Goal: Task Accomplishment & Management: Manage account settings

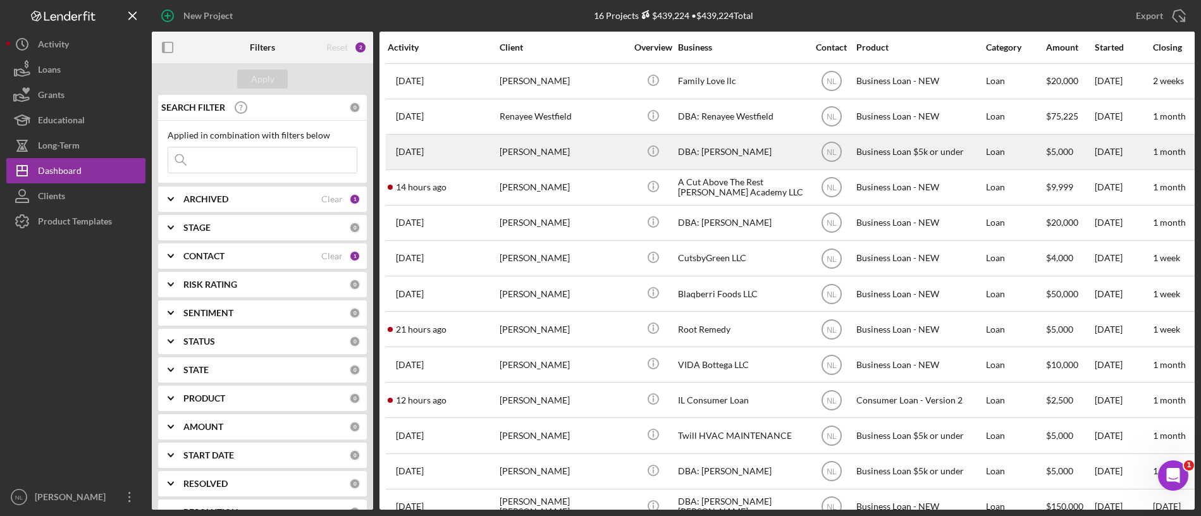
click at [495, 147] on div "[DATE] [PERSON_NAME]" at bounding box center [443, 152] width 111 height 34
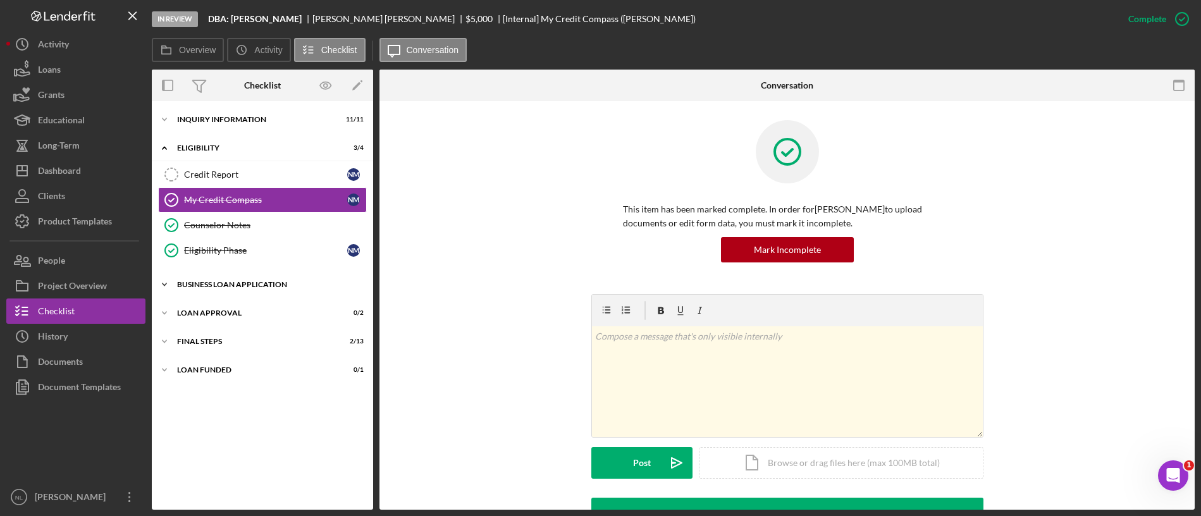
click at [243, 288] on div "BUSINESS LOAN APPLICATION" at bounding box center [267, 285] width 180 height 8
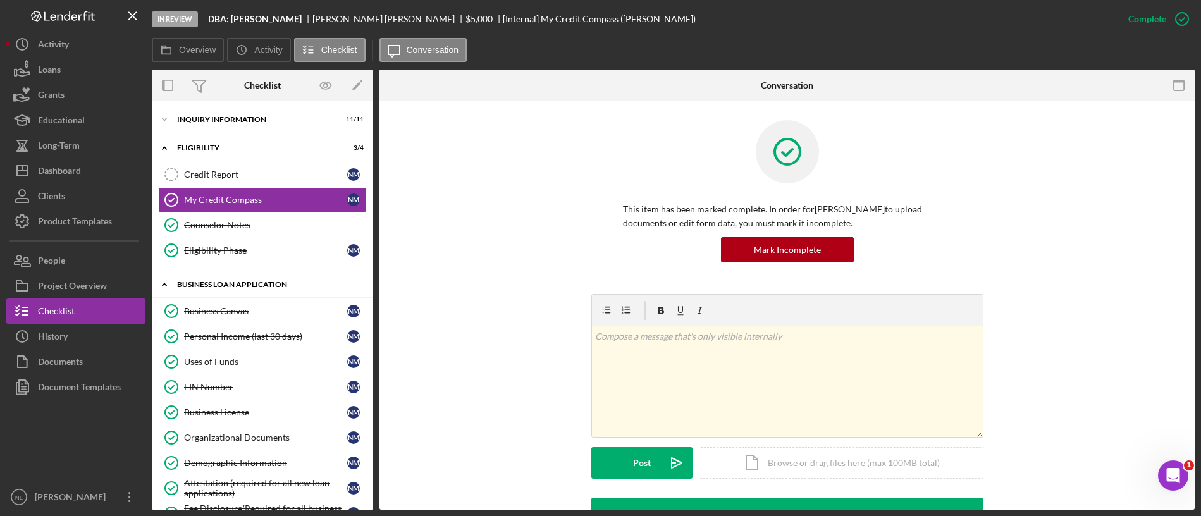
scroll to position [165, 0]
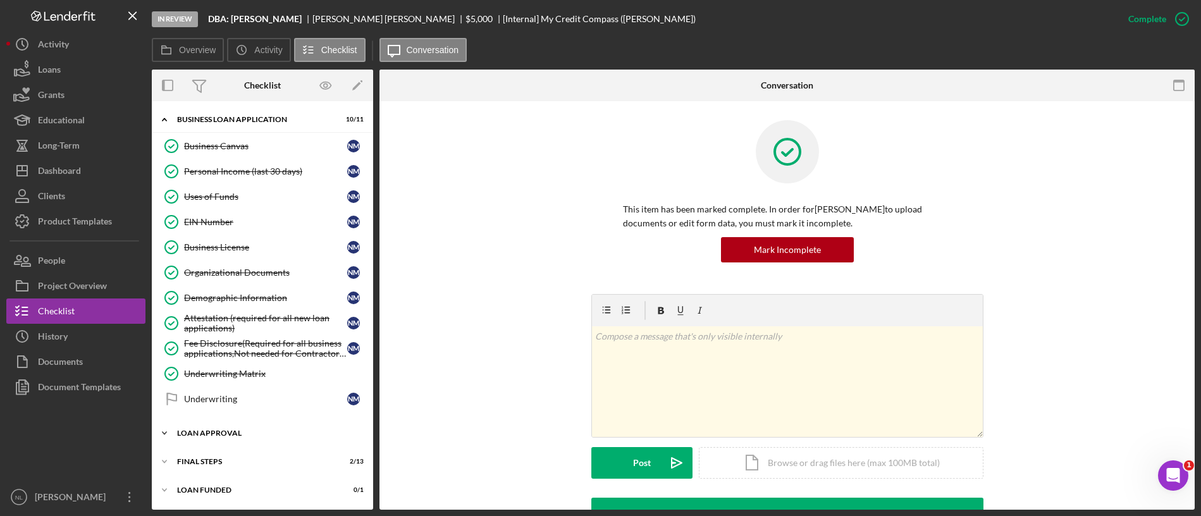
click at [253, 436] on div "Loan Approval" at bounding box center [267, 434] width 180 height 8
click at [238, 401] on div "Underwriting" at bounding box center [265, 399] width 163 height 10
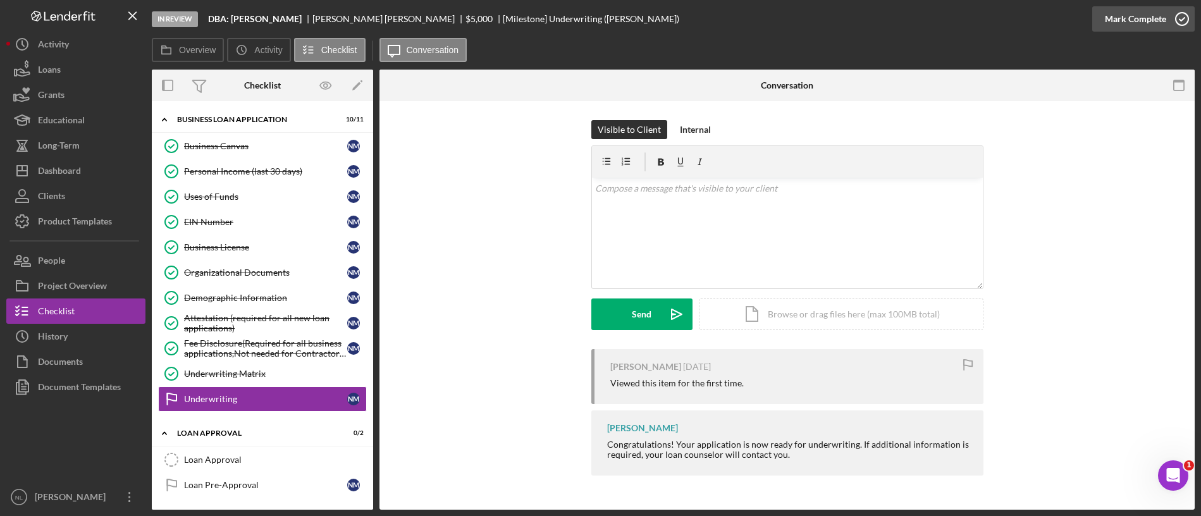
click at [1117, 17] on div "Mark Complete" at bounding box center [1135, 18] width 61 height 25
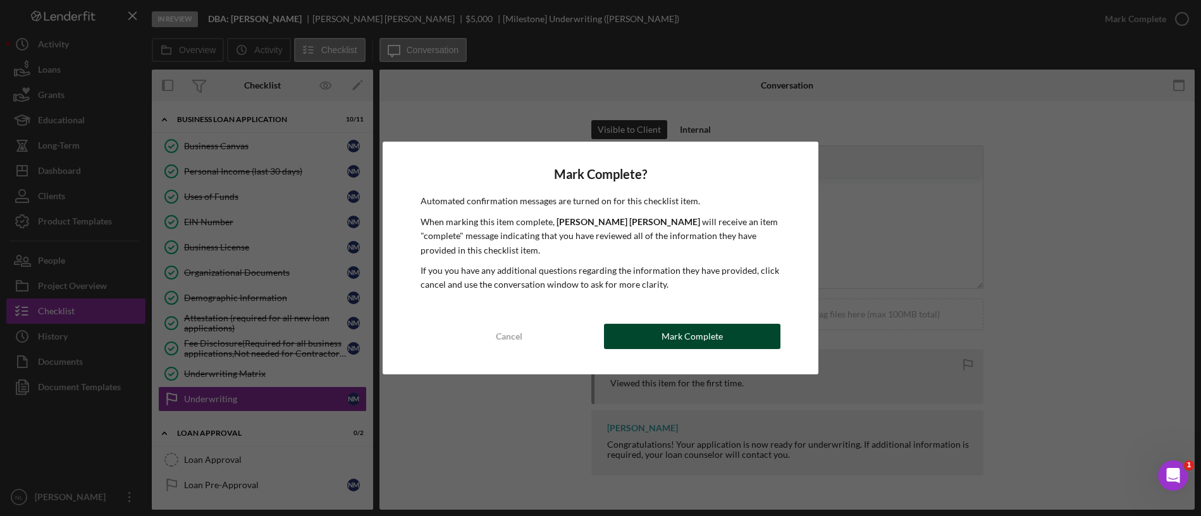
click at [707, 340] on div "Mark Complete" at bounding box center [692, 336] width 61 height 25
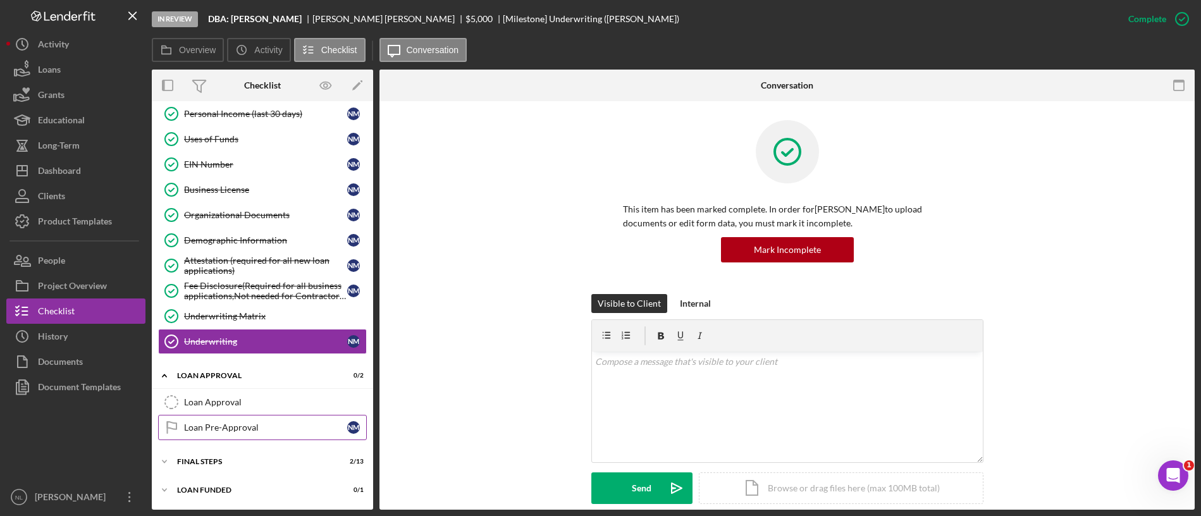
click at [262, 438] on link "Loan Pre-Approval Loan Pre-Approval N M" at bounding box center [262, 427] width 209 height 25
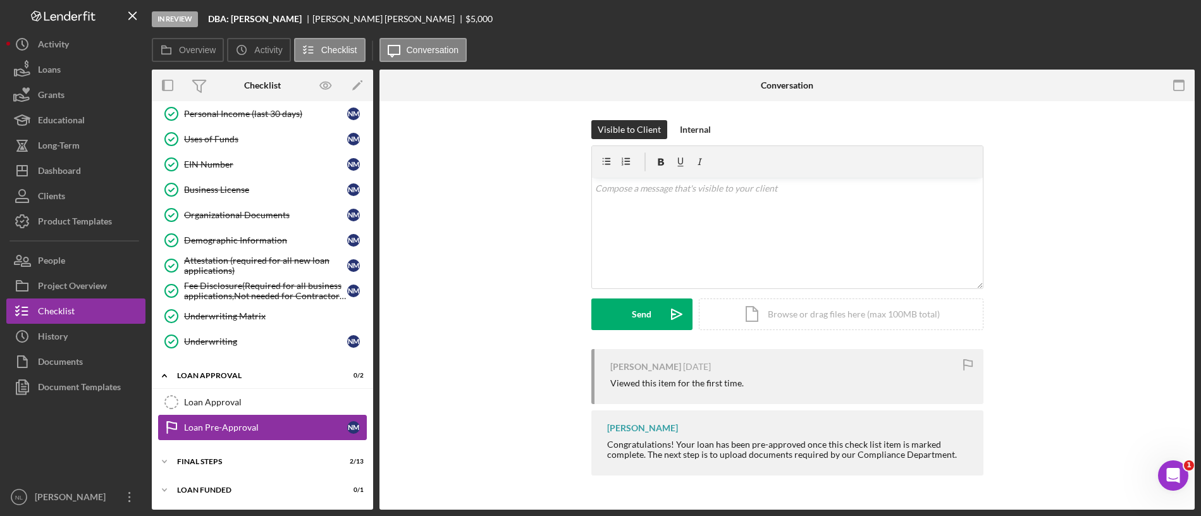
scroll to position [223, 0]
click at [1113, 29] on div "Mark Complete" at bounding box center [1135, 18] width 61 height 25
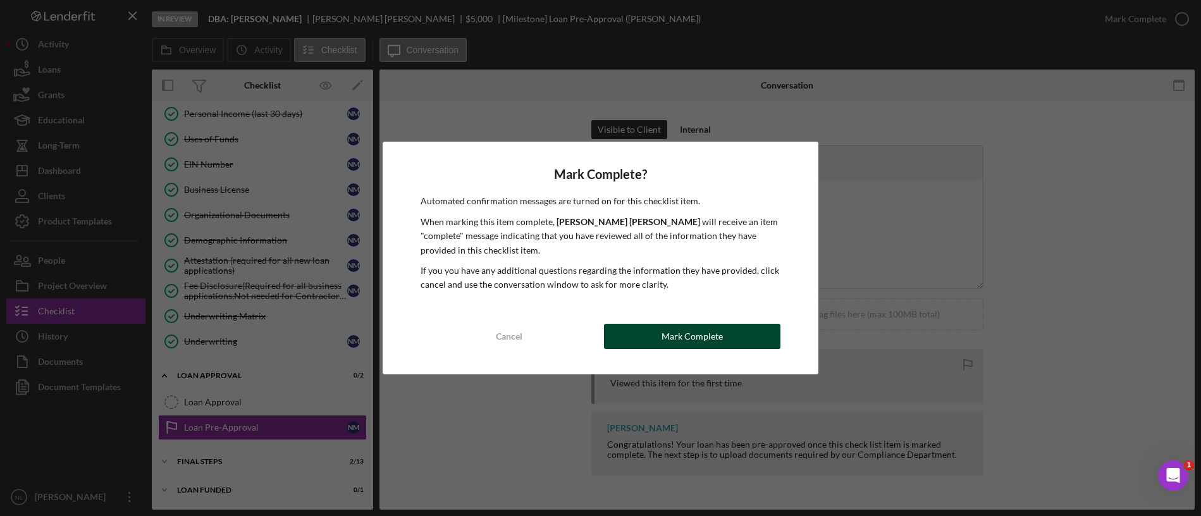
click at [678, 329] on div "Mark Complete" at bounding box center [692, 336] width 61 height 25
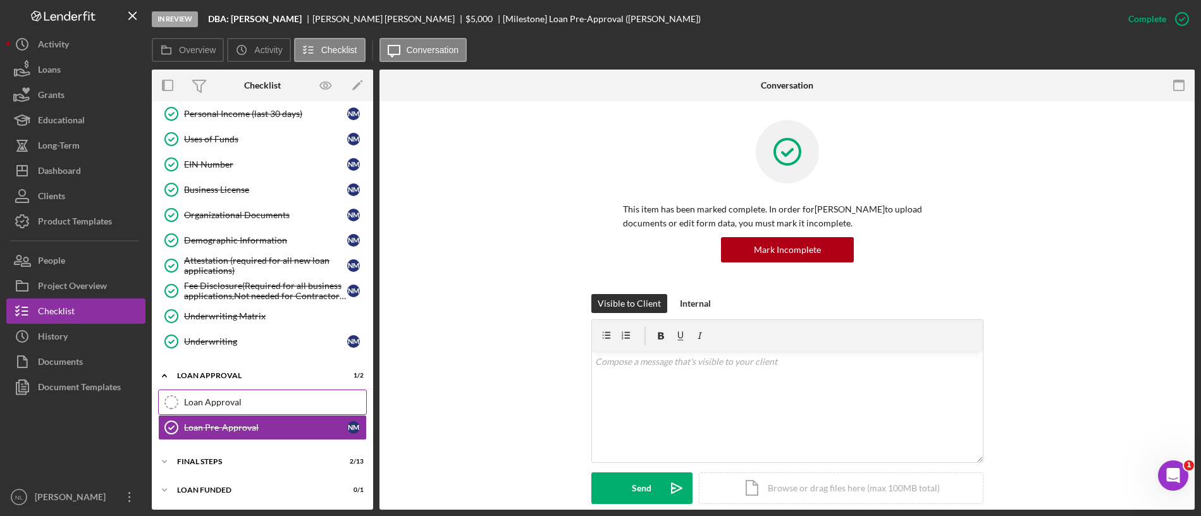
click at [302, 398] on div "Loan Approval" at bounding box center [275, 402] width 182 height 10
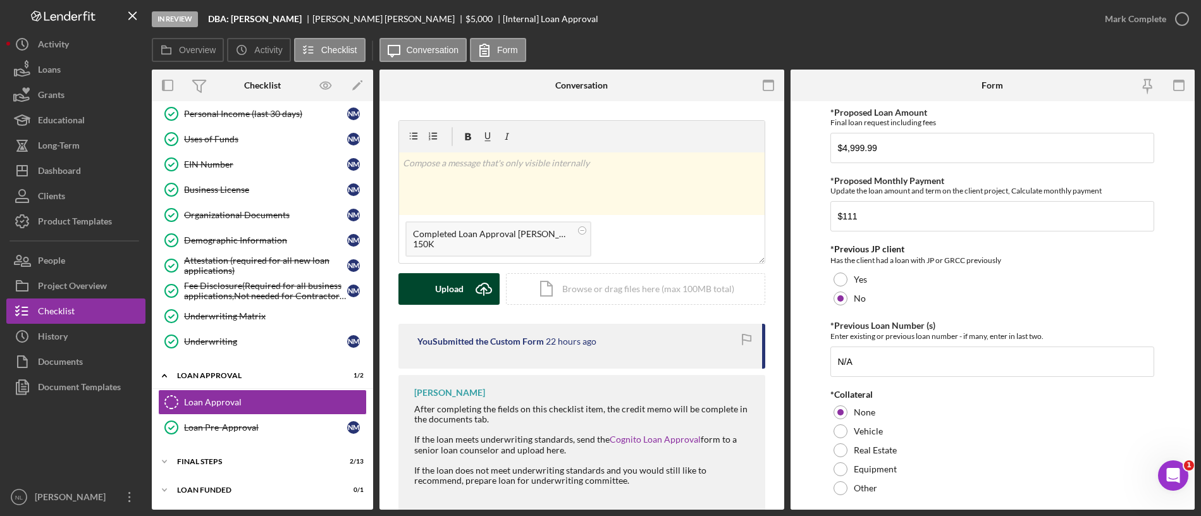
click at [469, 281] on icon "Icon/Upload" at bounding box center [484, 289] width 32 height 32
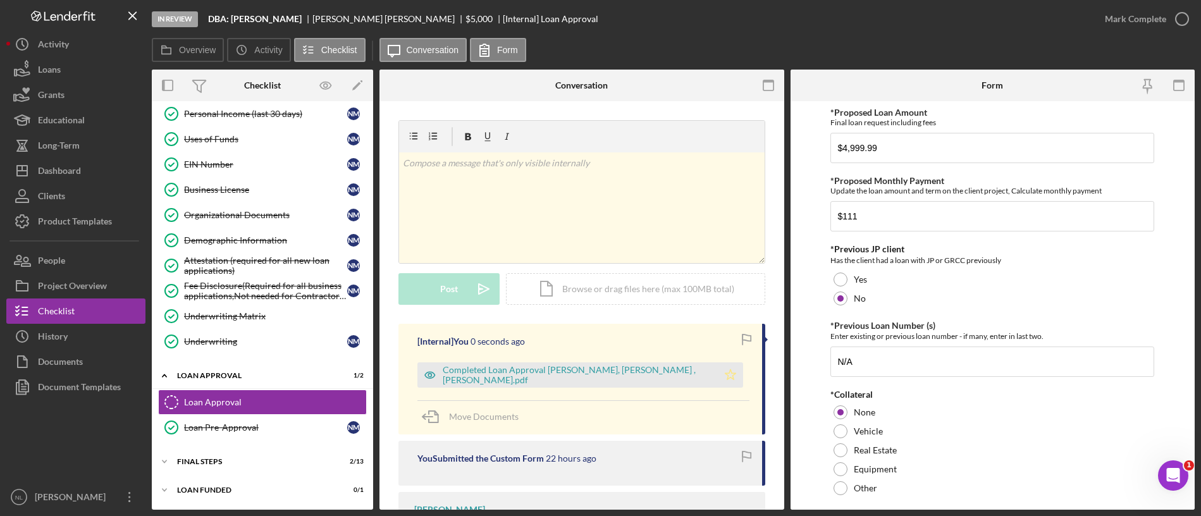
click at [718, 374] on icon "Icon/Star" at bounding box center [730, 374] width 25 height 25
click at [1129, 10] on div "Mark Complete" at bounding box center [1135, 18] width 61 height 25
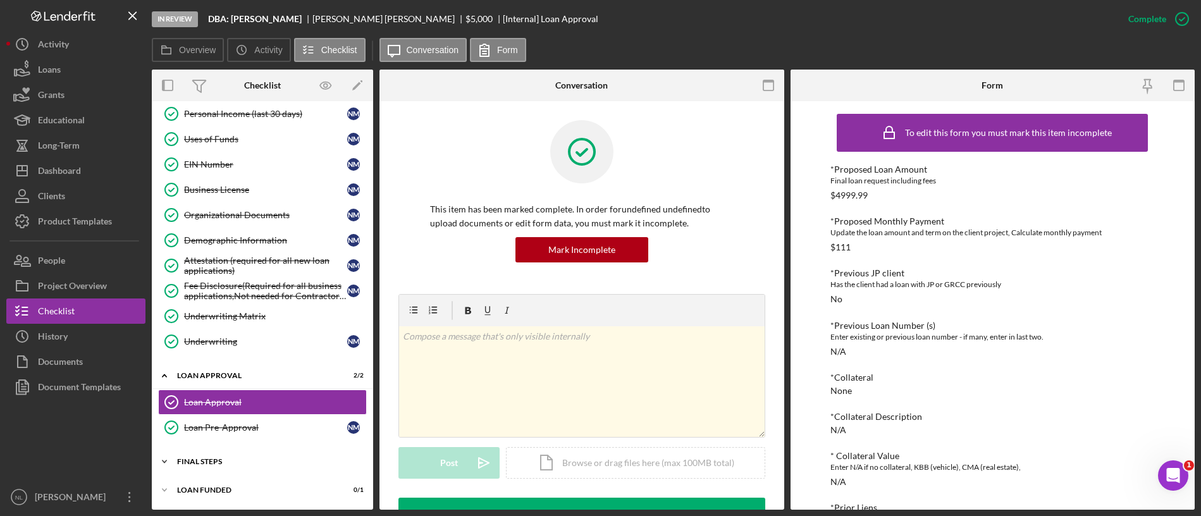
click at [214, 473] on div "Icon/Expander Final Steps 2 / 13" at bounding box center [262, 461] width 221 height 25
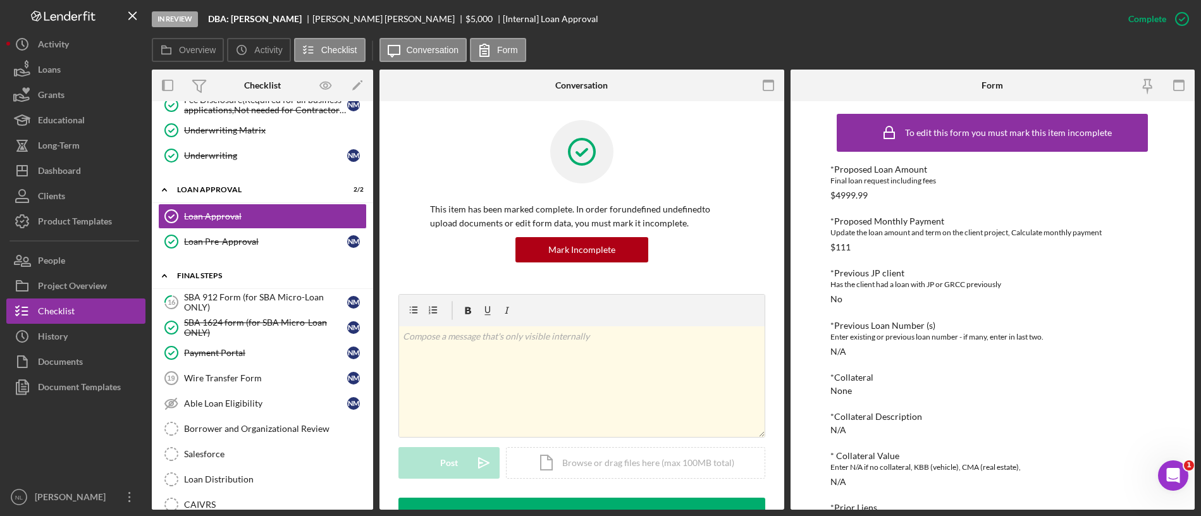
scroll to position [559, 0]
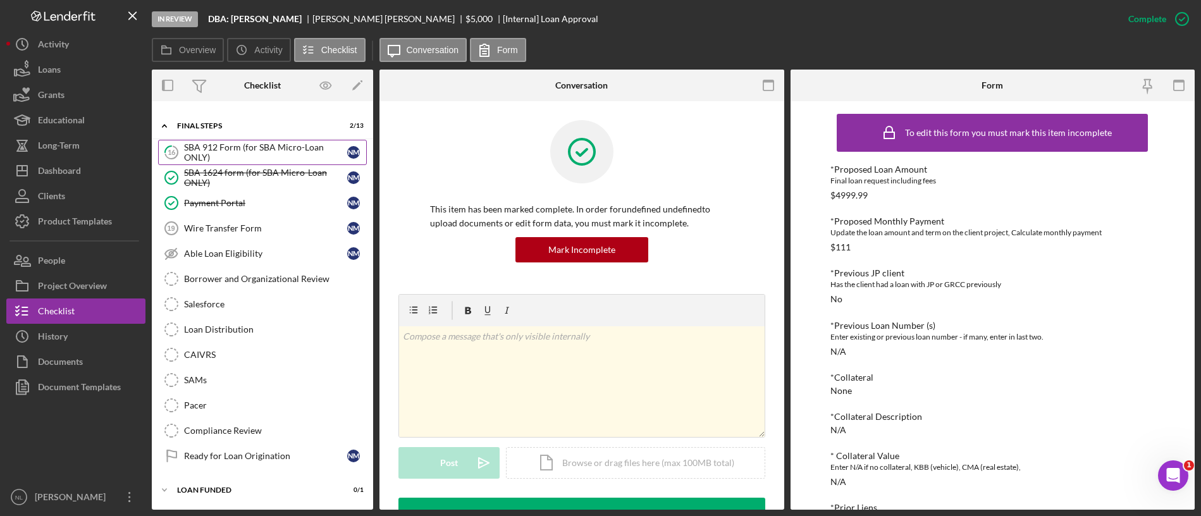
click at [223, 150] on div "SBA 912 Form (for SBA Micro-Loan ONLY)" at bounding box center [265, 152] width 163 height 20
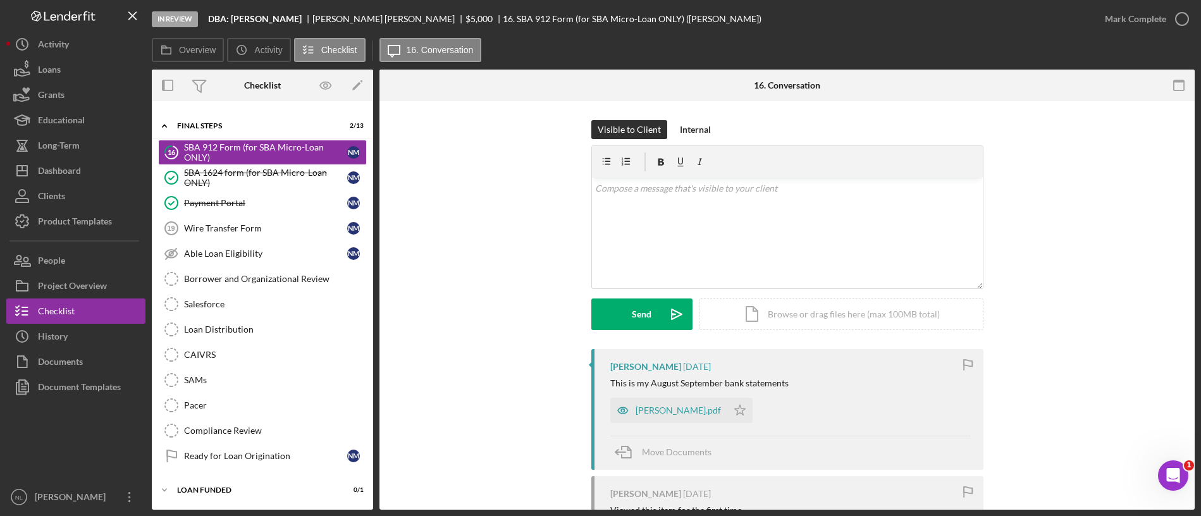
scroll to position [184, 0]
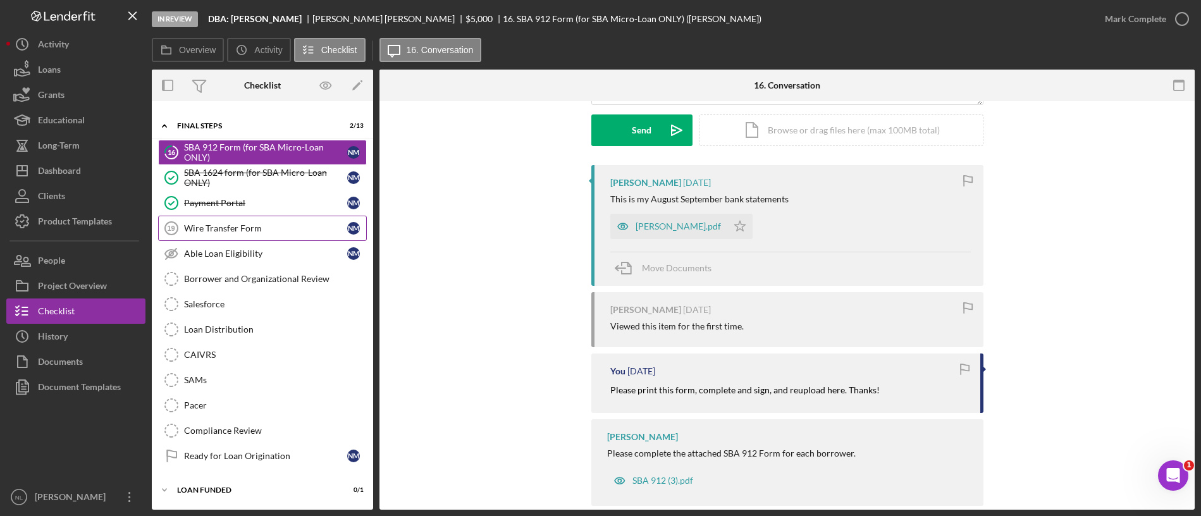
click at [318, 228] on div "Wire Transfer Form" at bounding box center [265, 228] width 163 height 10
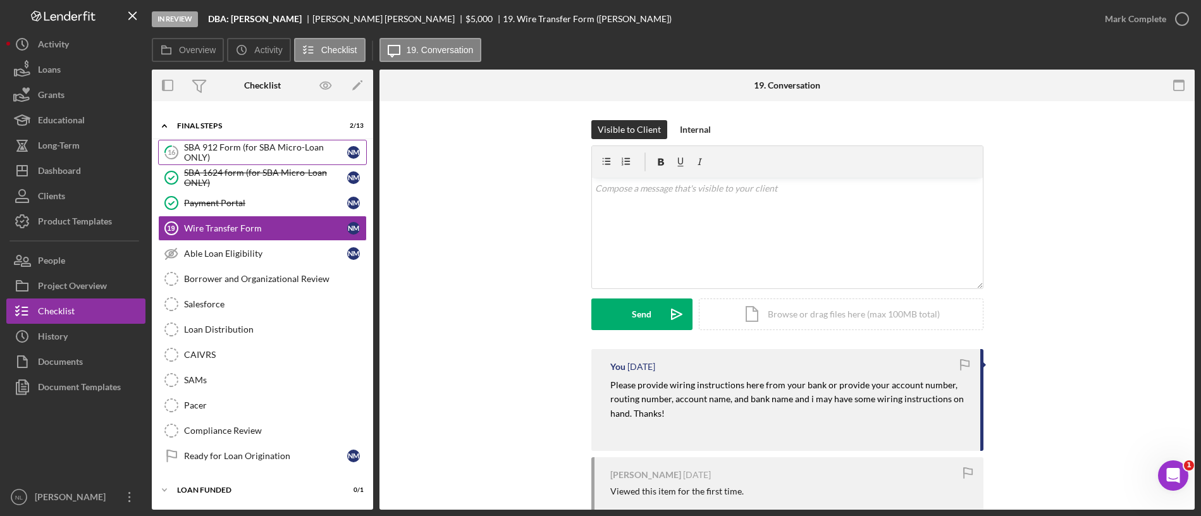
click at [241, 158] on div "SBA 912 Form (for SBA Micro-Loan ONLY)" at bounding box center [265, 152] width 163 height 20
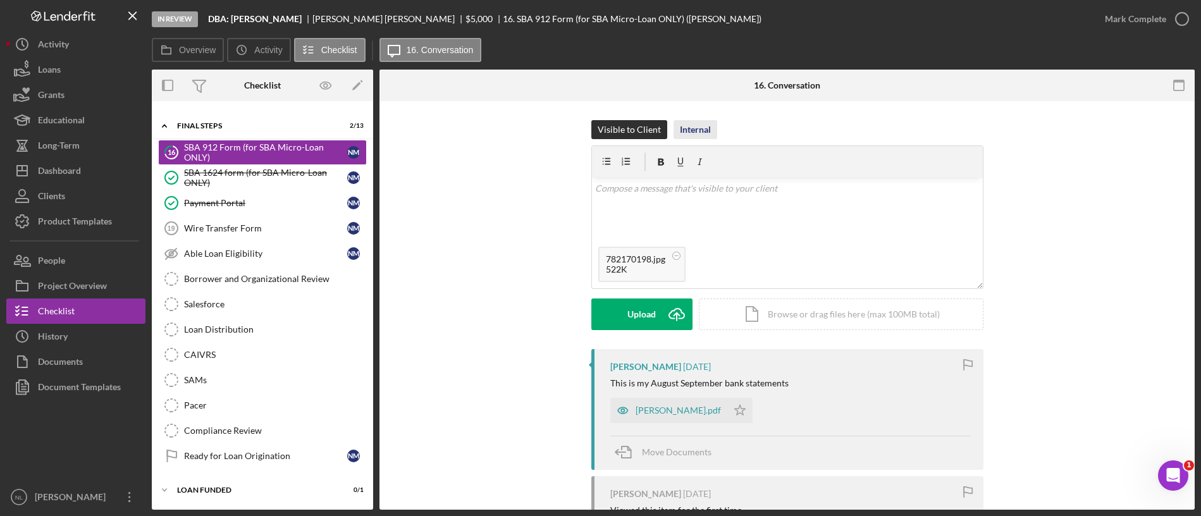
click at [683, 120] on div "Internal" at bounding box center [695, 129] width 31 height 19
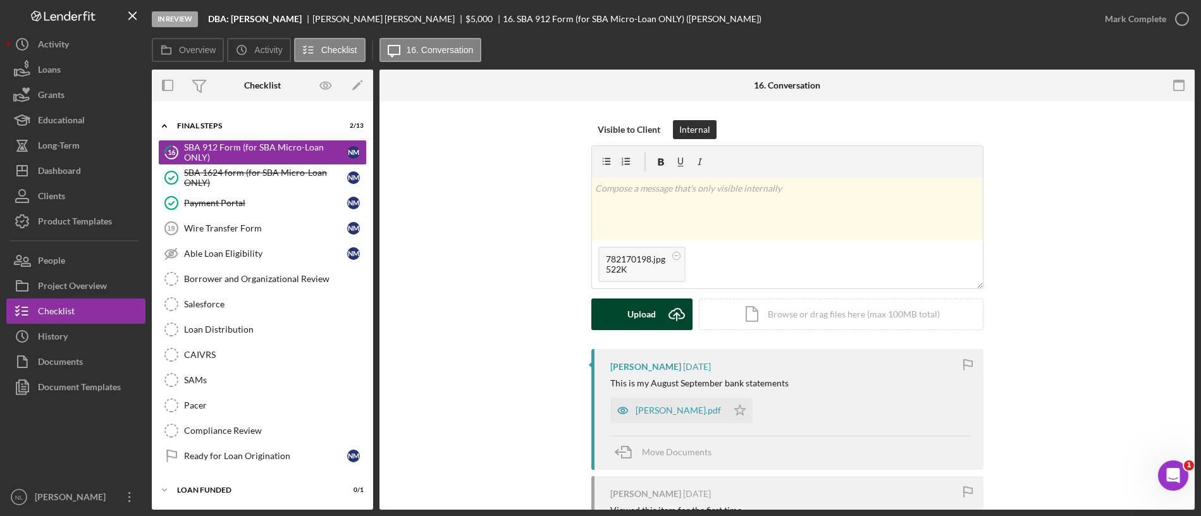
click at [669, 319] on icon "Icon/Upload" at bounding box center [677, 315] width 32 height 32
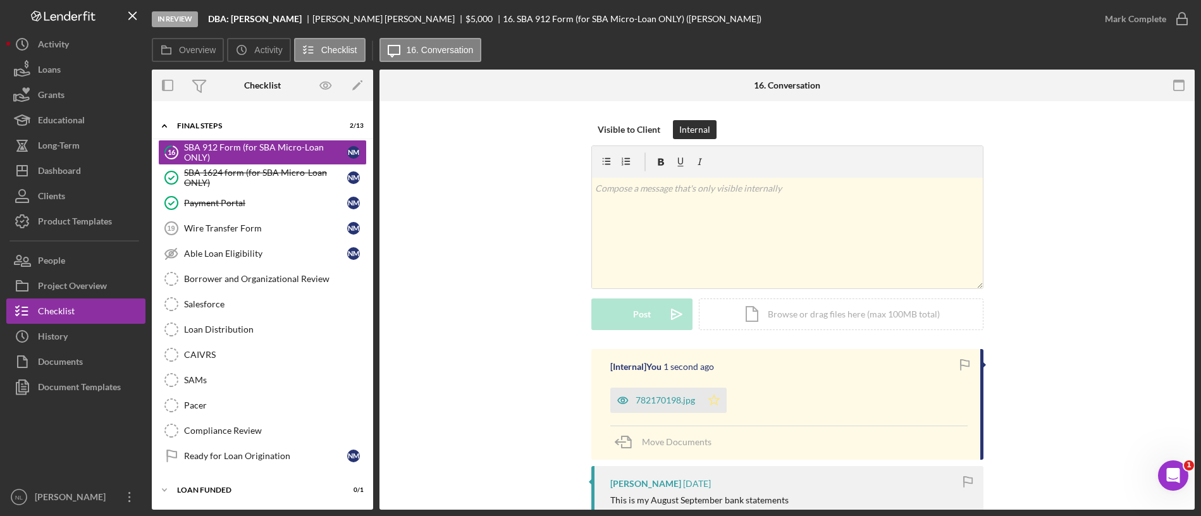
click at [709, 399] on icon "Icon/Star" at bounding box center [714, 400] width 25 height 25
click at [1123, 28] on div "Mark Complete" at bounding box center [1135, 18] width 61 height 25
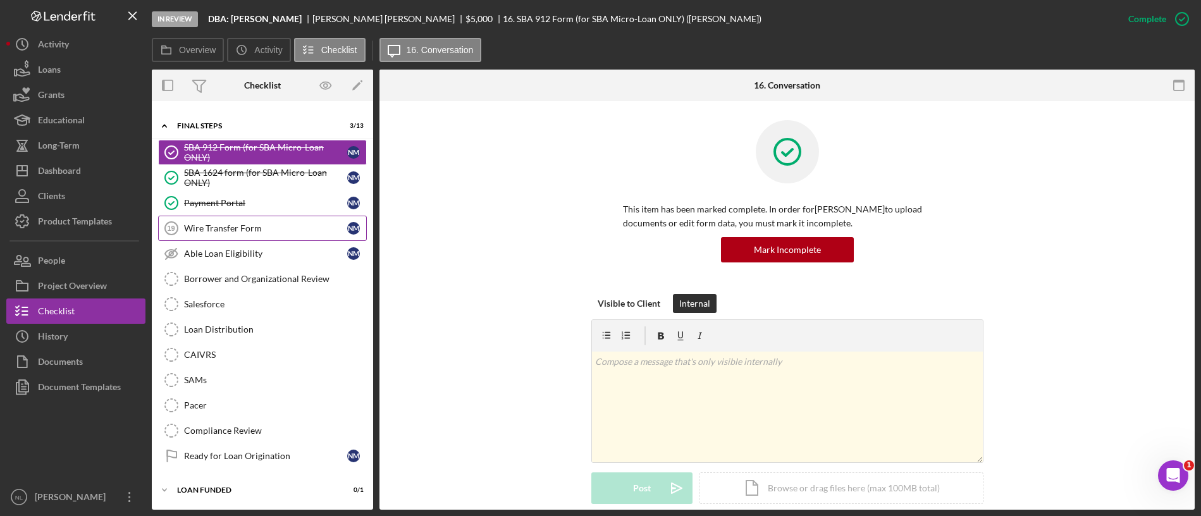
click at [264, 235] on link "Wire Transfer Form 19 Wire Transfer Form N M" at bounding box center [262, 228] width 209 height 25
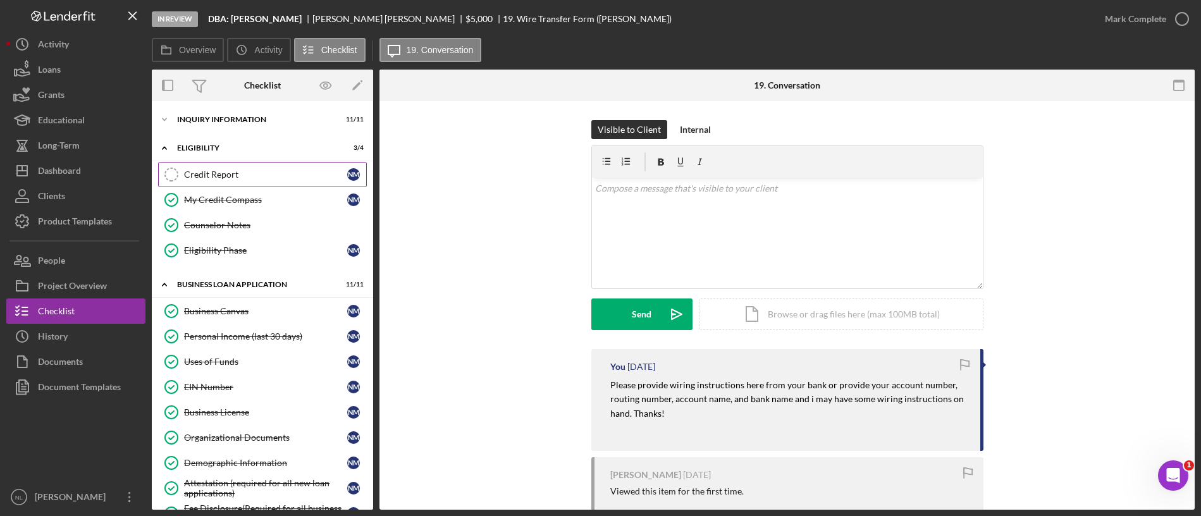
click at [238, 170] on div "Credit Report" at bounding box center [265, 175] width 163 height 10
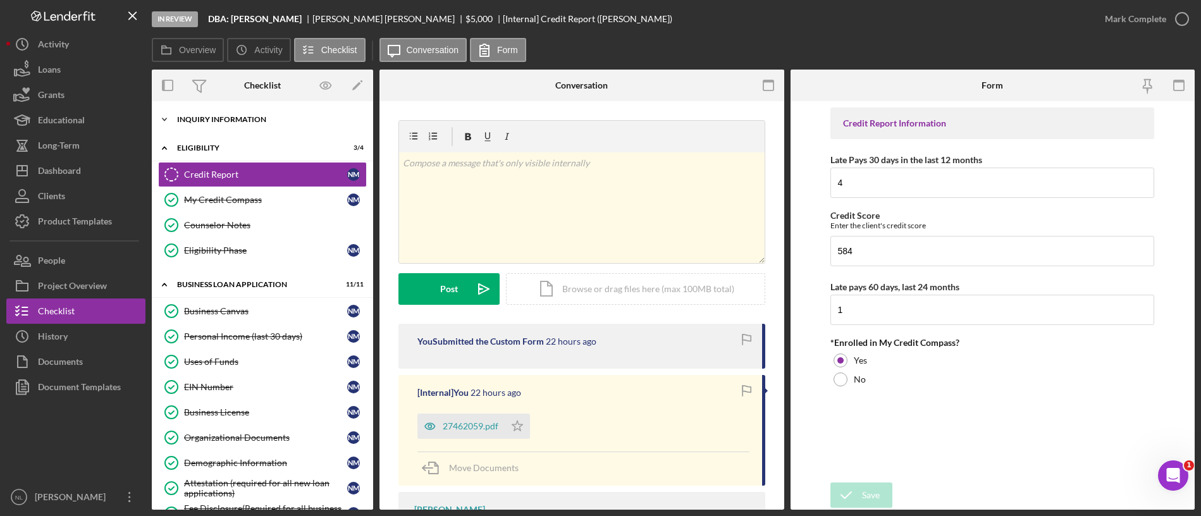
click at [220, 120] on div "INQUIRY INFORMATION" at bounding box center [267, 120] width 180 height 8
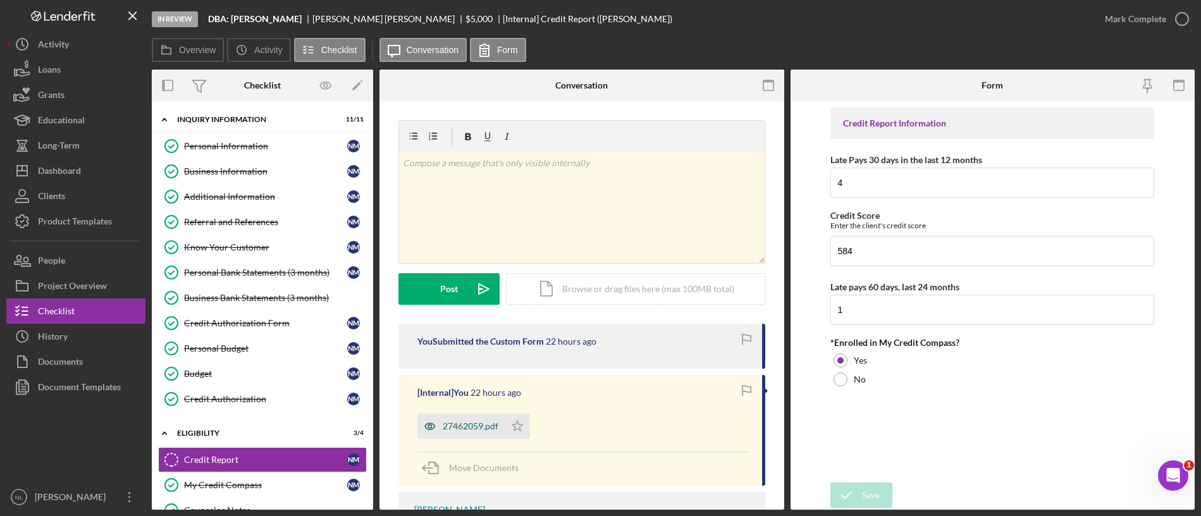
click at [452, 424] on div "27462059.pdf" at bounding box center [471, 426] width 56 height 10
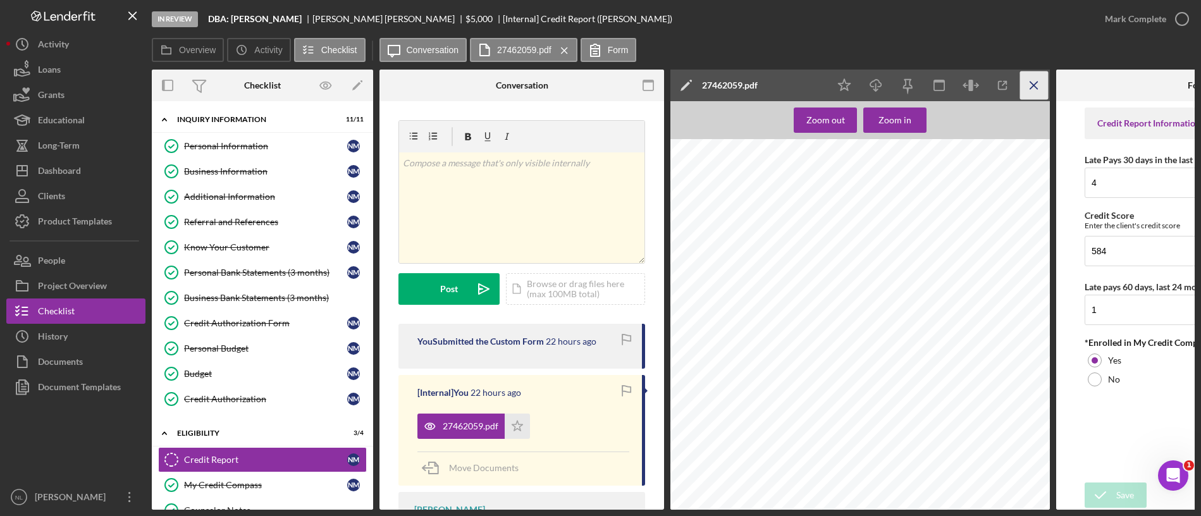
click at [1039, 91] on icon "Icon/Menu Close" at bounding box center [1034, 85] width 28 height 28
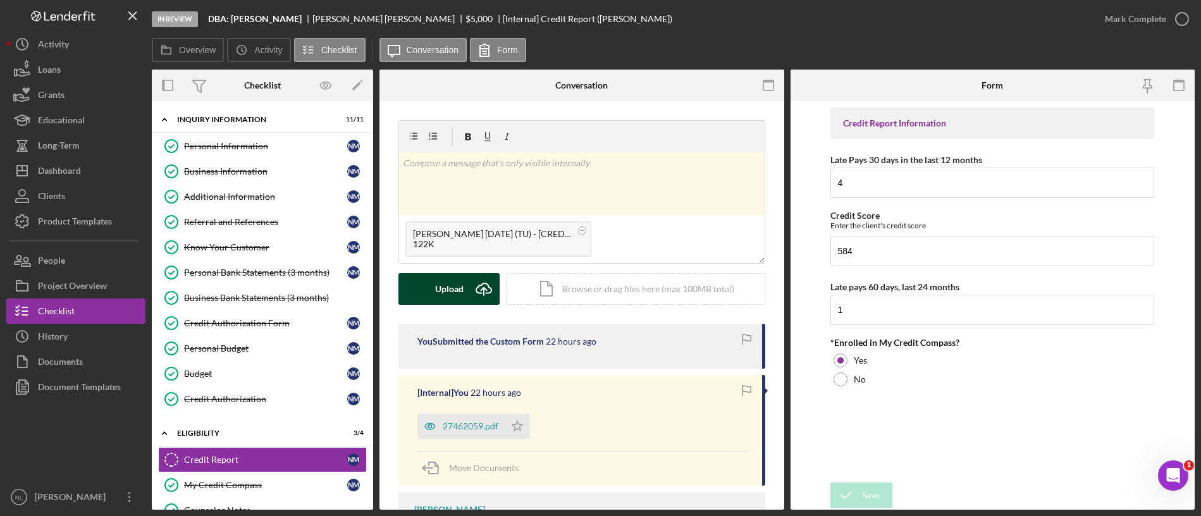
click at [447, 297] on div "Upload" at bounding box center [449, 289] width 28 height 32
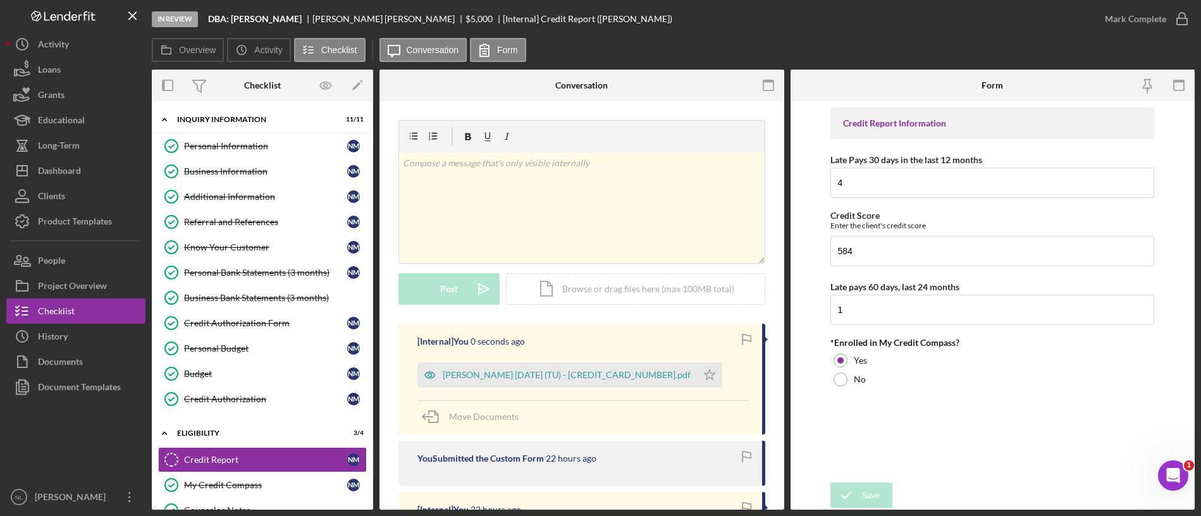
click at [707, 377] on div "[PERSON_NAME] [DATE] (TU) - [CREDIT_CARD_NUMBER].pdf Icon/Star" at bounding box center [584, 372] width 332 height 32
click at [705, 378] on polygon "button" at bounding box center [710, 374] width 11 height 10
click at [863, 186] on input "4" at bounding box center [993, 183] width 324 height 30
type input "11"
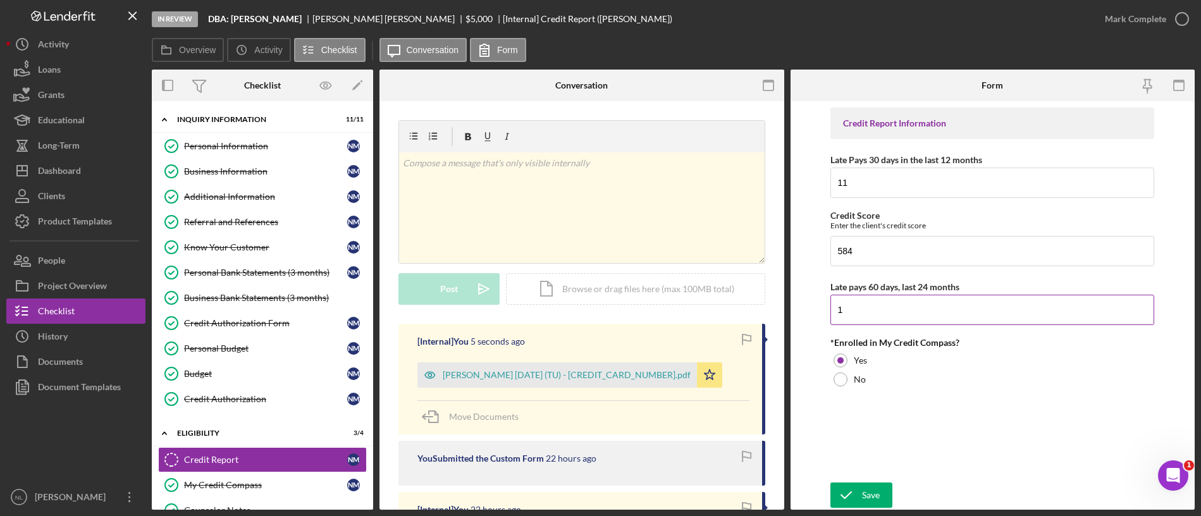
click at [852, 323] on input "1" at bounding box center [993, 310] width 324 height 30
type input "8"
click at [857, 478] on form "Credit Report Information Late Pays 30 days in the last 12 months 11 Credit Sco…" at bounding box center [993, 305] width 405 height 409
click at [848, 491] on icon "submit" at bounding box center [847, 495] width 32 height 32
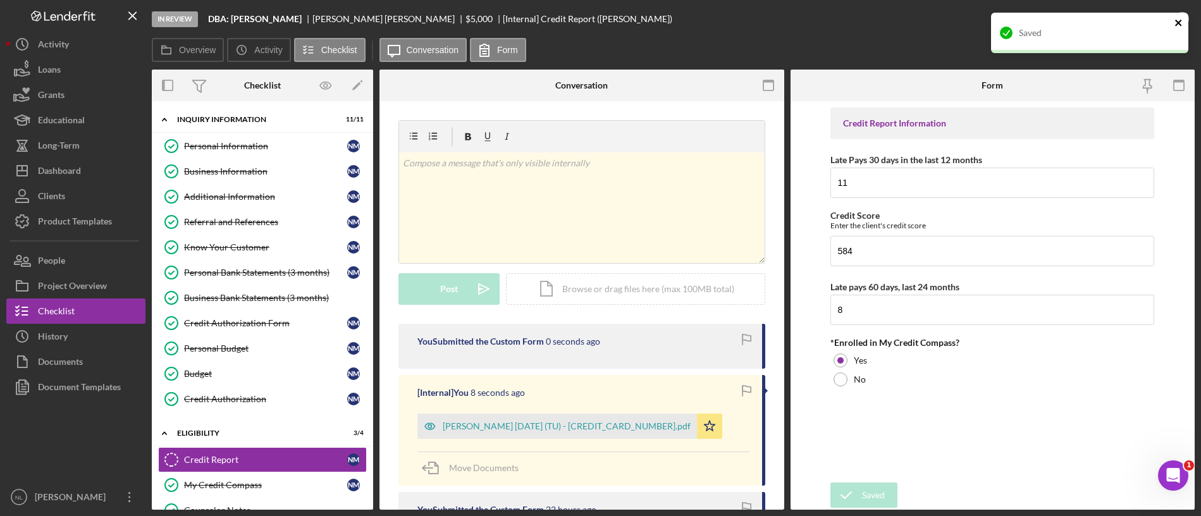
click at [1178, 22] on icon "close" at bounding box center [1178, 23] width 6 height 6
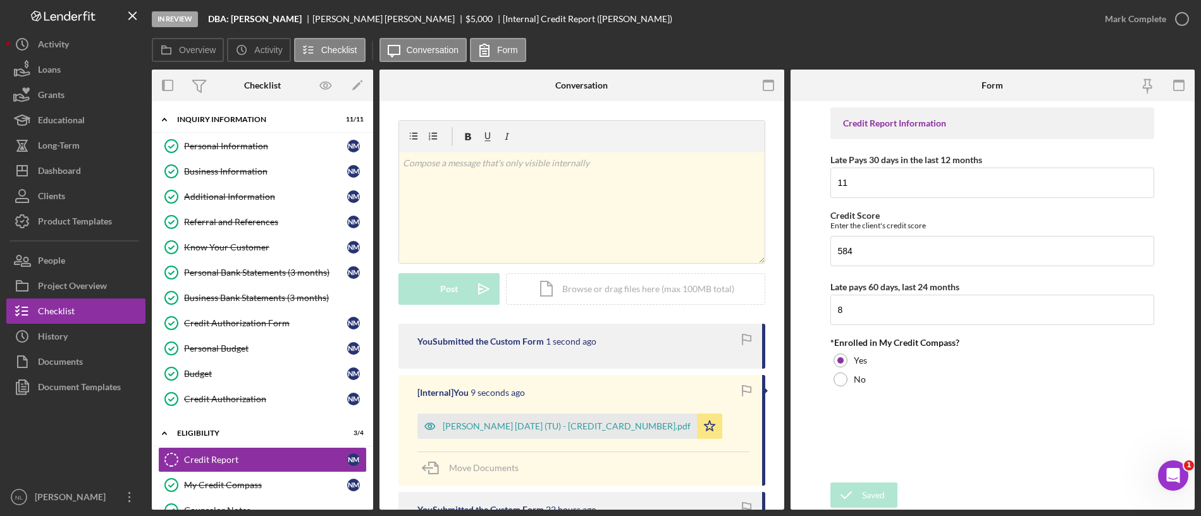
click at [1161, 20] on div "In Review DBA: [PERSON_NAME] [PERSON_NAME] $5,000 $5,000 [Internal] Credit Repo…" at bounding box center [600, 258] width 1201 height 516
click at [1161, 20] on div "Mark Complete" at bounding box center [1135, 18] width 61 height 25
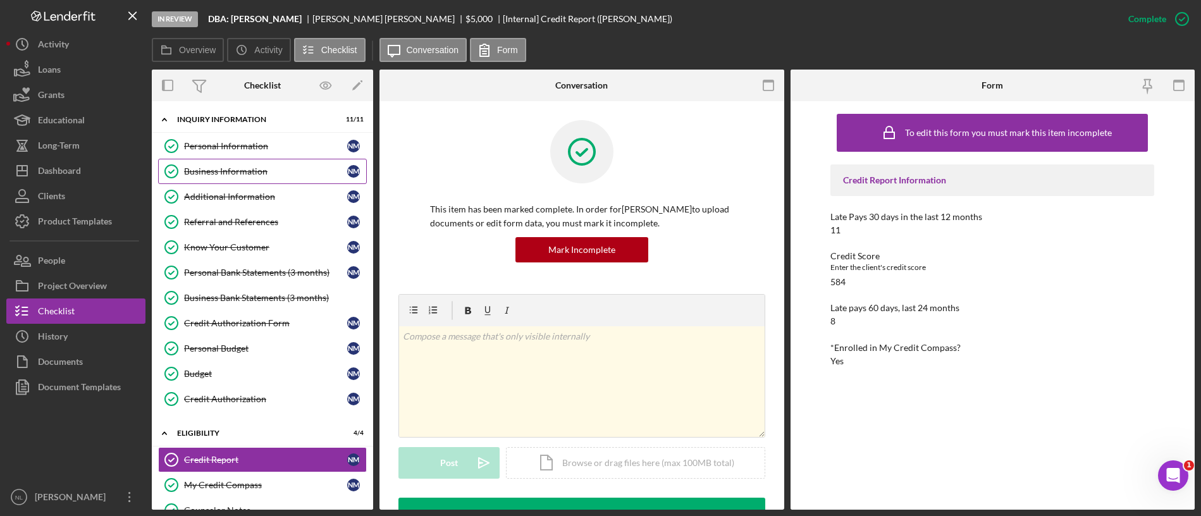
click at [309, 176] on div "Business Information" at bounding box center [265, 171] width 163 height 10
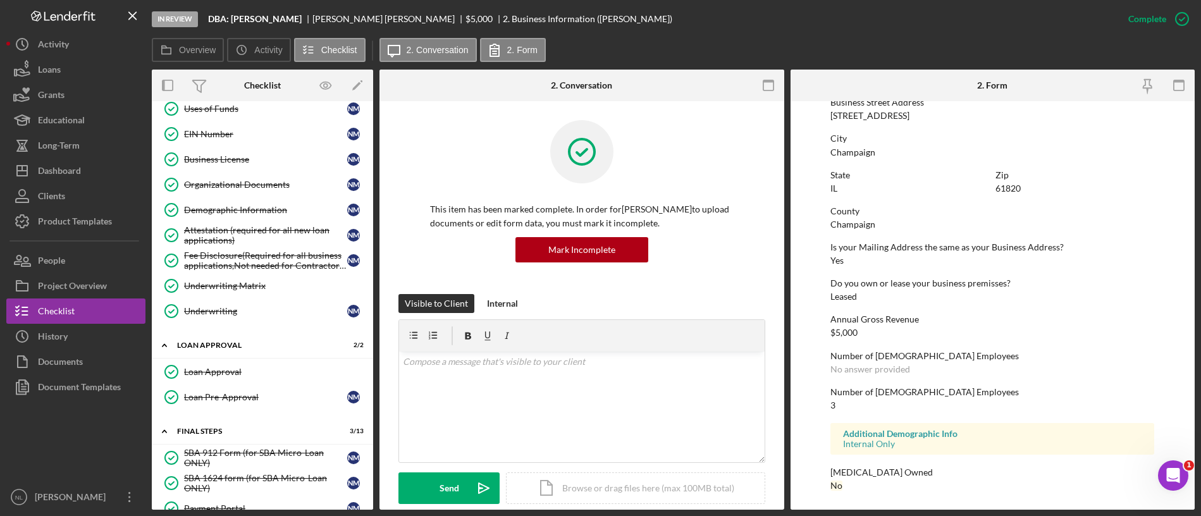
scroll to position [844, 0]
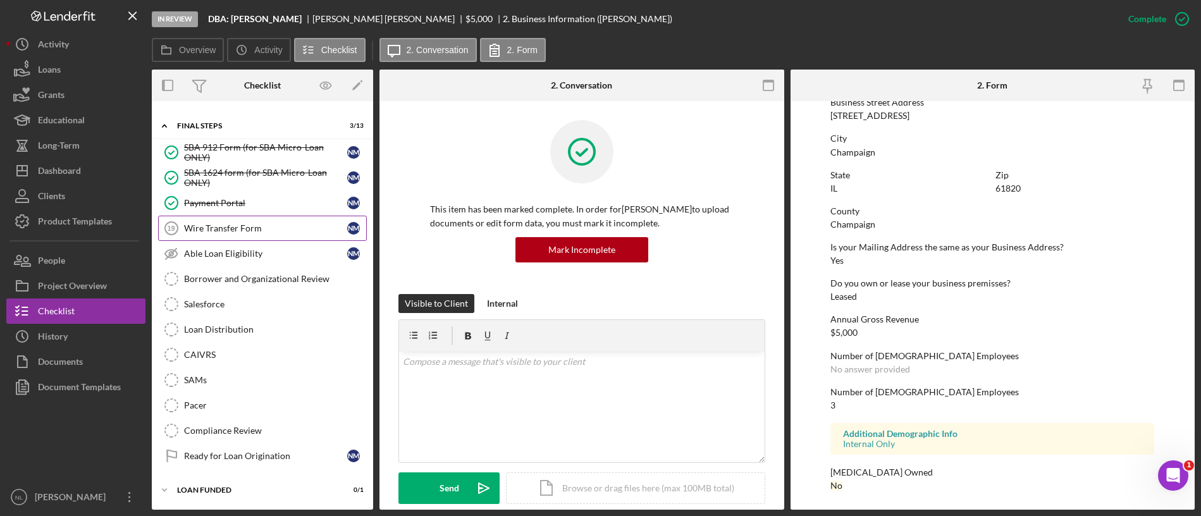
click at [207, 226] on div "Wire Transfer Form" at bounding box center [265, 228] width 163 height 10
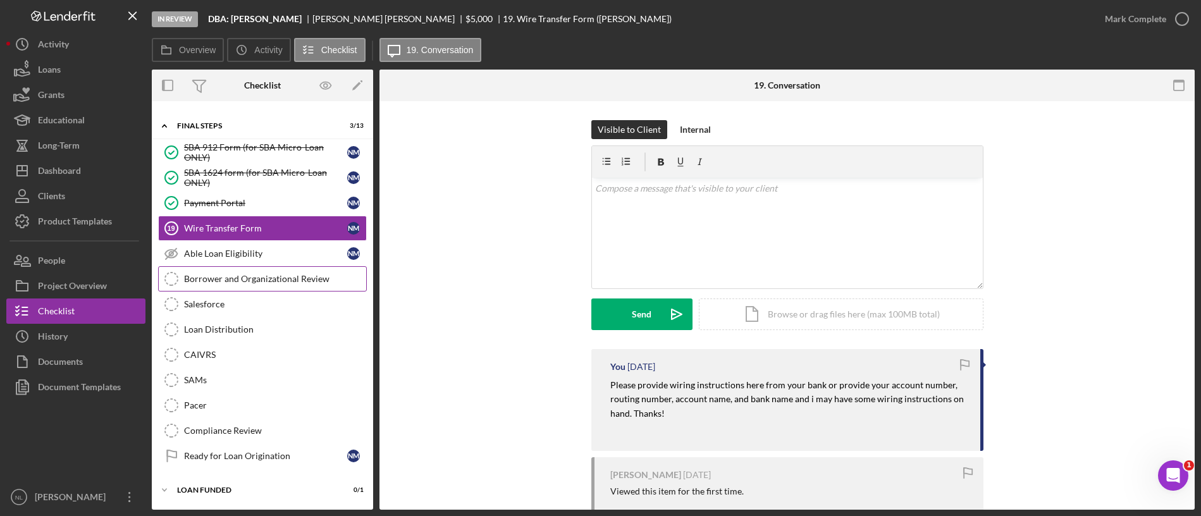
click at [219, 278] on div "Borrower and Organizational Review" at bounding box center [275, 279] width 182 height 10
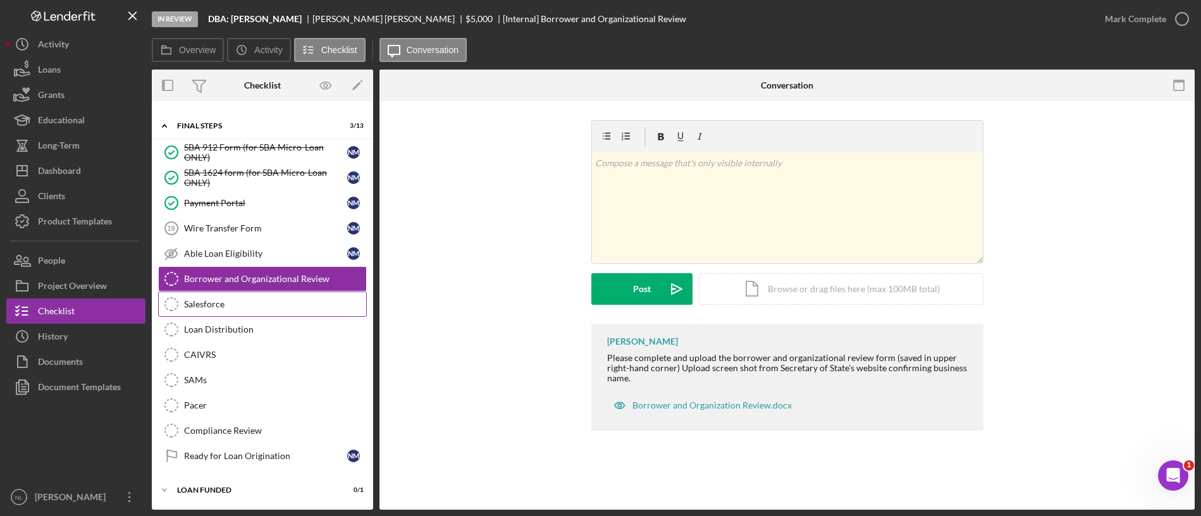
click at [211, 308] on div "Salesforce" at bounding box center [275, 304] width 182 height 10
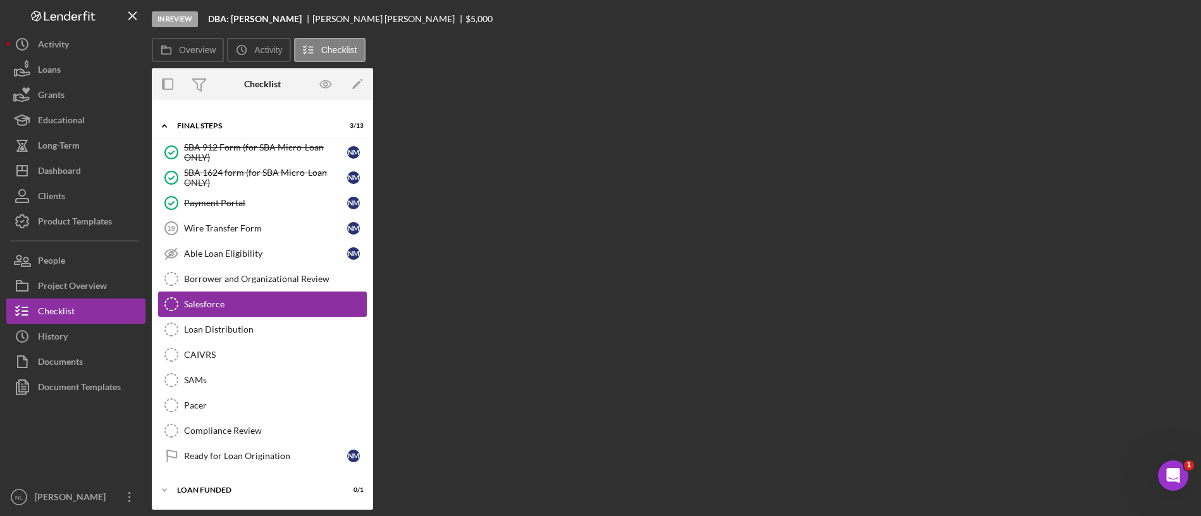
scroll to position [844, 0]
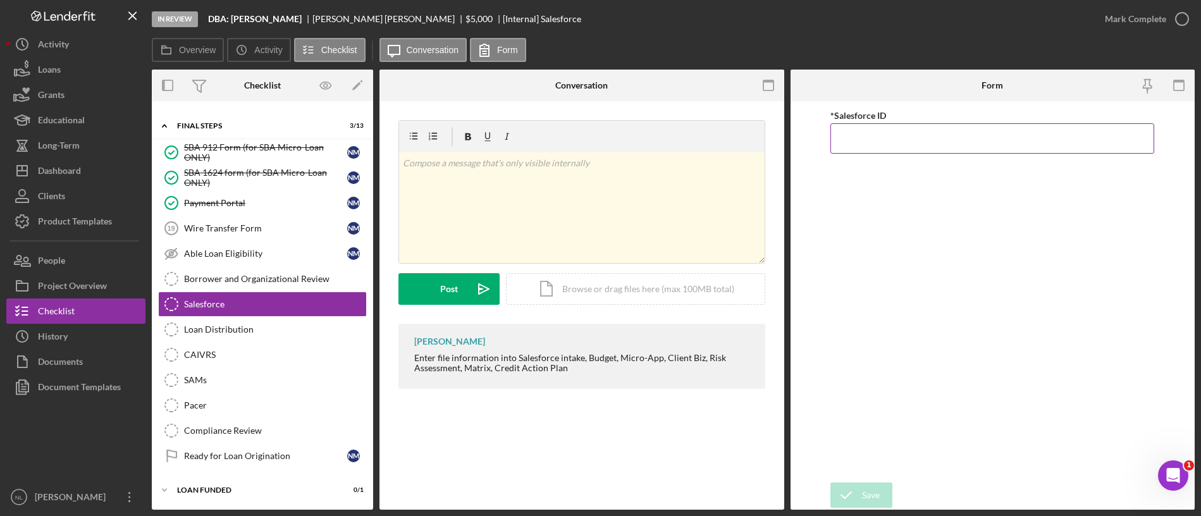
click at [895, 145] on input "*Salesforce ID" at bounding box center [993, 138] width 324 height 30
paste input "a0wPC000002V0ozYAC"
type input "a0wPC000002V0ozYAC"
click at [845, 488] on icon "submit" at bounding box center [847, 495] width 32 height 32
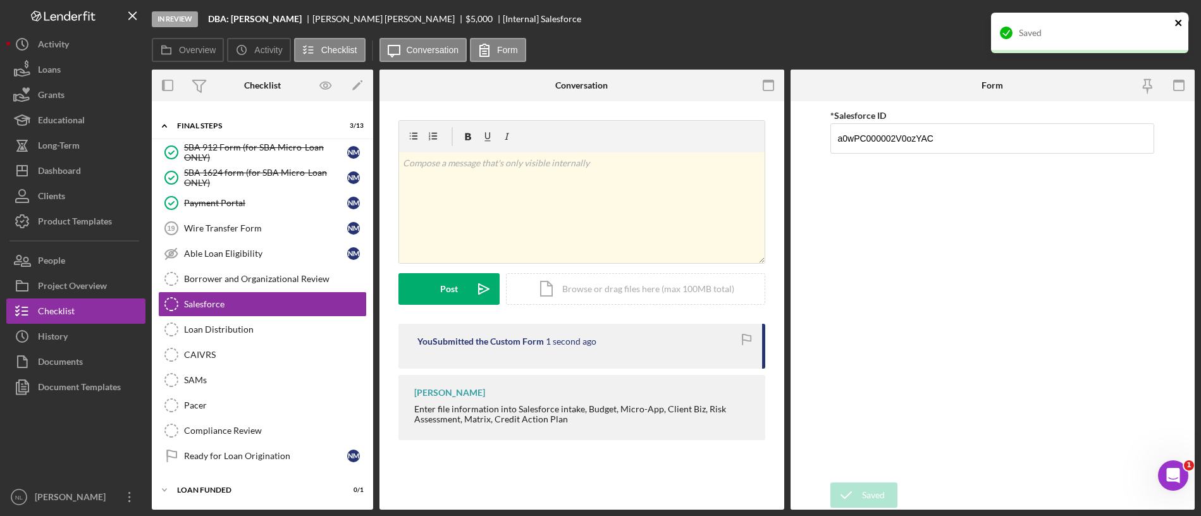
click at [1177, 29] on button "close" at bounding box center [1179, 24] width 9 height 12
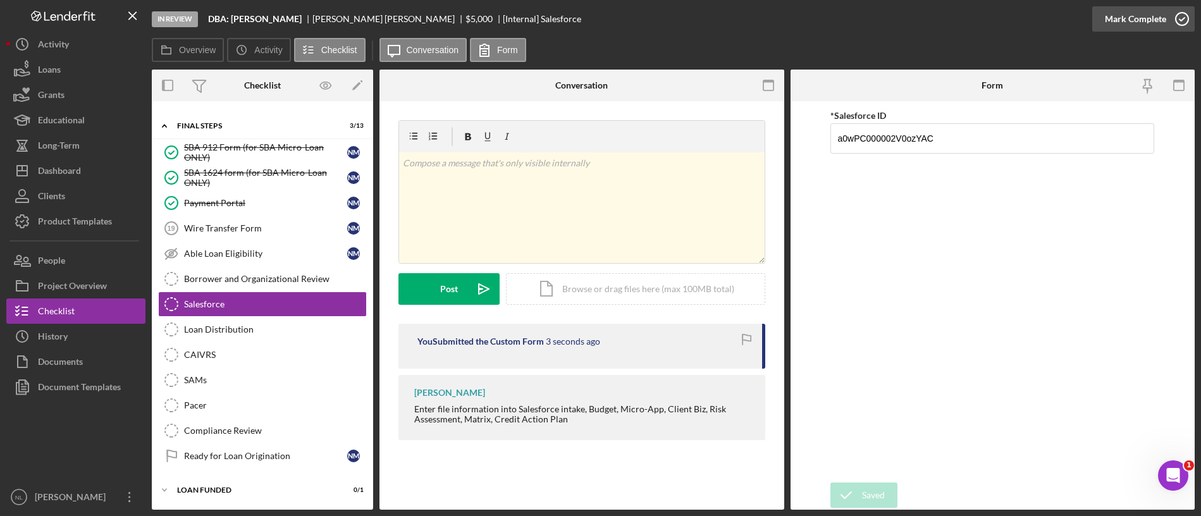
click at [1165, 22] on div "Mark Complete" at bounding box center [1135, 18] width 61 height 25
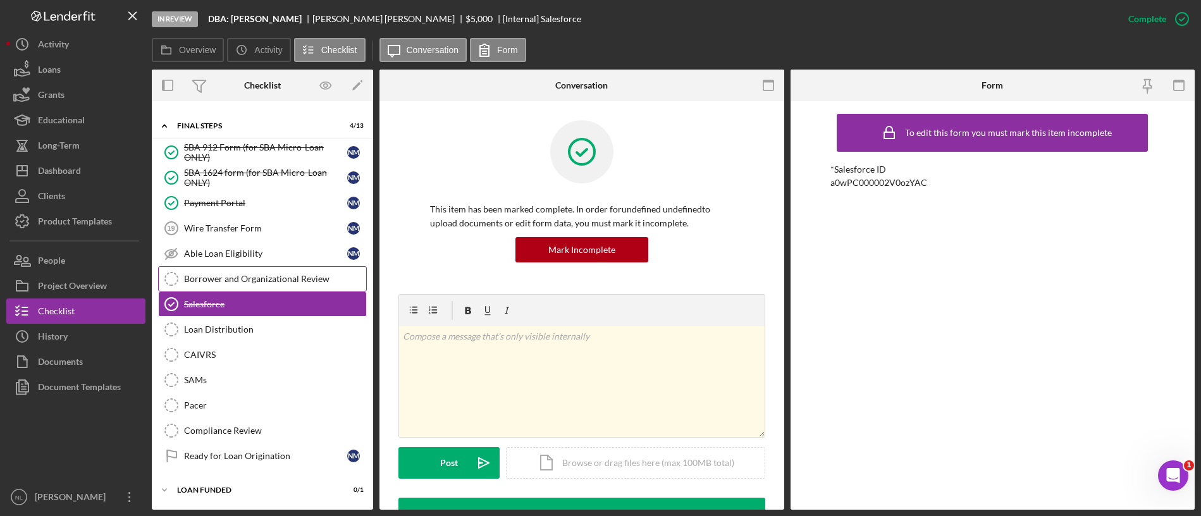
click at [338, 280] on div "Borrower and Organizational Review" at bounding box center [275, 279] width 182 height 10
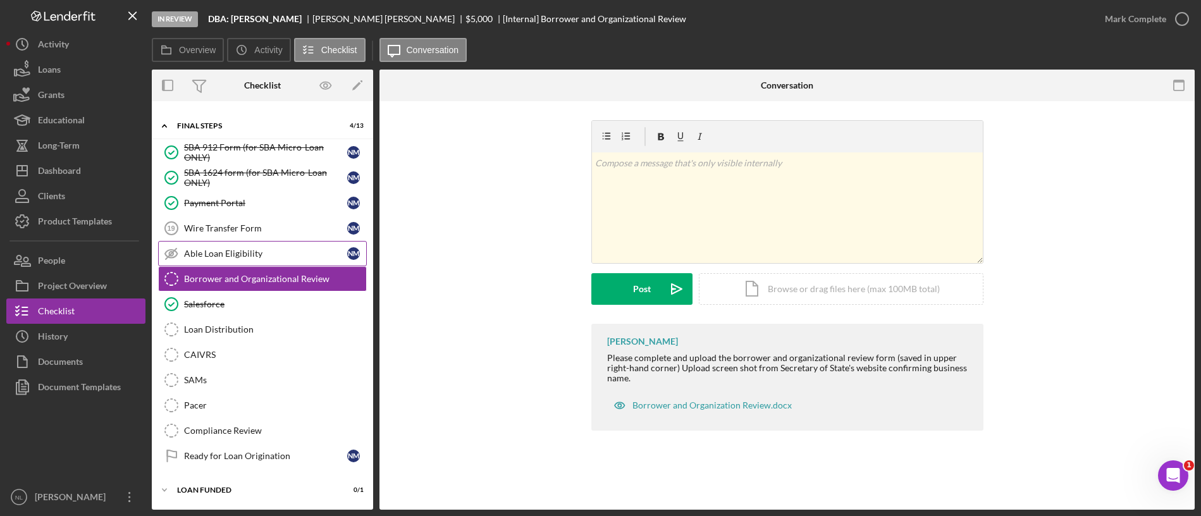
scroll to position [730, 0]
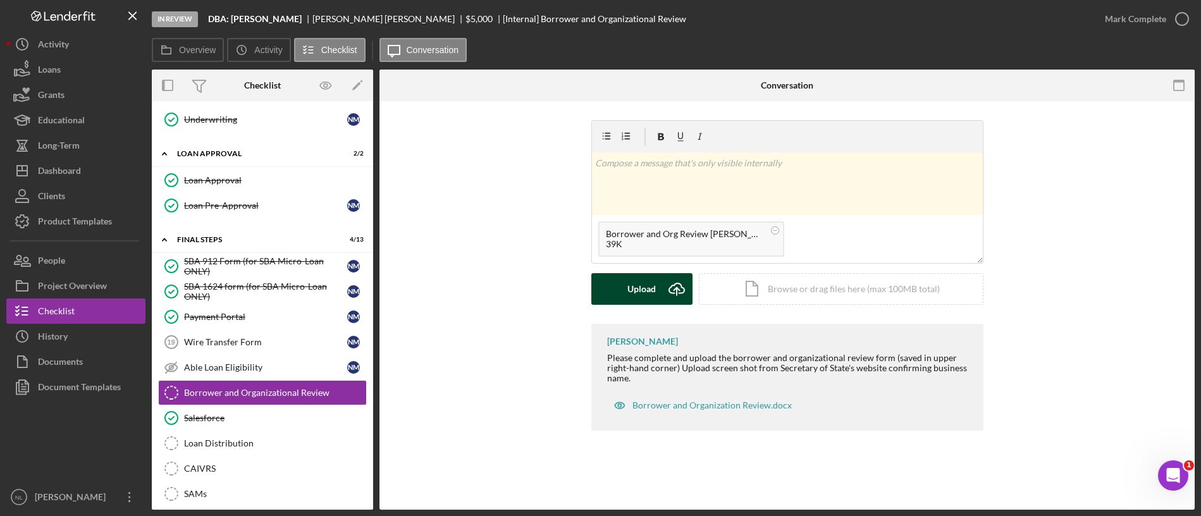
click at [628, 301] on div "Upload" at bounding box center [642, 289] width 28 height 32
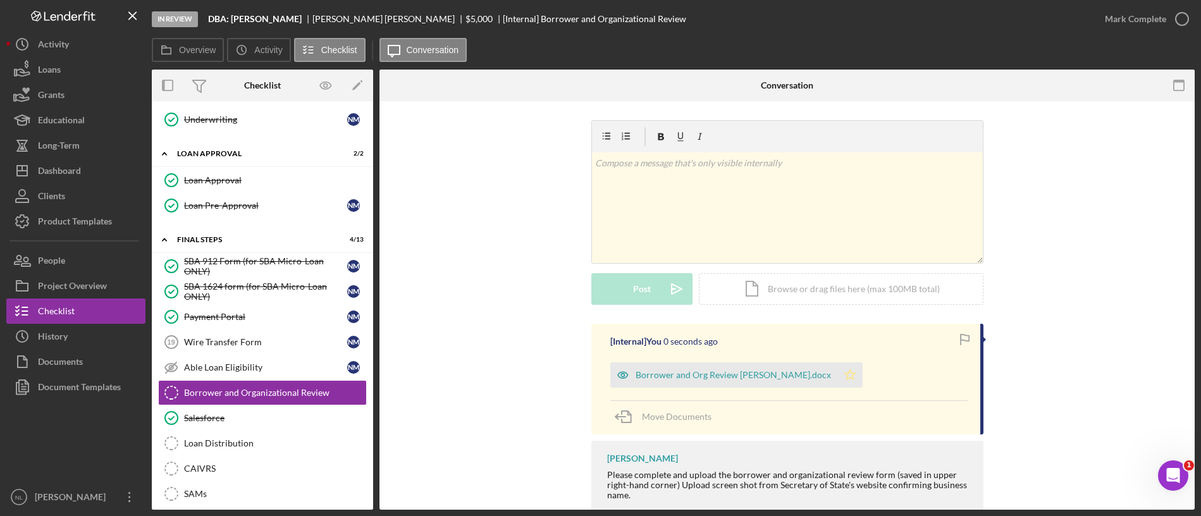
click at [838, 371] on icon "Icon/Star" at bounding box center [850, 374] width 25 height 25
click at [1144, 23] on div "Mark Complete" at bounding box center [1135, 18] width 61 height 25
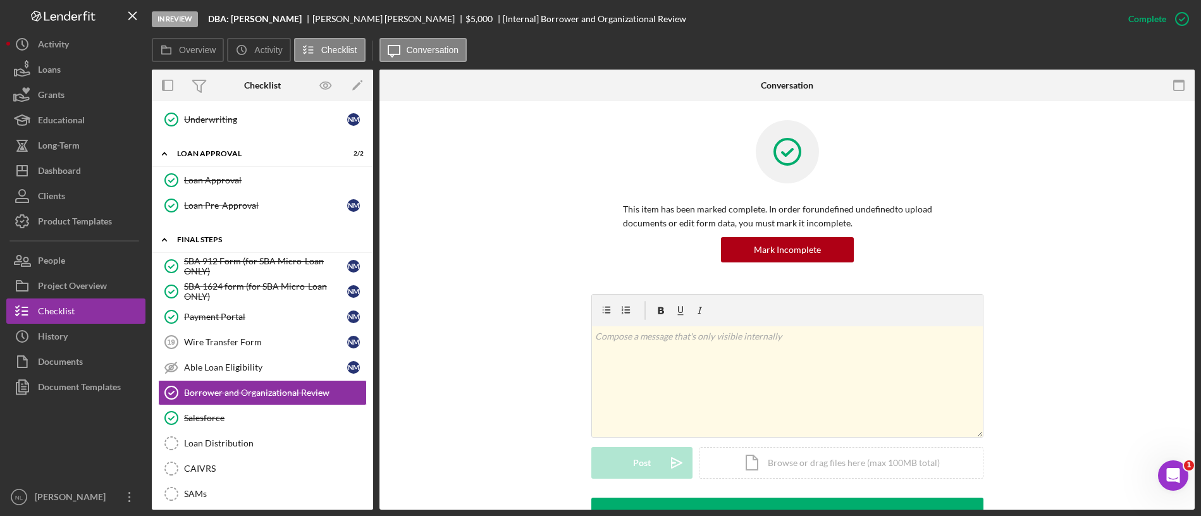
scroll to position [844, 0]
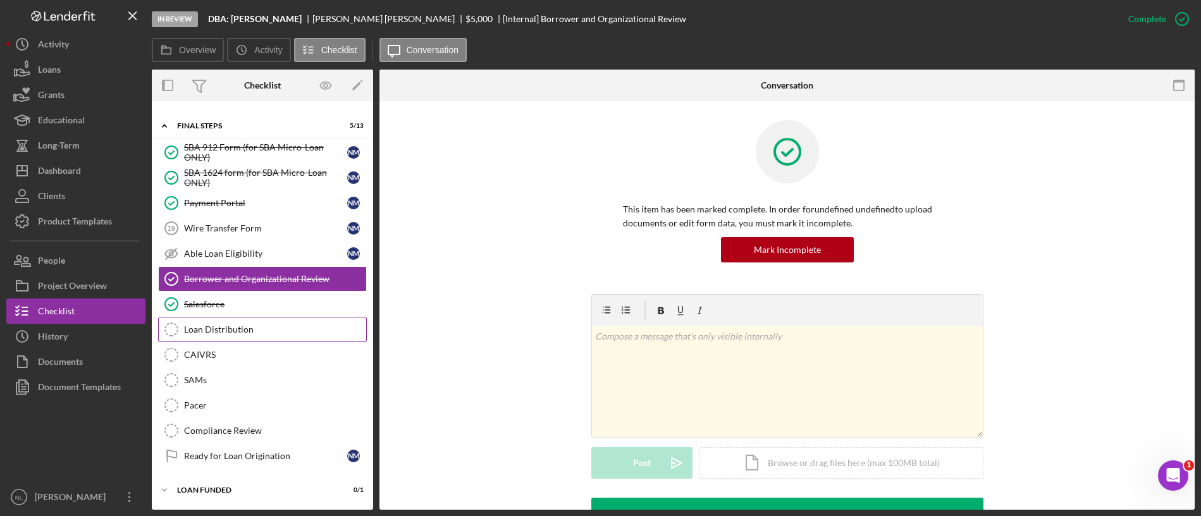
click at [221, 322] on link "Loan Distribution Loan Distribution" at bounding box center [262, 329] width 209 height 25
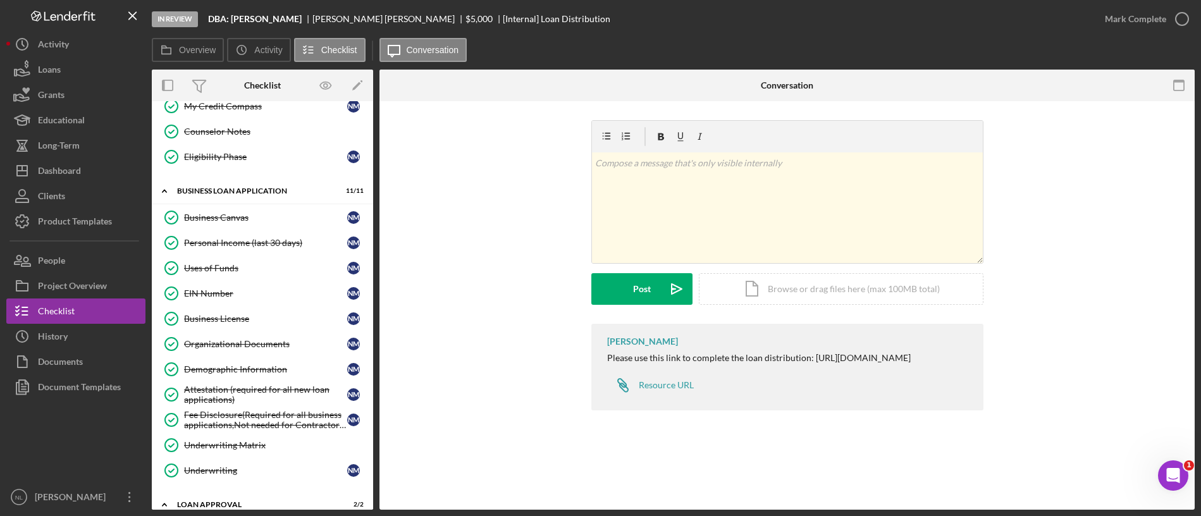
scroll to position [281, 0]
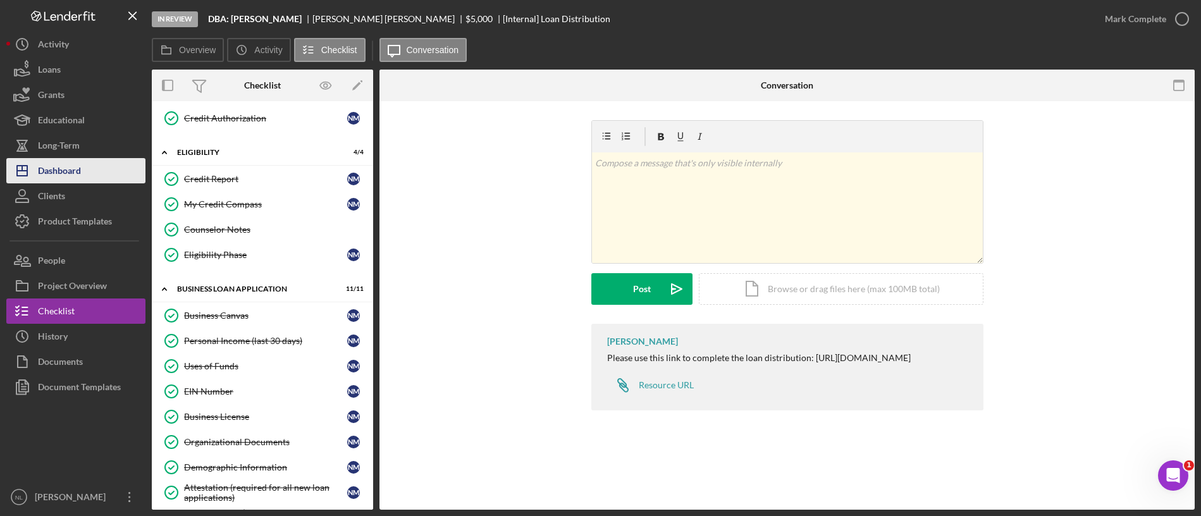
click at [99, 173] on button "Icon/Dashboard Dashboard" at bounding box center [75, 170] width 139 height 25
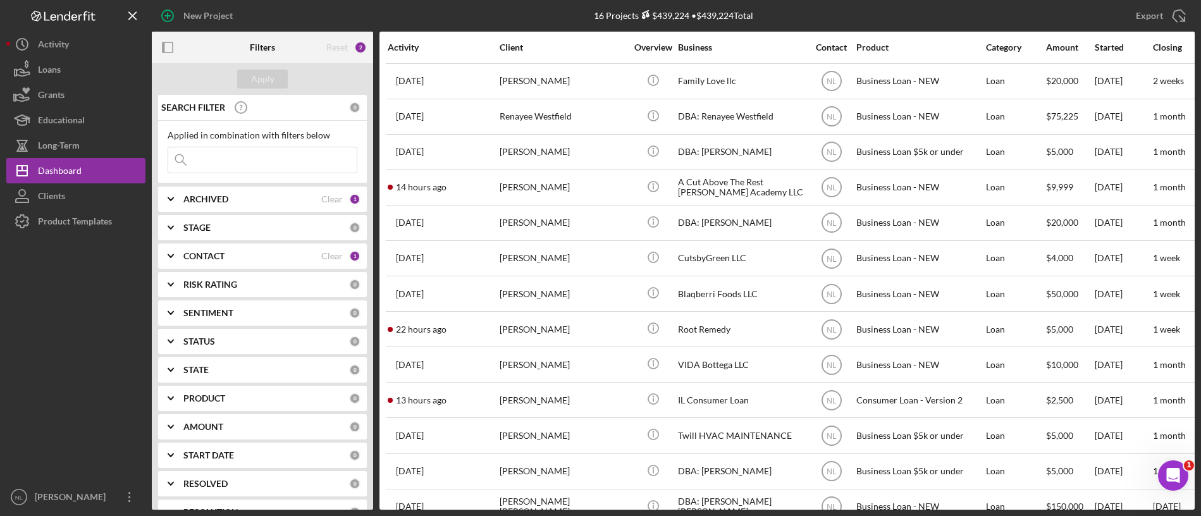
click at [253, 165] on input at bounding box center [262, 159] width 189 height 25
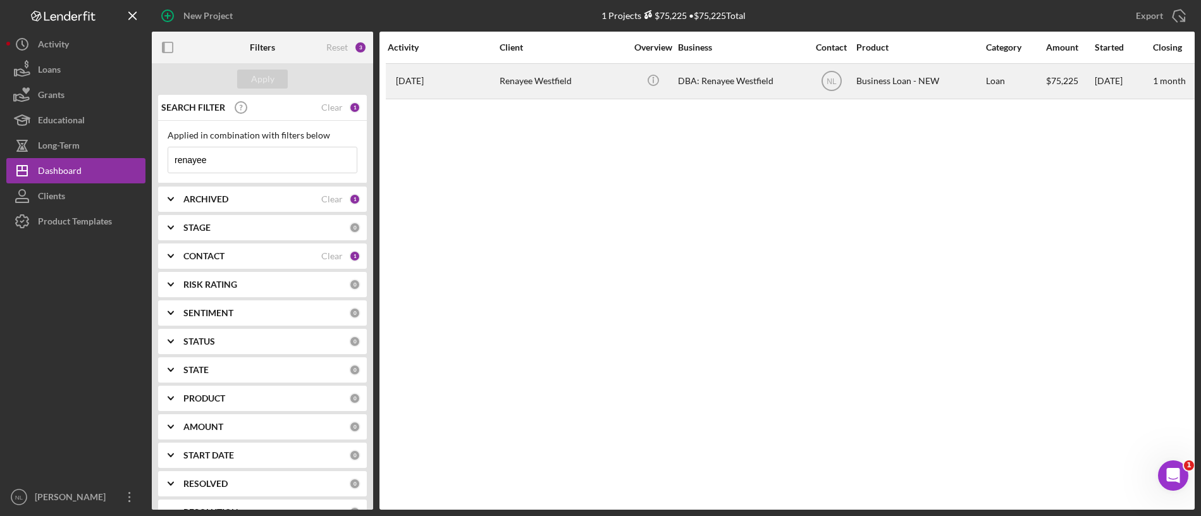
type input "renayee"
click at [517, 89] on div "Renayee Westfield" at bounding box center [563, 82] width 127 height 34
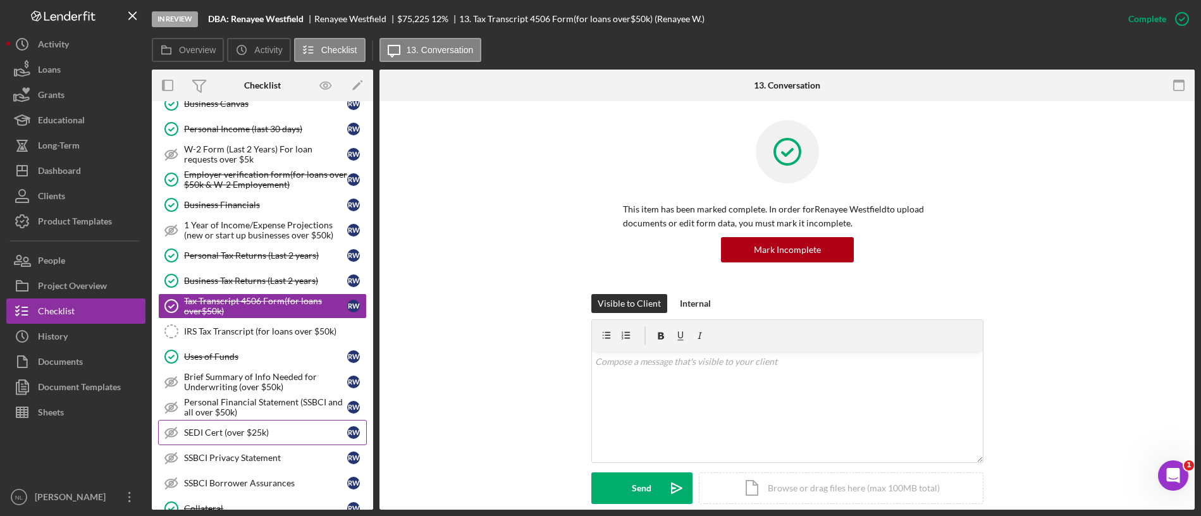
scroll to position [563, 0]
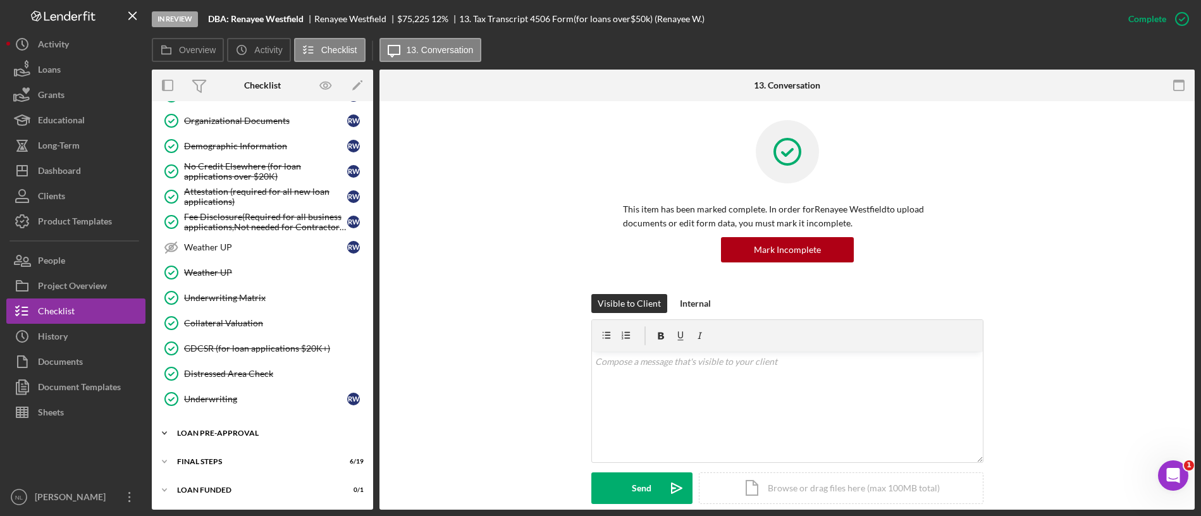
click at [232, 444] on div "Icon/Expander LOAN PRE-APPROVAL 1 / 2" at bounding box center [262, 433] width 221 height 25
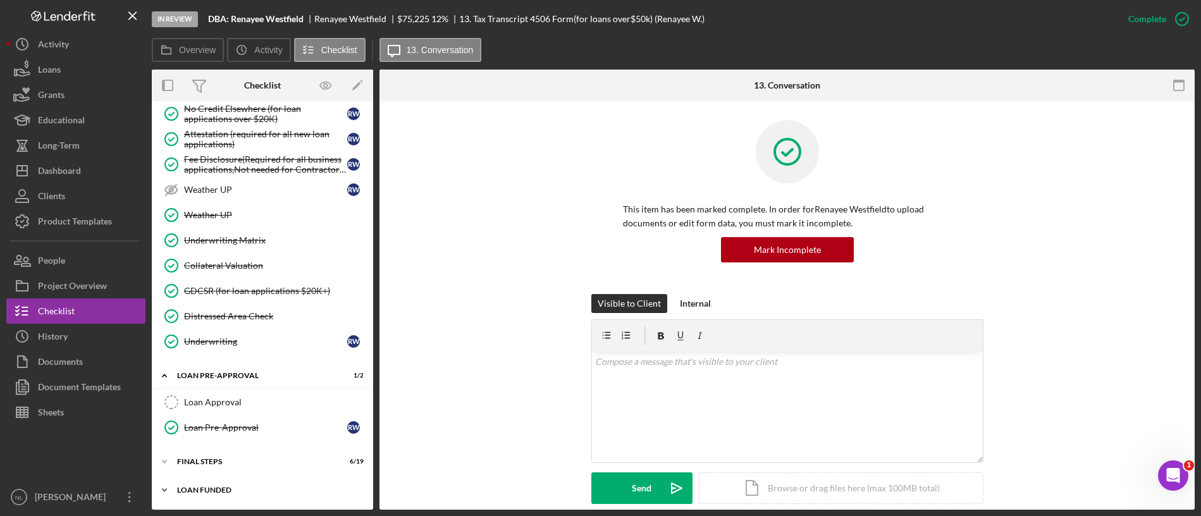
click at [221, 482] on div "Icon/Expander LOAN FUNDED 0 / 1" at bounding box center [262, 490] width 221 height 25
click at [209, 455] on div "Icon/Expander FINAL STEPS 6 / 19" at bounding box center [262, 461] width 221 height 25
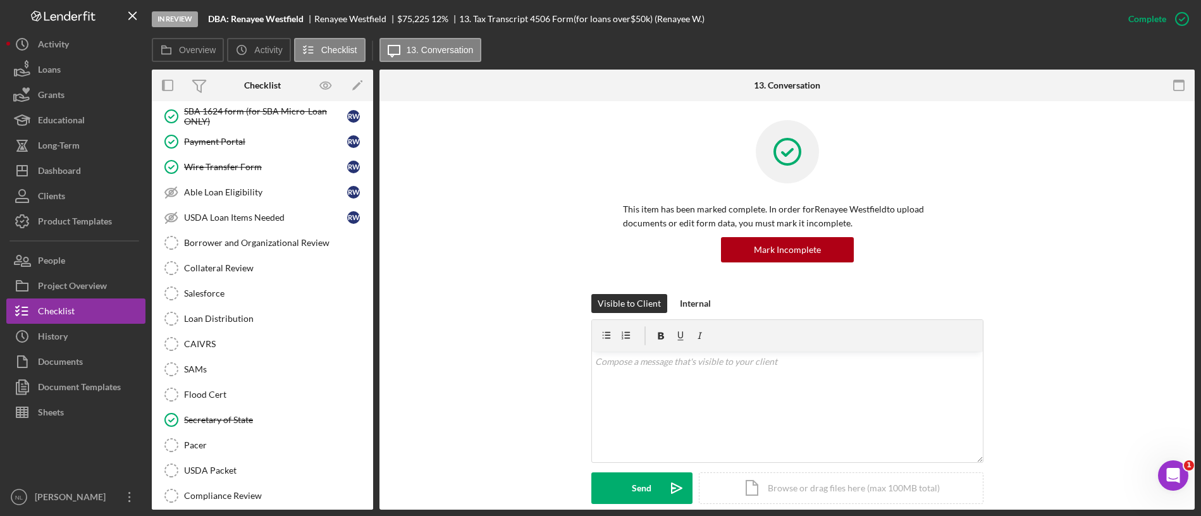
scroll to position [1007, 0]
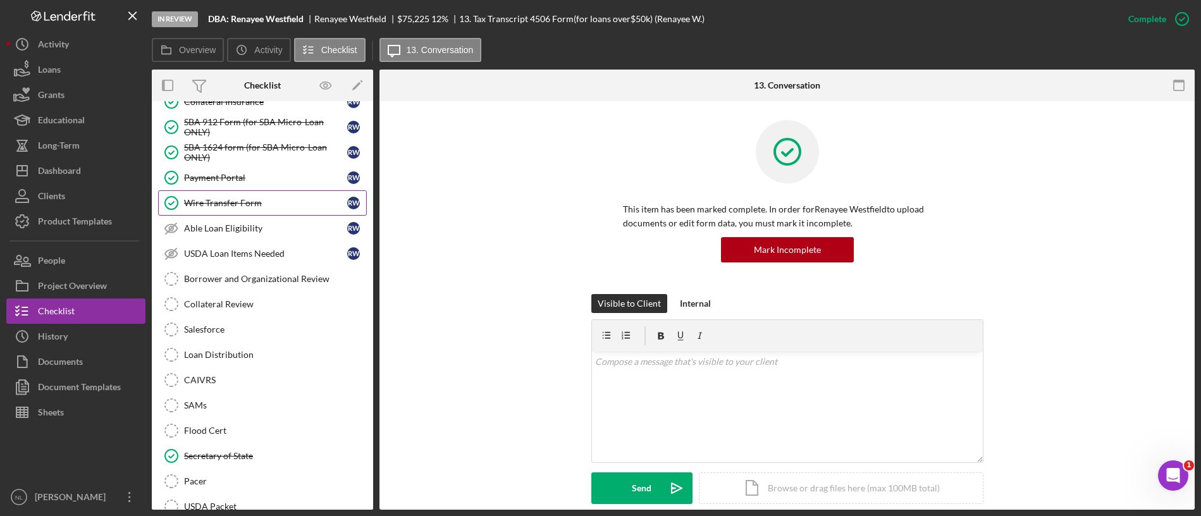
click at [237, 203] on div "Wire Transfer Form" at bounding box center [265, 203] width 163 height 10
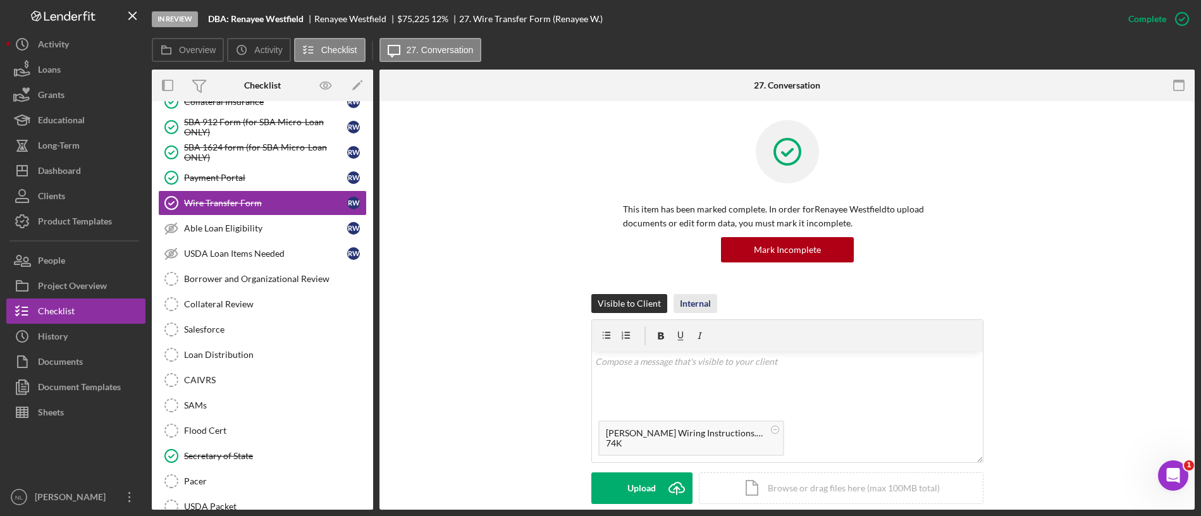
click at [695, 305] on div "Internal" at bounding box center [695, 303] width 31 height 19
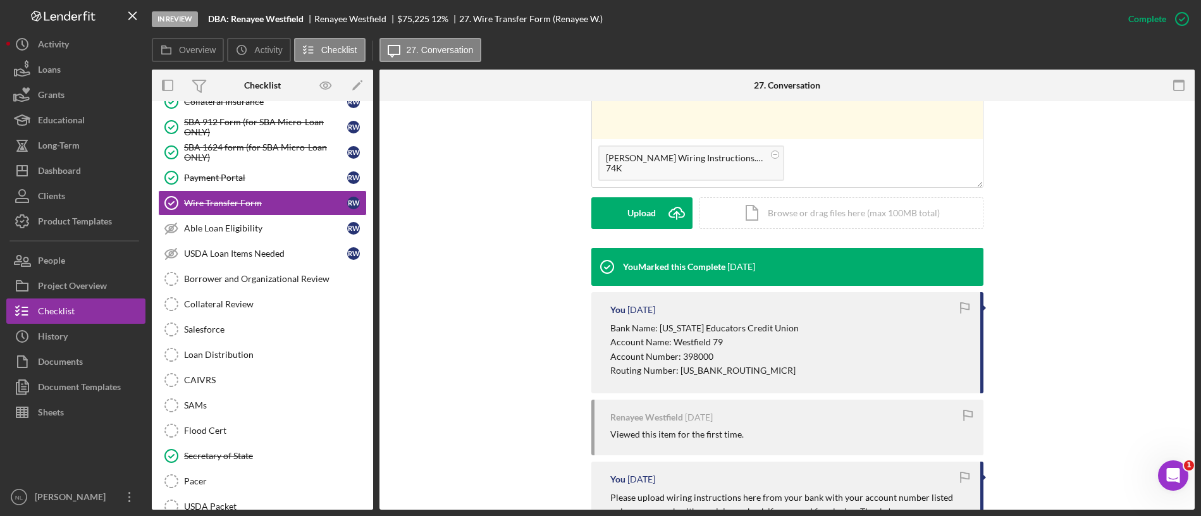
scroll to position [280, 0]
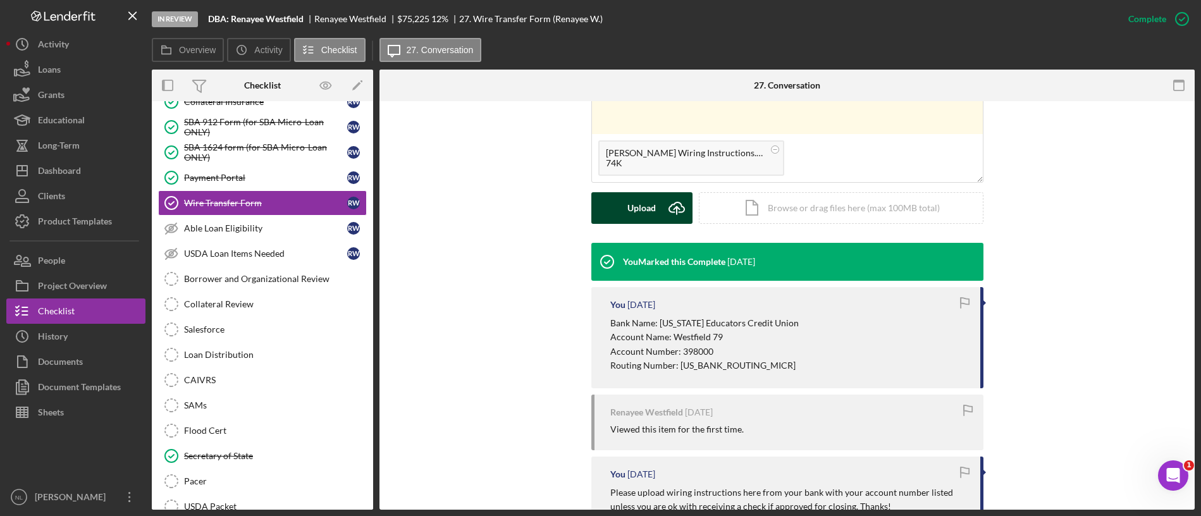
click at [622, 223] on button "Upload Icon/Upload" at bounding box center [641, 208] width 101 height 32
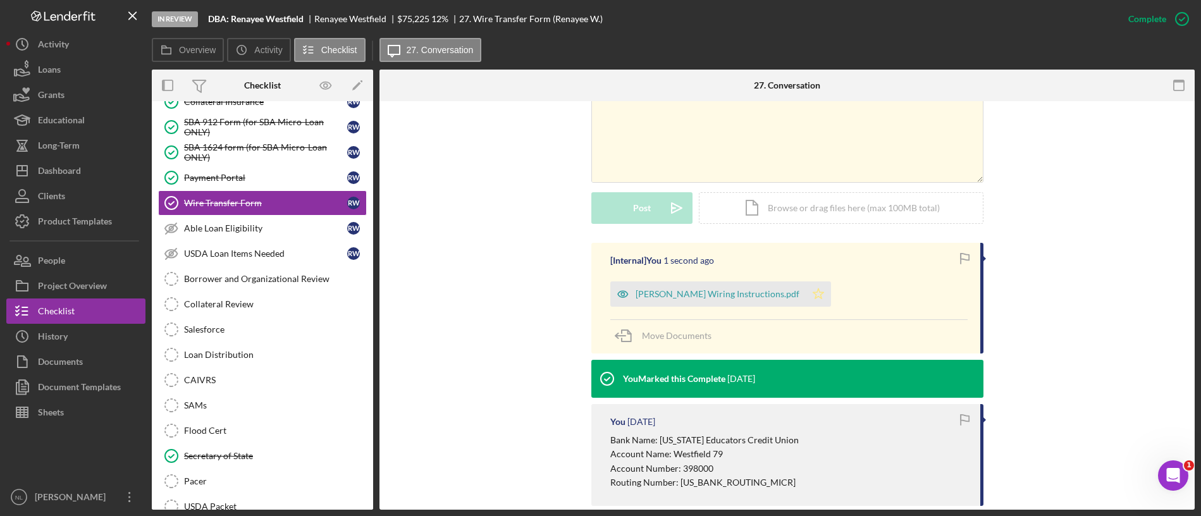
click at [809, 291] on icon "Icon/Star" at bounding box center [818, 293] width 25 height 25
drag, startPoint x: 658, startPoint y: 288, endPoint x: 649, endPoint y: 332, distance: 44.5
click at [649, 332] on span "Move Documents" at bounding box center [677, 335] width 70 height 11
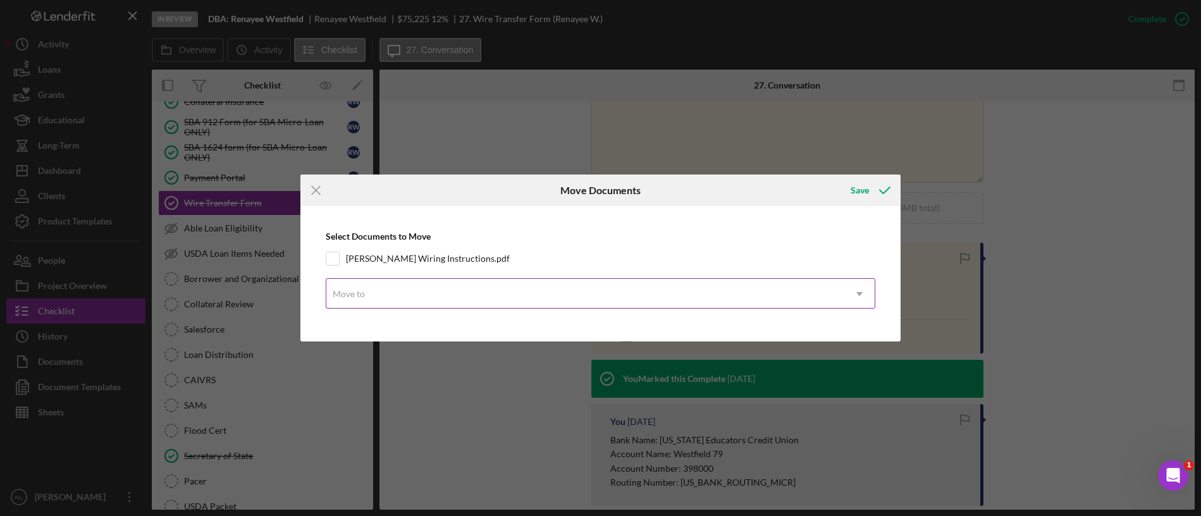
click at [464, 282] on div "Move to" at bounding box center [585, 294] width 519 height 29
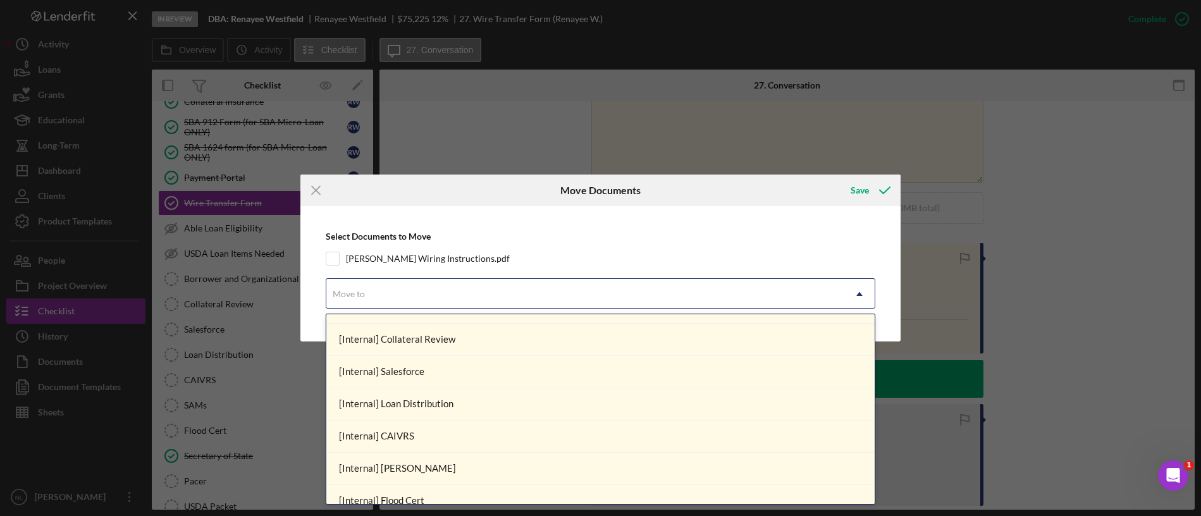
scroll to position [1034, 0]
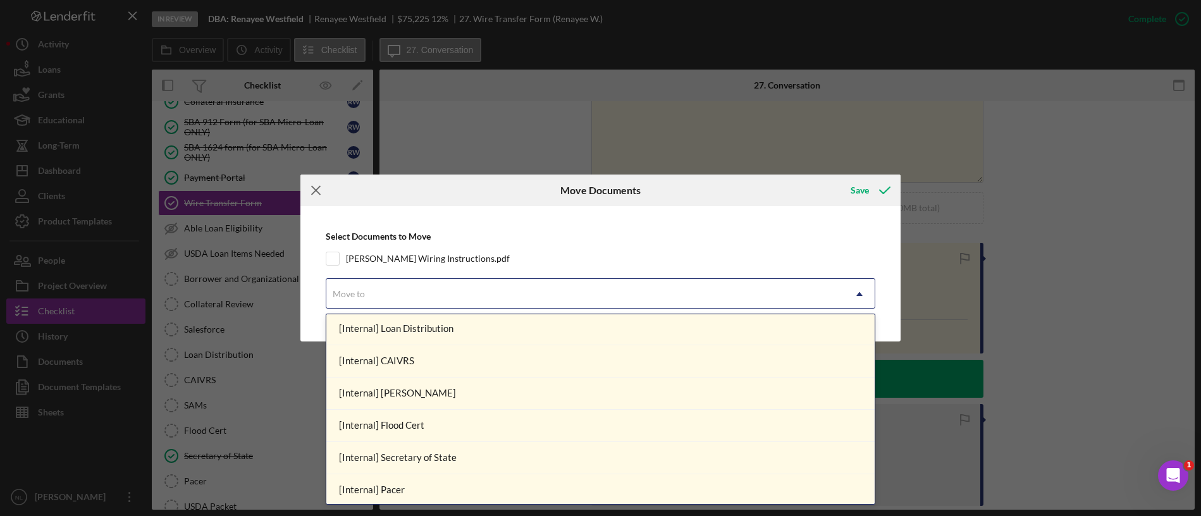
click at [311, 190] on icon "Icon/Menu Close" at bounding box center [316, 191] width 32 height 32
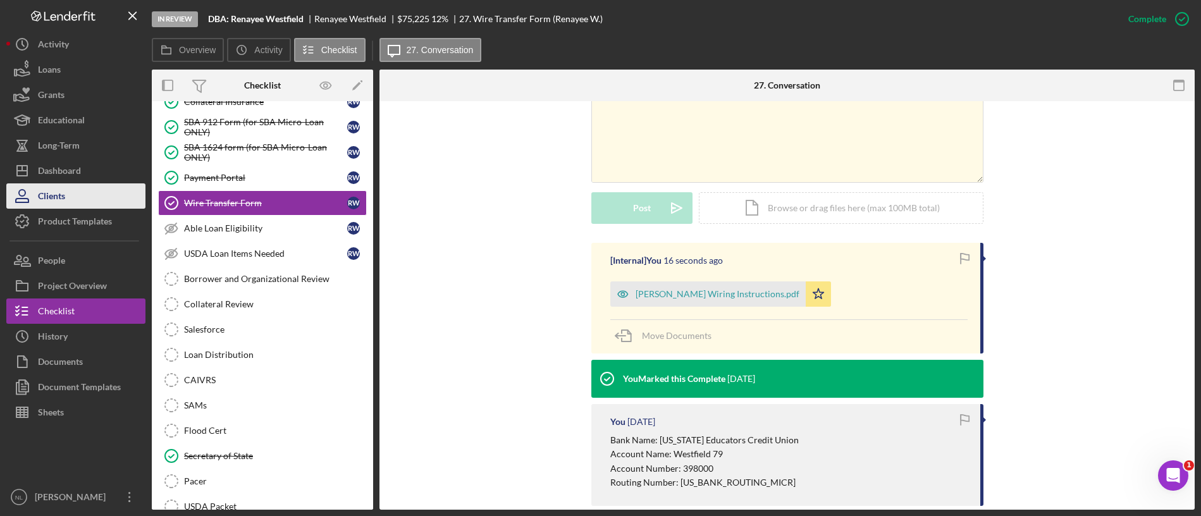
click at [80, 183] on button "Clients" at bounding box center [75, 195] width 139 height 25
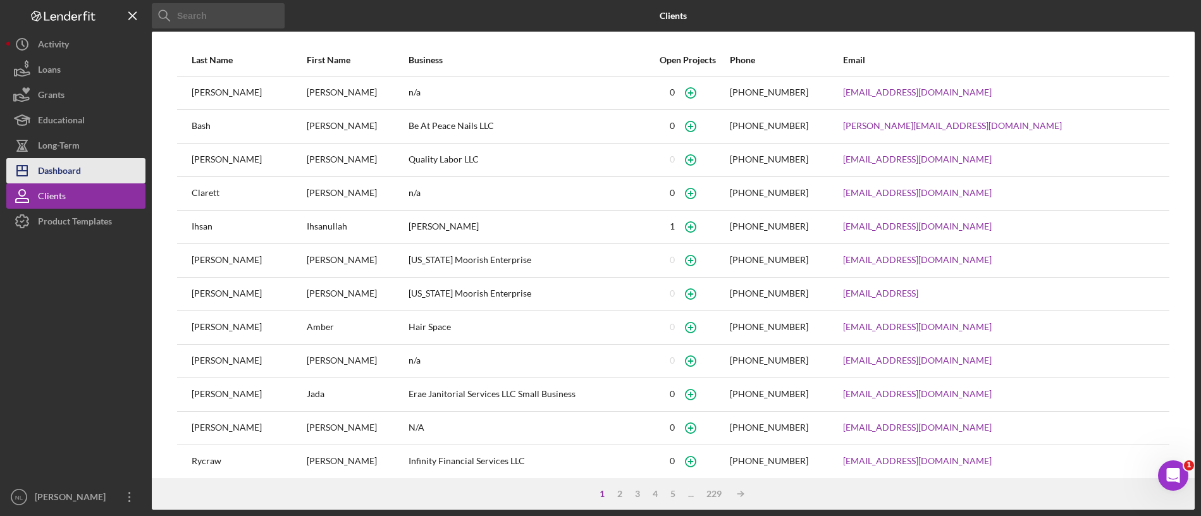
click at [78, 171] on div "Dashboard" at bounding box center [59, 172] width 43 height 28
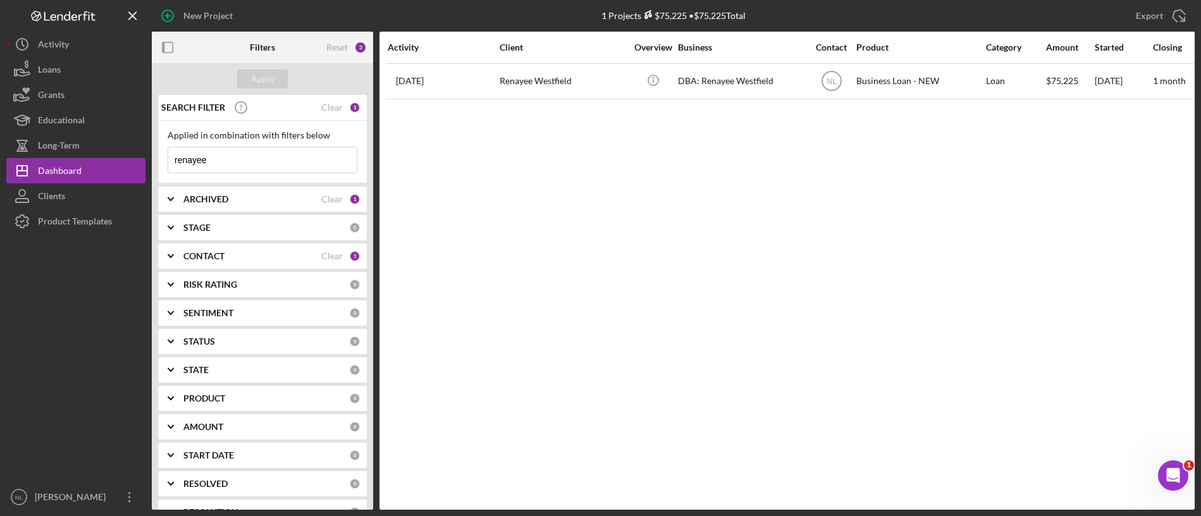
click at [256, 152] on input "renayee" at bounding box center [262, 159] width 189 height 25
click at [254, 87] on div "Apply" at bounding box center [262, 79] width 23 height 19
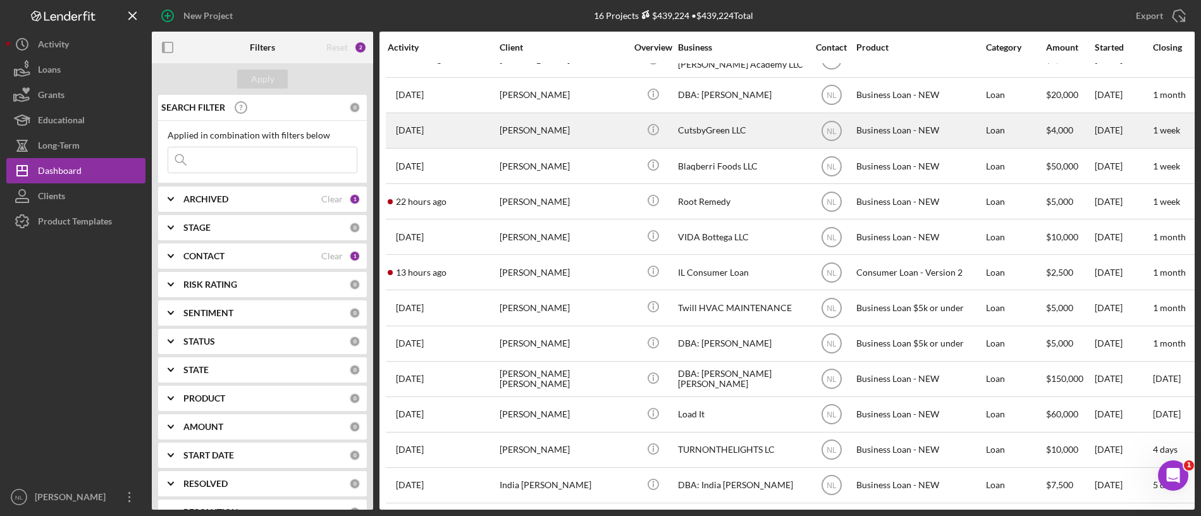
scroll to position [142, 0]
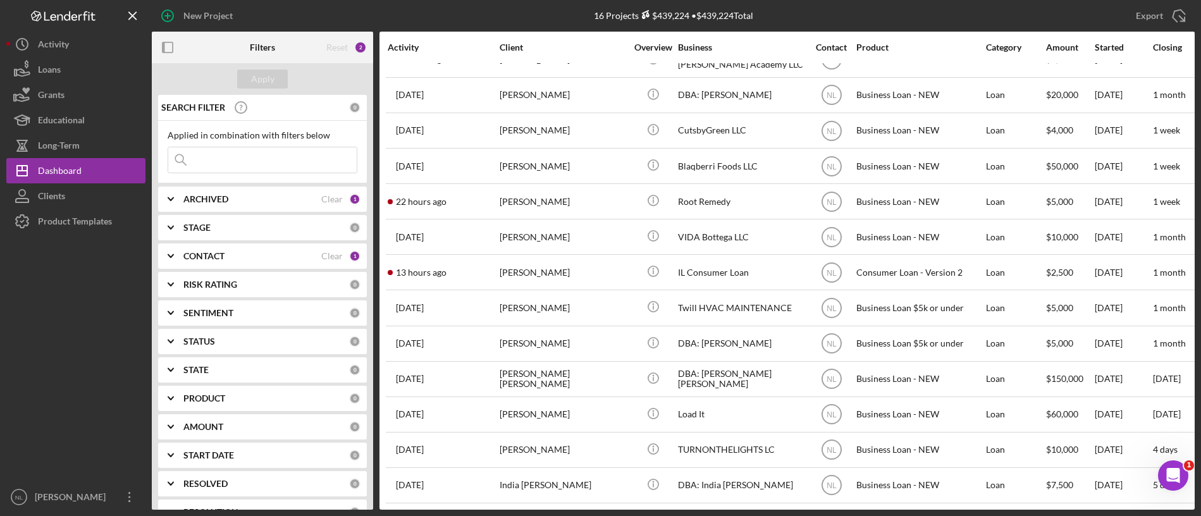
click at [249, 161] on input at bounding box center [262, 159] width 189 height 25
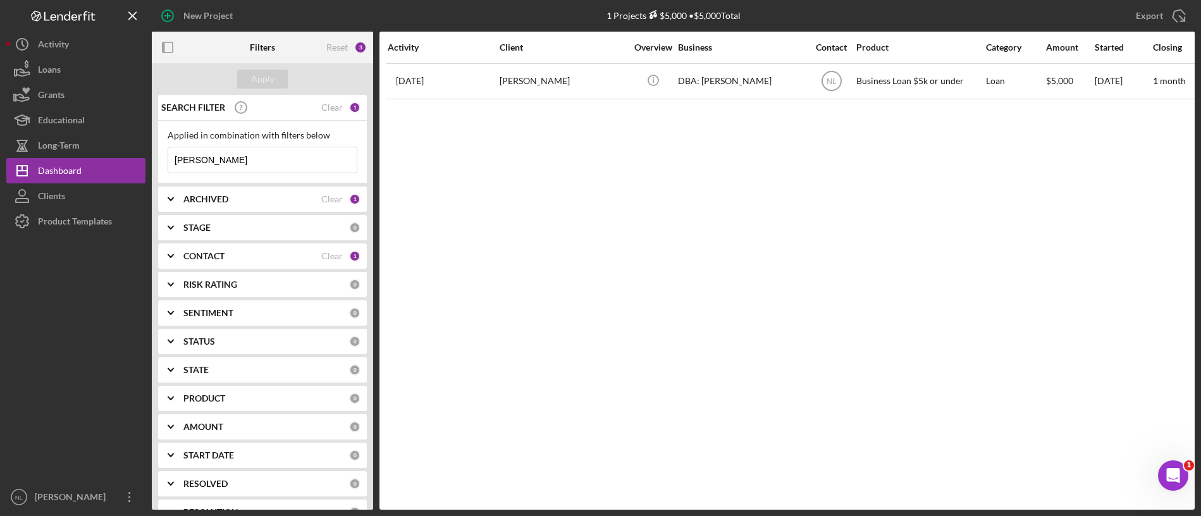
scroll to position [0, 0]
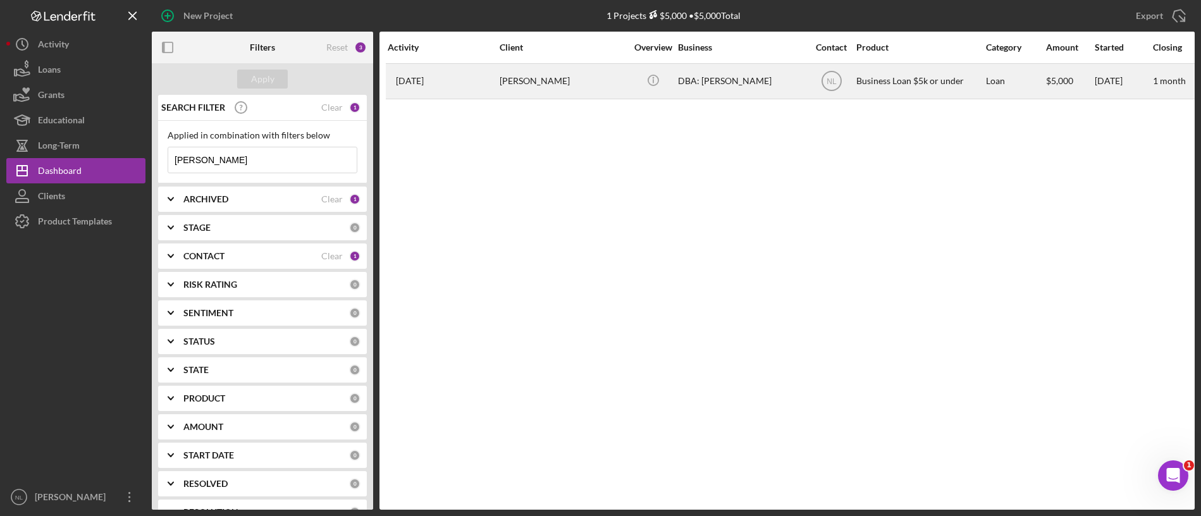
type input "[PERSON_NAME]"
click at [498, 92] on td "[DATE] [PERSON_NAME]" at bounding box center [443, 80] width 112 height 35
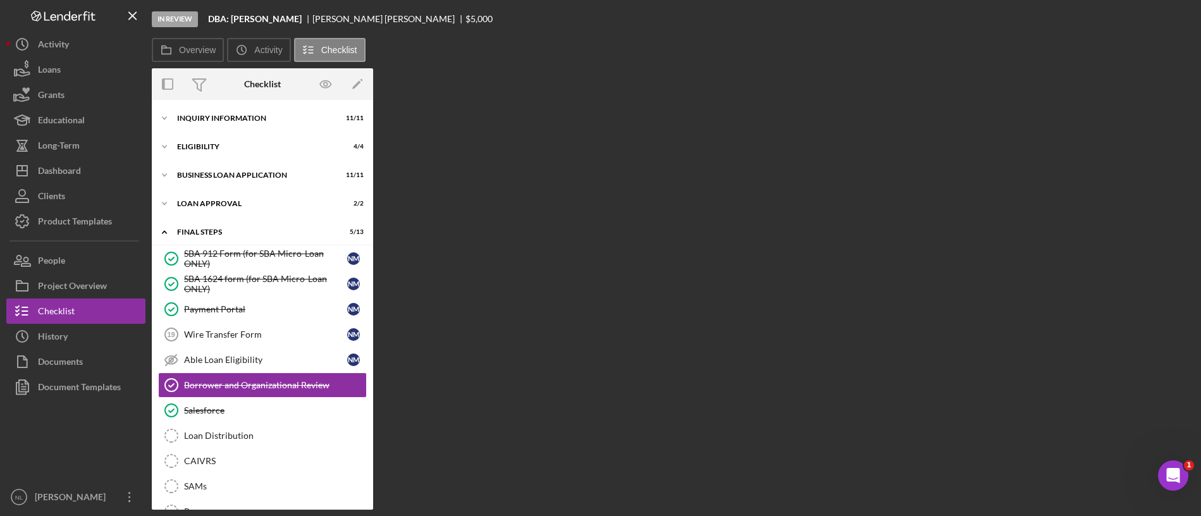
scroll to position [80, 0]
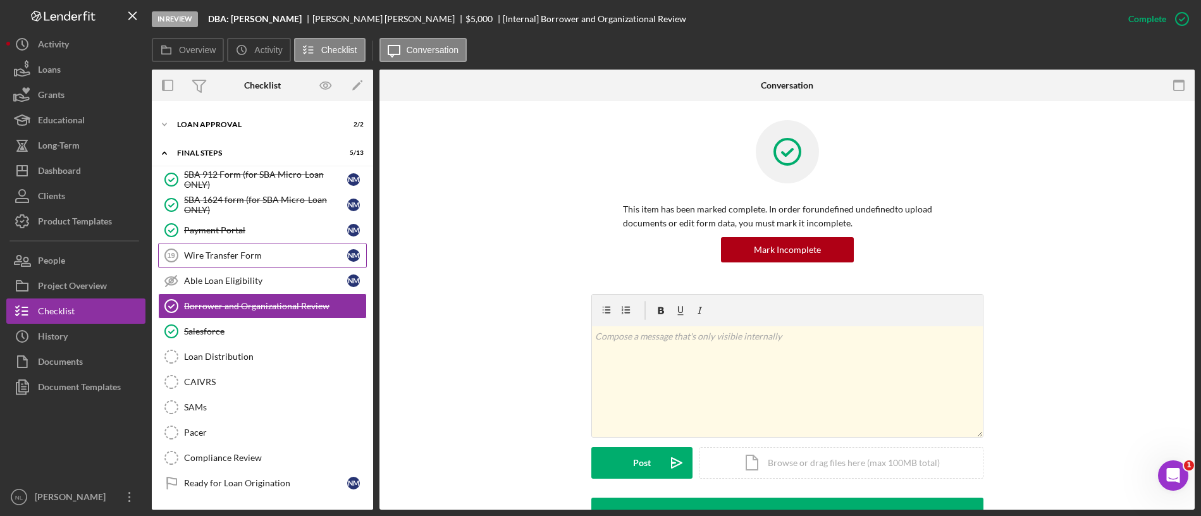
click at [224, 255] on div "Wire Transfer Form" at bounding box center [265, 256] width 163 height 10
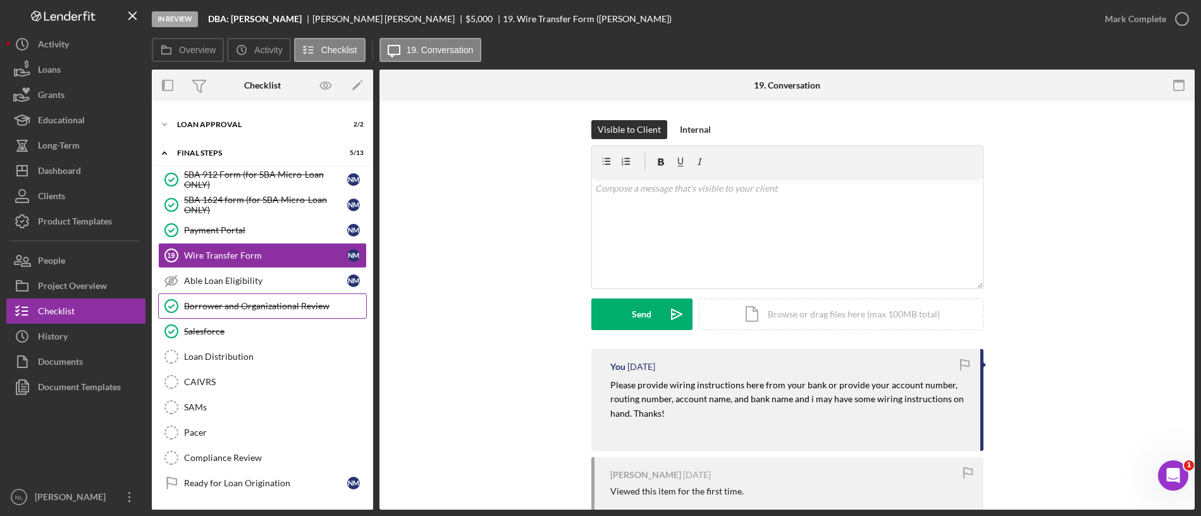
click at [237, 300] on link "Borrower and Organizational Review Borrower and Organizational Review" at bounding box center [262, 306] width 209 height 25
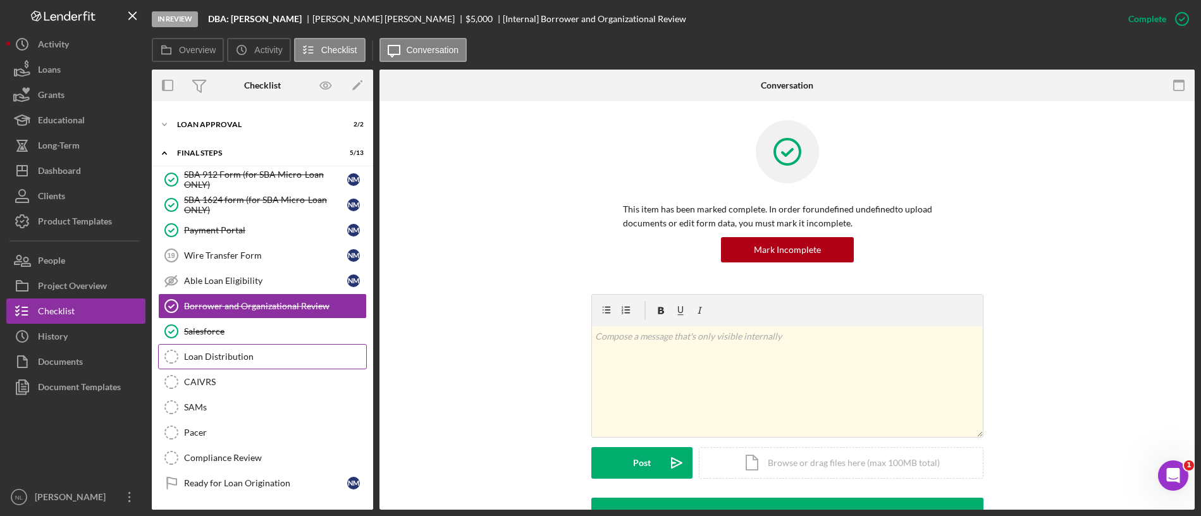
click at [229, 352] on div "Loan Distribution" at bounding box center [275, 357] width 182 height 10
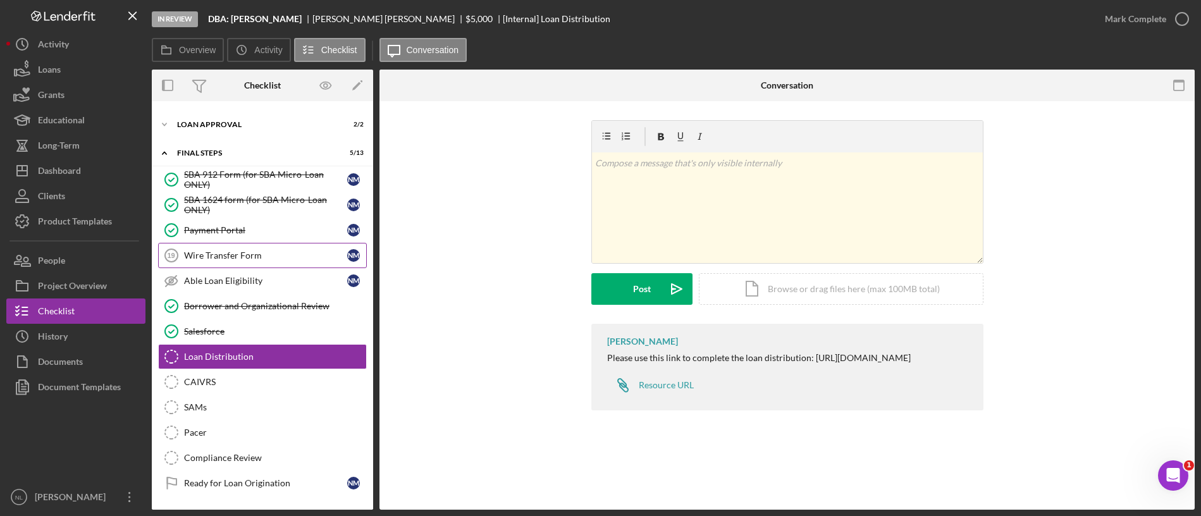
click at [251, 248] on link "Wire Transfer Form 19 Wire Transfer Form N M" at bounding box center [262, 255] width 209 height 25
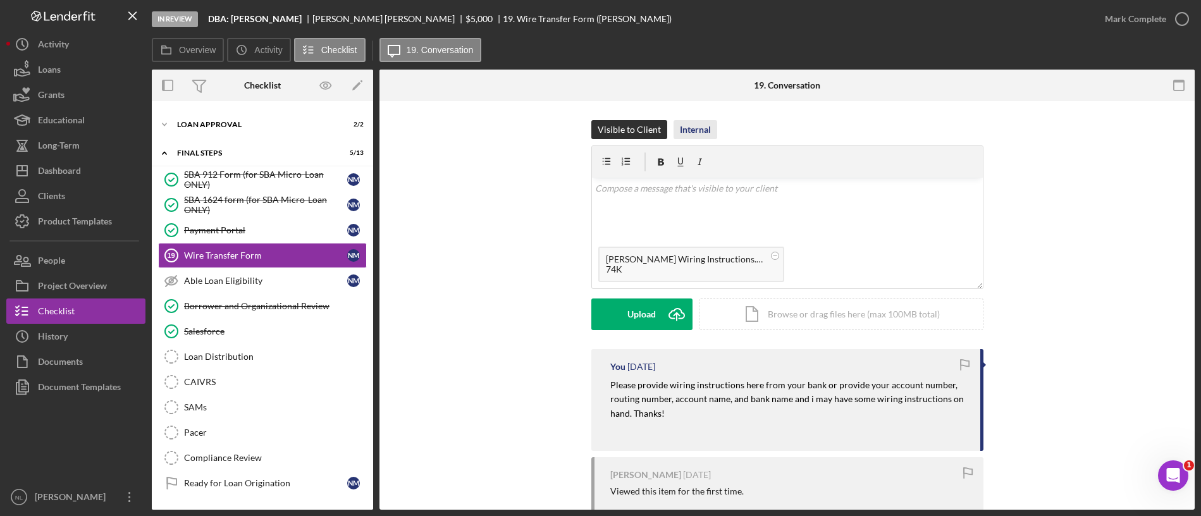
click at [688, 130] on div "Internal" at bounding box center [695, 129] width 31 height 19
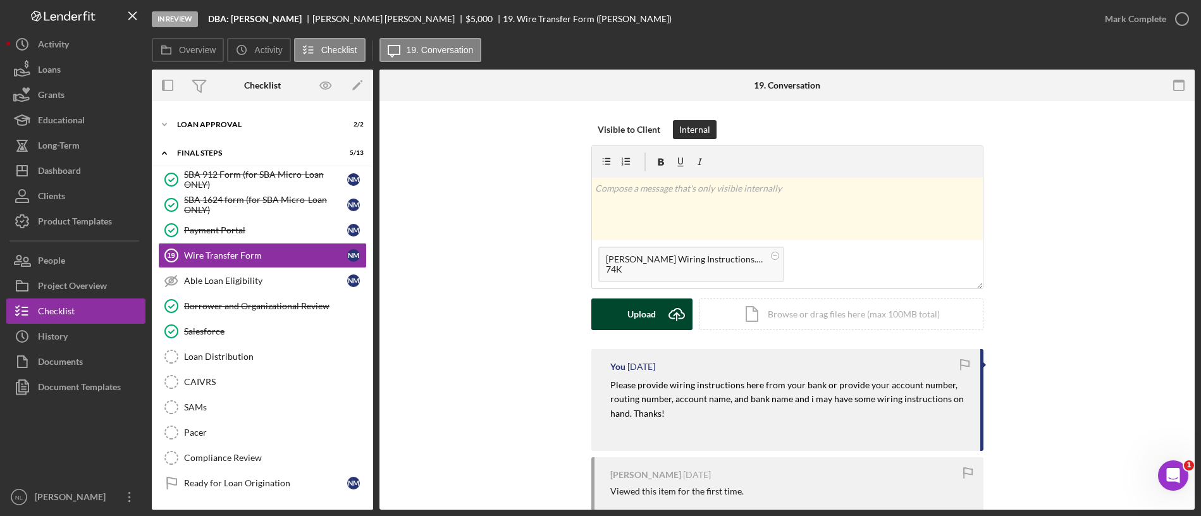
click at [650, 304] on div "Upload" at bounding box center [642, 315] width 28 height 32
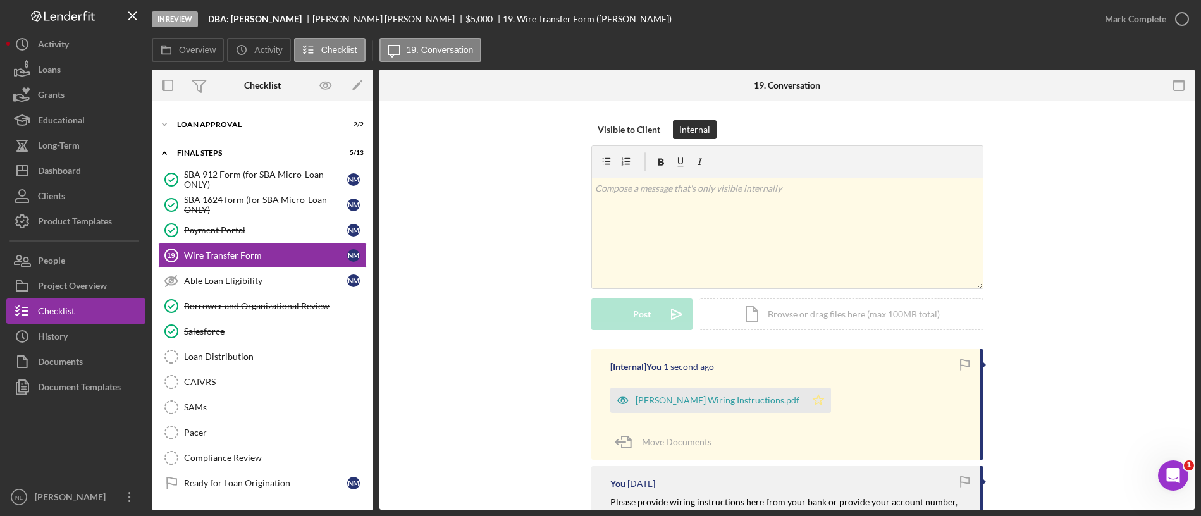
click at [806, 407] on icon "Icon/Star" at bounding box center [818, 400] width 25 height 25
click at [1123, 17] on div "Mark Complete" at bounding box center [1135, 18] width 61 height 25
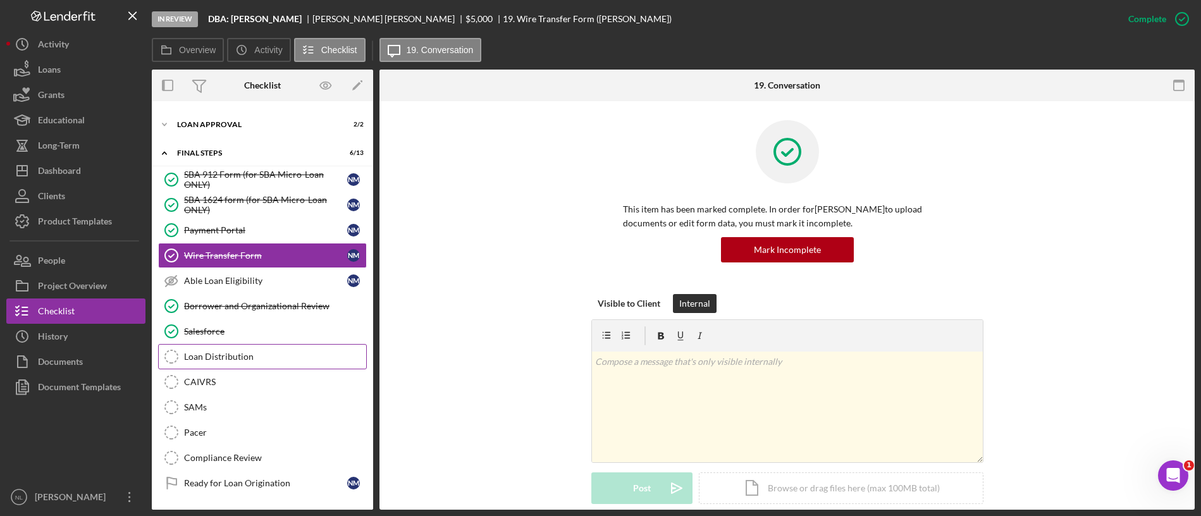
click at [218, 366] on link "Loan Distribution Loan Distribution" at bounding box center [262, 356] width 209 height 25
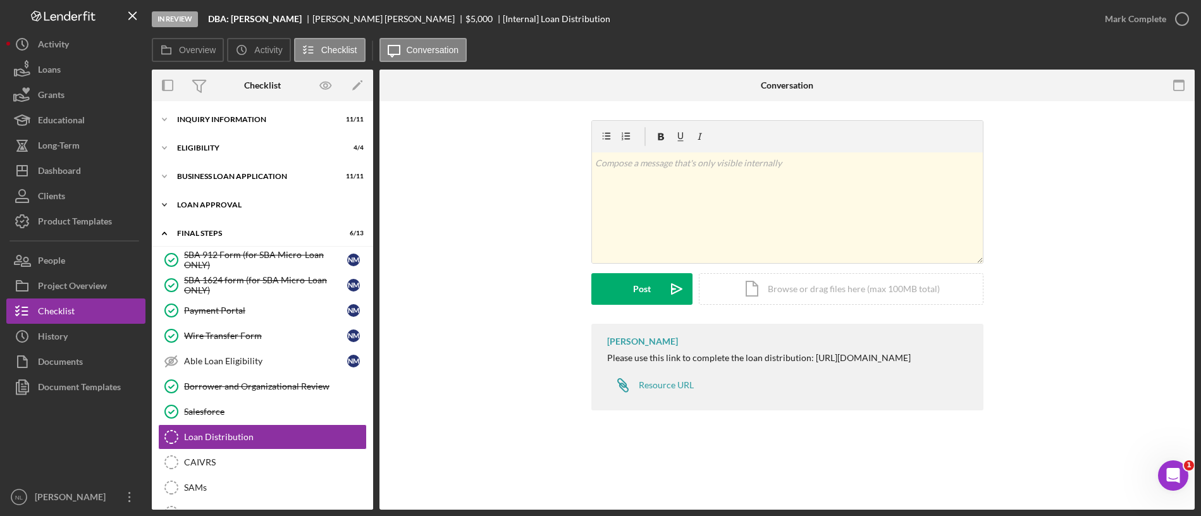
click at [242, 197] on div "Icon/Expander Loan Approval 2 / 2" at bounding box center [262, 204] width 221 height 25
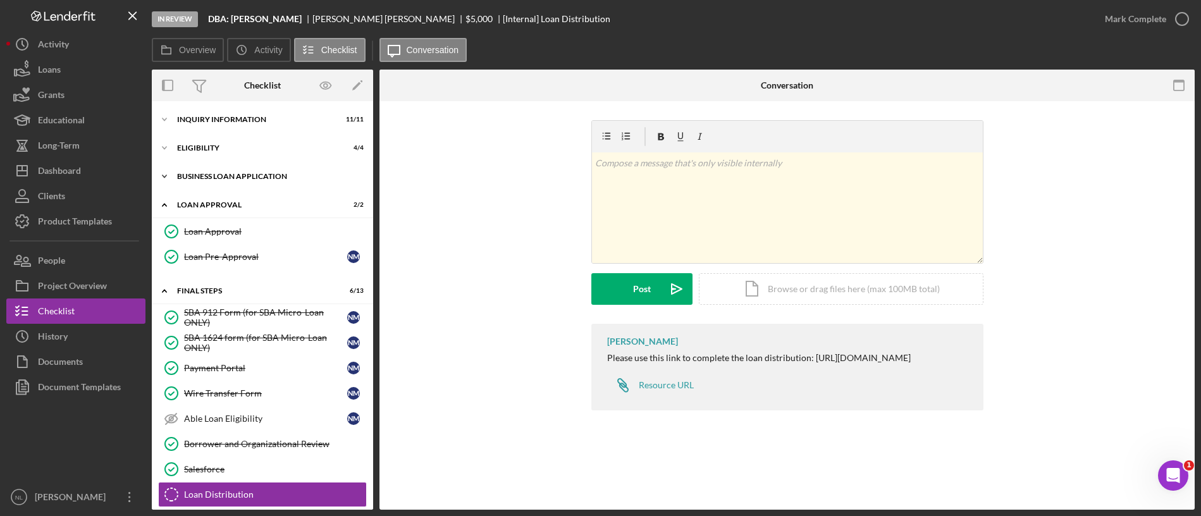
click at [228, 164] on div "Icon/Expander BUSINESS LOAN APPLICATION 11 / 11" at bounding box center [262, 176] width 221 height 25
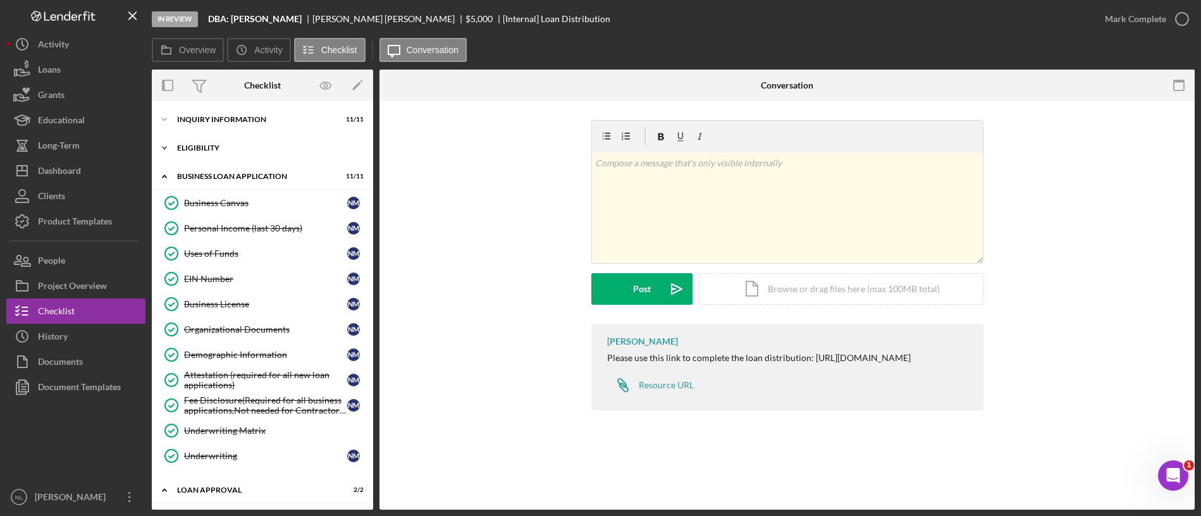
click at [214, 139] on div "Icon/Expander Eligibility 4 / 4" at bounding box center [262, 147] width 221 height 25
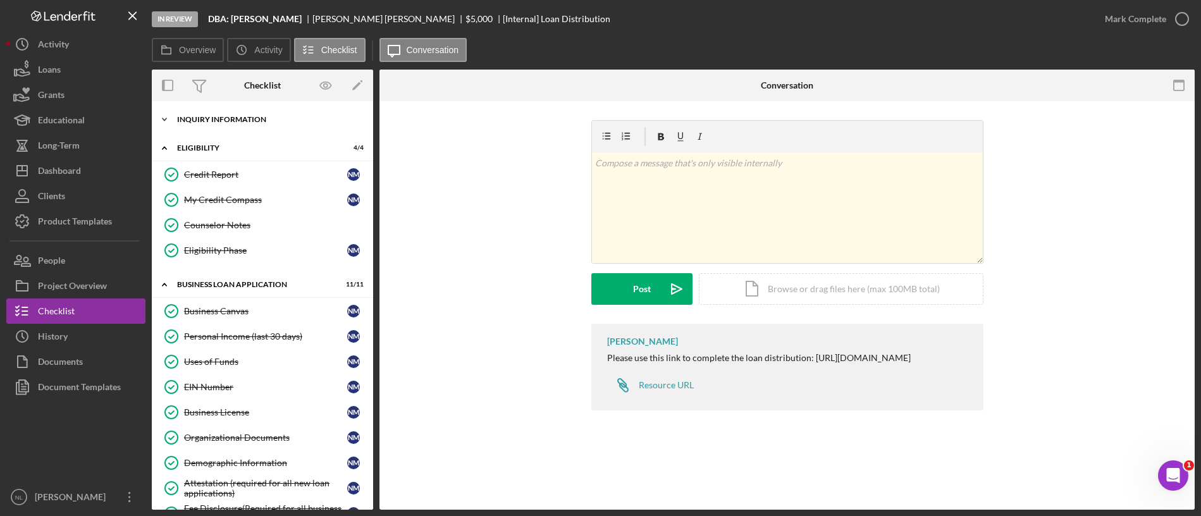
click at [269, 121] on div "INQUIRY INFORMATION" at bounding box center [267, 120] width 180 height 8
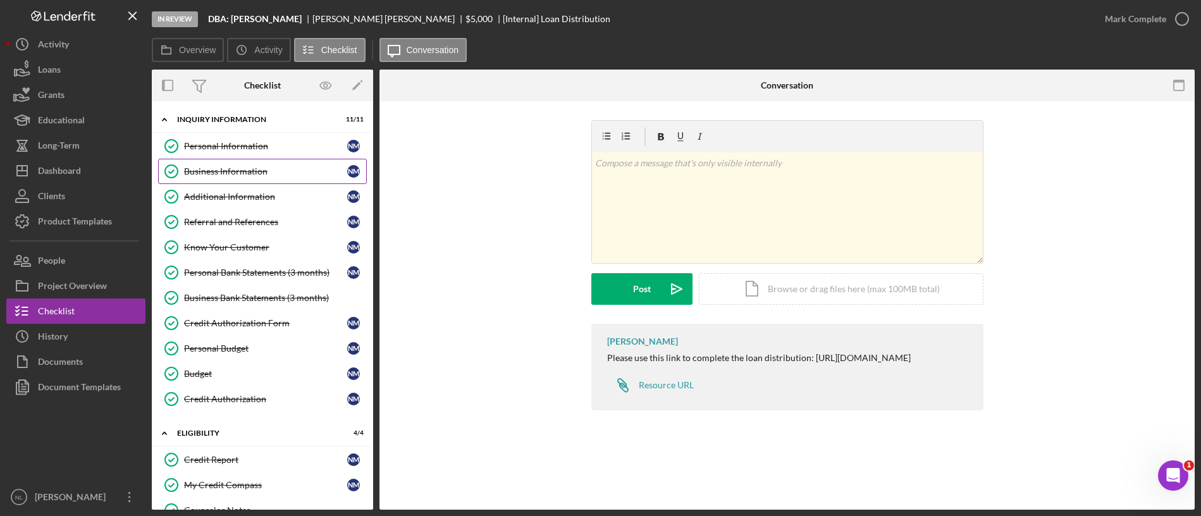
click at [242, 171] on div "Business Information" at bounding box center [265, 171] width 163 height 10
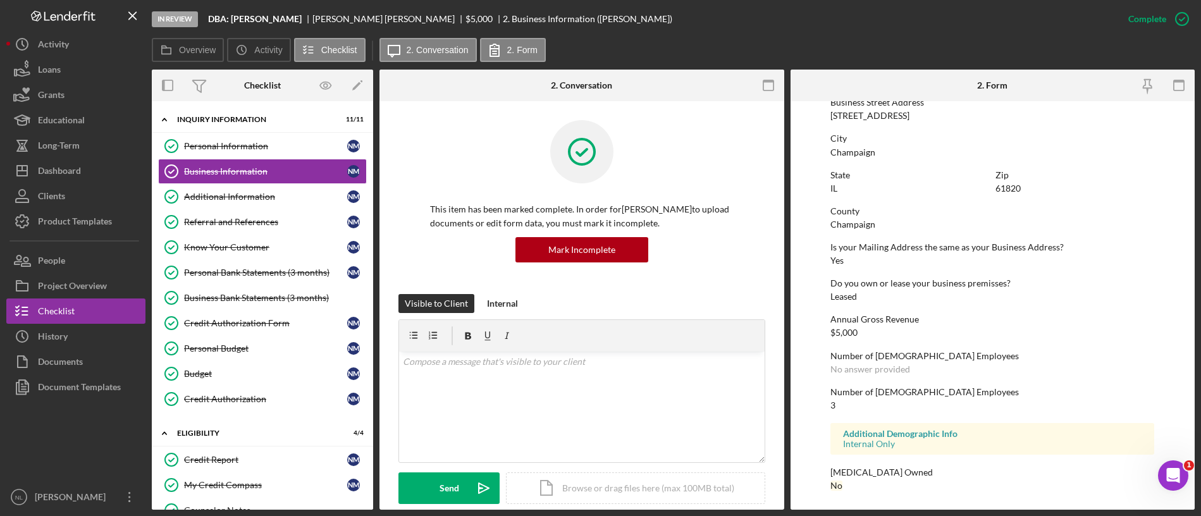
scroll to position [494, 0]
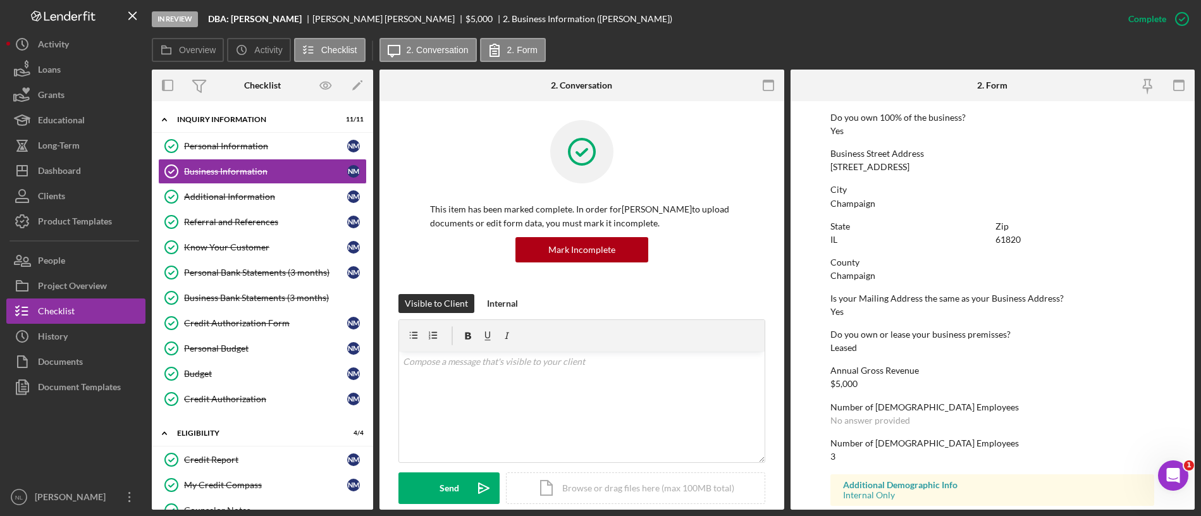
click at [860, 173] on div "To edit this form you must mark this item incomplete Business Name DBA: [PERSON…" at bounding box center [993, 83] width 324 height 941
click at [860, 167] on div "[STREET_ADDRESS]" at bounding box center [870, 167] width 79 height 10
copy div "[STREET_ADDRESS]"
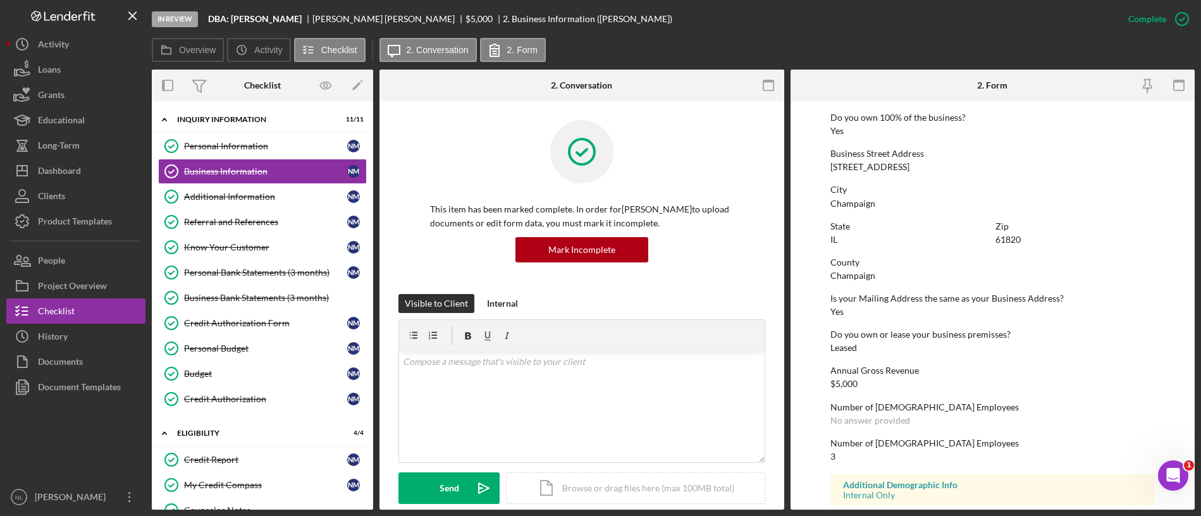
click at [1008, 241] on div "61820" at bounding box center [1008, 240] width 25 height 10
copy div "61820"
click at [70, 265] on button "People" at bounding box center [75, 260] width 139 height 25
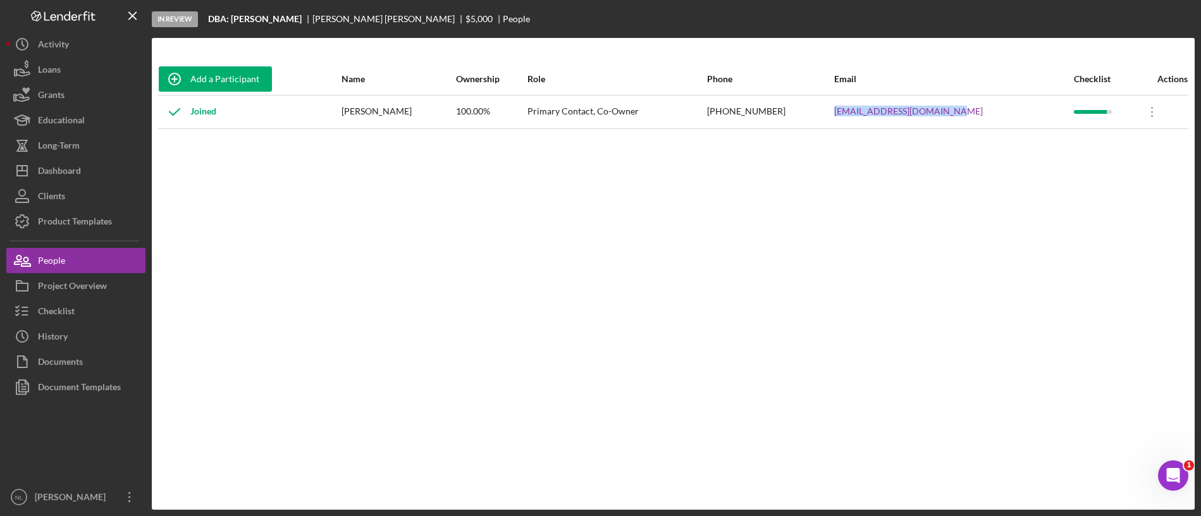
drag, startPoint x: 968, startPoint y: 100, endPoint x: 846, endPoint y: 109, distance: 122.5
click at [846, 109] on tr "Joined [PERSON_NAME] 100.00% Primary Contact, Co-Owner [PHONE_NUMBER] [EMAIL_AD…" at bounding box center [673, 112] width 1030 height 34
copy tr "[EMAIL_ADDRESS][DOMAIN_NAME]"
click at [109, 314] on button "Checklist" at bounding box center [75, 311] width 139 height 25
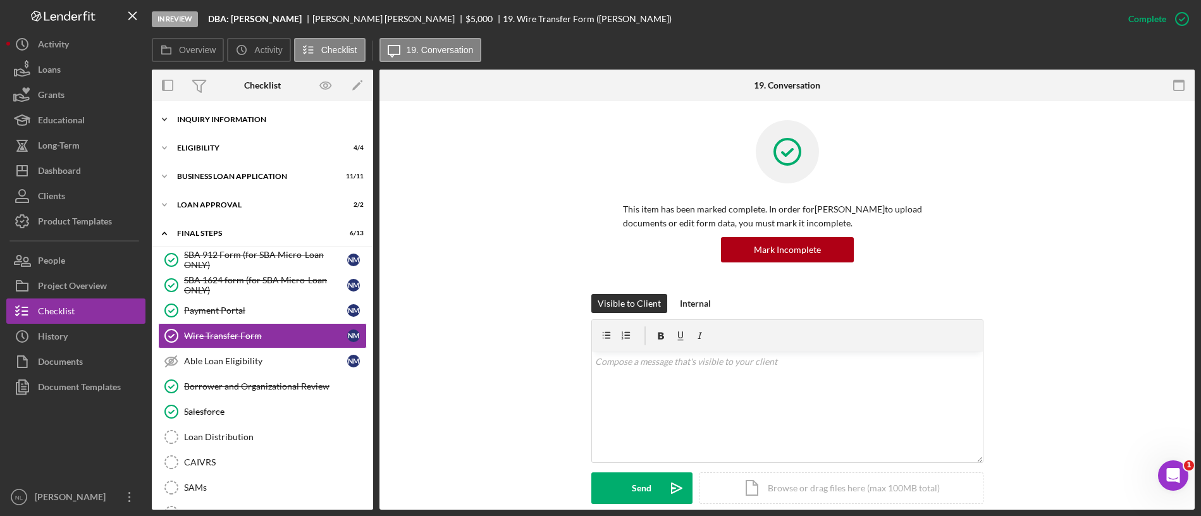
click at [218, 110] on div "Icon/Expander INQUIRY INFORMATION 11 / 11" at bounding box center [262, 119] width 221 height 25
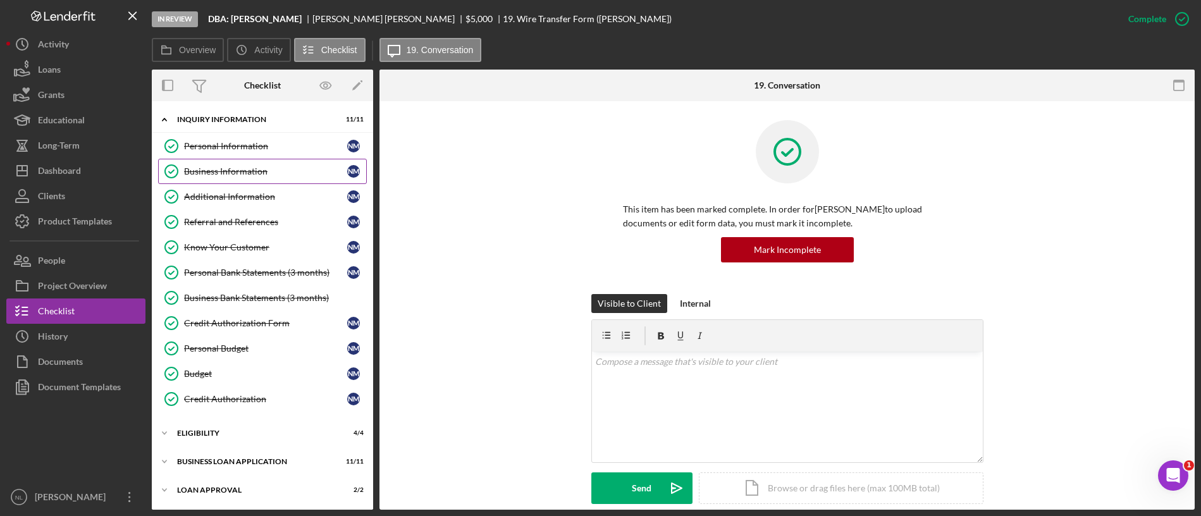
click at [234, 176] on link "Business Information Business Information N M" at bounding box center [262, 171] width 209 height 25
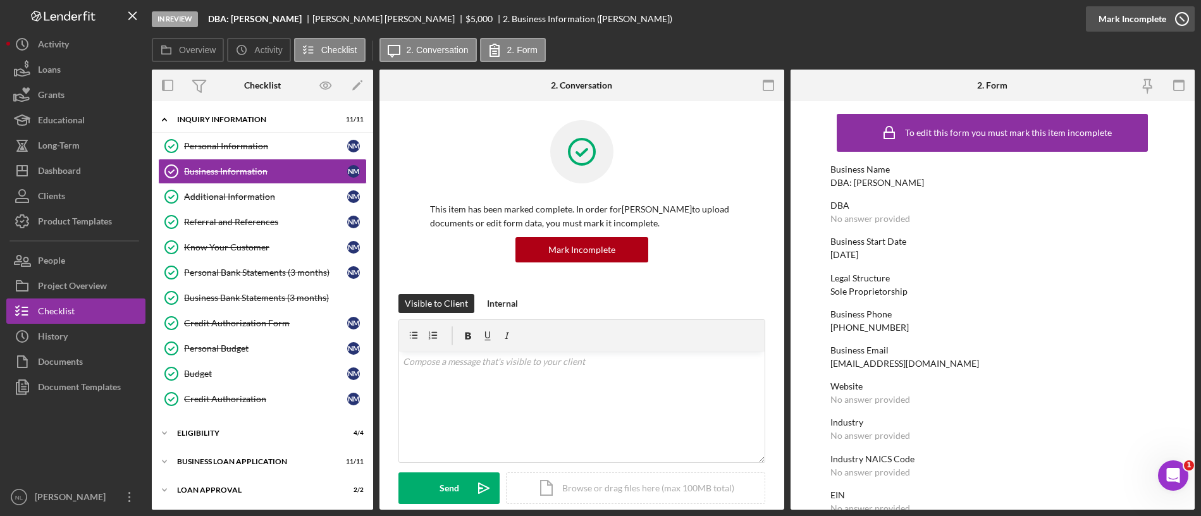
click at [1138, 16] on div "Mark Incomplete" at bounding box center [1133, 18] width 68 height 25
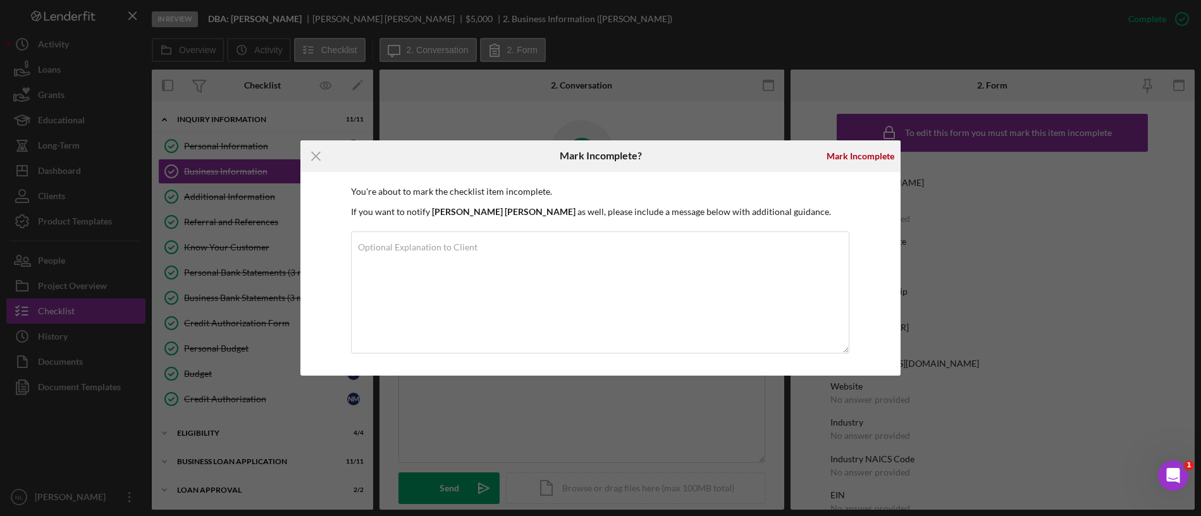
click at [834, 170] on div "Mark Incomplete" at bounding box center [860, 156] width 80 height 32
click at [848, 159] on div "Mark Incomplete" at bounding box center [861, 156] width 68 height 25
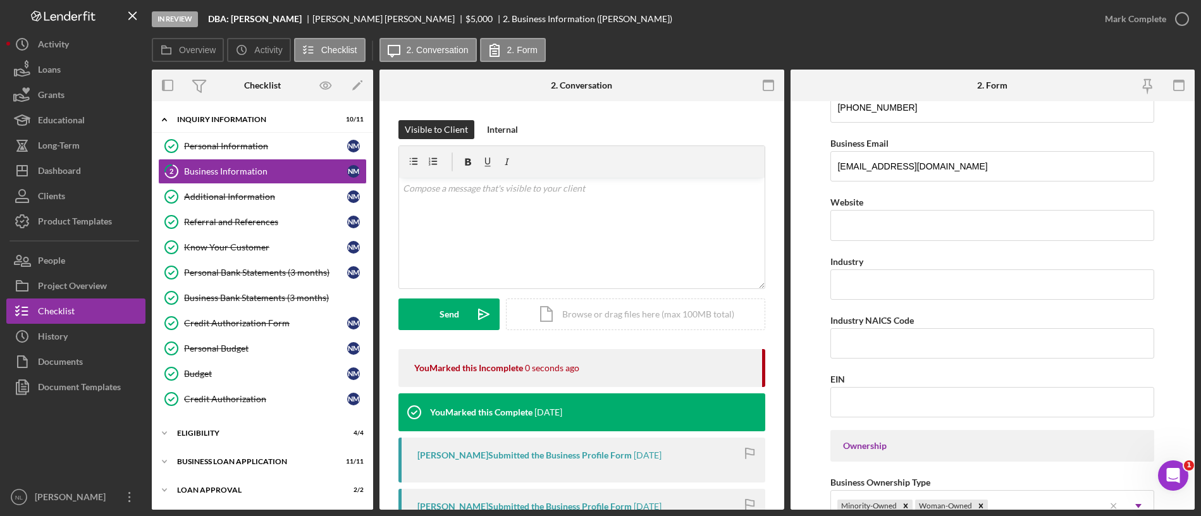
scroll to position [263, 0]
click at [897, 288] on input "Industry" at bounding box center [993, 283] width 324 height 30
type input "Home Health Care"
click at [863, 337] on input "Industry NAICS Code" at bounding box center [993, 341] width 324 height 30
paste input "621610"
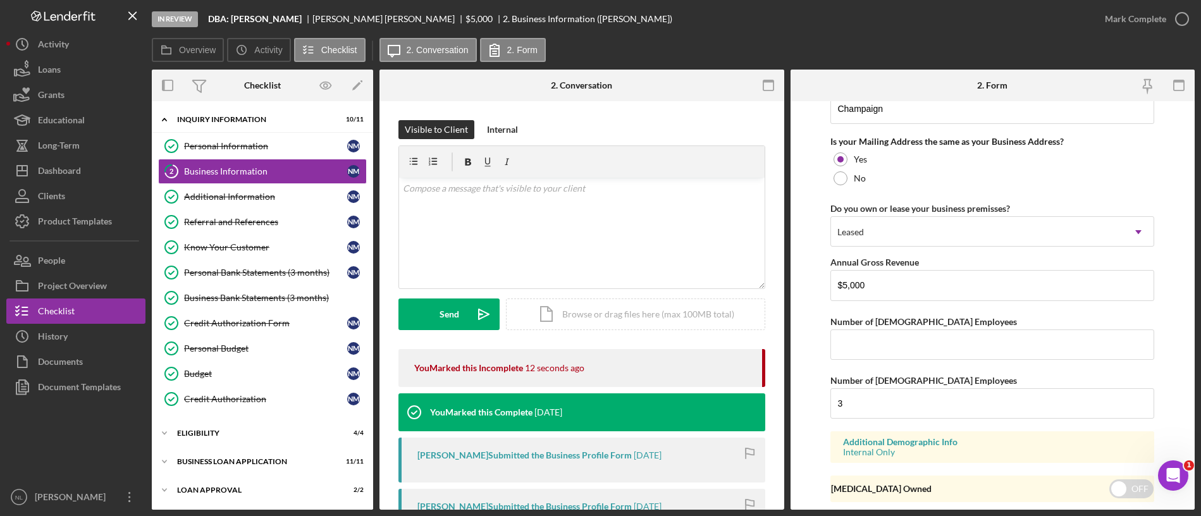
scroll to position [996, 0]
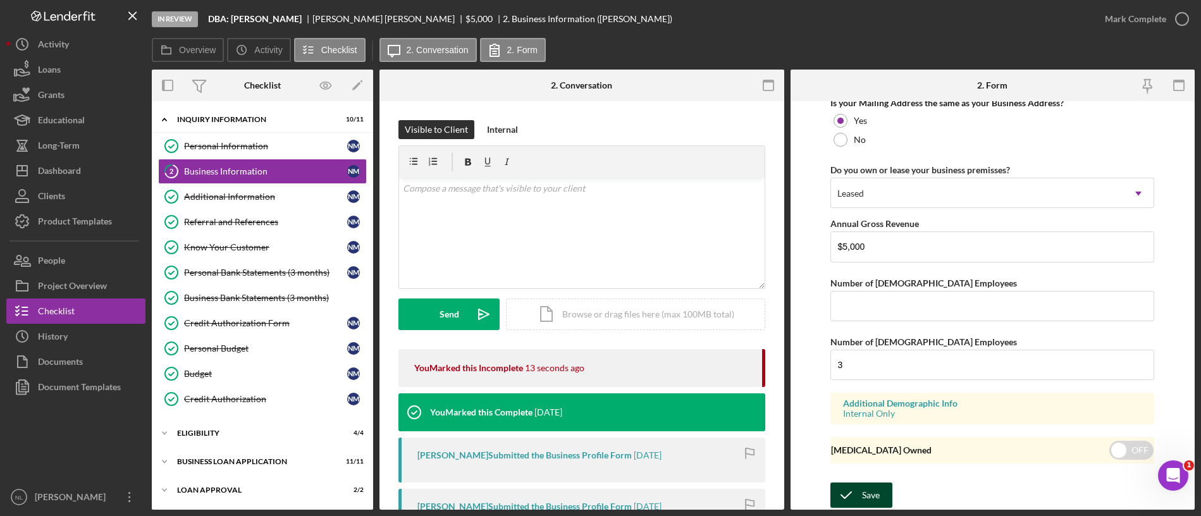
type input "621610"
click at [882, 502] on button "Save" at bounding box center [862, 495] width 62 height 25
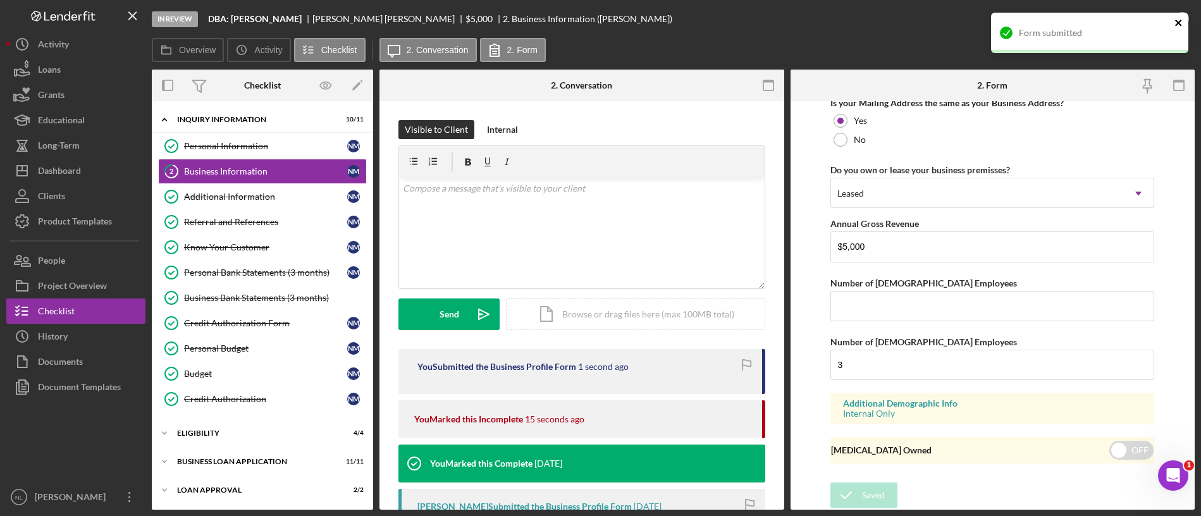
click at [1182, 23] on icon "close" at bounding box center [1179, 23] width 9 height 10
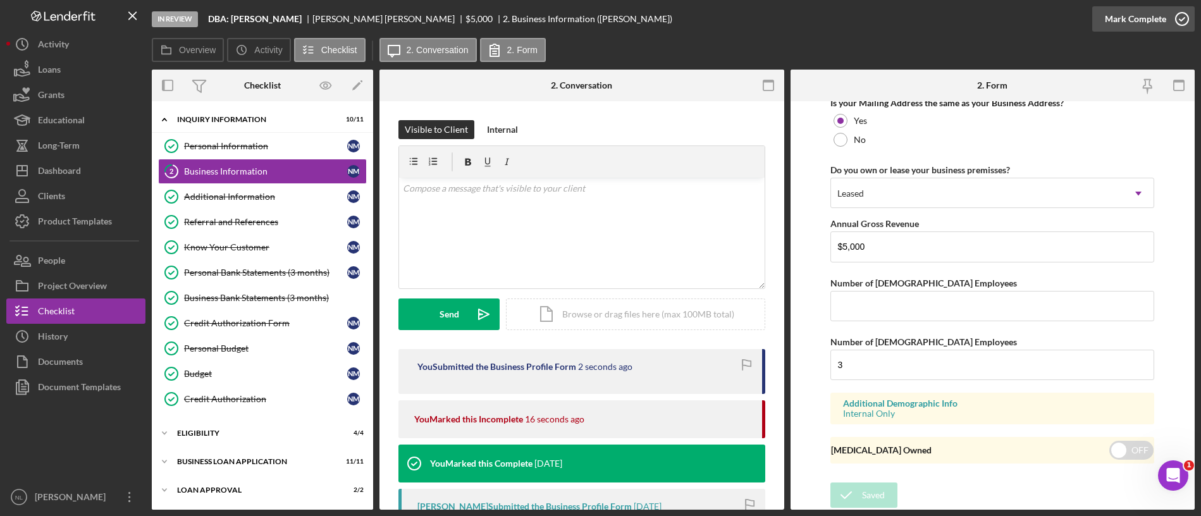
click at [1155, 22] on div "Mark Complete" at bounding box center [1135, 18] width 61 height 25
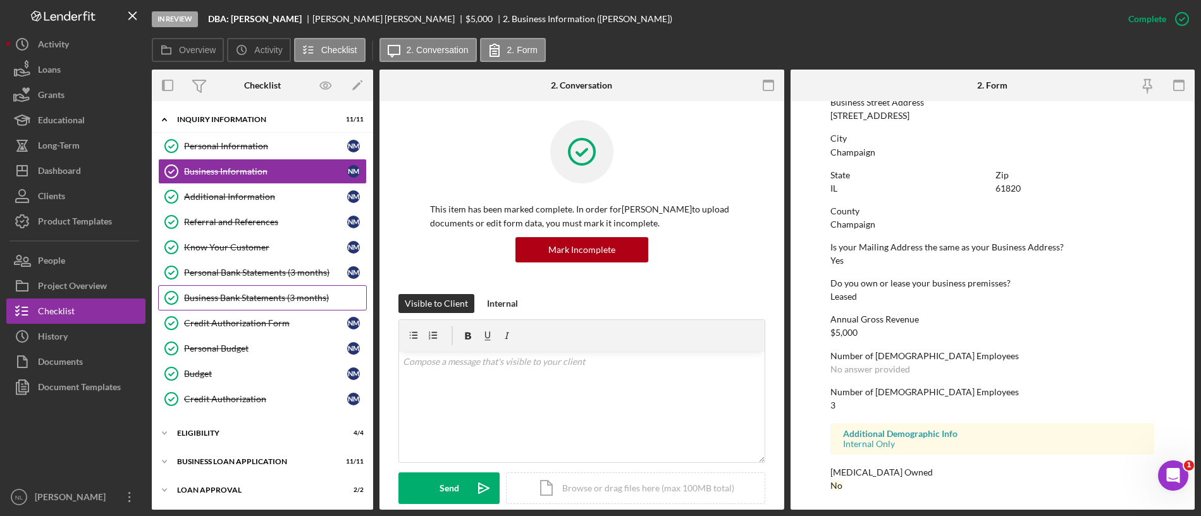
scroll to position [393, 0]
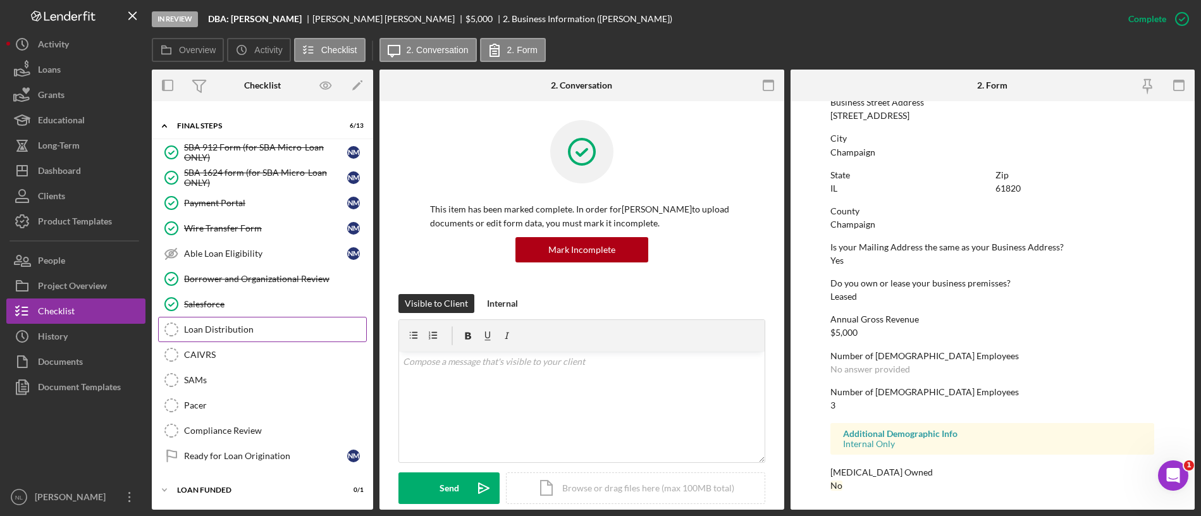
click at [275, 318] on link "Loan Distribution Loan Distribution" at bounding box center [262, 329] width 209 height 25
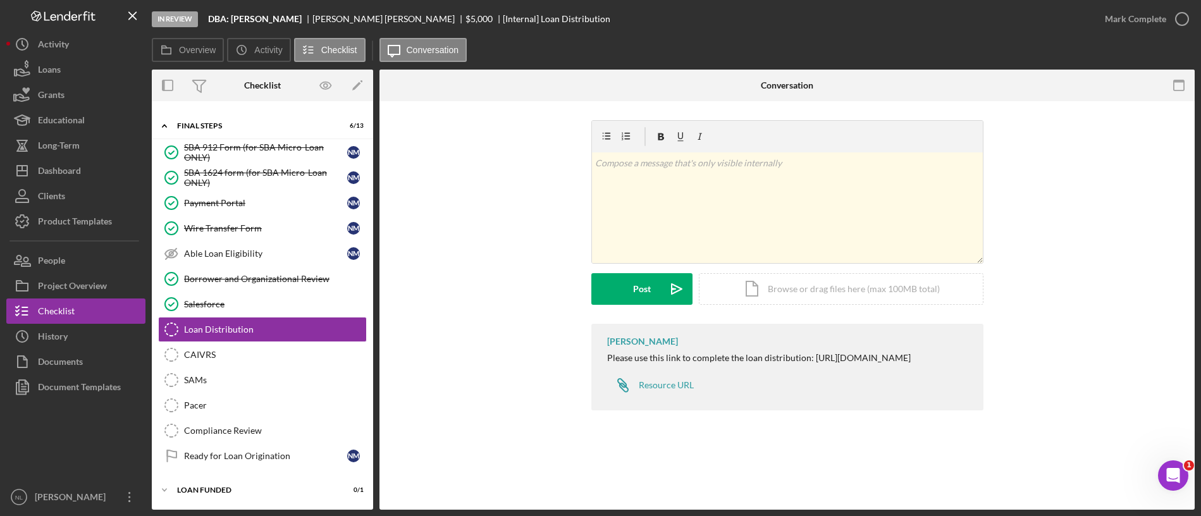
drag, startPoint x: 275, startPoint y: 318, endPoint x: 576, endPoint y: 479, distance: 340.7
click at [576, 479] on div "Overview Internal Workflow Stage In Review Icon/Dropdown Arrow Archive (can una…" at bounding box center [673, 290] width 1043 height 440
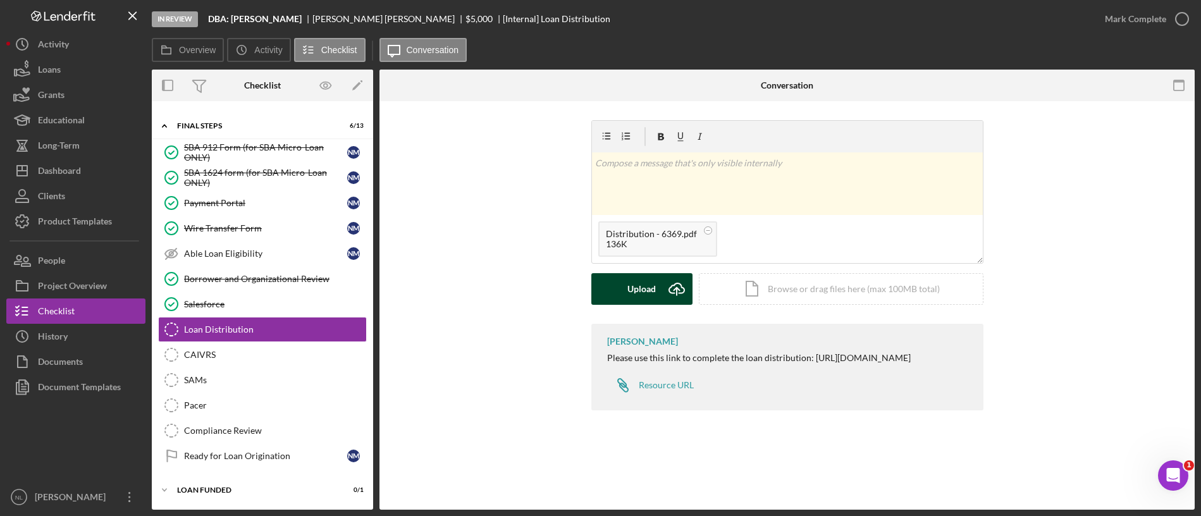
click at [662, 294] on icon "Icon/Upload" at bounding box center [677, 289] width 32 height 32
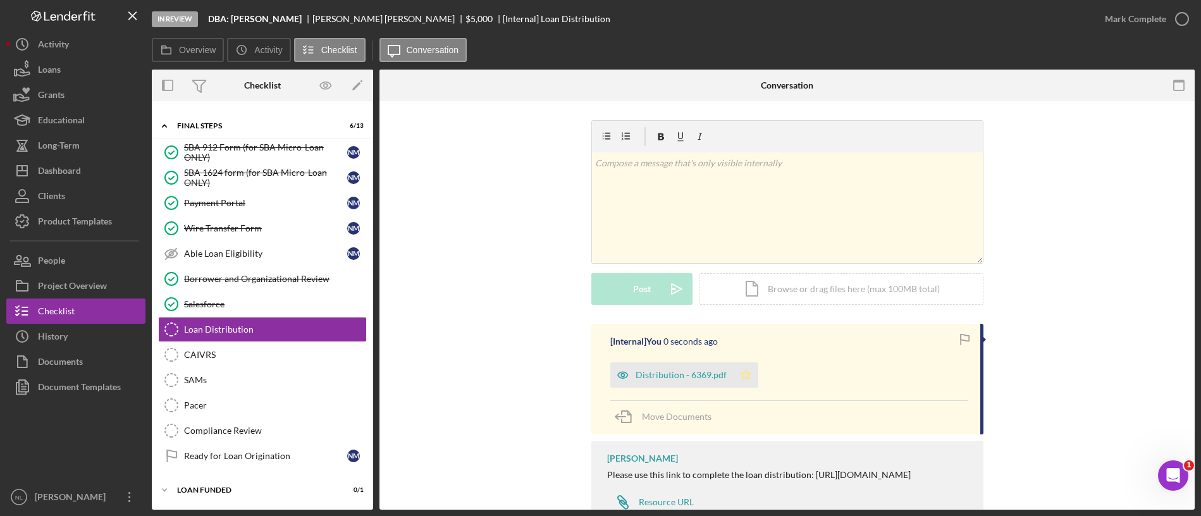
click at [746, 364] on icon "Icon/Star" at bounding box center [745, 374] width 25 height 25
click at [1100, 22] on button "Mark Complete" at bounding box center [1143, 18] width 102 height 25
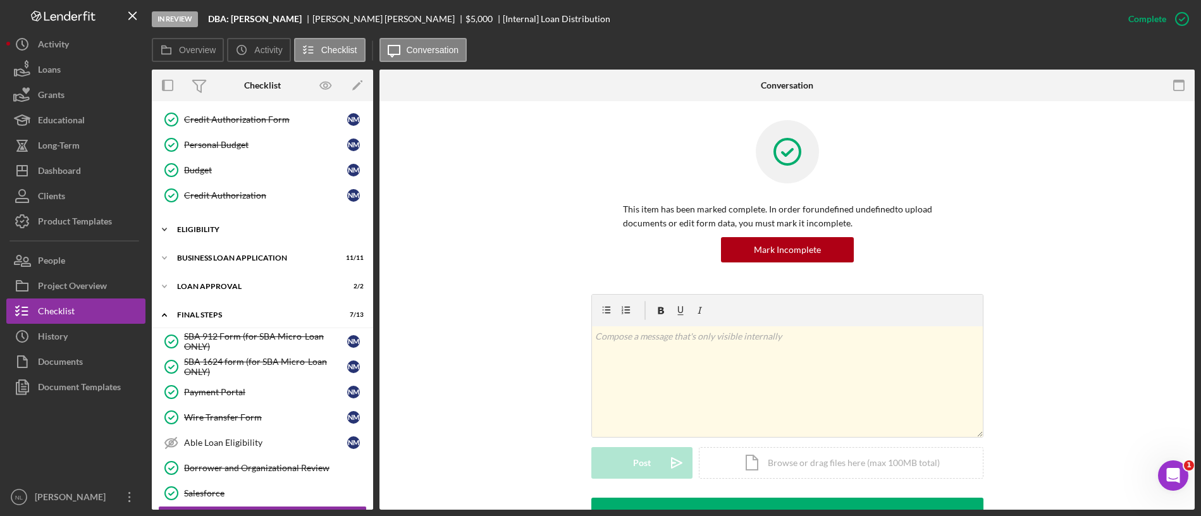
scroll to position [210, 0]
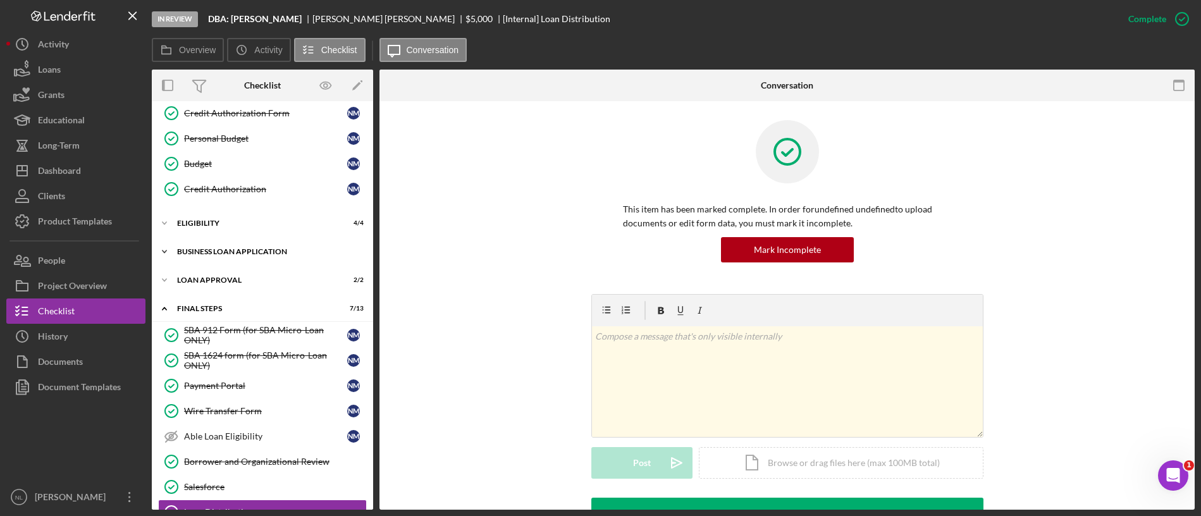
click at [220, 251] on div "BUSINESS LOAN APPLICATION" at bounding box center [267, 252] width 180 height 8
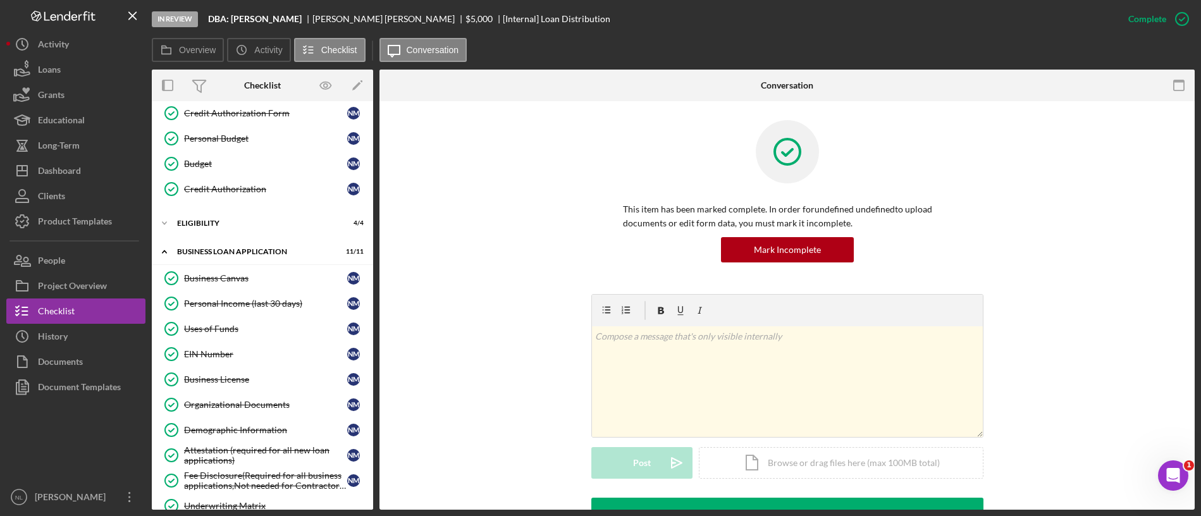
click at [216, 209] on div "Icon/Expander INQUIRY INFORMATION 11 / 11 Personal Information Personal Informa…" at bounding box center [262, 435] width 221 height 1074
click at [216, 220] on div "Eligibility" at bounding box center [267, 224] width 180 height 8
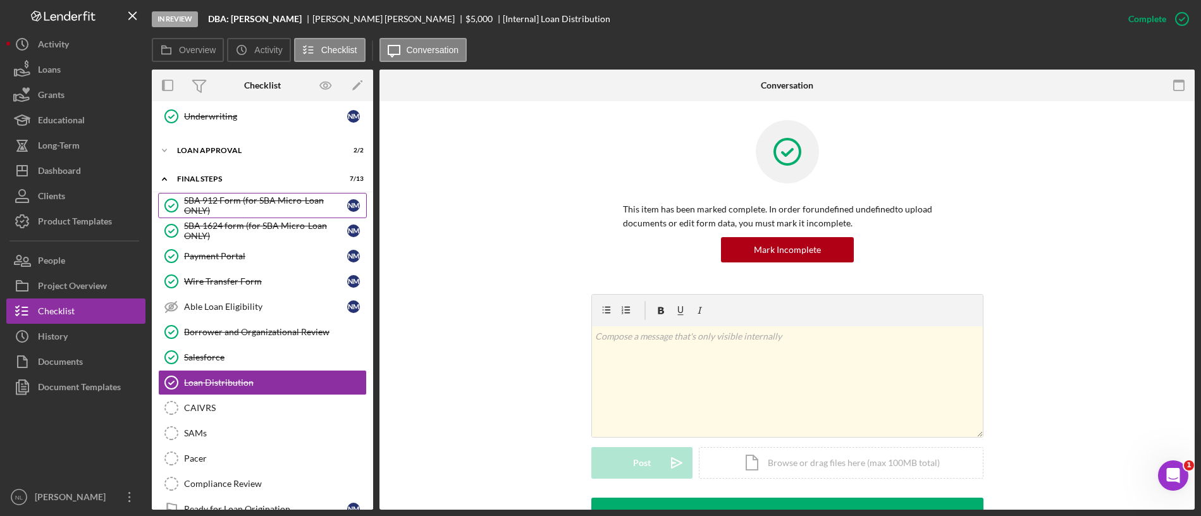
scroll to position [733, 0]
click at [225, 154] on div "Loan Approval" at bounding box center [267, 151] width 180 height 8
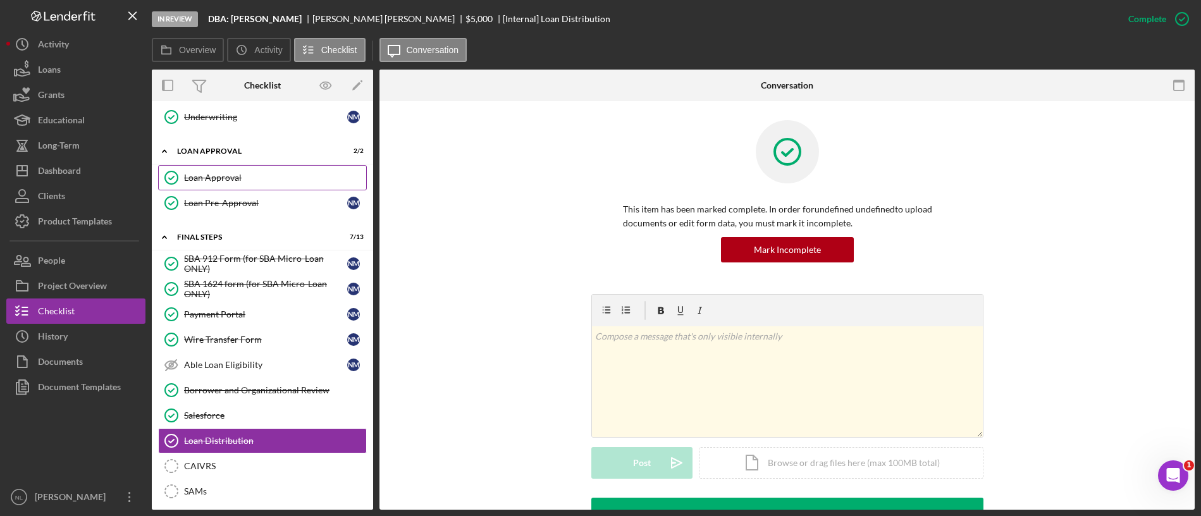
click at [239, 180] on div "Loan Approval" at bounding box center [275, 178] width 182 height 10
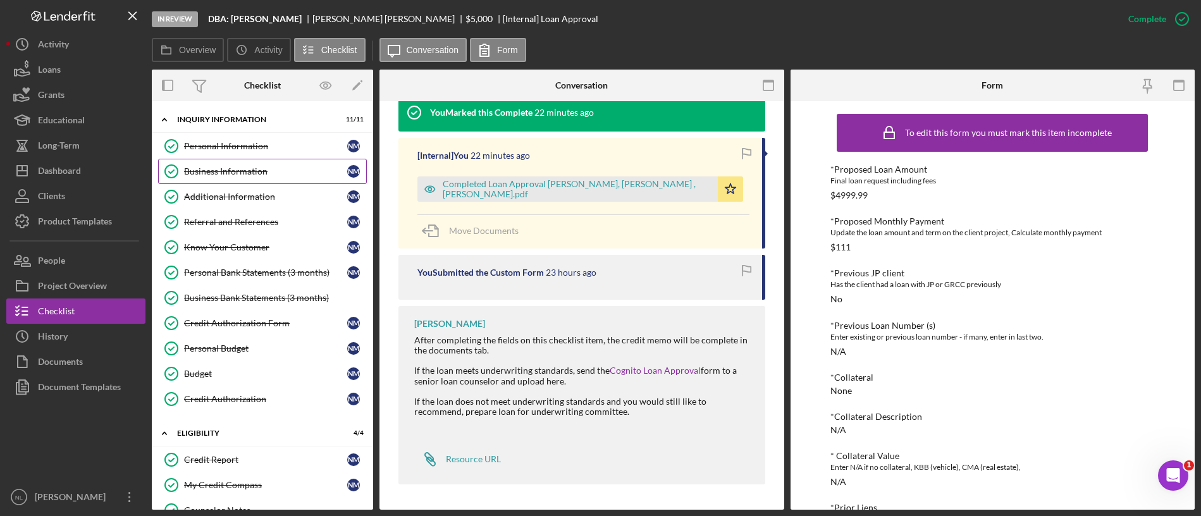
click at [236, 163] on link "Business Information Business Information N M" at bounding box center [262, 171] width 209 height 25
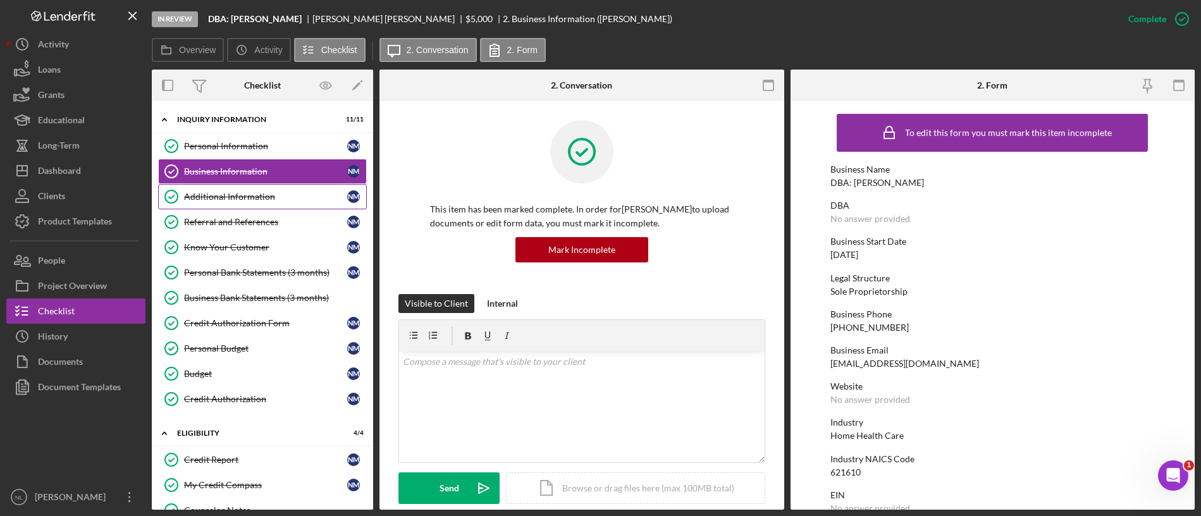
click at [223, 194] on div "Additional Information" at bounding box center [265, 197] width 163 height 10
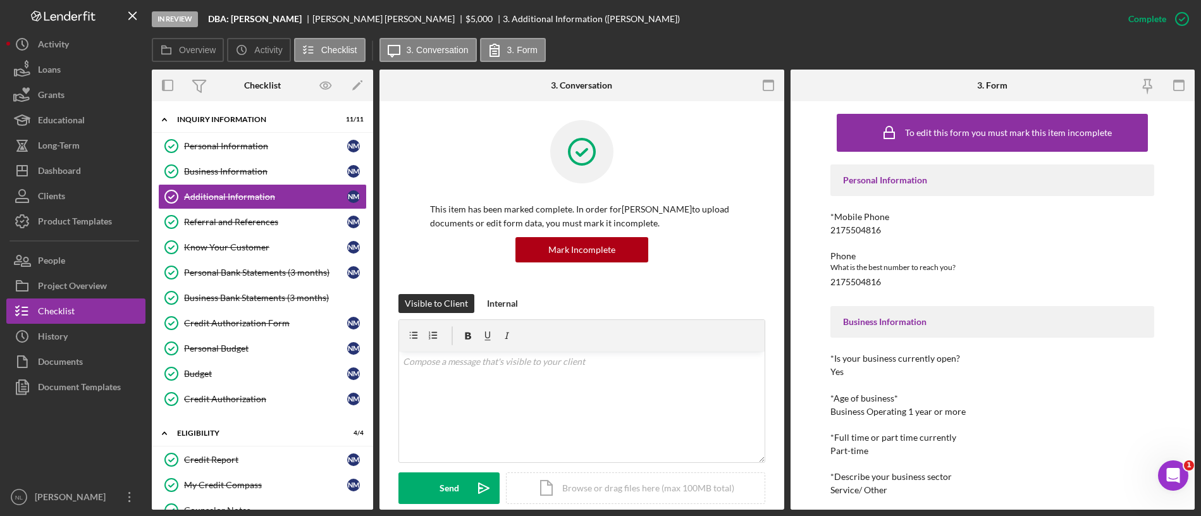
scroll to position [533, 0]
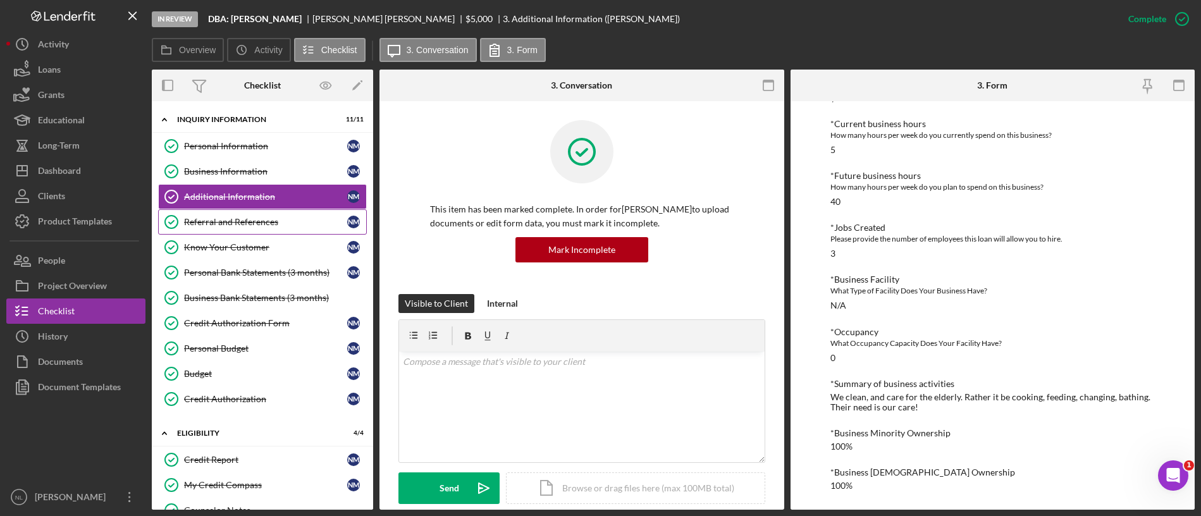
click at [228, 224] on div "Referral and References" at bounding box center [265, 222] width 163 height 10
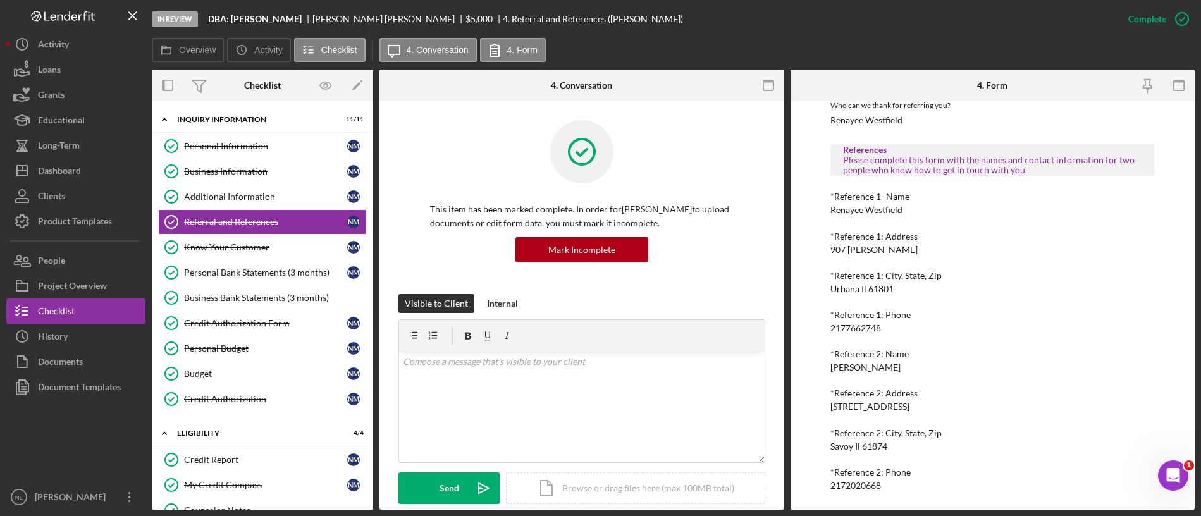
scroll to position [175, 0]
click at [203, 240] on link "Know Your Customer Know Your Customer N M" at bounding box center [262, 247] width 209 height 25
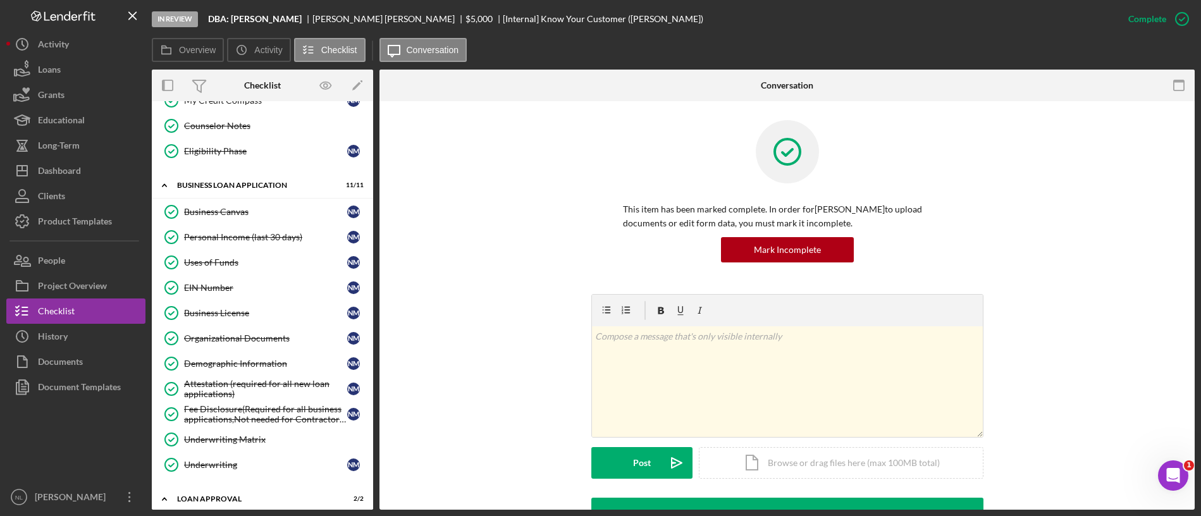
scroll to position [354, 0]
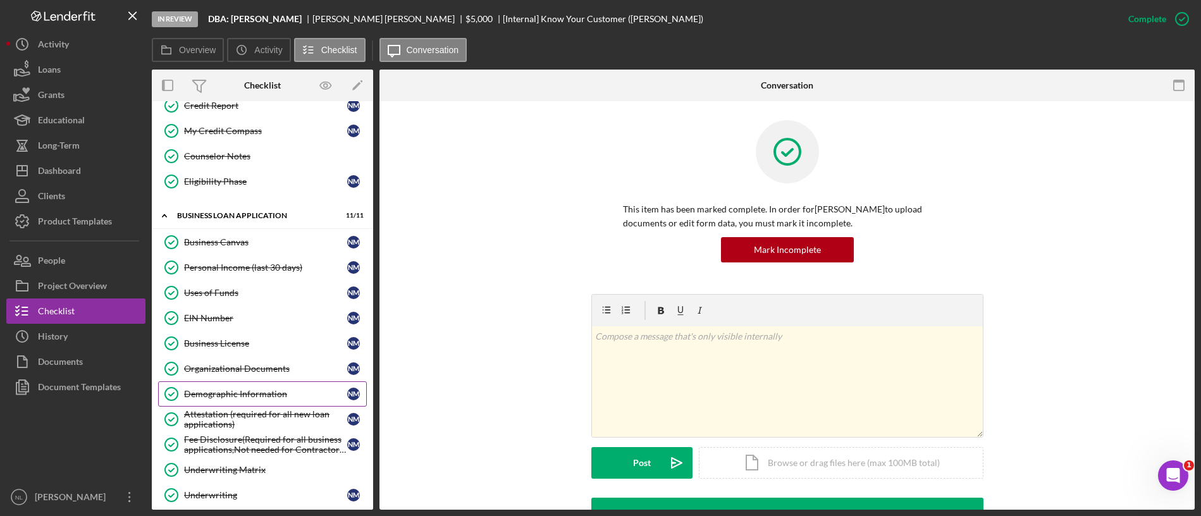
click at [239, 397] on div "Demographic Information" at bounding box center [265, 394] width 163 height 10
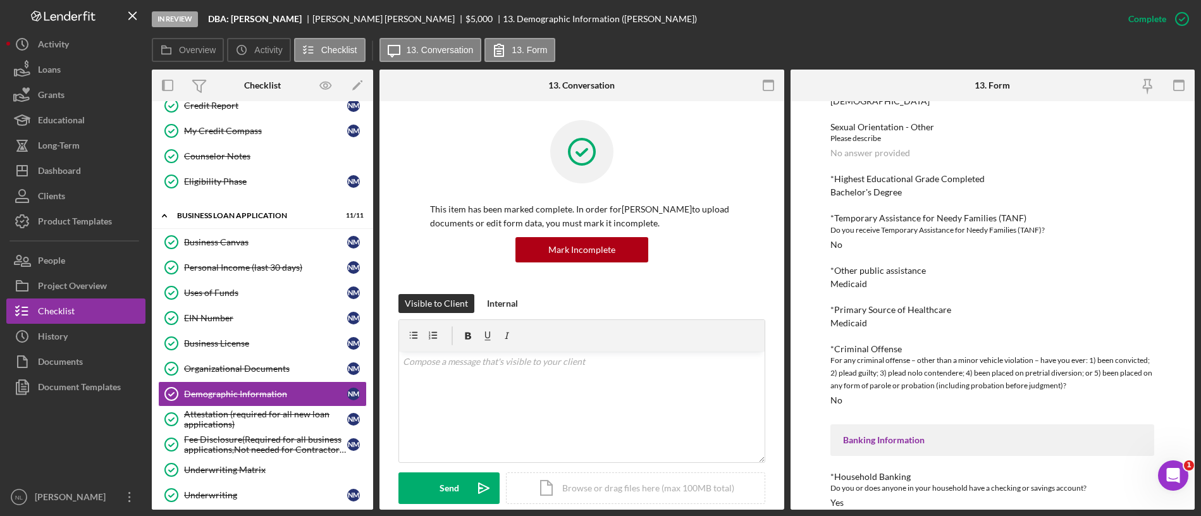
scroll to position [873, 0]
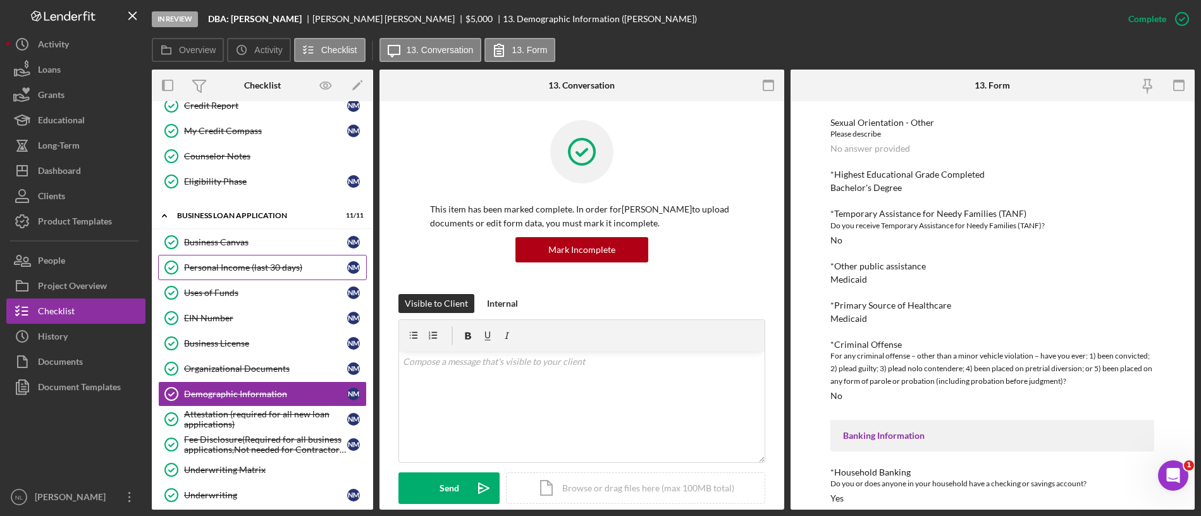
click at [245, 263] on div "Personal Income (last 30 days)" at bounding box center [265, 268] width 163 height 10
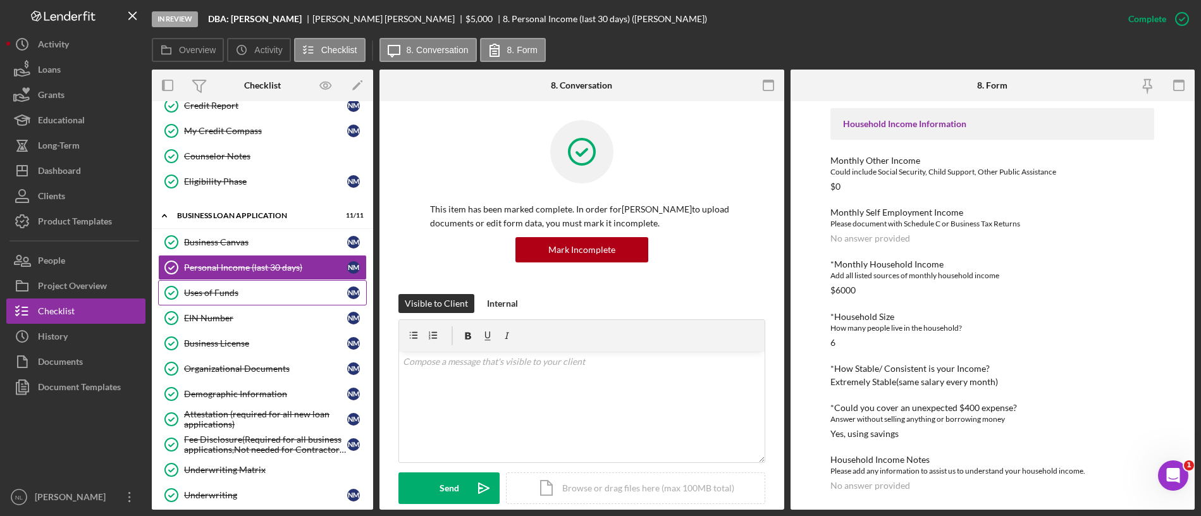
scroll to position [594, 0]
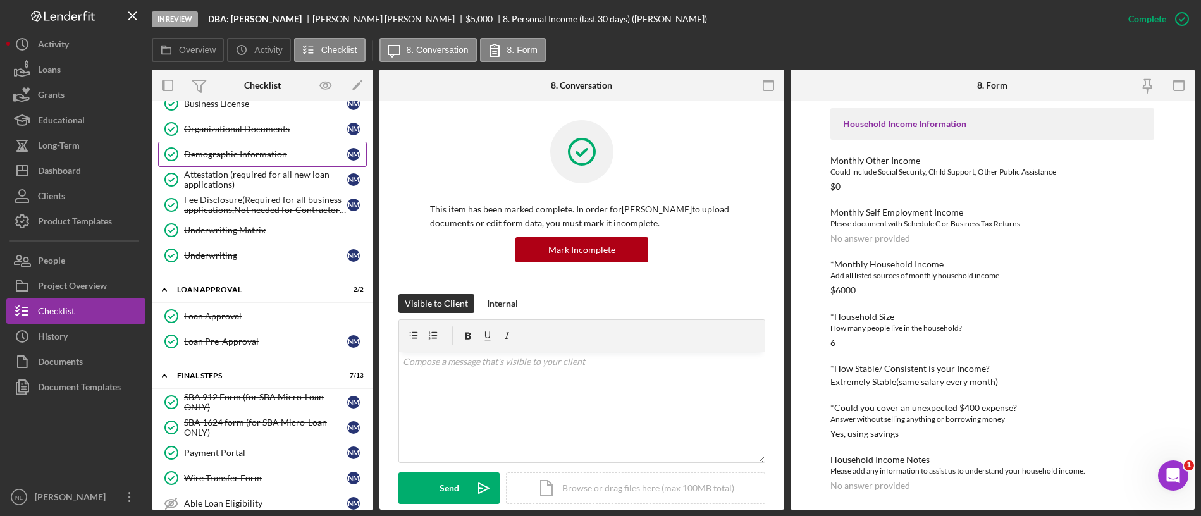
click at [237, 142] on link "Demographic Information Demographic Information N M" at bounding box center [262, 154] width 209 height 25
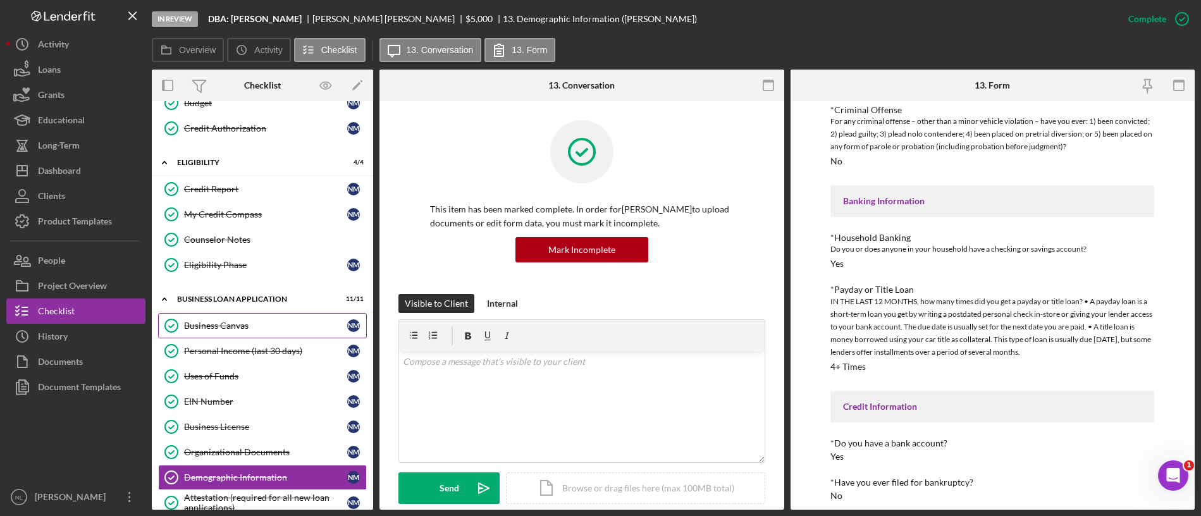
scroll to position [273, 0]
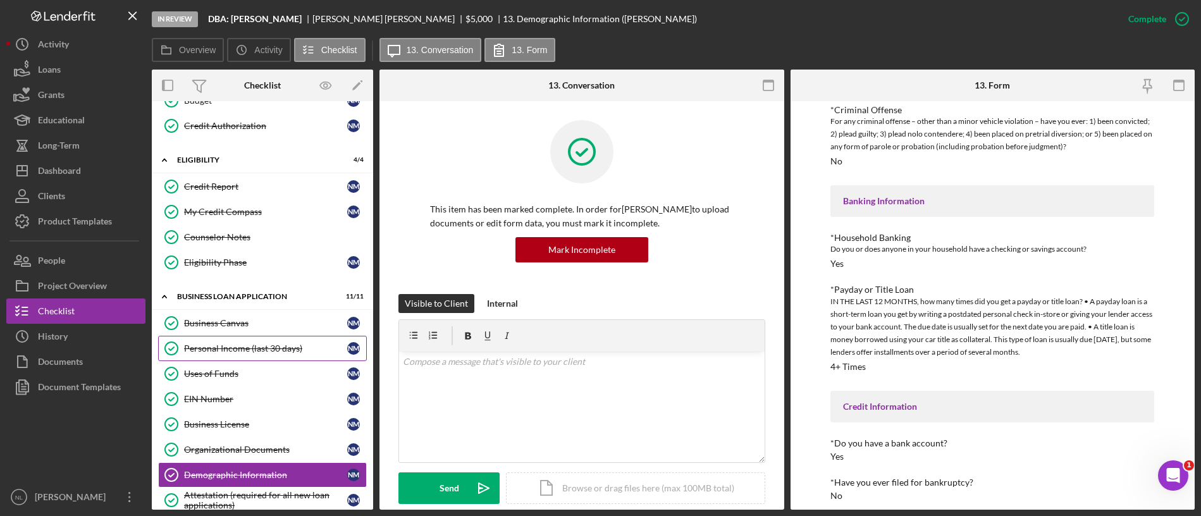
click at [275, 348] on div "Personal Income (last 30 days)" at bounding box center [265, 348] width 163 height 10
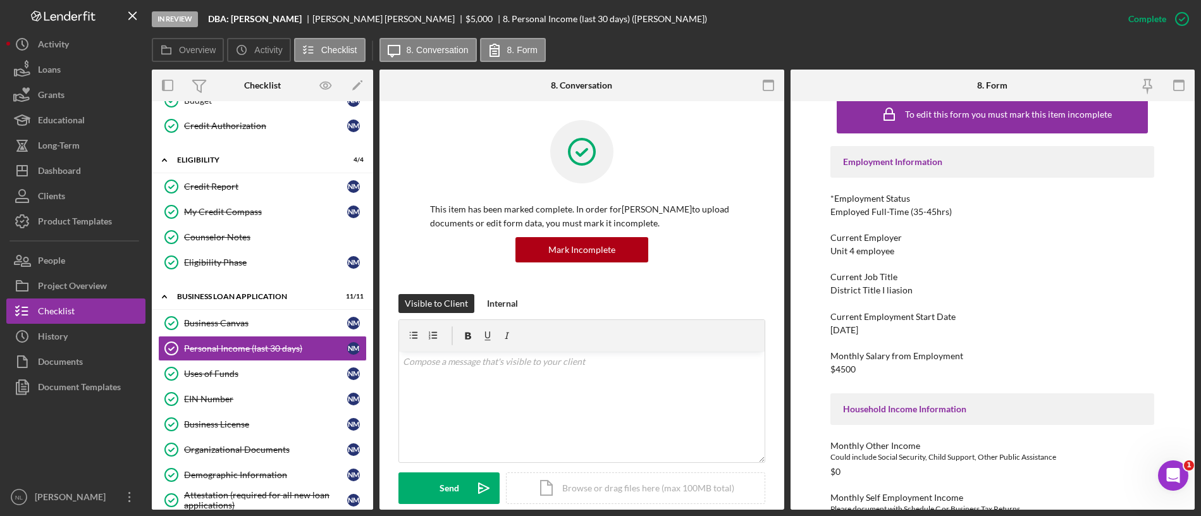
scroll to position [16, 0]
click at [853, 330] on div "[DATE]" at bounding box center [845, 332] width 28 height 10
copy div "[DATE]"
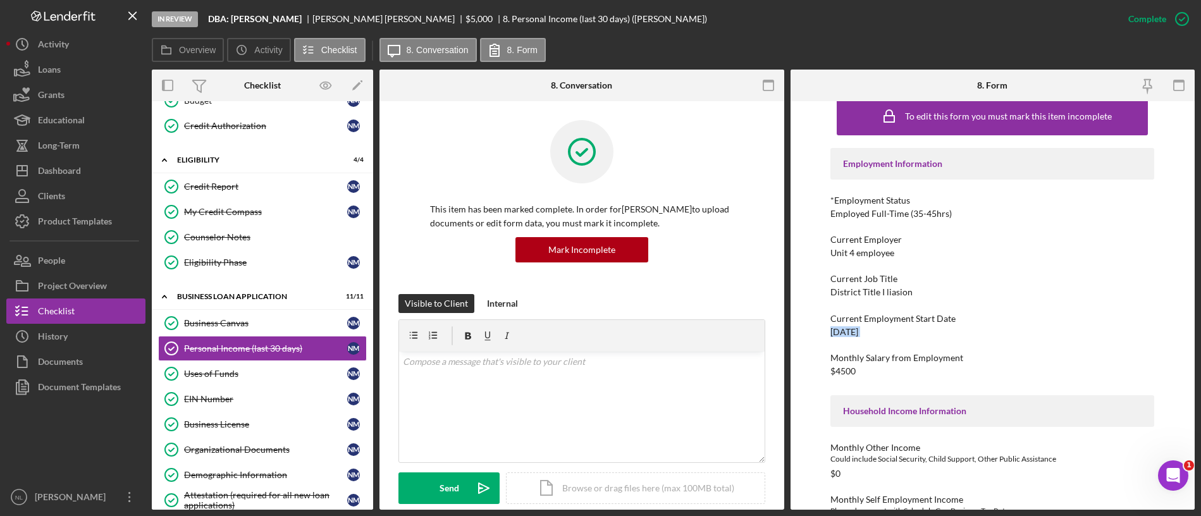
scroll to position [304, 0]
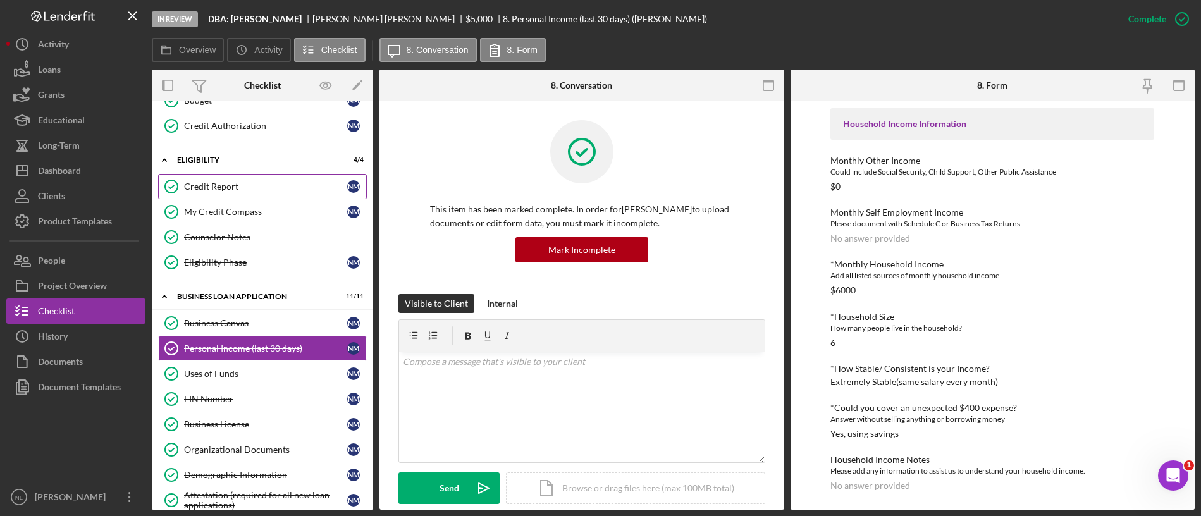
click at [232, 184] on div "Credit Report" at bounding box center [265, 187] width 163 height 10
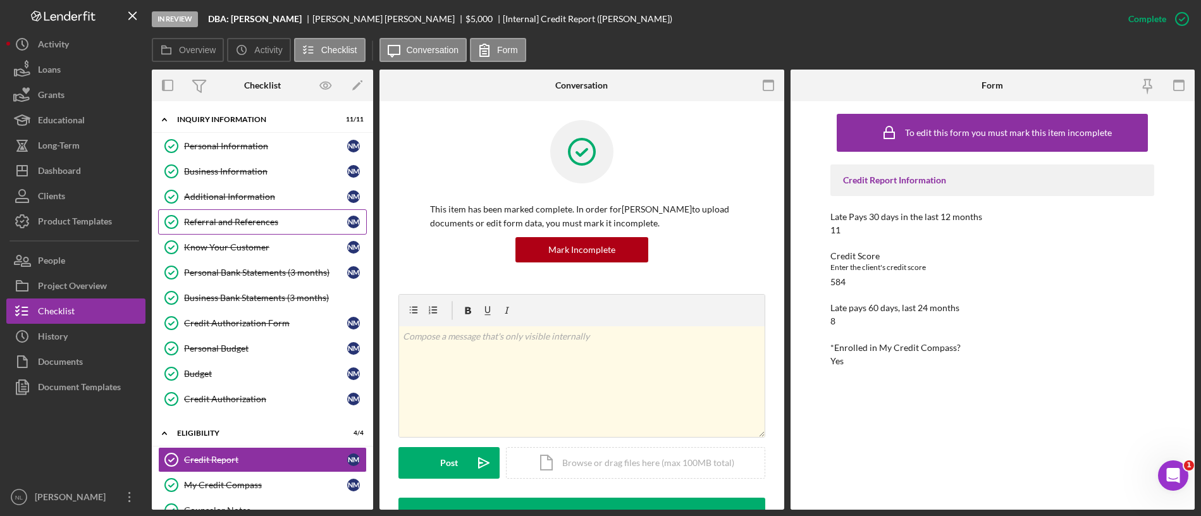
click at [233, 216] on link "Referral and References [PERSON_NAME] and References N M" at bounding box center [262, 221] width 209 height 25
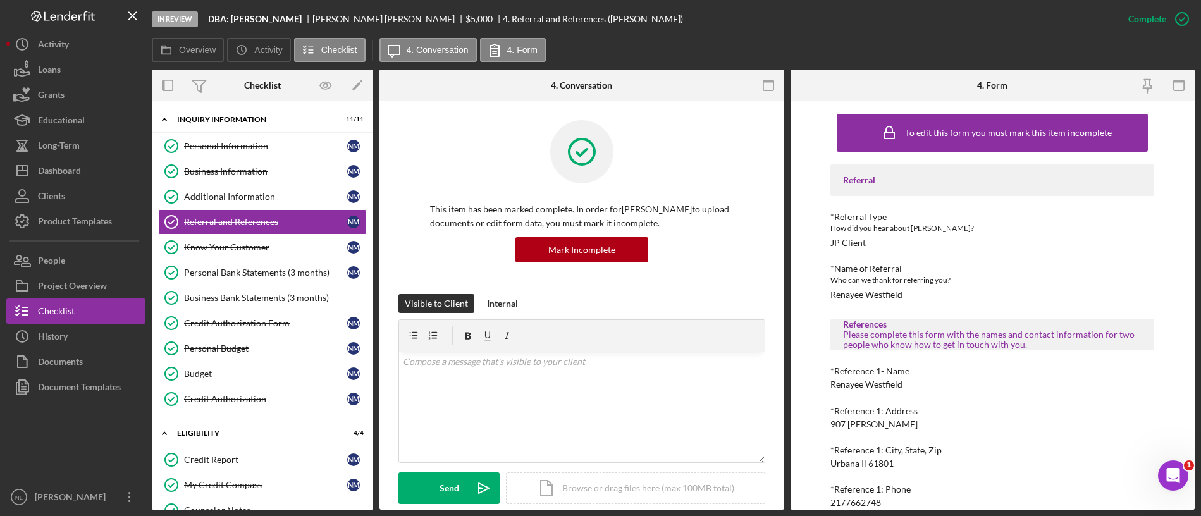
scroll to position [175, 0]
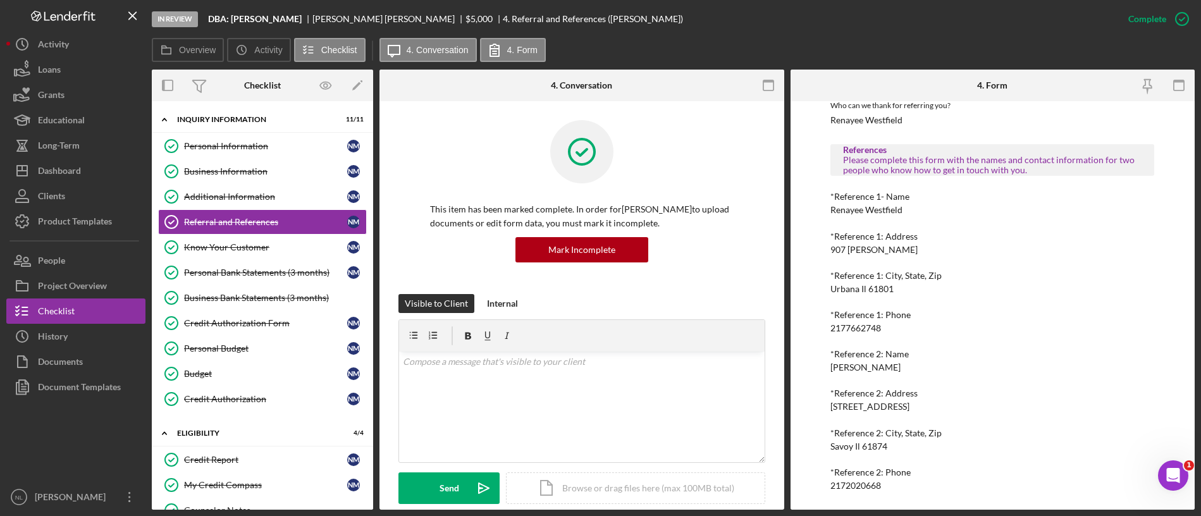
click at [857, 323] on div "2177662748" at bounding box center [856, 328] width 51 height 10
copy div "2177662748"
click at [852, 487] on div "2172020668" at bounding box center [856, 486] width 51 height 10
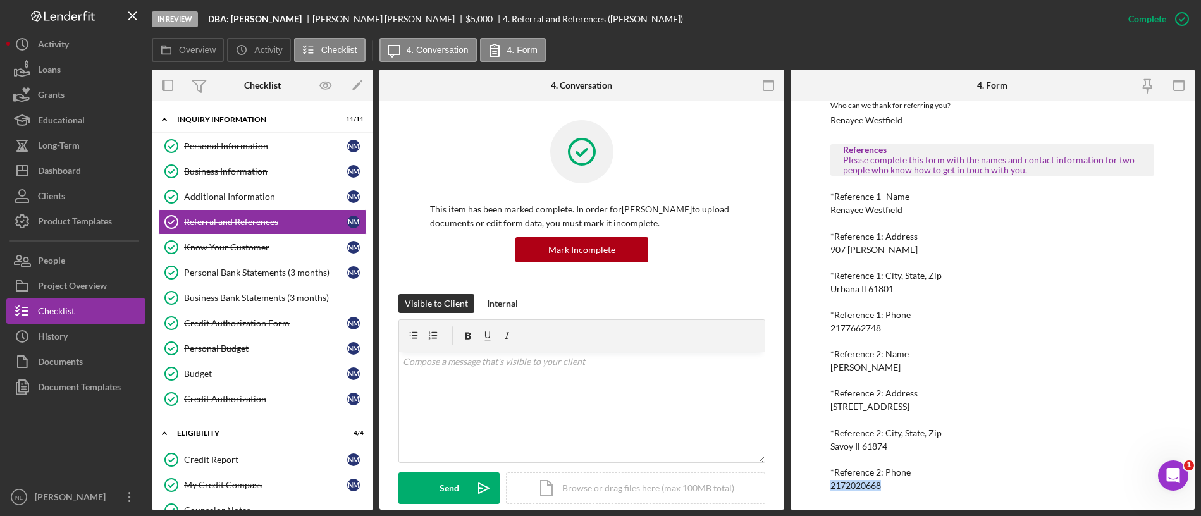
copy div "2172020668"
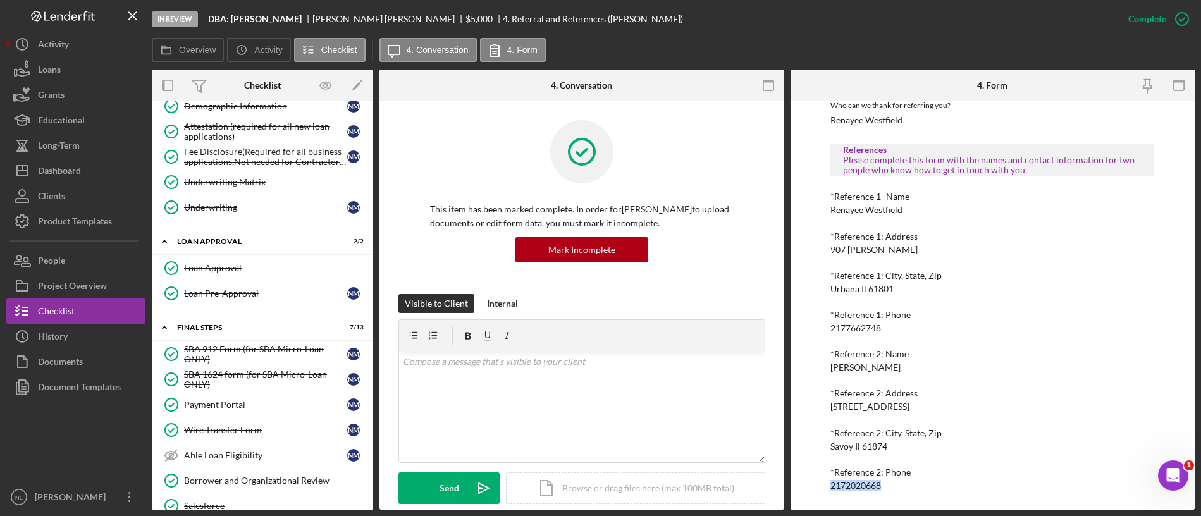
scroll to position [550, 0]
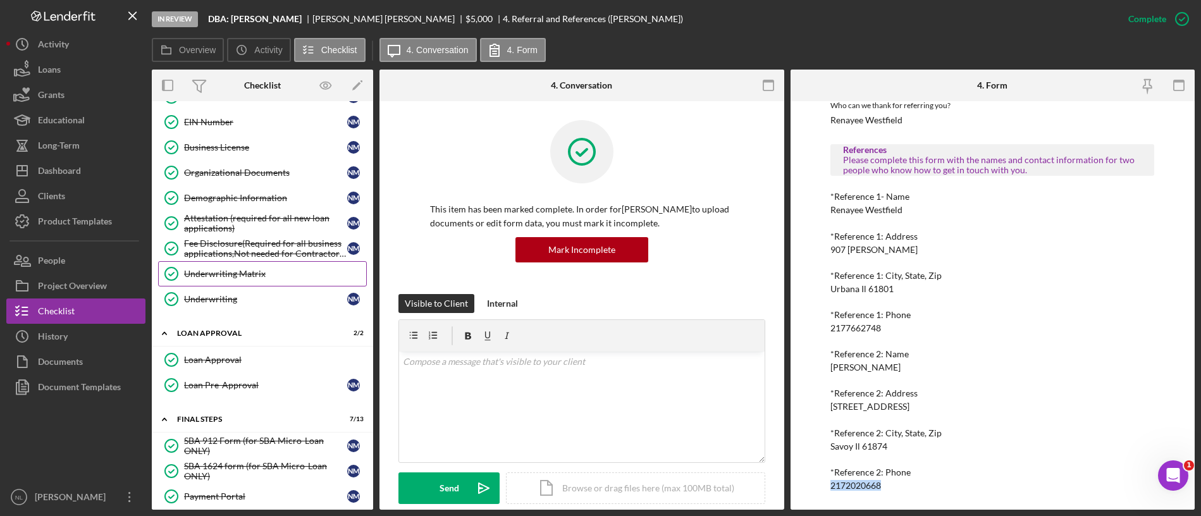
click at [229, 271] on div "Underwriting Matrix" at bounding box center [275, 274] width 182 height 10
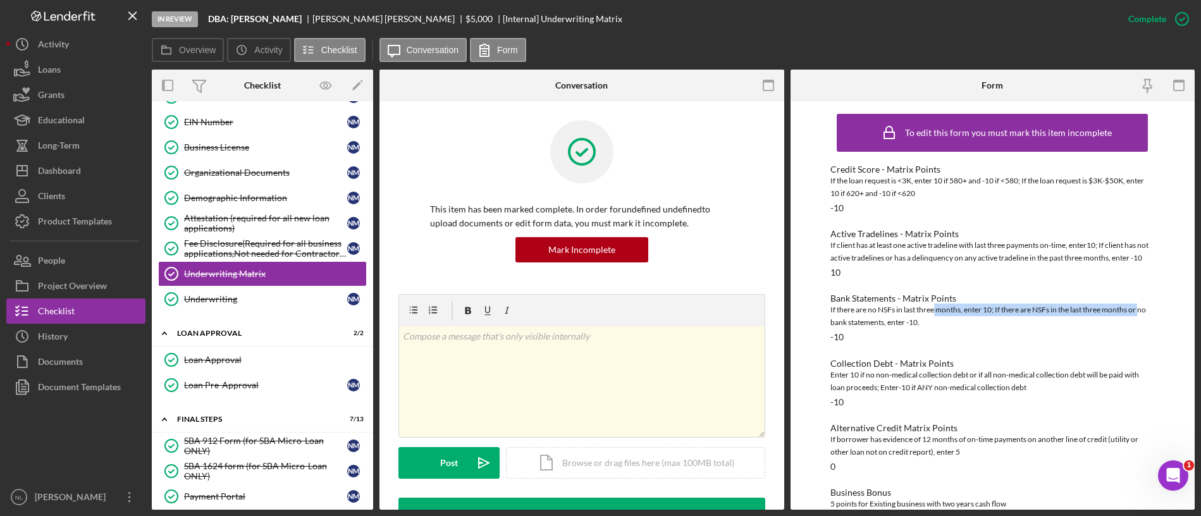
drag, startPoint x: 806, startPoint y: 333, endPoint x: 941, endPoint y: 331, distance: 135.4
click at [941, 331] on div "To edit this form you must mark this item incomplete Credit Score - Matrix Poin…" at bounding box center [993, 305] width 405 height 409
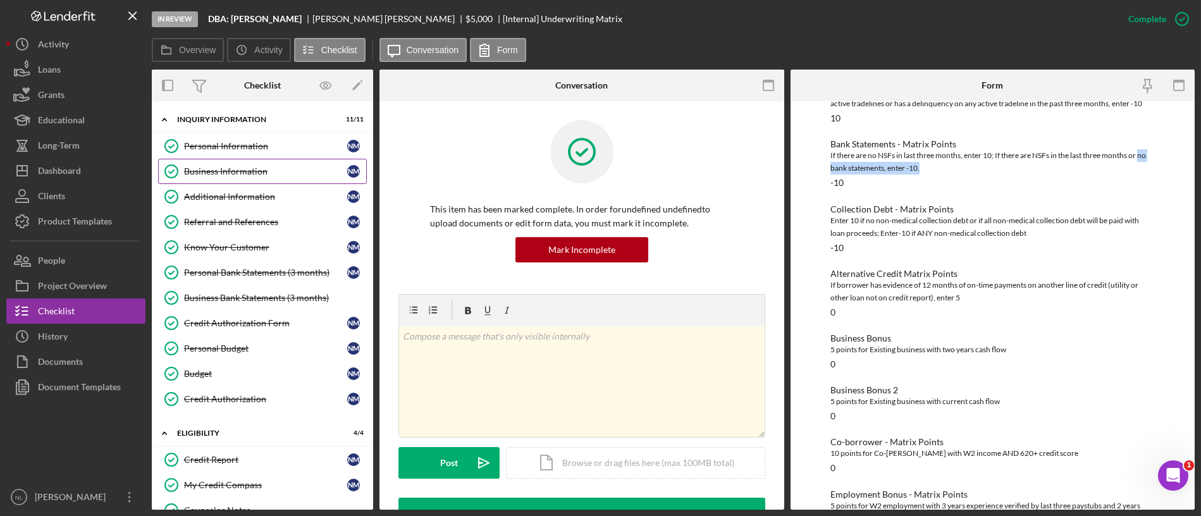
click at [225, 175] on div "Business Information" at bounding box center [265, 171] width 163 height 10
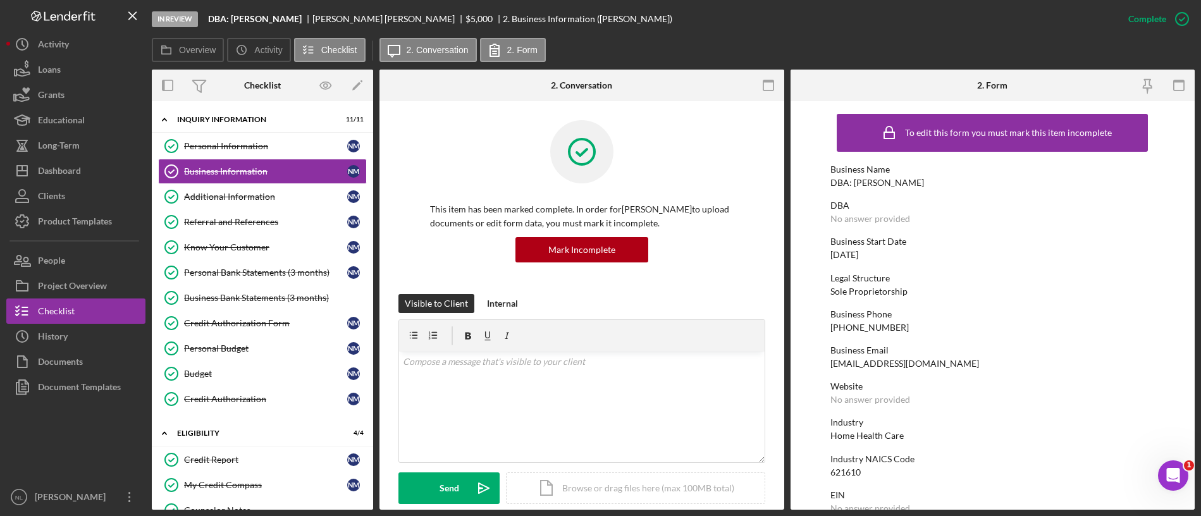
scroll to position [18, 0]
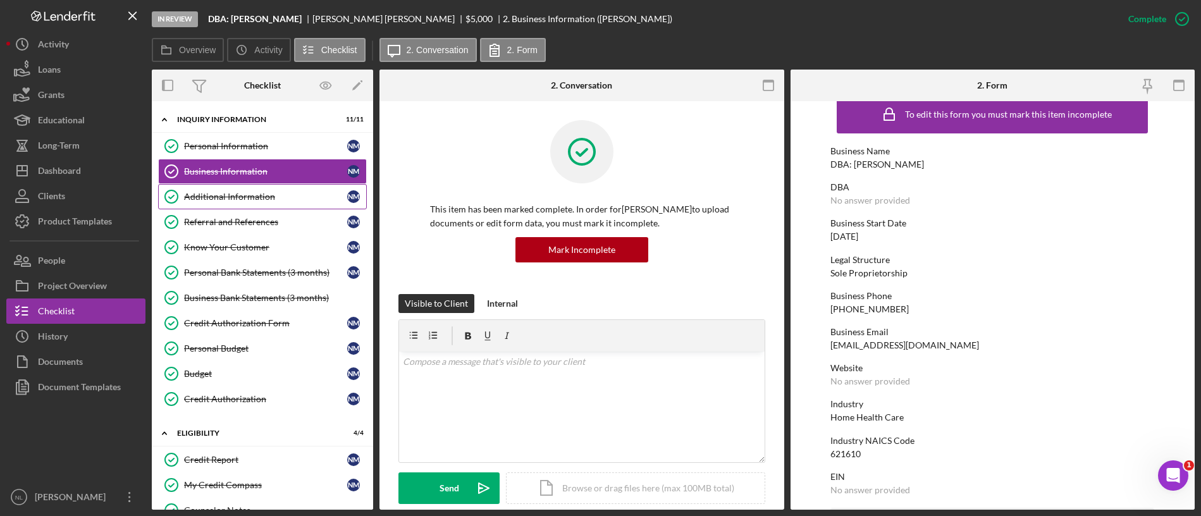
click at [225, 203] on link "Additional Information Additional Information N M" at bounding box center [262, 196] width 209 height 25
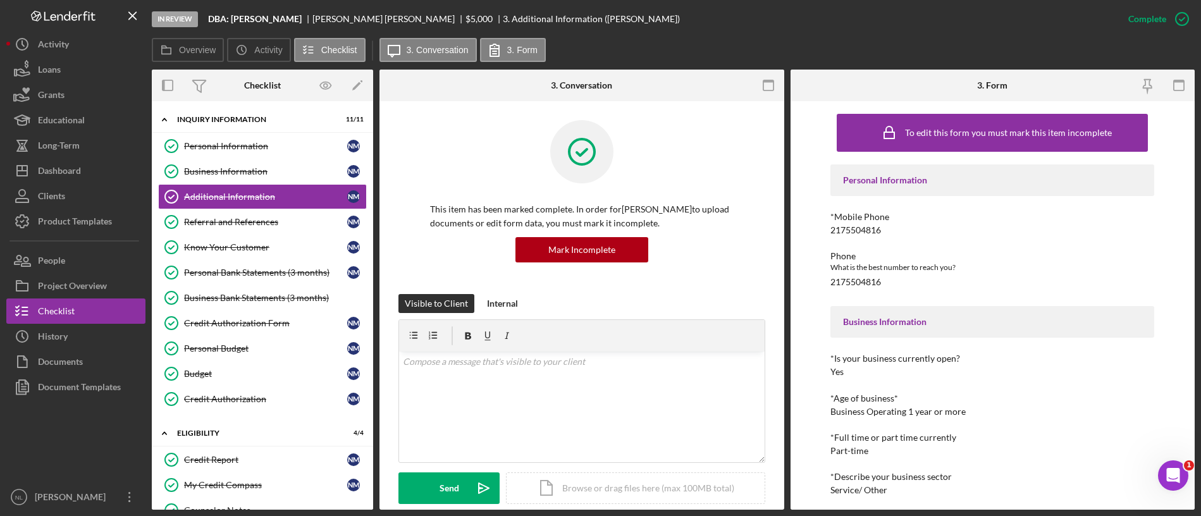
scroll to position [347, 0]
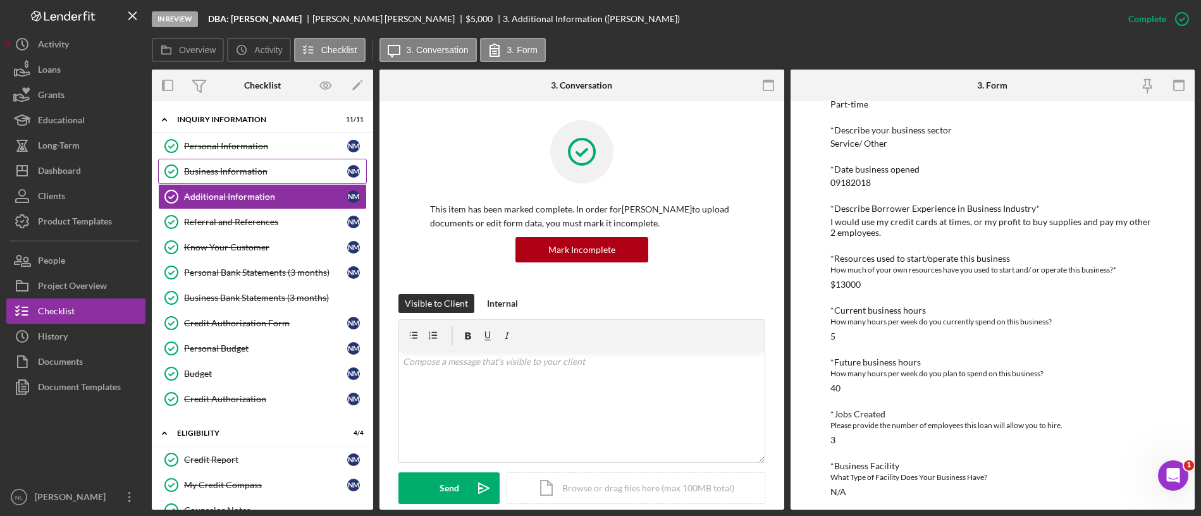
click at [206, 163] on link "Business Information Business Information N M" at bounding box center [262, 171] width 209 height 25
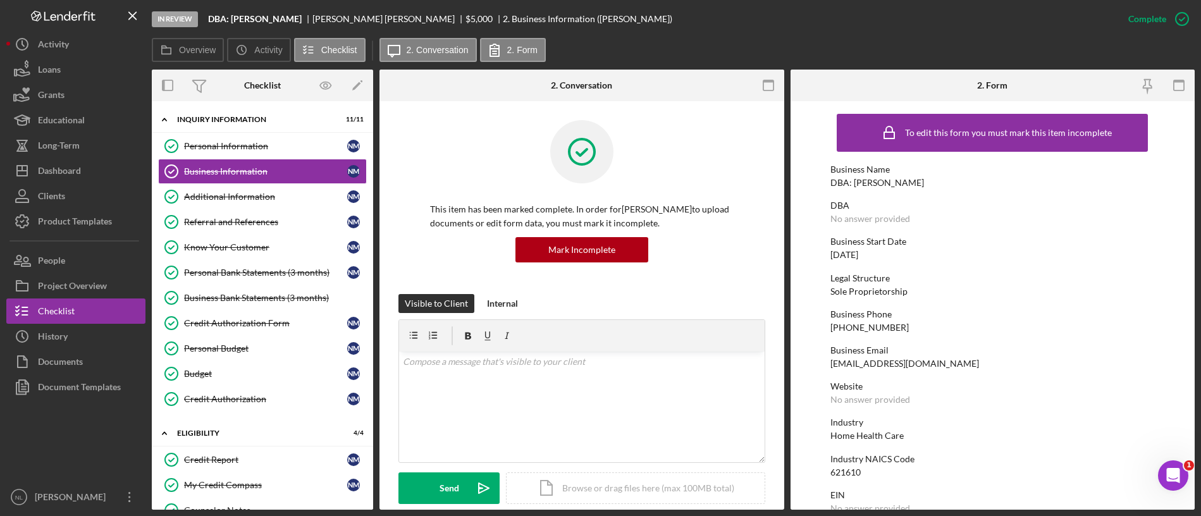
scroll to position [35, 0]
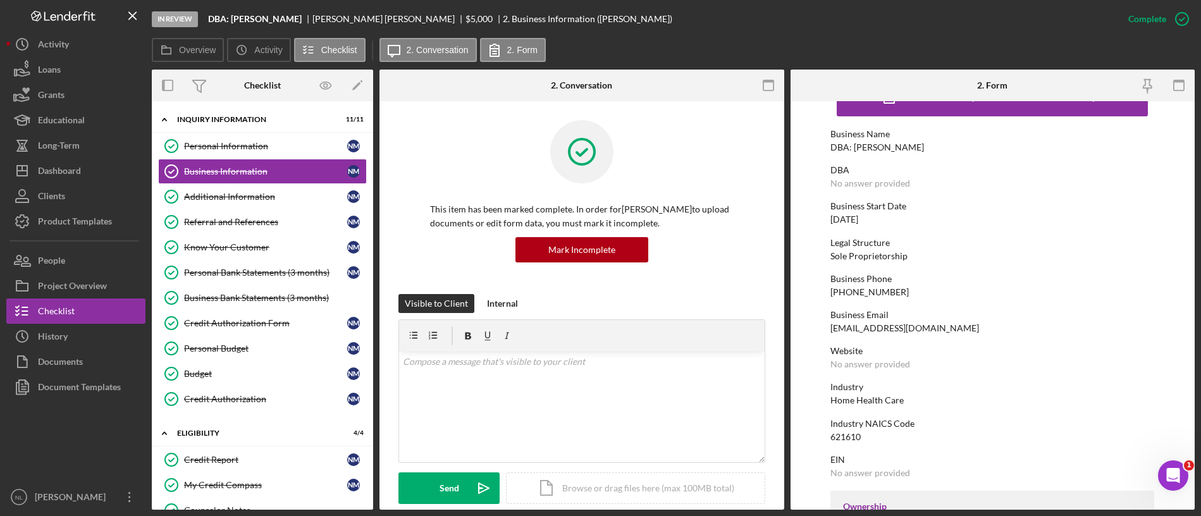
click at [860, 293] on div "[PHONE_NUMBER]" at bounding box center [870, 292] width 78 height 10
copy div "[PHONE_NUMBER]"
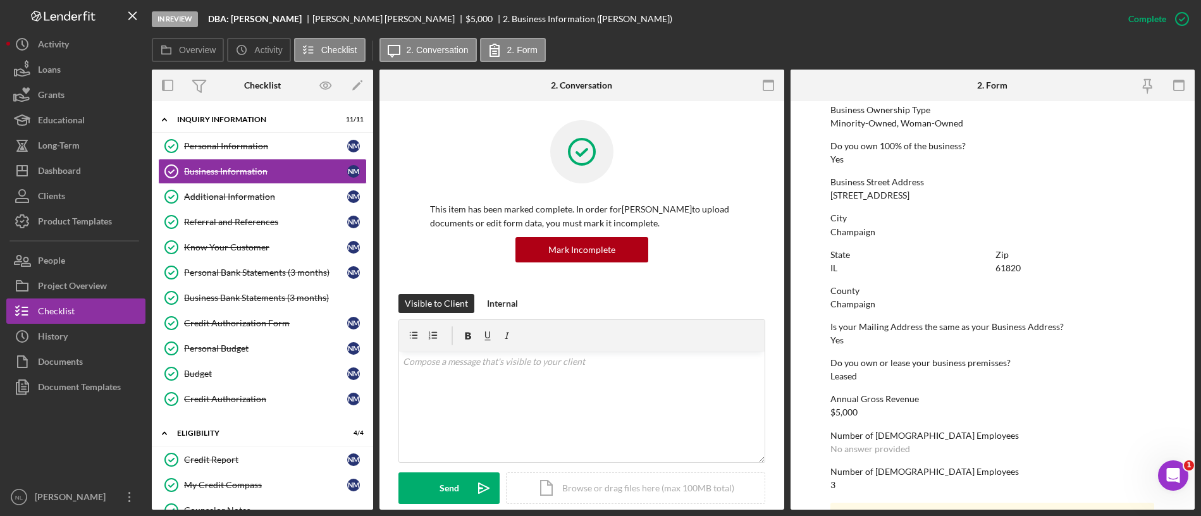
scroll to position [446, 0]
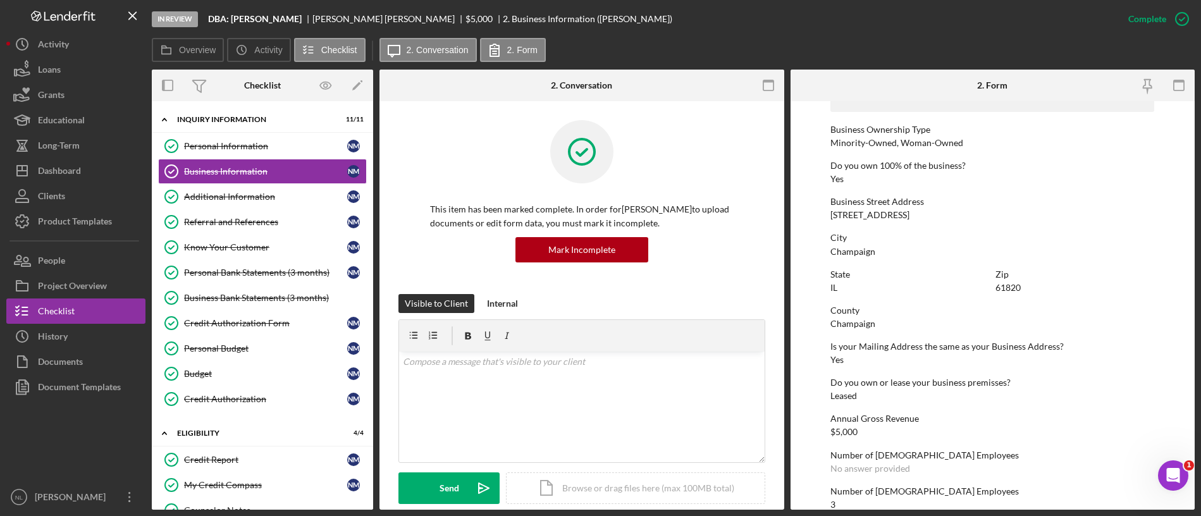
click at [873, 216] on div "[STREET_ADDRESS]" at bounding box center [870, 215] width 79 height 10
copy div "[STREET_ADDRESS]"
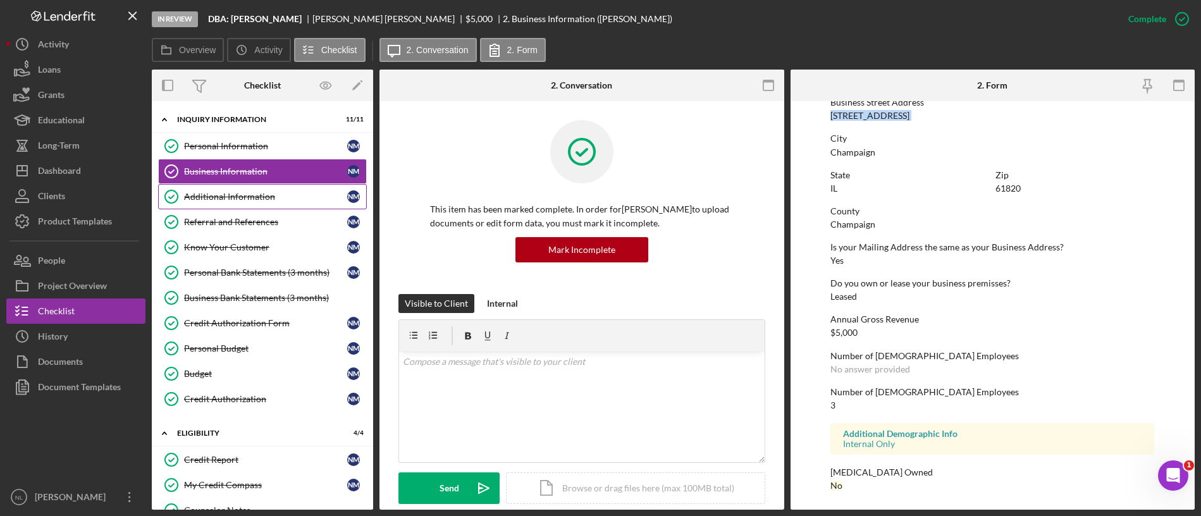
click at [271, 204] on link "Additional Information Additional Information N M" at bounding box center [262, 196] width 209 height 25
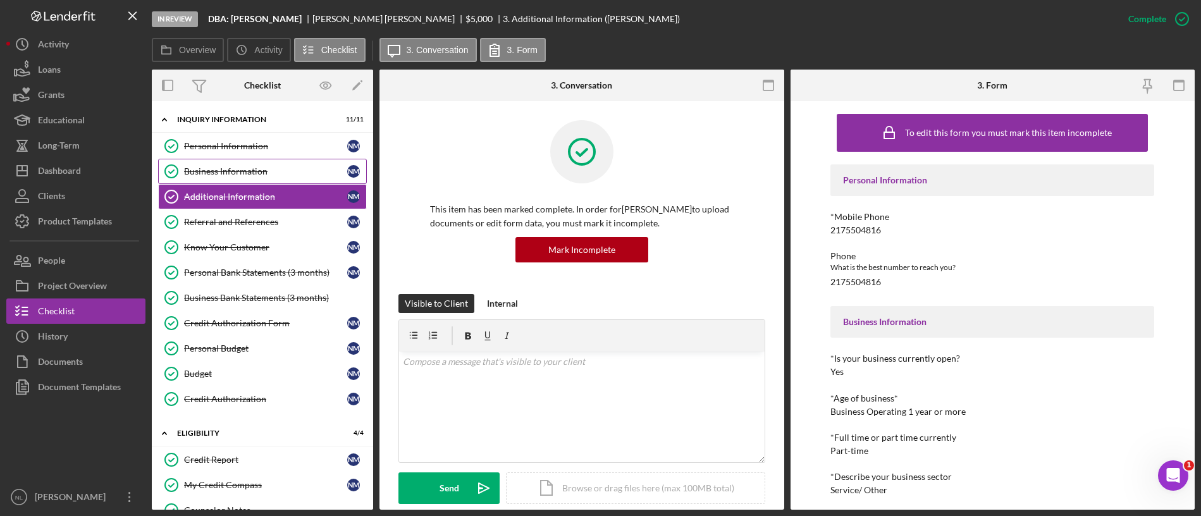
click at [292, 162] on link "Business Information Business Information N M" at bounding box center [262, 171] width 209 height 25
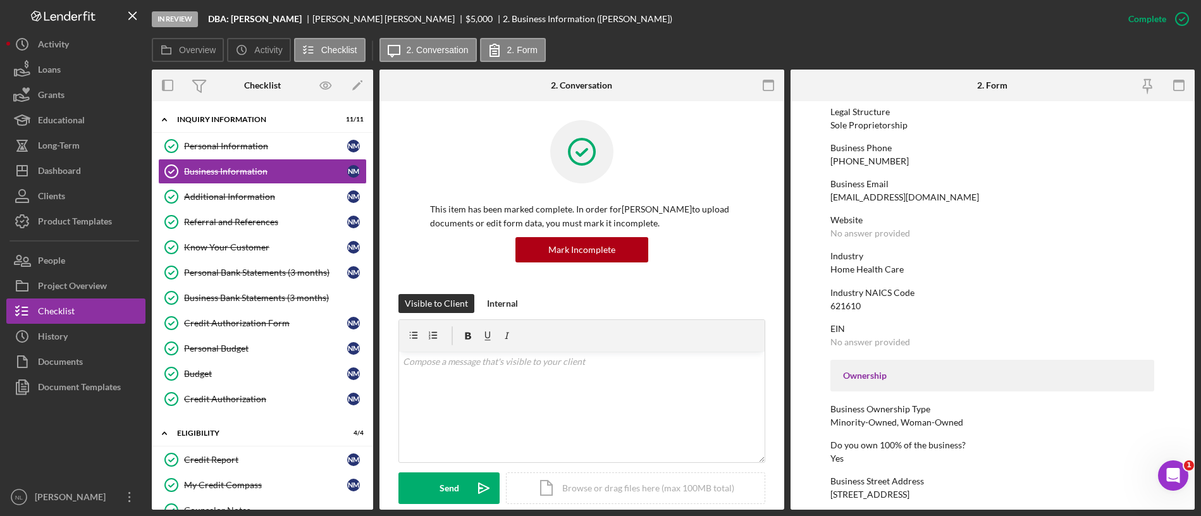
scroll to position [222, 0]
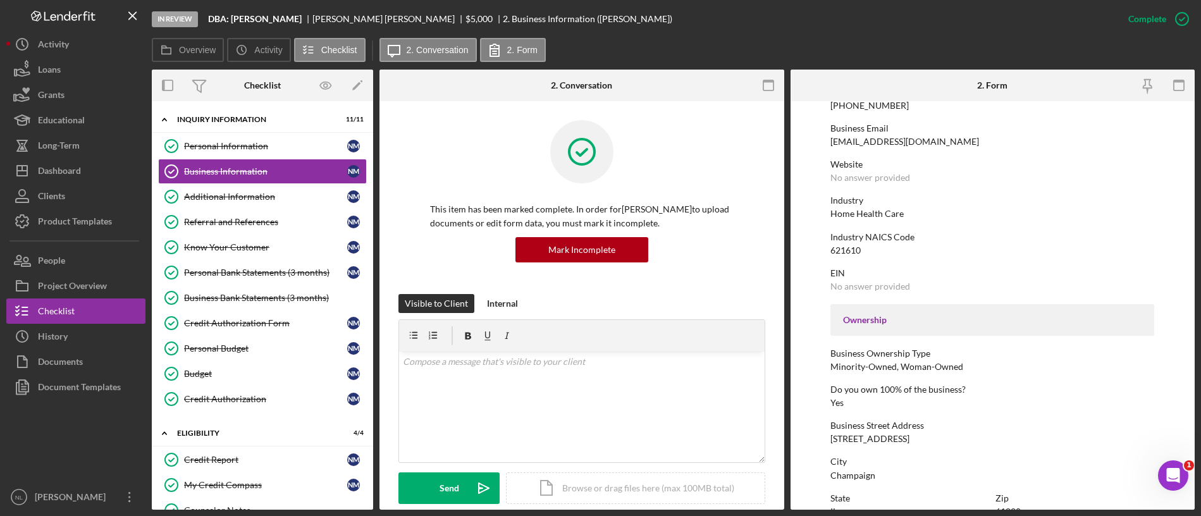
click at [855, 252] on div "621610" at bounding box center [846, 250] width 30 height 10
copy div "621610"
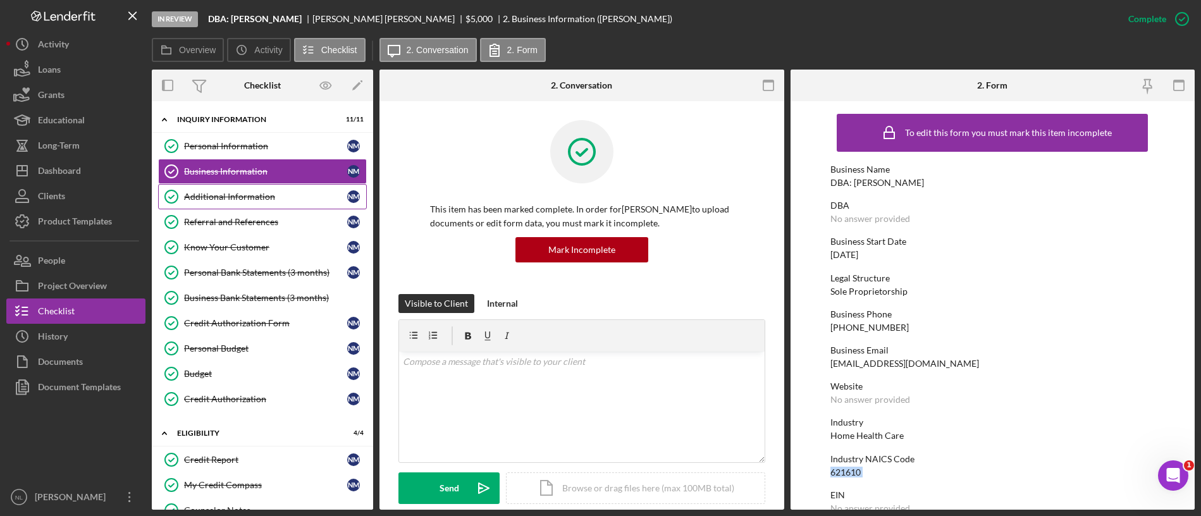
click at [269, 197] on div "Additional Information" at bounding box center [265, 197] width 163 height 10
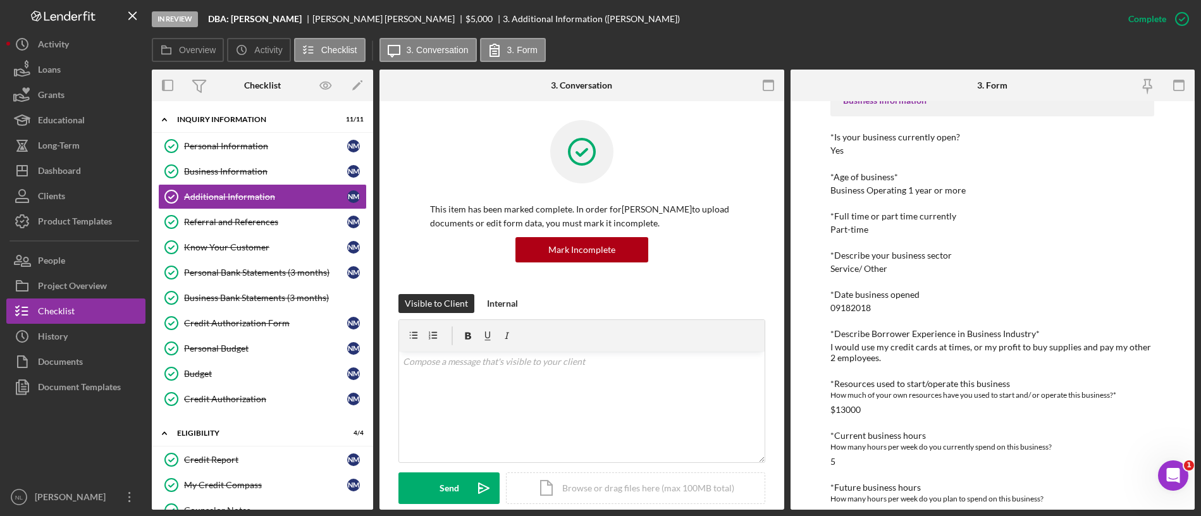
scroll to position [533, 0]
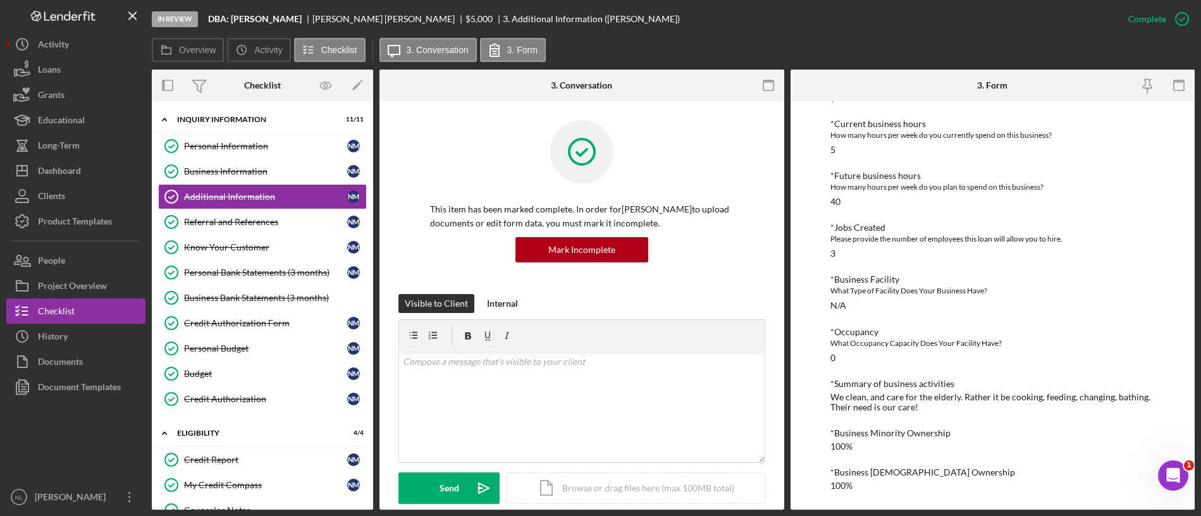
click at [867, 407] on div "We clean, and care for the elderly. Rather it be cooking, feeding, changing, ba…" at bounding box center [993, 402] width 324 height 20
copy div "We clean, and care for the elderly. Rather it be cooking, feeding, changing, ba…"
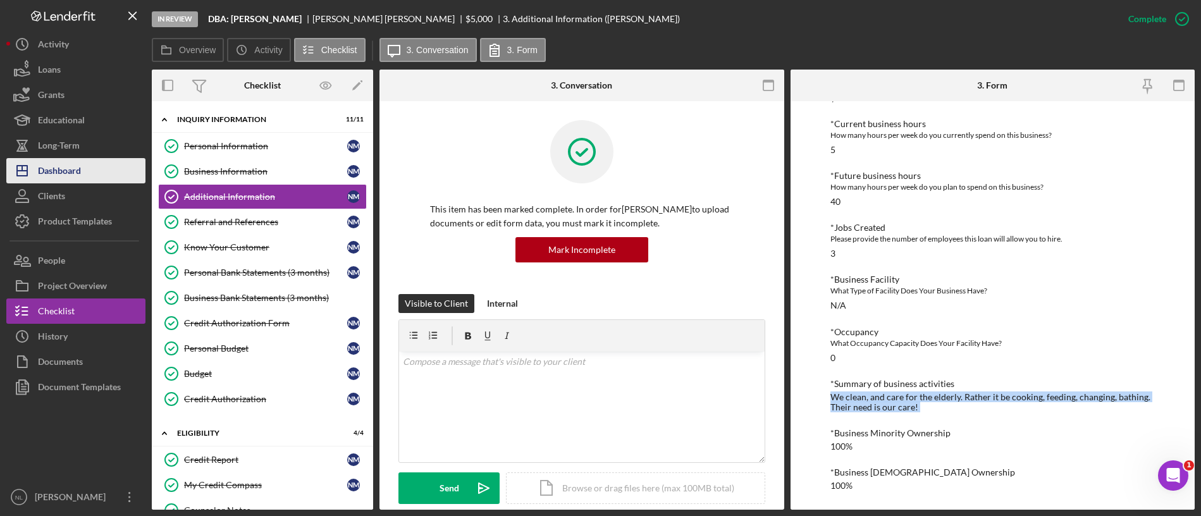
click at [92, 169] on button "Icon/Dashboard Dashboard" at bounding box center [75, 170] width 139 height 25
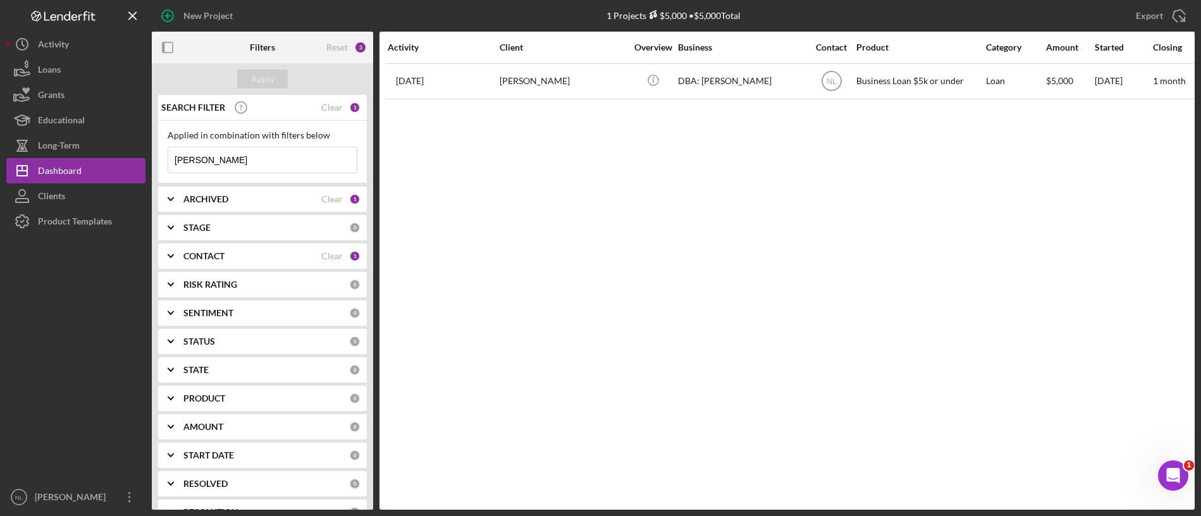
click at [276, 163] on input "[PERSON_NAME]" at bounding box center [262, 159] width 189 height 25
click at [244, 77] on button "Apply" at bounding box center [262, 79] width 51 height 19
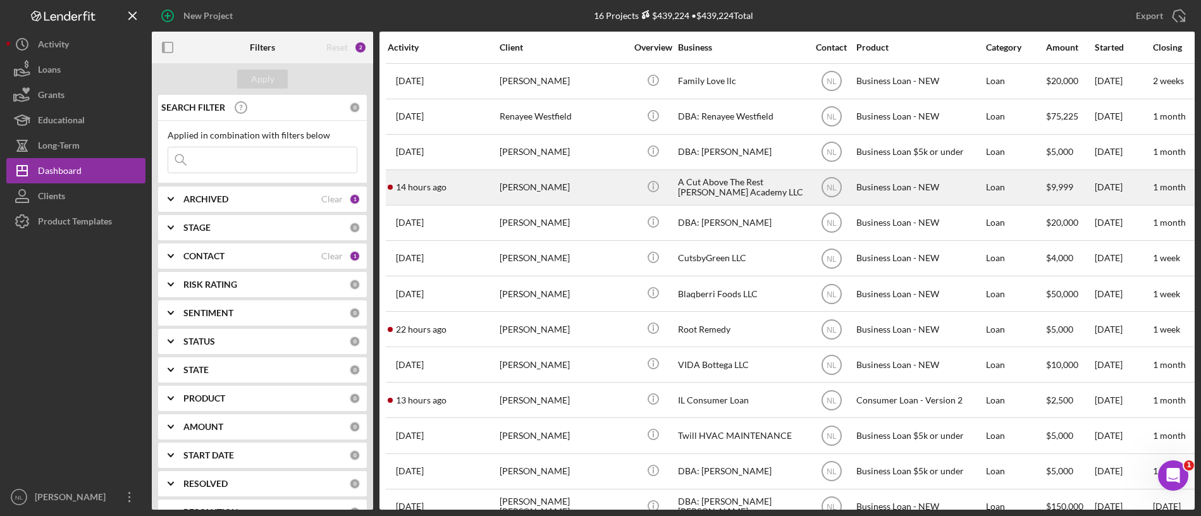
click at [552, 190] on div "[PERSON_NAME]" at bounding box center [563, 188] width 127 height 34
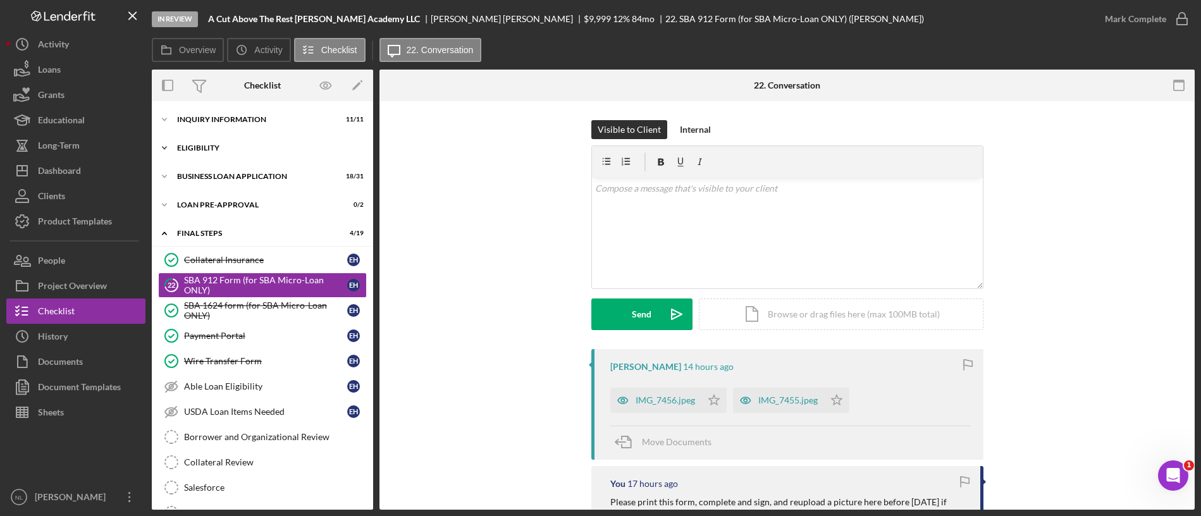
click at [248, 152] on div "Icon/Expander ELIGIBILITY 4 / 4" at bounding box center [262, 147] width 221 height 25
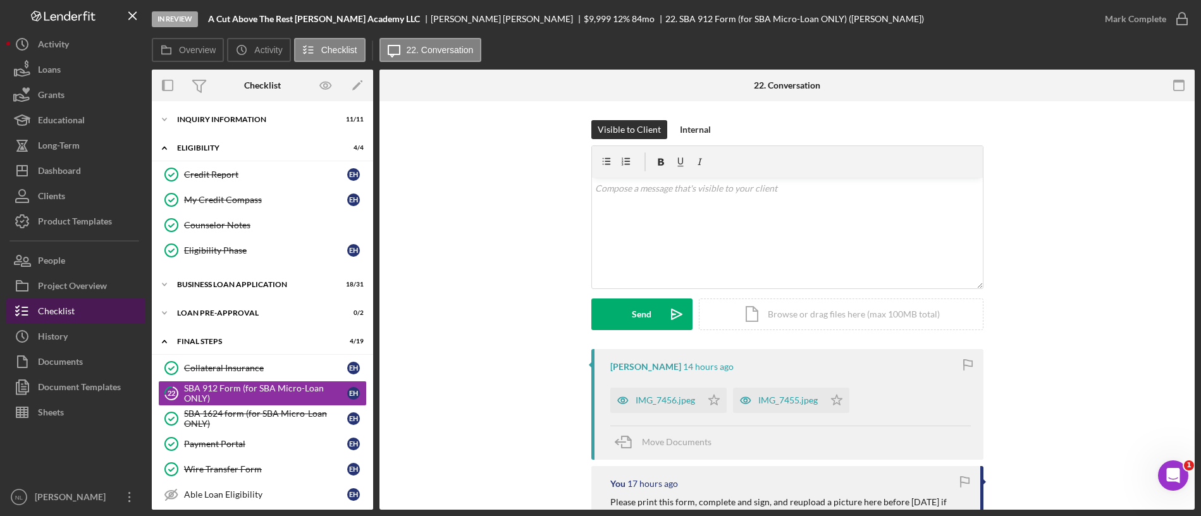
click at [119, 300] on button "Checklist" at bounding box center [75, 311] width 139 height 25
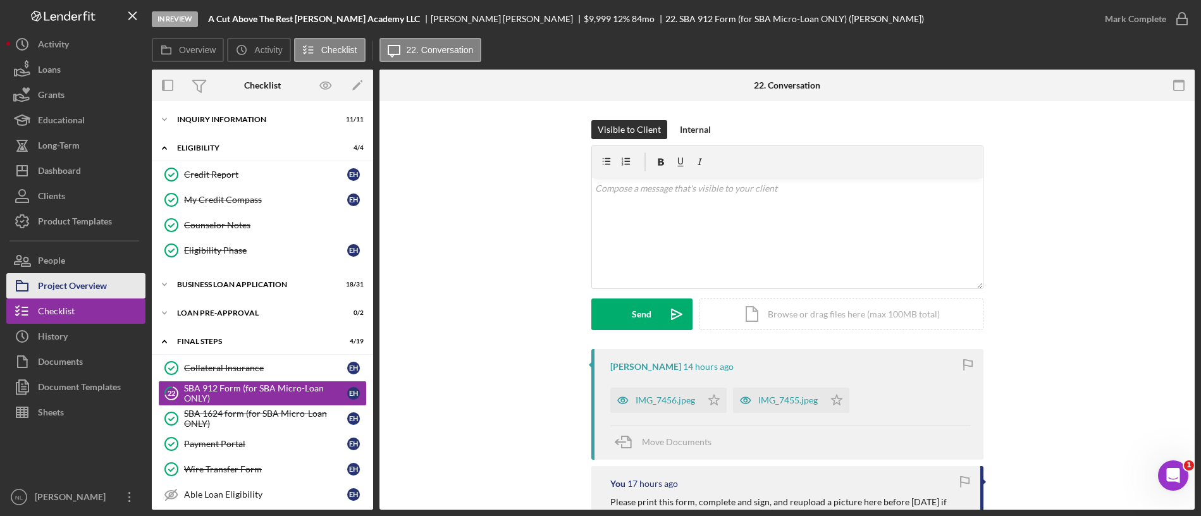
click at [115, 295] on button "Project Overview" at bounding box center [75, 285] width 139 height 25
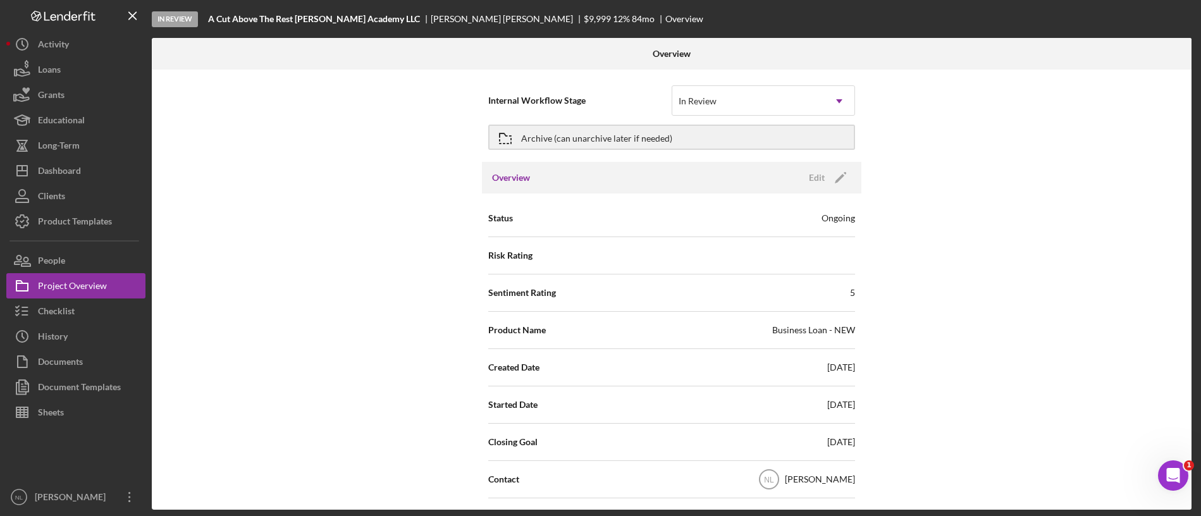
scroll to position [75, 0]
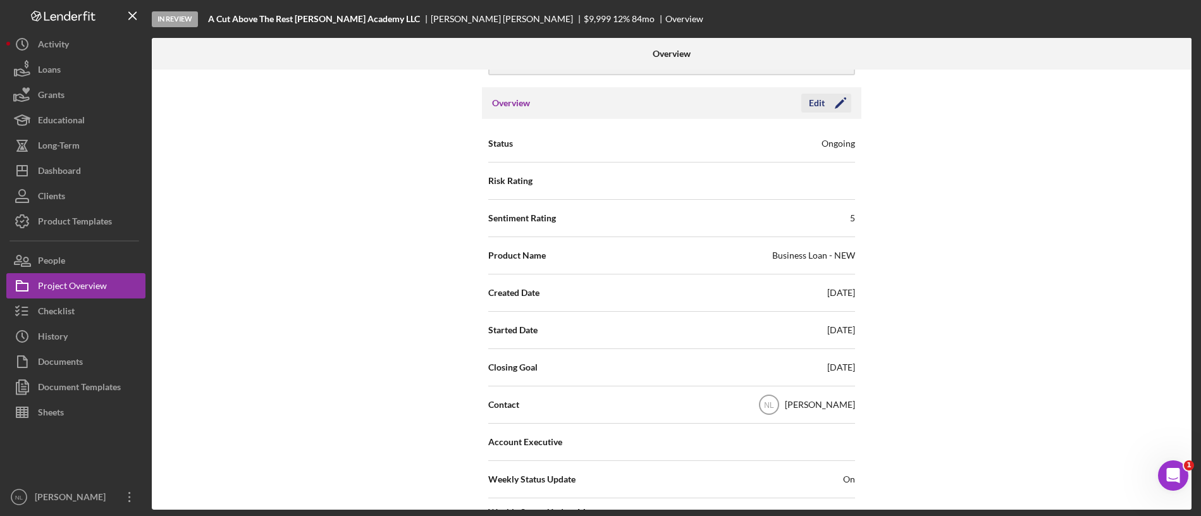
click at [826, 104] on icon "Icon/Edit" at bounding box center [841, 103] width 32 height 32
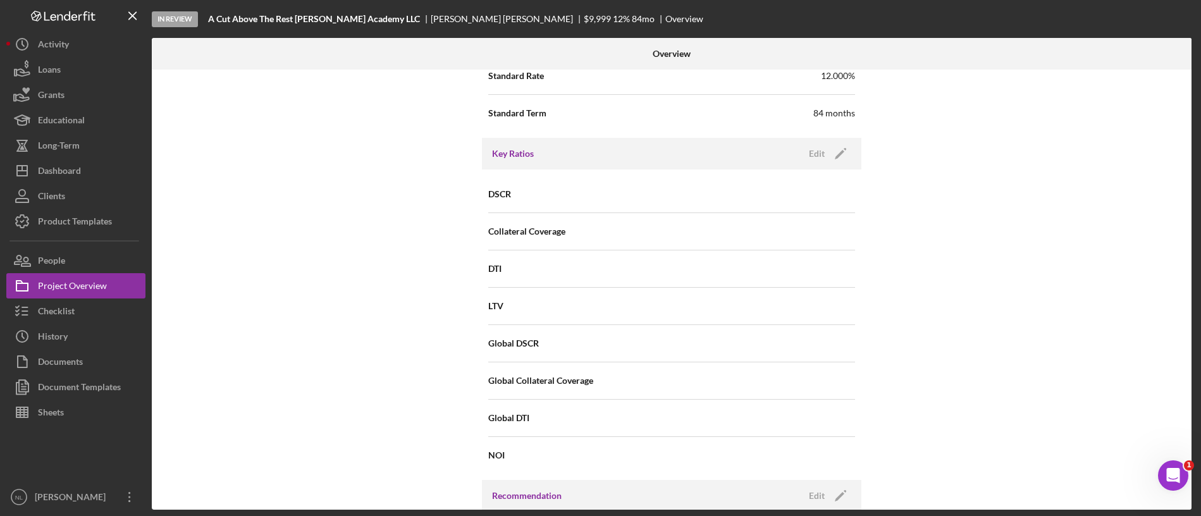
scroll to position [655, 0]
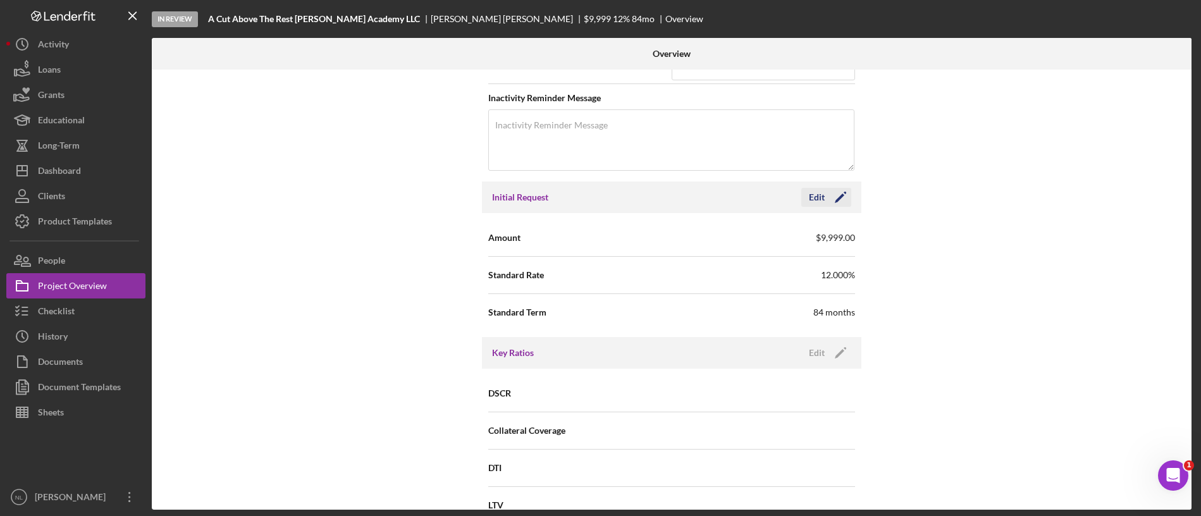
click at [834, 202] on icon "Icon/Edit" at bounding box center [841, 198] width 32 height 32
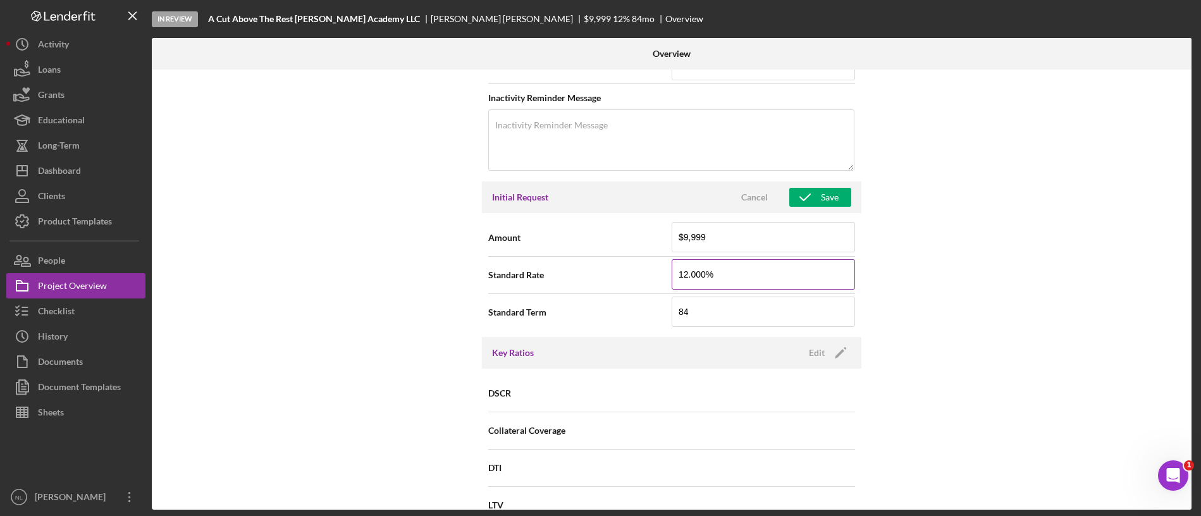
click at [783, 288] on input "12.000%" at bounding box center [763, 274] width 183 height 30
type input "8.500%"
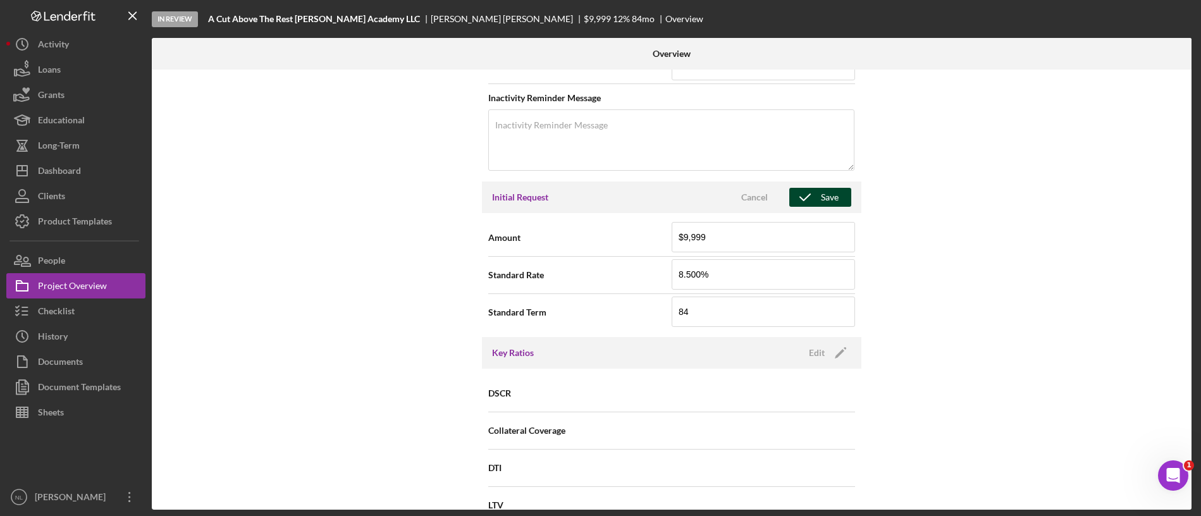
click at [810, 196] on icon "button" at bounding box center [805, 198] width 32 height 32
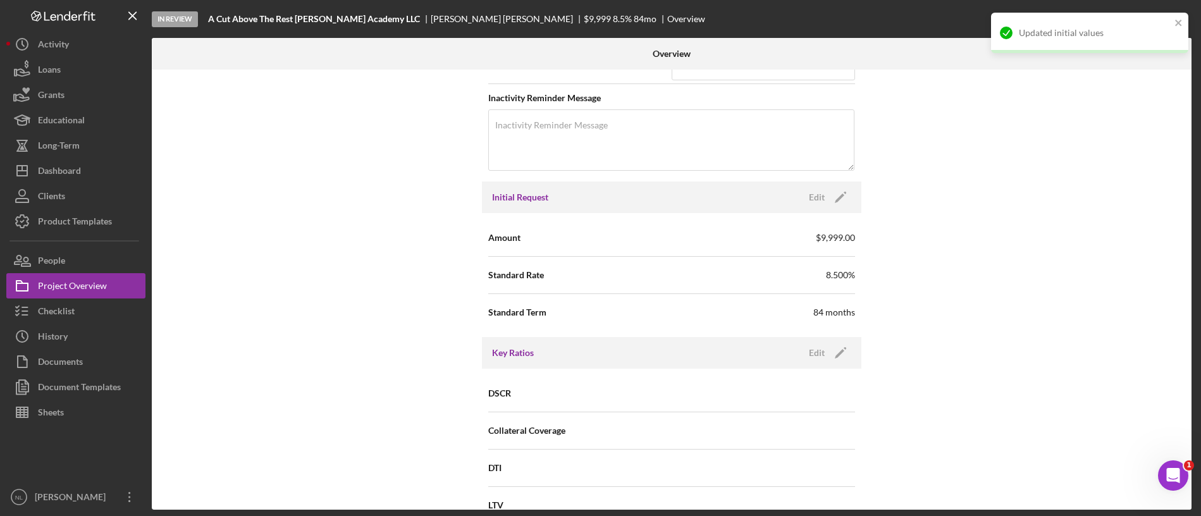
scroll to position [0, 0]
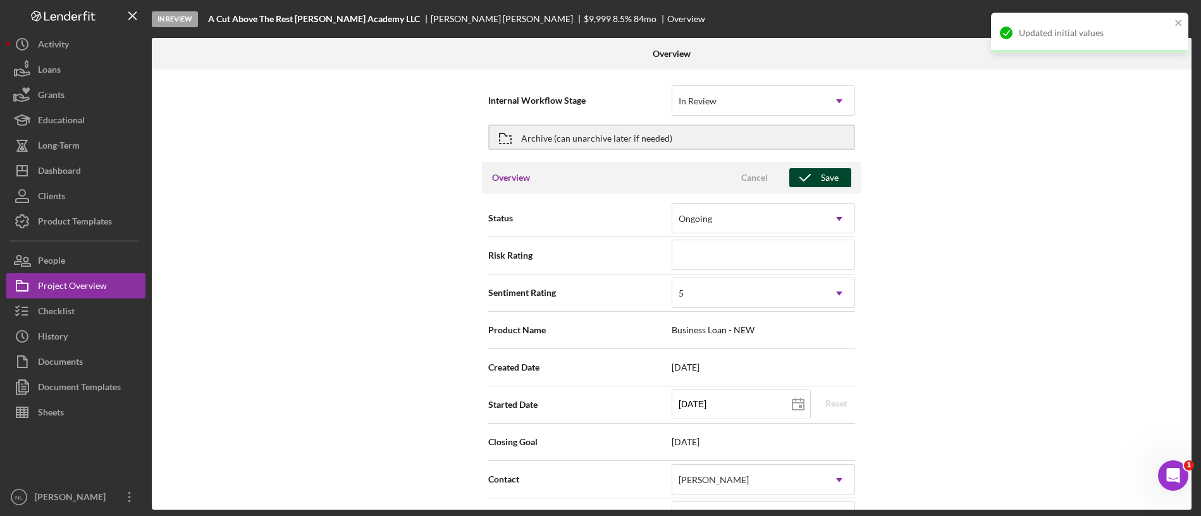
click at [808, 185] on icon "button" at bounding box center [805, 178] width 32 height 32
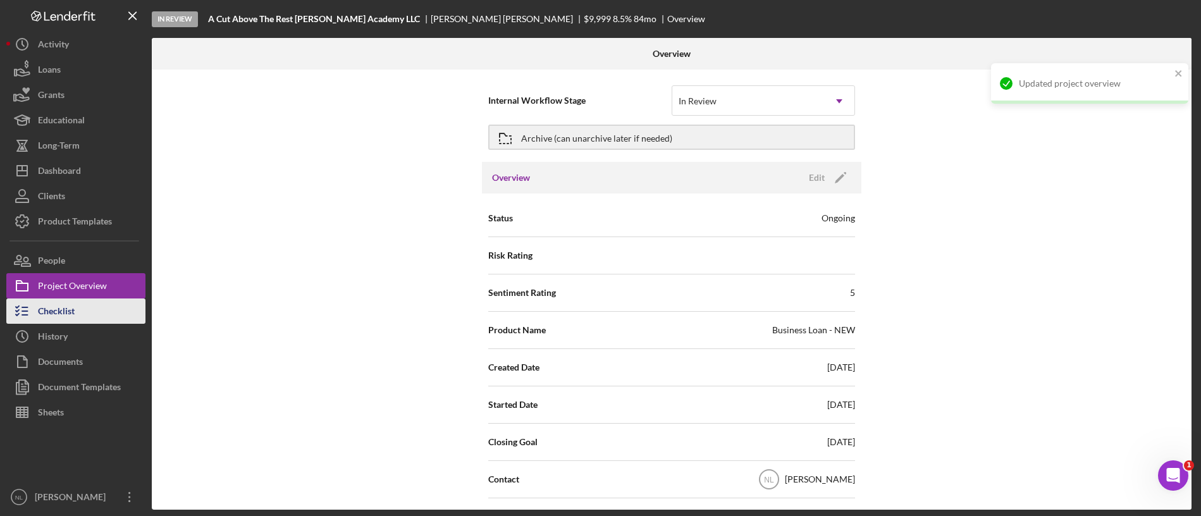
click at [104, 320] on button "Checklist" at bounding box center [75, 311] width 139 height 25
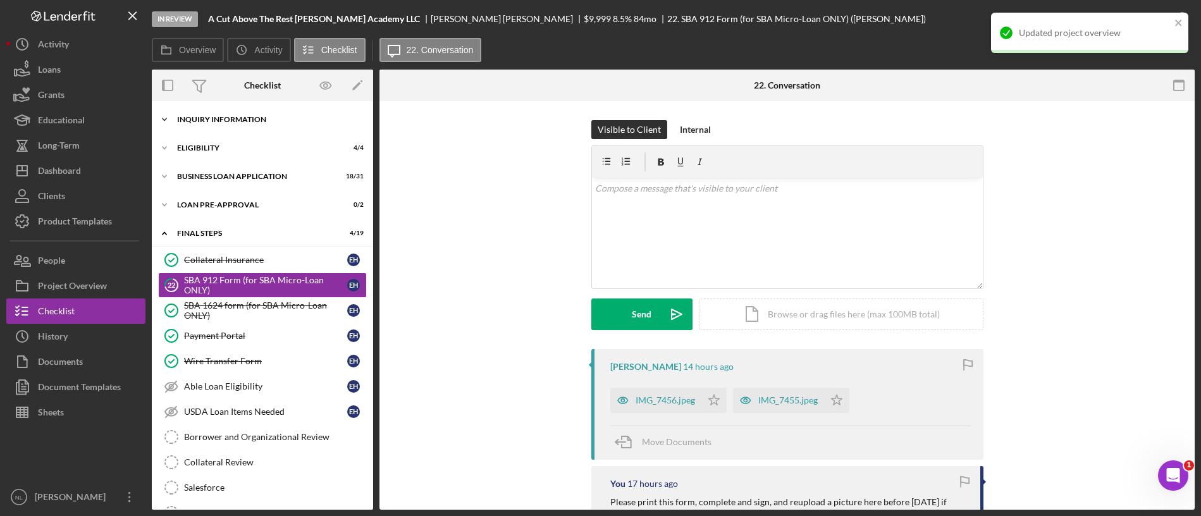
click at [251, 116] on div "INQUIRY INFORMATION" at bounding box center [267, 120] width 180 height 8
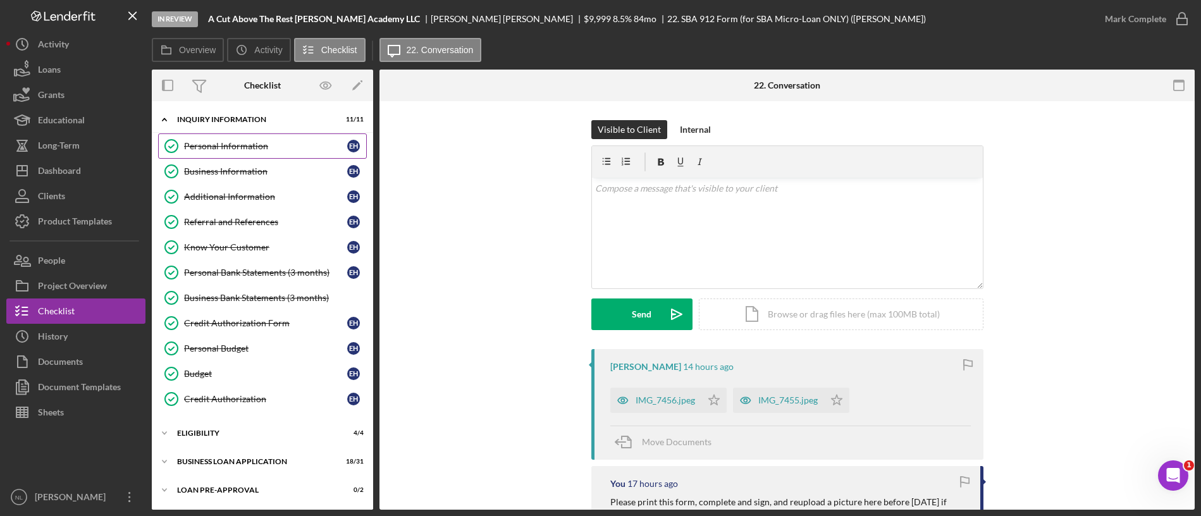
click at [239, 148] on div "Personal Information" at bounding box center [265, 146] width 163 height 10
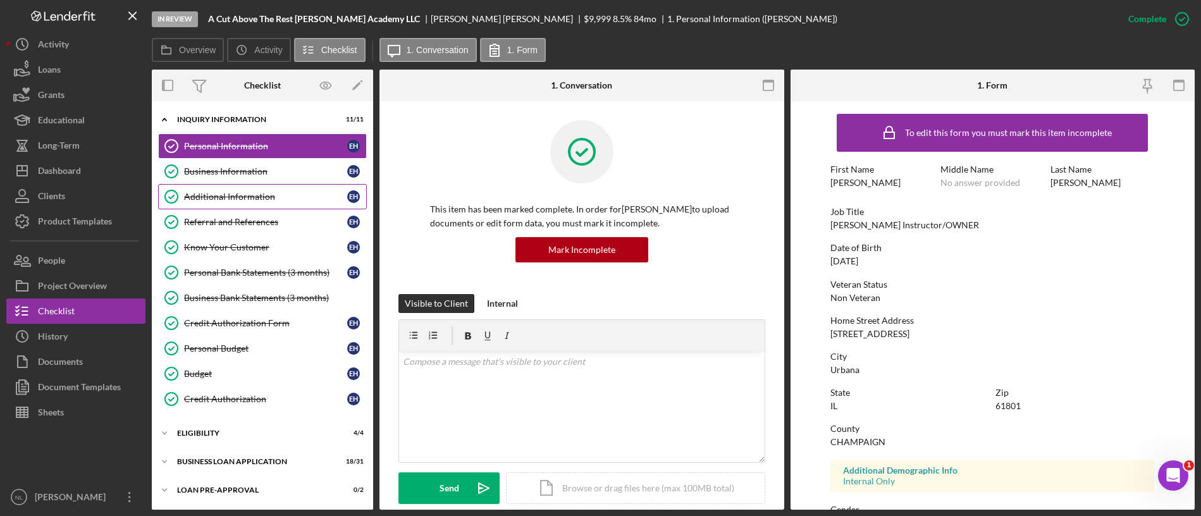
click at [248, 187] on link "Additional Information Additional Information E H" at bounding box center [262, 196] width 209 height 25
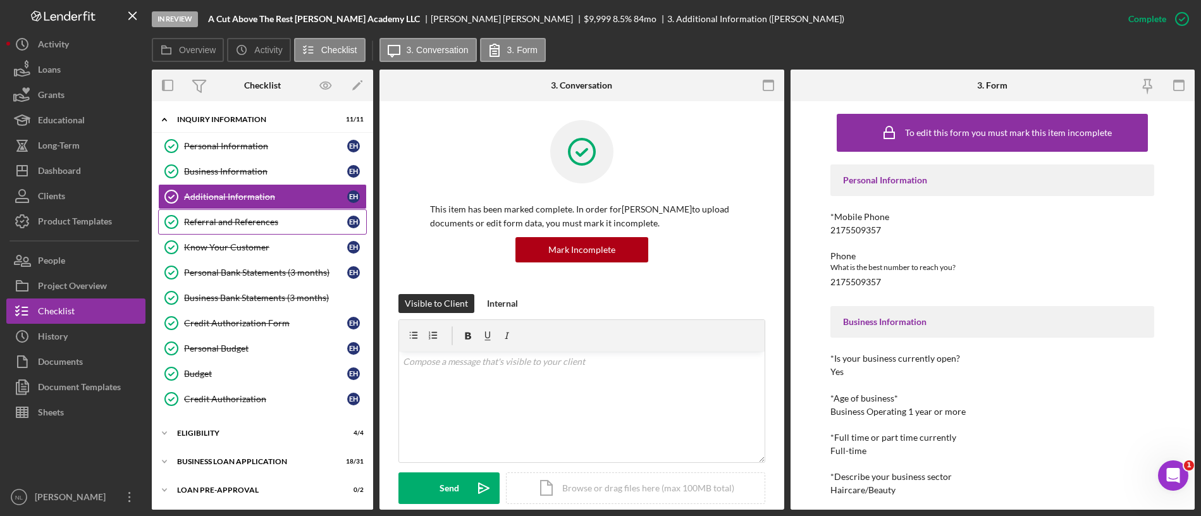
click at [246, 213] on link "Referral and References Referral and References E H" at bounding box center [262, 221] width 209 height 25
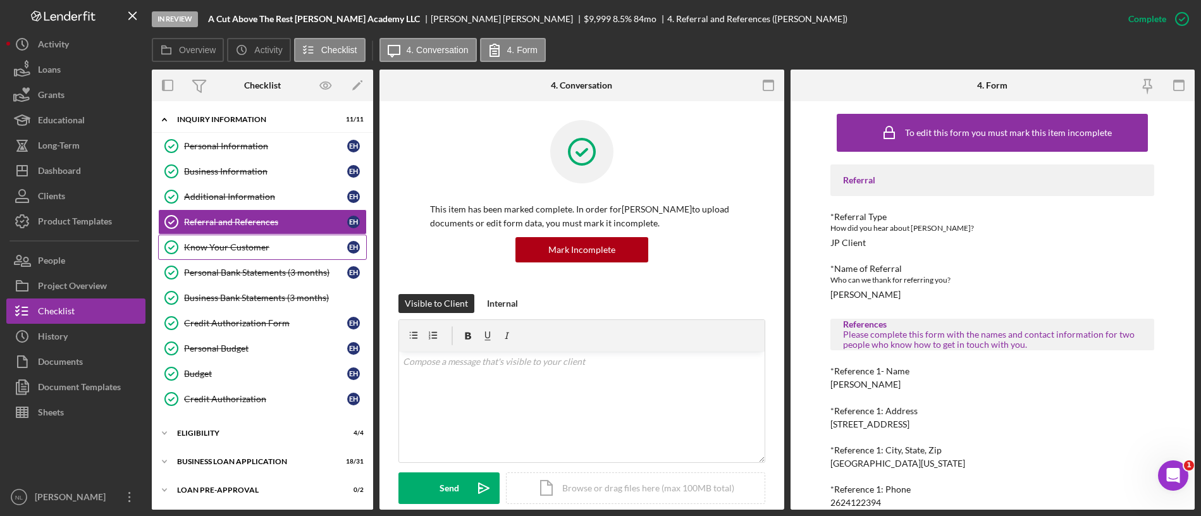
click at [224, 250] on div "Know Your Customer" at bounding box center [265, 247] width 163 height 10
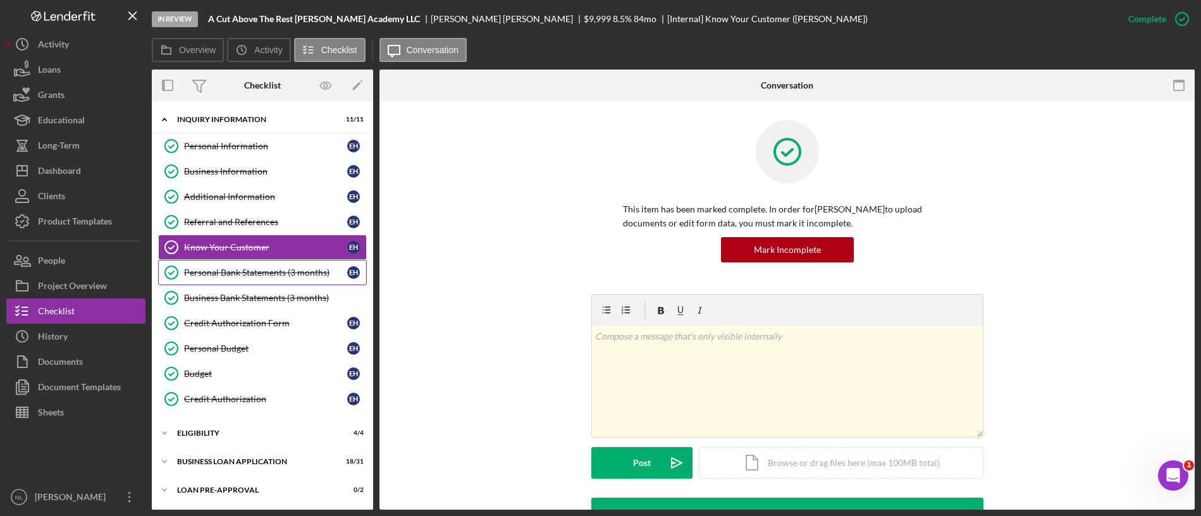
click at [224, 263] on link "Personal Bank Statements (3 months) Personal Bank Statements (3 months) E H" at bounding box center [262, 272] width 209 height 25
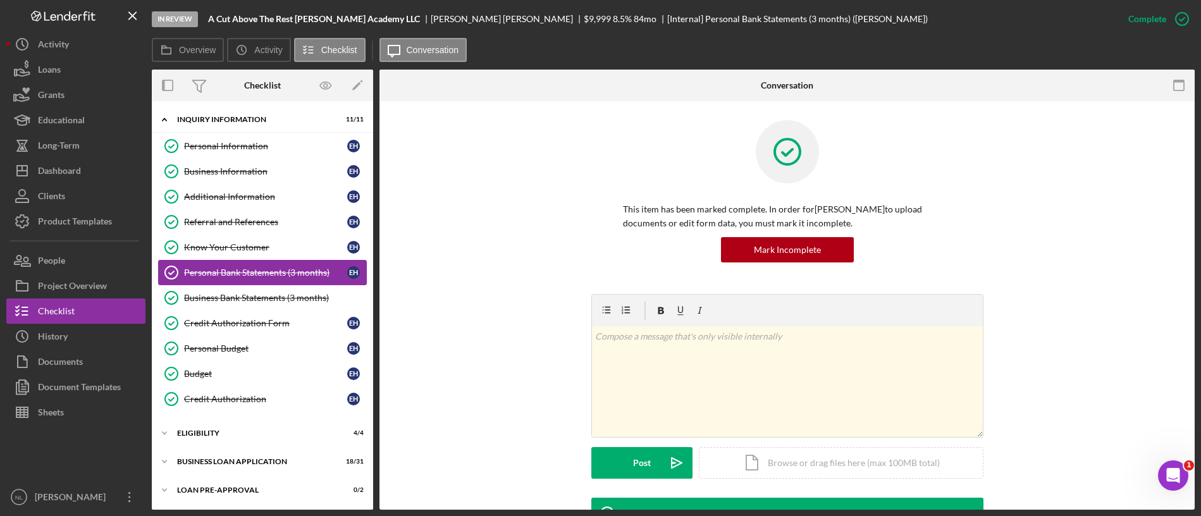
scroll to position [224, 0]
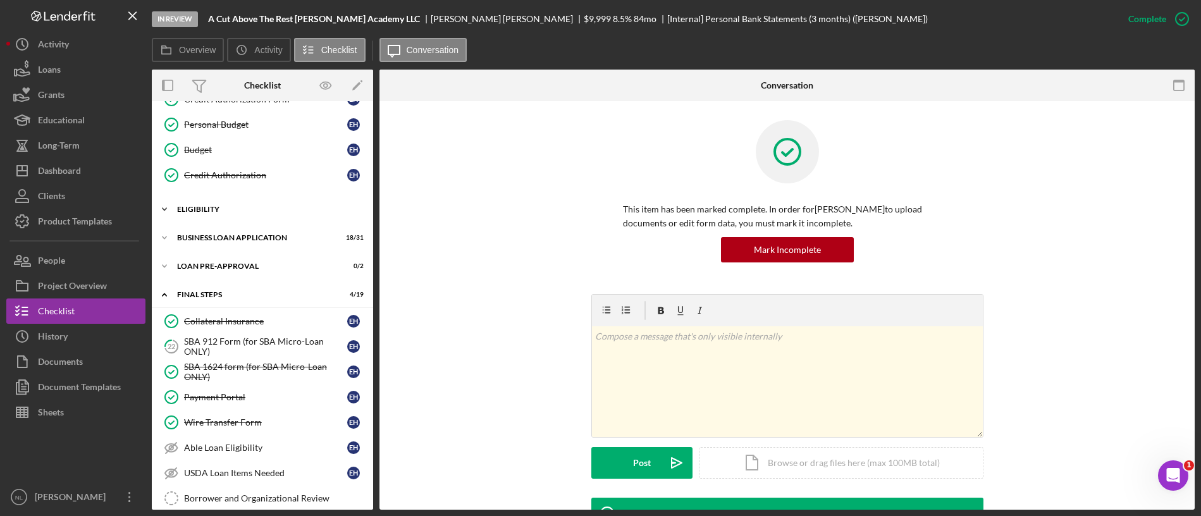
click at [213, 209] on div "ELIGIBILITY" at bounding box center [267, 210] width 180 height 8
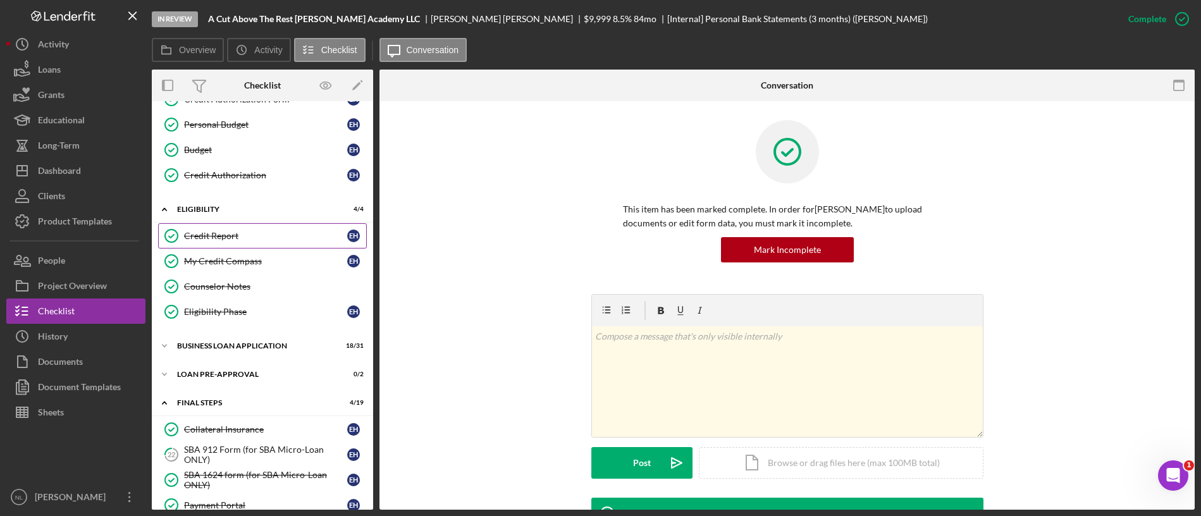
click at [226, 247] on link "Credit Report Credit Report E H" at bounding box center [262, 235] width 209 height 25
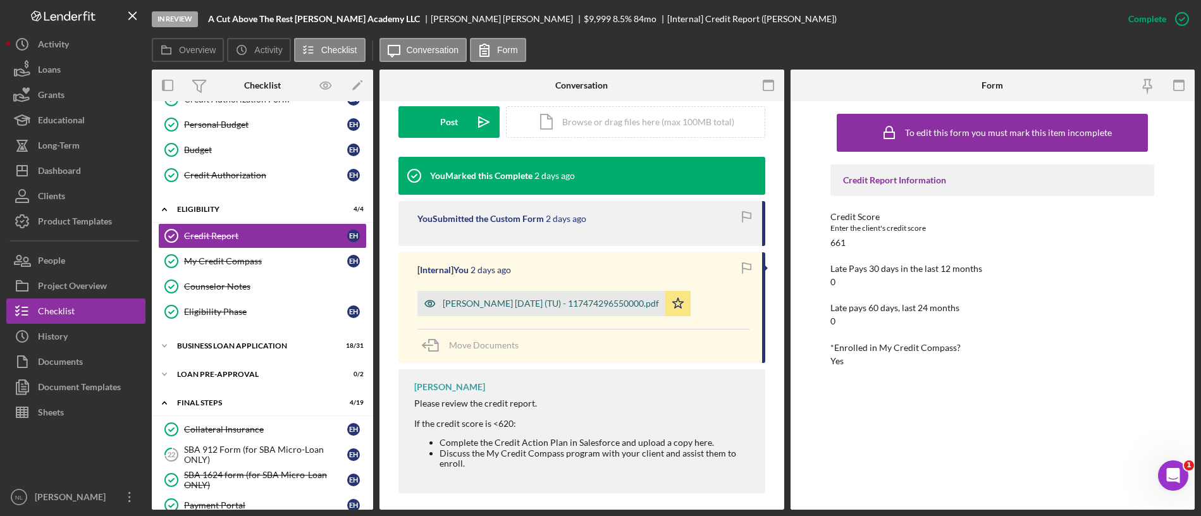
click at [560, 311] on div "[PERSON_NAME] [DATE] (TU) - 117474296550000.pdf" at bounding box center [542, 303] width 248 height 25
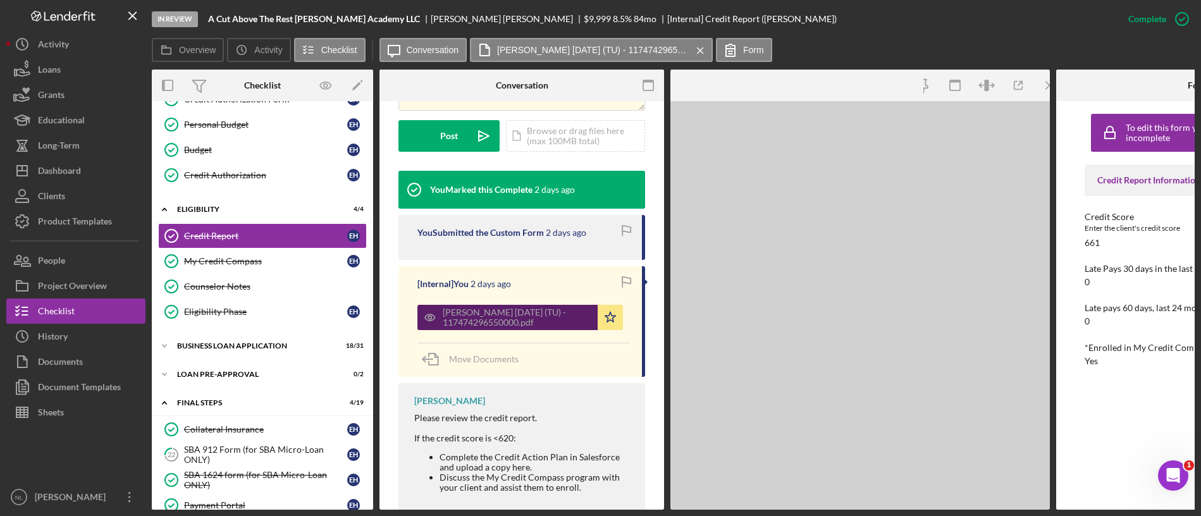
scroll to position [355, 0]
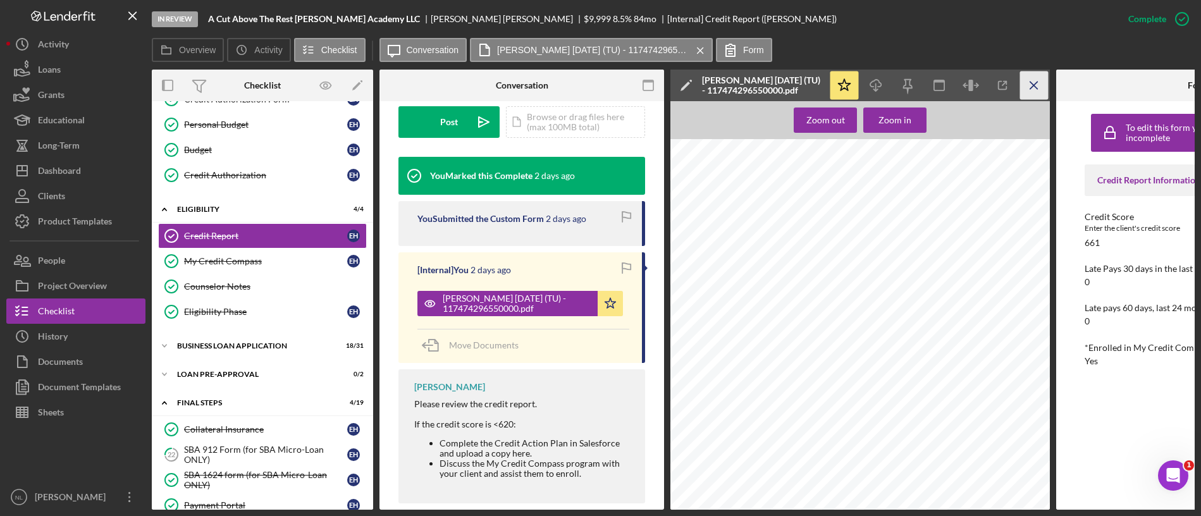
click at [1042, 86] on icon "Icon/Menu Close" at bounding box center [1034, 85] width 28 height 28
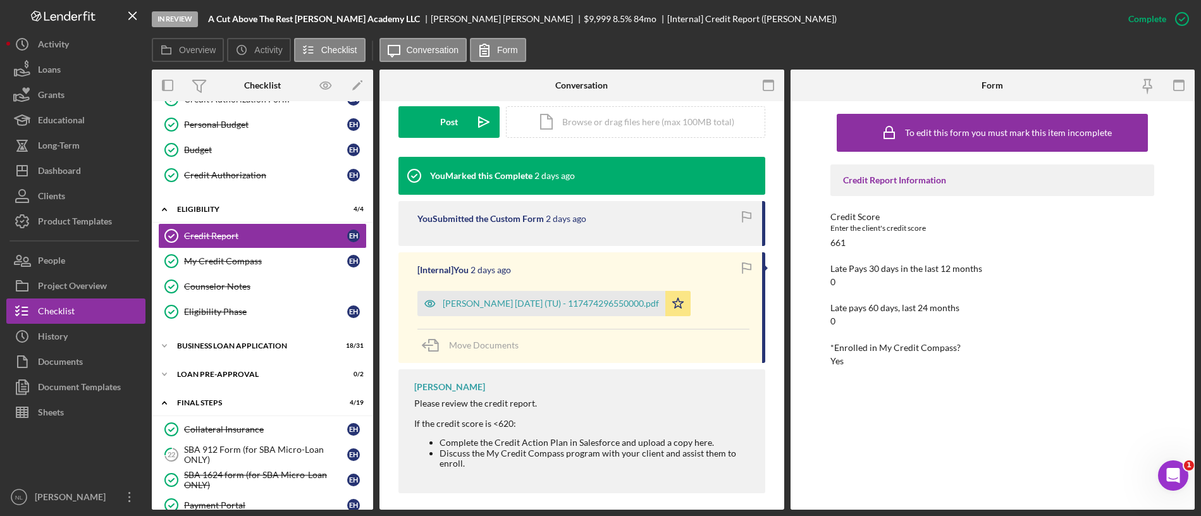
click at [261, 333] on div "Icon/Expander INQUIRY INFORMATION 11 / 11 Personal Information Personal Informa…" at bounding box center [262, 408] width 221 height 1049
click at [228, 357] on div "Icon/Expander BUSINESS LOAN APPLICATION 18 / 31" at bounding box center [262, 345] width 221 height 25
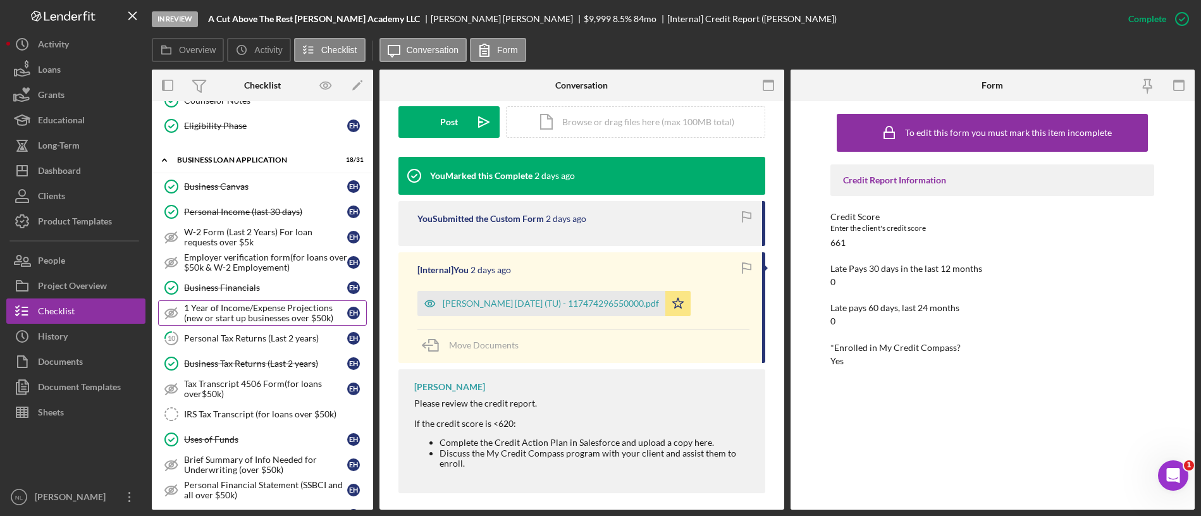
scroll to position [412, 0]
click at [230, 335] on div "Personal Tax Returns (Last 2 years)" at bounding box center [265, 336] width 163 height 10
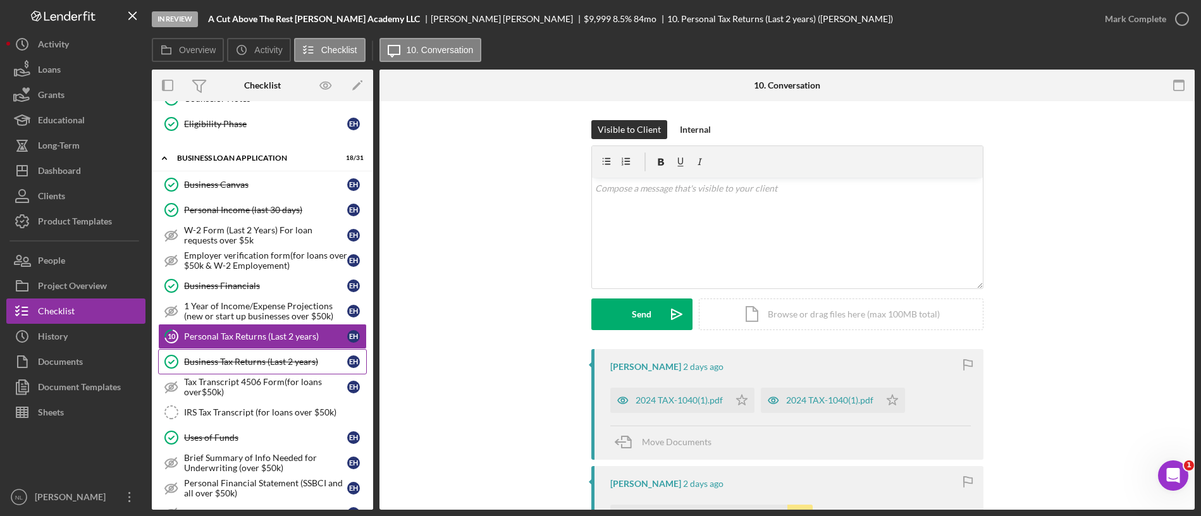
click at [275, 361] on div "Business Tax Returns (Last 2 years)" at bounding box center [265, 362] width 163 height 10
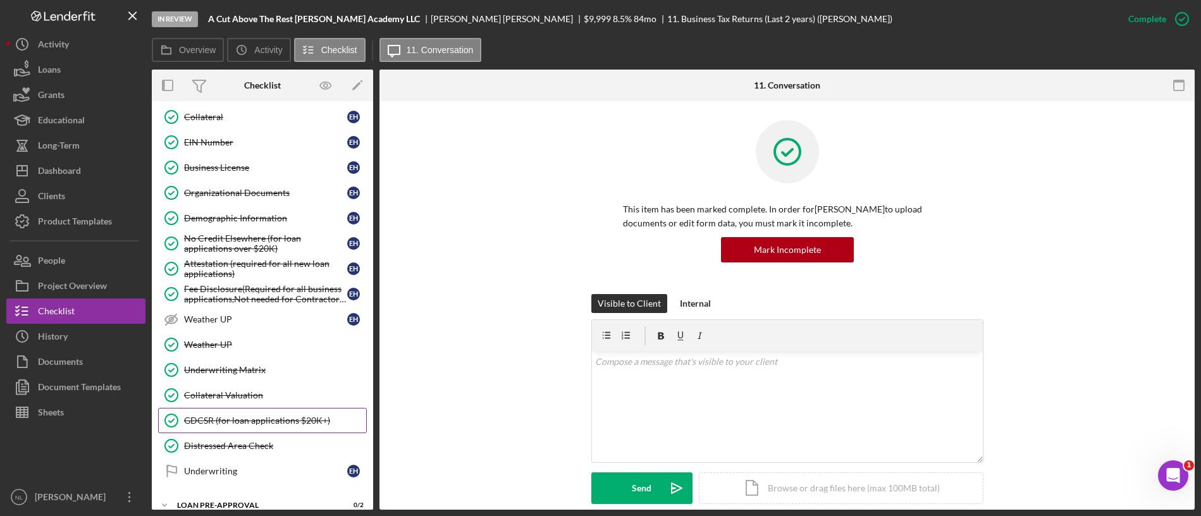
scroll to position [1056, 0]
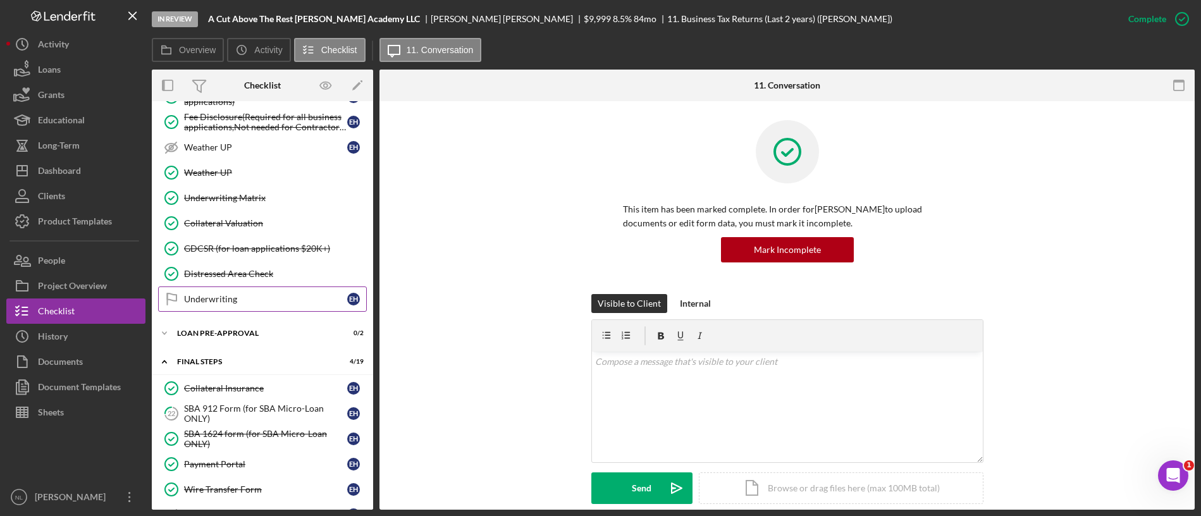
click at [237, 309] on link "Underwriting Underwriting E H" at bounding box center [262, 299] width 209 height 25
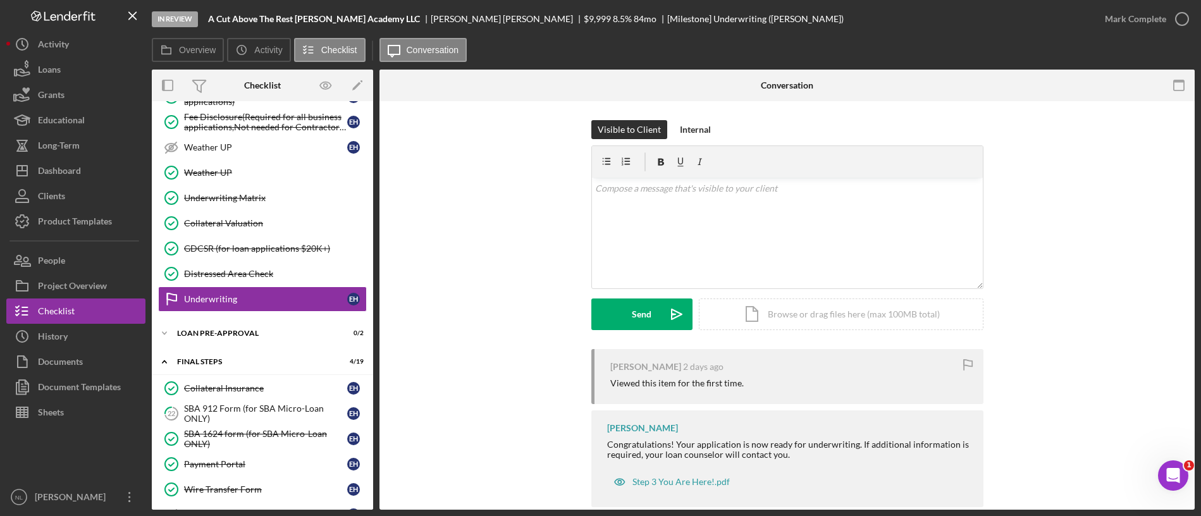
click at [689, 141] on div "Visible to Client Internal v Color teal Color pink Remove color Add row above A…" at bounding box center [787, 234] width 392 height 229
click at [690, 138] on div "Internal" at bounding box center [695, 129] width 31 height 19
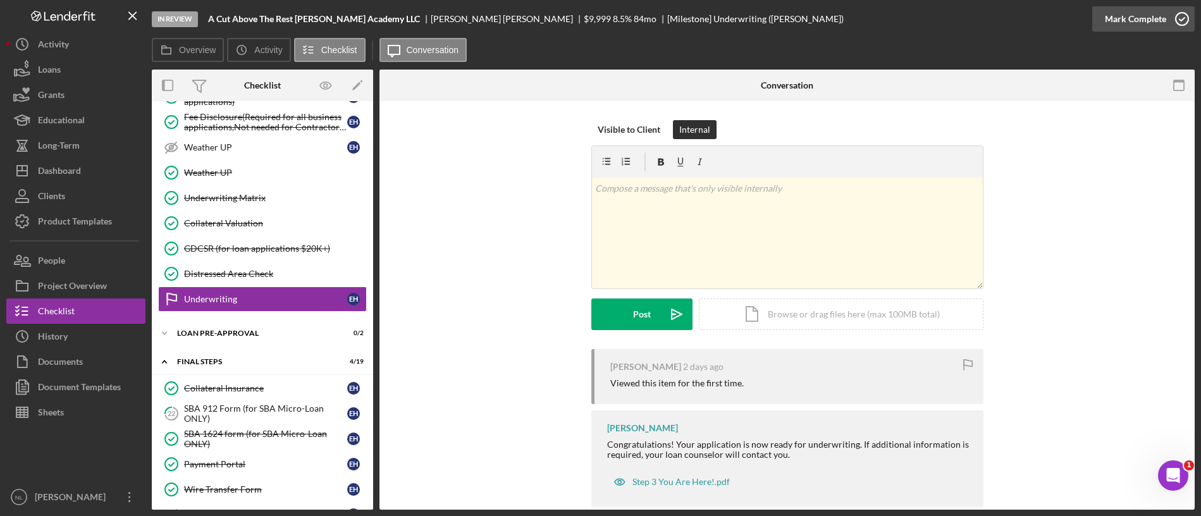
click at [1103, 16] on button "Mark Complete" at bounding box center [1143, 18] width 102 height 25
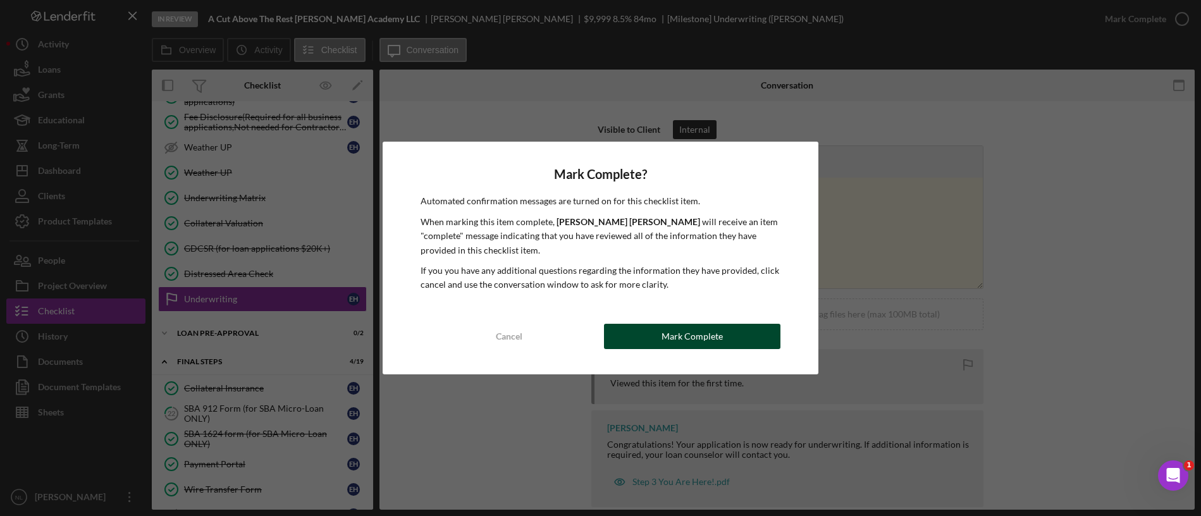
click at [705, 333] on div "Mark Complete" at bounding box center [692, 336] width 61 height 25
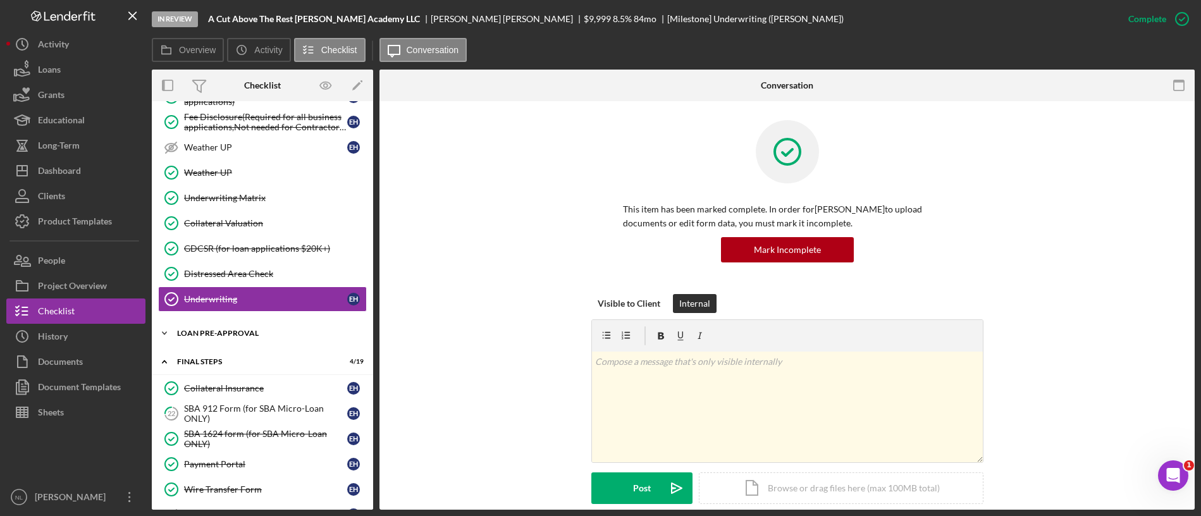
click at [214, 325] on div "Icon/Expander LOAN PRE-APPROVAL 0 / 2" at bounding box center [262, 333] width 221 height 25
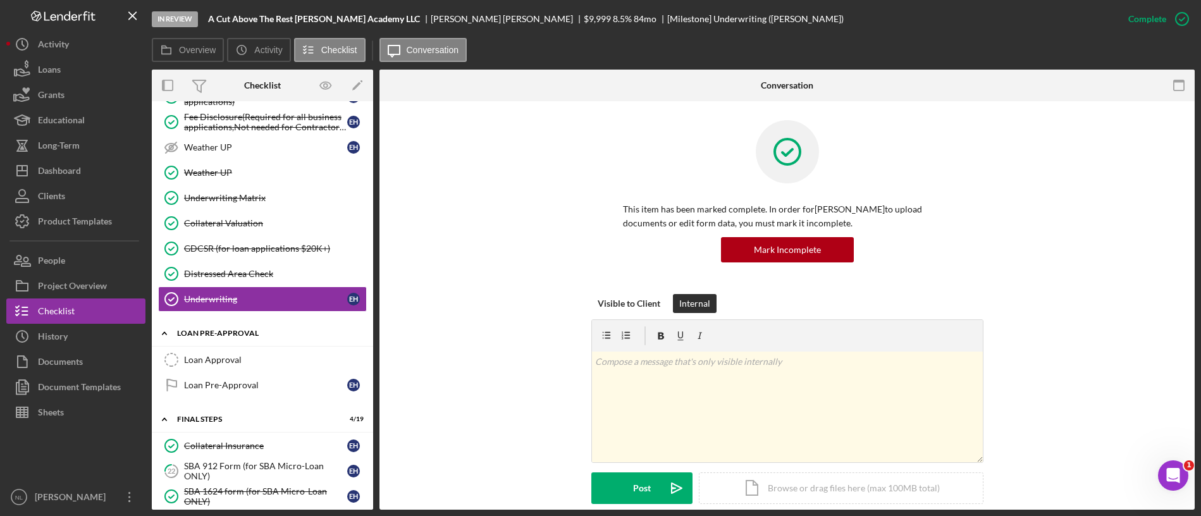
scroll to position [1192, 0]
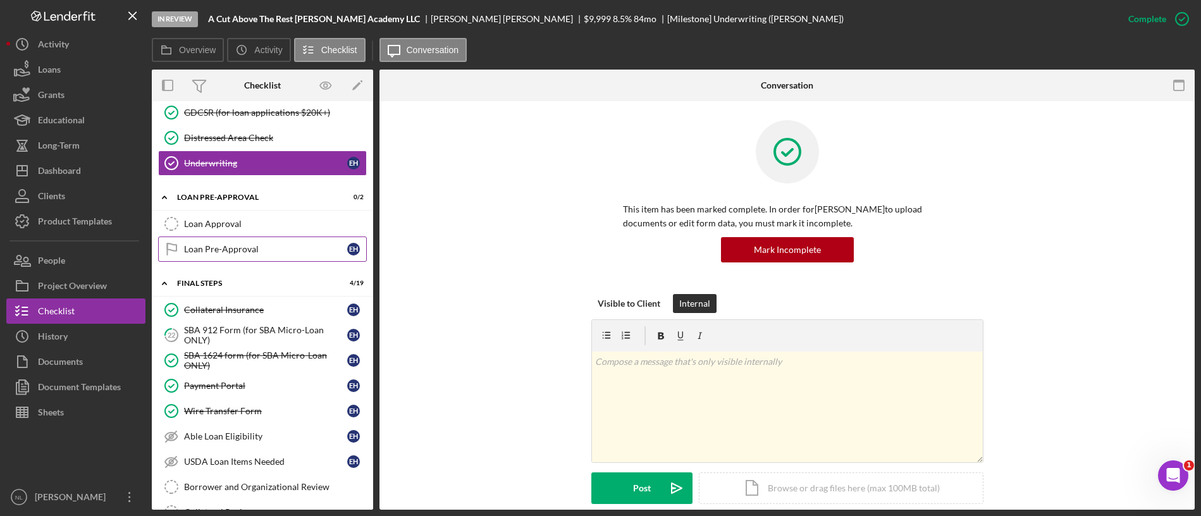
click at [225, 257] on link "Loan Pre-Approval Loan Pre-Approval E H" at bounding box center [262, 249] width 209 height 25
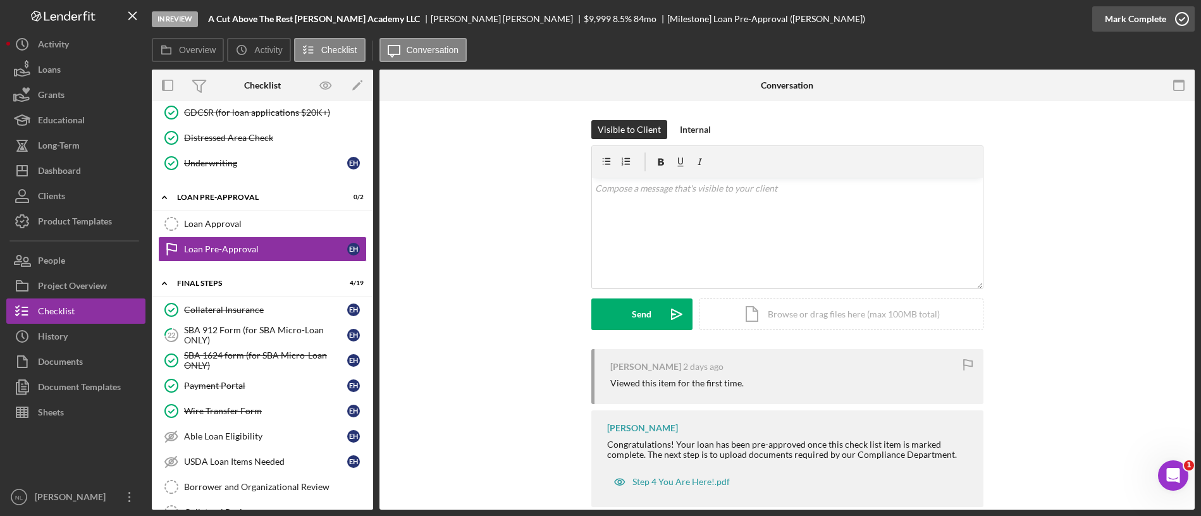
click at [1138, 15] on div "Mark Complete" at bounding box center [1135, 18] width 61 height 25
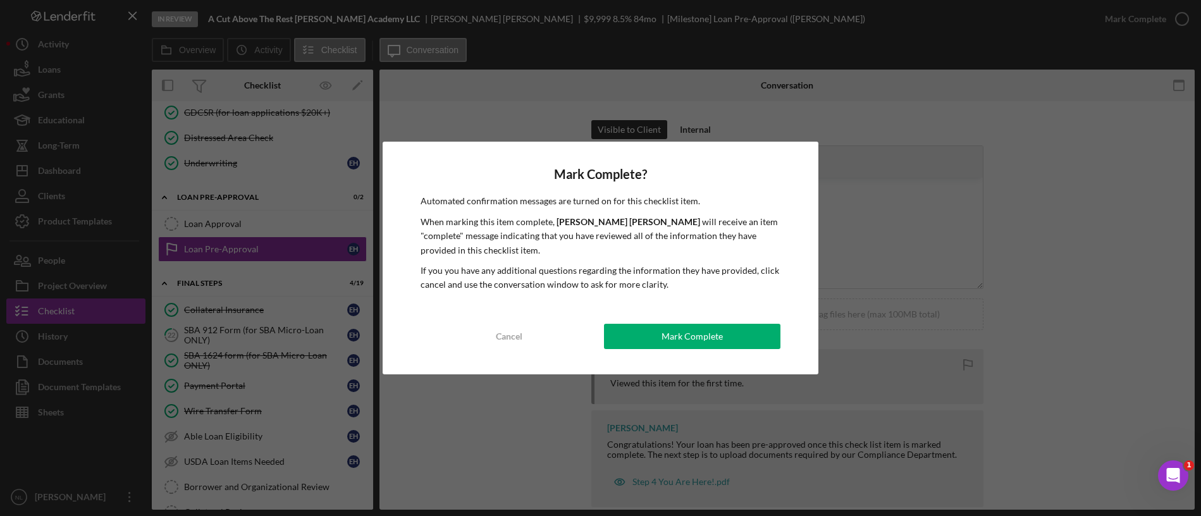
click at [697, 350] on div "Mark Complete? Automated confirmation messages are turned on for this checklist…" at bounding box center [601, 258] width 436 height 232
click at [691, 335] on div "Mark Complete" at bounding box center [692, 336] width 61 height 25
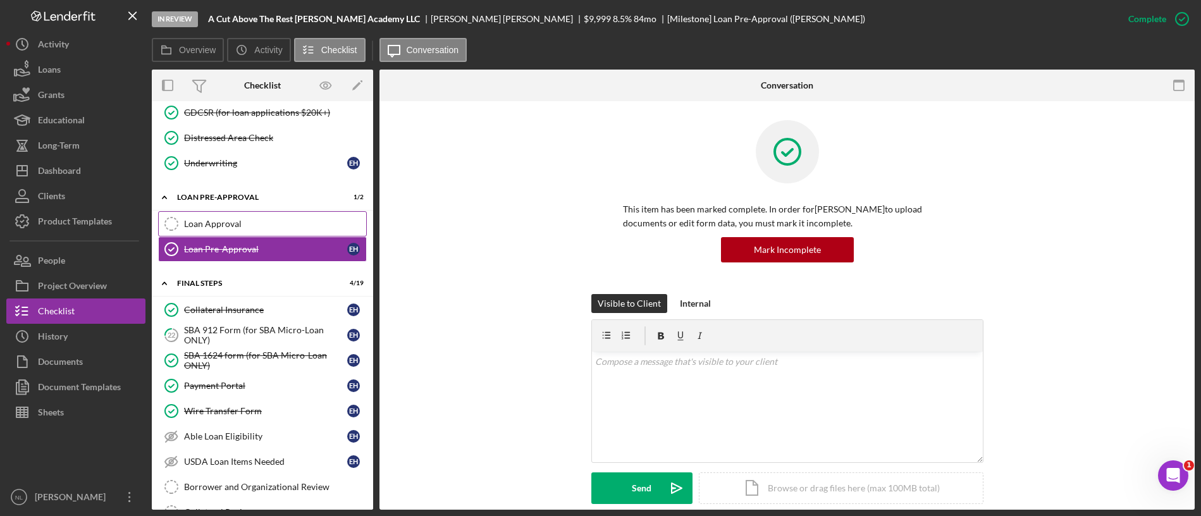
click at [254, 220] on div "Loan Approval" at bounding box center [275, 224] width 182 height 10
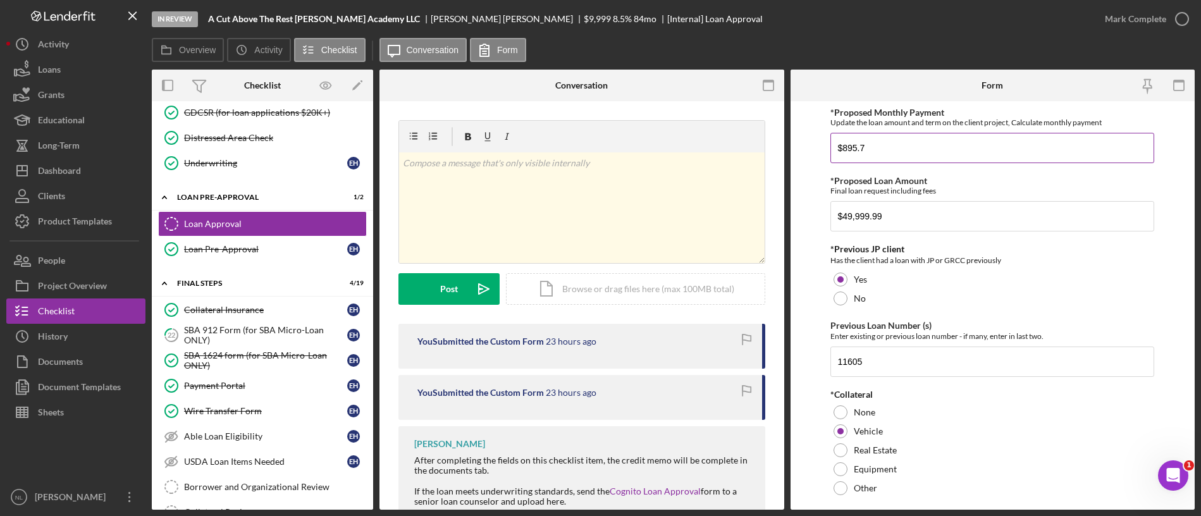
click at [860, 153] on input "$895.7" at bounding box center [993, 148] width 324 height 30
click at [893, 209] on input "$49,999.99" at bounding box center [993, 216] width 324 height 30
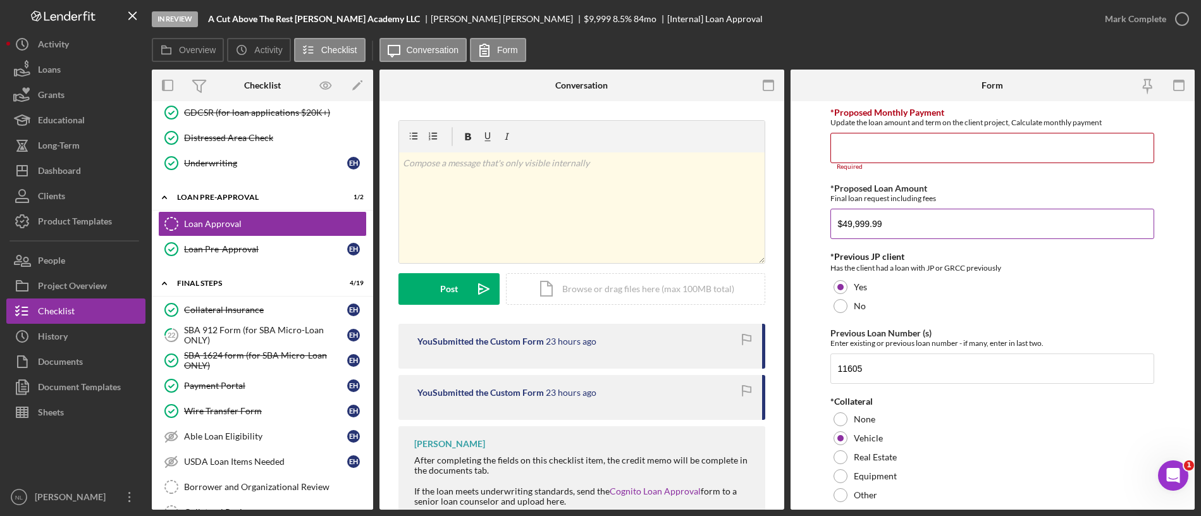
click at [893, 209] on input "$49,999.99" at bounding box center [993, 224] width 324 height 30
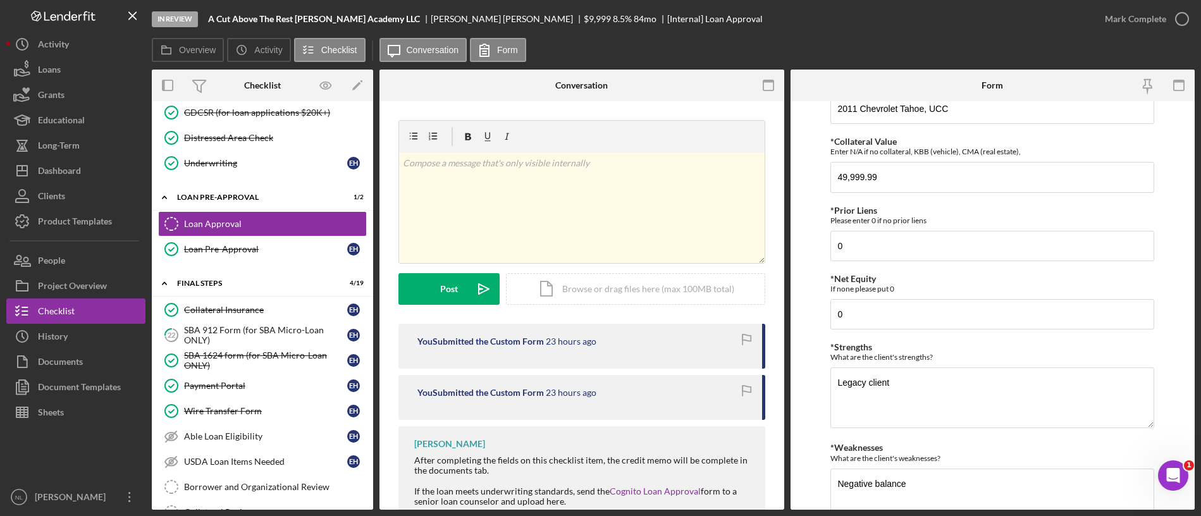
scroll to position [280, 0]
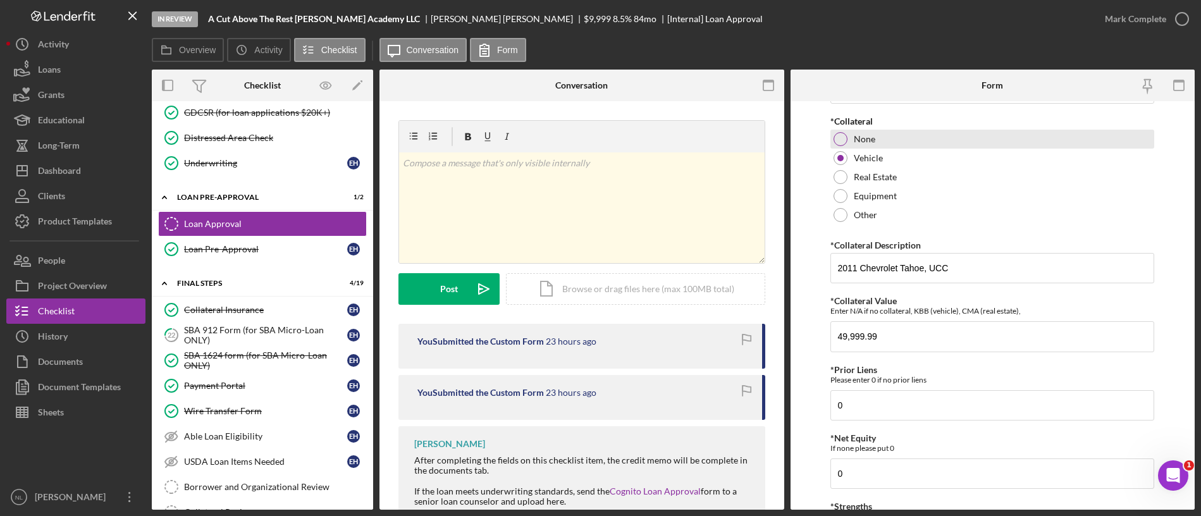
type input "$9,999.99"
click at [843, 130] on div "None" at bounding box center [993, 139] width 324 height 19
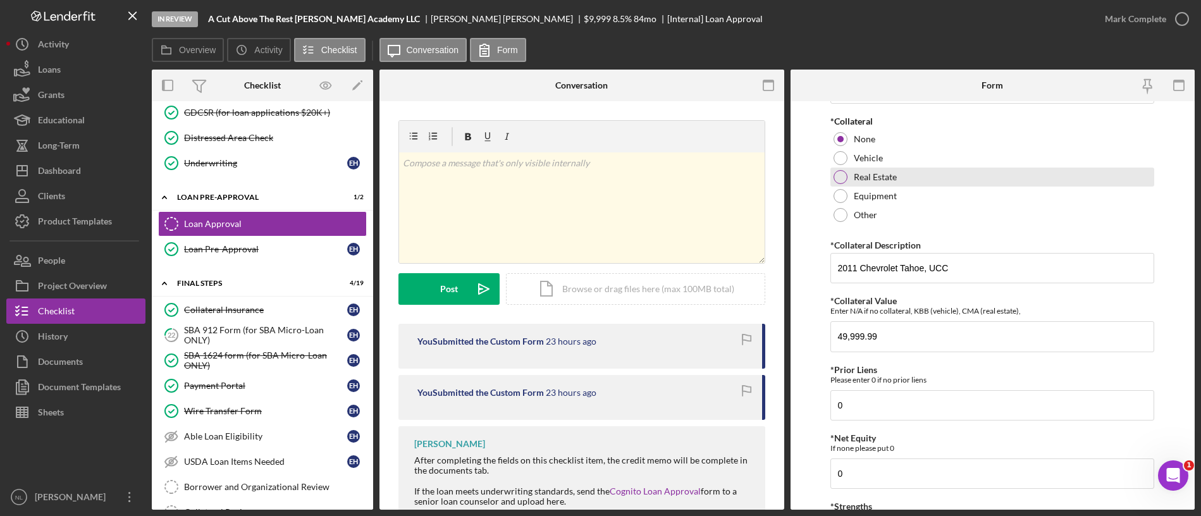
click at [843, 181] on div at bounding box center [841, 177] width 14 height 14
drag, startPoint x: 926, startPoint y: 268, endPoint x: 776, endPoint y: 262, distance: 150.7
click at [776, 262] on div "Overview Internal Workflow Stage In Review Icon/Dropdown Arrow Archive (can una…" at bounding box center [673, 290] width 1043 height 440
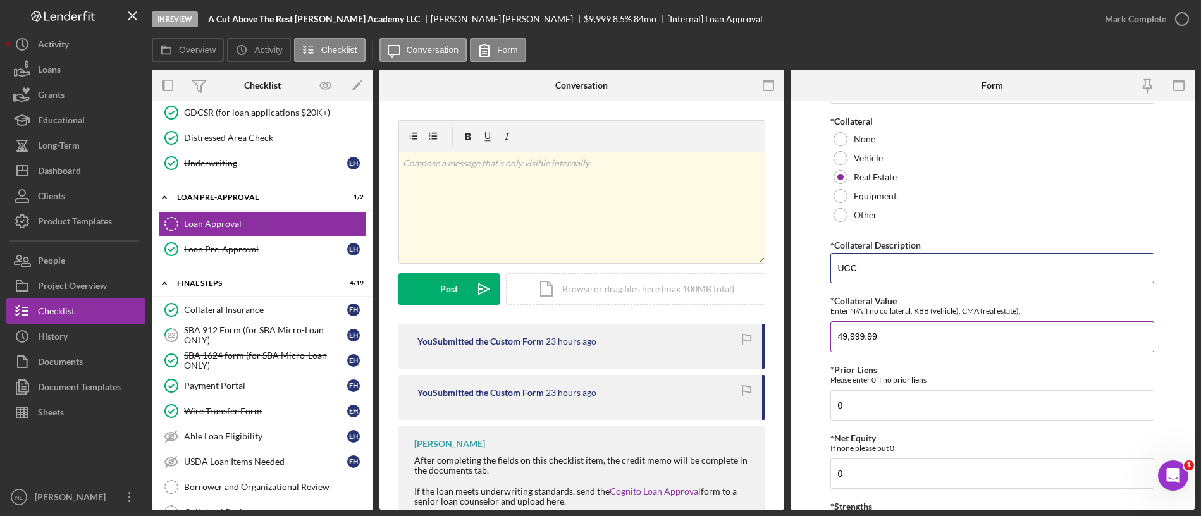
type input "UCC"
click at [925, 330] on input "49,999.99" at bounding box center [993, 336] width 324 height 30
type input "9"
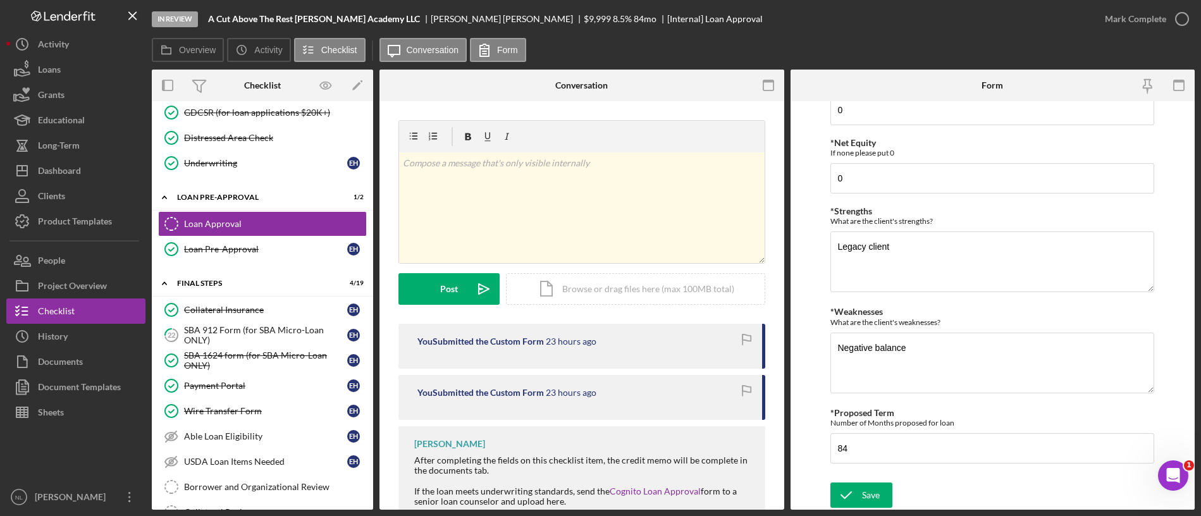
type input "10,000"
click at [870, 513] on div "In Review A Cut Above The Rest [PERSON_NAME] Academy LLC [PERSON_NAME] $9,999 $…" at bounding box center [600, 258] width 1201 height 516
click at [860, 502] on icon "submit" at bounding box center [847, 495] width 32 height 32
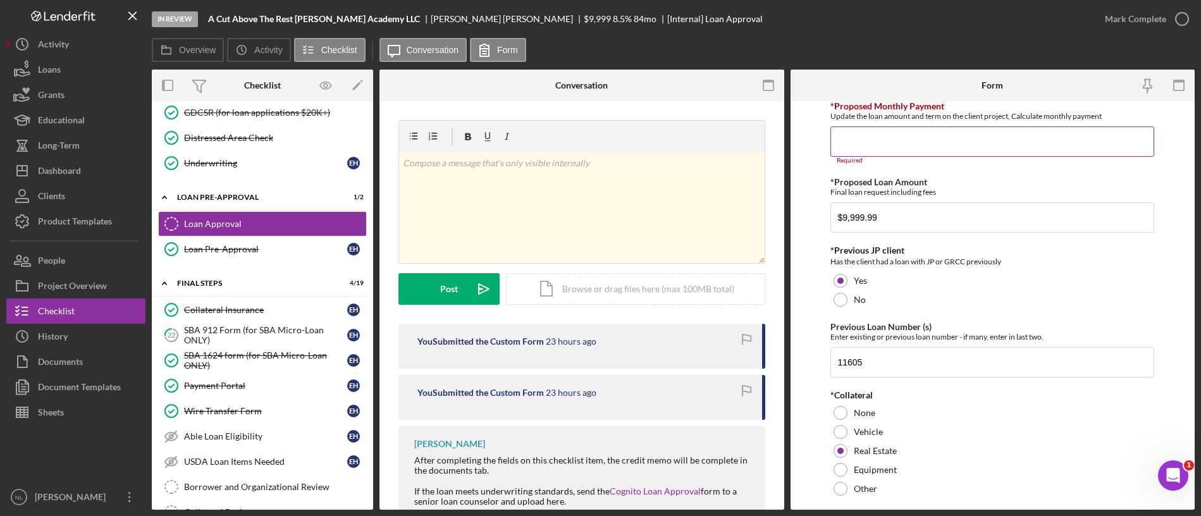
click at [862, 148] on input "*Proposed Monthly Payment" at bounding box center [993, 142] width 324 height 30
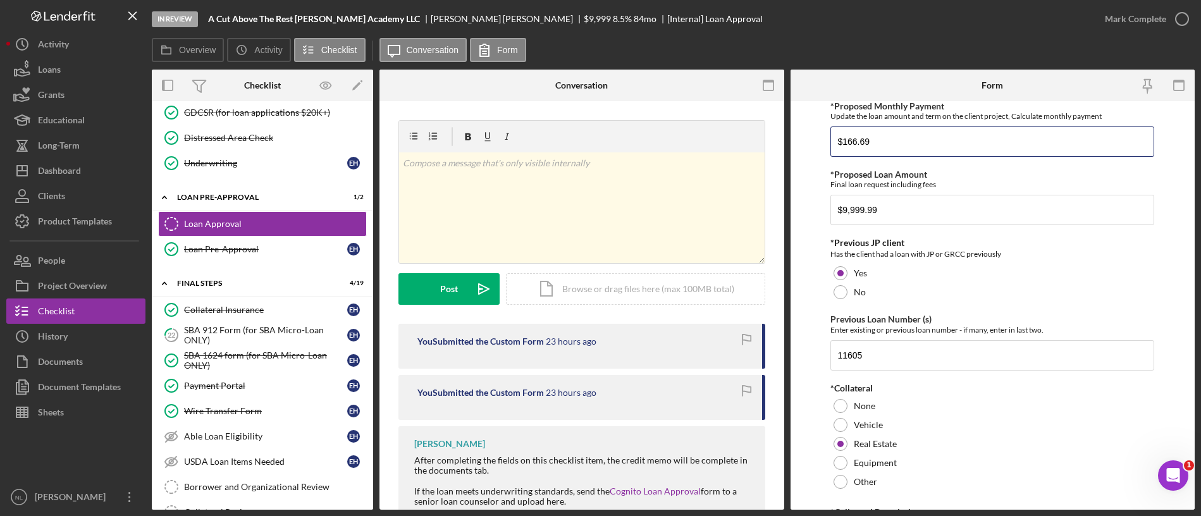
scroll to position [569, 0]
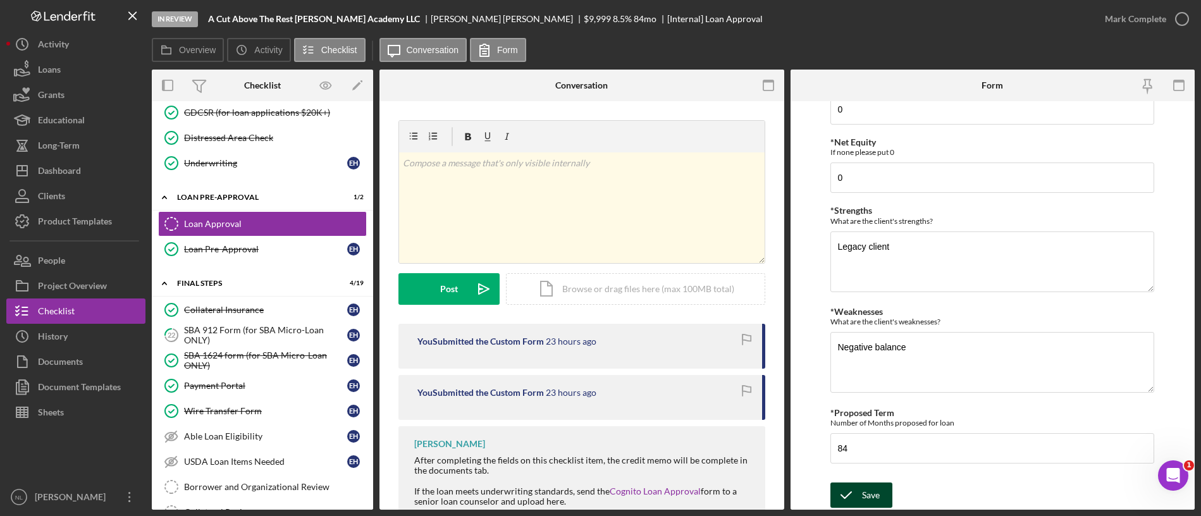
type input "$166.69"
click at [879, 506] on div "Save" at bounding box center [871, 495] width 18 height 25
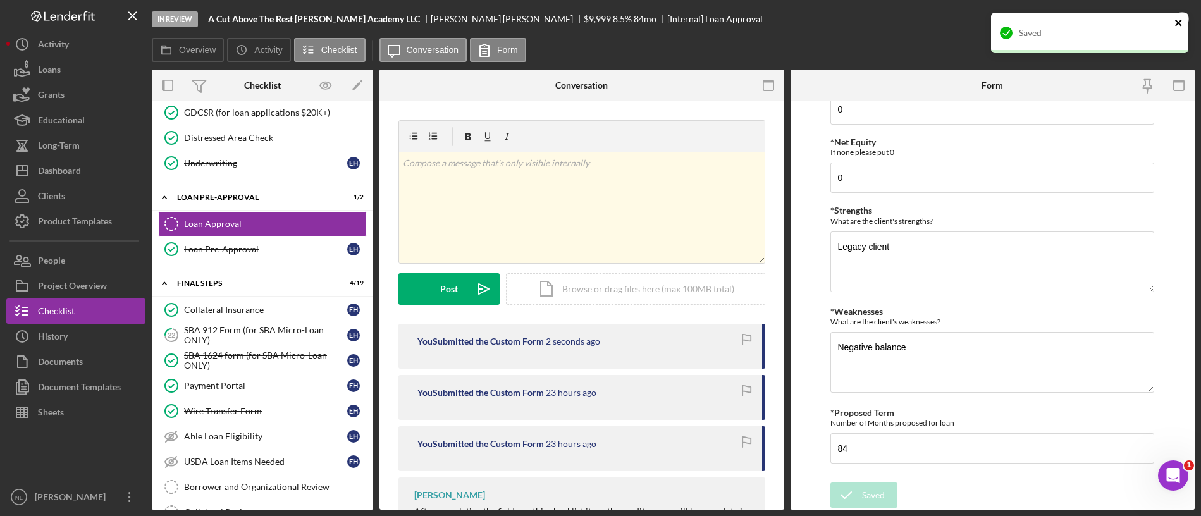
click at [1175, 23] on icon "close" at bounding box center [1179, 23] width 9 height 10
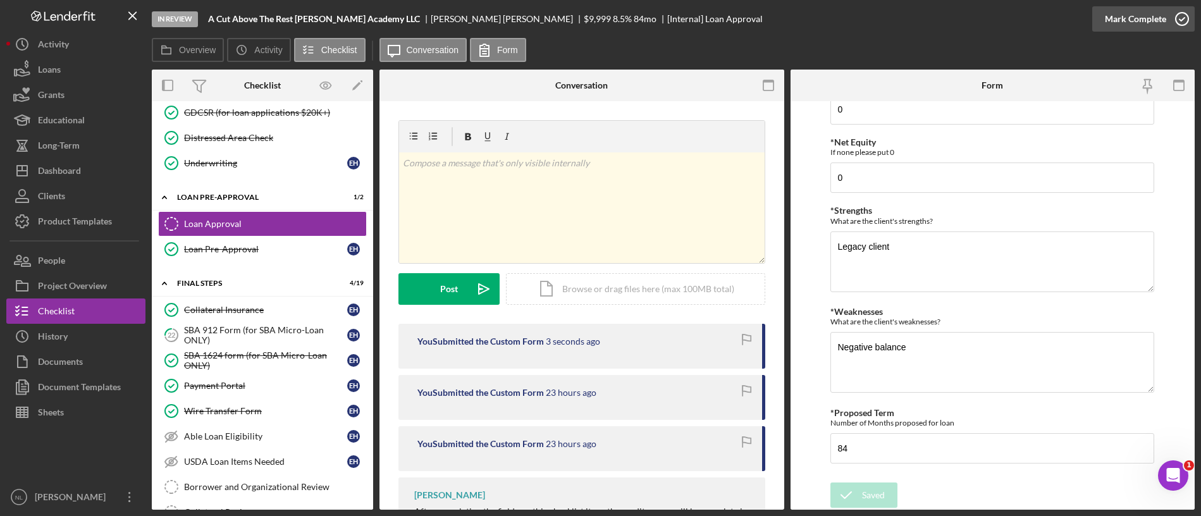
click at [1134, 25] on div "Mark Complete" at bounding box center [1135, 18] width 61 height 25
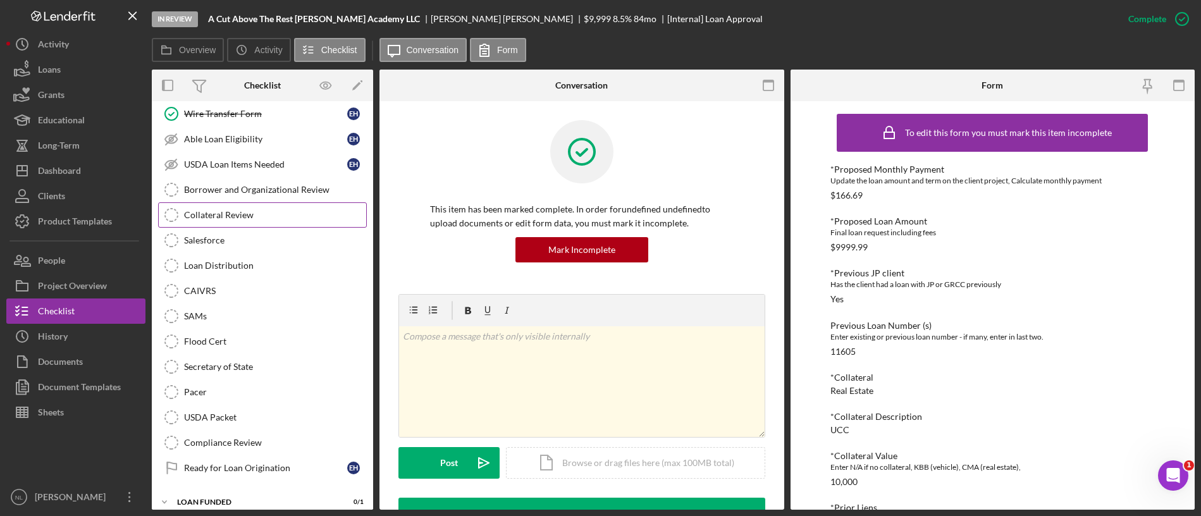
scroll to position [1347, 0]
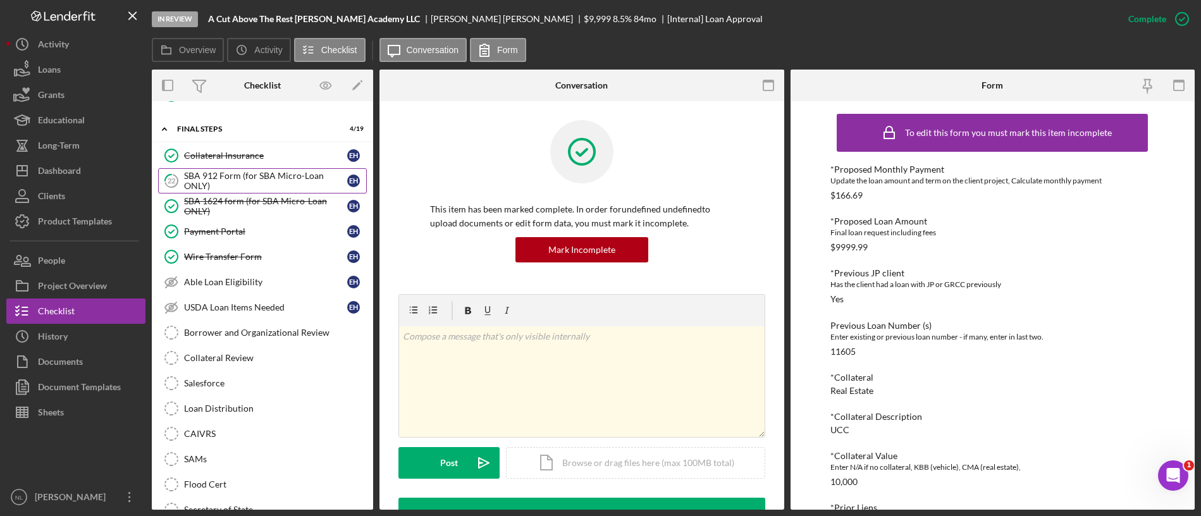
click at [227, 175] on div "SBA 912 Form (for SBA Micro-Loan ONLY)" at bounding box center [265, 181] width 163 height 20
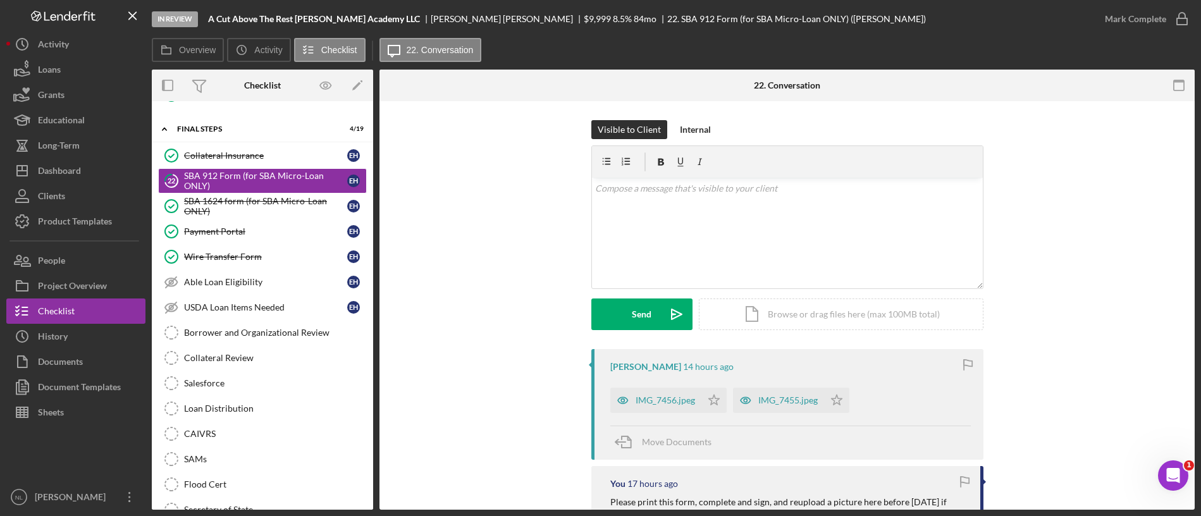
scroll to position [108, 0]
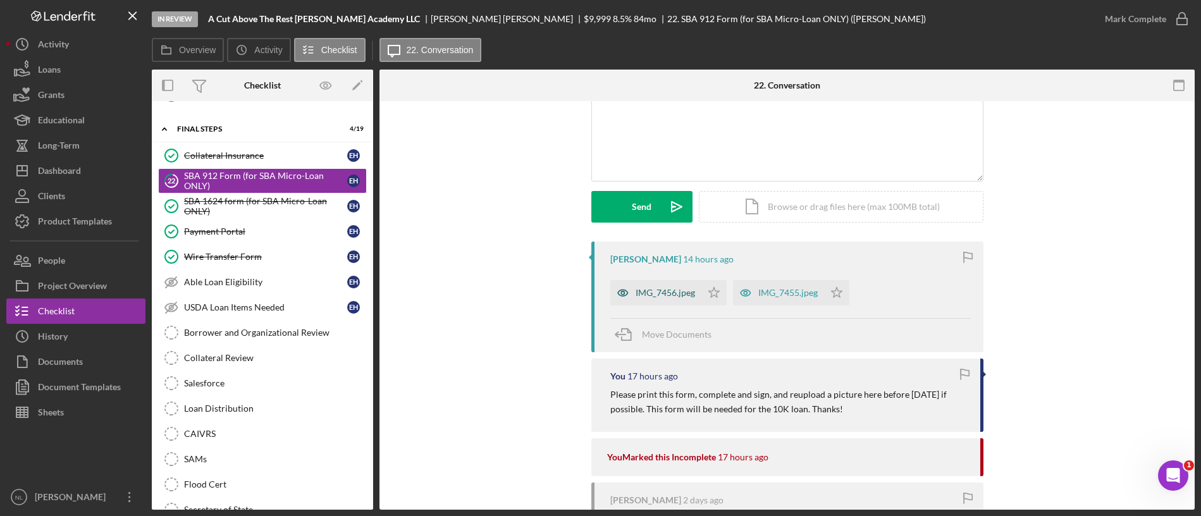
click at [654, 294] on div "IMG_7456.jpeg" at bounding box center [665, 293] width 59 height 10
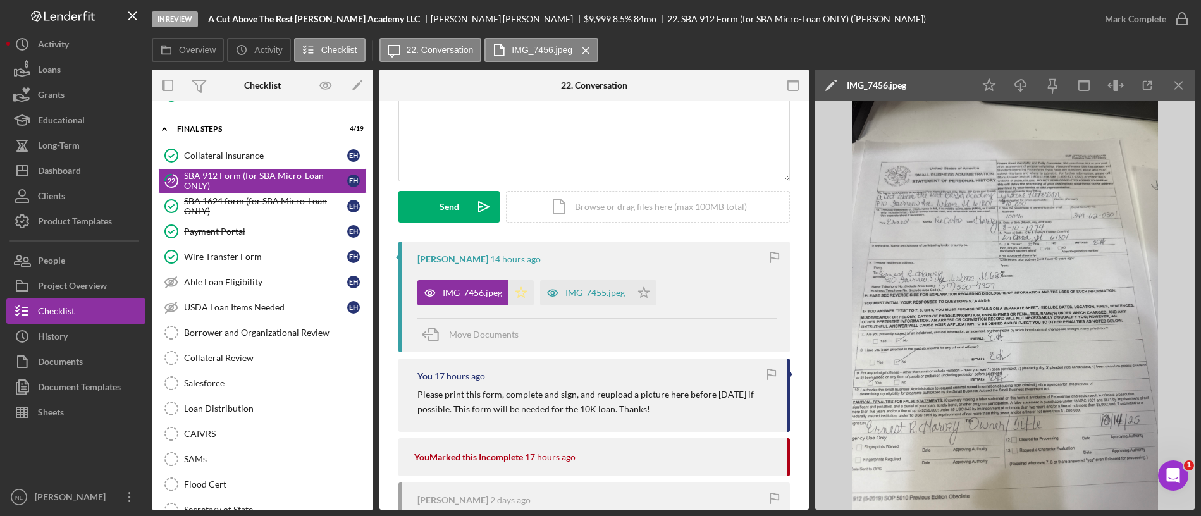
click at [522, 297] on icon "Icon/Star" at bounding box center [521, 292] width 25 height 25
click at [645, 294] on icon "Icon/Star" at bounding box center [643, 292] width 25 height 25
click at [1185, 87] on icon "Icon/Menu Close" at bounding box center [1179, 85] width 28 height 28
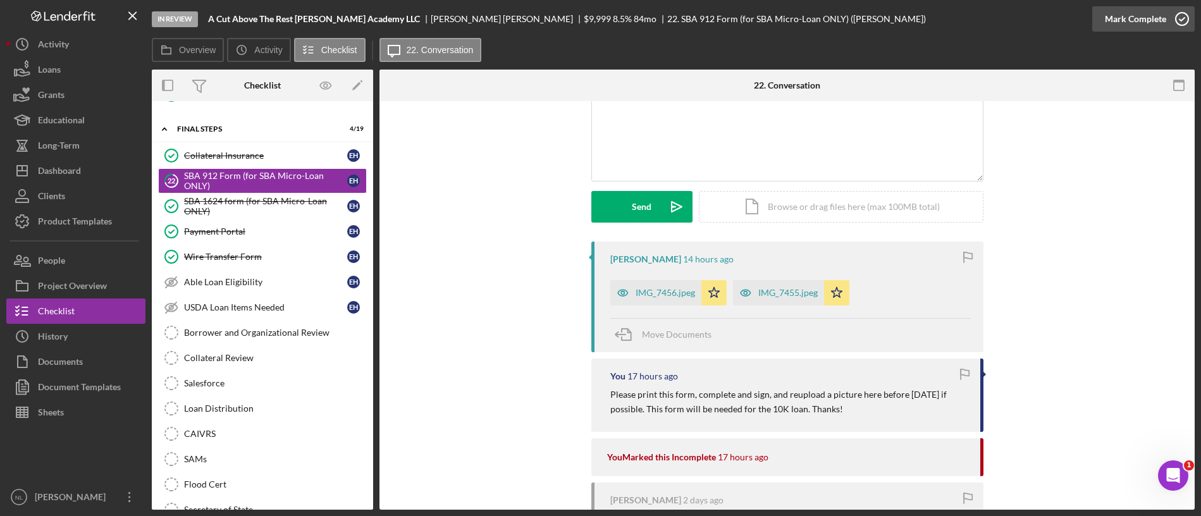
click at [1146, 18] on div "Mark Complete" at bounding box center [1135, 18] width 61 height 25
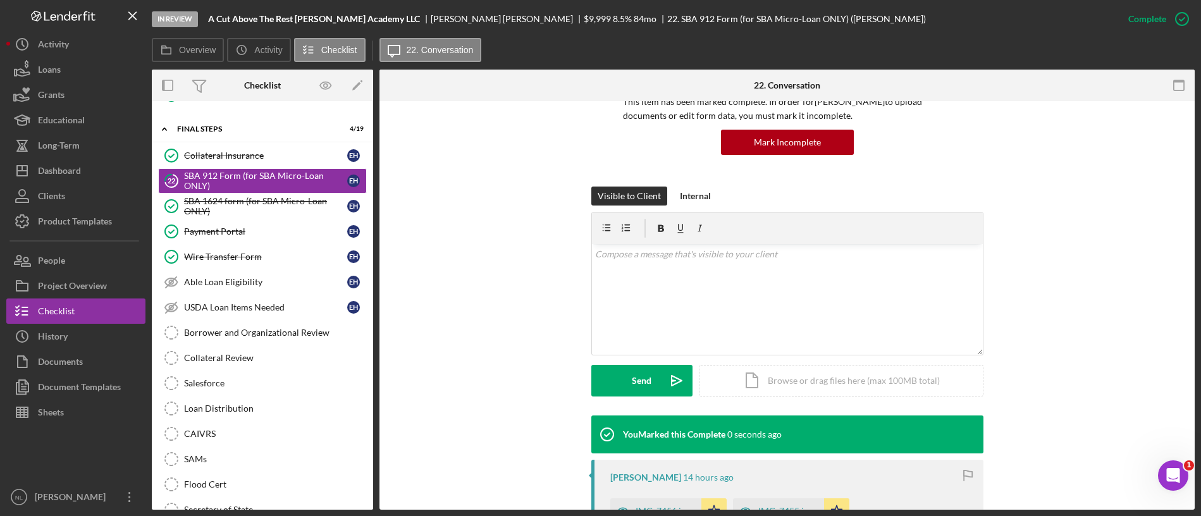
scroll to position [281, 0]
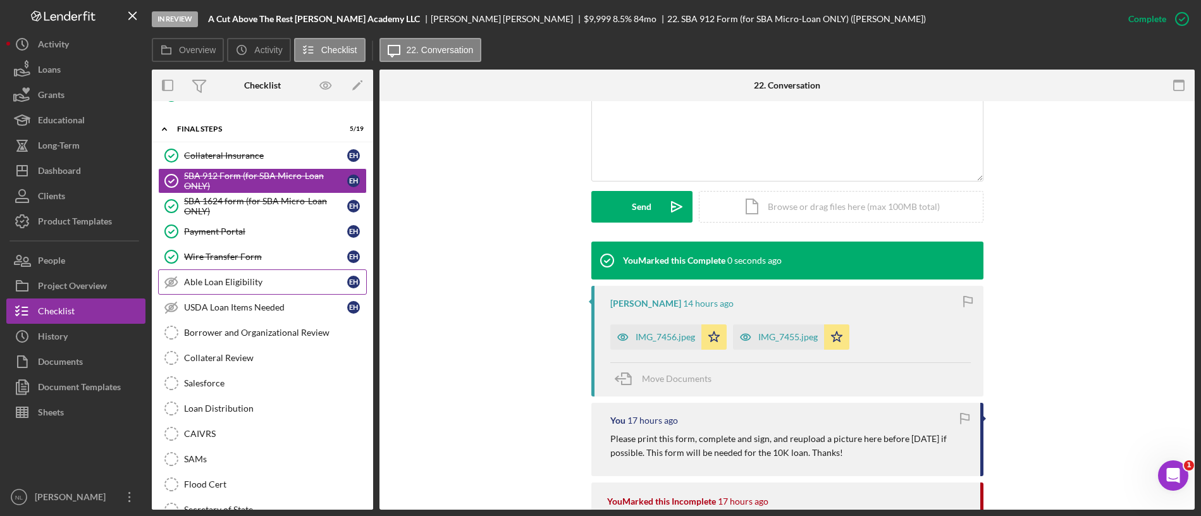
click at [275, 276] on link "Able Loan Eligibility Able Loan Eligibility E H" at bounding box center [262, 281] width 209 height 25
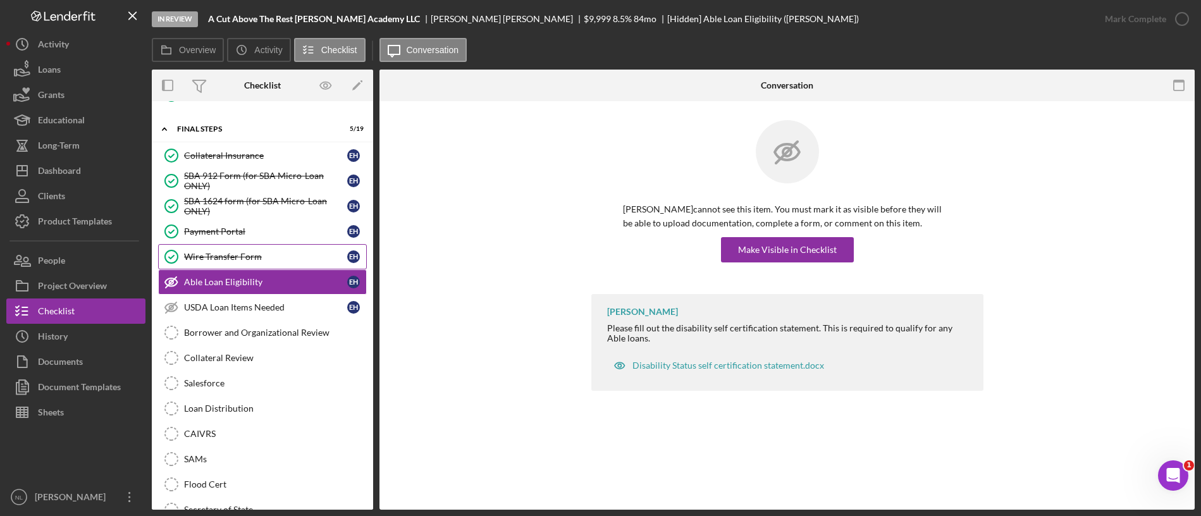
click at [262, 259] on div "Wire Transfer Form" at bounding box center [265, 257] width 163 height 10
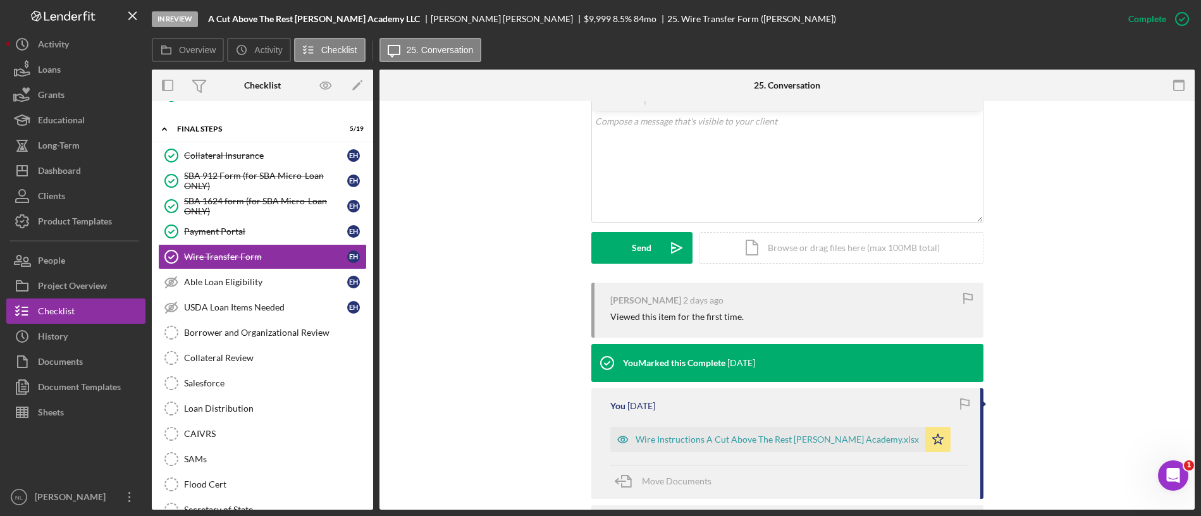
scroll to position [326, 0]
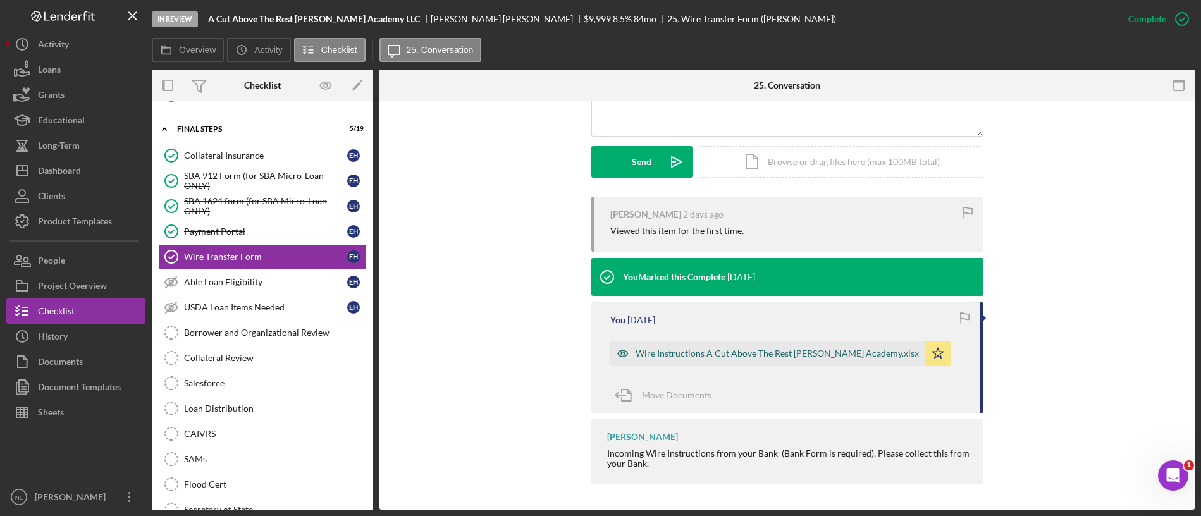
click at [708, 362] on div "Wire Instructions A Cut Above The Rest [PERSON_NAME] Academy.xlsx" at bounding box center [767, 353] width 315 height 25
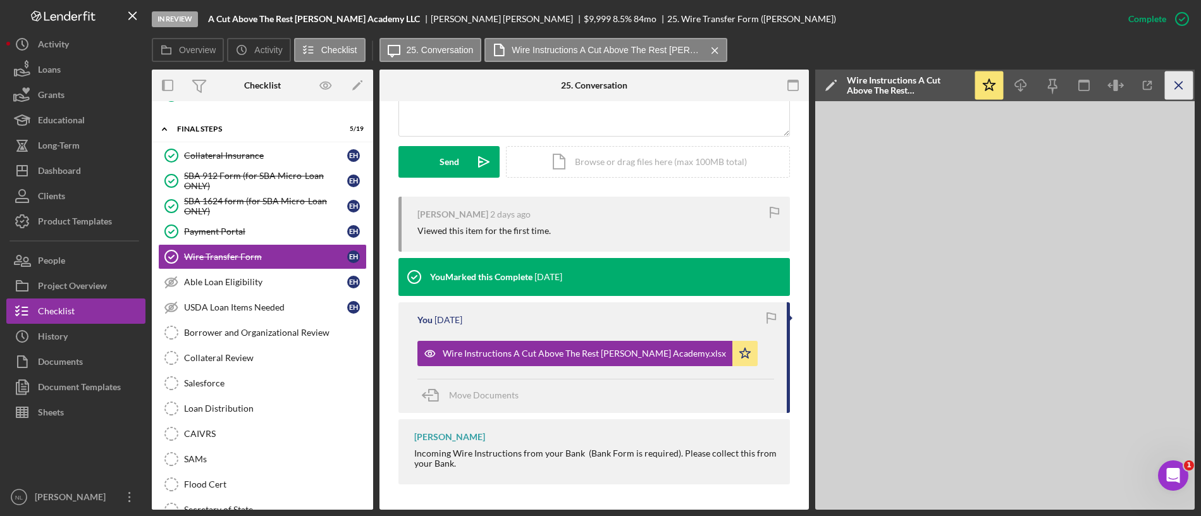
click at [1176, 77] on icon "Icon/Menu Close" at bounding box center [1179, 85] width 28 height 28
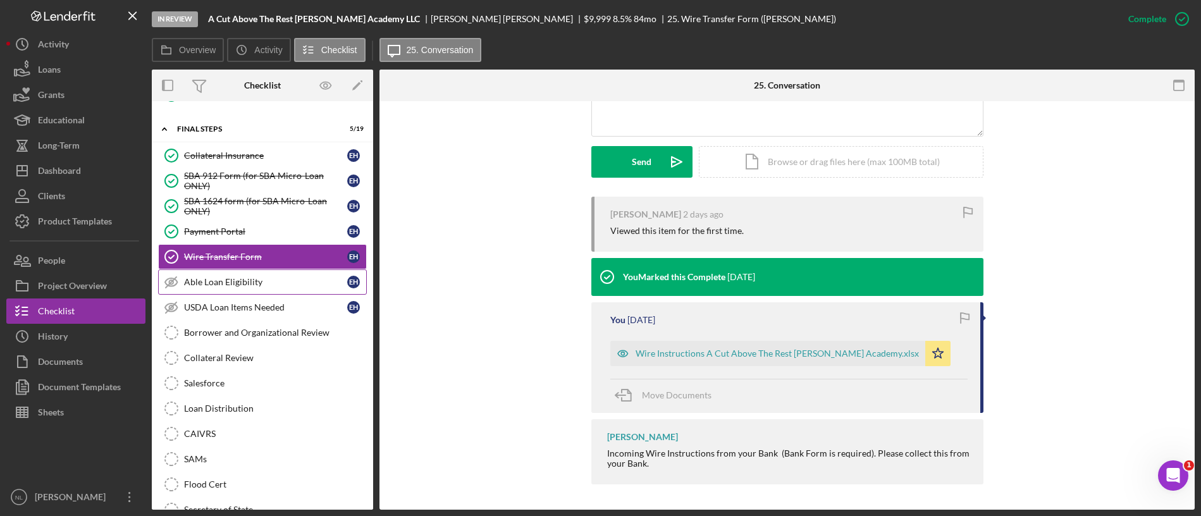
click at [273, 283] on div "Able Loan Eligibility" at bounding box center [265, 282] width 163 height 10
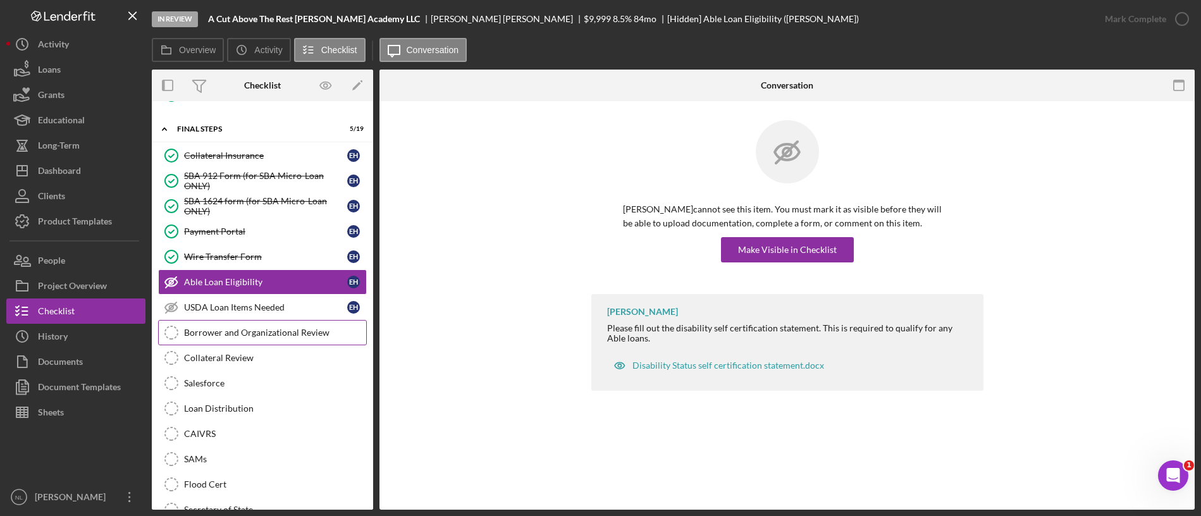
click at [257, 333] on div "Borrower and Organizational Review" at bounding box center [275, 333] width 182 height 10
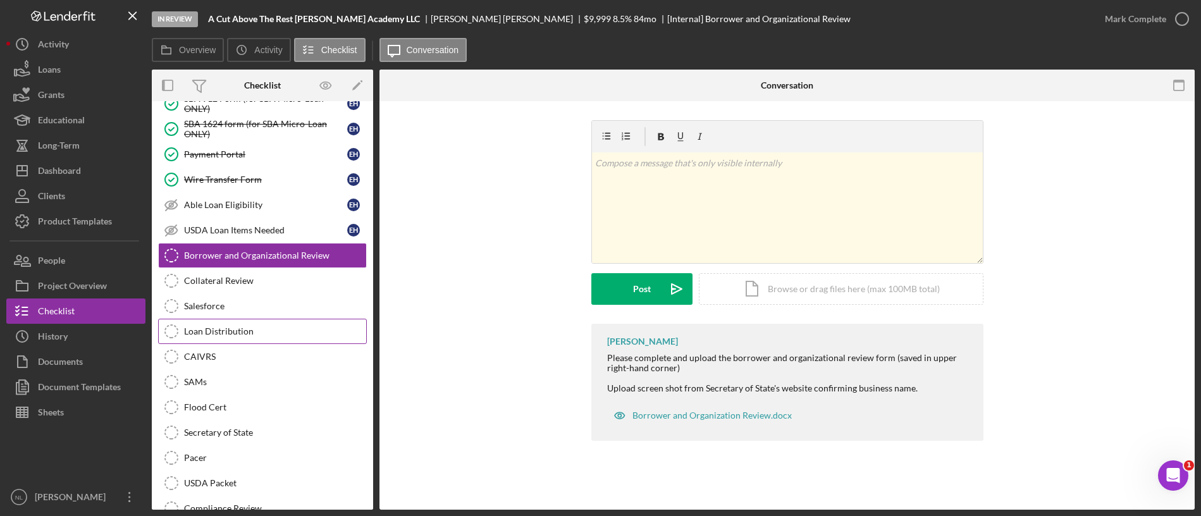
scroll to position [1427, 0]
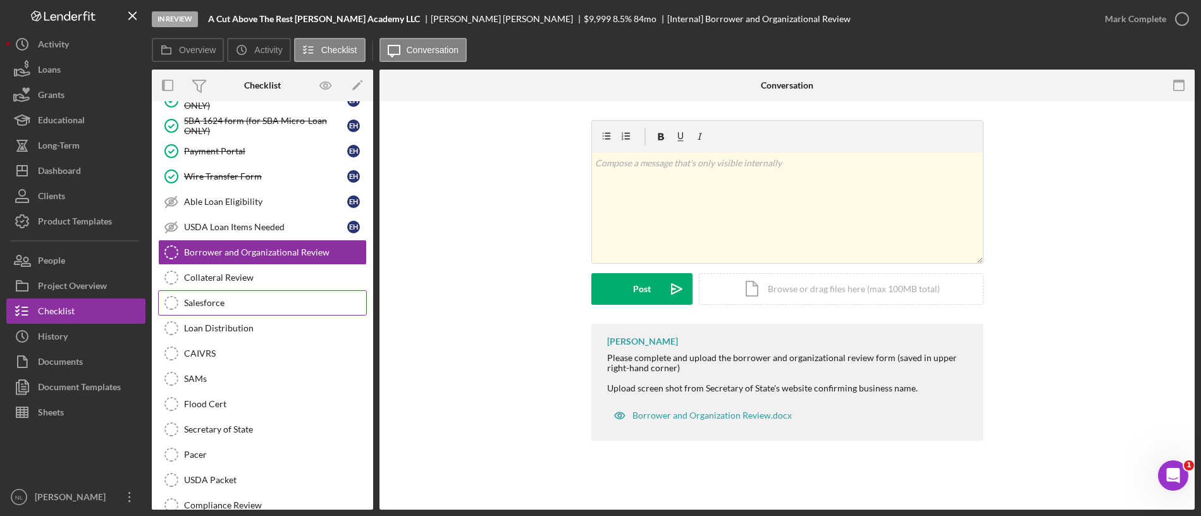
click at [248, 309] on link "Salesforce Salesforce" at bounding box center [262, 302] width 209 height 25
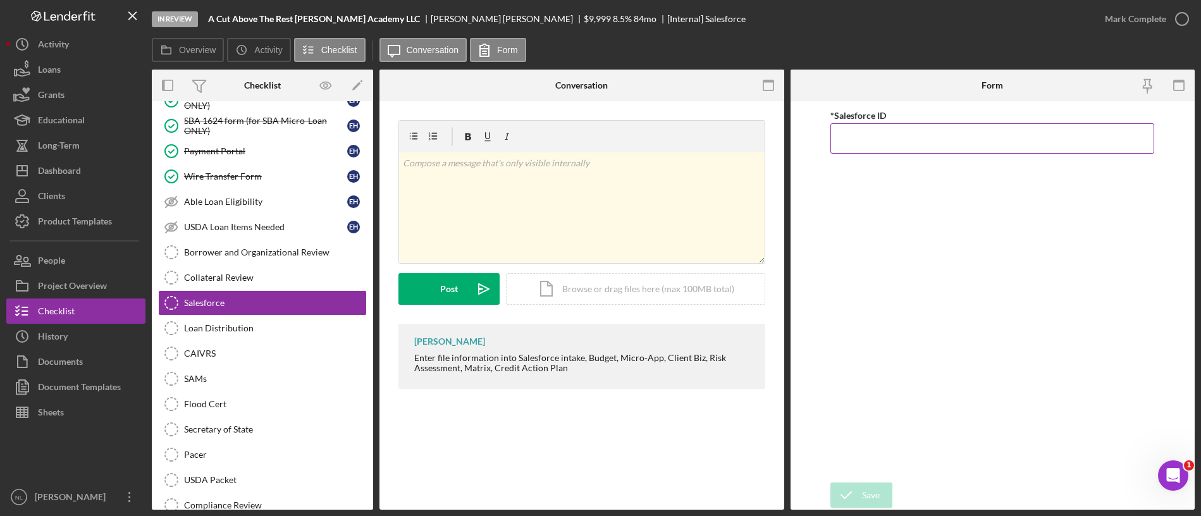
click at [862, 147] on input "*Salesforce ID" at bounding box center [993, 138] width 324 height 30
paste input "a0wPC000002TDwnYAG"
type input "a0wPC000002TDwnYAG"
click at [876, 496] on div "Save" at bounding box center [871, 495] width 18 height 25
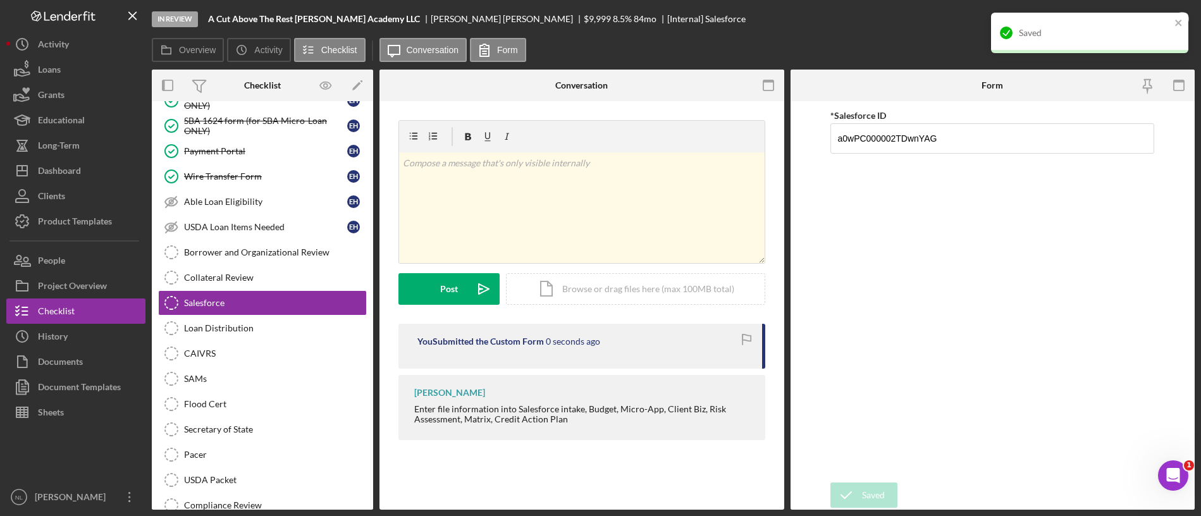
click at [1171, 25] on div "Saved" at bounding box center [1085, 33] width 178 height 20
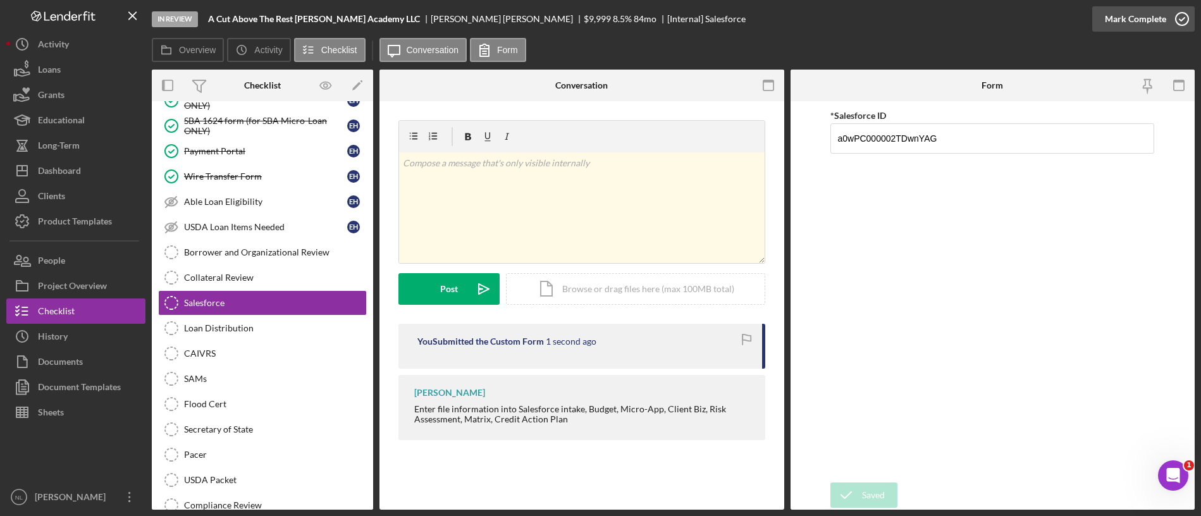
click at [1137, 24] on div "Mark Complete" at bounding box center [1135, 18] width 61 height 25
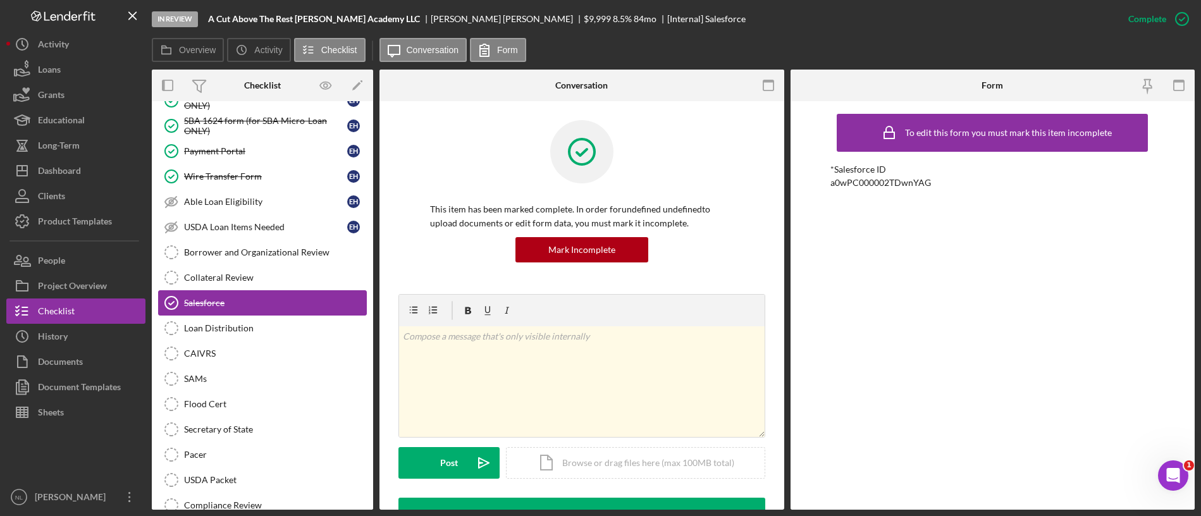
scroll to position [1502, 0]
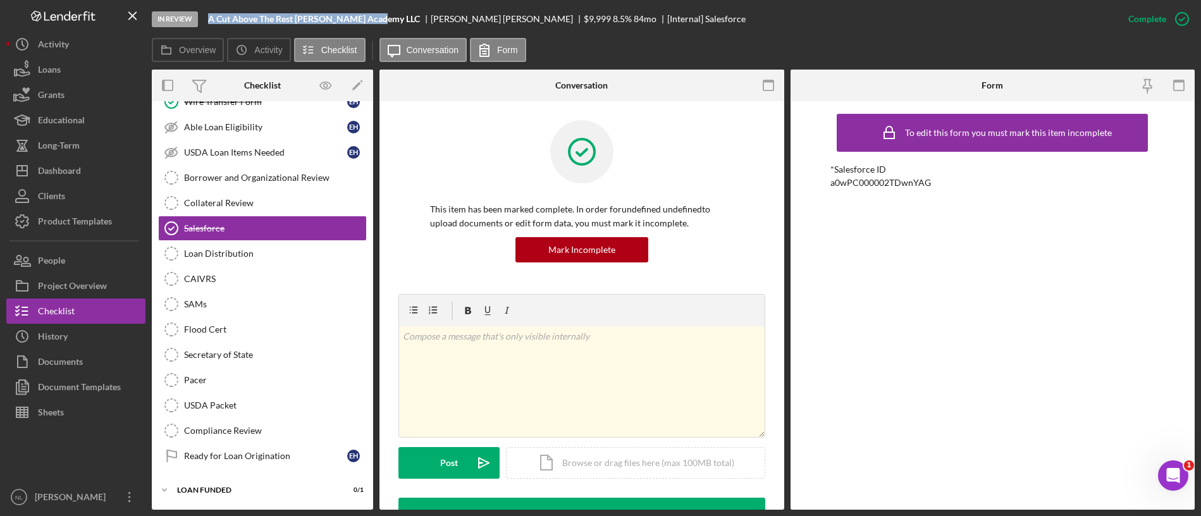
drag, startPoint x: 379, startPoint y: 16, endPoint x: 201, endPoint y: 19, distance: 177.8
click at [201, 19] on div "In Review A Cut Above The Rest [PERSON_NAME] Academy LLC [PERSON_NAME] $9,999 $…" at bounding box center [634, 19] width 964 height 38
click at [230, 356] on div "Secretary of State" at bounding box center [275, 355] width 182 height 10
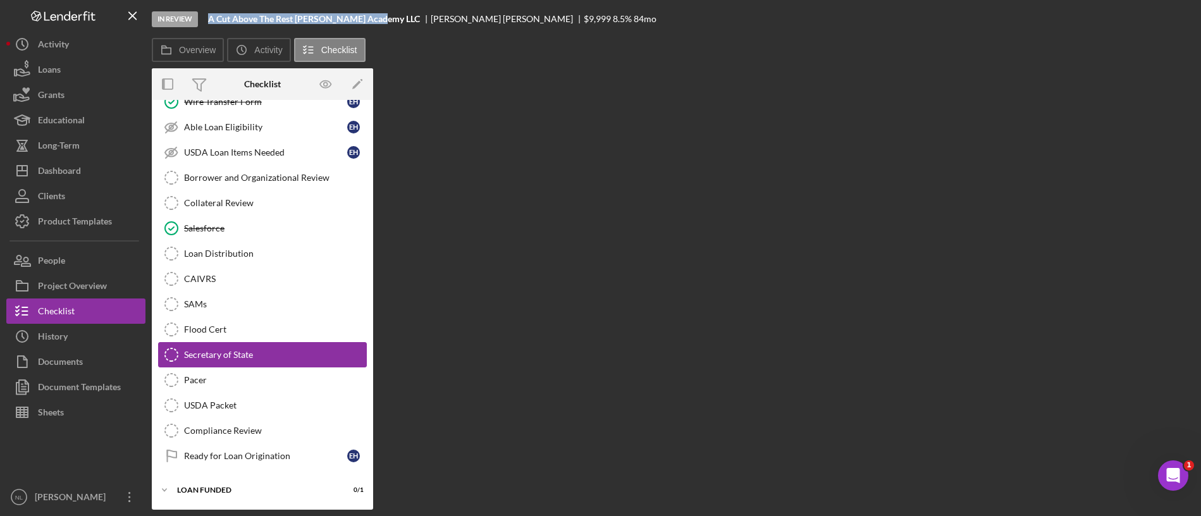
scroll to position [1502, 0]
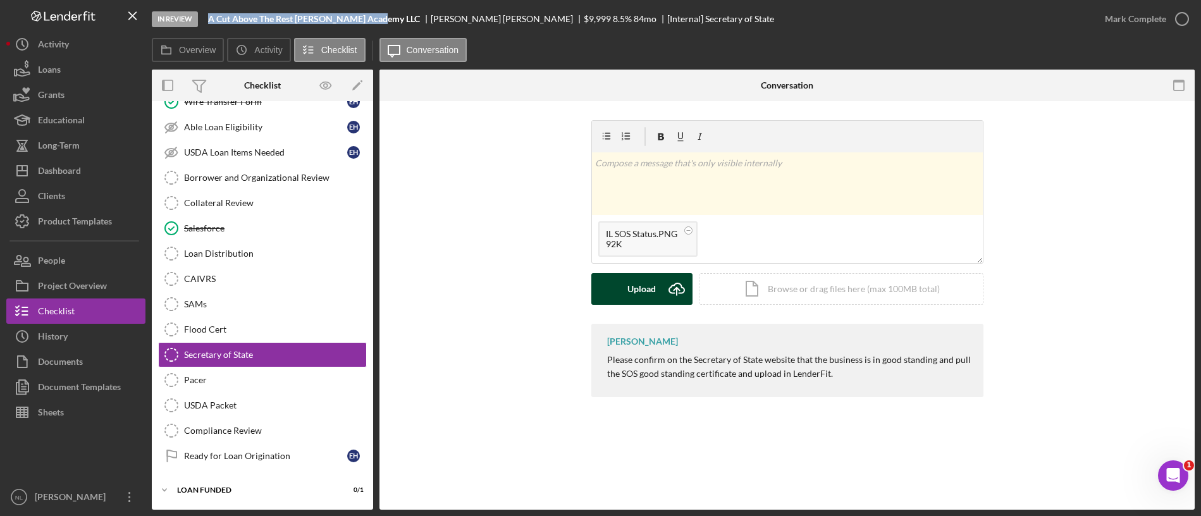
click at [667, 296] on icon "Icon/Upload" at bounding box center [677, 289] width 32 height 32
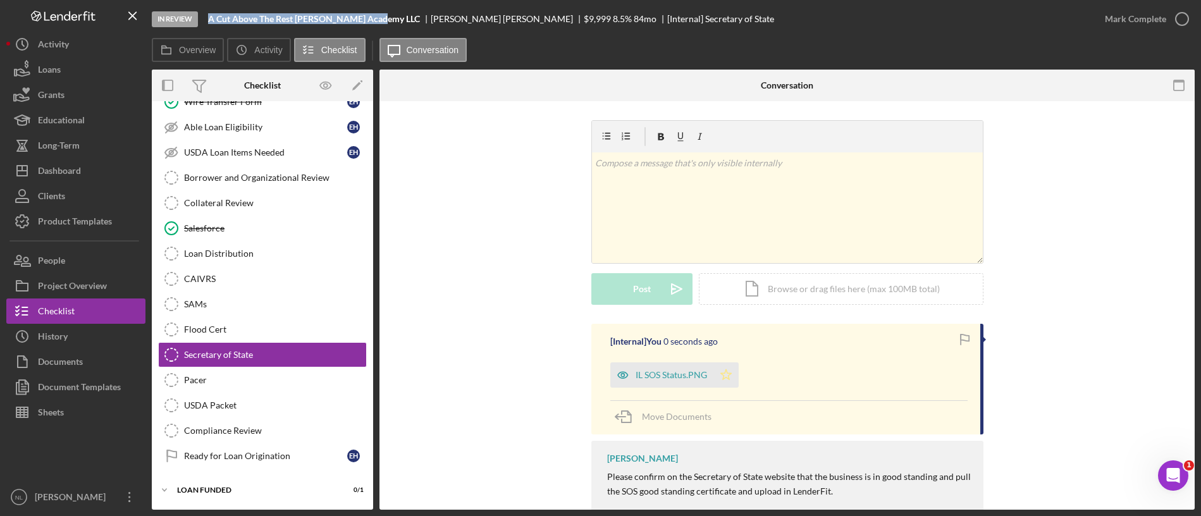
click at [720, 365] on icon "Icon/Star" at bounding box center [726, 374] width 25 height 25
click at [1110, 27] on div "Mark Complete" at bounding box center [1135, 18] width 61 height 25
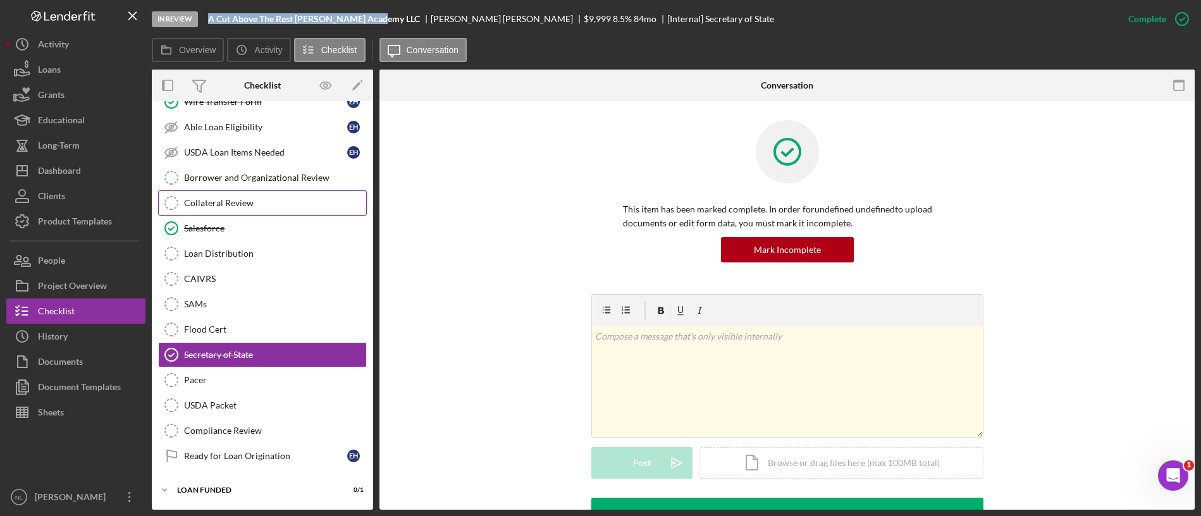
click at [246, 206] on div "Collateral Review" at bounding box center [275, 203] width 182 height 10
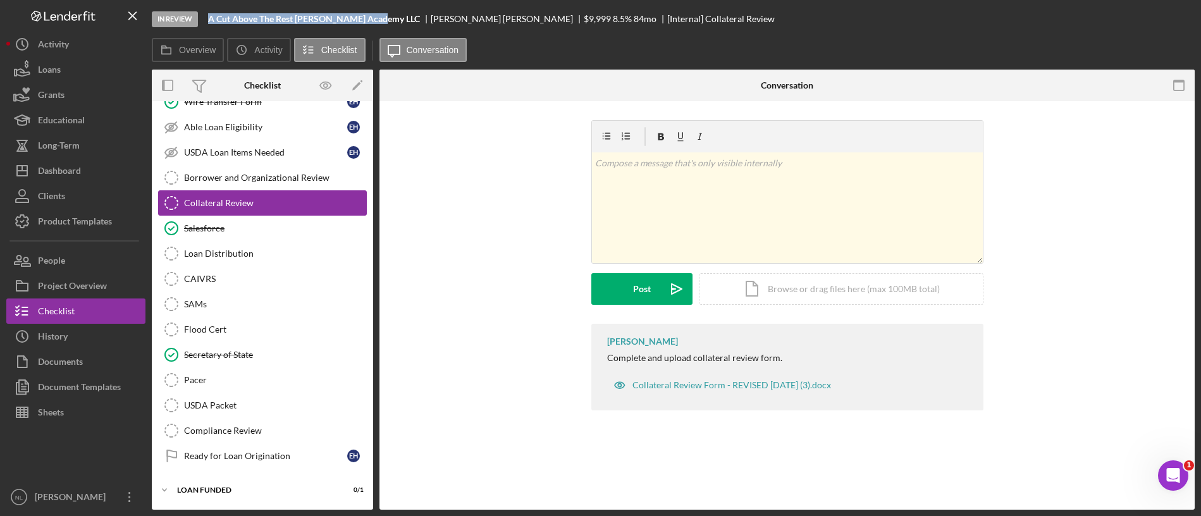
scroll to position [1502, 0]
click at [1109, 33] on div "Mark Complete" at bounding box center [1143, 19] width 102 height 38
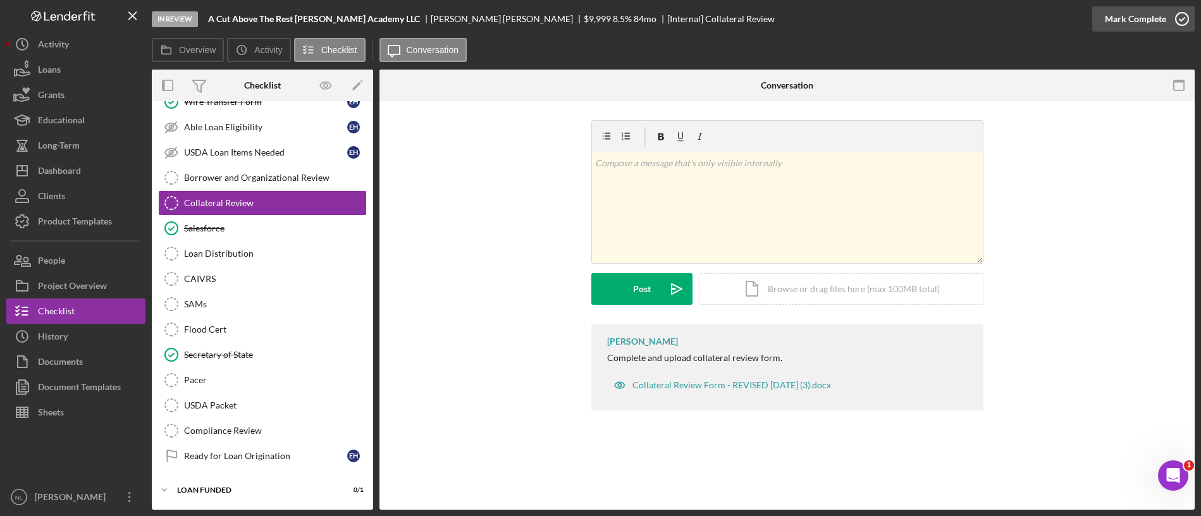
click at [1109, 29] on div "Mark Complete" at bounding box center [1135, 18] width 61 height 25
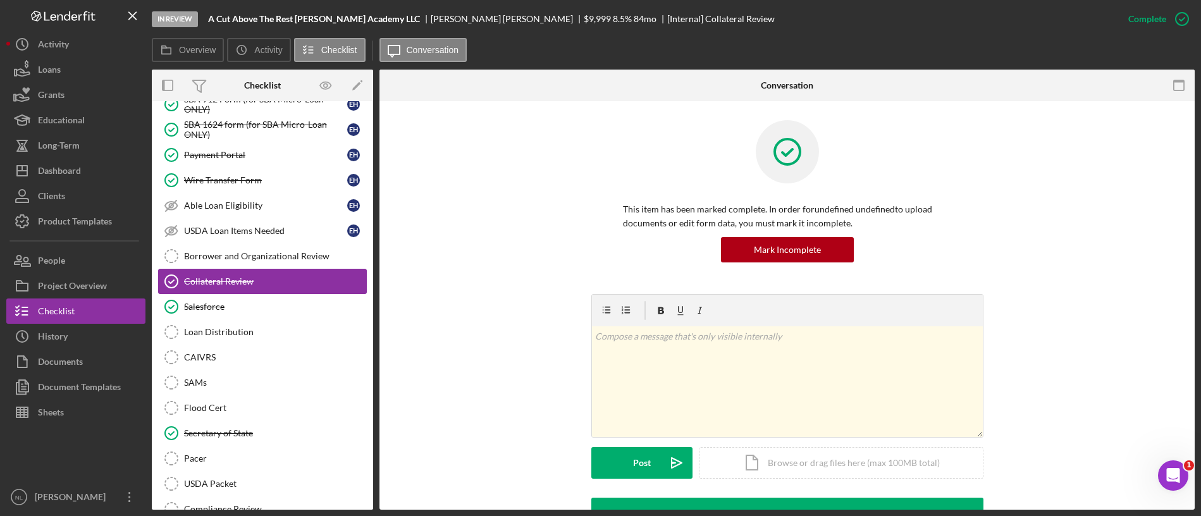
scroll to position [1415, 0]
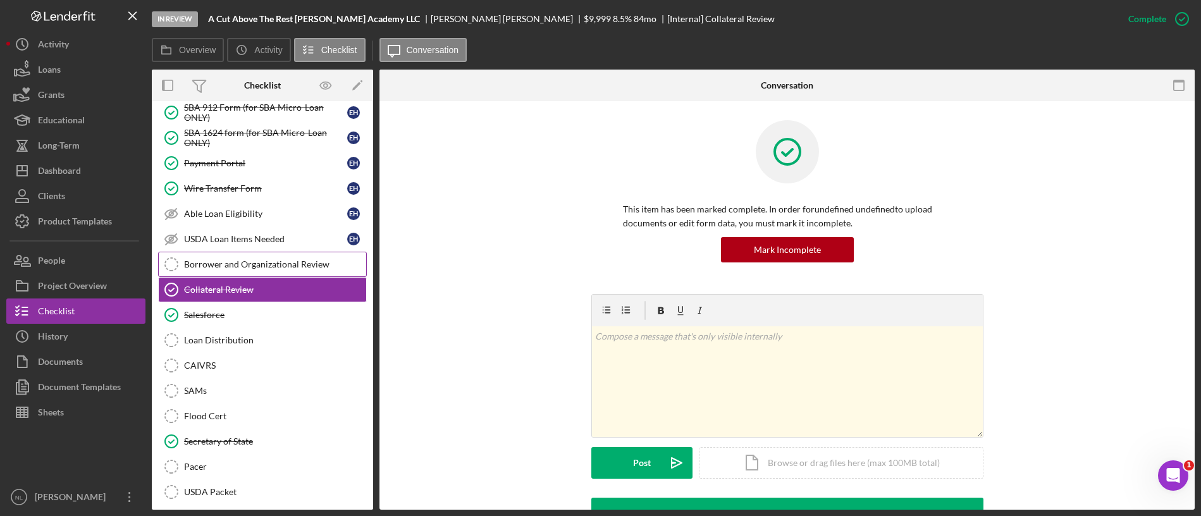
click at [281, 275] on link "Borrower and Organizational Review Borrower and Organizational Review" at bounding box center [262, 264] width 209 height 25
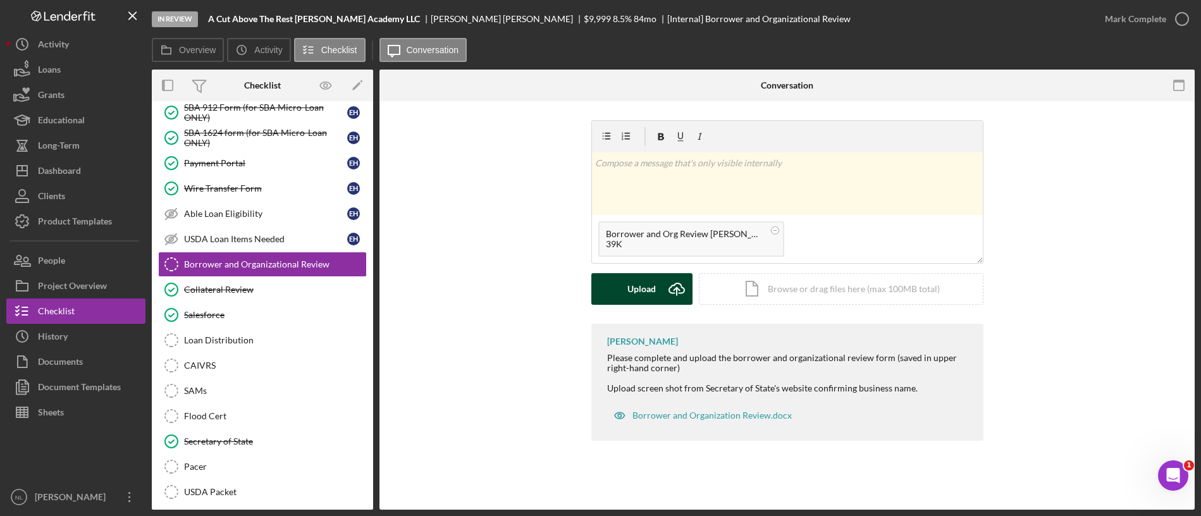
click at [648, 295] on div "Upload" at bounding box center [642, 289] width 28 height 32
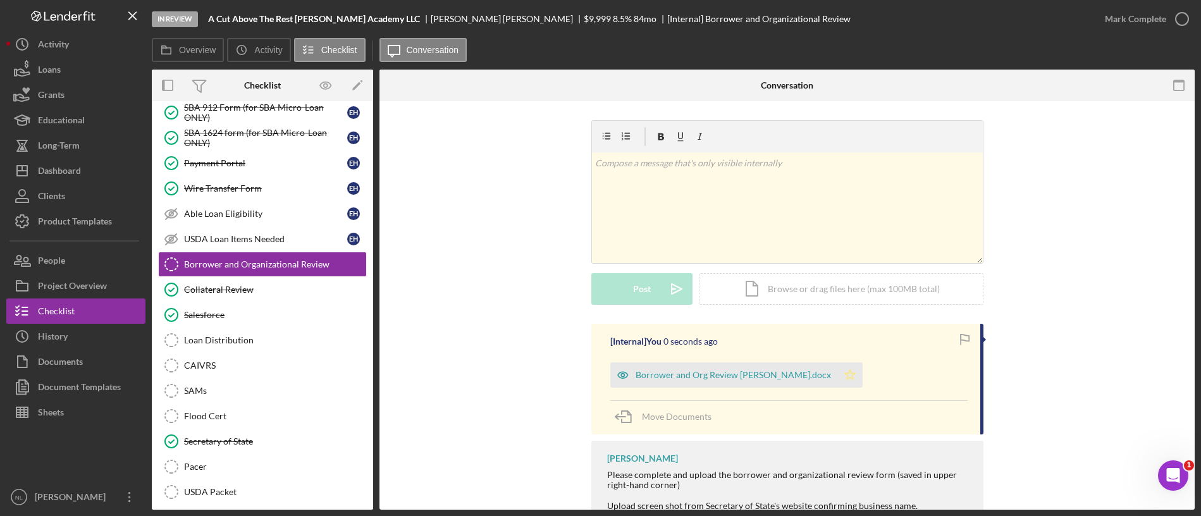
click at [838, 371] on icon "Icon/Star" at bounding box center [850, 374] width 25 height 25
click at [1152, 6] on div "Mark Complete" at bounding box center [1135, 18] width 61 height 25
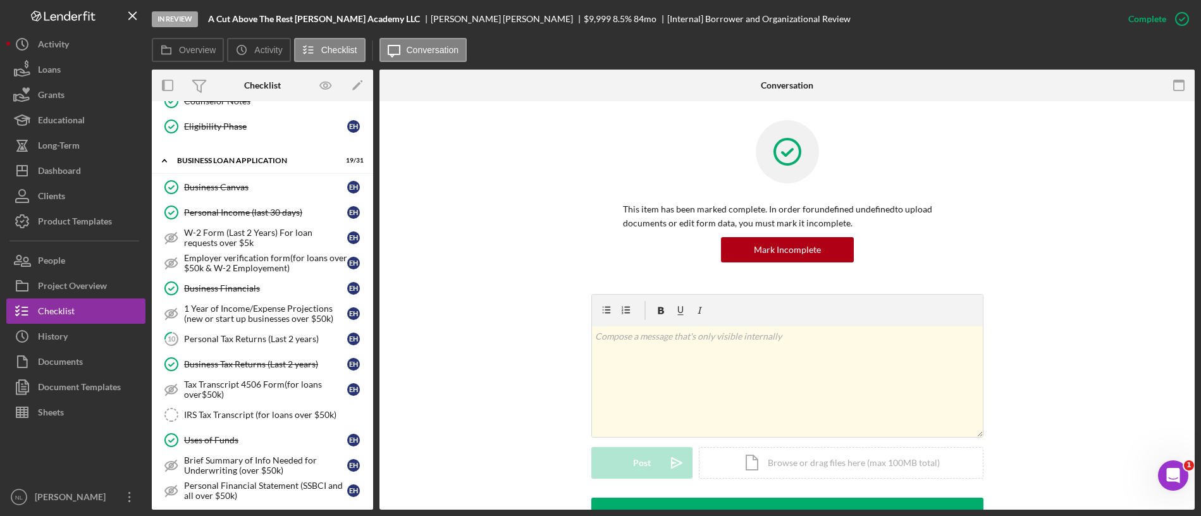
scroll to position [347, 0]
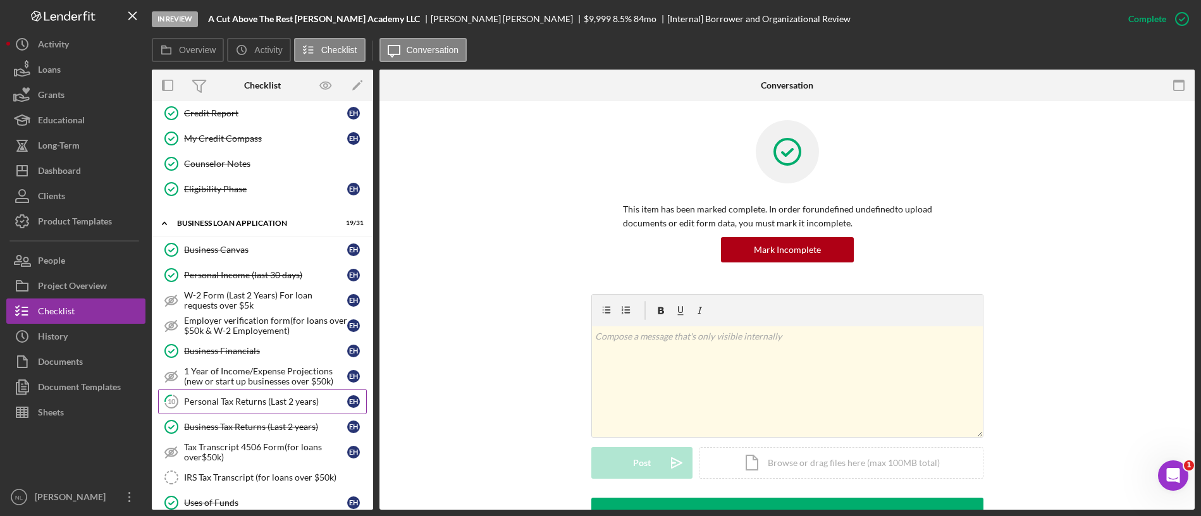
click at [257, 394] on link "10 Personal Tax Returns (Last 2 years) E H" at bounding box center [262, 401] width 209 height 25
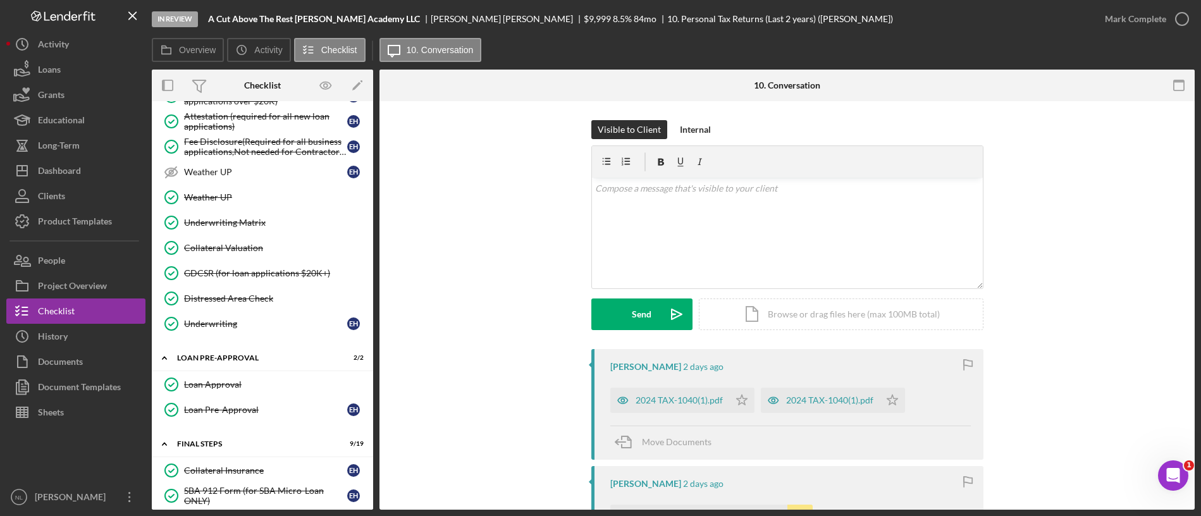
scroll to position [1182, 0]
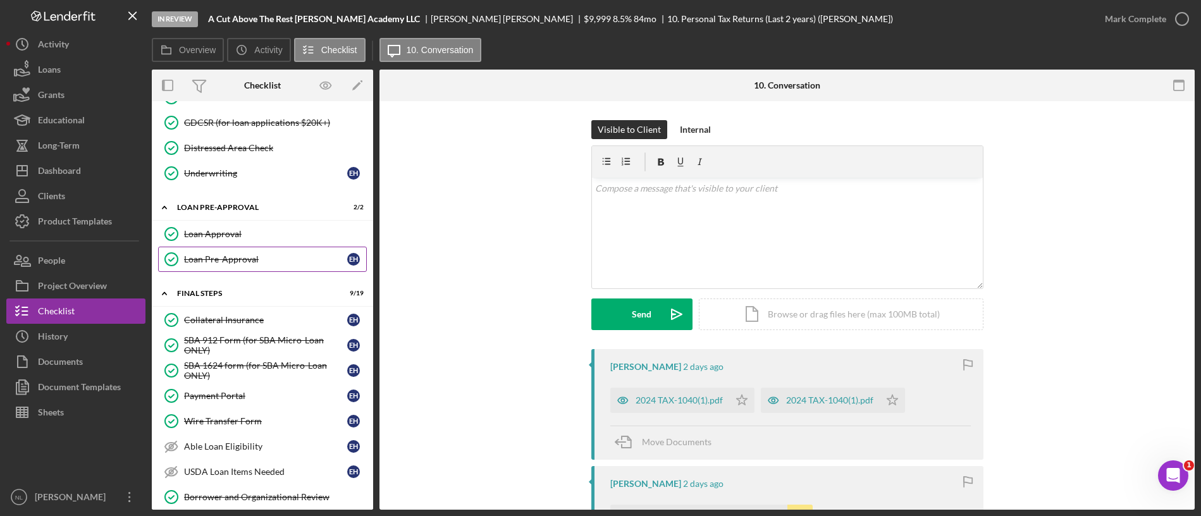
click at [226, 255] on div "Loan Pre-Approval" at bounding box center [265, 259] width 163 height 10
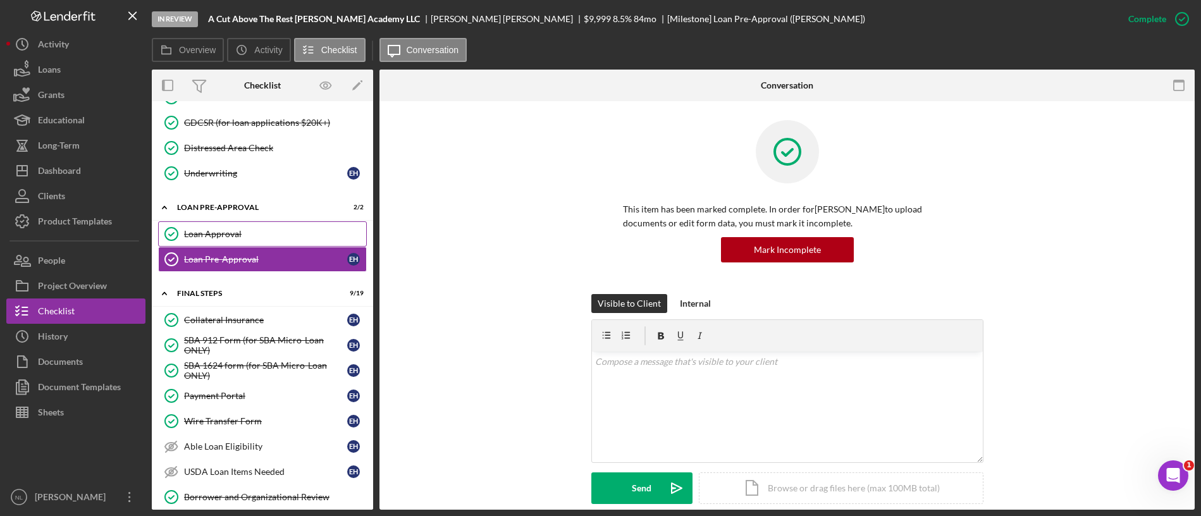
click at [220, 239] on link "Loan Approval Loan Approval" at bounding box center [262, 233] width 209 height 25
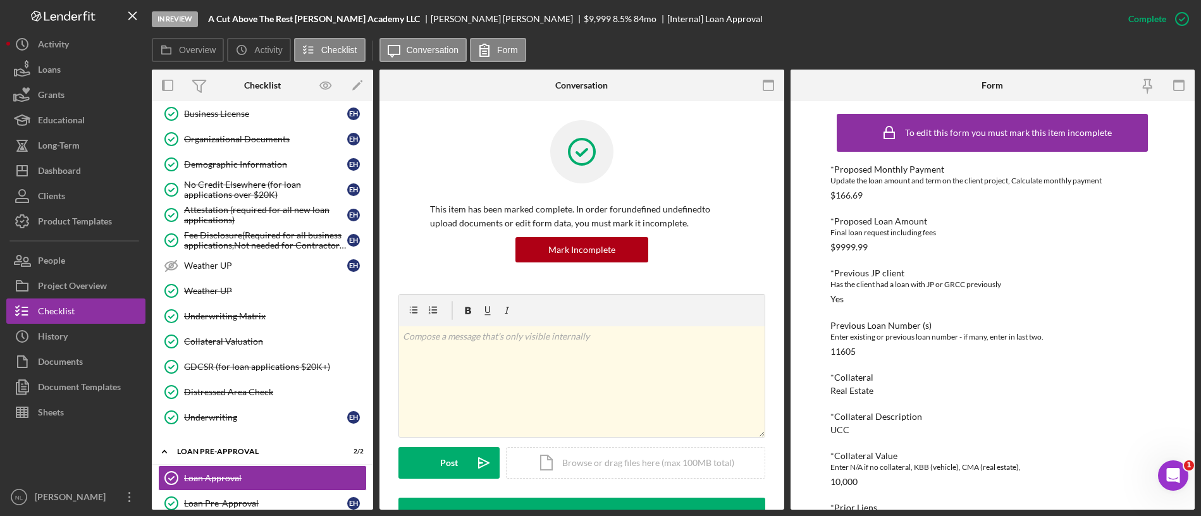
scroll to position [785, 0]
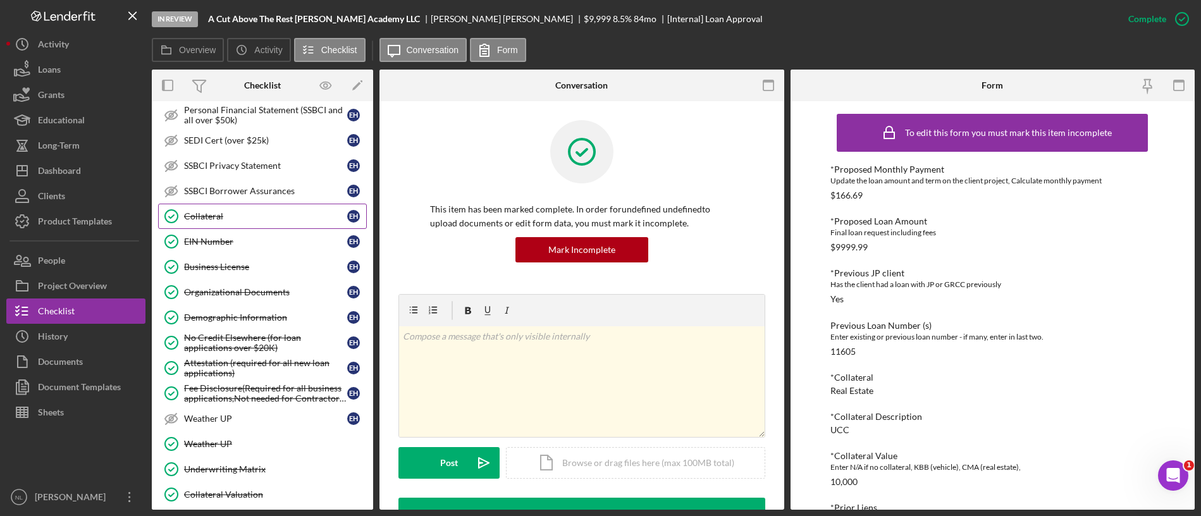
click at [249, 223] on link "Collateral Collateral E H" at bounding box center [262, 216] width 209 height 25
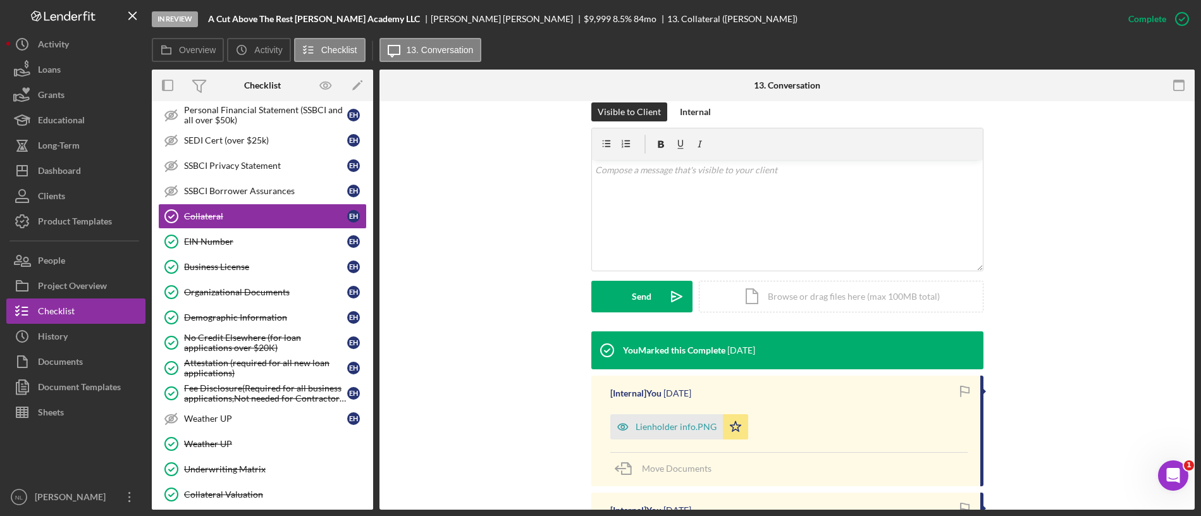
scroll to position [341, 0]
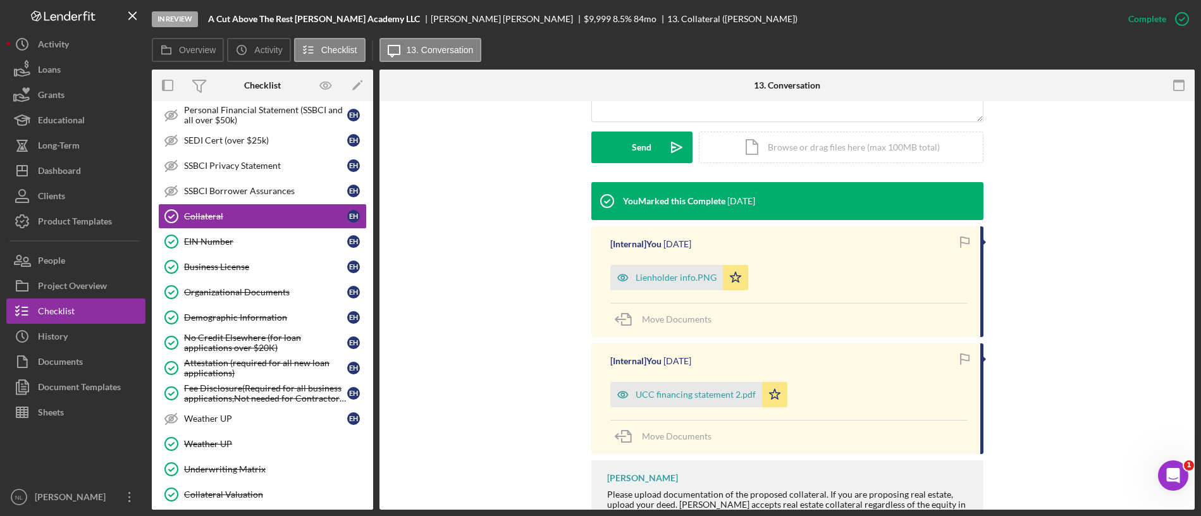
click at [743, 290] on div "[Internal] You [DATE] Lienholder info.PNG Icon/Star Move Documents" at bounding box center [787, 281] width 392 height 111
click at [733, 284] on icon "Icon/Star" at bounding box center [735, 277] width 25 height 25
click at [715, 397] on div "UCC financing statement 2.pdf" at bounding box center [696, 395] width 120 height 10
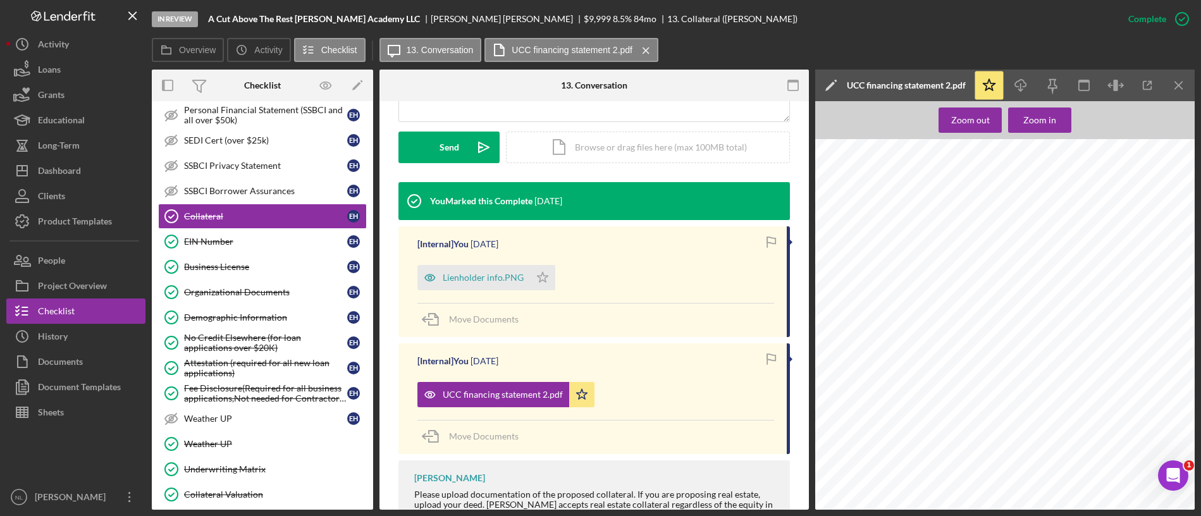
scroll to position [145, 0]
click at [1170, 77] on icon "Icon/Menu Close" at bounding box center [1179, 85] width 28 height 28
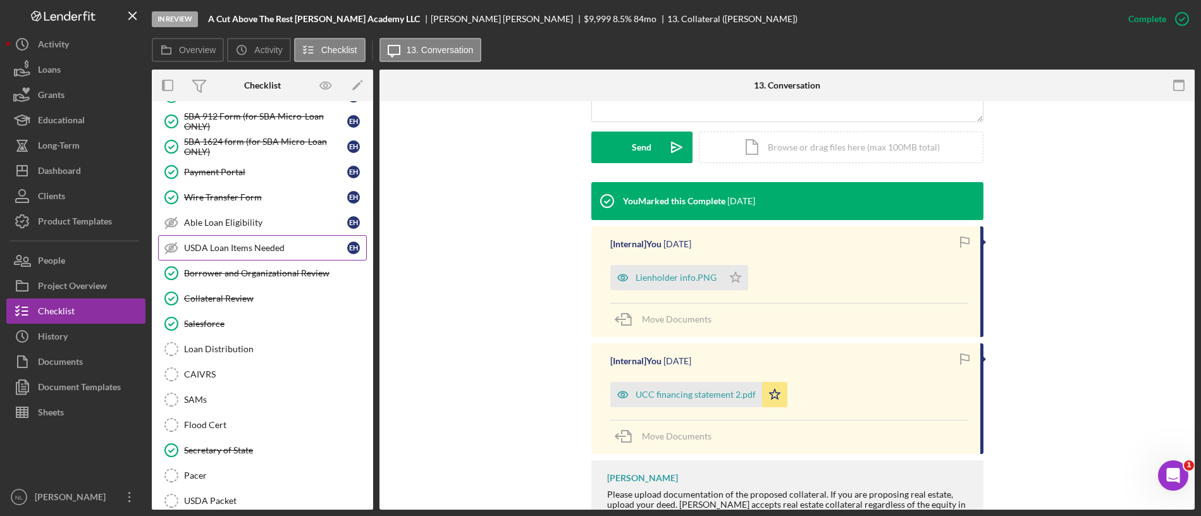
scroll to position [1411, 0]
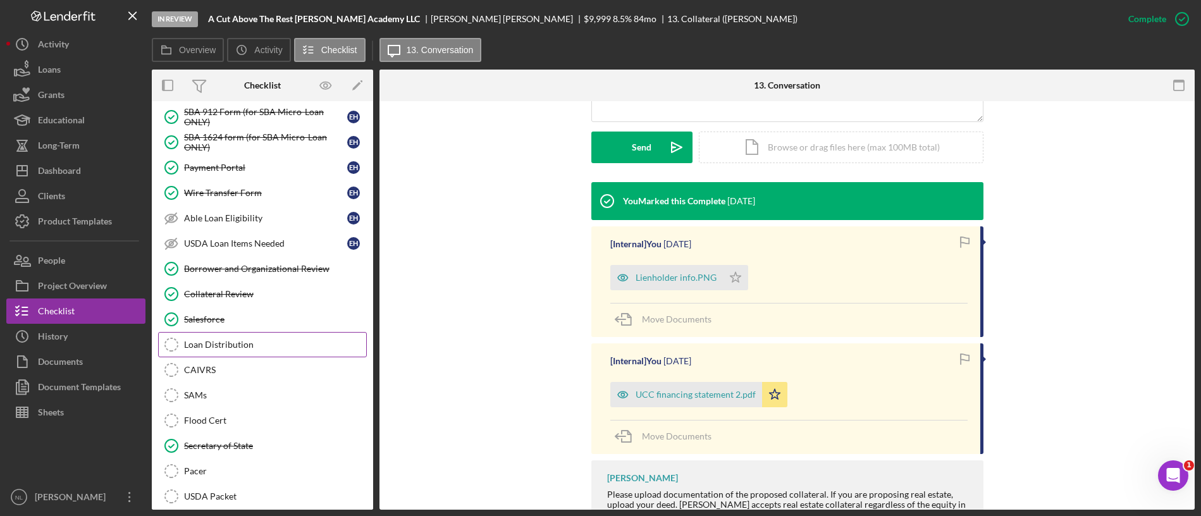
click at [204, 349] on div "Loan Distribution" at bounding box center [275, 345] width 182 height 10
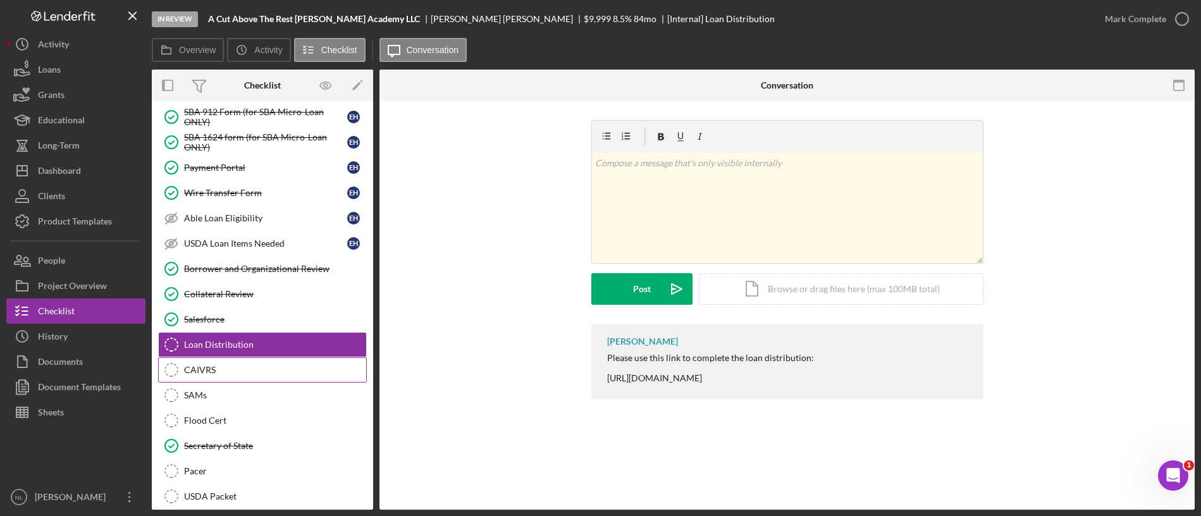
click at [222, 367] on div "CAIVRS" at bounding box center [275, 370] width 182 height 10
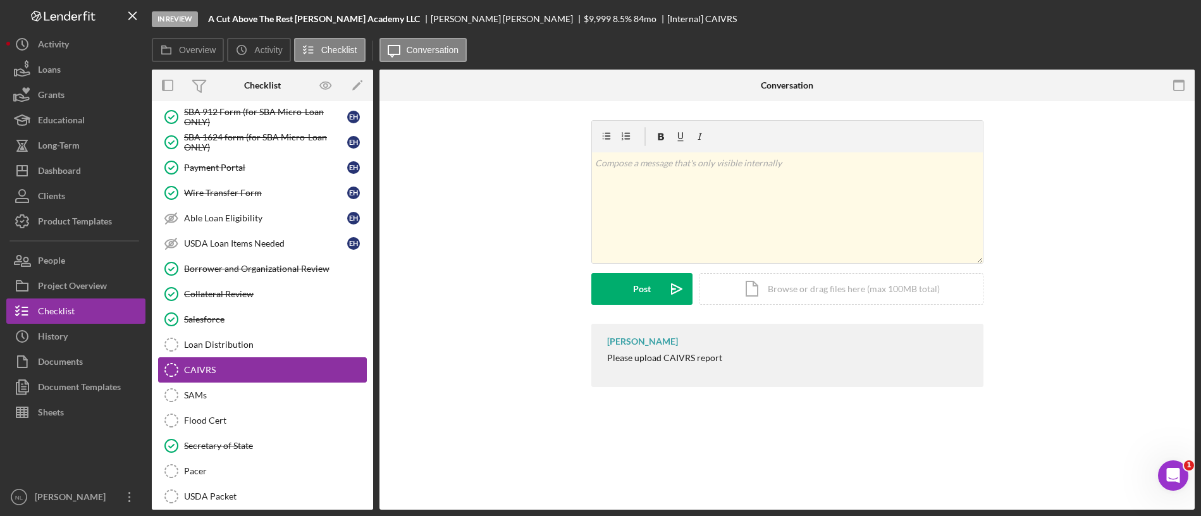
scroll to position [1502, 0]
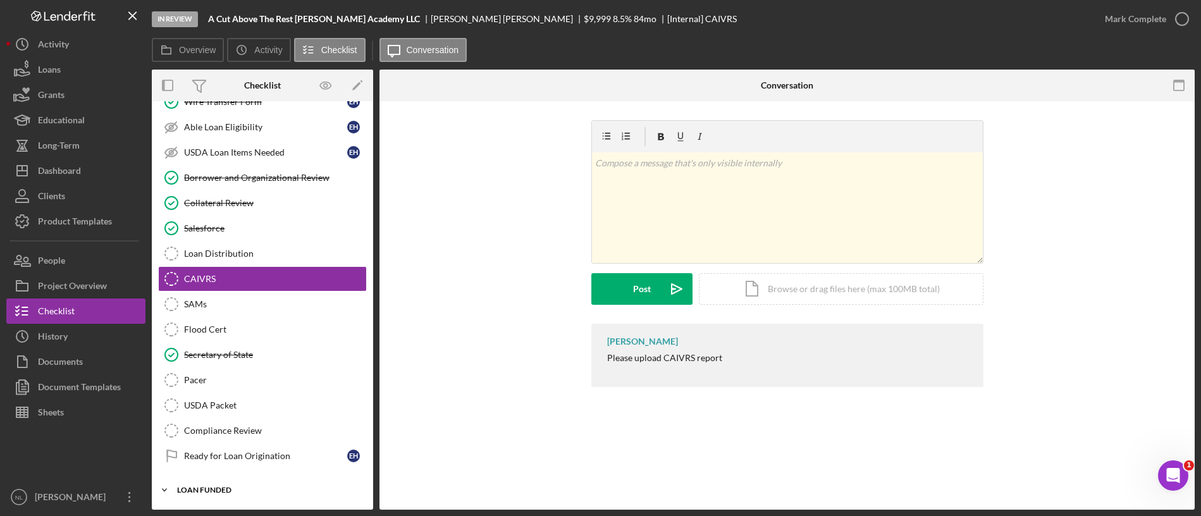
click at [233, 490] on div "LOAN FUNDED" at bounding box center [267, 490] width 180 height 8
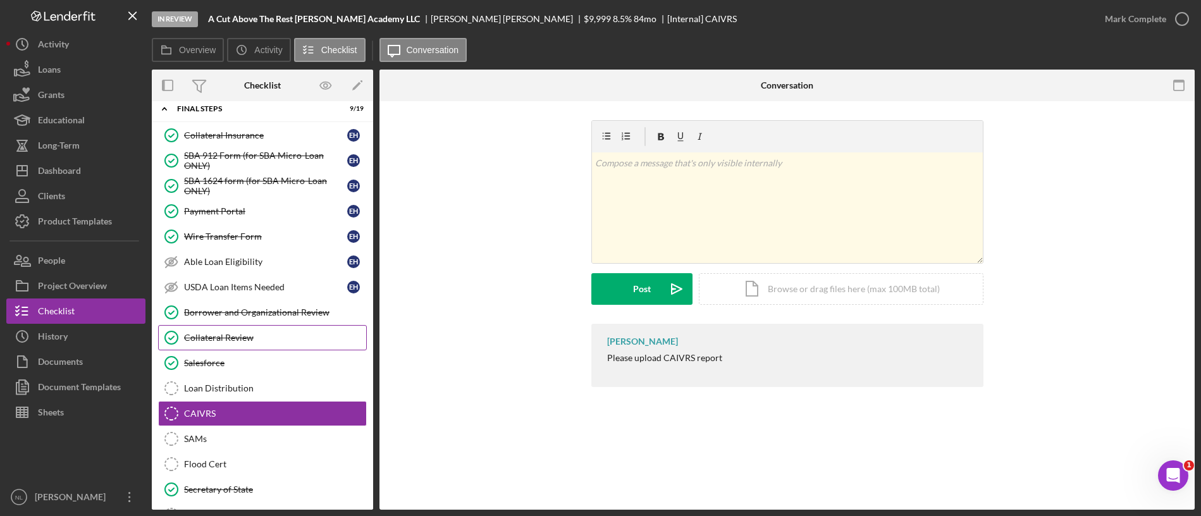
scroll to position [1365, 0]
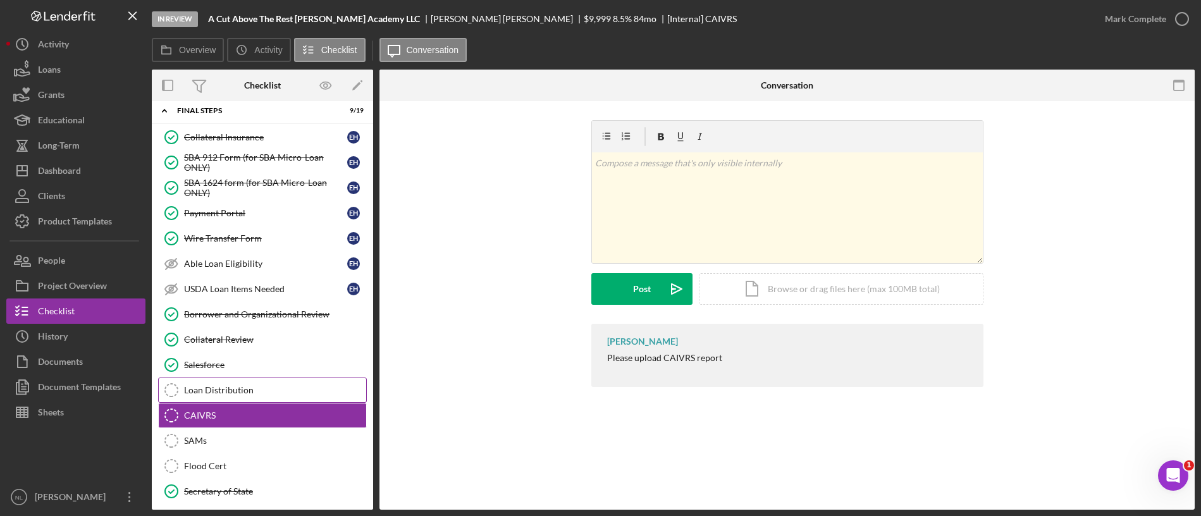
click at [257, 378] on link "Loan Distribution Loan Distribution" at bounding box center [262, 390] width 209 height 25
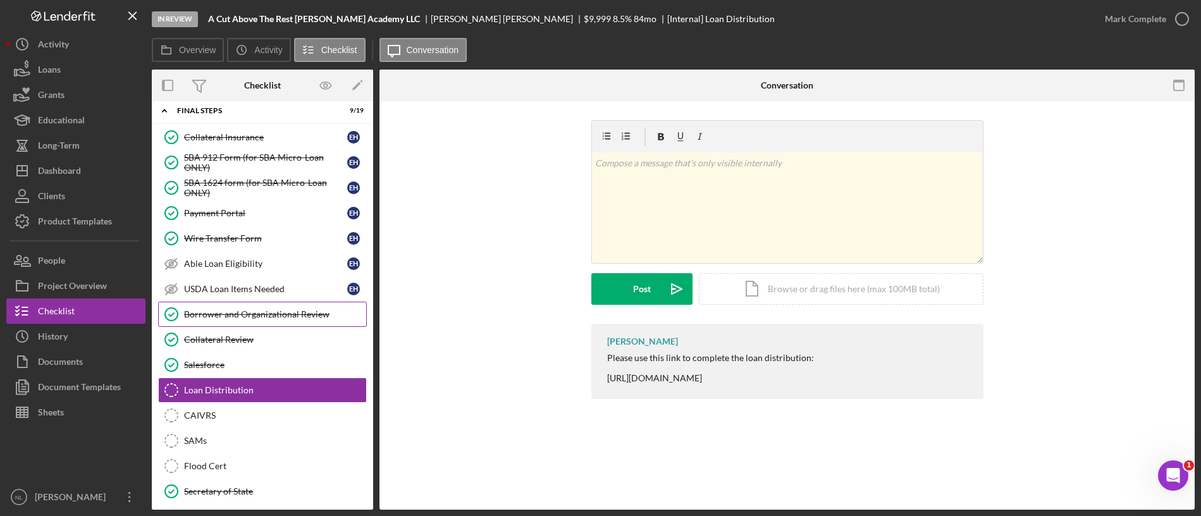
scroll to position [1180, 0]
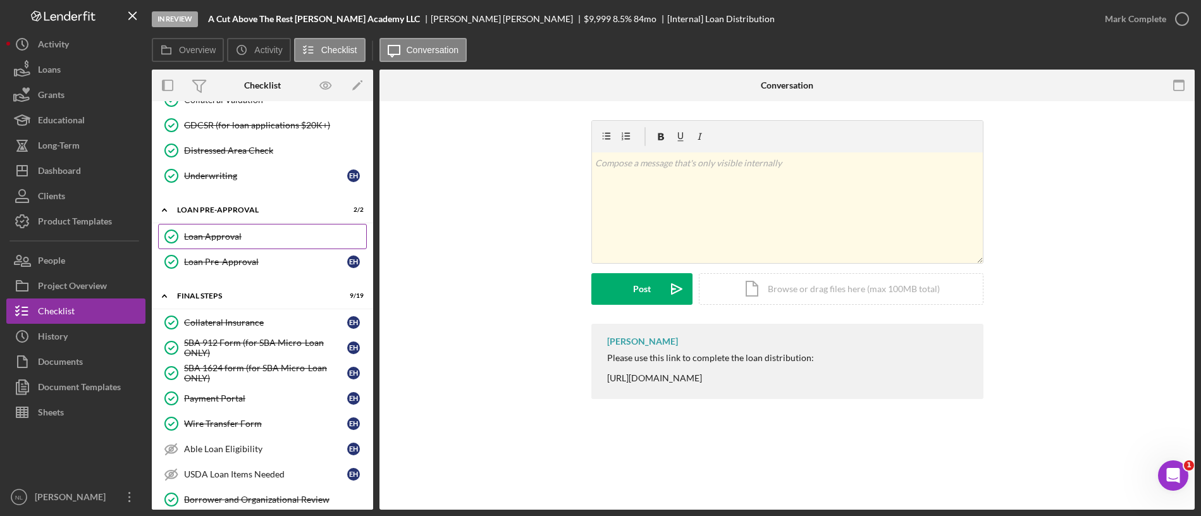
click at [209, 247] on link "Loan Approval Loan Approval" at bounding box center [262, 236] width 209 height 25
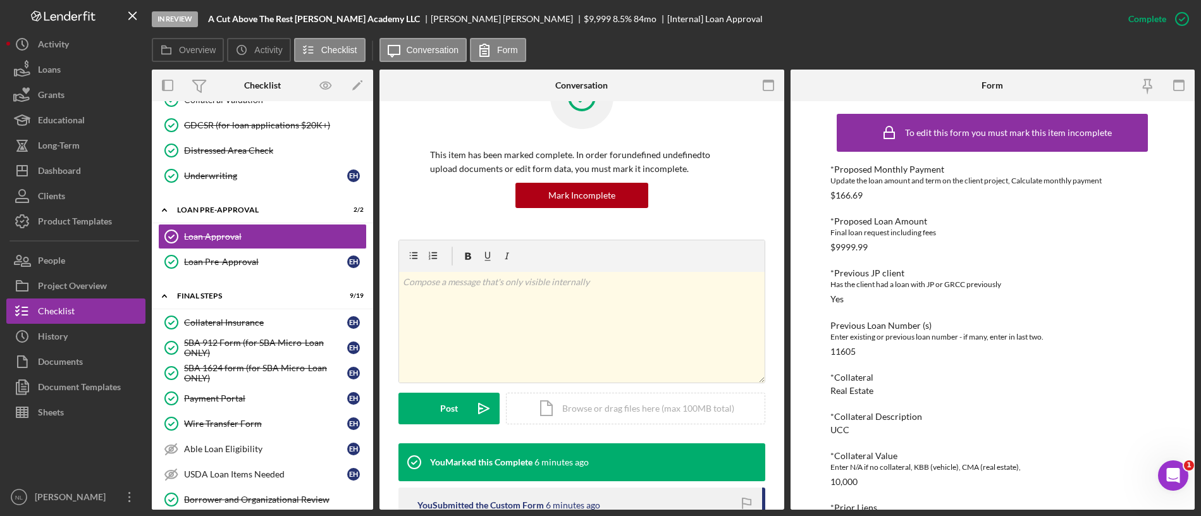
scroll to position [195, 0]
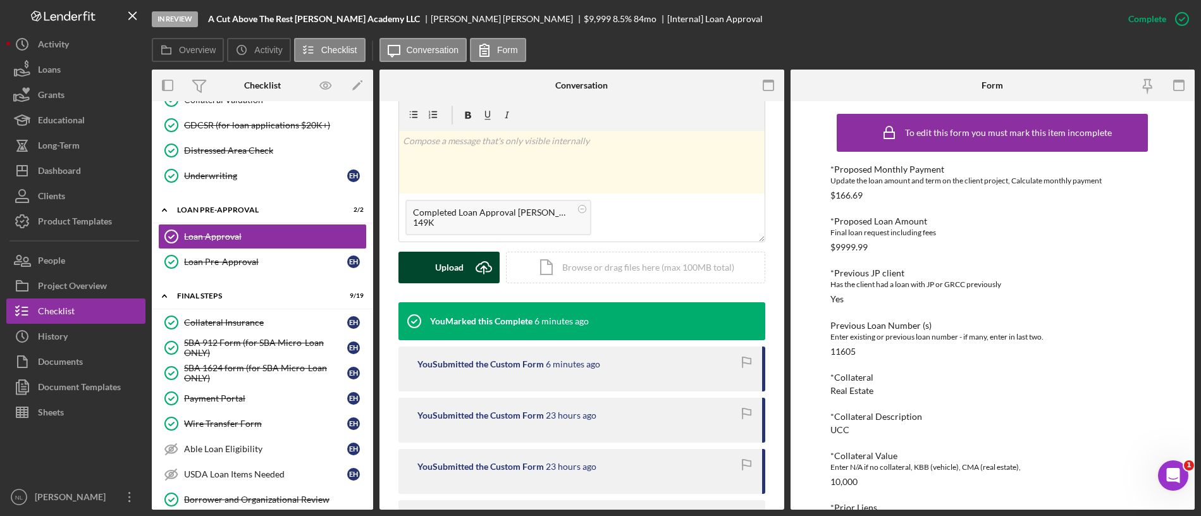
click at [454, 265] on div "Upload" at bounding box center [449, 268] width 28 height 32
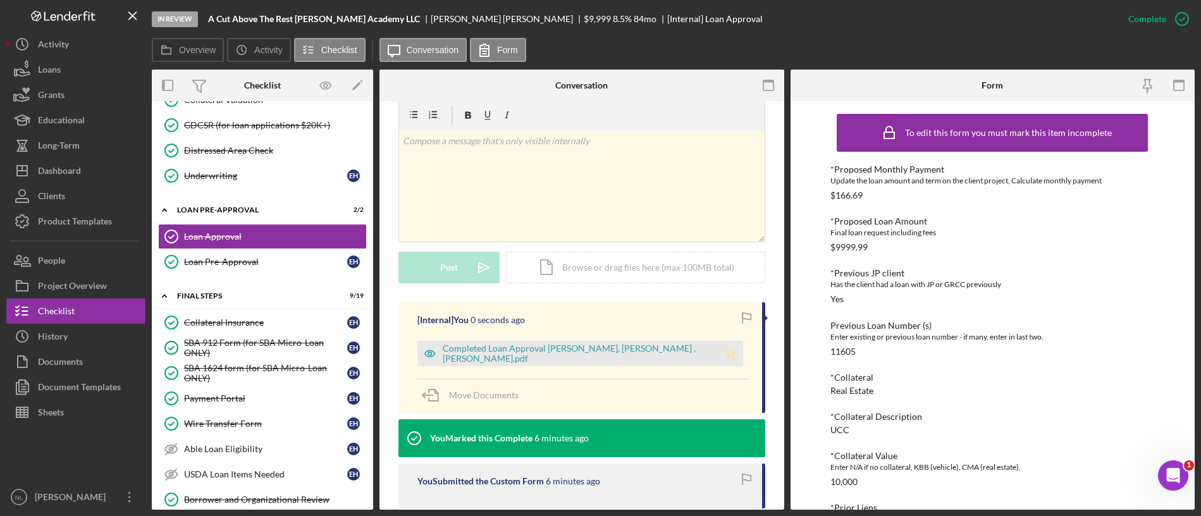
click at [718, 358] on icon "Icon/Star" at bounding box center [730, 353] width 25 height 25
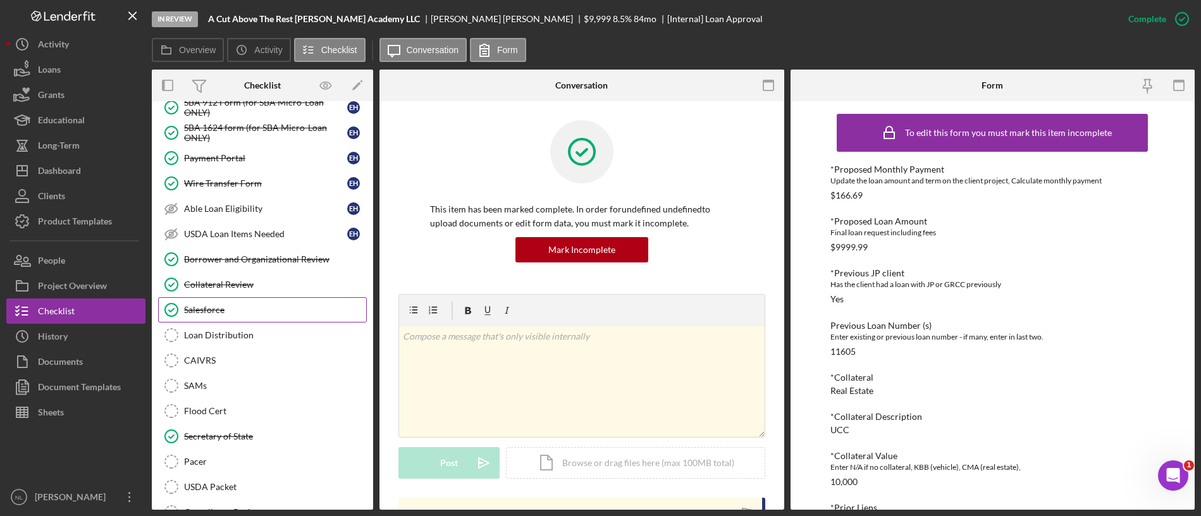
scroll to position [1423, 0]
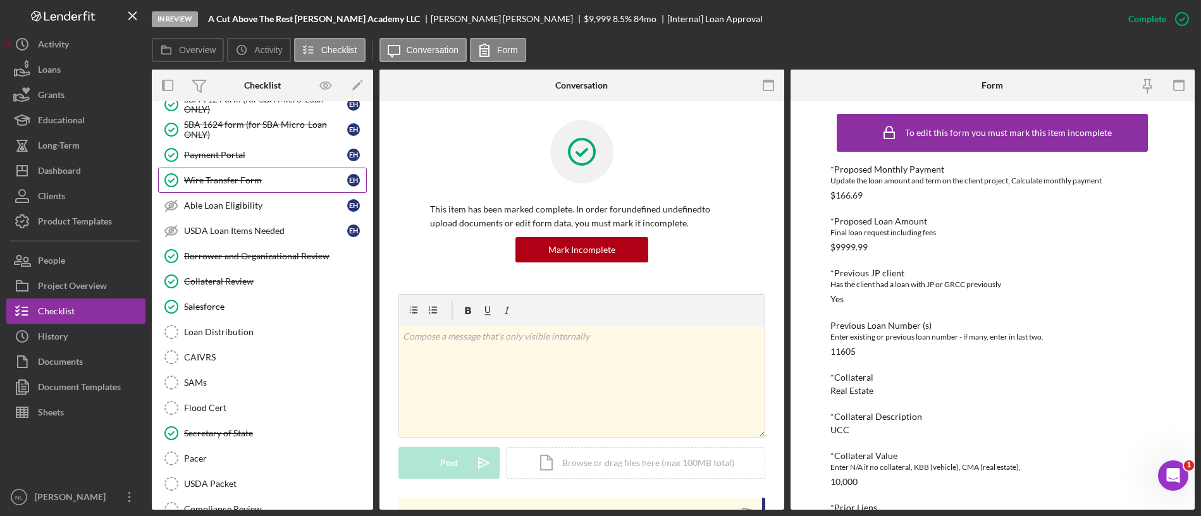
click at [220, 179] on div "Wire Transfer Form" at bounding box center [265, 180] width 163 height 10
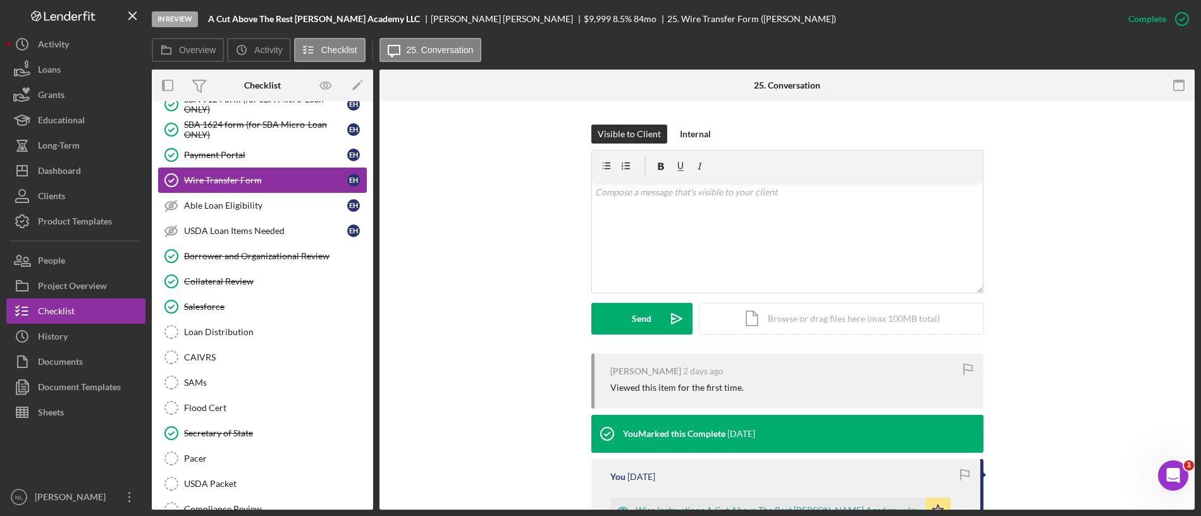
scroll to position [326, 0]
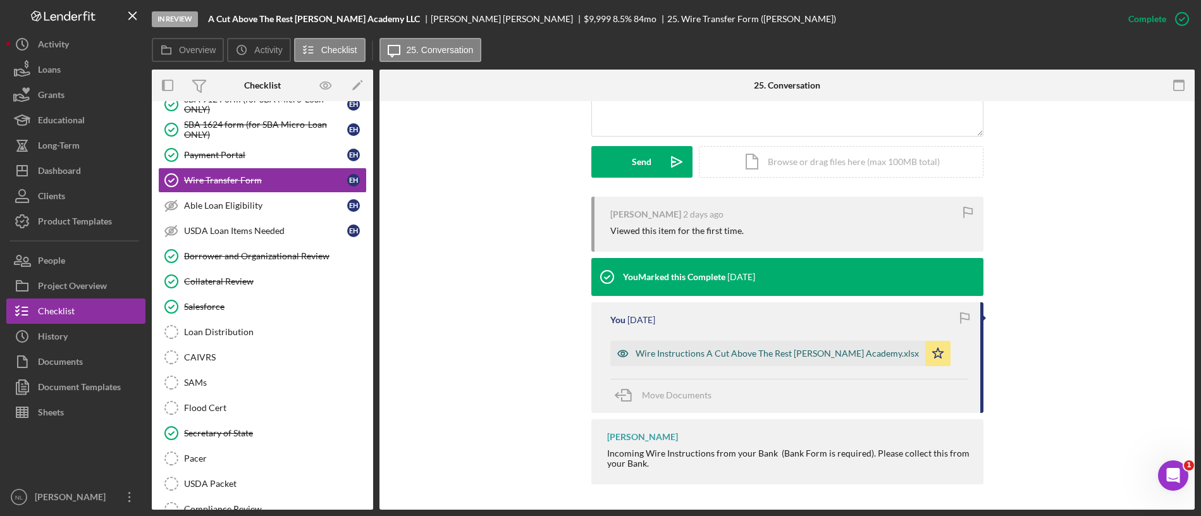
click at [660, 350] on div "Wire Instructions A Cut Above The Rest [PERSON_NAME] Academy.xlsx" at bounding box center [777, 354] width 283 height 10
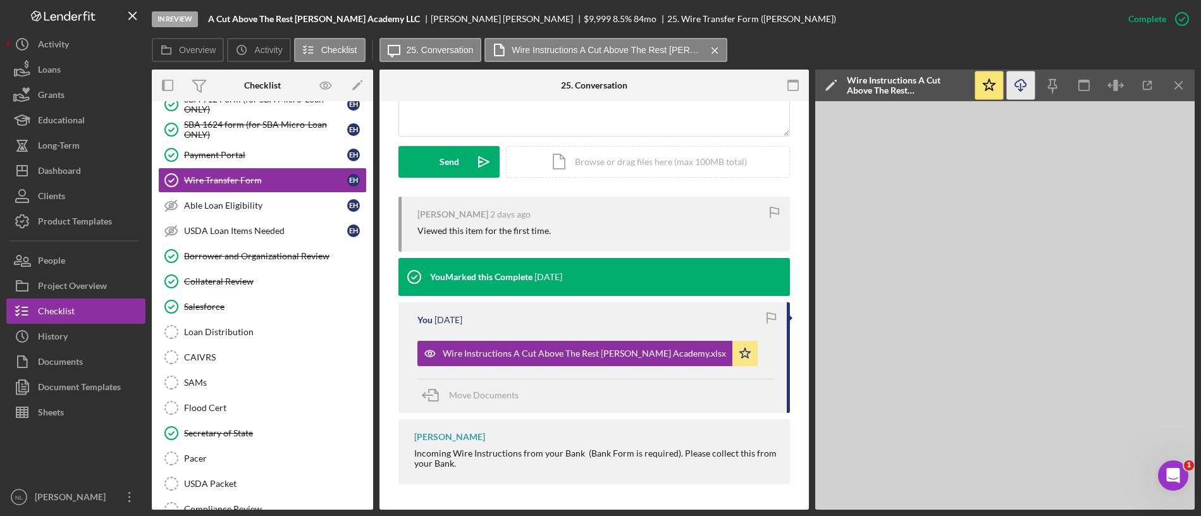
click at [1013, 82] on icon "Icon/Download" at bounding box center [1021, 85] width 28 height 28
click at [1176, 88] on line "button" at bounding box center [1178, 85] width 7 height 7
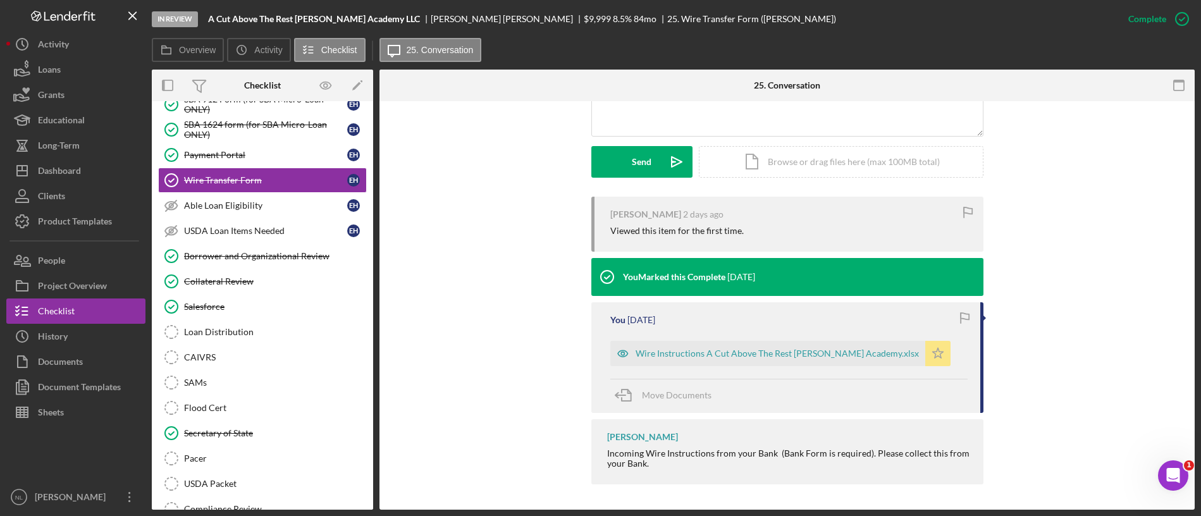
click at [925, 358] on icon "Icon/Star" at bounding box center [937, 353] width 25 height 25
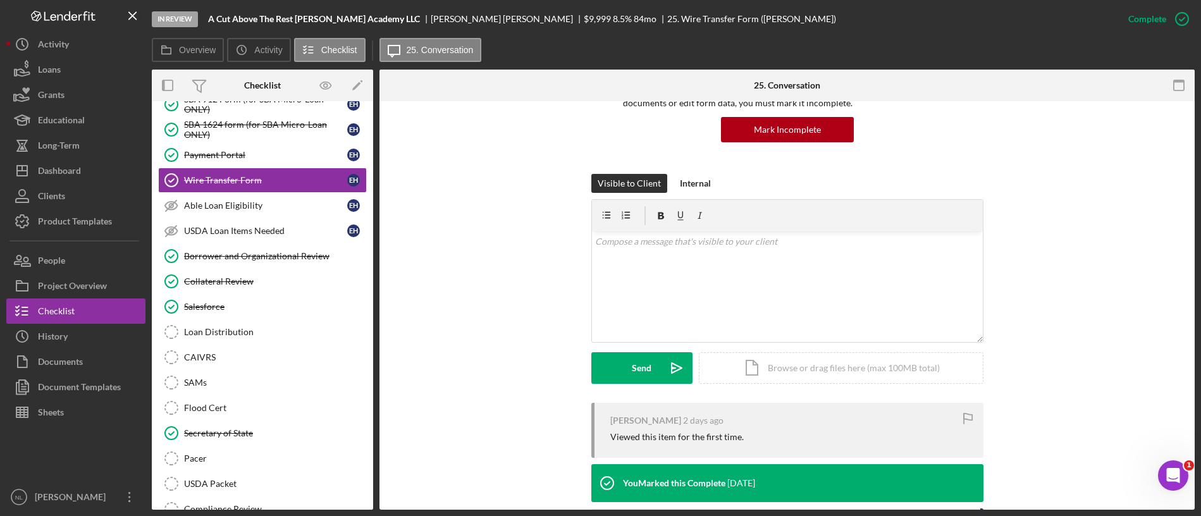
scroll to position [118, 0]
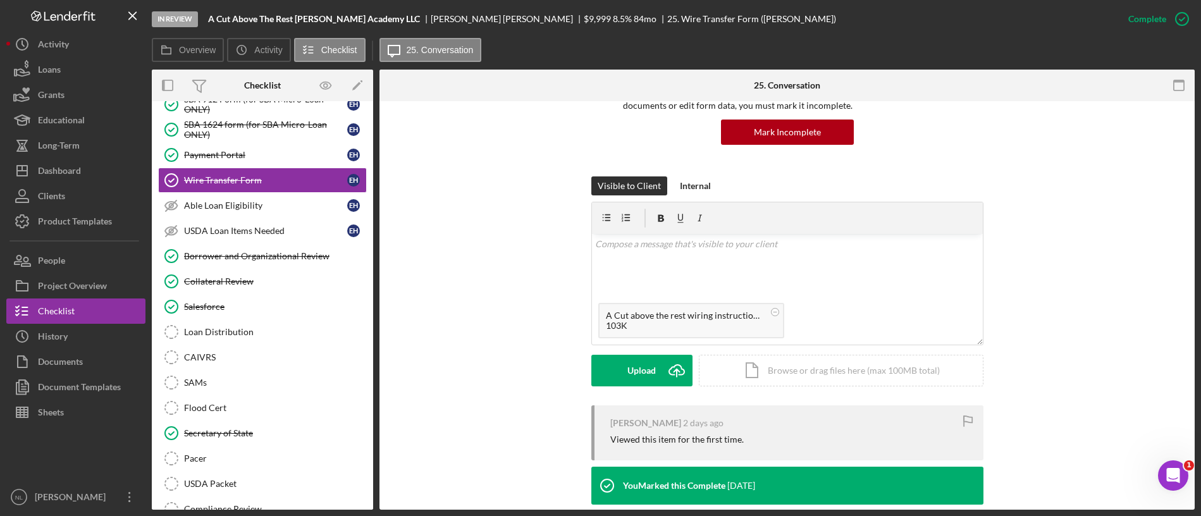
click at [685, 173] on div "This item has been marked complete. In order for [PERSON_NAME] to upload docume…" at bounding box center [787, 90] width 392 height 174
click at [689, 182] on div "Internal" at bounding box center [695, 185] width 31 height 19
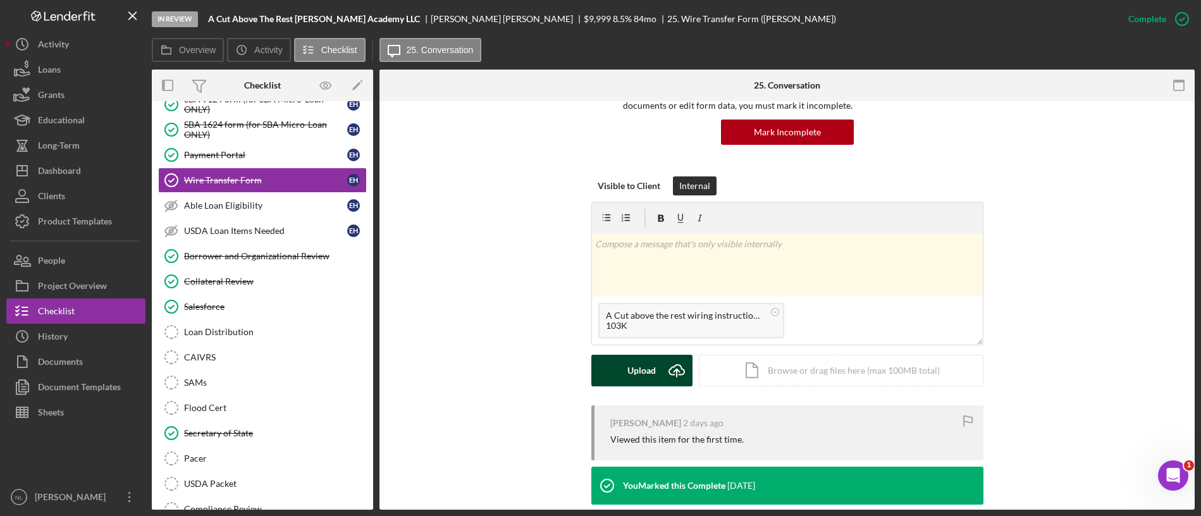
click at [645, 376] on div "Upload" at bounding box center [642, 371] width 28 height 32
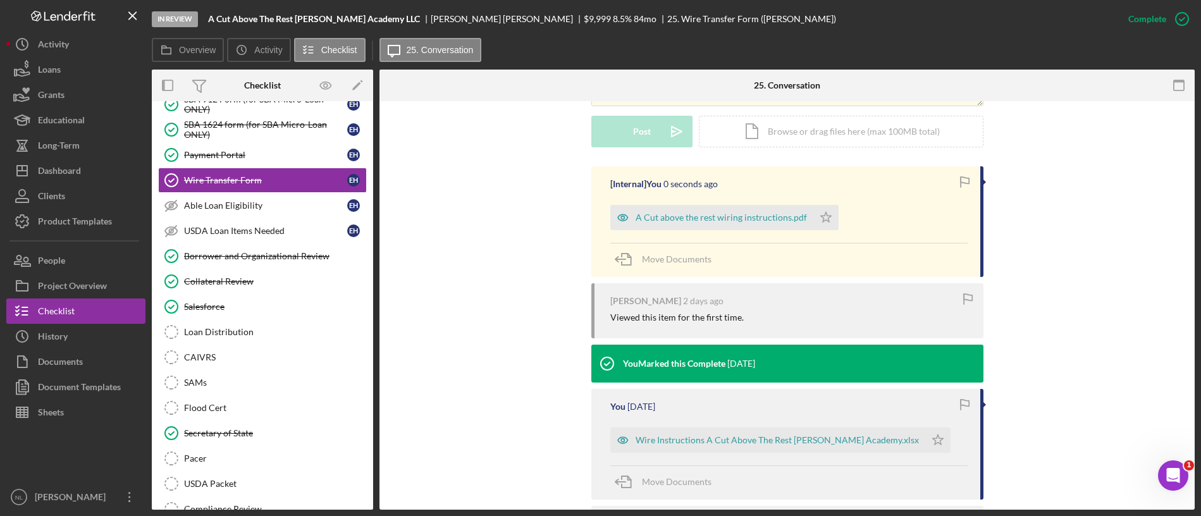
scroll to position [364, 0]
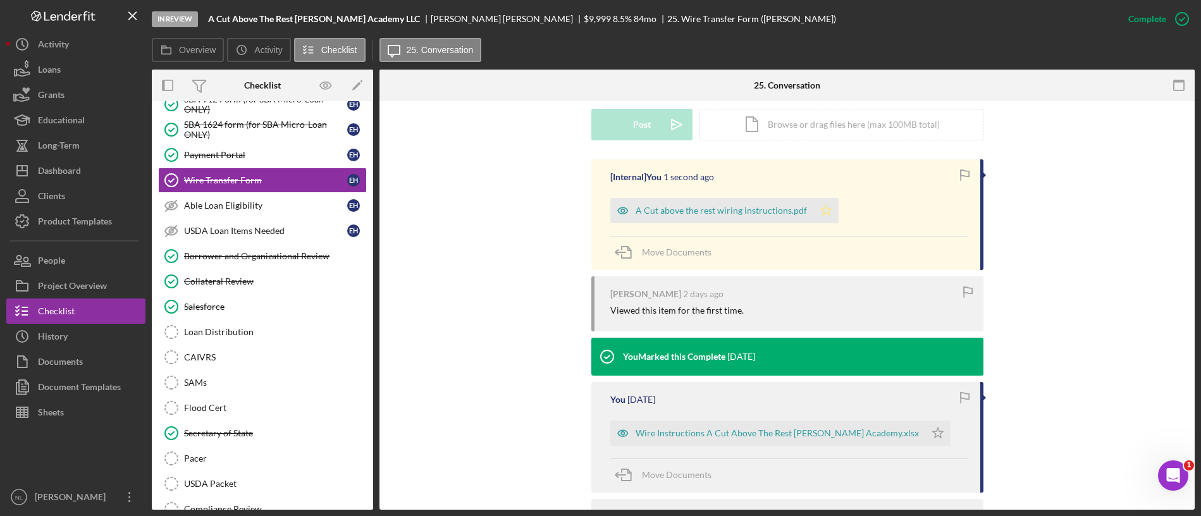
click at [813, 216] on icon "Icon/Star" at bounding box center [825, 210] width 25 height 25
click at [777, 202] on div "A Cut above the rest wiring instructions.pdf" at bounding box center [711, 210] width 203 height 25
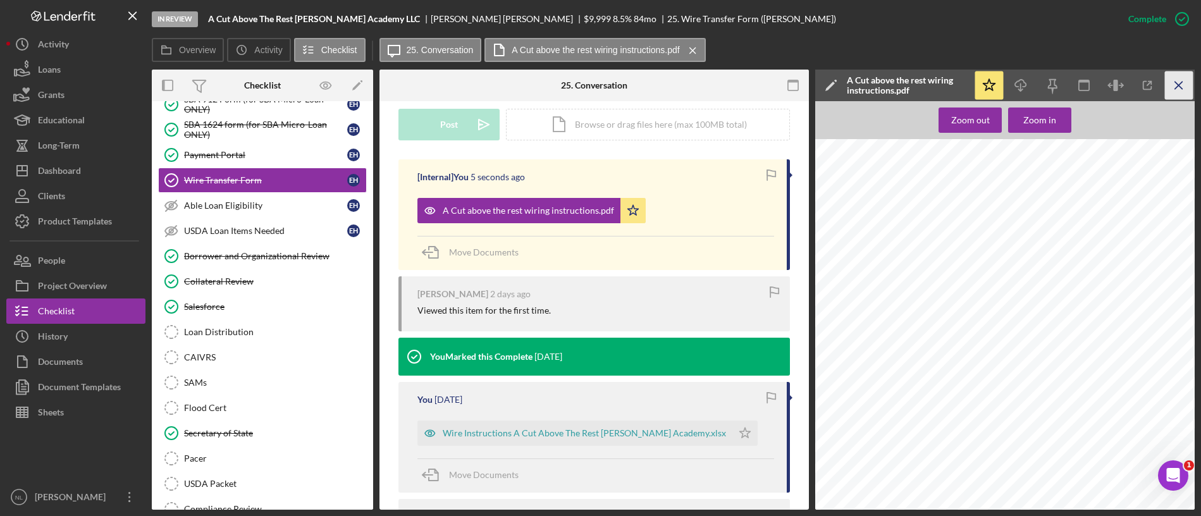
click at [1172, 83] on icon "Icon/Menu Close" at bounding box center [1179, 85] width 28 height 28
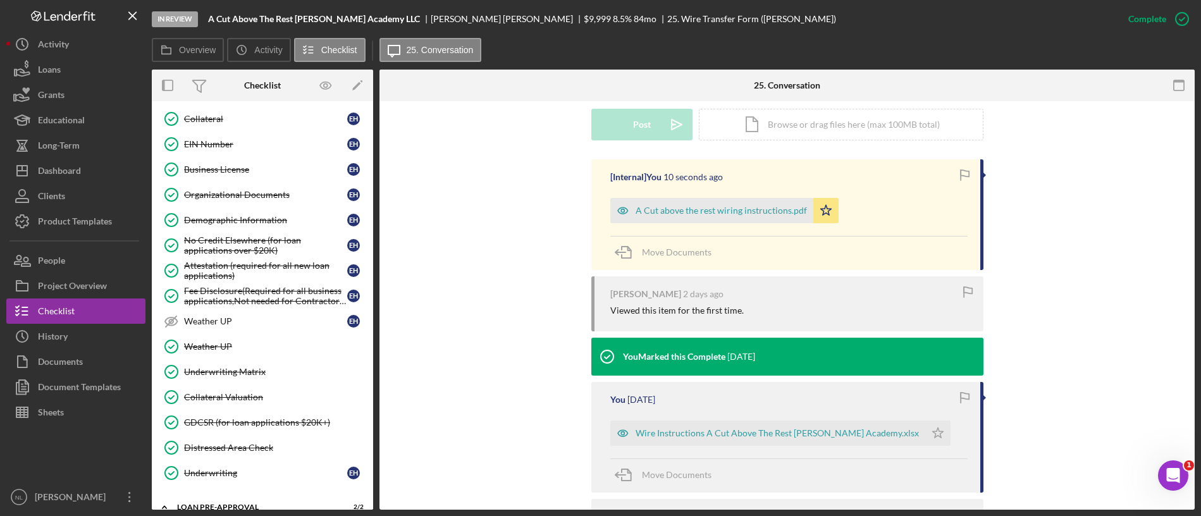
scroll to position [1534, 0]
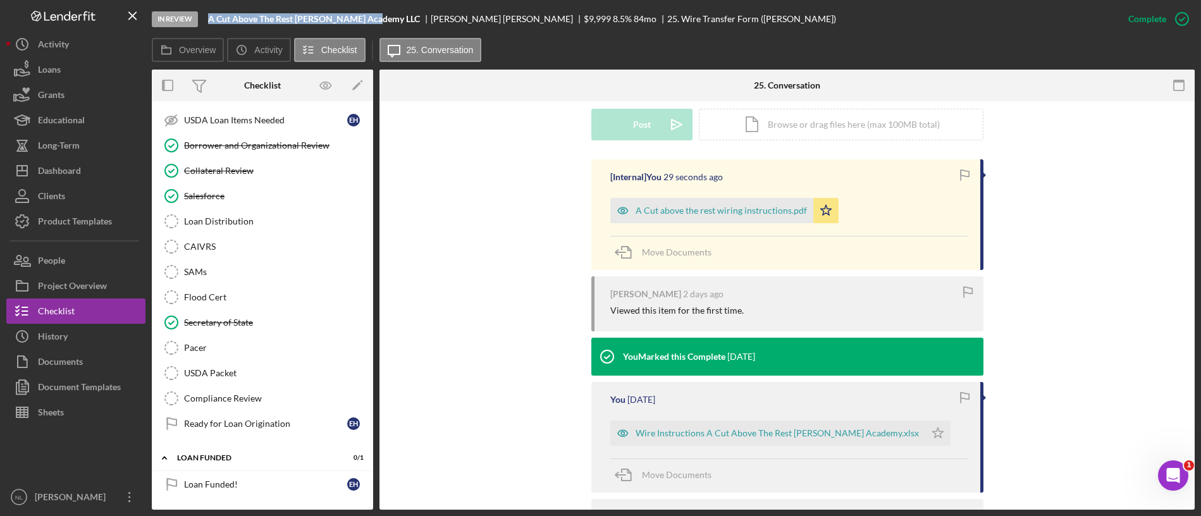
drag, startPoint x: 376, startPoint y: 17, endPoint x: 209, endPoint y: 18, distance: 166.4
click at [209, 18] on b "A Cut Above The Rest [PERSON_NAME] Academy LLC" at bounding box center [314, 19] width 212 height 10
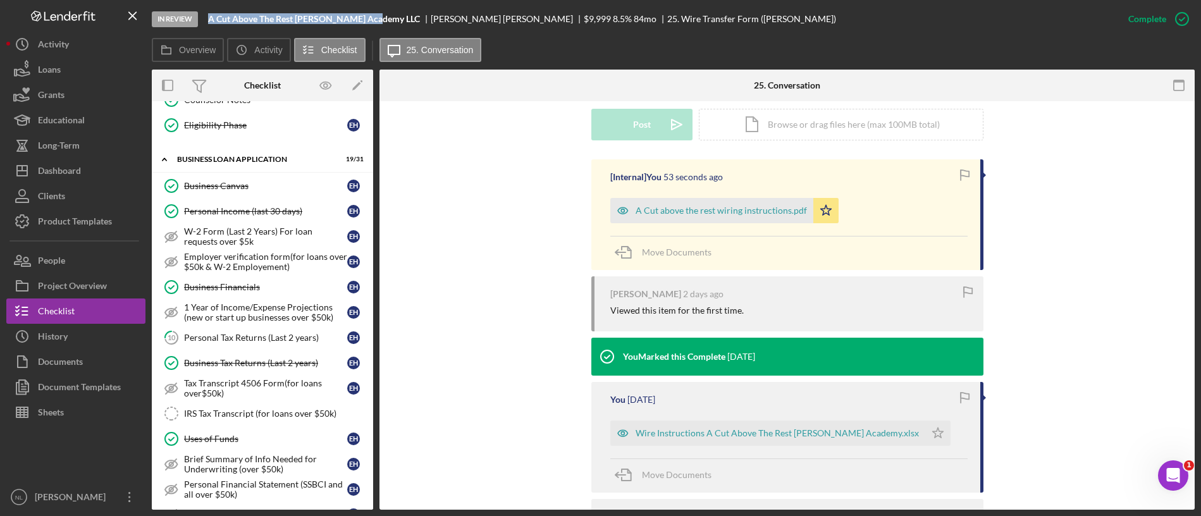
scroll to position [0, 0]
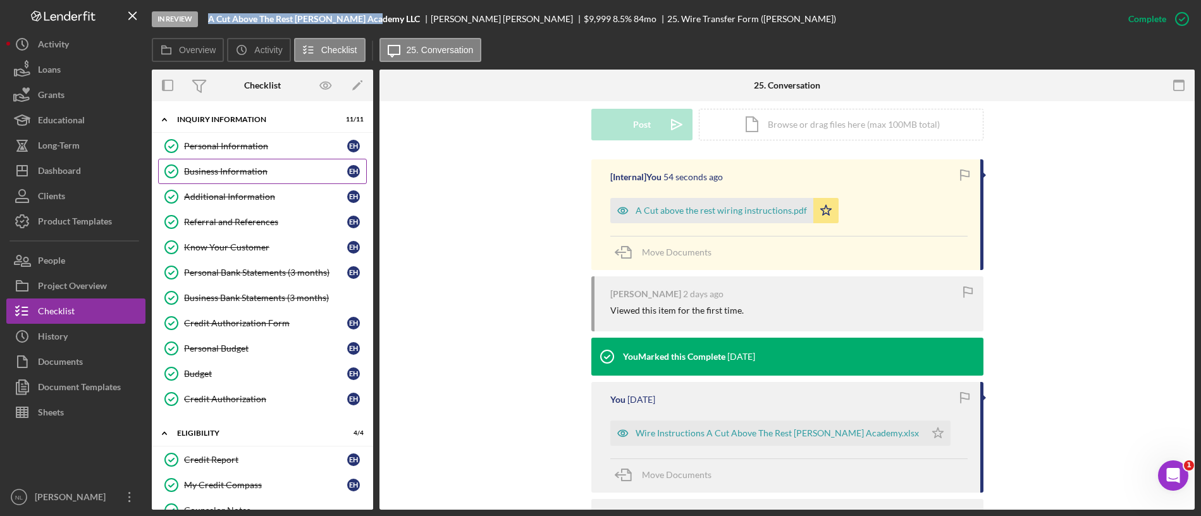
click at [239, 161] on link "Business Information Business Information E H" at bounding box center [262, 171] width 209 height 25
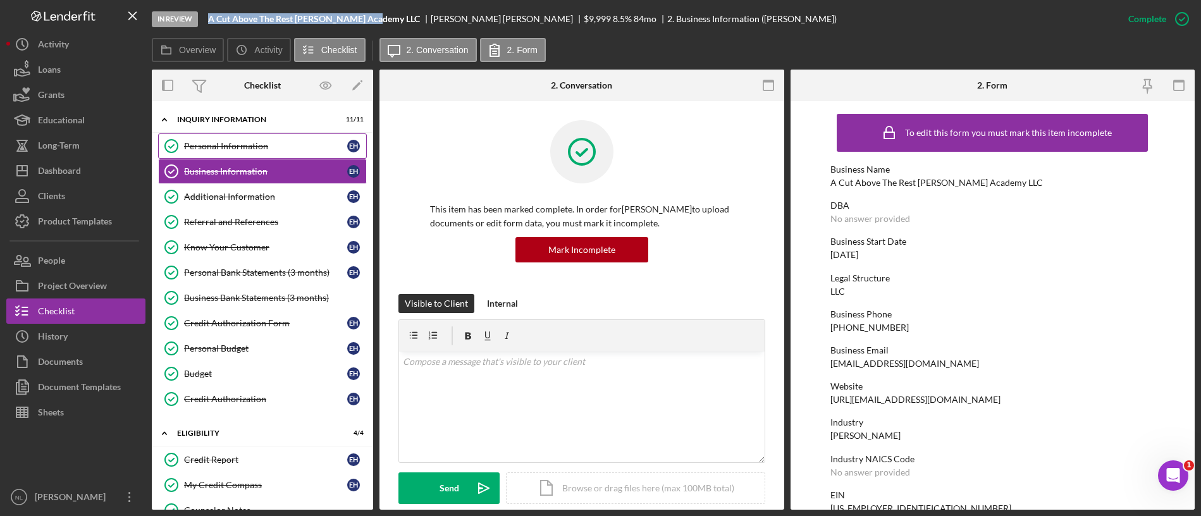
click at [273, 146] on div "Personal Information" at bounding box center [265, 146] width 163 height 10
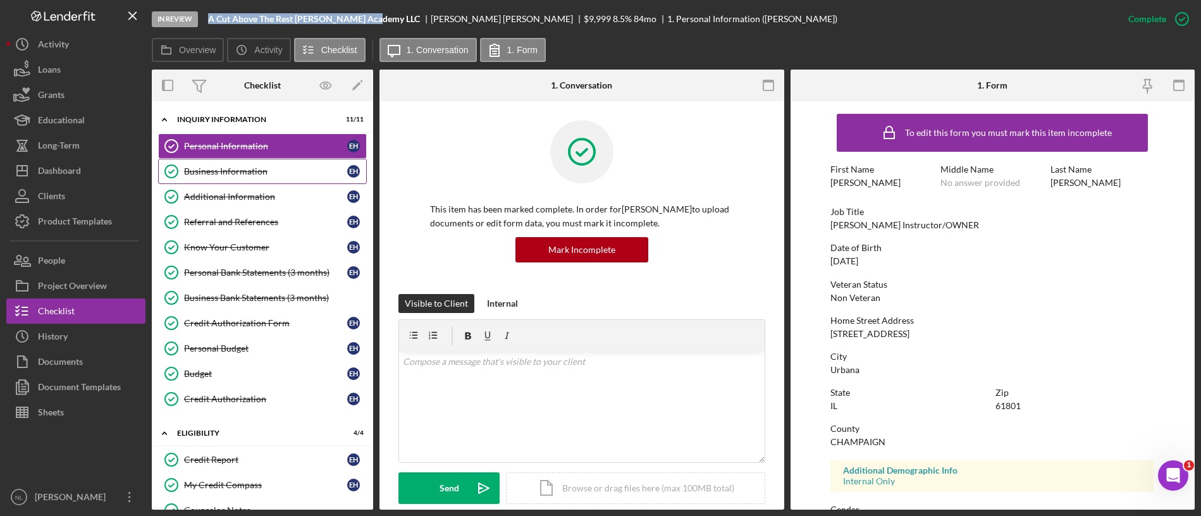
click at [275, 168] on div "Business Information" at bounding box center [265, 171] width 163 height 10
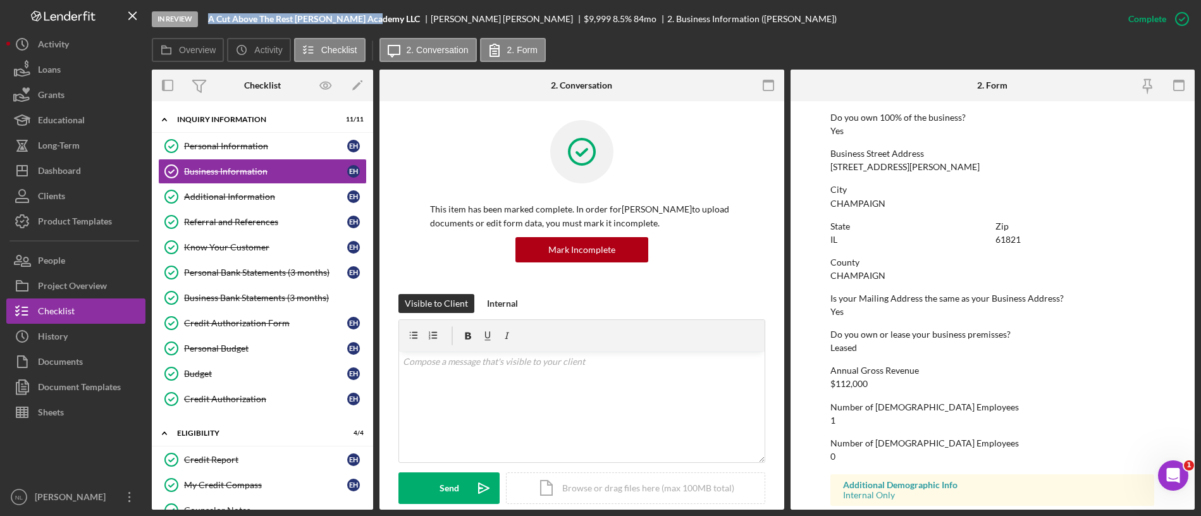
scroll to position [421, 0]
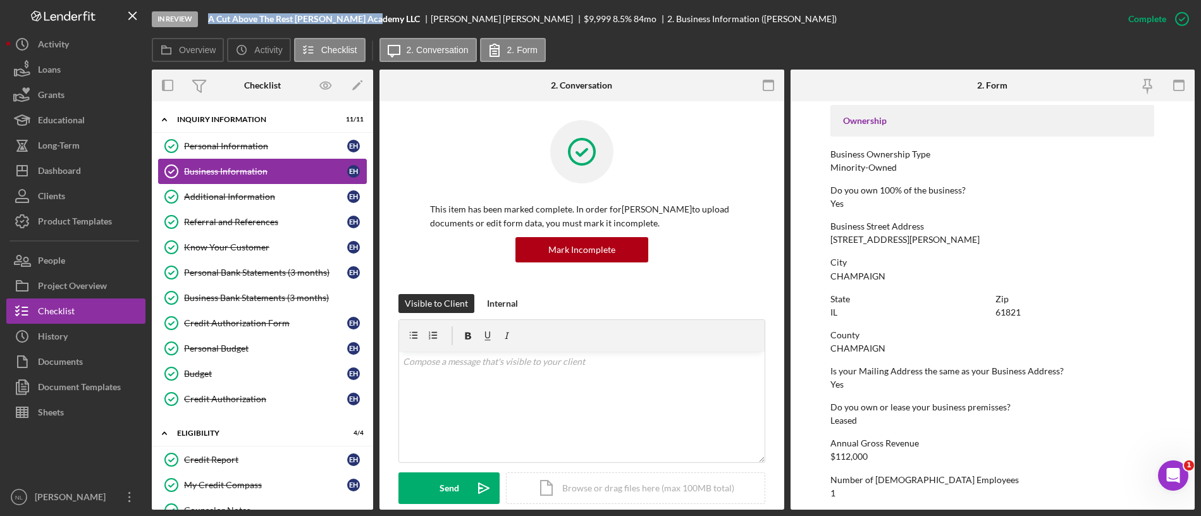
click at [251, 159] on link "Business Information Business Information E H" at bounding box center [262, 171] width 209 height 25
click at [251, 149] on div "Personal Information" at bounding box center [265, 146] width 163 height 10
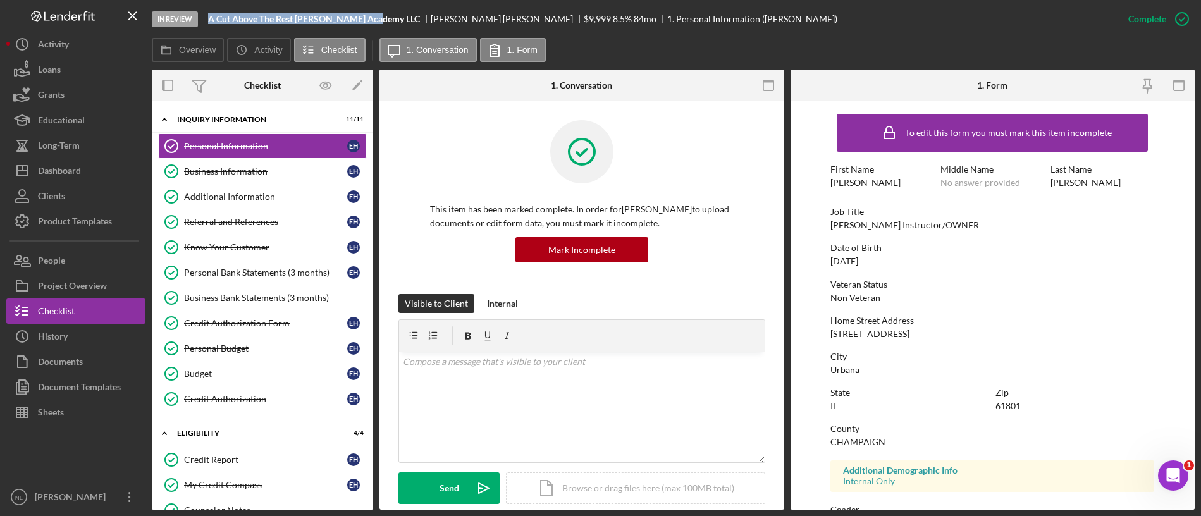
scroll to position [61, 0]
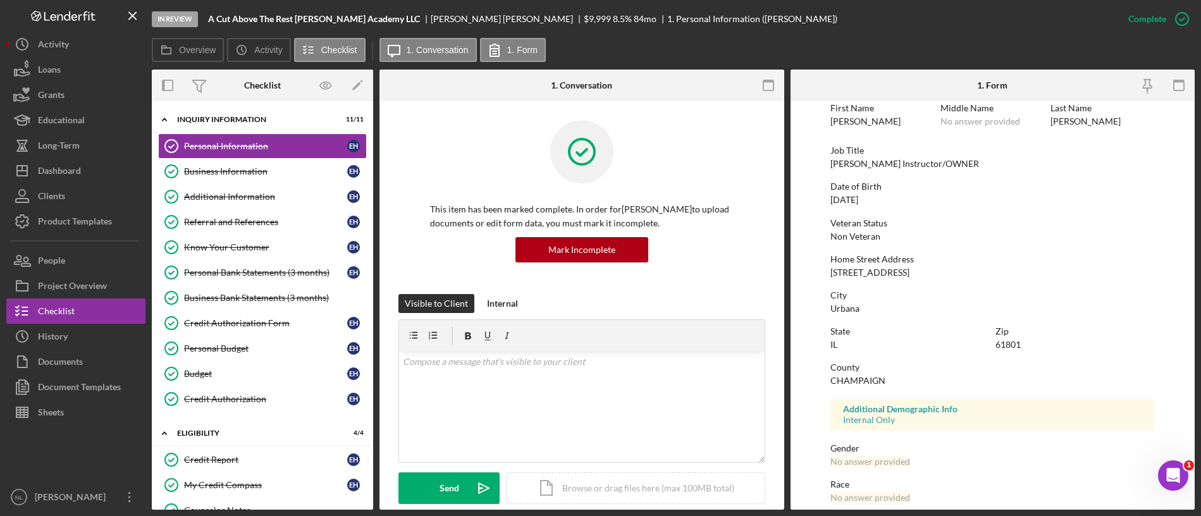
click at [902, 275] on div "[STREET_ADDRESS]" at bounding box center [870, 273] width 79 height 10
click at [264, 175] on div "Business Information" at bounding box center [265, 171] width 163 height 10
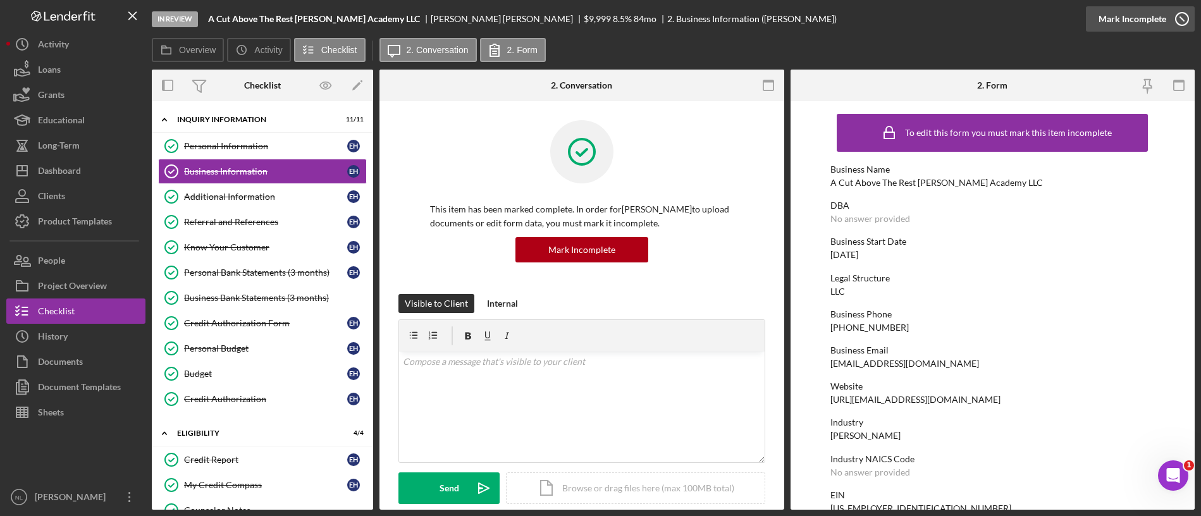
click at [1132, 18] on div "Mark Incomplete" at bounding box center [1133, 18] width 68 height 25
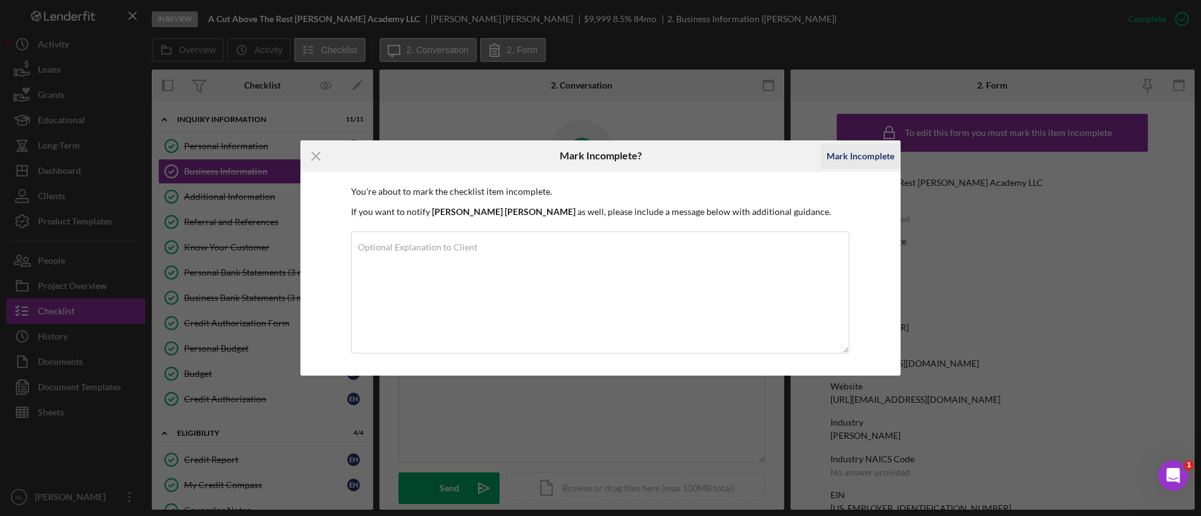
click at [875, 146] on div "Mark Incomplete" at bounding box center [861, 156] width 68 height 25
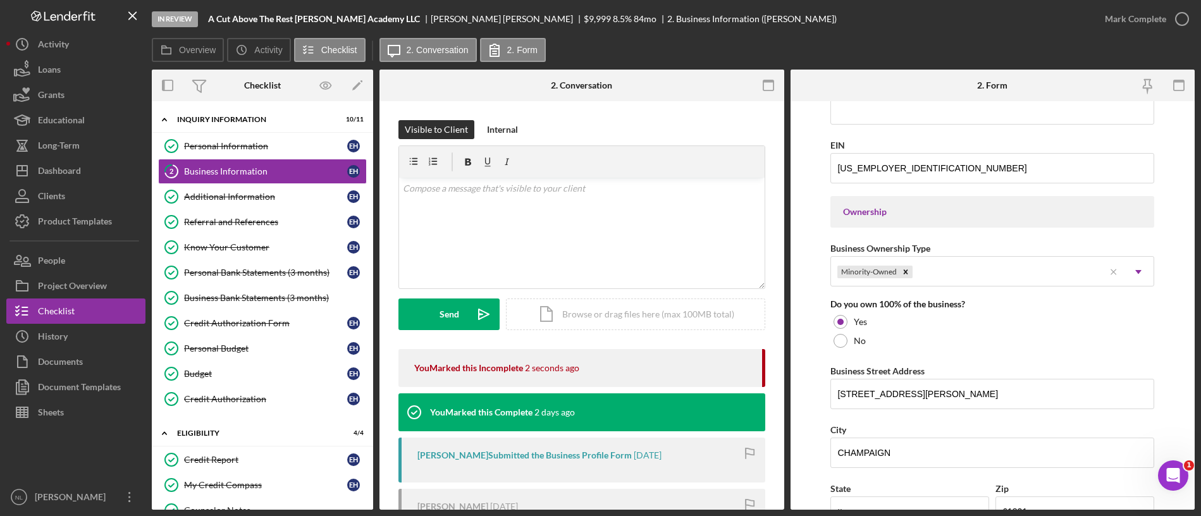
scroll to position [643, 0]
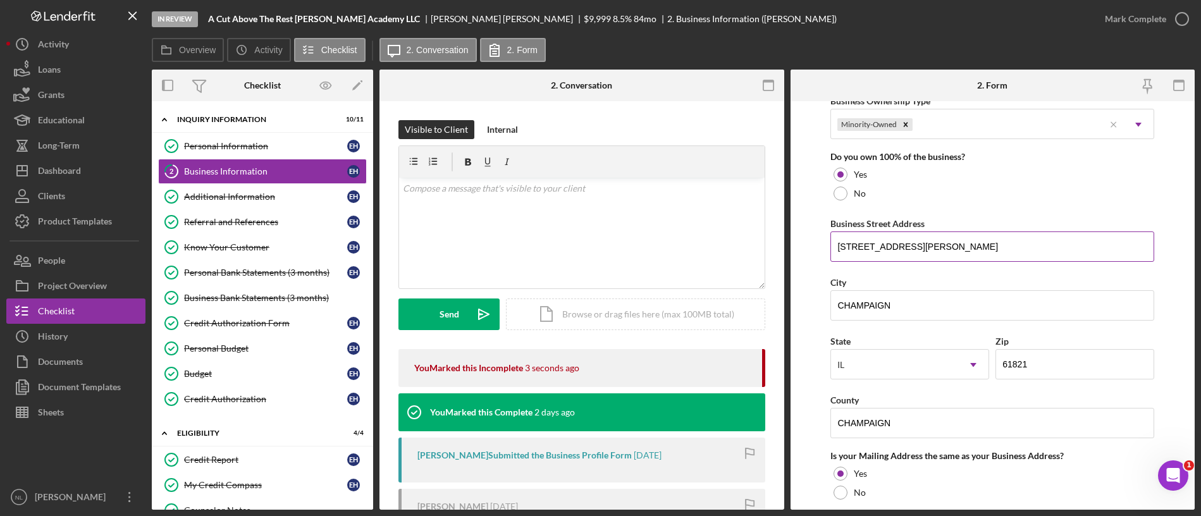
click at [910, 240] on input "[STREET_ADDRESS][PERSON_NAME]" at bounding box center [993, 247] width 324 height 30
paste input "[STREET_ADDRESS]"
type input "[STREET_ADDRESS]"
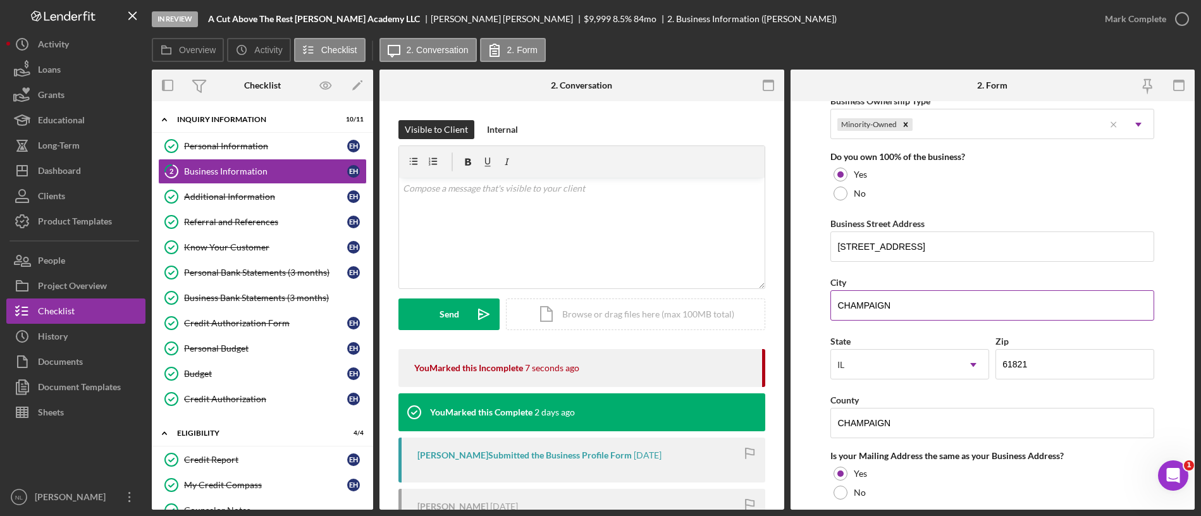
click at [924, 301] on input "CHAMPAIGN" at bounding box center [993, 305] width 324 height 30
type input "u"
type input "Urbana"
click at [1042, 364] on input "61821" at bounding box center [1075, 364] width 159 height 30
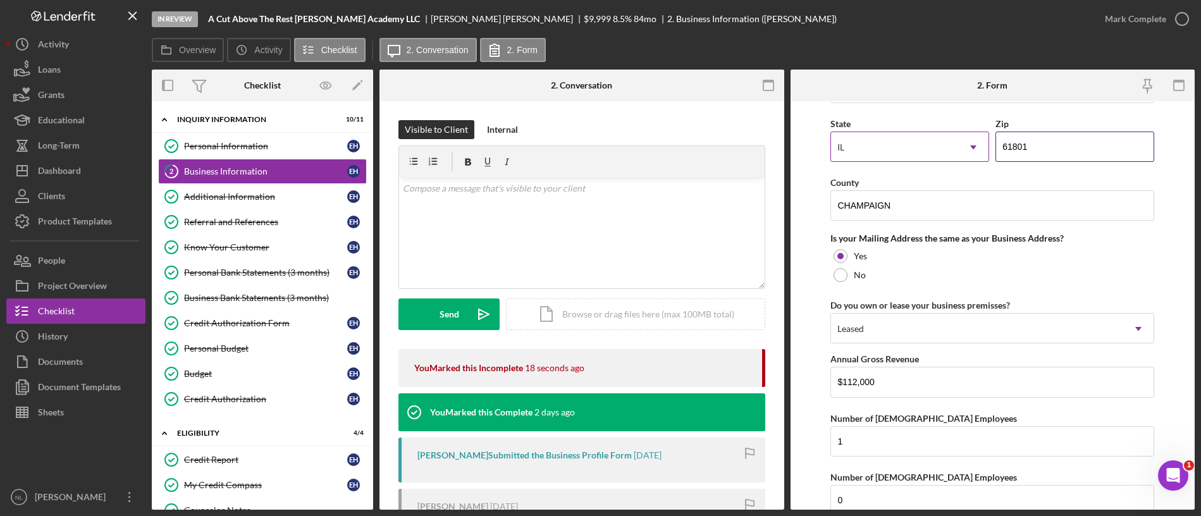
scroll to position [996, 0]
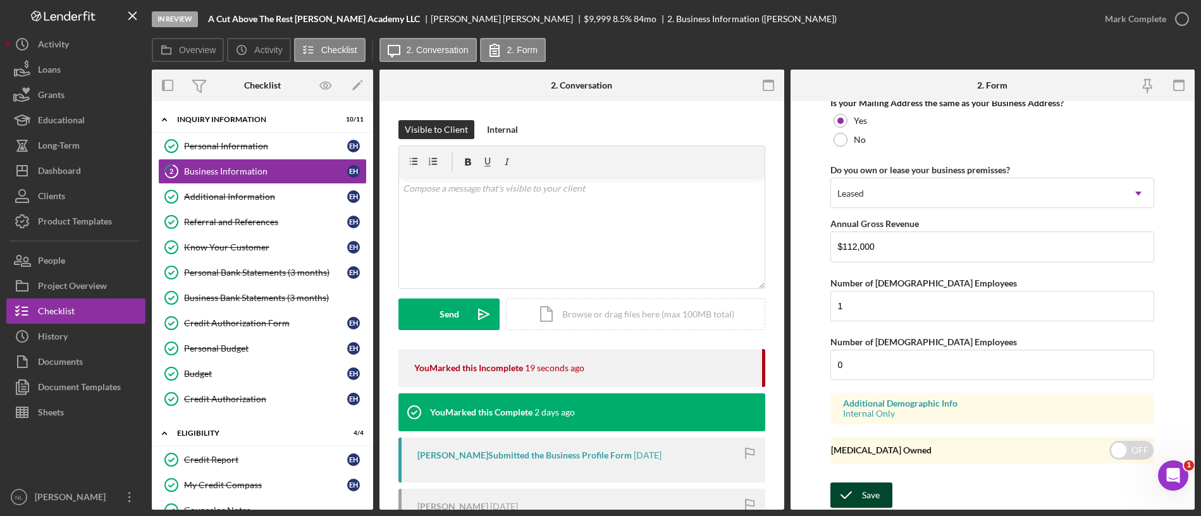
type input "61801"
click at [867, 497] on div "Save" at bounding box center [871, 495] width 18 height 25
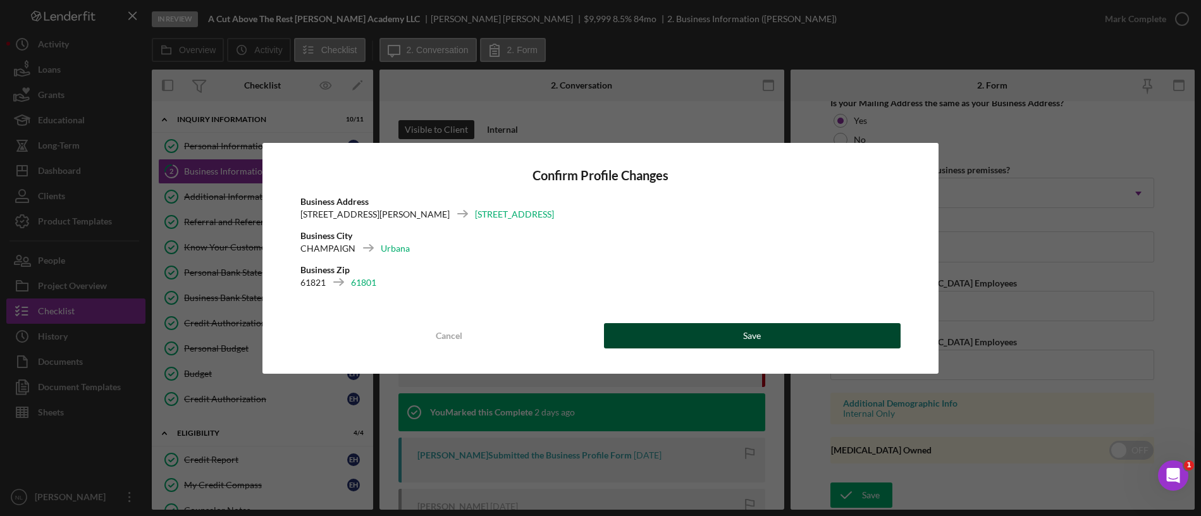
click at [814, 342] on button "Save" at bounding box center [752, 335] width 297 height 25
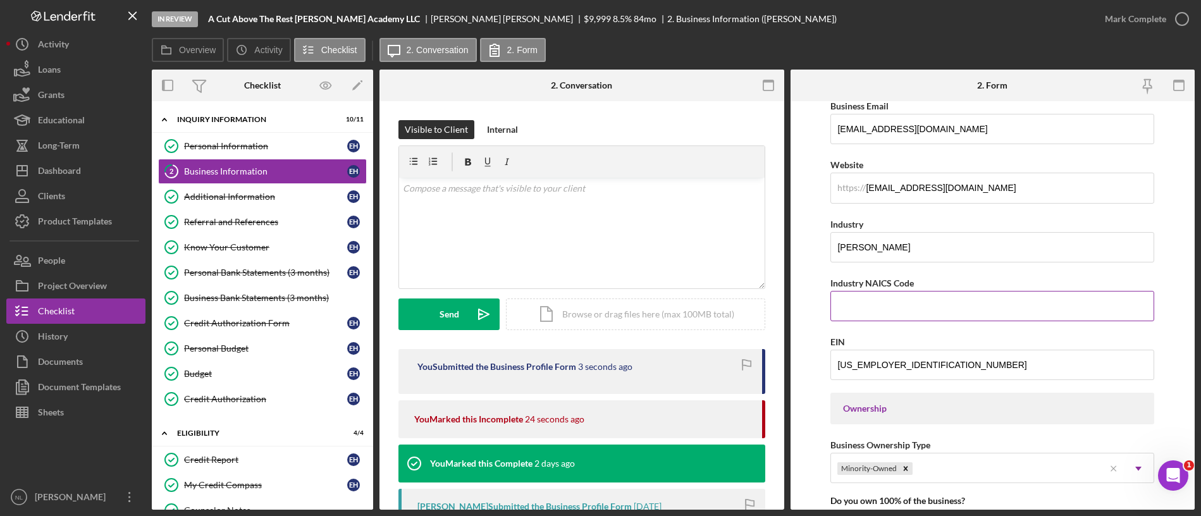
scroll to position [299, 0]
click at [932, 318] on input "Industry NAICS Code" at bounding box center [993, 305] width 324 height 30
click at [1128, 27] on div "Mark Complete" at bounding box center [1135, 18] width 61 height 25
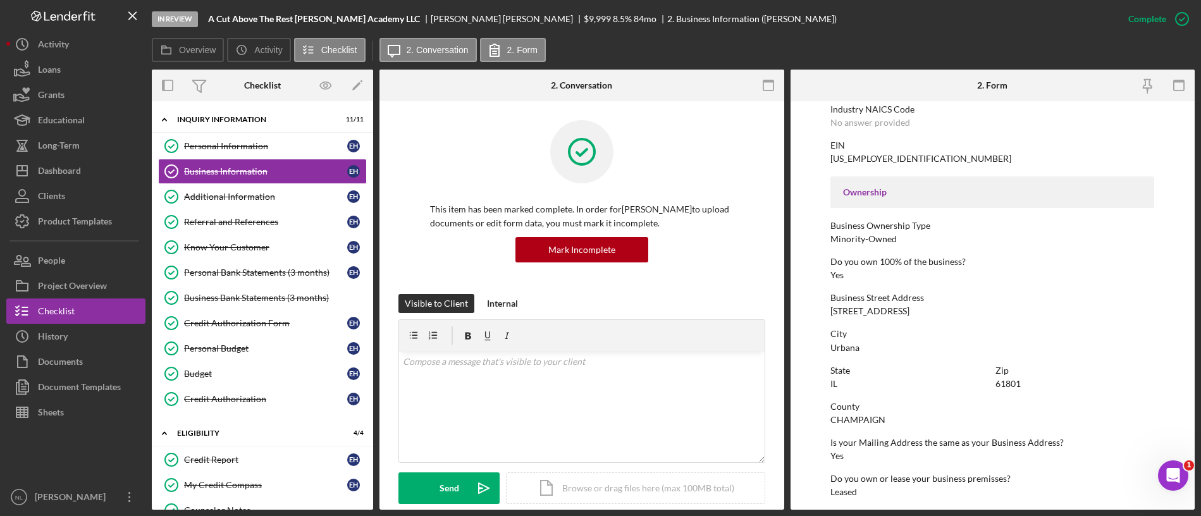
scroll to position [134, 0]
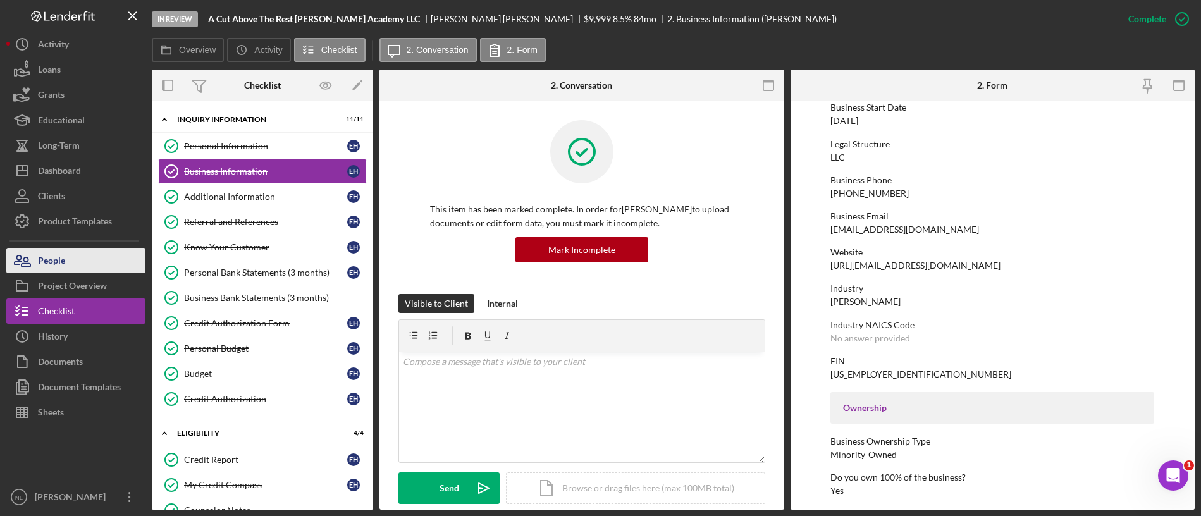
click at [113, 254] on button "People" at bounding box center [75, 260] width 139 height 25
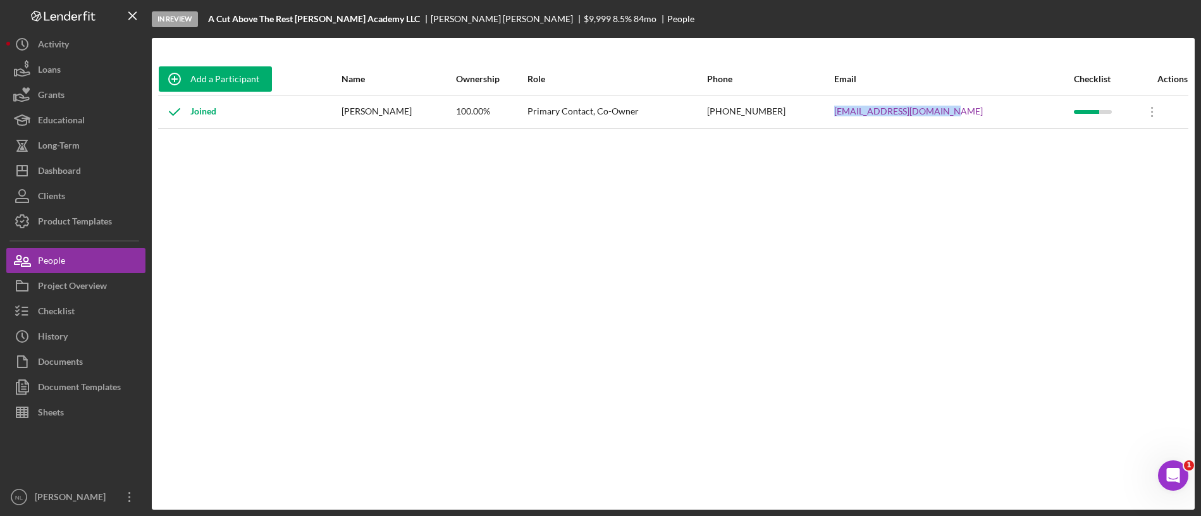
drag, startPoint x: 986, startPoint y: 119, endPoint x: 853, endPoint y: 116, distance: 132.2
click at [853, 116] on tr "Joined [PERSON_NAME] 100.00% Primary Contact, Co-Owner [PHONE_NUMBER] [EMAIL_AD…" at bounding box center [673, 112] width 1030 height 34
click at [92, 314] on button "Checklist" at bounding box center [75, 311] width 139 height 25
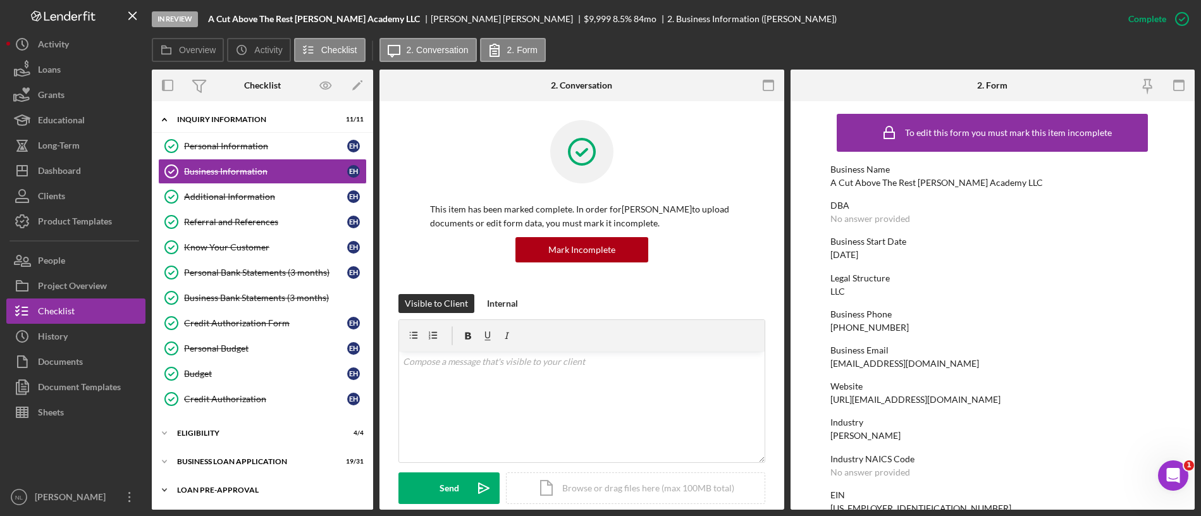
scroll to position [57, 0]
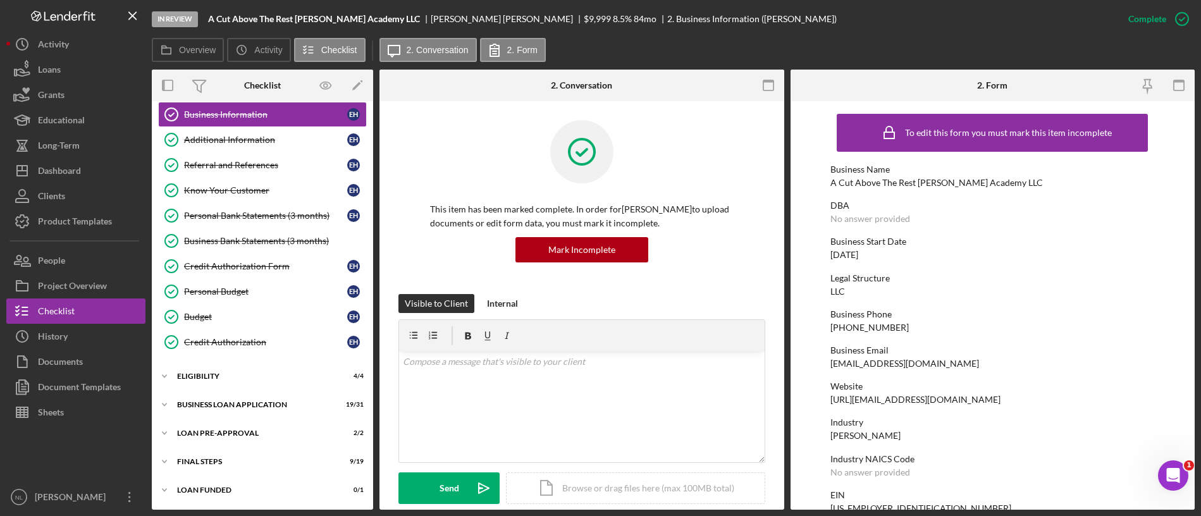
click at [236, 363] on div "Icon/Expander INQUIRY INFORMATION 11 / 11 Personal Information Personal Informa…" at bounding box center [262, 277] width 221 height 453
click at [232, 368] on div "Icon/Expander ELIGIBILITY 4 / 4" at bounding box center [262, 376] width 221 height 25
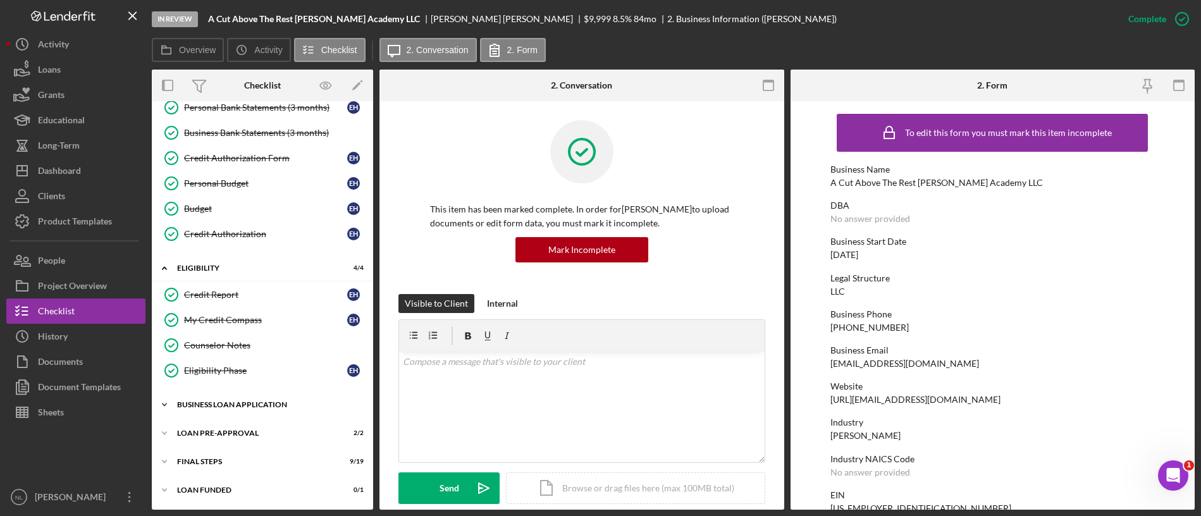
click at [246, 410] on div "Icon/Expander BUSINESS LOAN APPLICATION 19 / 31" at bounding box center [262, 404] width 221 height 25
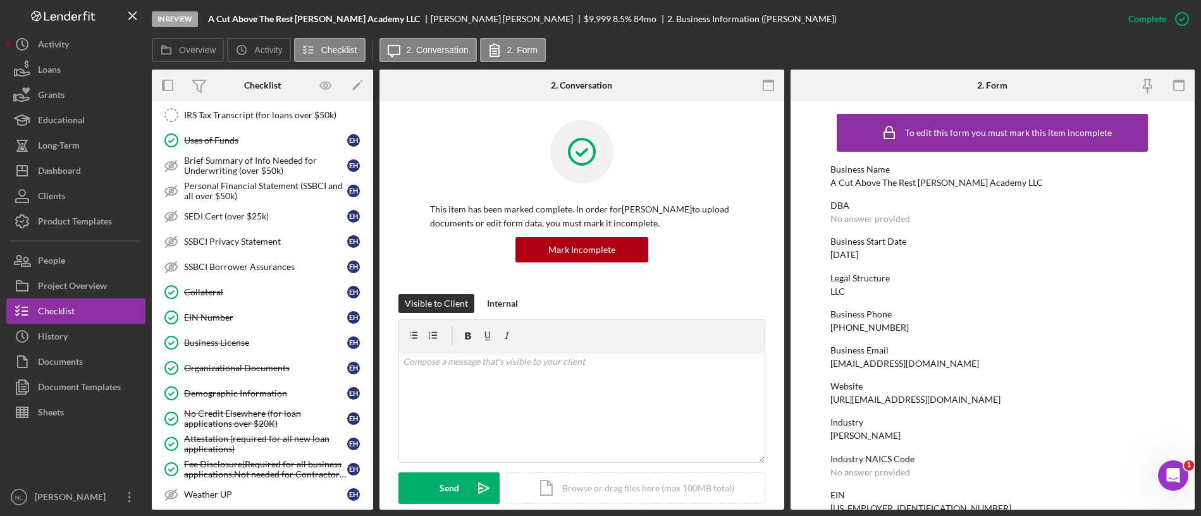
scroll to position [956, 0]
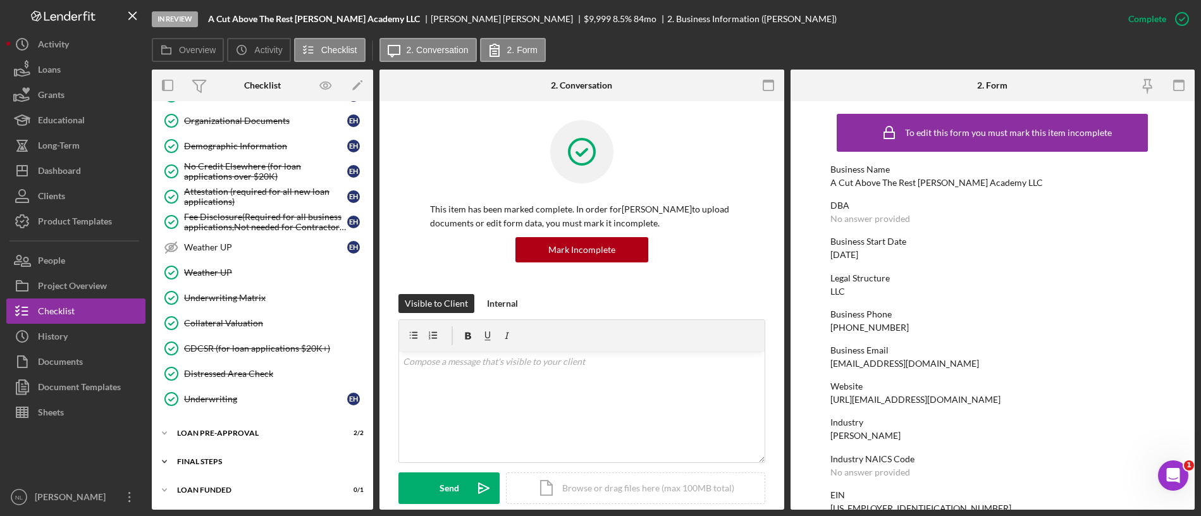
click at [225, 454] on div "Icon/Expander FINAL STEPS 9 / 19" at bounding box center [262, 461] width 221 height 25
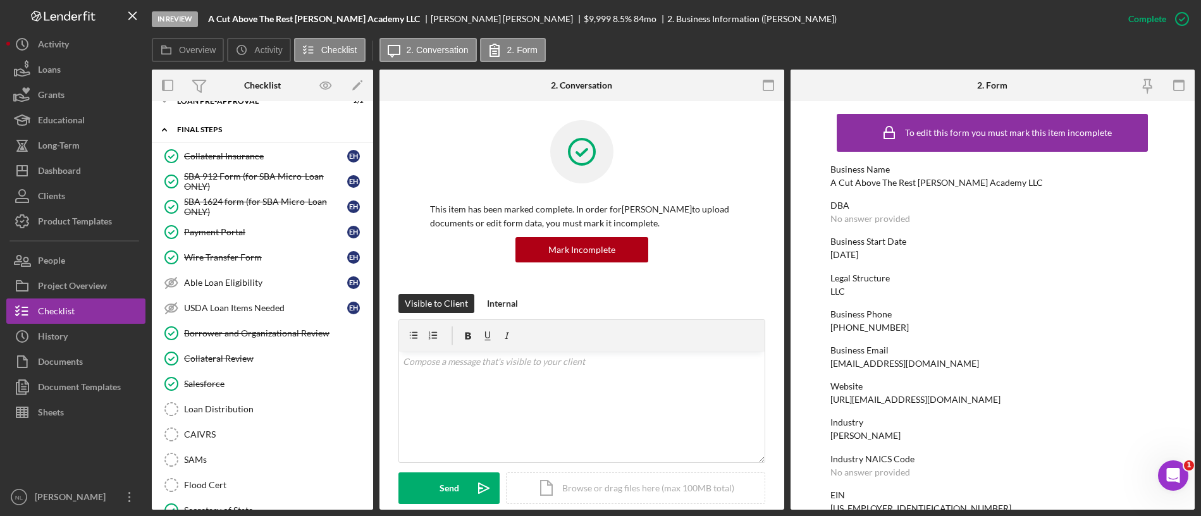
scroll to position [1316, 0]
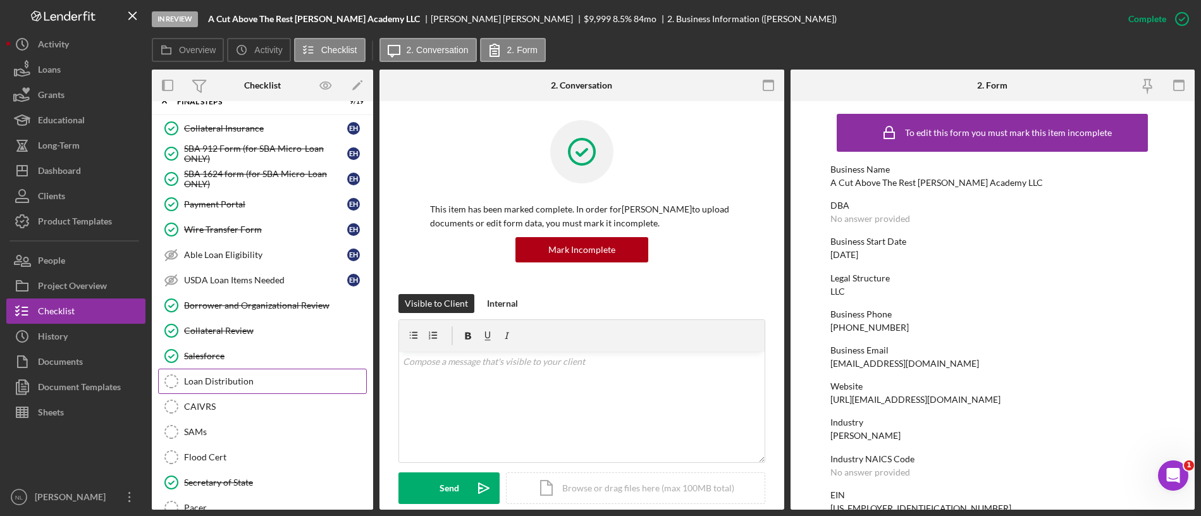
click at [235, 378] on div "Loan Distribution" at bounding box center [275, 381] width 182 height 10
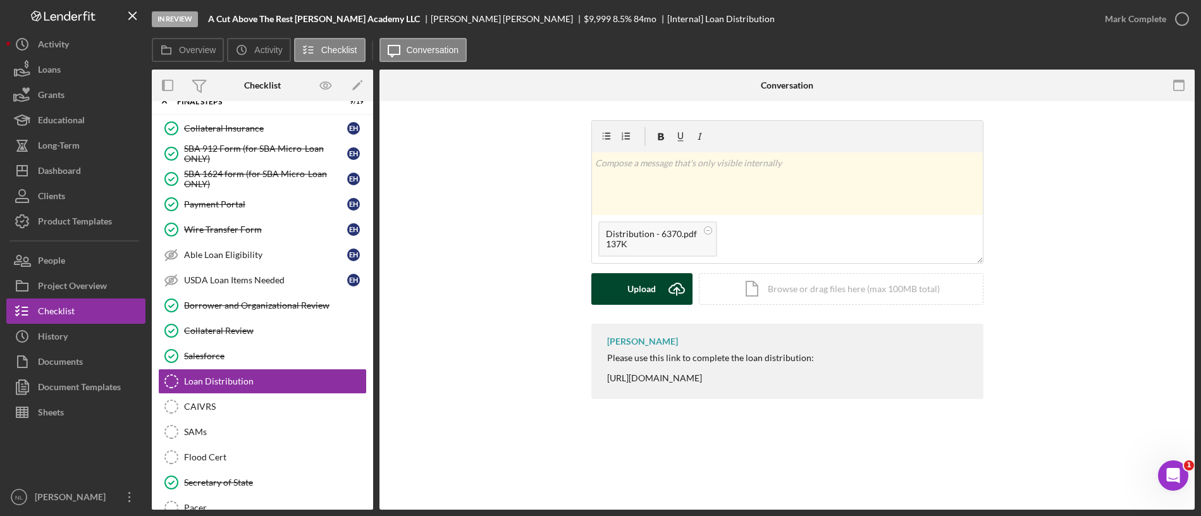
click at [630, 285] on div "Upload" at bounding box center [642, 289] width 28 height 32
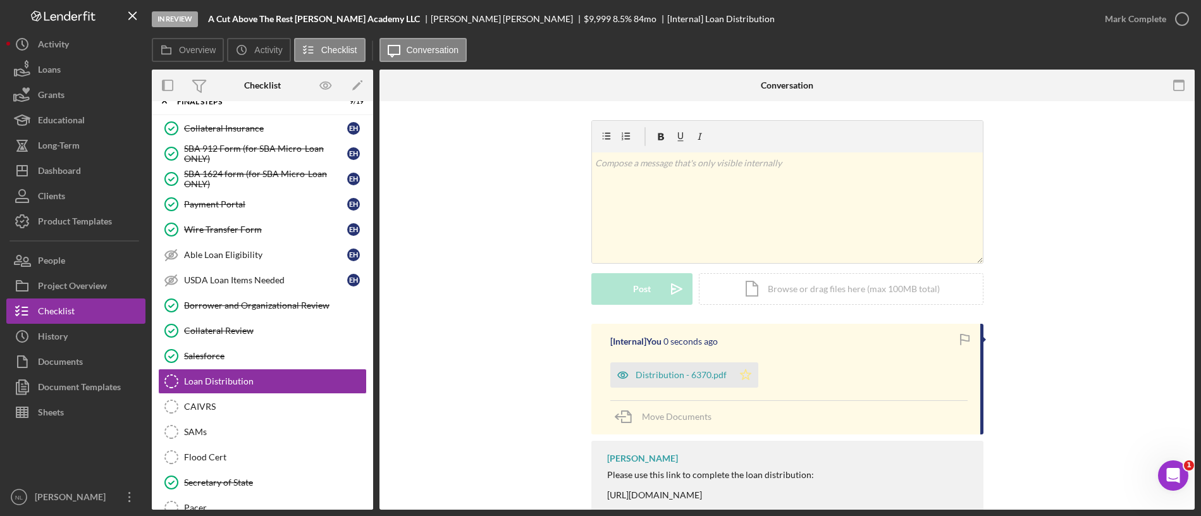
click at [743, 381] on icon "Icon/Star" at bounding box center [745, 374] width 25 height 25
click at [1123, 13] on div "Mark Complete" at bounding box center [1135, 18] width 61 height 25
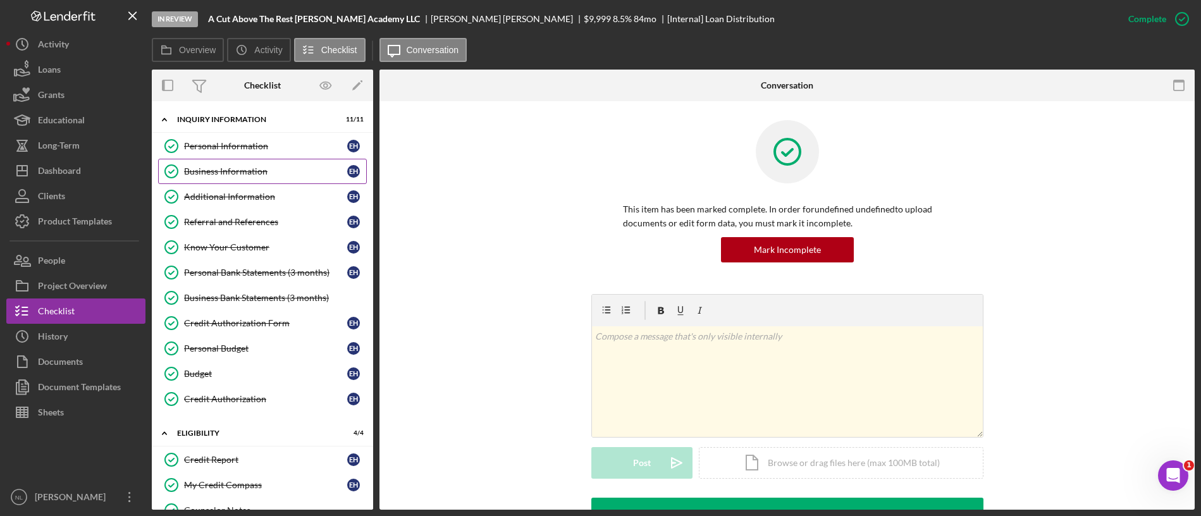
click at [279, 176] on div "Business Information" at bounding box center [265, 171] width 163 height 10
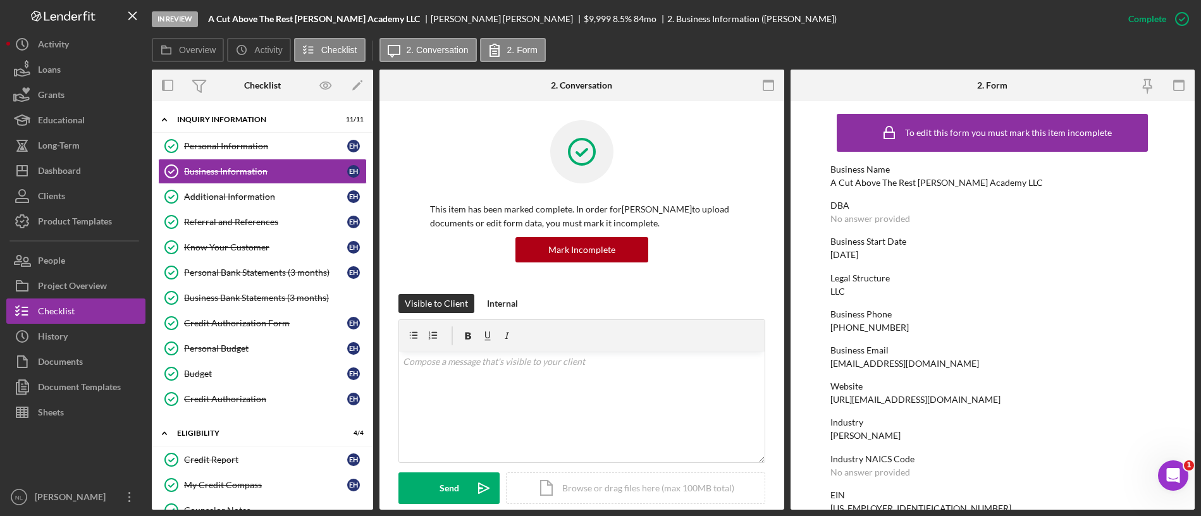
scroll to position [273, 0]
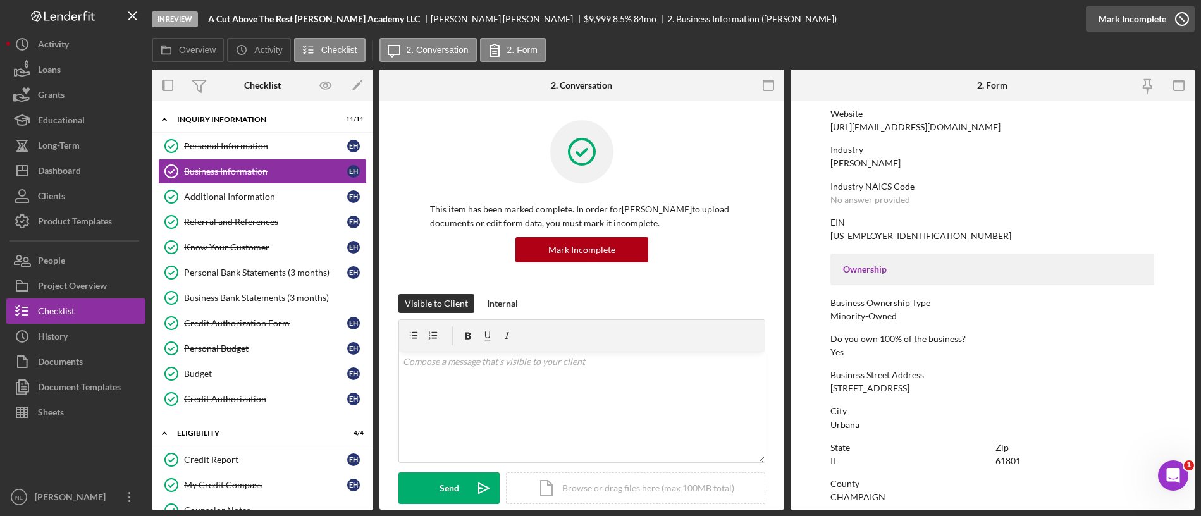
click at [1151, 29] on div "Mark Incomplete" at bounding box center [1133, 18] width 68 height 25
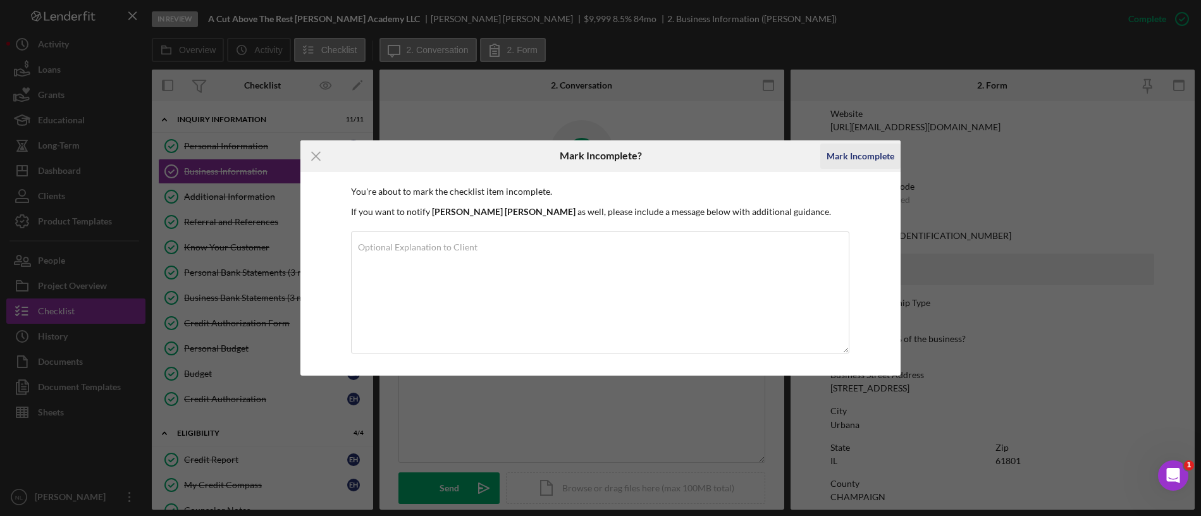
click at [857, 154] on div "Mark Incomplete" at bounding box center [861, 156] width 68 height 25
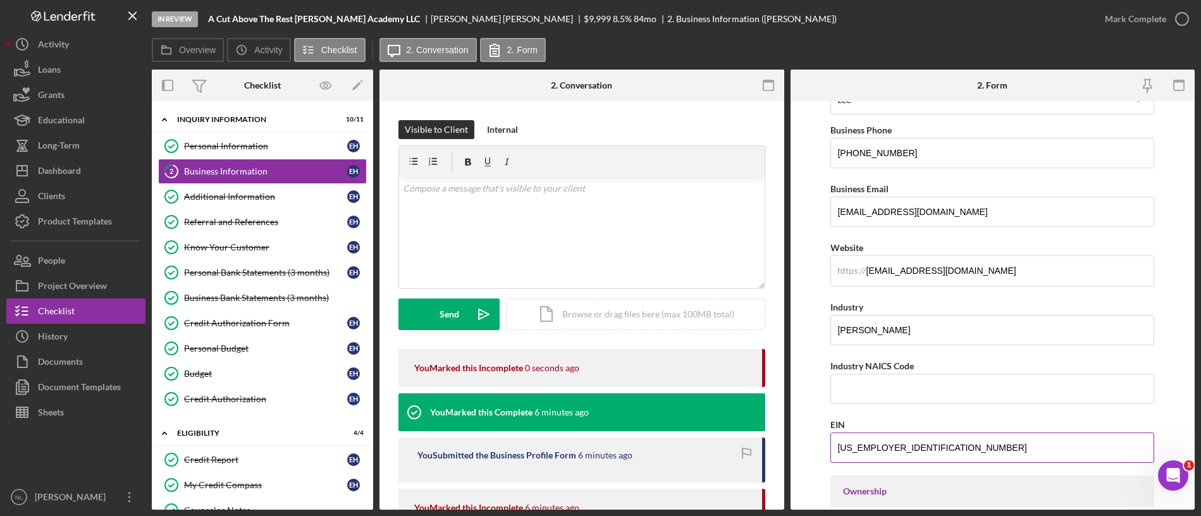
scroll to position [438, 0]
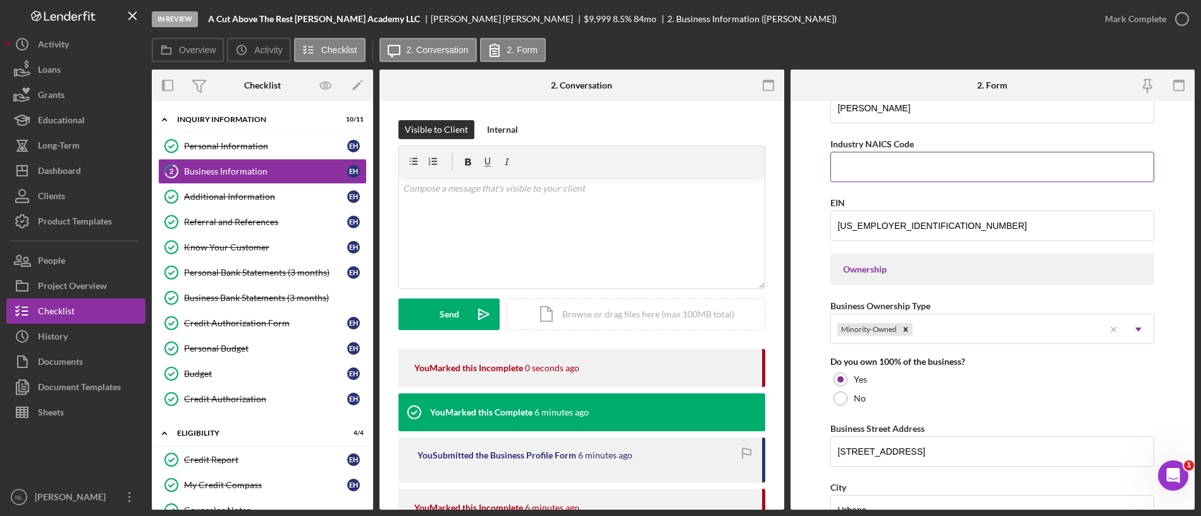
click at [863, 165] on input "Industry NAICS Code" at bounding box center [993, 167] width 324 height 30
paste input "812111"
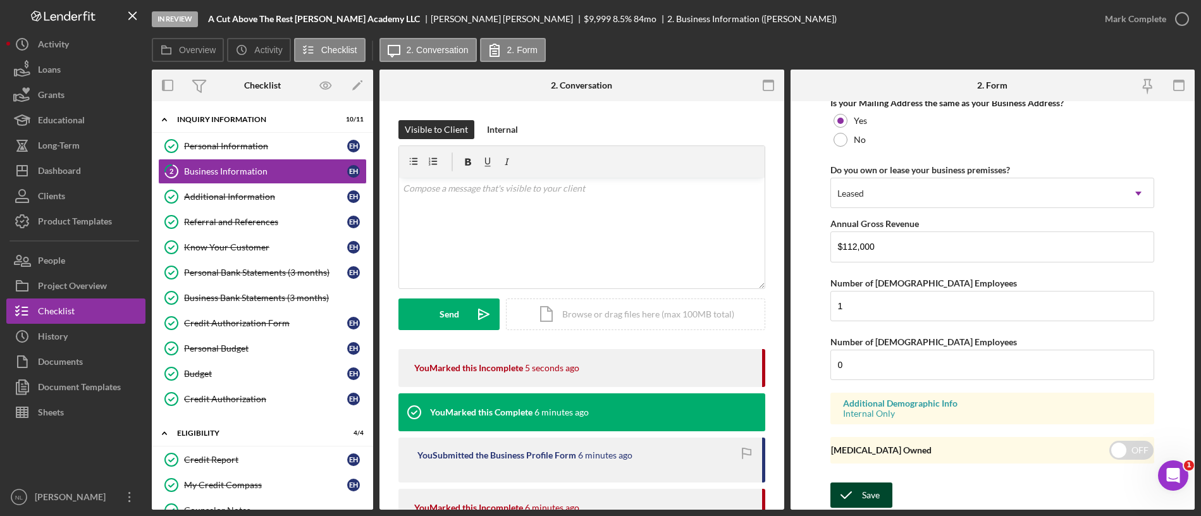
type input "812111"
click at [864, 500] on div "Save" at bounding box center [871, 495] width 18 height 25
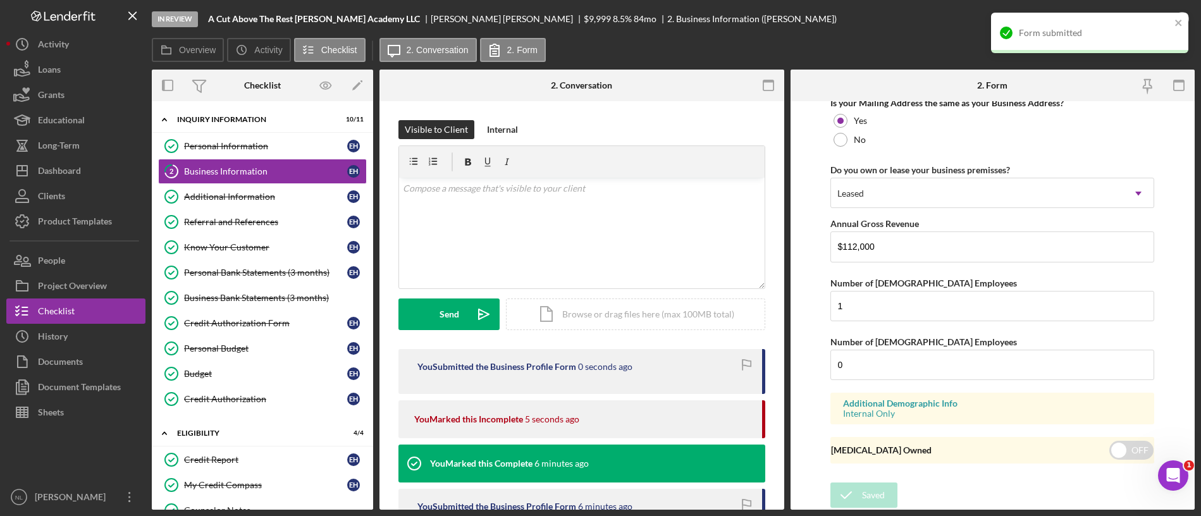
click at [1173, 23] on div "Form submitted" at bounding box center [1085, 33] width 178 height 20
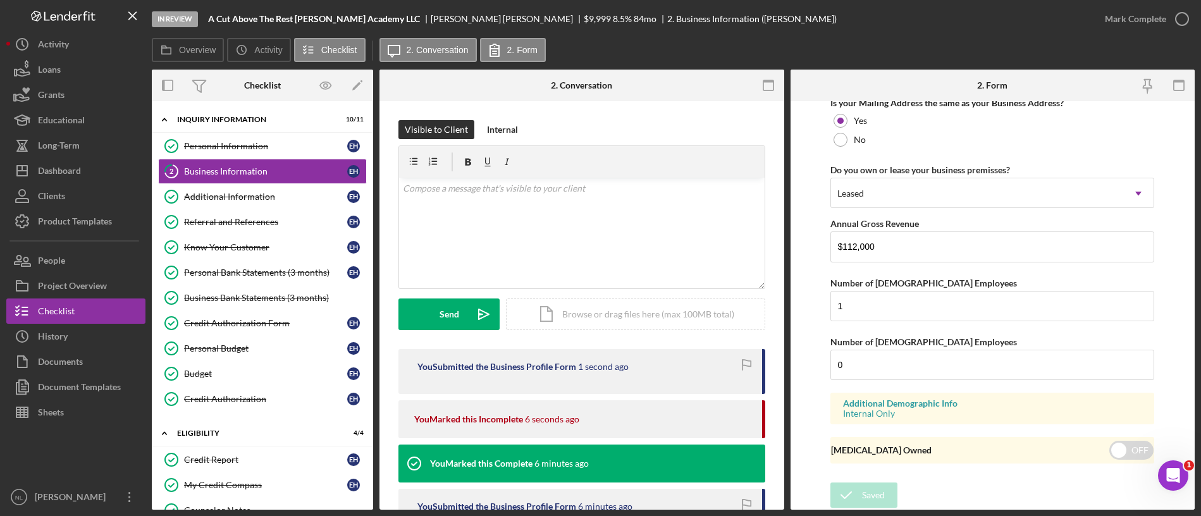
click at [1130, 33] on div "Mark Complete" at bounding box center [1143, 19] width 102 height 38
click at [1127, 29] on div "Mark Complete" at bounding box center [1135, 18] width 61 height 25
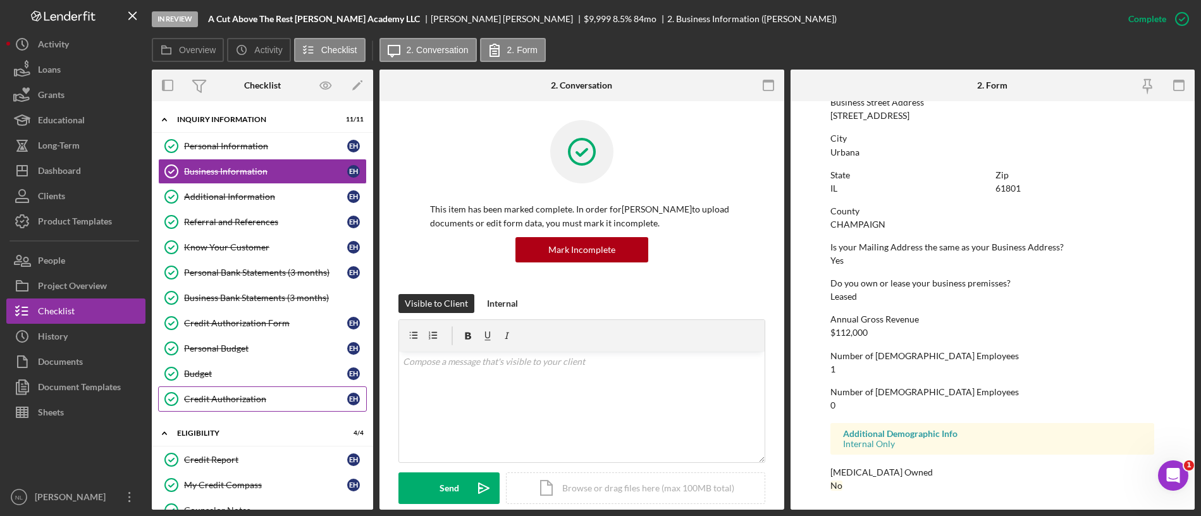
scroll to position [319, 0]
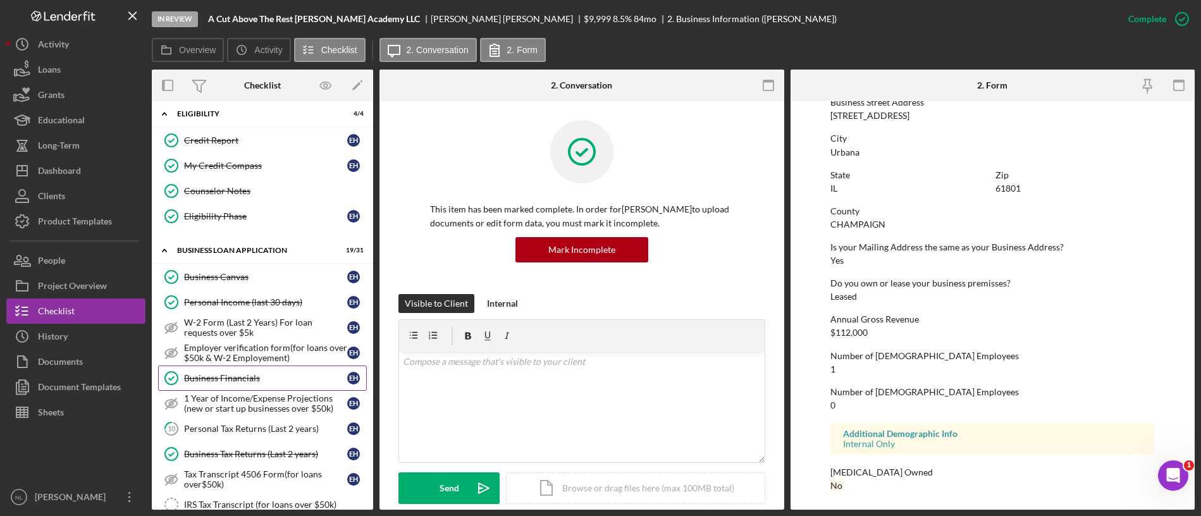
click at [233, 374] on div "Business Financials" at bounding box center [265, 378] width 163 height 10
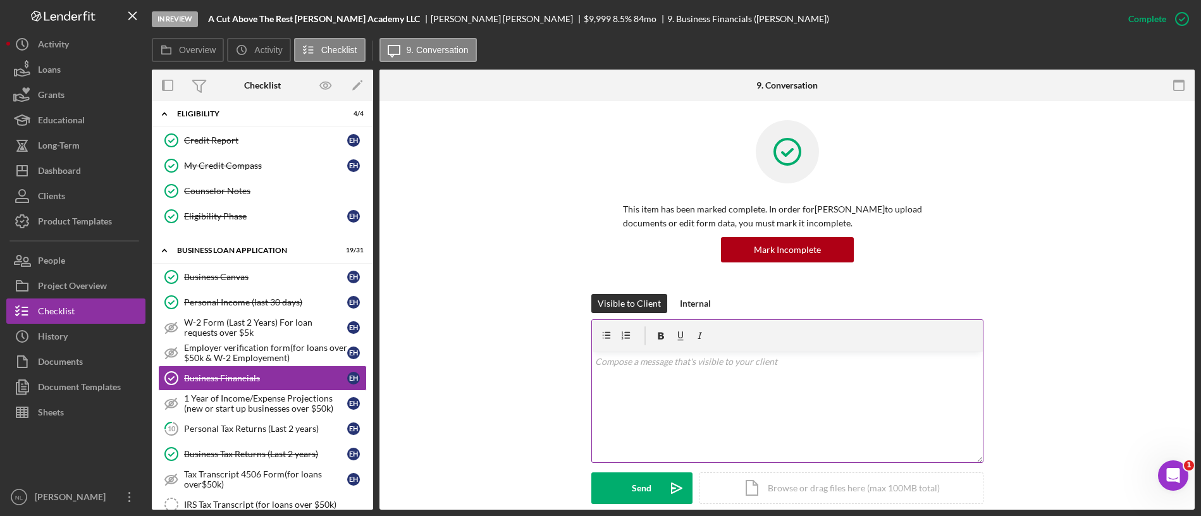
scroll to position [376, 0]
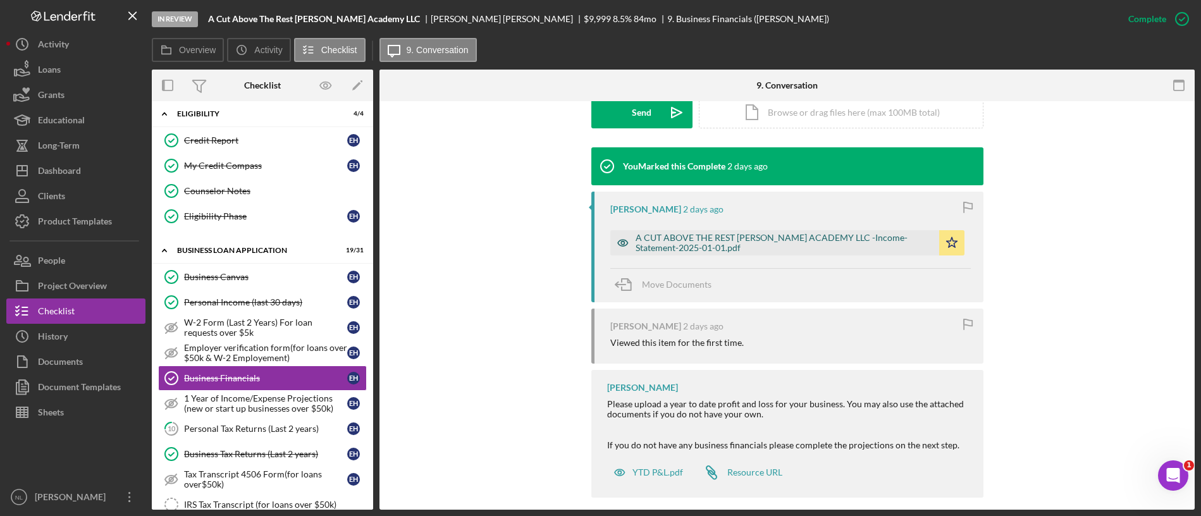
click at [675, 249] on div "A CUT ABOVE THE REST [PERSON_NAME] ACADEMY LLC -Income-Statement-2025-01-01.pdf" at bounding box center [784, 243] width 297 height 20
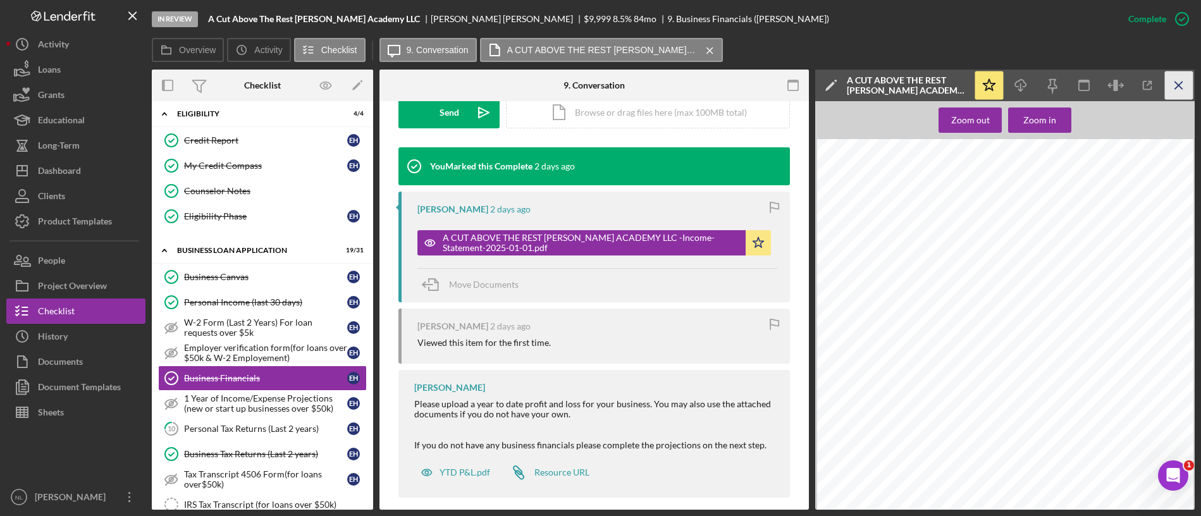
click at [1179, 90] on icon "Icon/Menu Close" at bounding box center [1179, 85] width 28 height 28
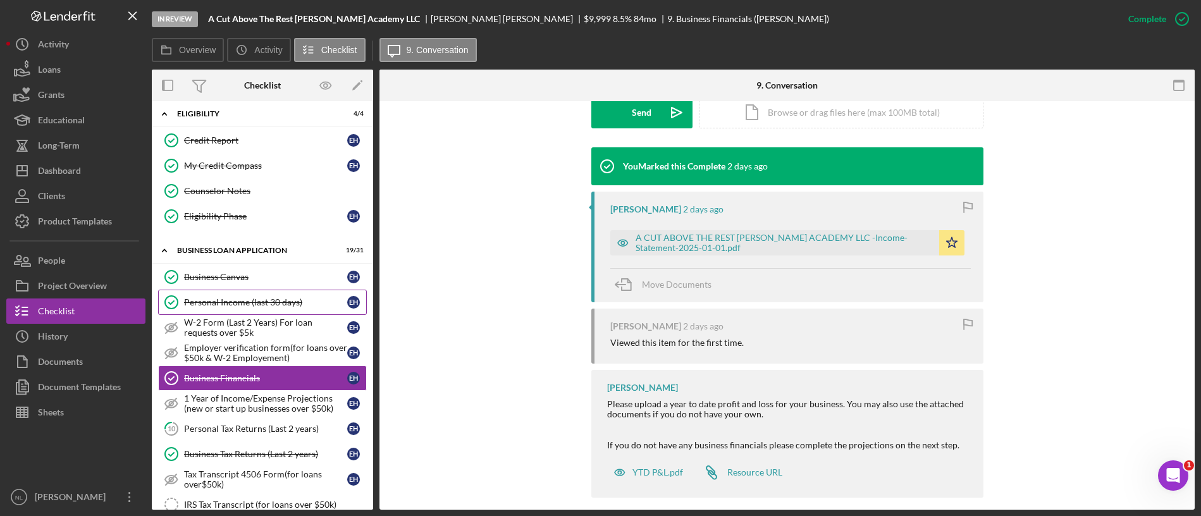
click at [211, 312] on link "Personal Income (last 30 days) Personal Income (last 30 days) E H" at bounding box center [262, 302] width 209 height 25
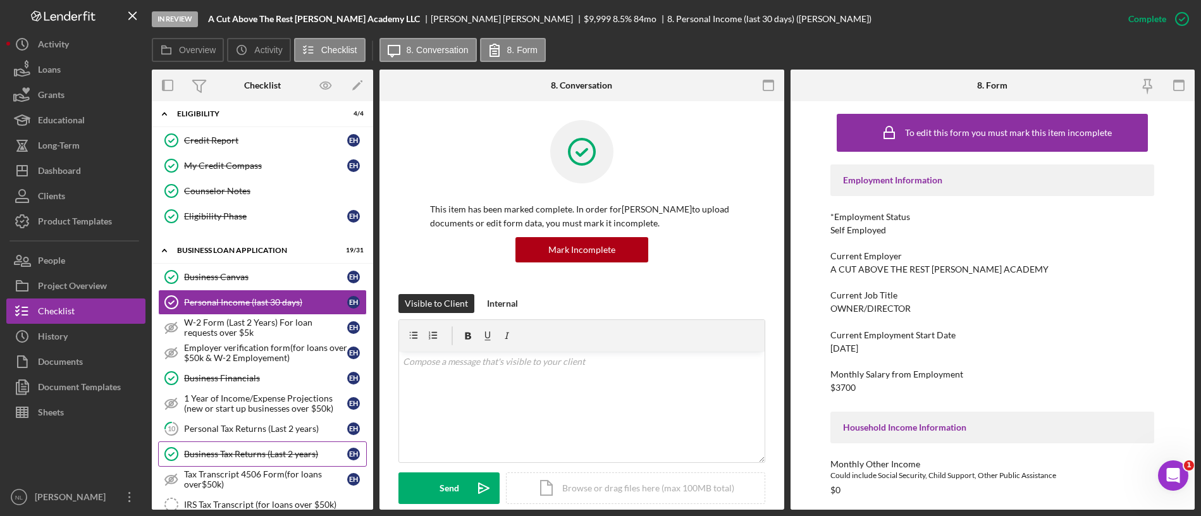
click at [273, 450] on div "Business Tax Returns (Last 2 years)" at bounding box center [265, 454] width 163 height 10
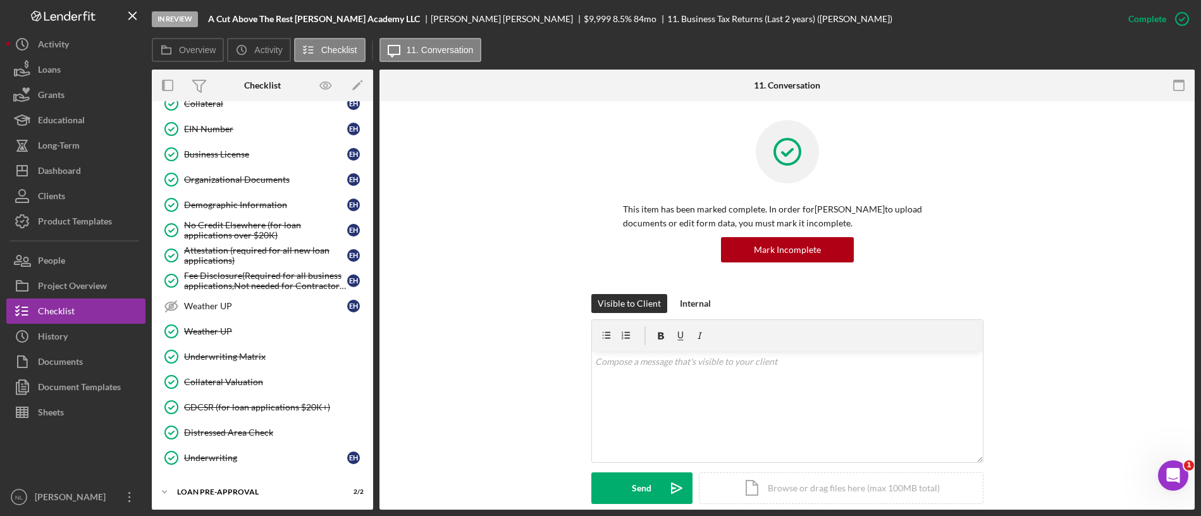
scroll to position [900, 0]
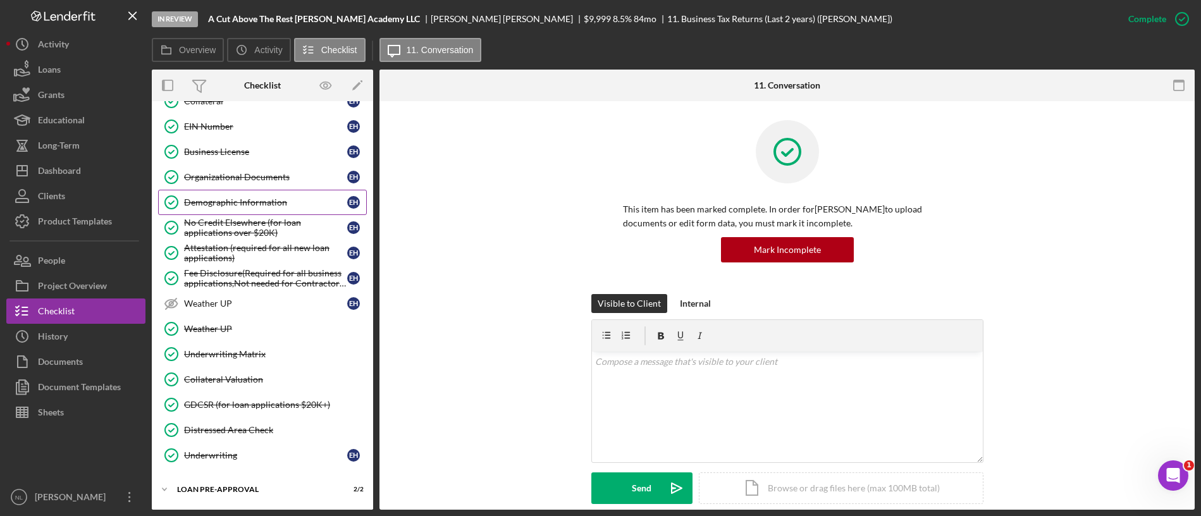
click at [225, 199] on div "Demographic Information" at bounding box center [265, 202] width 163 height 10
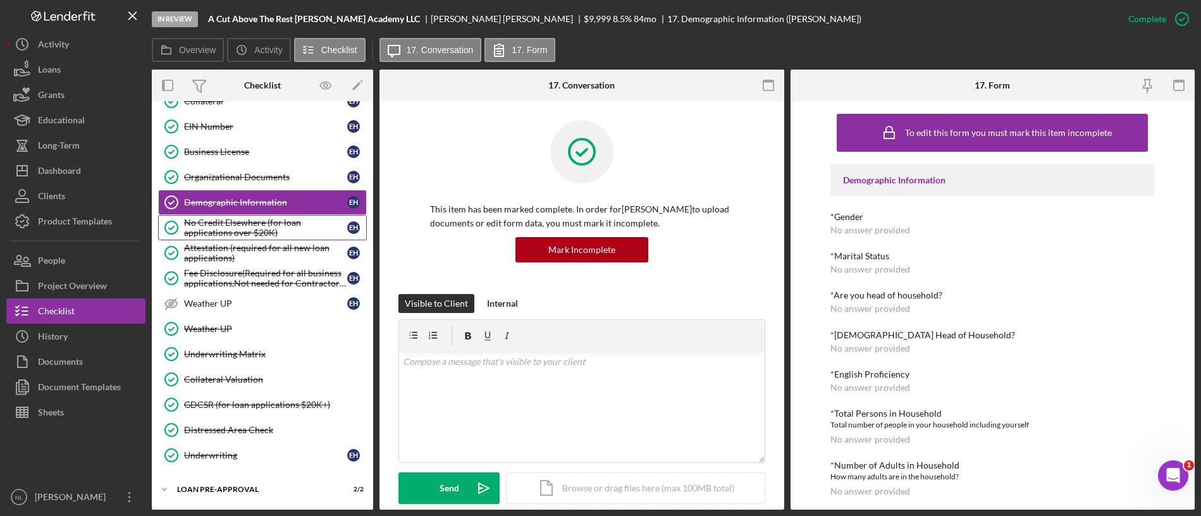
click at [205, 219] on div "No Credit Elsewhere (for loan applications over $20K)" at bounding box center [265, 228] width 163 height 20
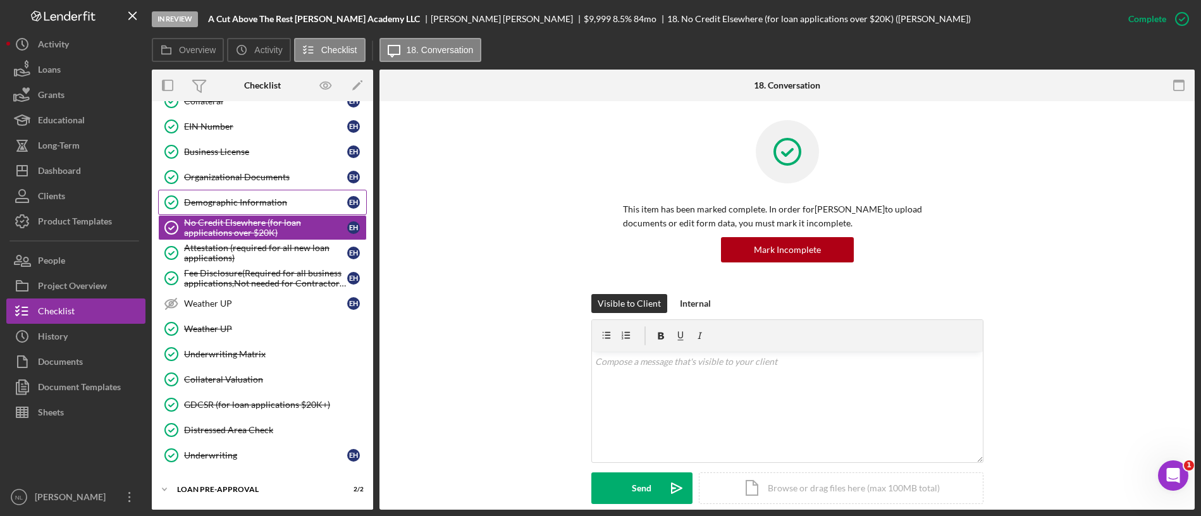
click at [207, 197] on div "Demographic Information" at bounding box center [265, 202] width 163 height 10
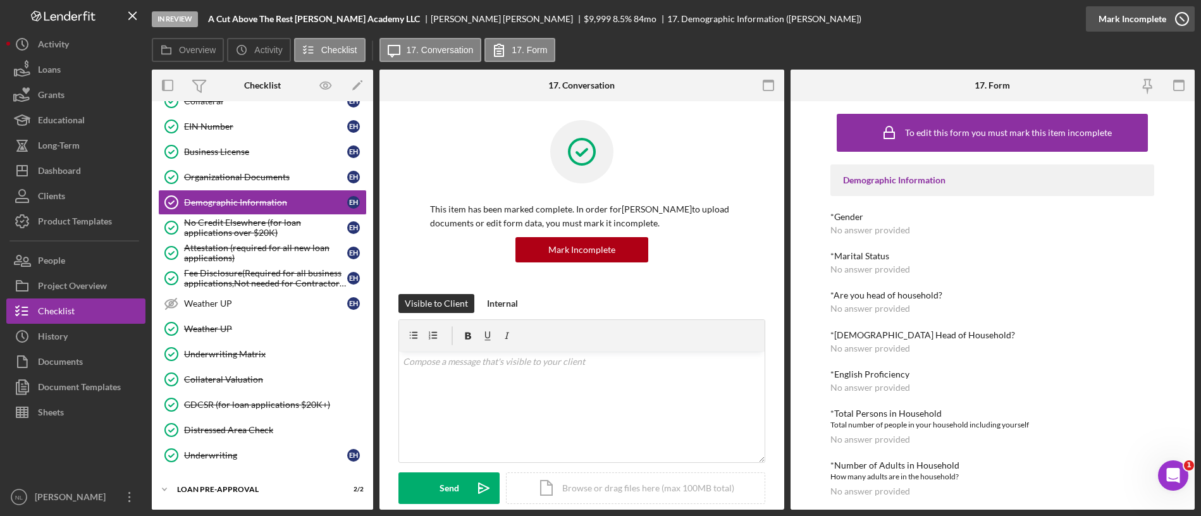
click at [1147, 15] on div "Mark Incomplete" at bounding box center [1133, 18] width 68 height 25
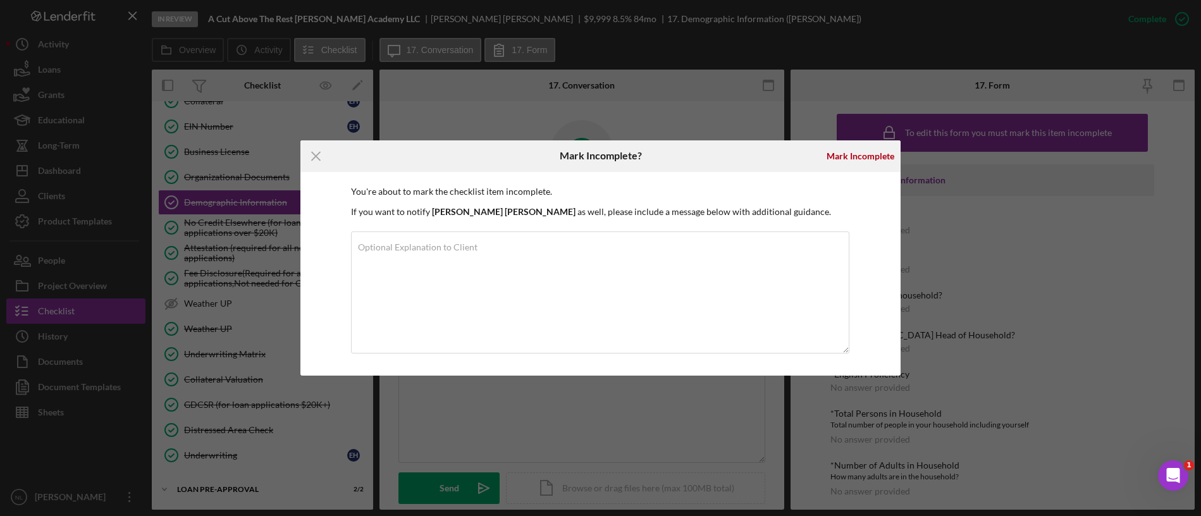
click at [846, 170] on div "Mark Incomplete" at bounding box center [860, 156] width 80 height 32
click at [843, 163] on div "Mark Incomplete" at bounding box center [861, 156] width 68 height 25
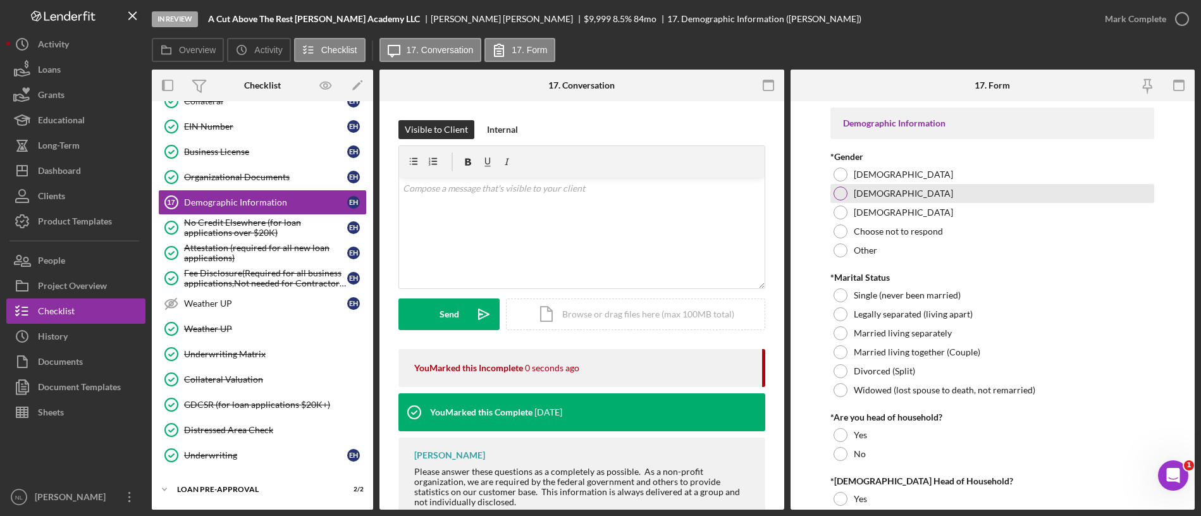
click at [869, 192] on label "[DEMOGRAPHIC_DATA]" at bounding box center [903, 194] width 99 height 10
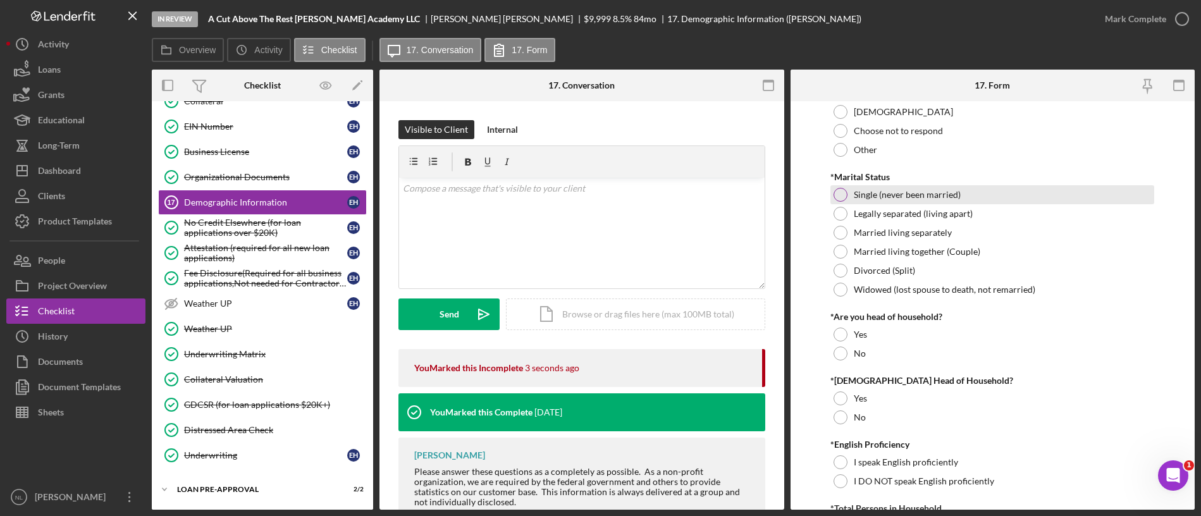
click at [845, 197] on div at bounding box center [841, 195] width 14 height 14
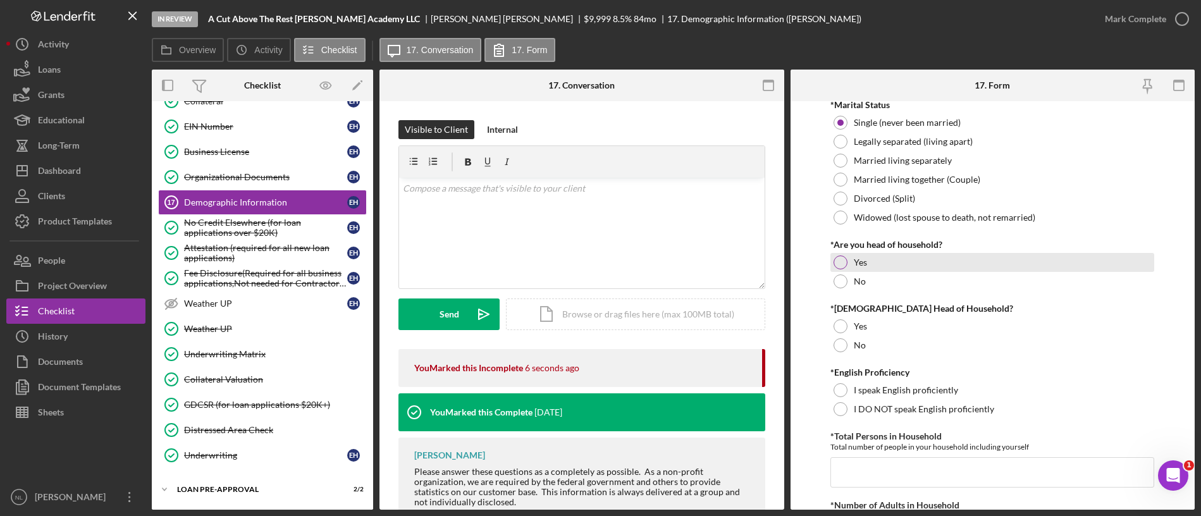
scroll to position [174, 0]
click at [843, 258] on div at bounding box center [841, 261] width 14 height 14
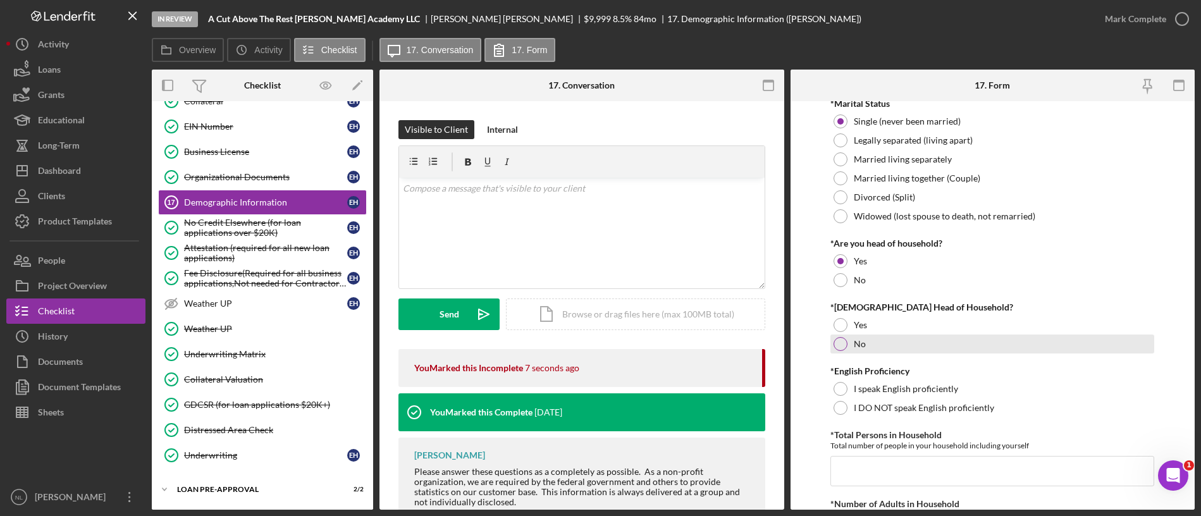
click at [849, 350] on div "No" at bounding box center [993, 344] width 324 height 19
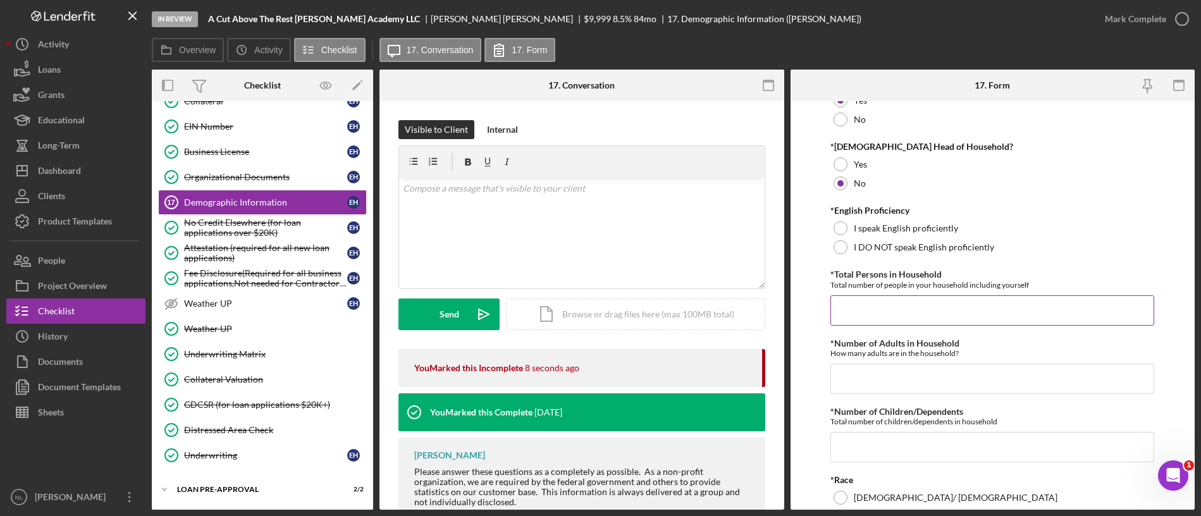
scroll to position [336, 0]
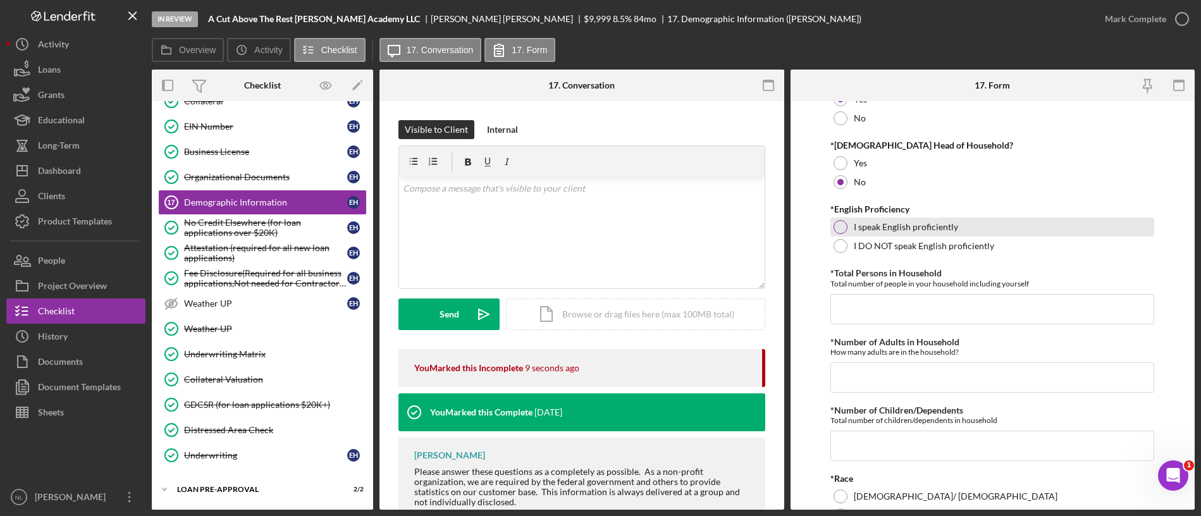
click at [844, 225] on div at bounding box center [841, 227] width 14 height 14
click at [879, 313] on input "*Total Persons in Household" at bounding box center [993, 309] width 324 height 30
type input "1"
click at [877, 378] on input "*Number of Adults in Household" at bounding box center [993, 377] width 324 height 30
type input "1"
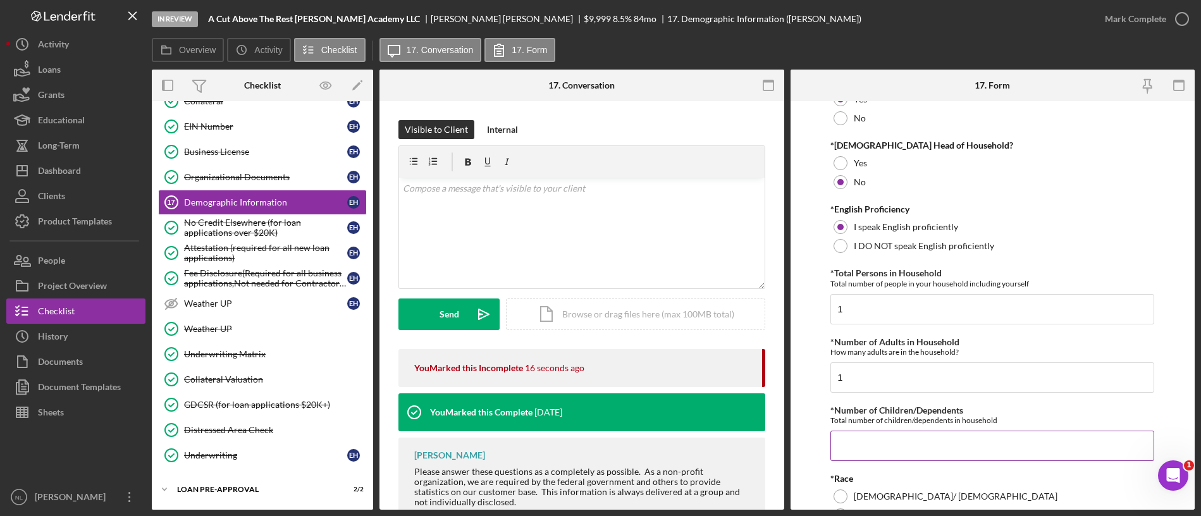
click at [857, 451] on input "*Number of Children/Dependents" at bounding box center [993, 446] width 324 height 30
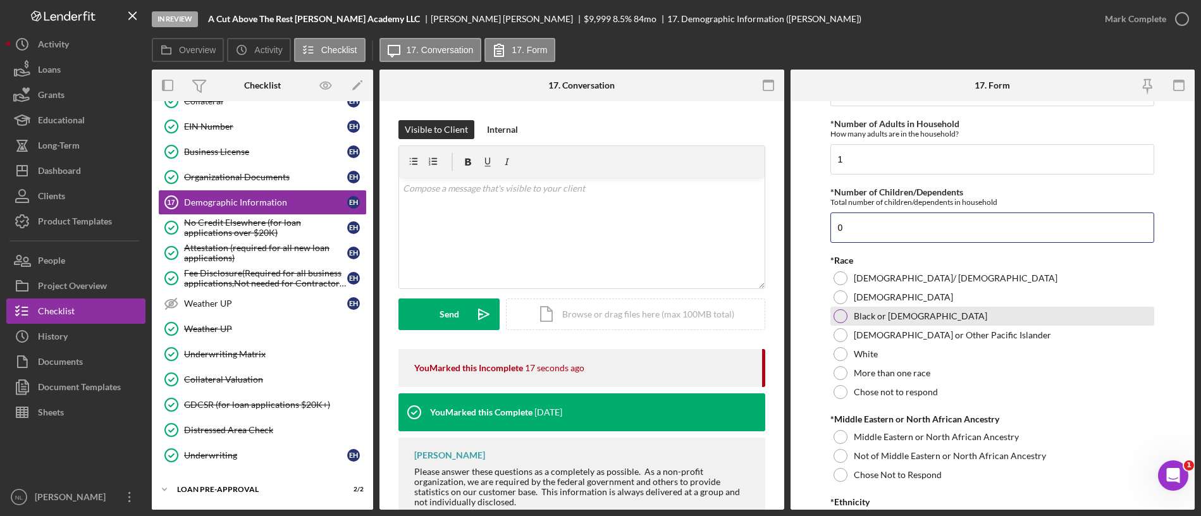
type input "0"
click at [855, 311] on label "Black or [DEMOGRAPHIC_DATA]" at bounding box center [920, 316] width 133 height 10
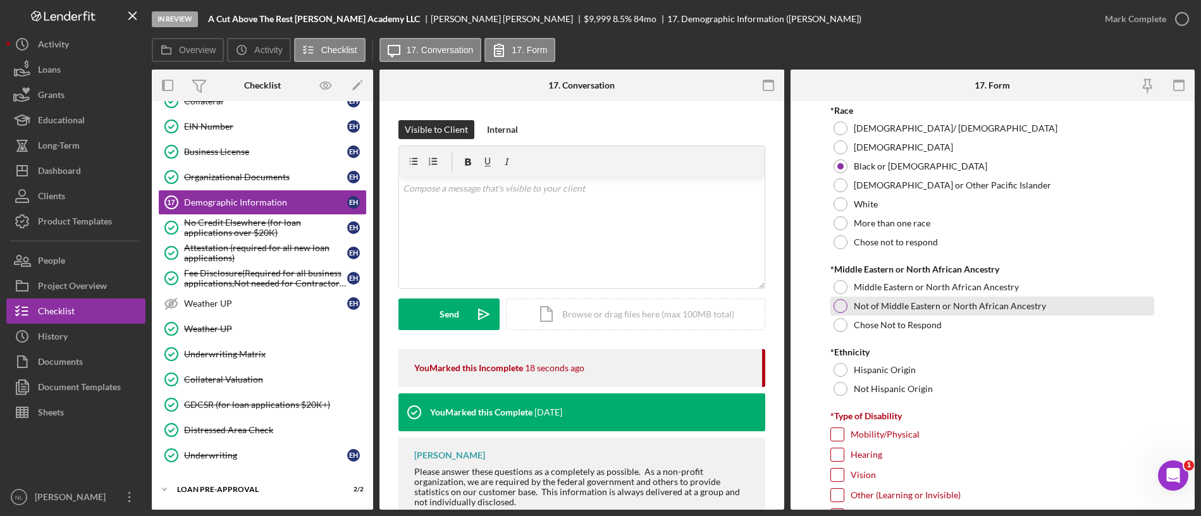
click at [888, 308] on label "Not of Middle Eastern or North African Ancestry" at bounding box center [950, 306] width 192 height 10
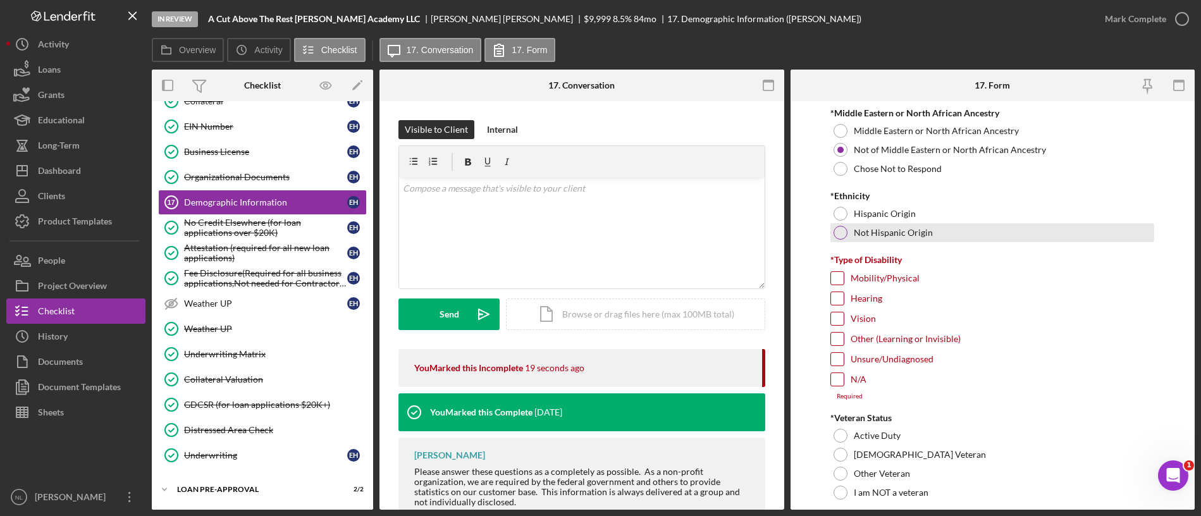
scroll to position [861, 0]
click at [850, 237] on div "Not Hispanic Origin" at bounding box center [993, 232] width 324 height 19
click at [844, 371] on div "Unsure/Undiagnosed" at bounding box center [993, 362] width 324 height 20
click at [842, 381] on input "N/A" at bounding box center [837, 379] width 13 height 13
checkbox input "true"
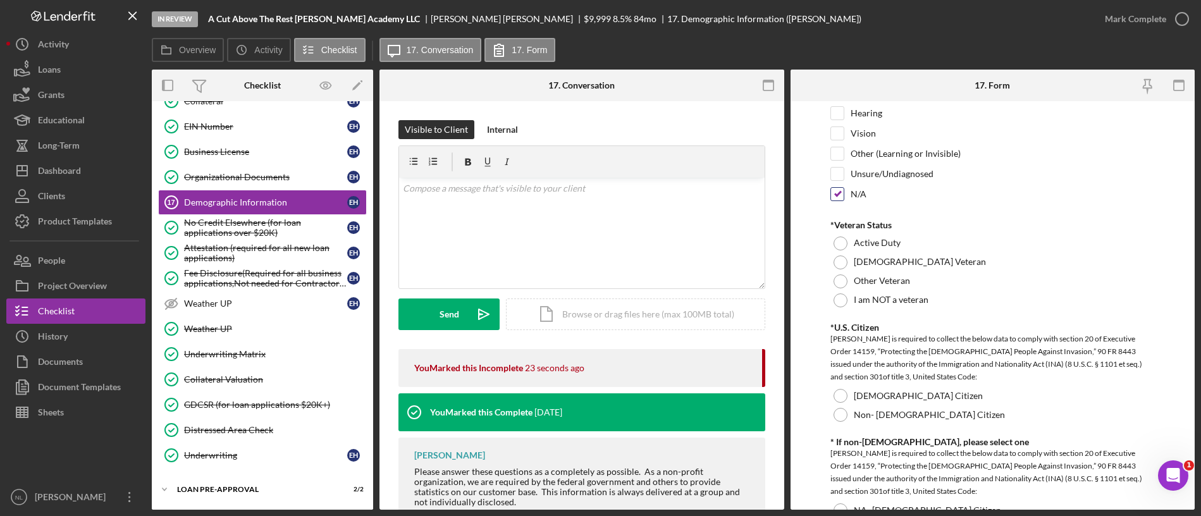
scroll to position [1046, 0]
click at [844, 296] on div at bounding box center [841, 300] width 14 height 14
click at [865, 392] on label "[DEMOGRAPHIC_DATA] Citizen" at bounding box center [918, 395] width 129 height 10
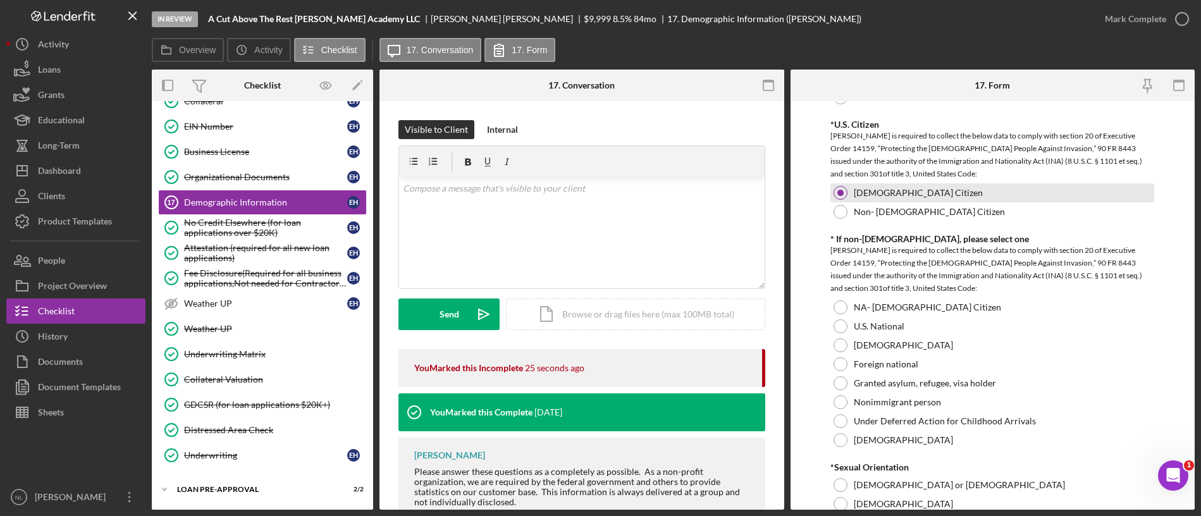
scroll to position [1249, 0]
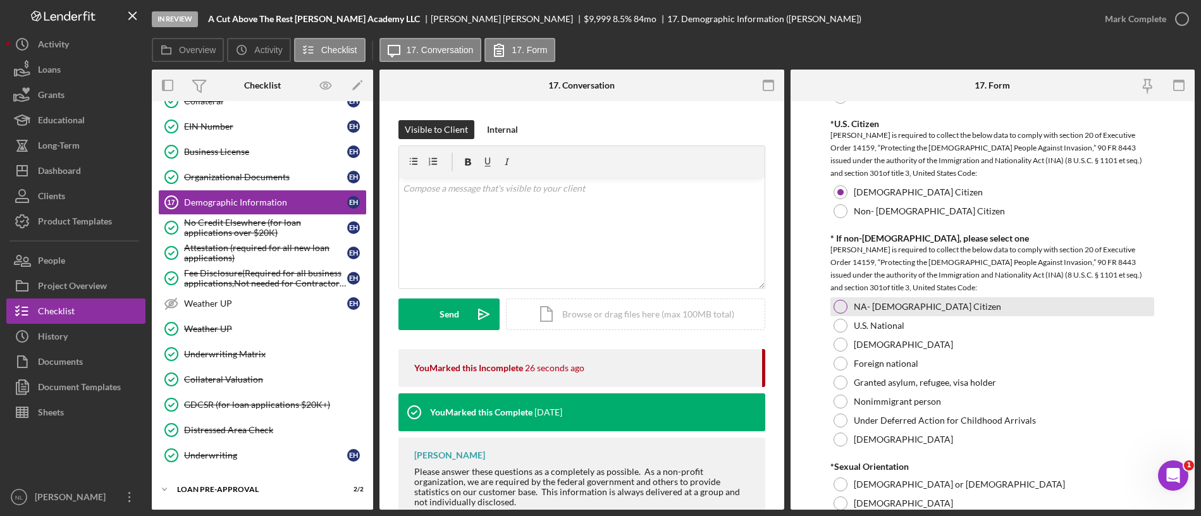
click at [842, 311] on div at bounding box center [841, 307] width 14 height 14
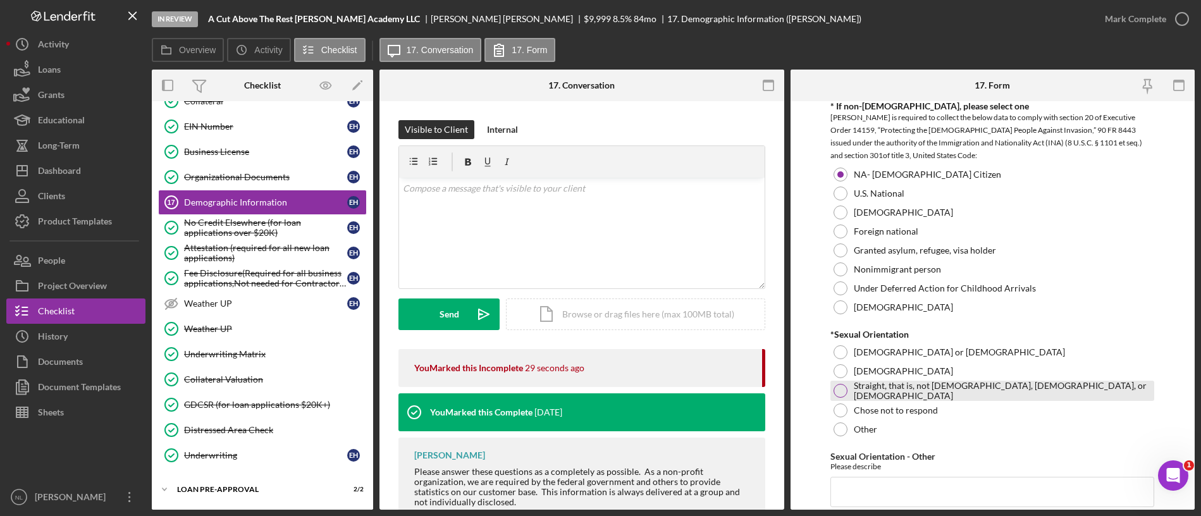
click at [846, 390] on div at bounding box center [841, 391] width 14 height 14
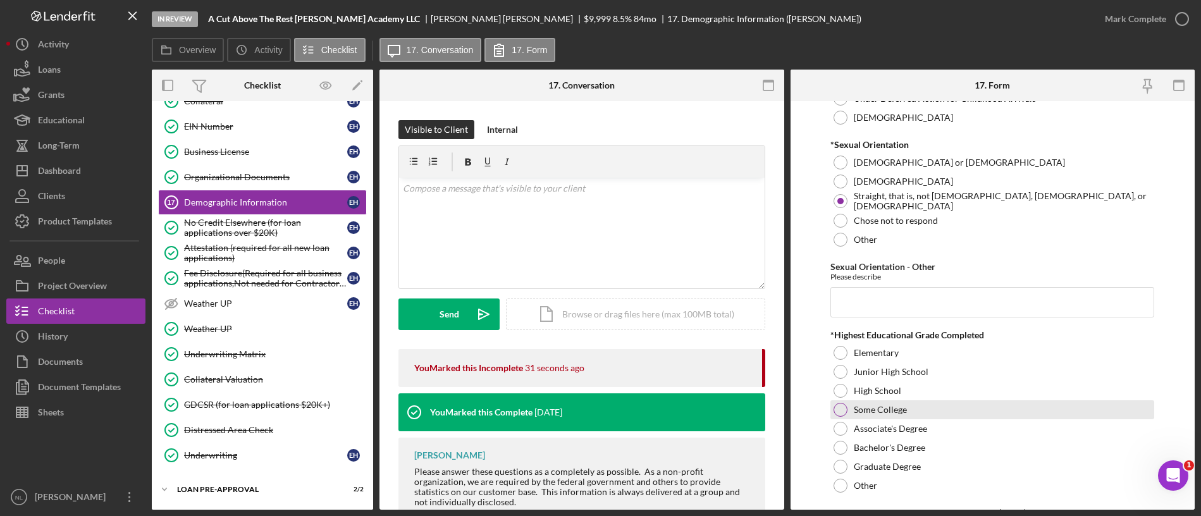
scroll to position [1698, 0]
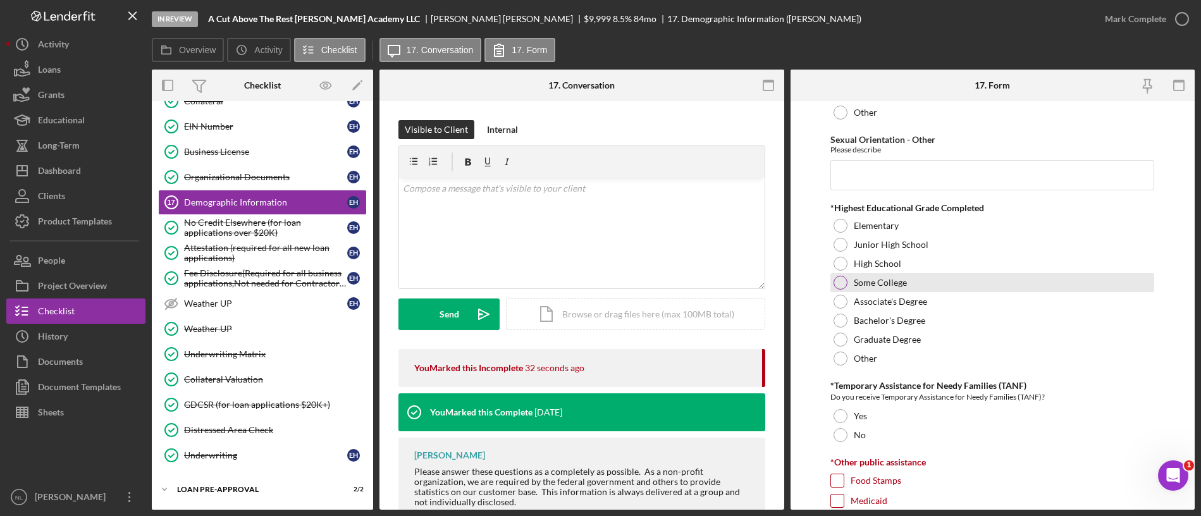
click at [849, 278] on div "Some College" at bounding box center [993, 282] width 324 height 19
click at [843, 435] on div at bounding box center [841, 435] width 14 height 14
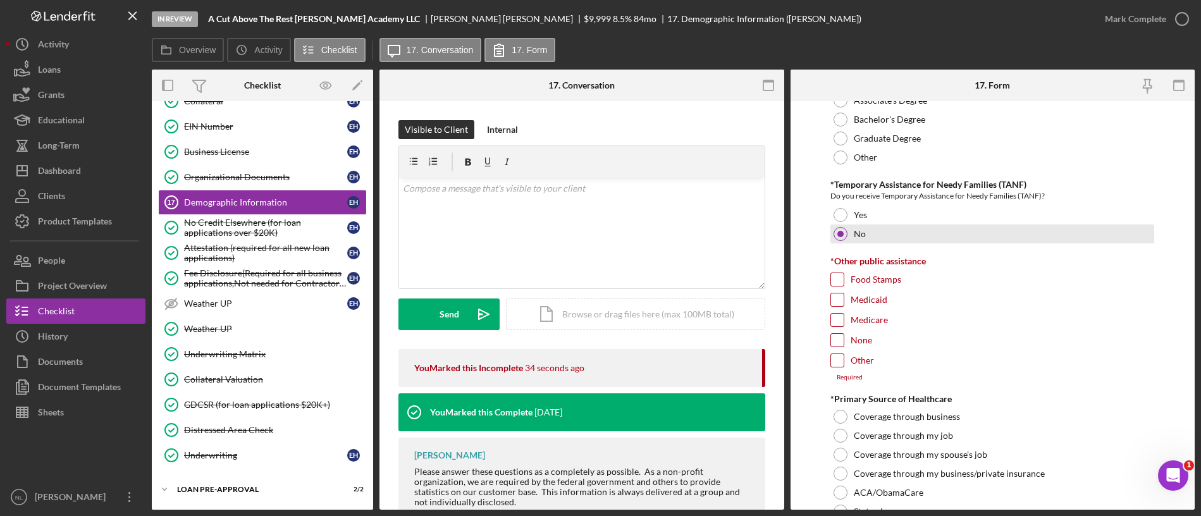
scroll to position [1938, 0]
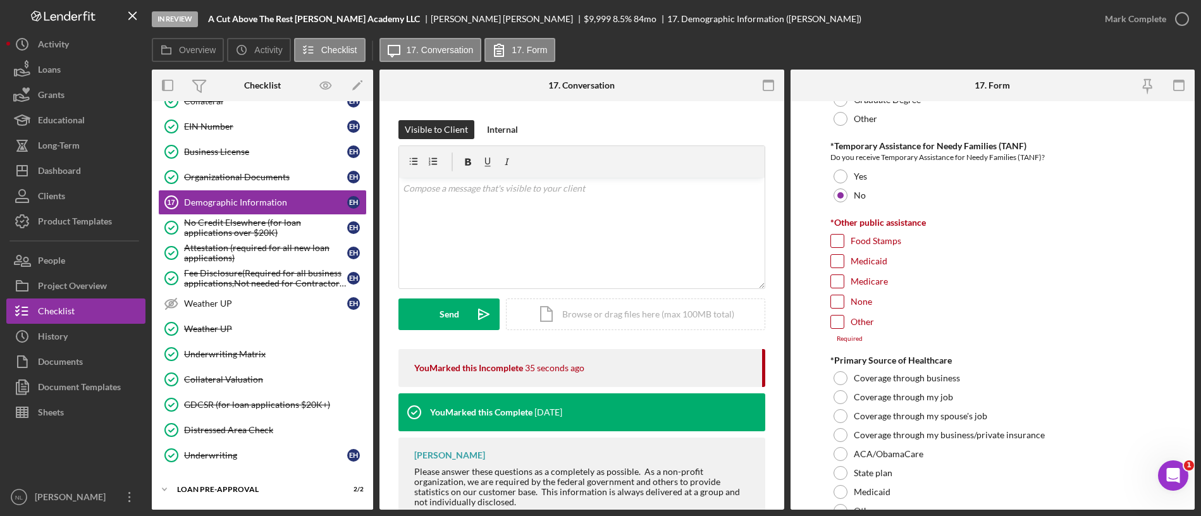
click at [853, 300] on label "None" at bounding box center [862, 301] width 22 height 13
click at [844, 300] on input "None" at bounding box center [837, 301] width 13 height 13
checkbox input "true"
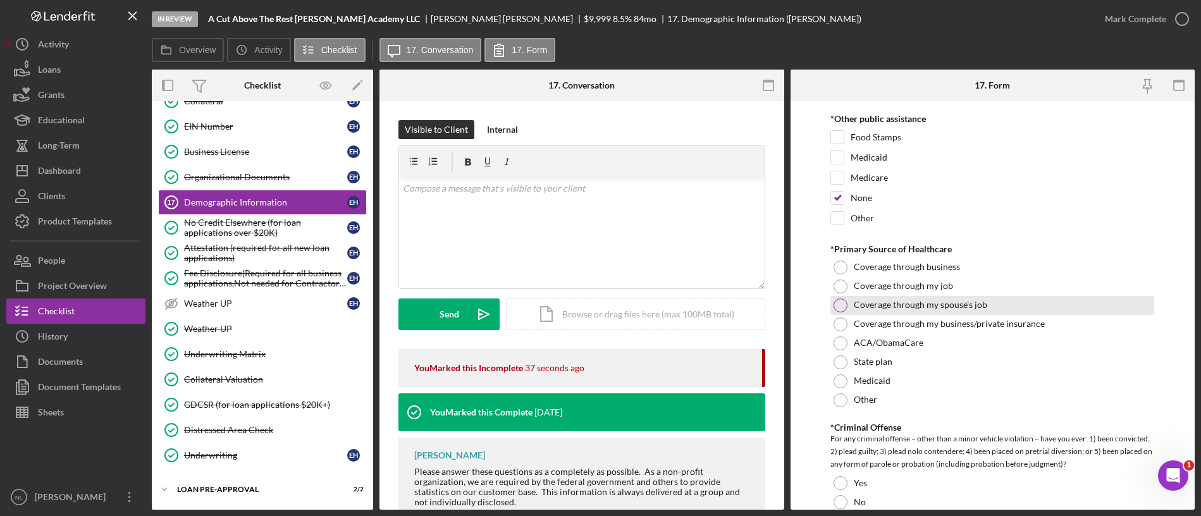
scroll to position [2043, 0]
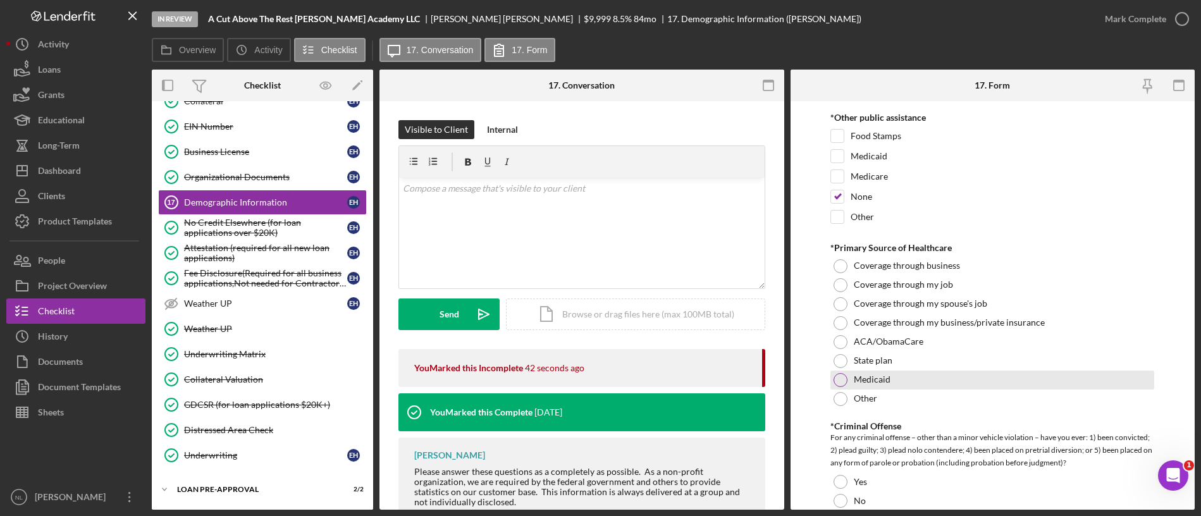
click at [840, 376] on div at bounding box center [841, 380] width 14 height 14
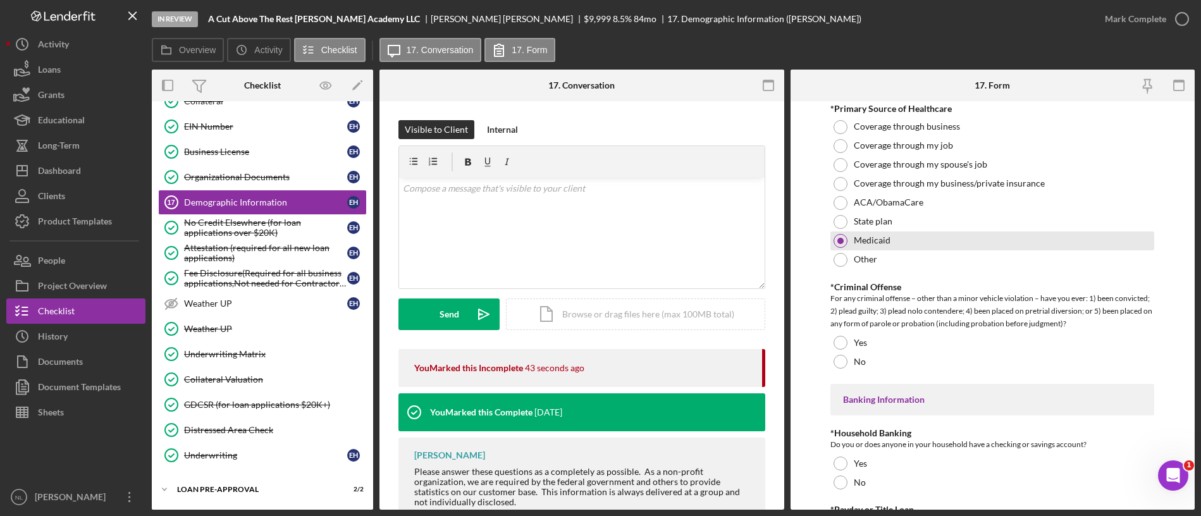
scroll to position [2187, 0]
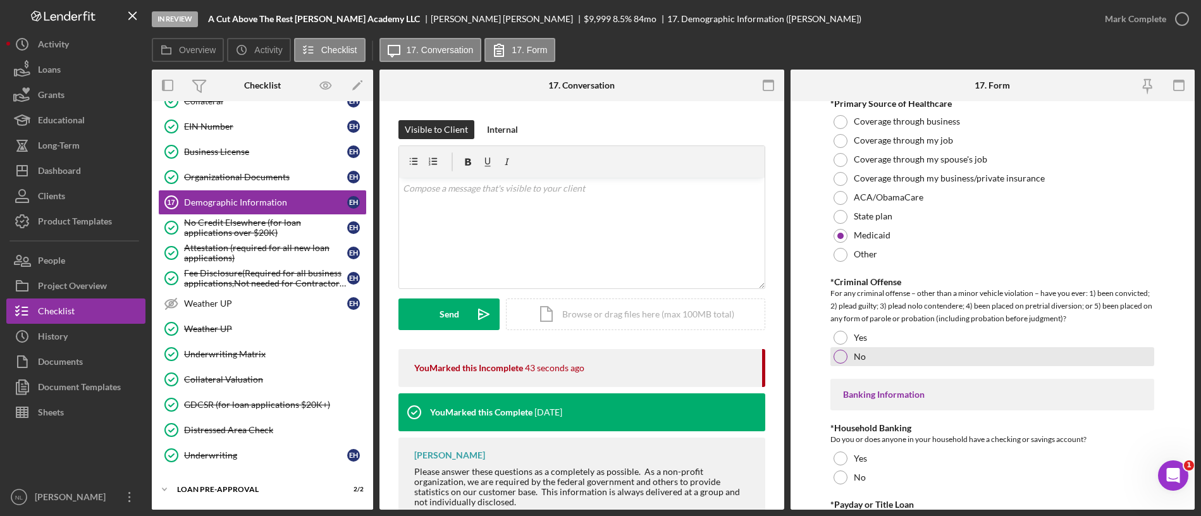
click at [847, 347] on div "No" at bounding box center [993, 356] width 324 height 19
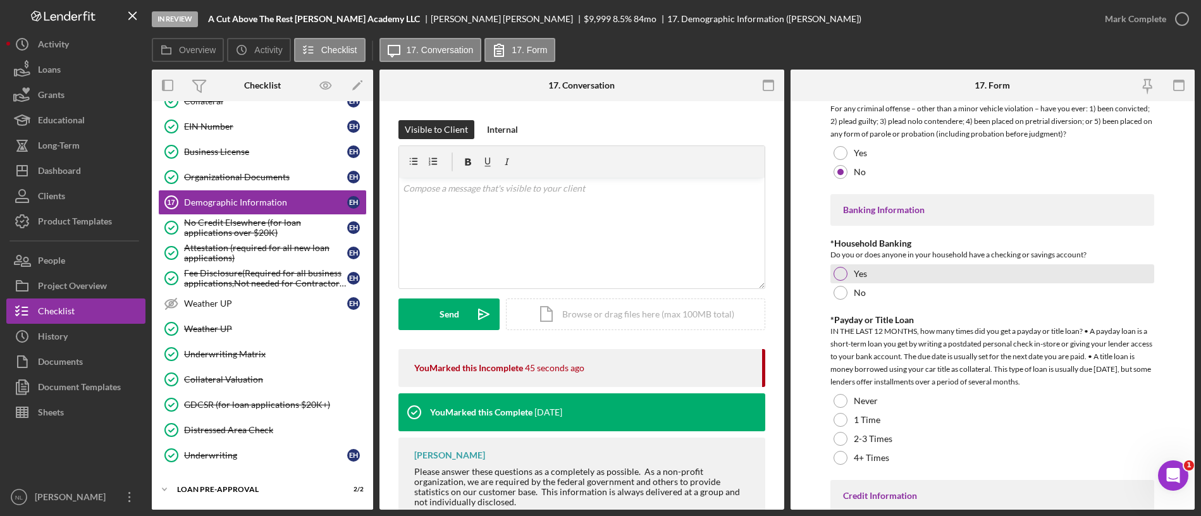
click at [837, 278] on div at bounding box center [841, 274] width 14 height 14
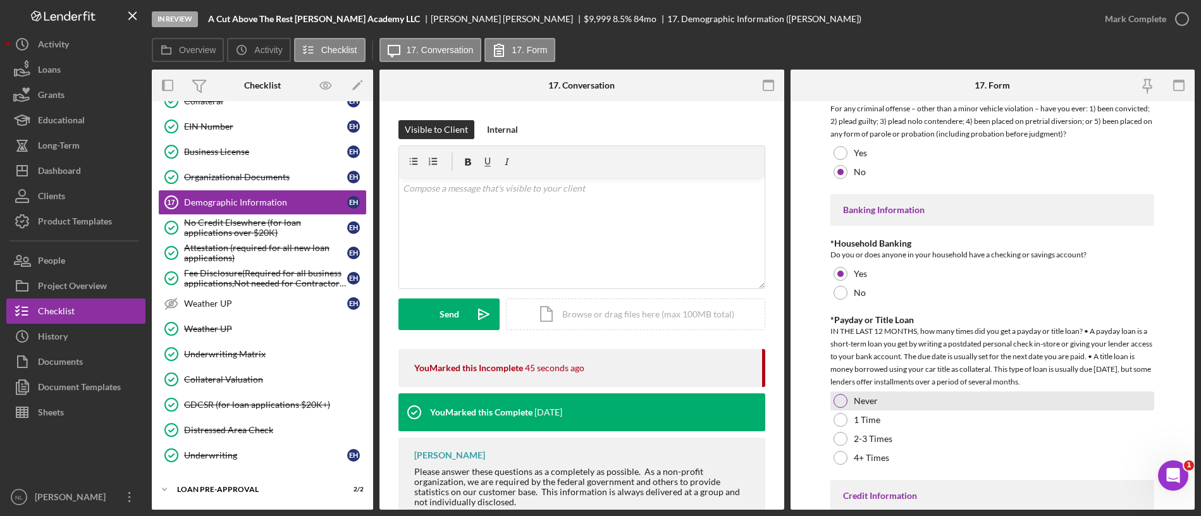
click at [849, 401] on div "Never" at bounding box center [993, 401] width 324 height 19
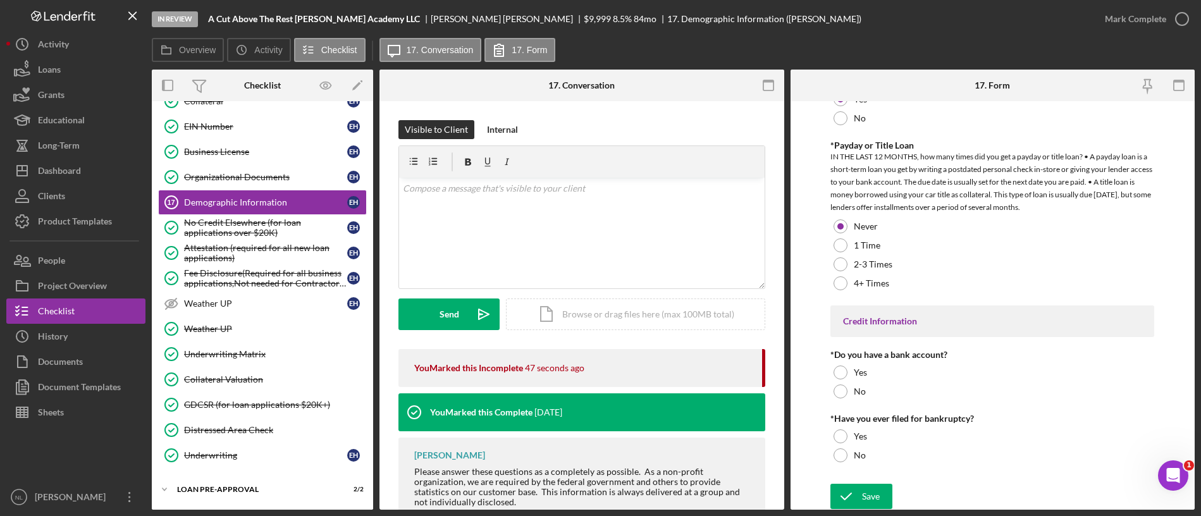
click at [835, 358] on div "*Do you have a bank account?" at bounding box center [993, 355] width 324 height 10
click at [836, 363] on div "Yes" at bounding box center [993, 372] width 324 height 19
click at [848, 454] on div "No" at bounding box center [993, 455] width 324 height 19
click at [863, 488] on div "Save" at bounding box center [871, 496] width 18 height 25
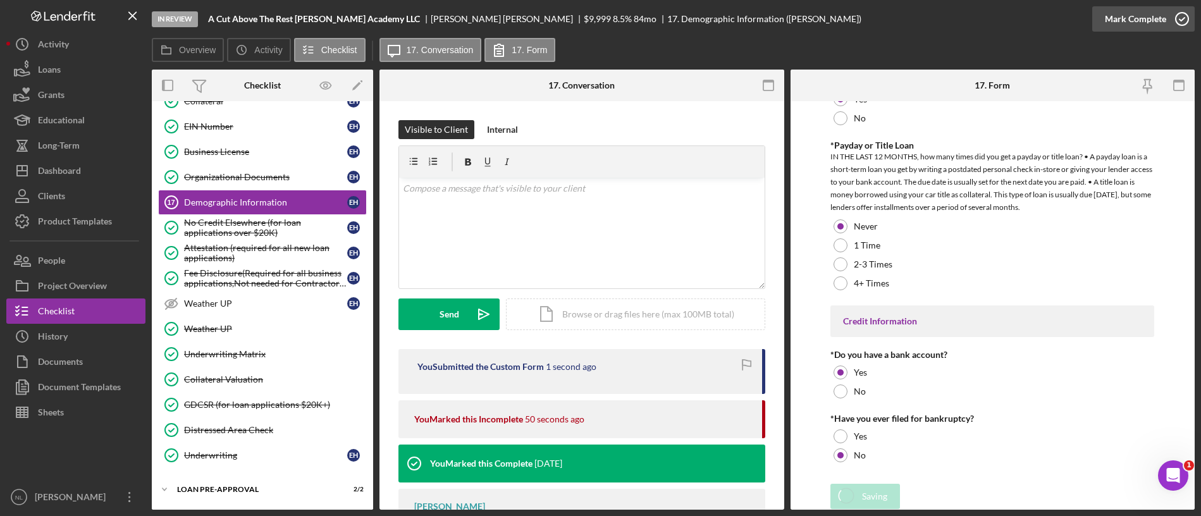
click at [1174, 23] on icon "button" at bounding box center [1182, 19] width 32 height 32
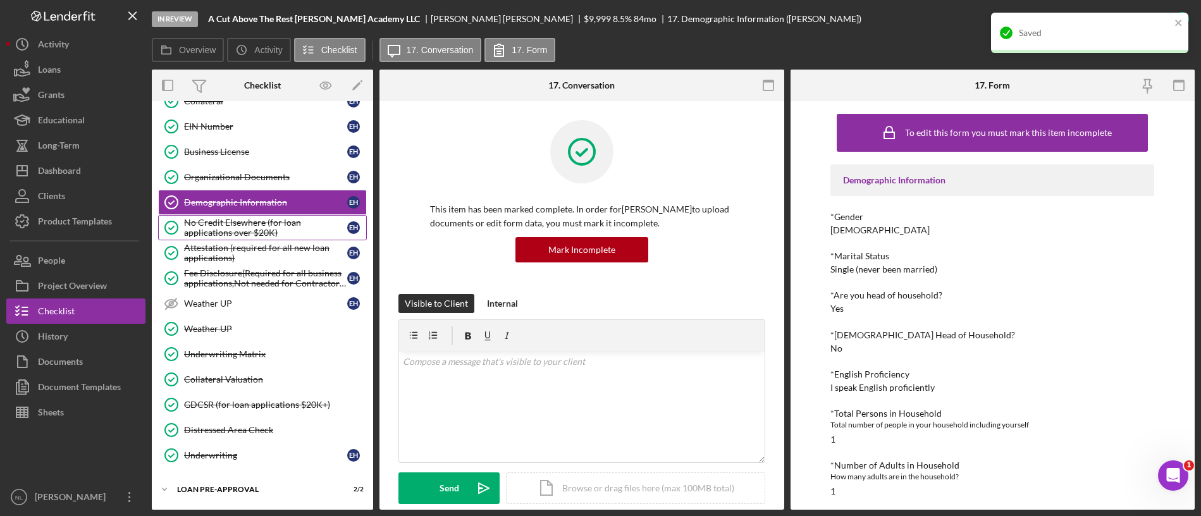
click at [237, 221] on div "No Credit Elsewhere (for loan applications over $20K)" at bounding box center [265, 228] width 163 height 20
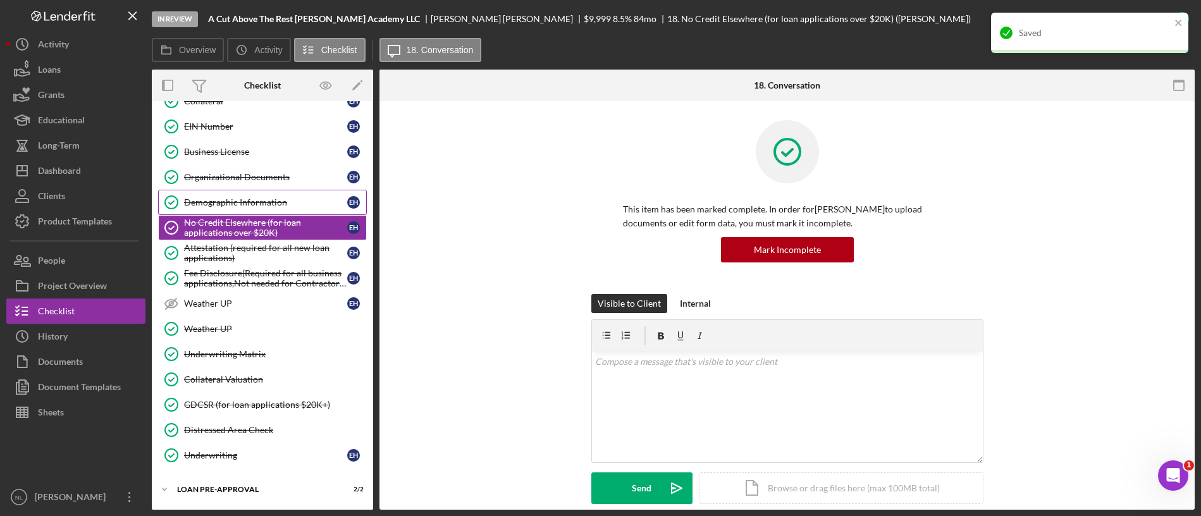
click at [224, 190] on link "Demographic Information Demographic Information E H" at bounding box center [262, 202] width 209 height 25
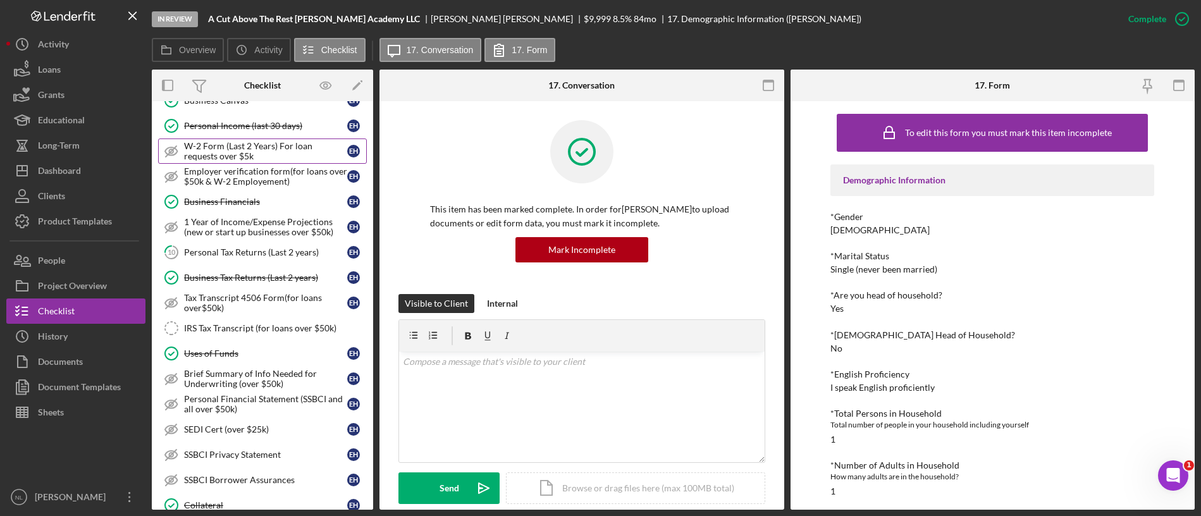
scroll to position [491, 0]
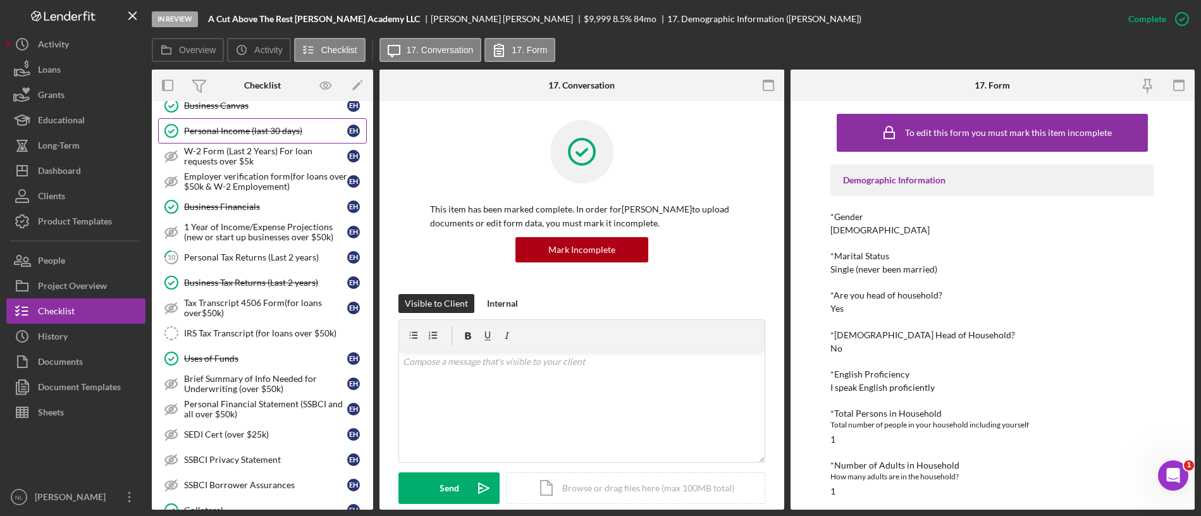
click at [242, 134] on div "Personal Income (last 30 days)" at bounding box center [265, 131] width 163 height 10
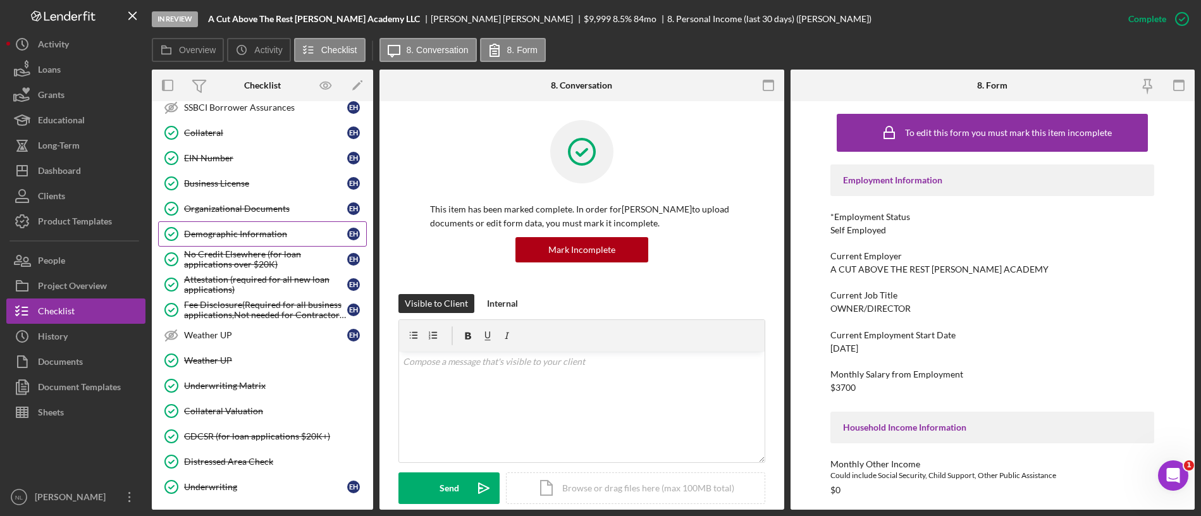
scroll to position [865, 0]
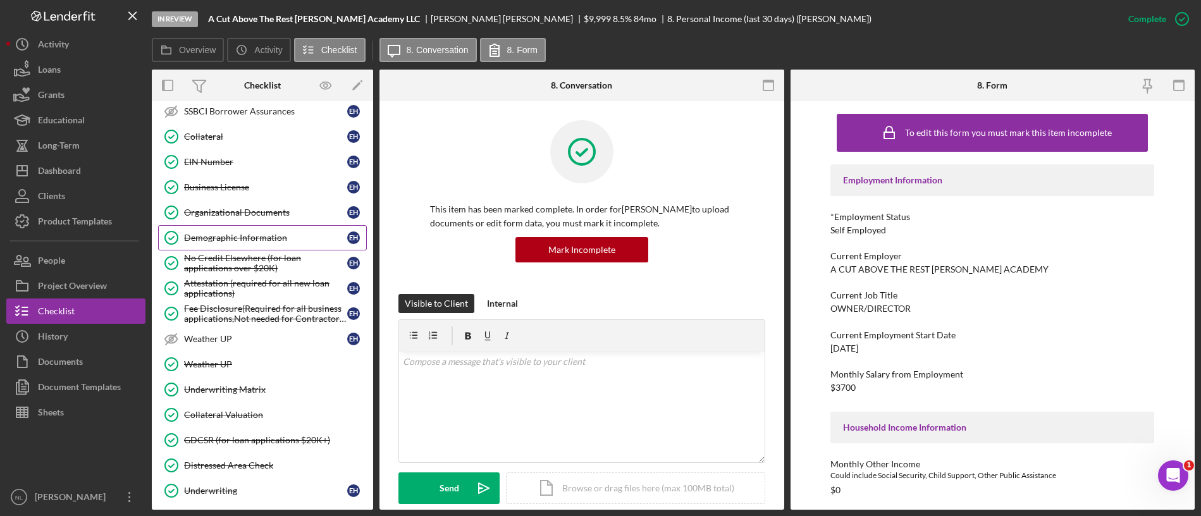
click at [245, 230] on link "Demographic Information Demographic Information E H" at bounding box center [262, 237] width 209 height 25
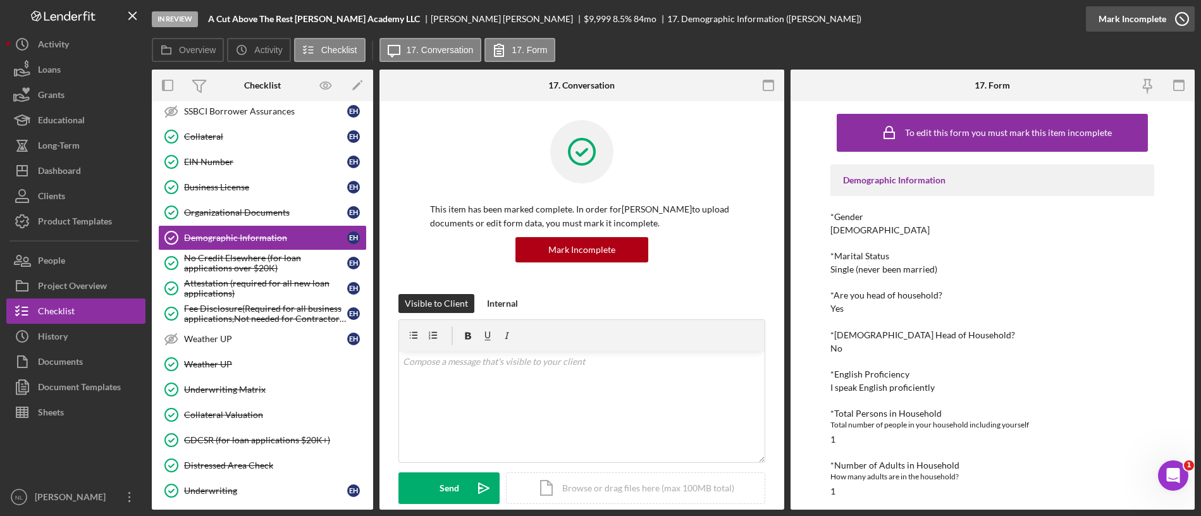
click at [1142, 28] on div "Mark Incomplete" at bounding box center [1133, 18] width 68 height 25
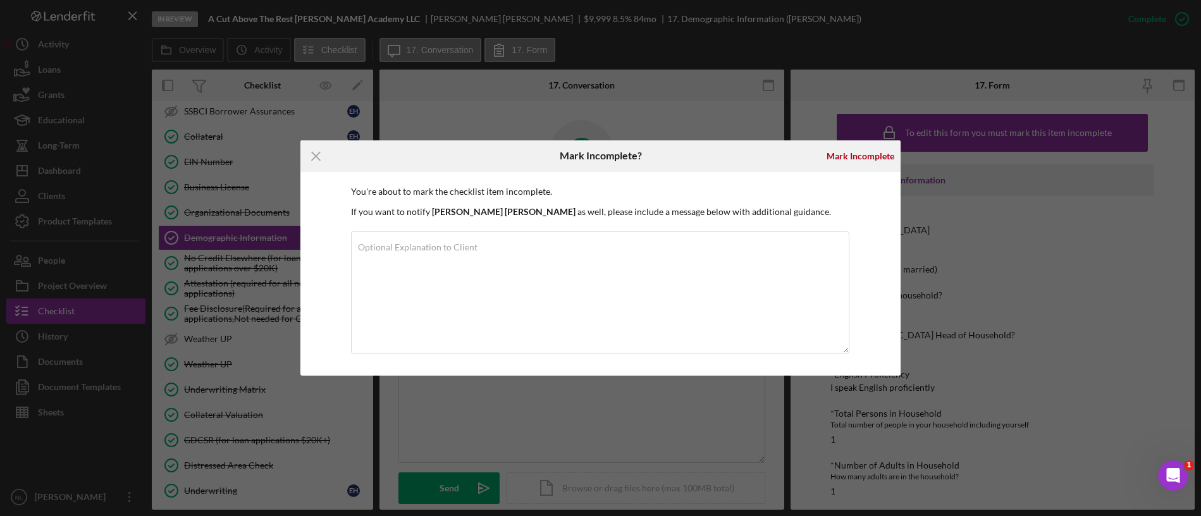
click at [851, 139] on div "Icon/Menu Close Mark Incomplete? [PERSON_NAME] You're about to mark the checkli…" at bounding box center [600, 258] width 1201 height 516
click at [851, 148] on div "Mark Incomplete" at bounding box center [861, 156] width 68 height 25
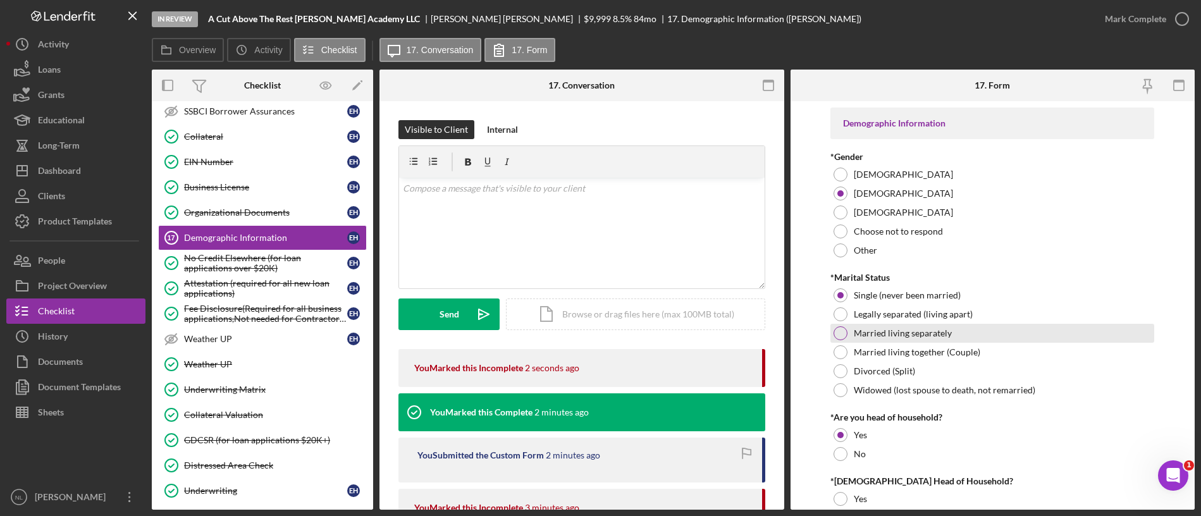
click at [850, 335] on div "Married living separately" at bounding box center [993, 333] width 324 height 19
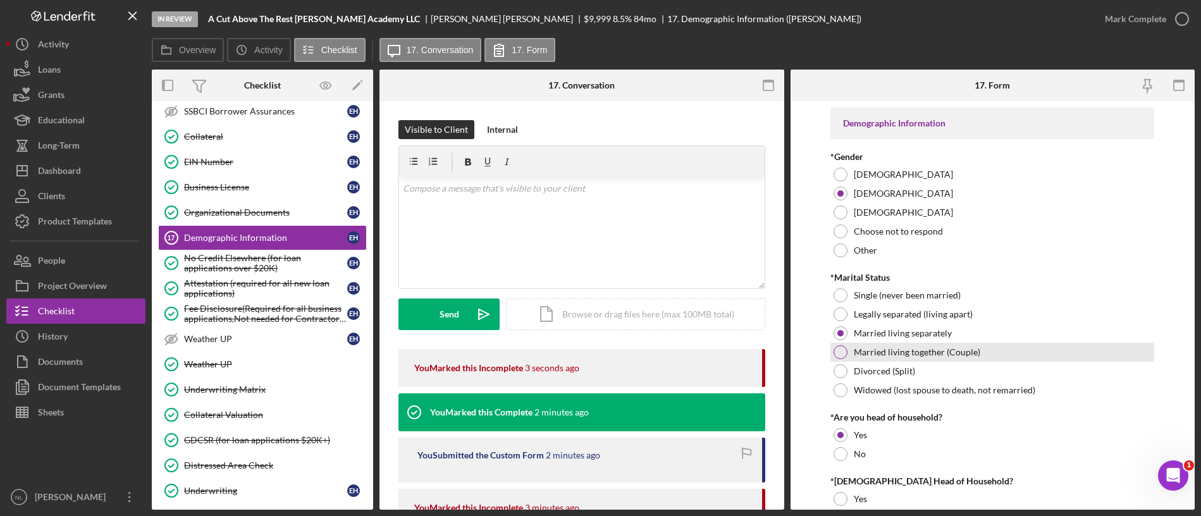
click at [851, 349] on div "Married living together (Couple)" at bounding box center [993, 352] width 324 height 19
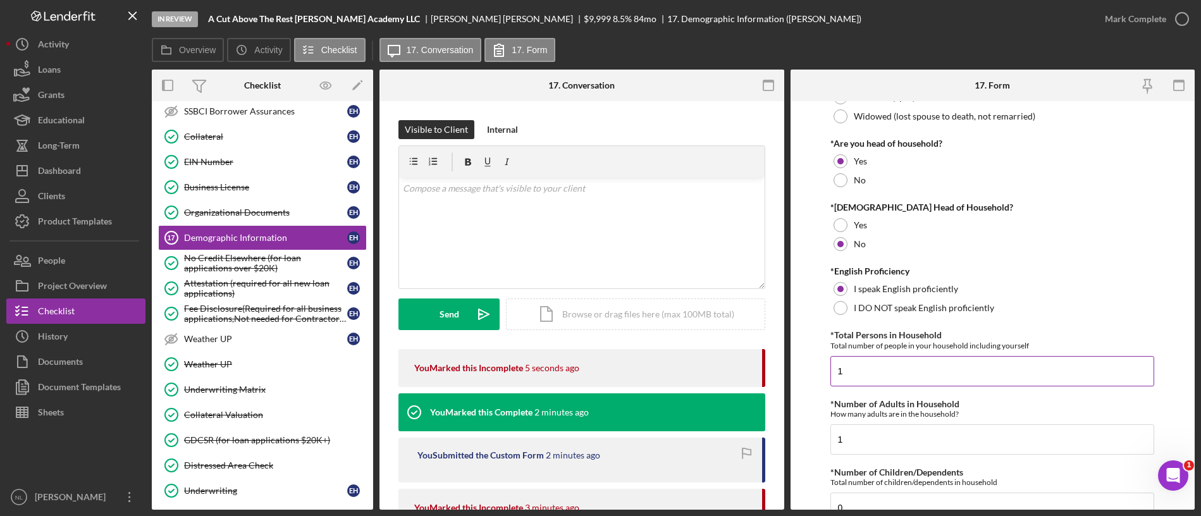
click at [851, 354] on div "*Total Persons in Household Total number of people in your household including …" at bounding box center [993, 358] width 324 height 56
click at [882, 428] on input "1" at bounding box center [993, 439] width 324 height 30
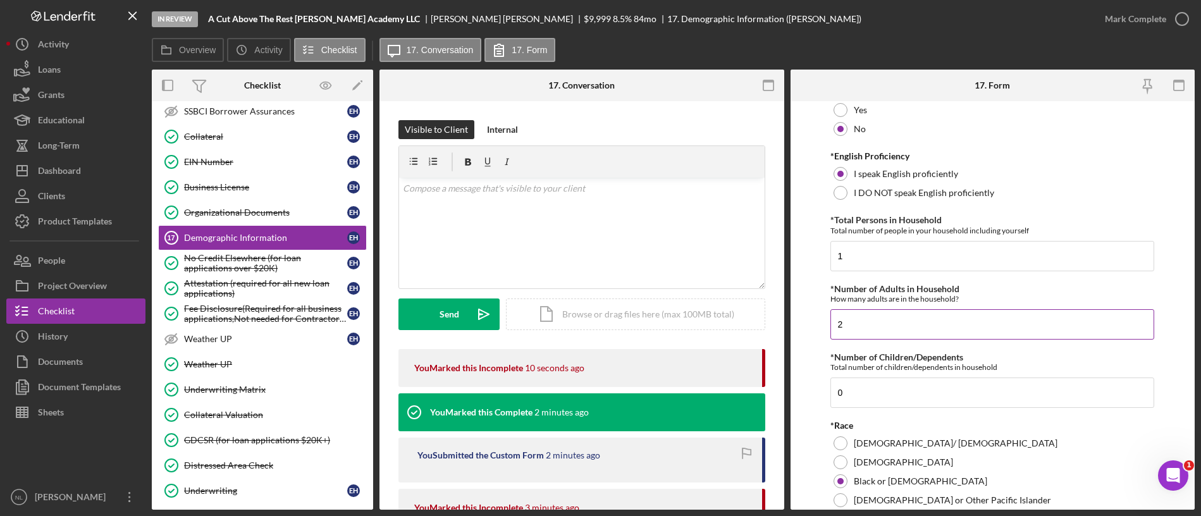
scroll to position [392, 0]
type input "2"
click at [879, 391] on input "0" at bounding box center [993, 390] width 324 height 30
type input "1"
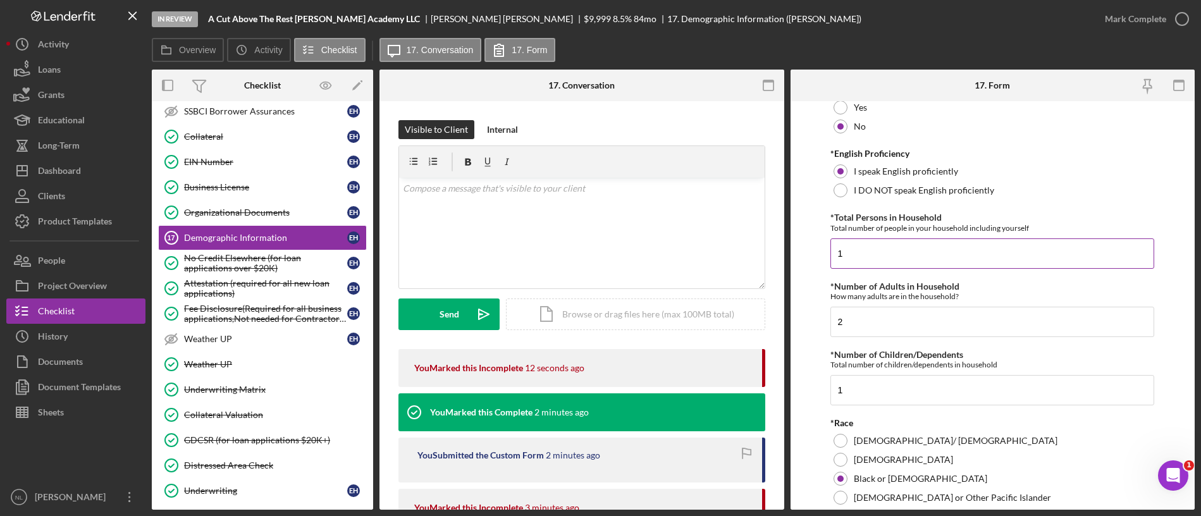
click at [870, 252] on input "1" at bounding box center [993, 253] width 324 height 30
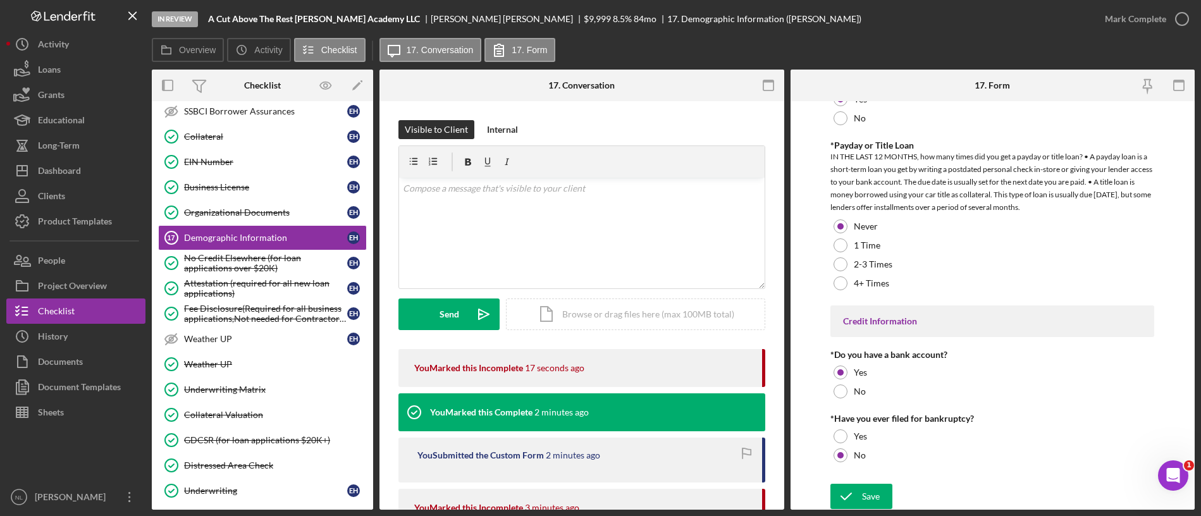
scroll to position [2547, 0]
type input "3"
click at [877, 484] on div "Save Save" at bounding box center [993, 497] width 324 height 27
click at [869, 485] on div "Save" at bounding box center [871, 496] width 18 height 25
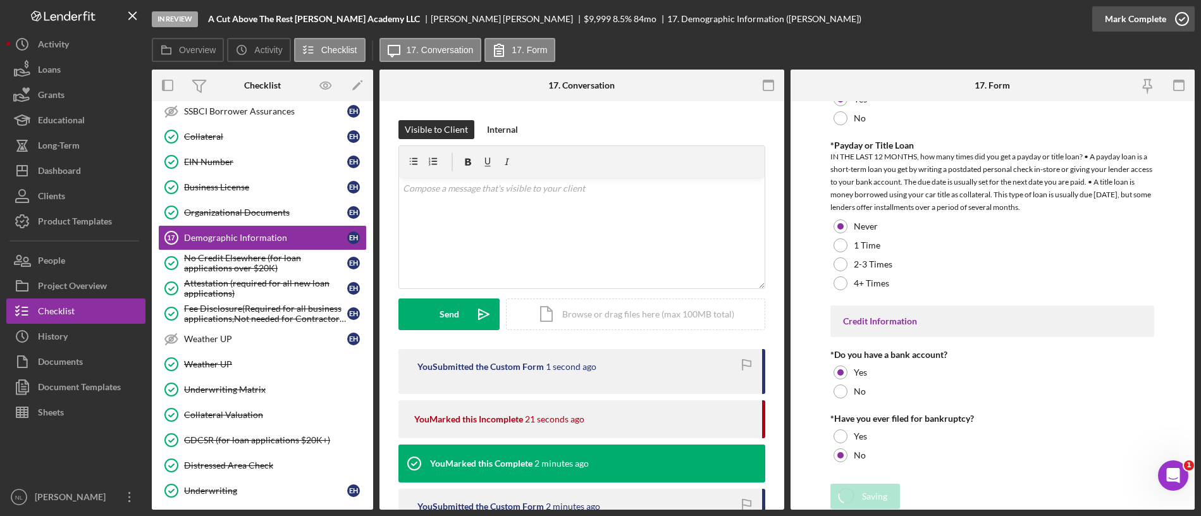
click at [1182, 20] on icon "button" at bounding box center [1182, 19] width 32 height 32
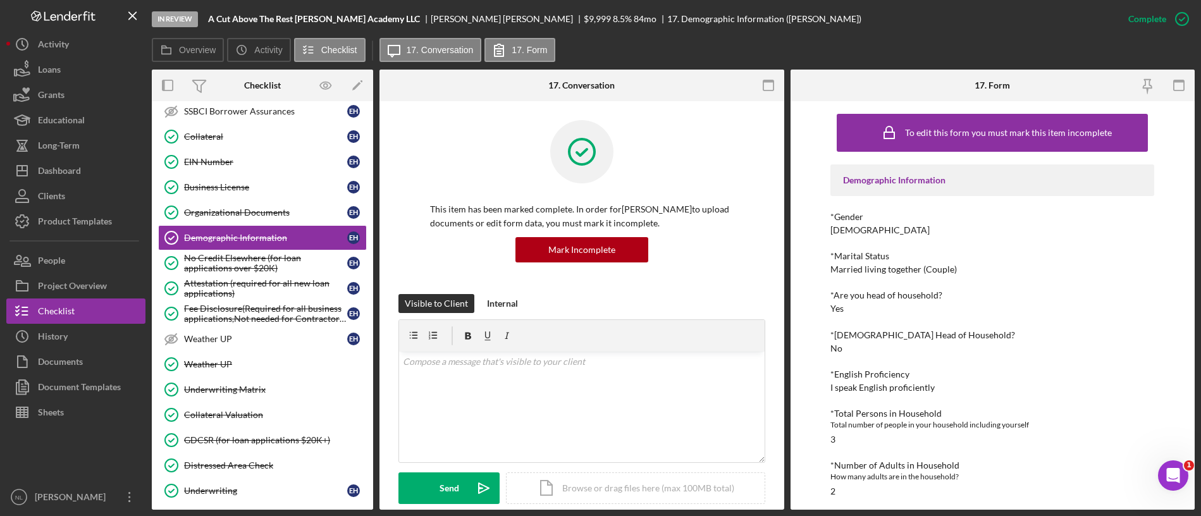
scroll to position [0, 0]
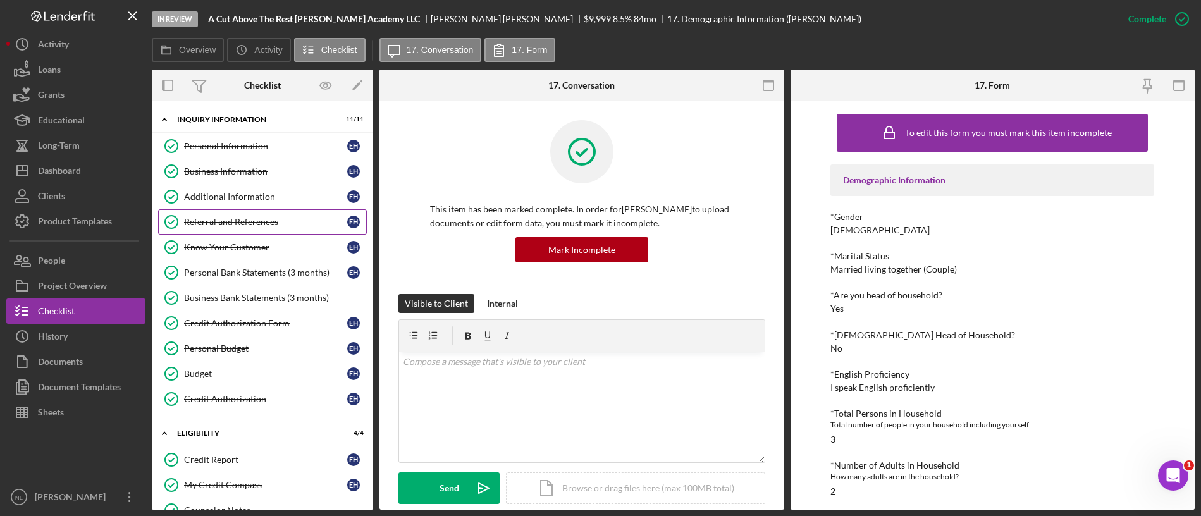
click at [250, 233] on link "Referral and References Referral and References E H" at bounding box center [262, 221] width 209 height 25
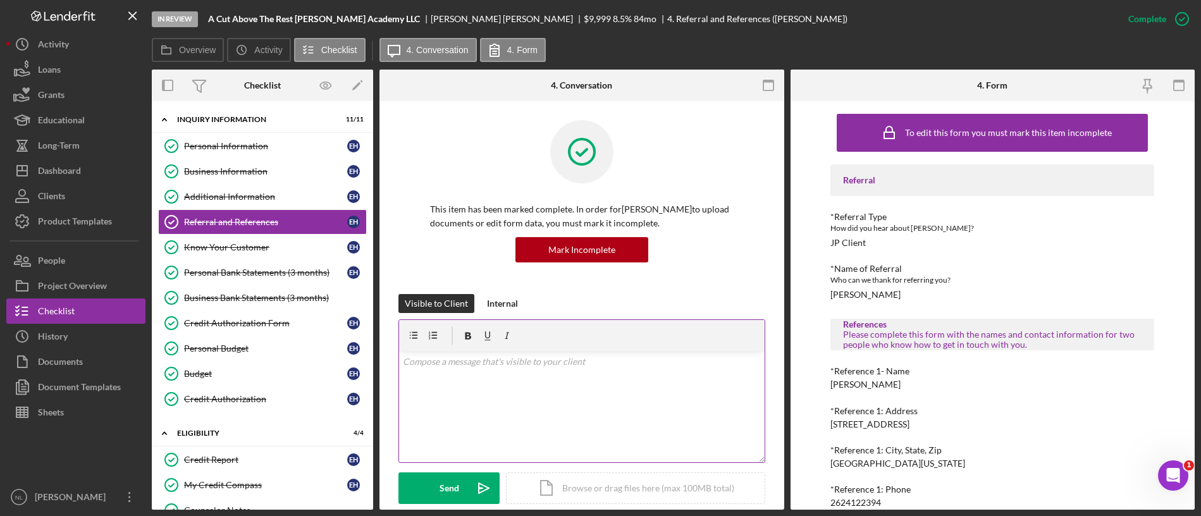
drag, startPoint x: 250, startPoint y: 233, endPoint x: 719, endPoint y: 353, distance: 483.7
click at [719, 353] on div "Overview Internal Workflow Stage In Review Icon/Dropdown Arrow Archive (can una…" at bounding box center [673, 290] width 1043 height 440
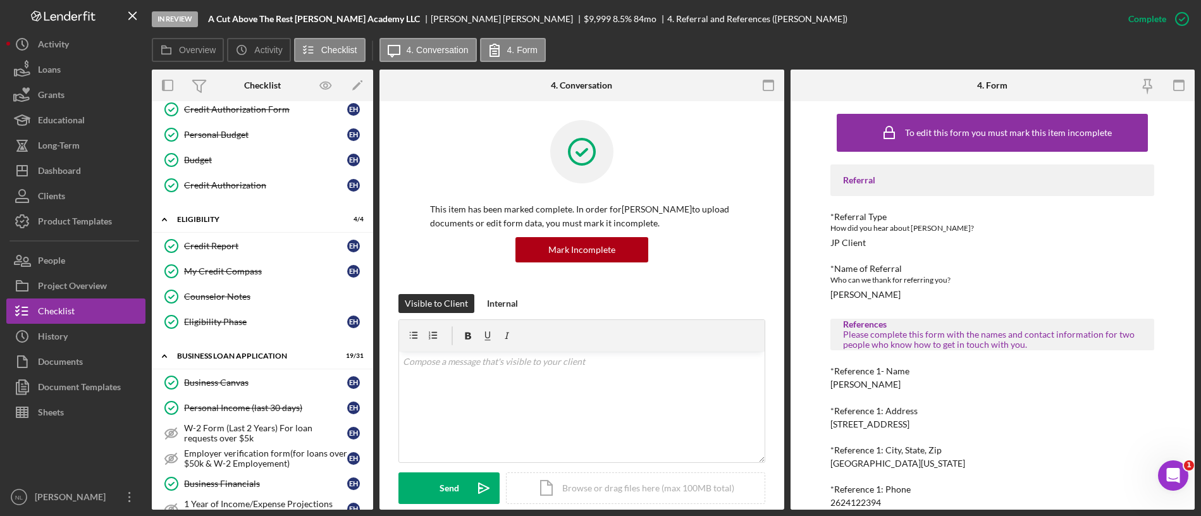
scroll to position [341, 0]
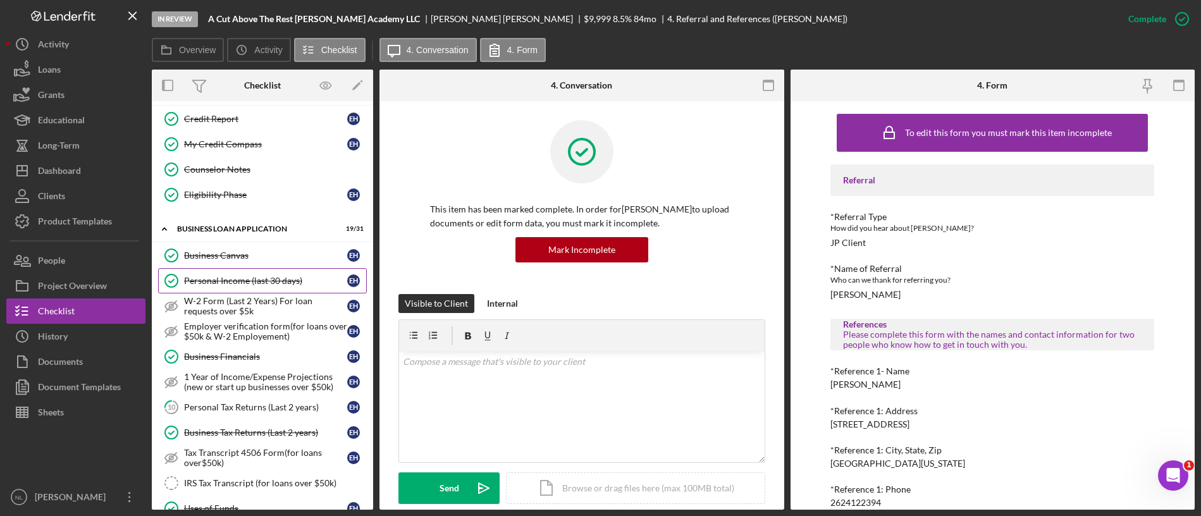
click at [269, 278] on div "Personal Income (last 30 days)" at bounding box center [265, 281] width 163 height 10
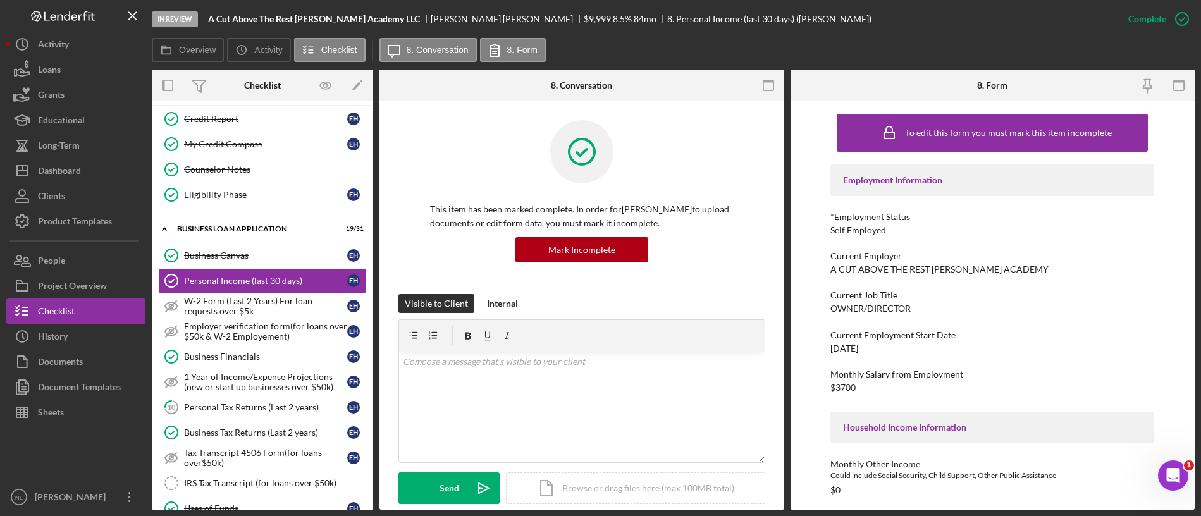
scroll to position [214, 0]
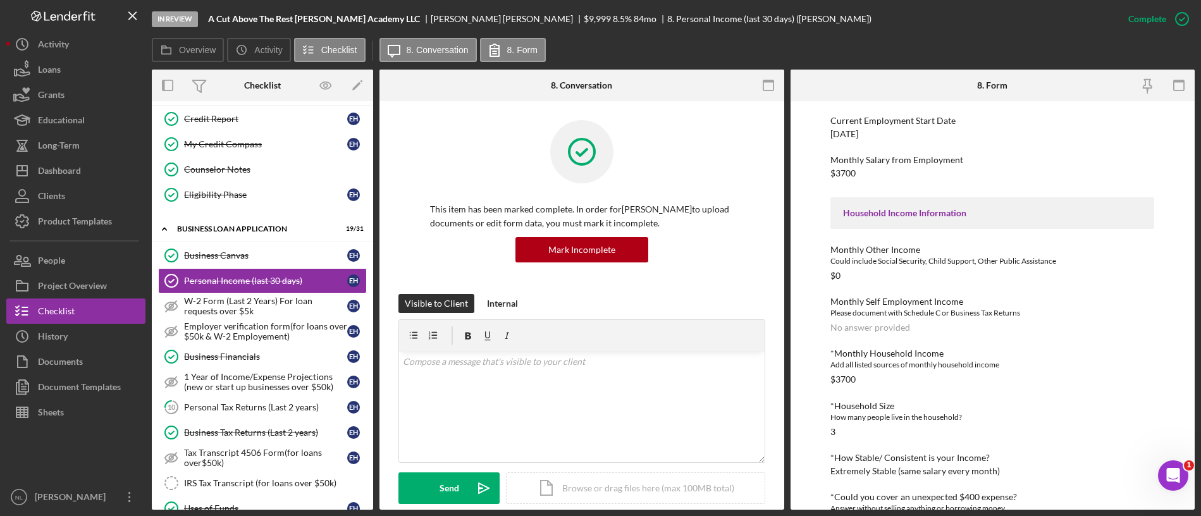
drag, startPoint x: 979, startPoint y: 361, endPoint x: 1069, endPoint y: 316, distance: 100.7
click at [1069, 316] on div "Please document with Schedule C or Business Tax Returns" at bounding box center [993, 313] width 324 height 13
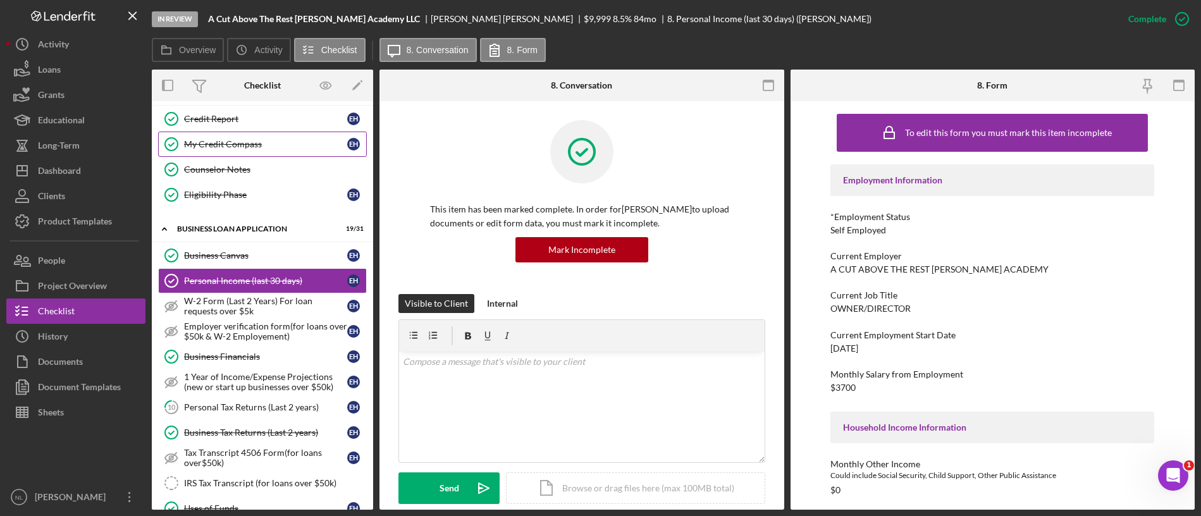
scroll to position [0, 0]
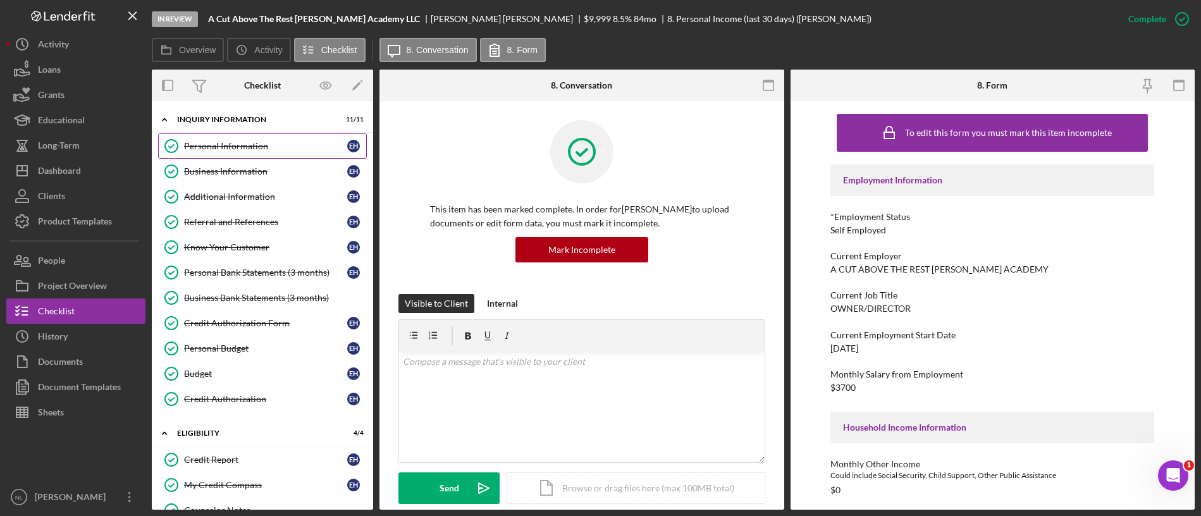
click at [277, 148] on div "Personal Information" at bounding box center [265, 146] width 163 height 10
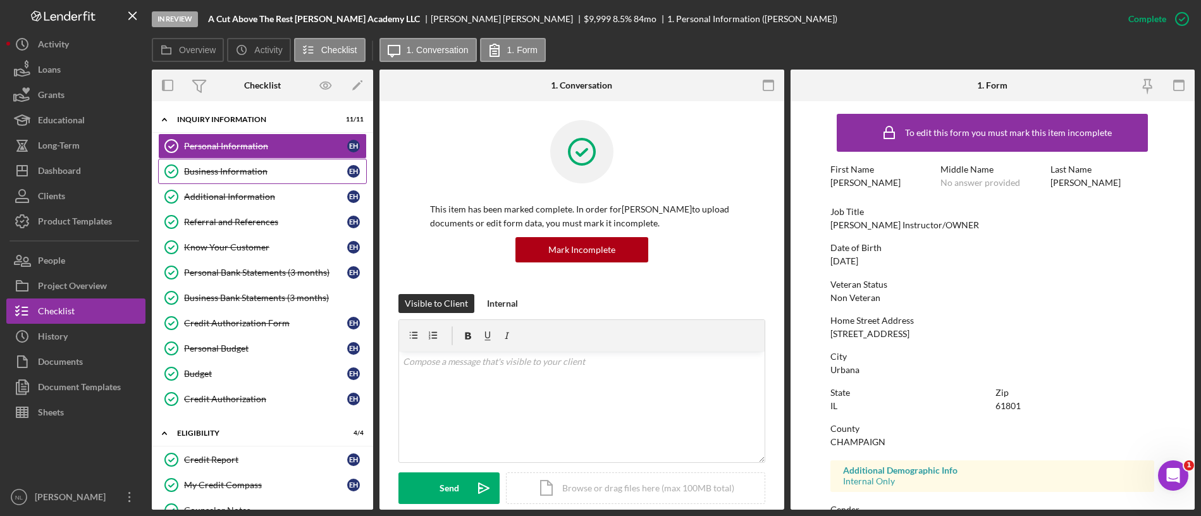
click at [292, 177] on link "Business Information Business Information E H" at bounding box center [262, 171] width 209 height 25
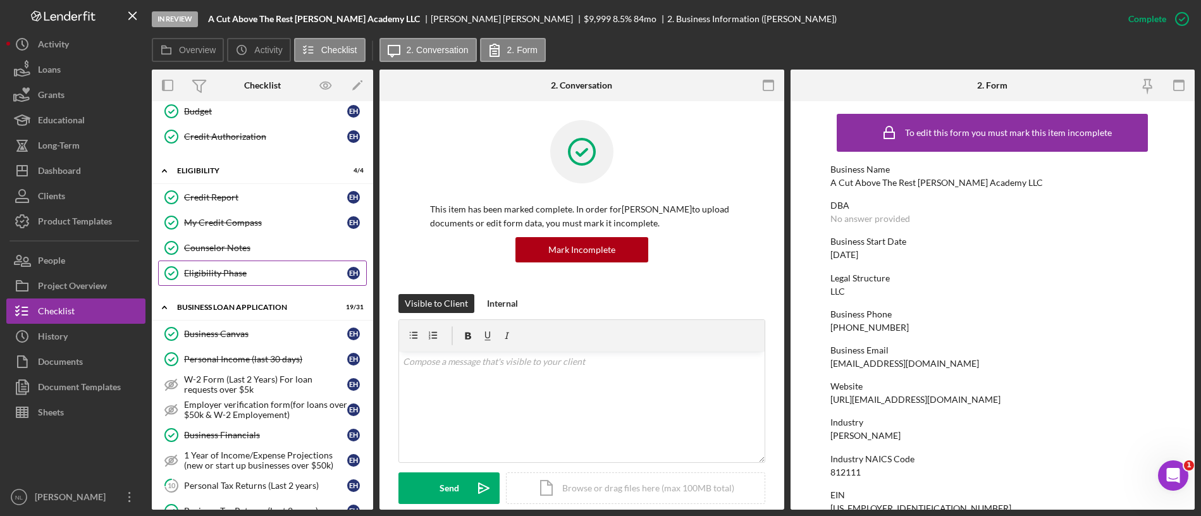
scroll to position [264, 0]
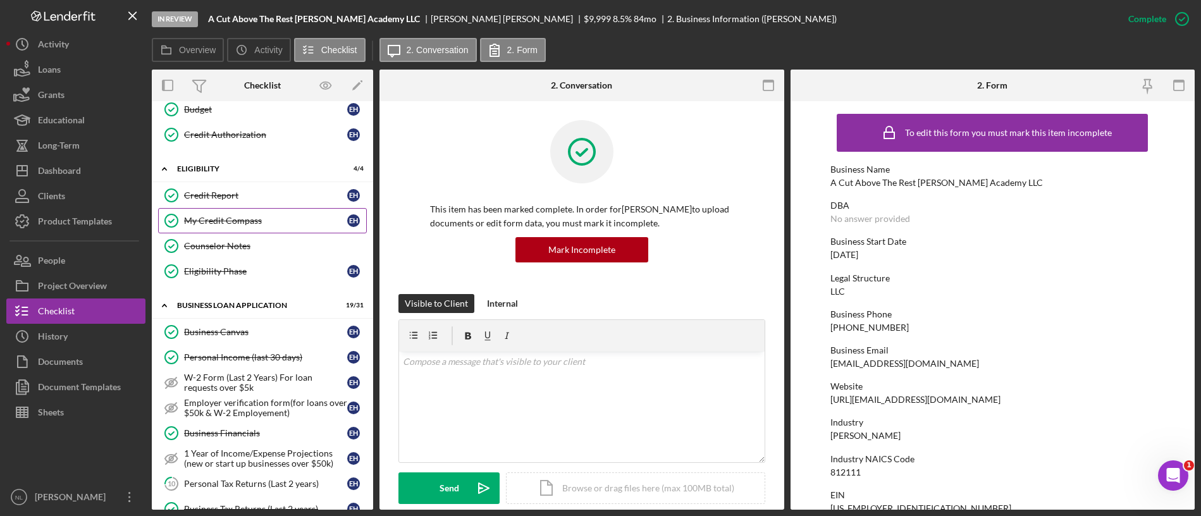
click at [232, 209] on link "My Credit Compass My Credit Compass E H" at bounding box center [262, 220] width 209 height 25
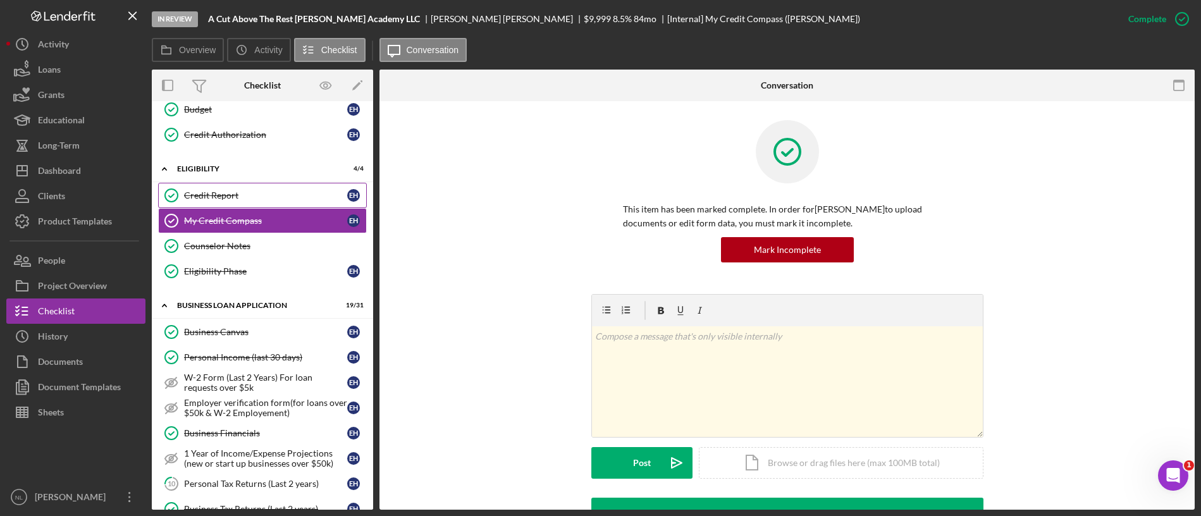
click at [228, 198] on div "Credit Report" at bounding box center [265, 195] width 163 height 10
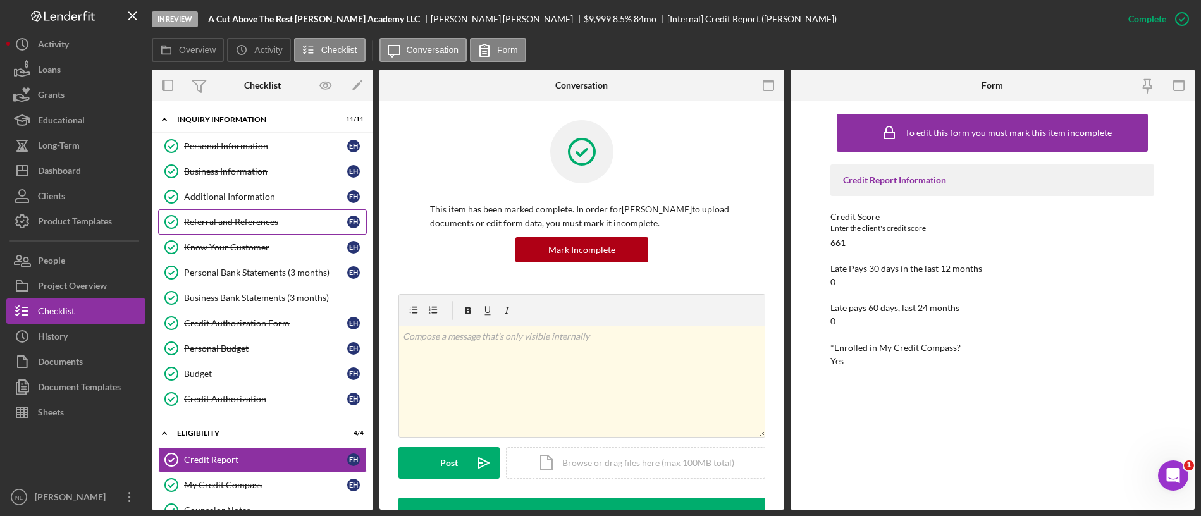
click at [259, 221] on div "Referral and References" at bounding box center [265, 222] width 163 height 10
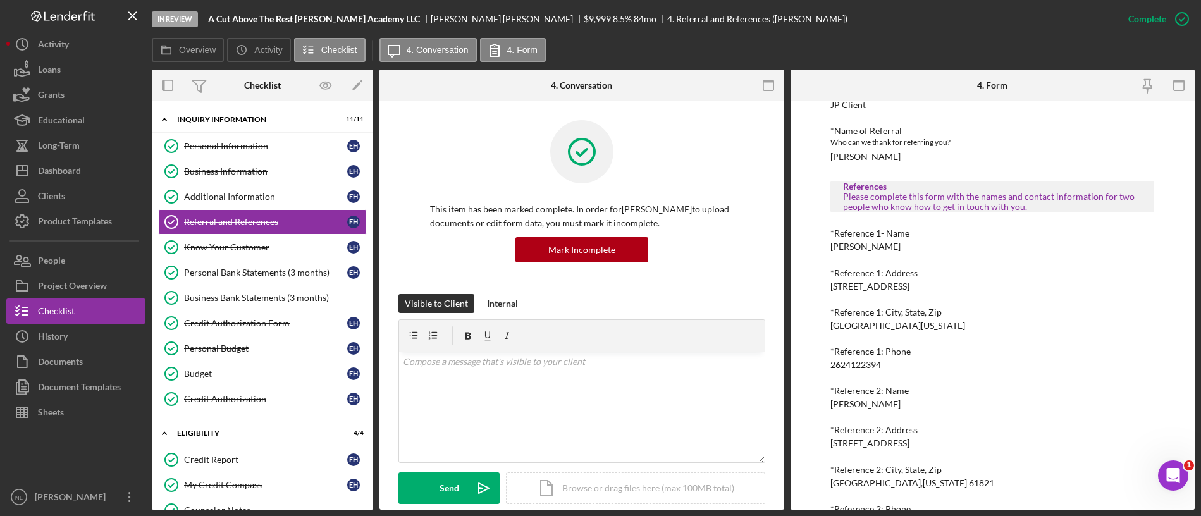
scroll to position [175, 0]
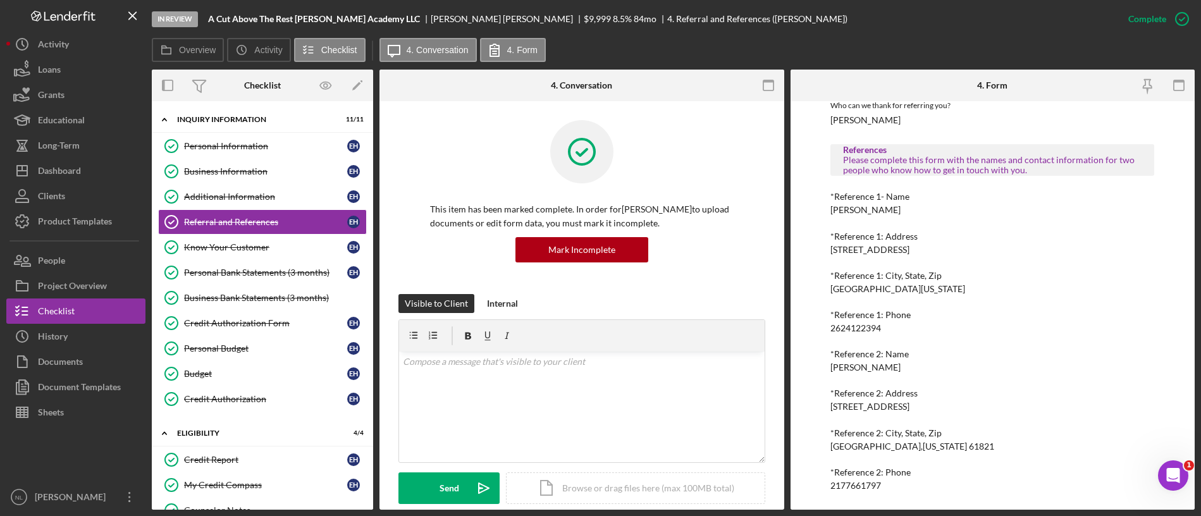
click at [874, 328] on div "2624122394" at bounding box center [856, 328] width 51 height 10
click at [863, 483] on div "2177661797" at bounding box center [856, 486] width 51 height 10
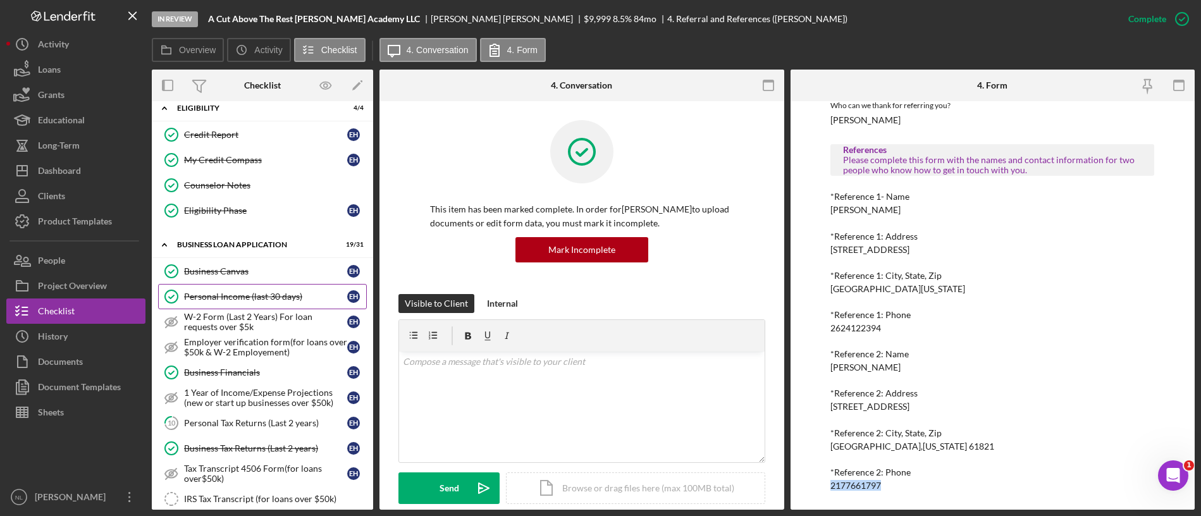
scroll to position [326, 0]
click at [282, 298] on div "Personal Income (last 30 days)" at bounding box center [265, 296] width 163 height 10
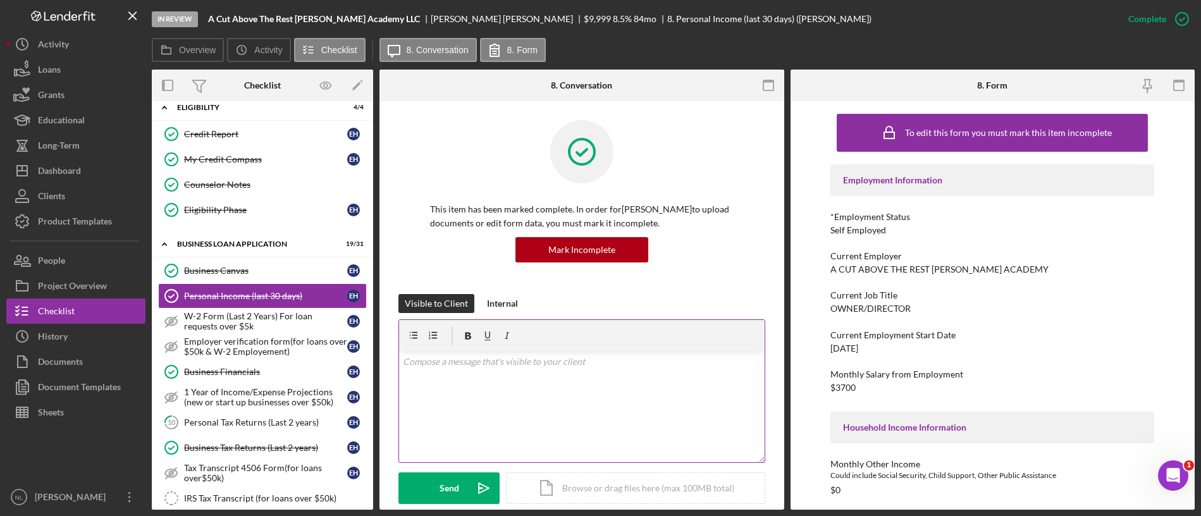
scroll to position [221, 0]
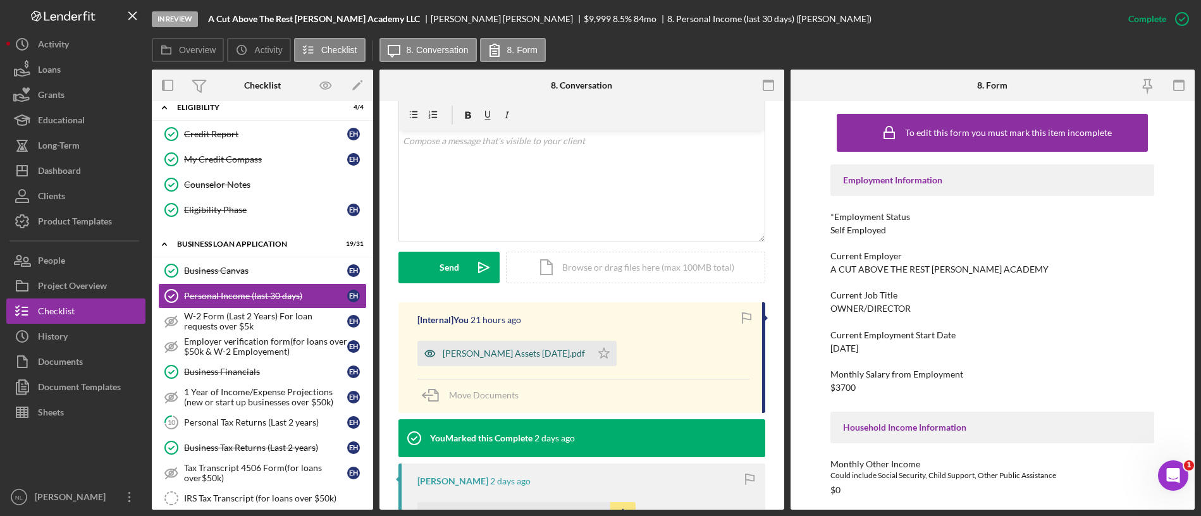
click at [546, 353] on div "[PERSON_NAME] Assets [DATE].pdf" at bounding box center [514, 354] width 142 height 10
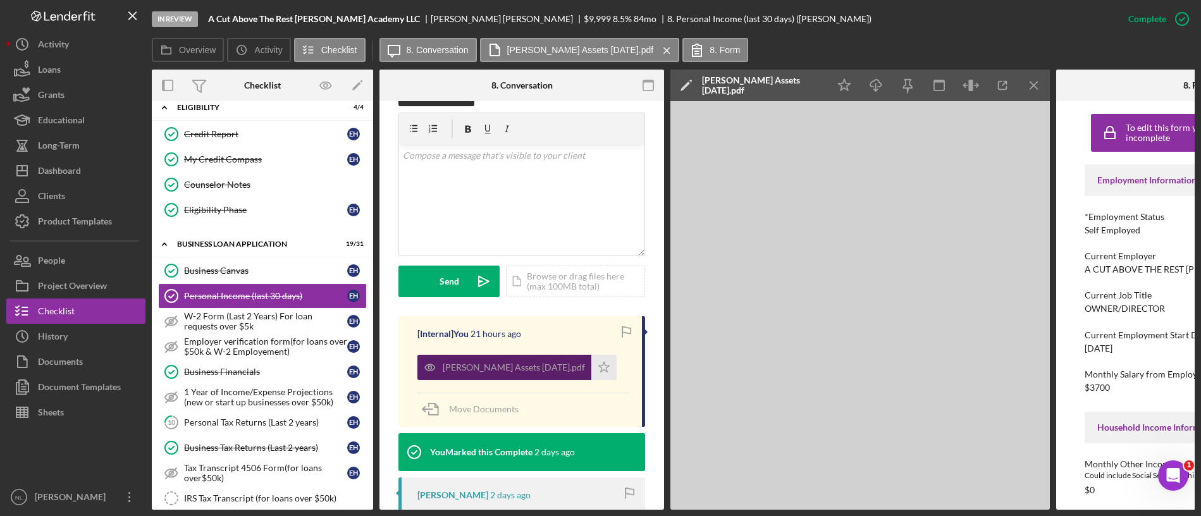
scroll to position [235, 0]
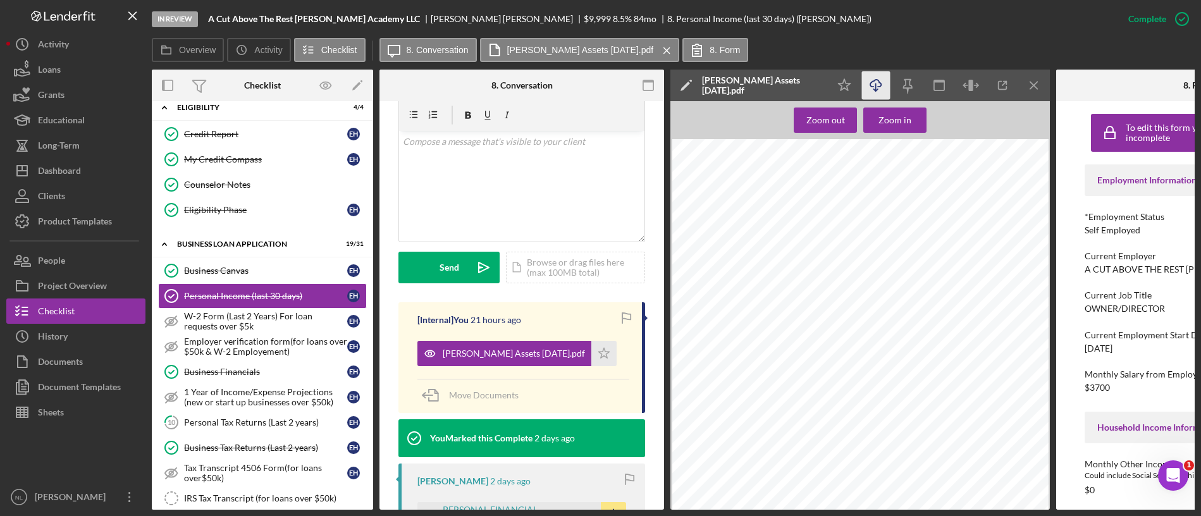
click at [875, 82] on icon "Icon/Download" at bounding box center [876, 85] width 28 height 28
click at [245, 376] on div "Business Financials" at bounding box center [265, 372] width 163 height 10
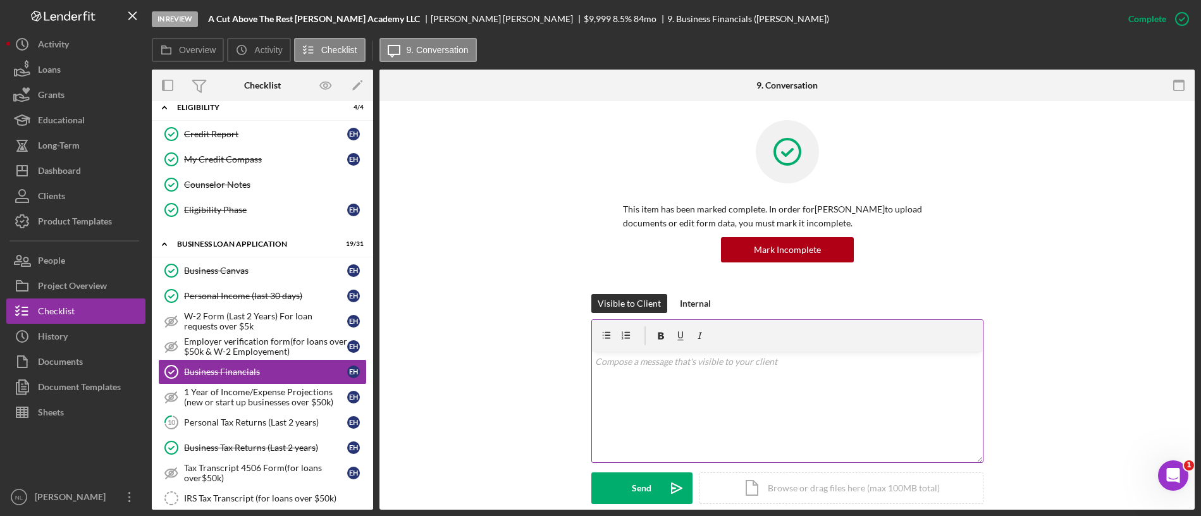
scroll to position [207, 0]
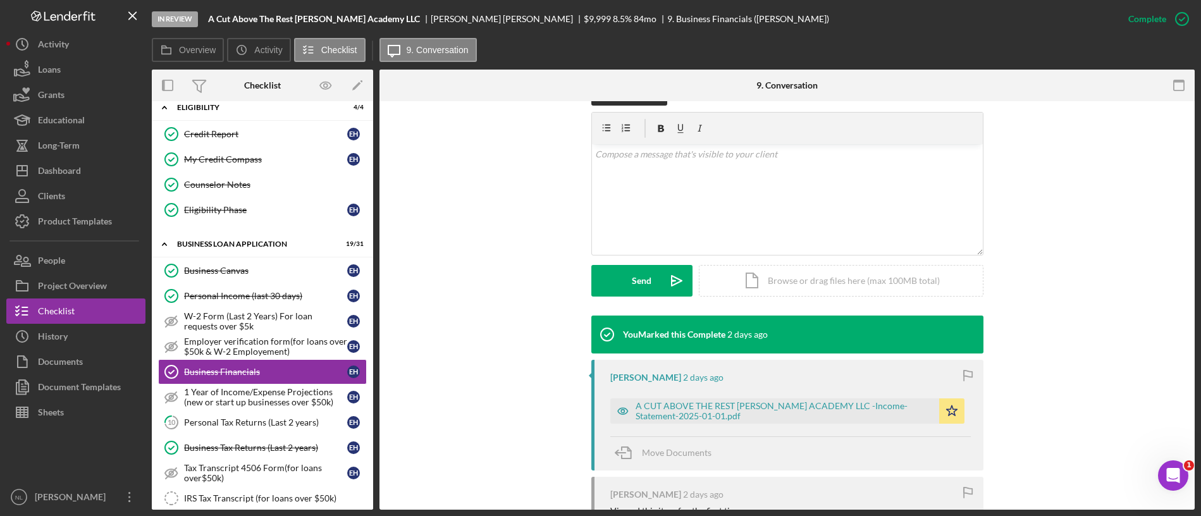
click at [730, 430] on div "[PERSON_NAME] [DATE] A CUT ABOVE THE REST [PERSON_NAME] ACADEMY LLC -Income-Sta…" at bounding box center [787, 415] width 392 height 111
click at [728, 417] on div "A CUT ABOVE THE REST [PERSON_NAME] ACADEMY LLC -Income-Statement-2025-01-01.pdf" at bounding box center [784, 411] width 297 height 20
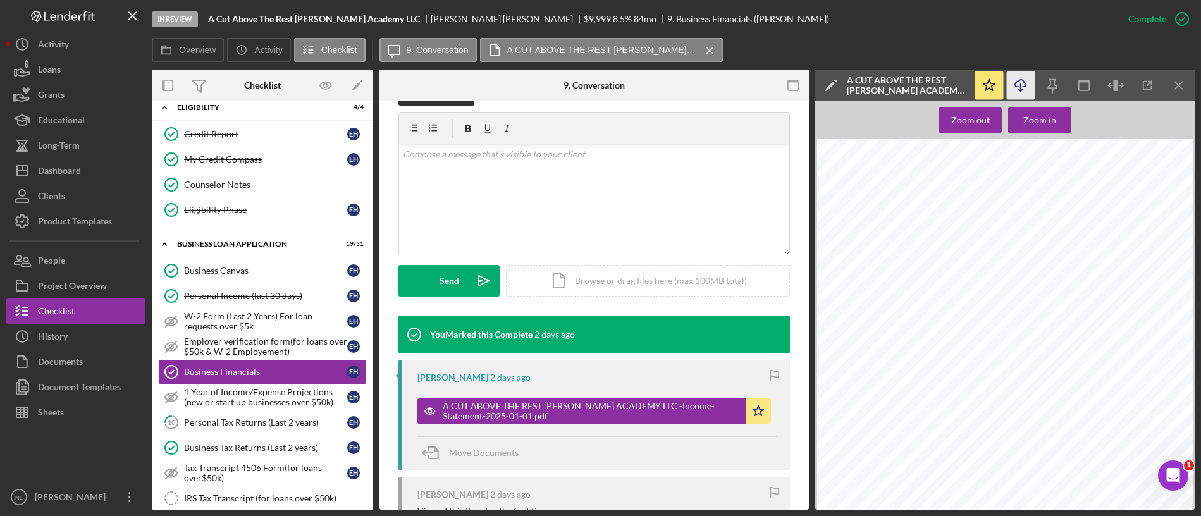
click at [1023, 89] on polyline "button" at bounding box center [1020, 90] width 4 height 2
click at [1017, 82] on icon "button" at bounding box center [1020, 83] width 11 height 7
click at [1013, 84] on icon "Icon/Download" at bounding box center [1021, 85] width 28 height 28
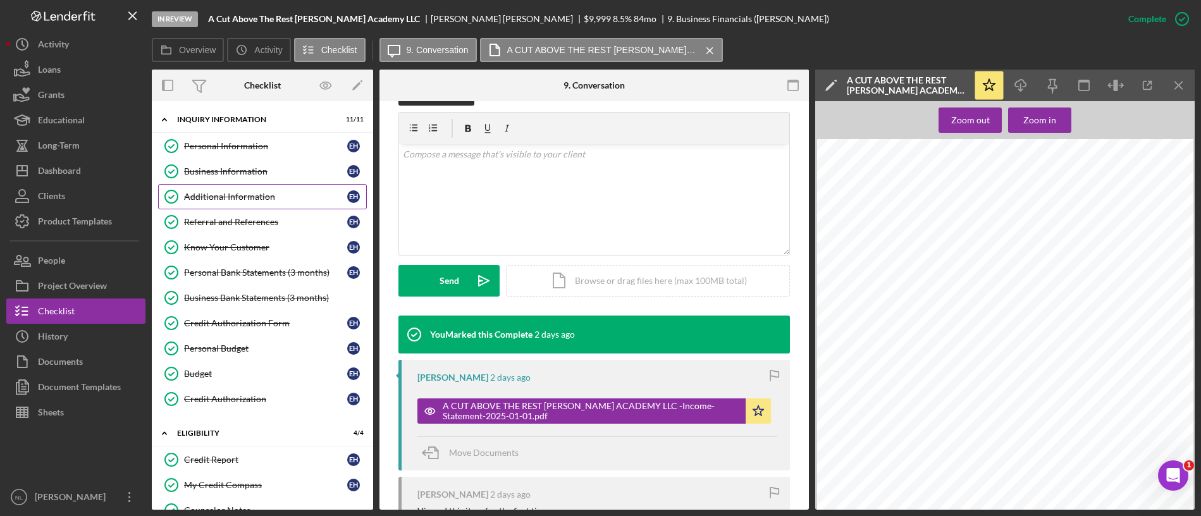
click at [231, 184] on link "Additional Information Additional Information E H" at bounding box center [262, 196] width 209 height 25
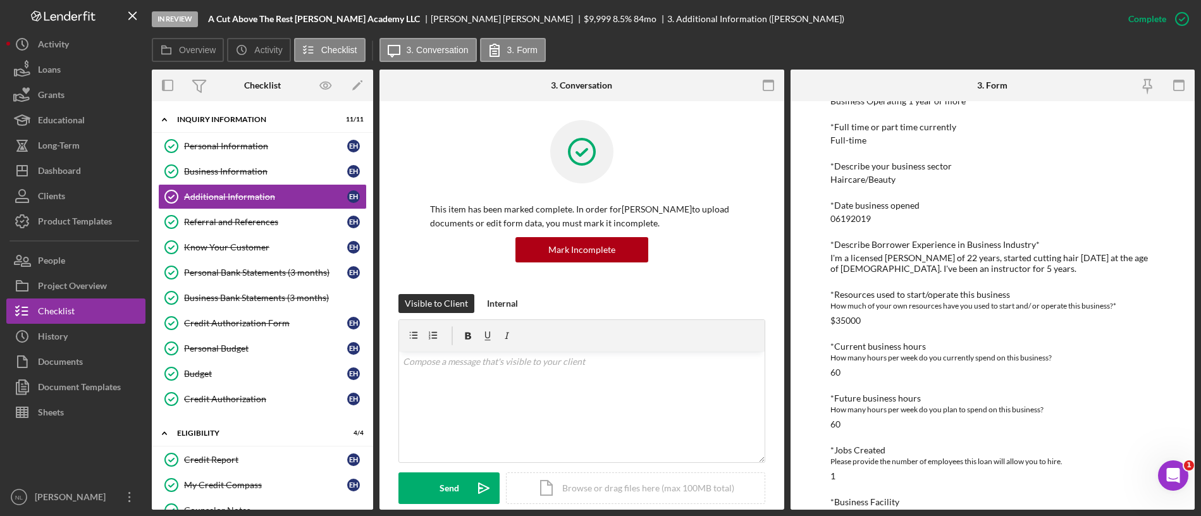
scroll to position [363, 0]
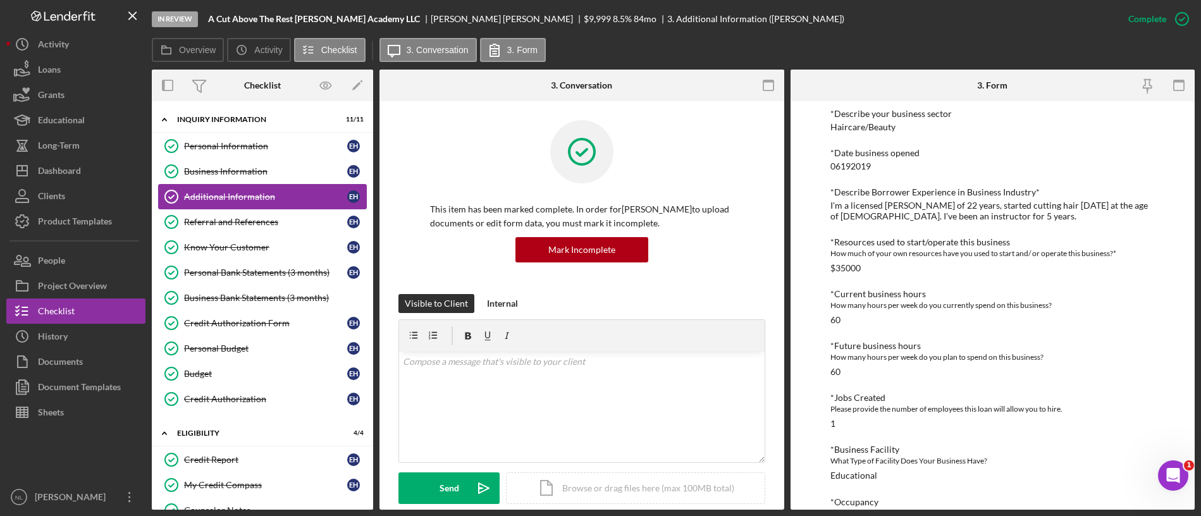
click at [253, 206] on link "Additional Information Additional Information E H" at bounding box center [262, 196] width 209 height 25
click at [248, 187] on link "Additional Information Additional Information E H" at bounding box center [262, 196] width 209 height 25
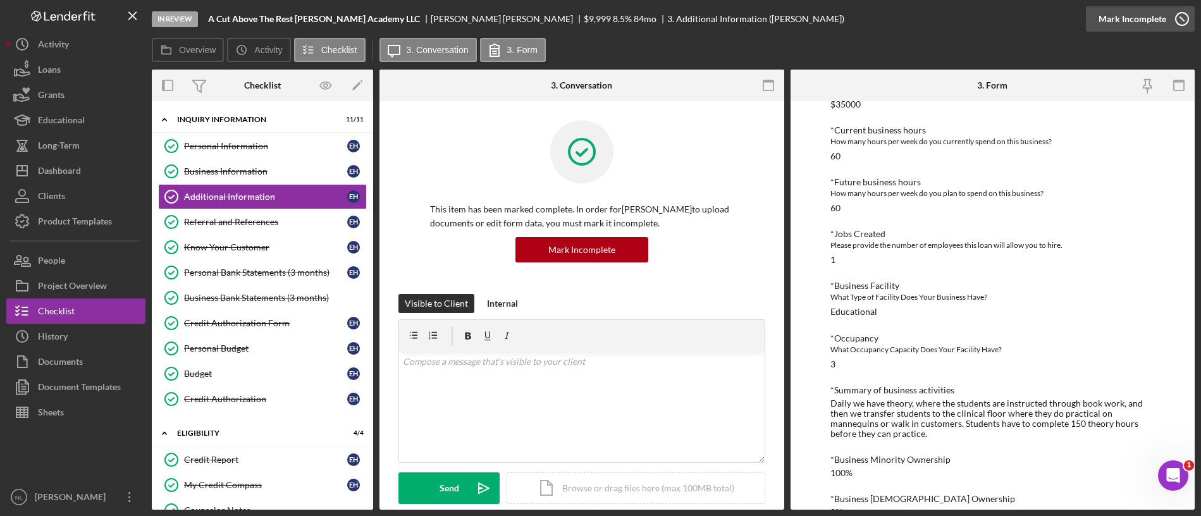
click at [1137, 20] on div "Mark Incomplete" at bounding box center [1133, 18] width 68 height 25
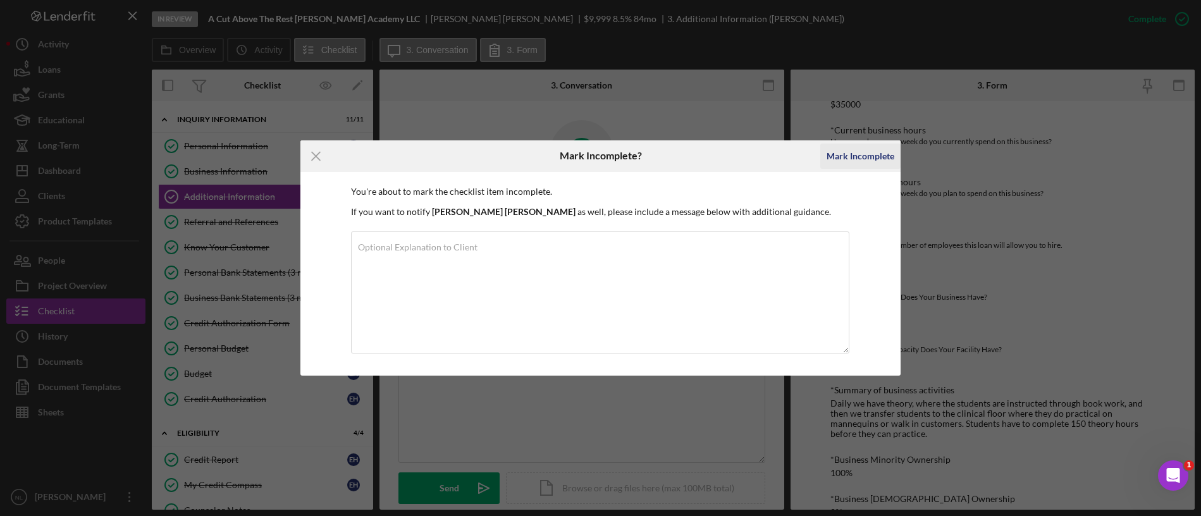
click at [872, 154] on div "Mark Incomplete" at bounding box center [861, 156] width 68 height 25
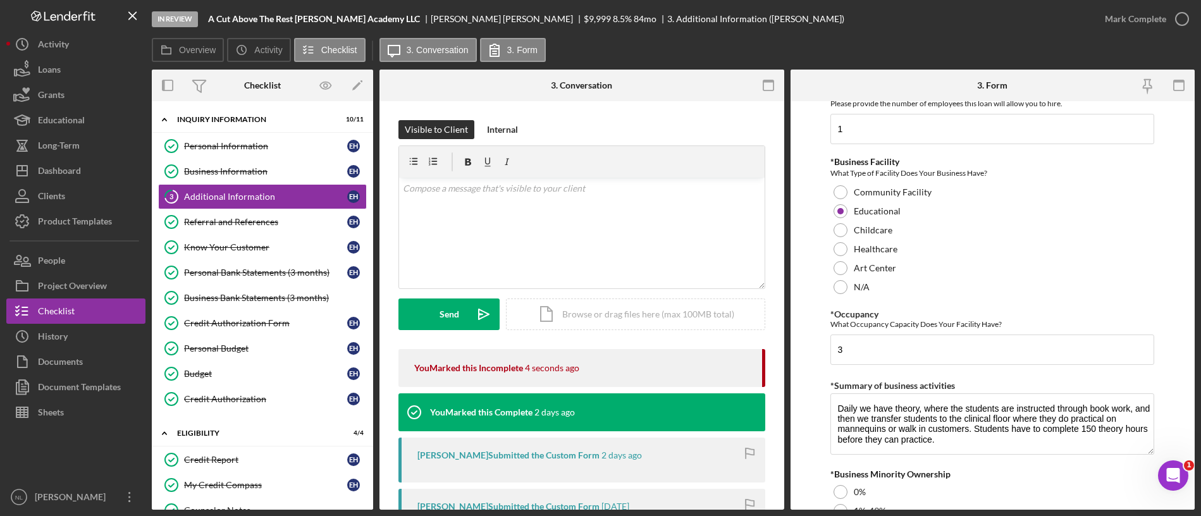
scroll to position [1190, 0]
click at [845, 275] on div "Art Center" at bounding box center [993, 266] width 324 height 19
click at [846, 294] on div "N/A" at bounding box center [993, 285] width 324 height 19
click at [865, 357] on input "3" at bounding box center [993, 348] width 324 height 30
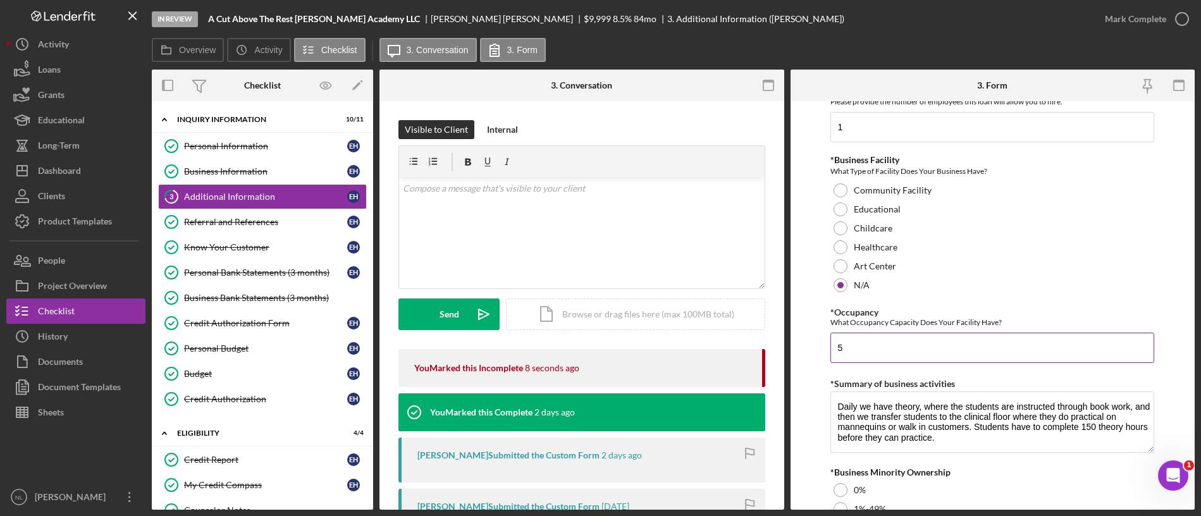
scroll to position [1461, 0]
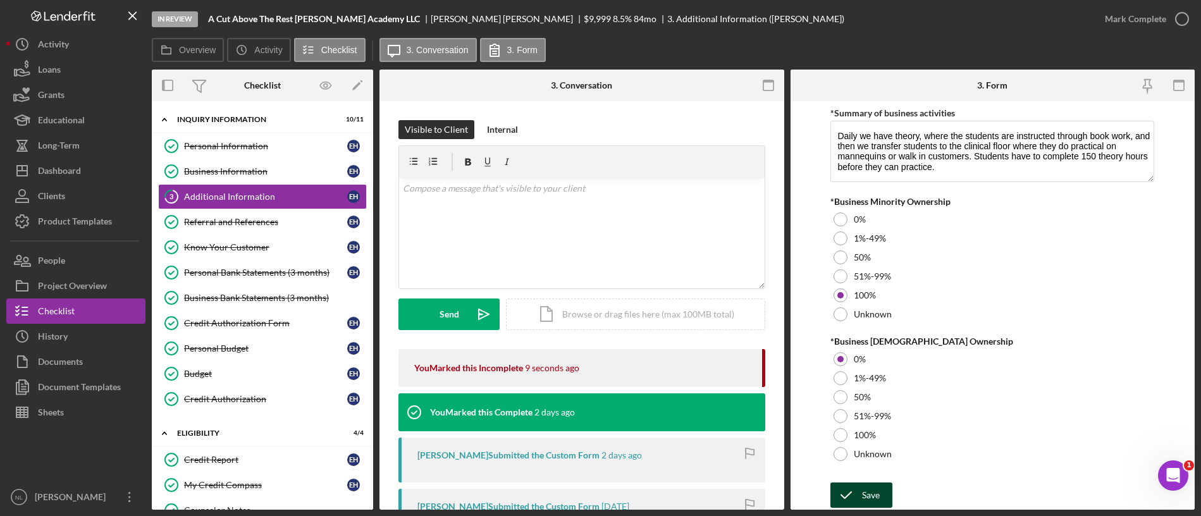
type input "5"
click at [865, 498] on div "Save" at bounding box center [871, 495] width 18 height 25
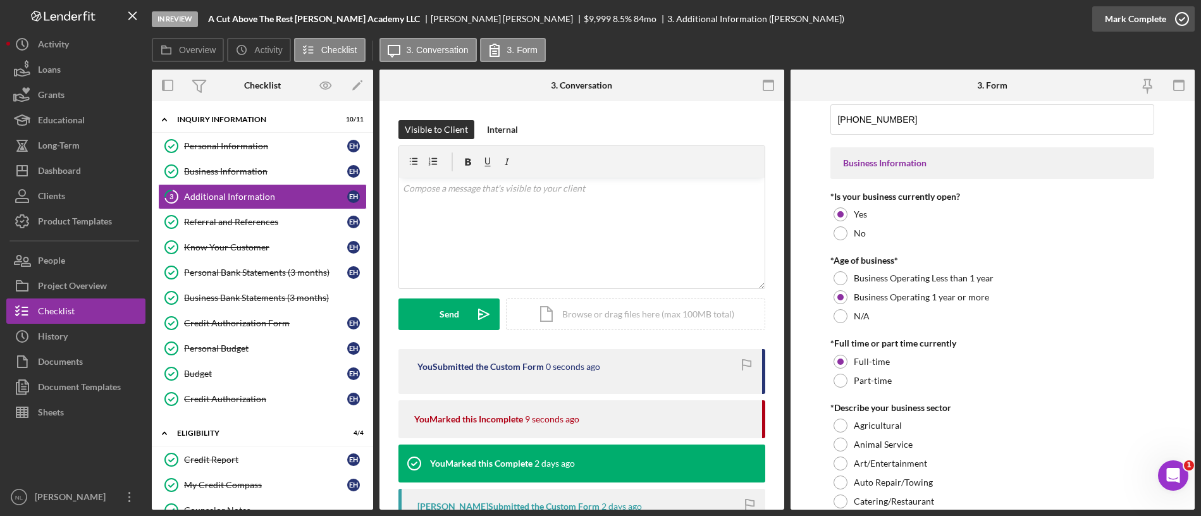
scroll to position [115, 0]
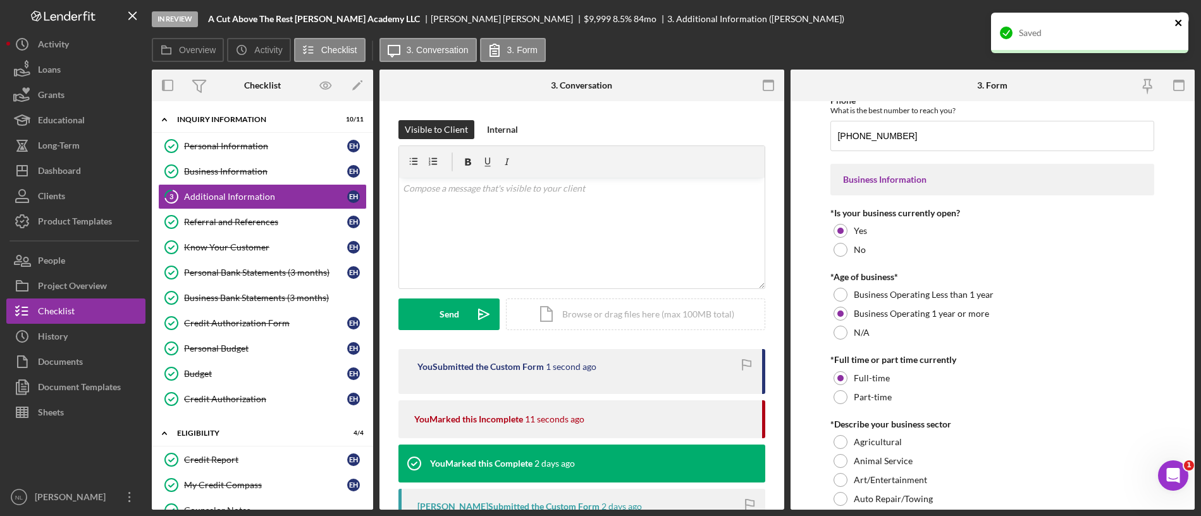
click at [1180, 23] on icon "close" at bounding box center [1178, 23] width 6 height 6
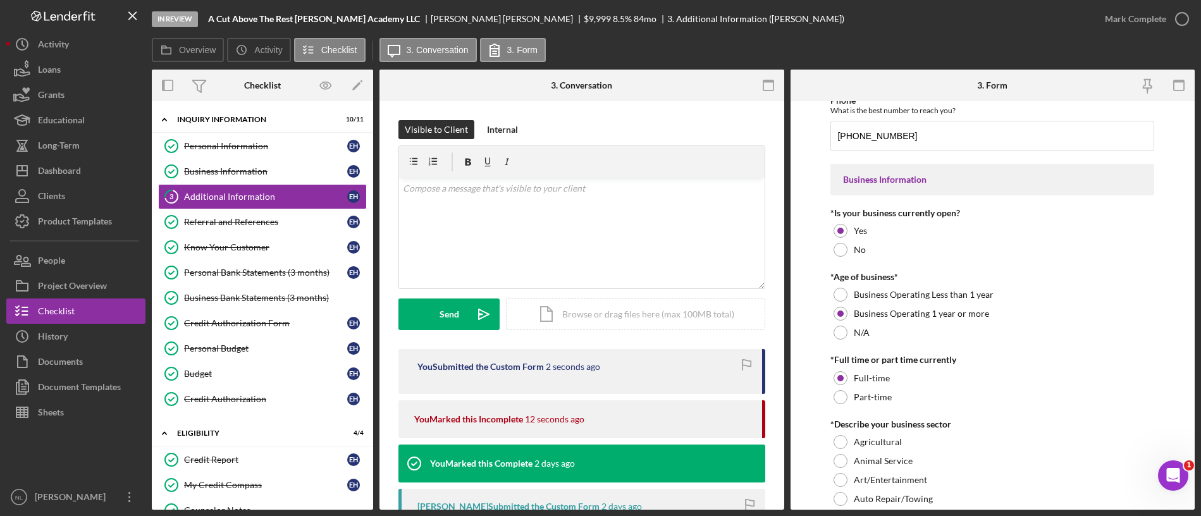
click at [1148, 24] on div "Mark Complete" at bounding box center [1135, 18] width 61 height 25
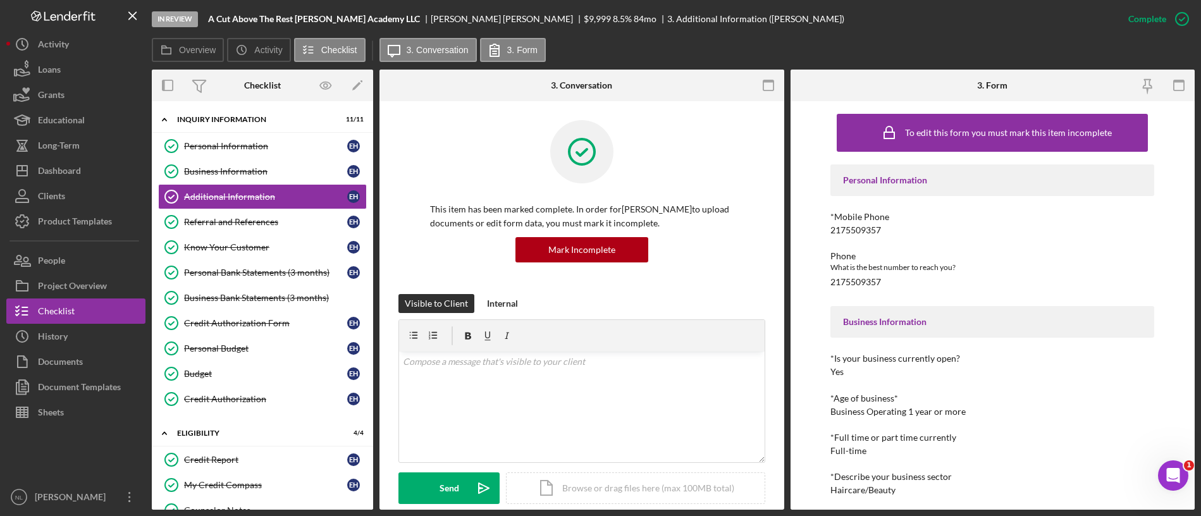
scroll to position [554, 0]
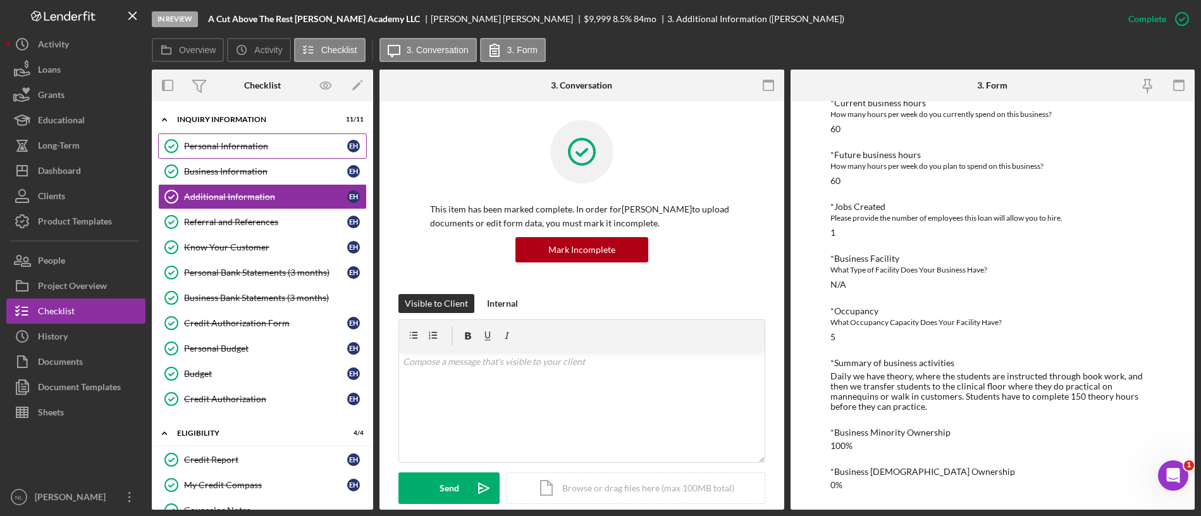
click at [210, 149] on div "Personal Information" at bounding box center [265, 146] width 163 height 10
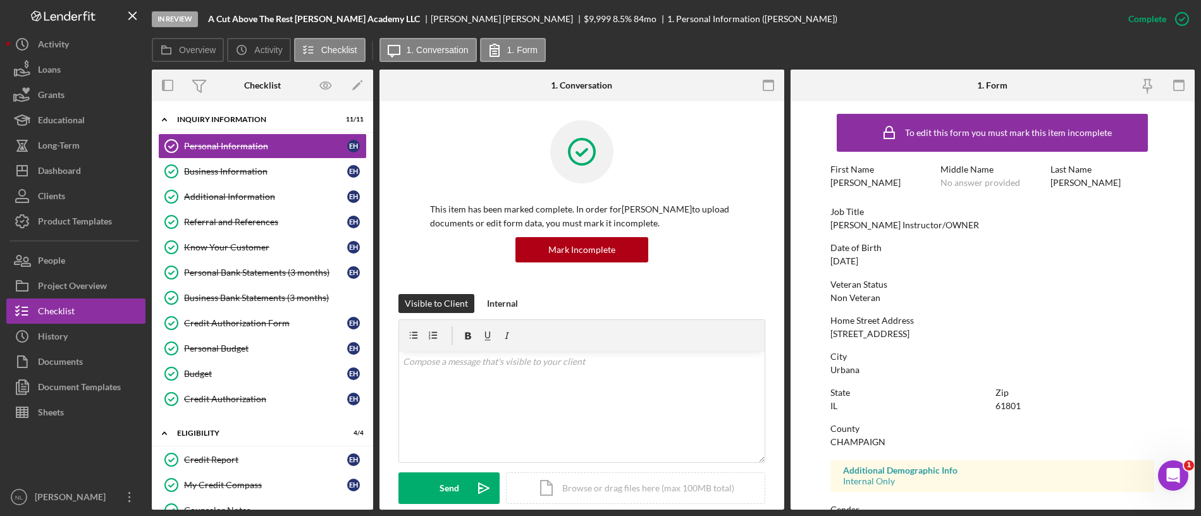
click at [893, 330] on div "[STREET_ADDRESS]" at bounding box center [870, 334] width 79 height 10
click at [235, 173] on div "Business Information" at bounding box center [265, 171] width 163 height 10
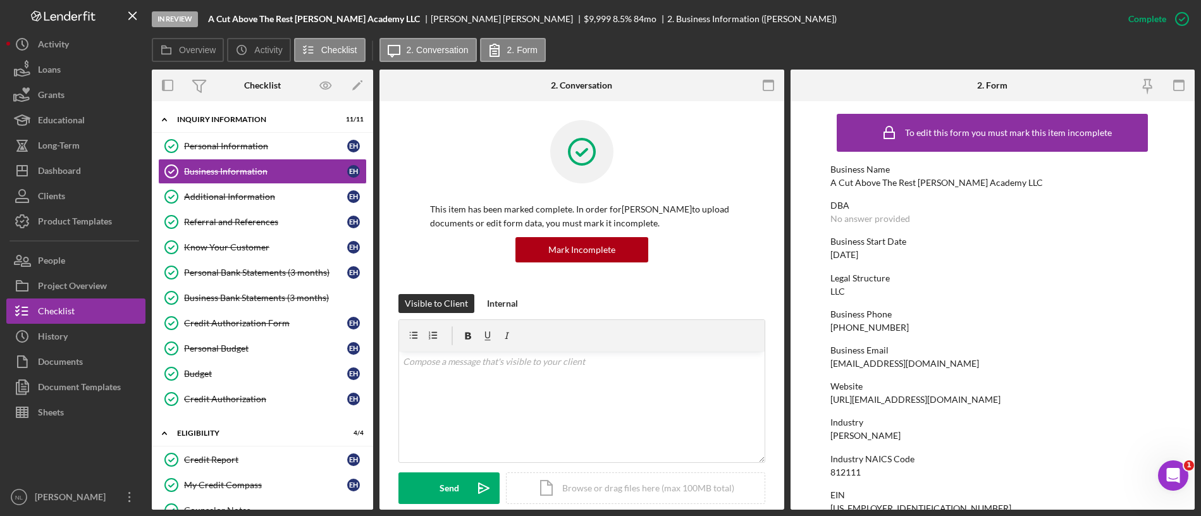
click at [858, 256] on div "[DATE]" at bounding box center [845, 255] width 28 height 10
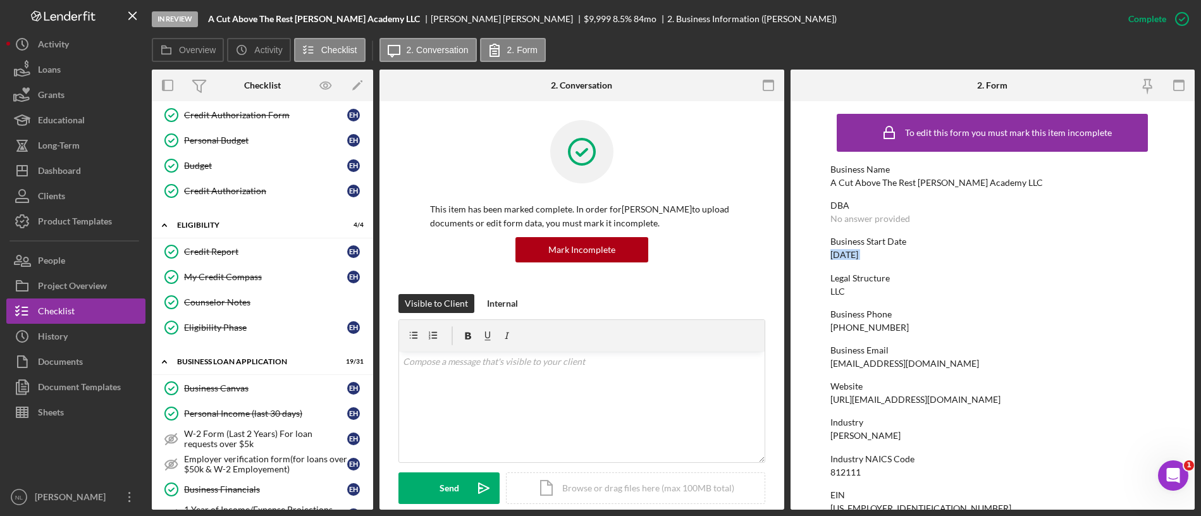
scroll to position [319, 0]
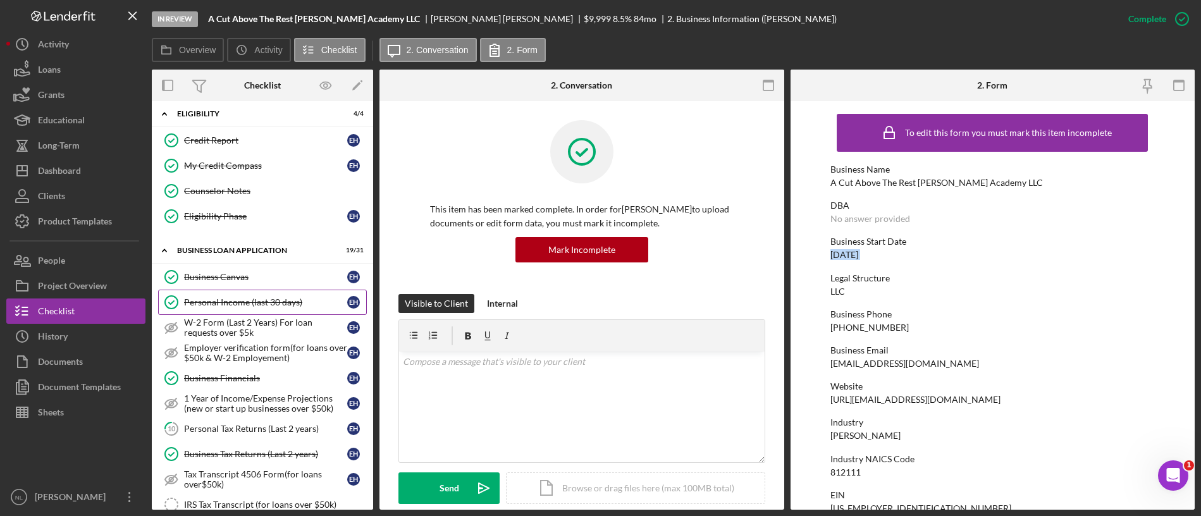
click at [259, 307] on div "Personal Income (last 30 days)" at bounding box center [265, 302] width 163 height 10
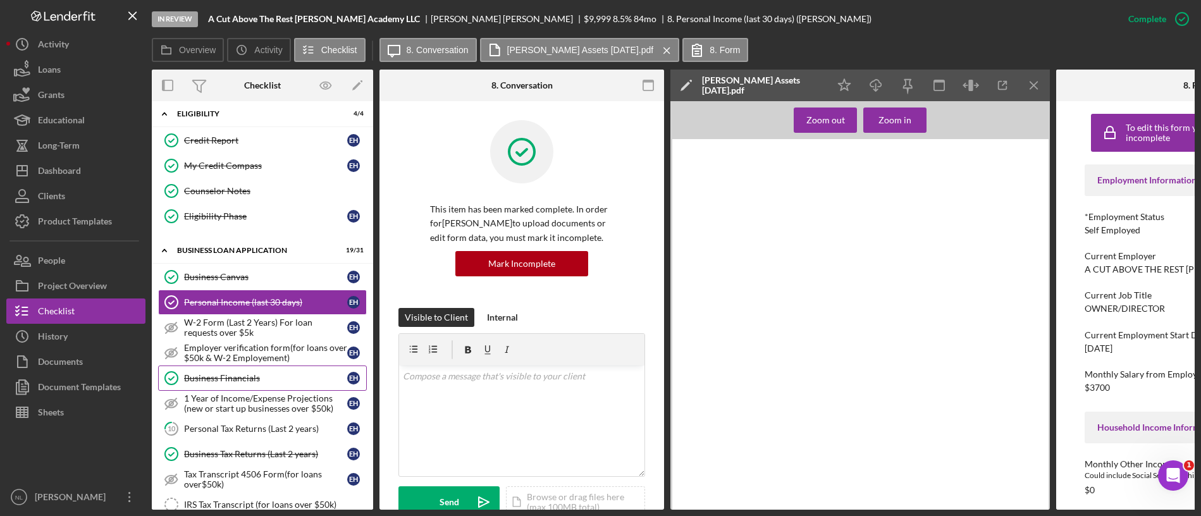
click at [259, 379] on div "Business Financials" at bounding box center [265, 378] width 163 height 10
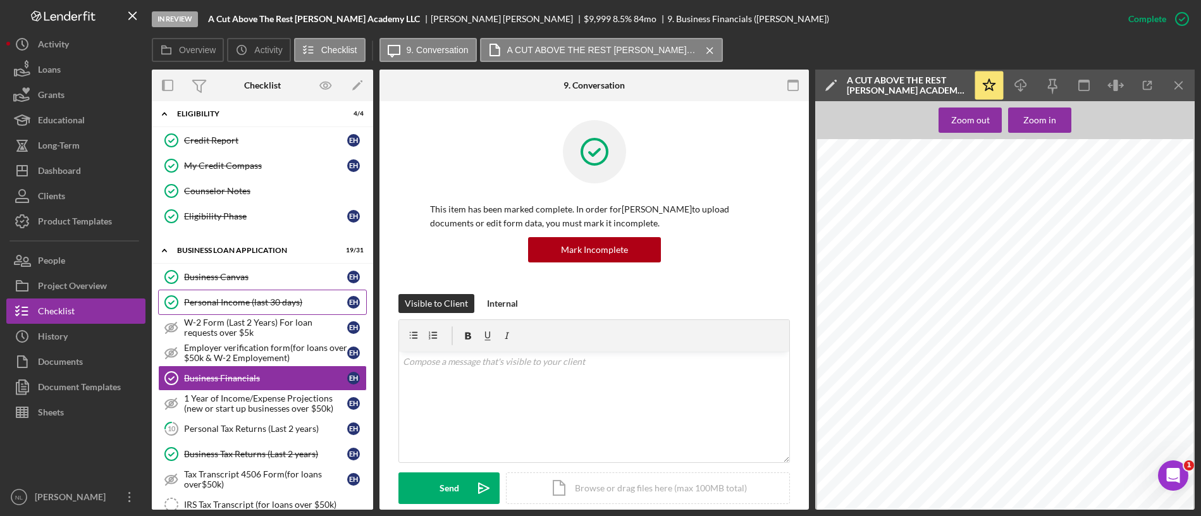
click at [266, 302] on div "Personal Income (last 30 days)" at bounding box center [265, 302] width 163 height 10
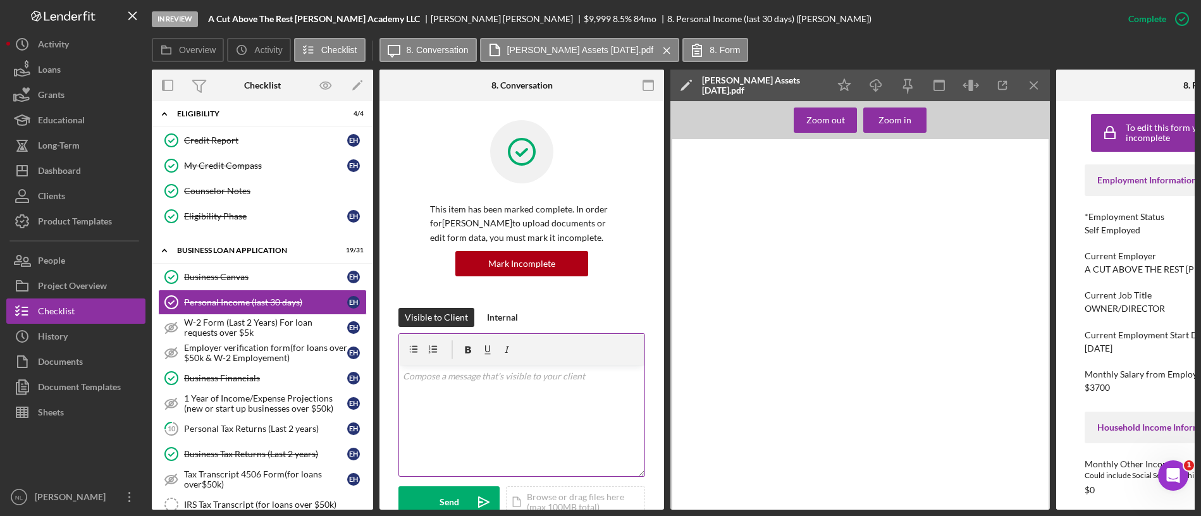
scroll to position [278, 0]
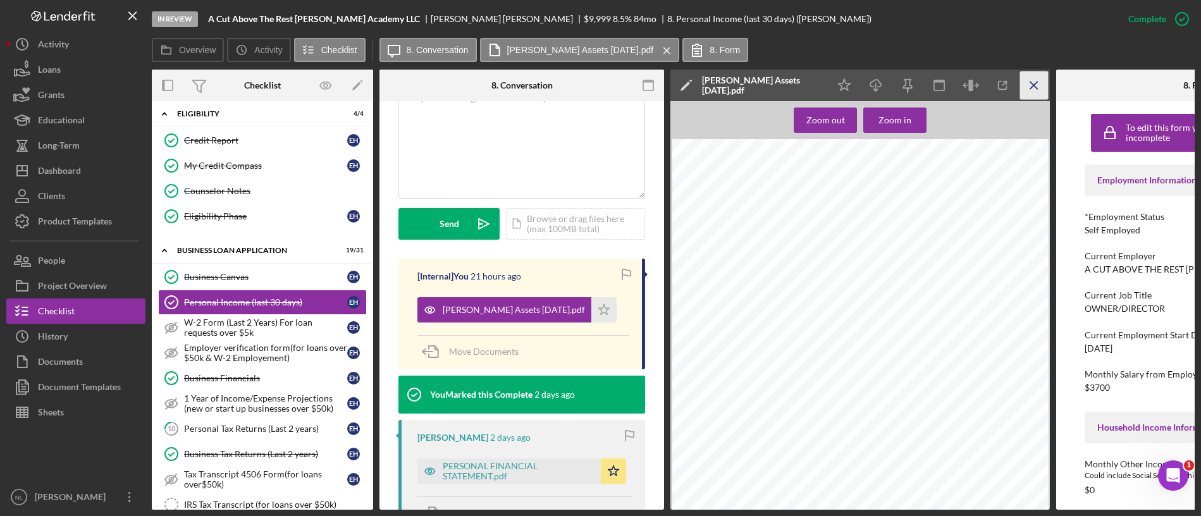
click at [1040, 84] on icon "Icon/Menu Close" at bounding box center [1034, 85] width 28 height 28
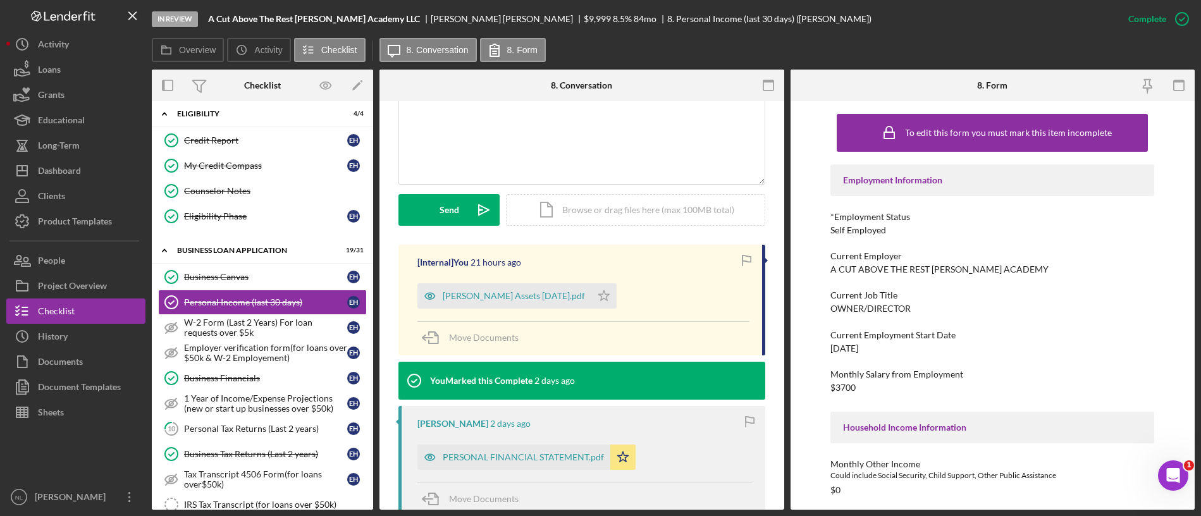
scroll to position [264, 0]
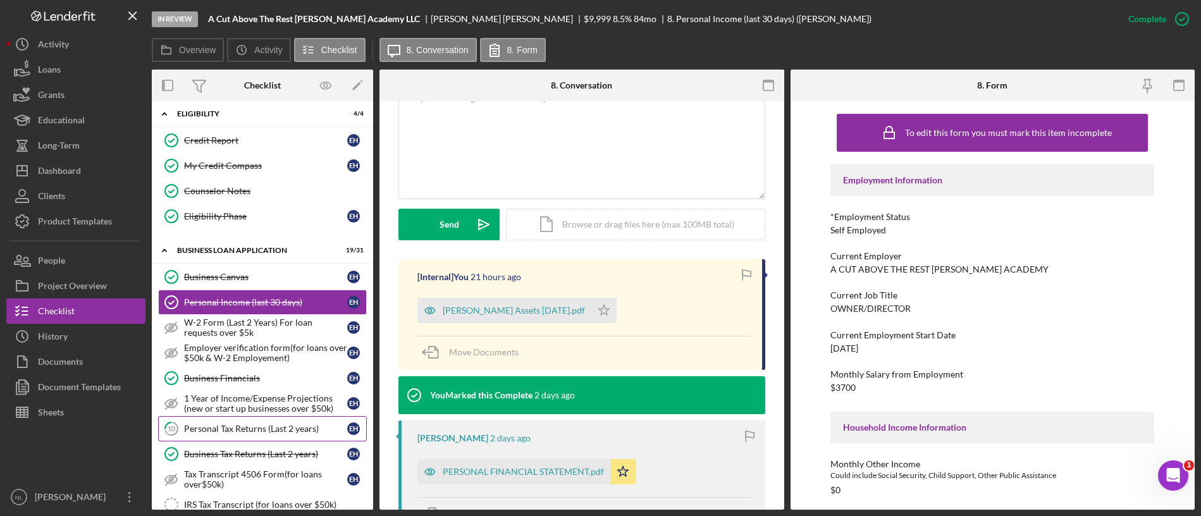
click at [244, 433] on div "Personal Tax Returns (Last 2 years)" at bounding box center [265, 429] width 163 height 10
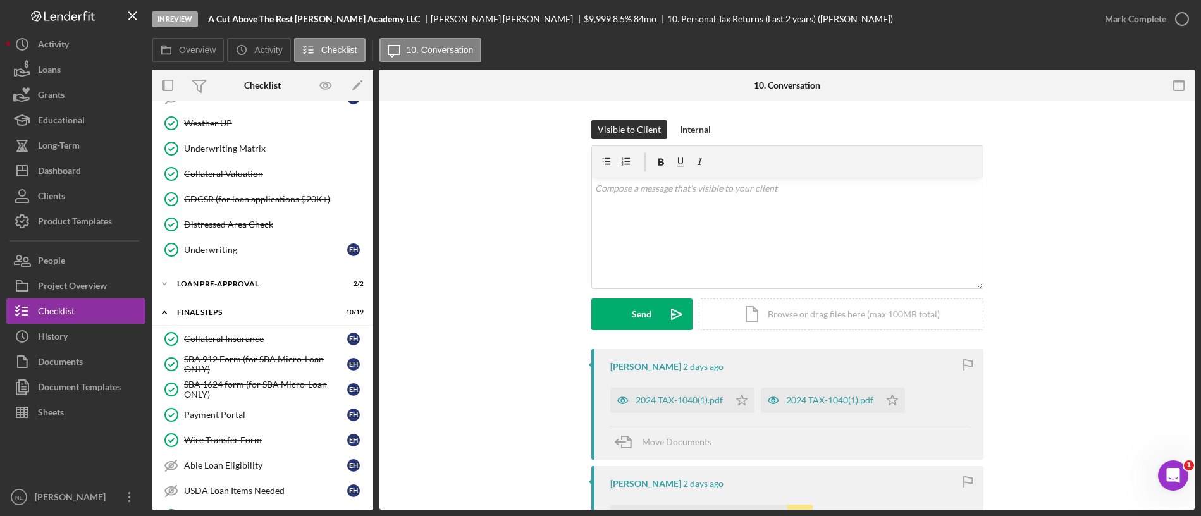
scroll to position [1110, 0]
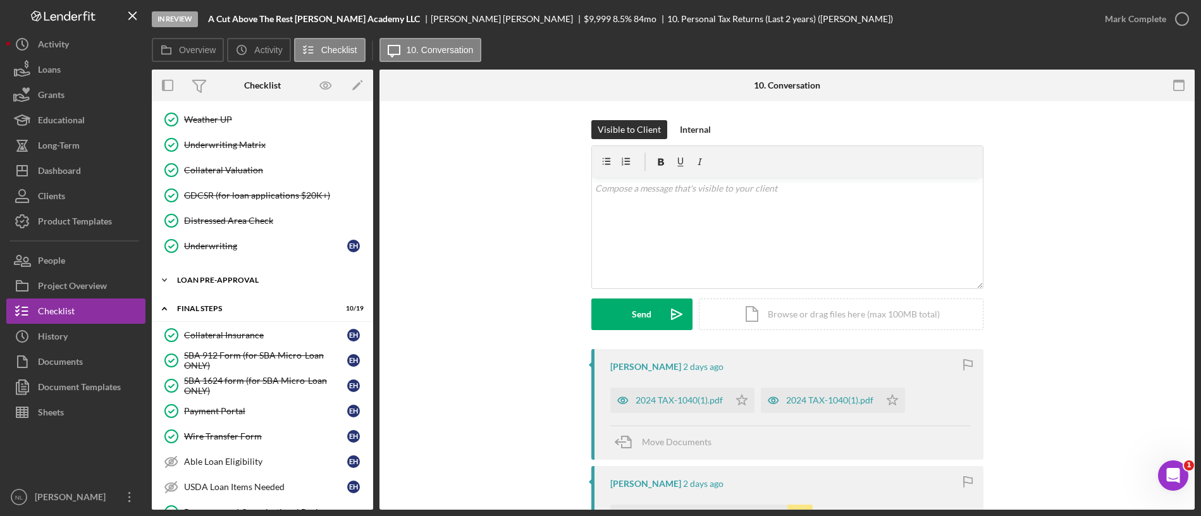
click at [247, 281] on div "LOAN PRE-APPROVAL" at bounding box center [267, 280] width 180 height 8
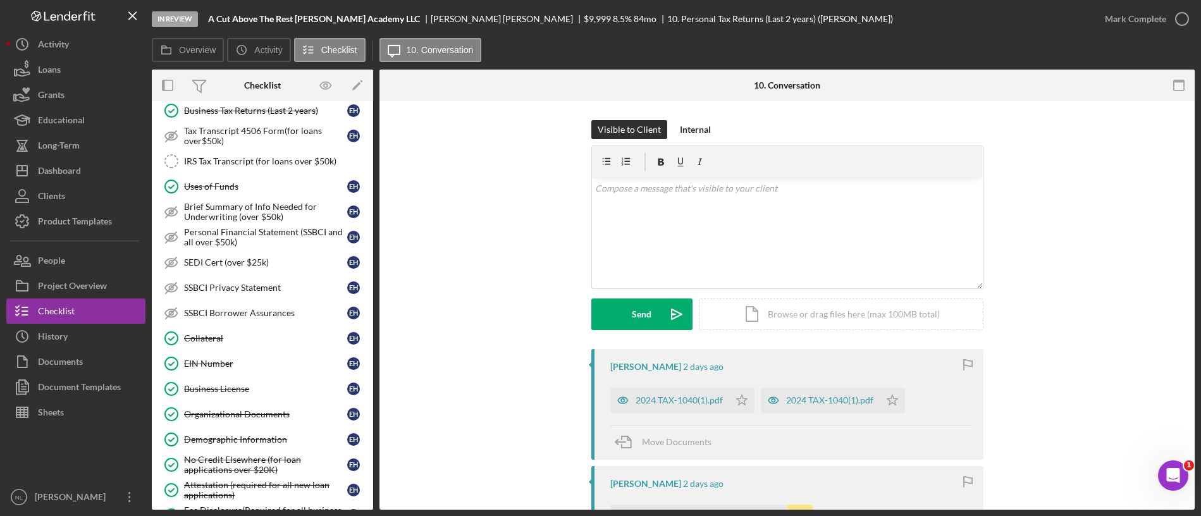
scroll to position [579, 0]
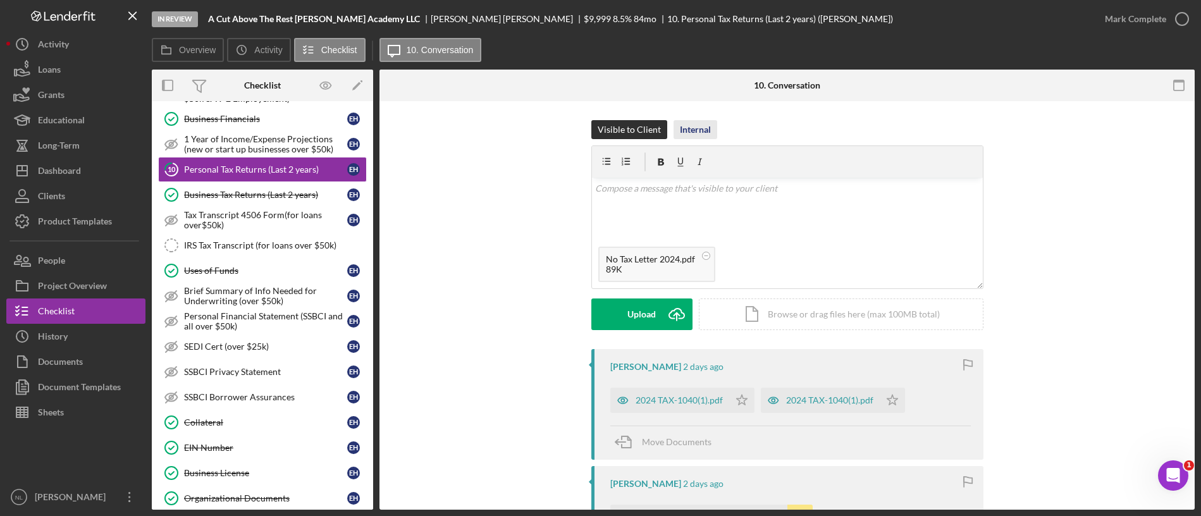
click at [680, 132] on div "Internal" at bounding box center [695, 129] width 31 height 19
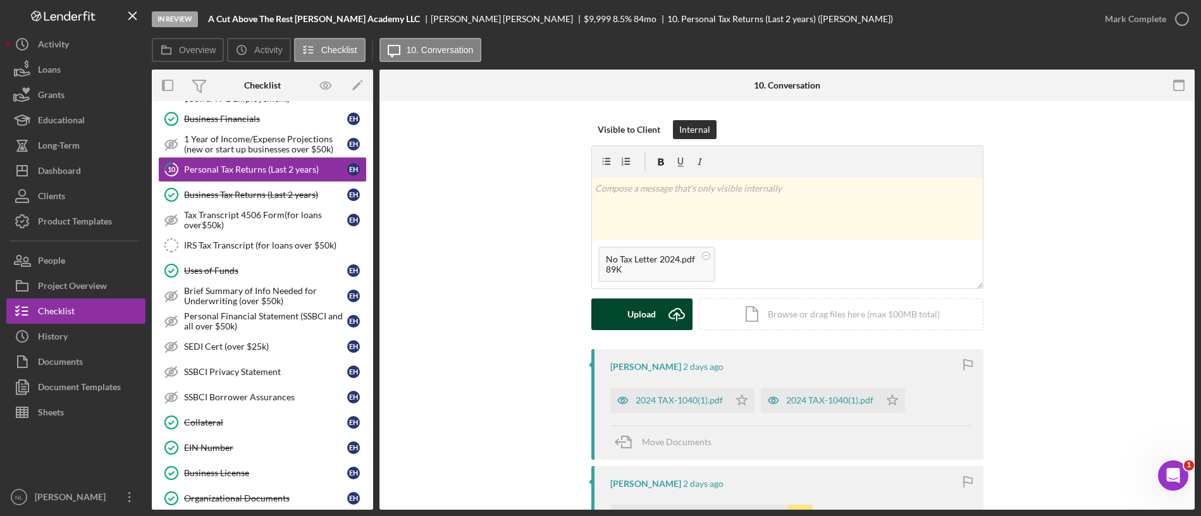
click at [661, 310] on icon "Icon/Upload" at bounding box center [677, 315] width 32 height 32
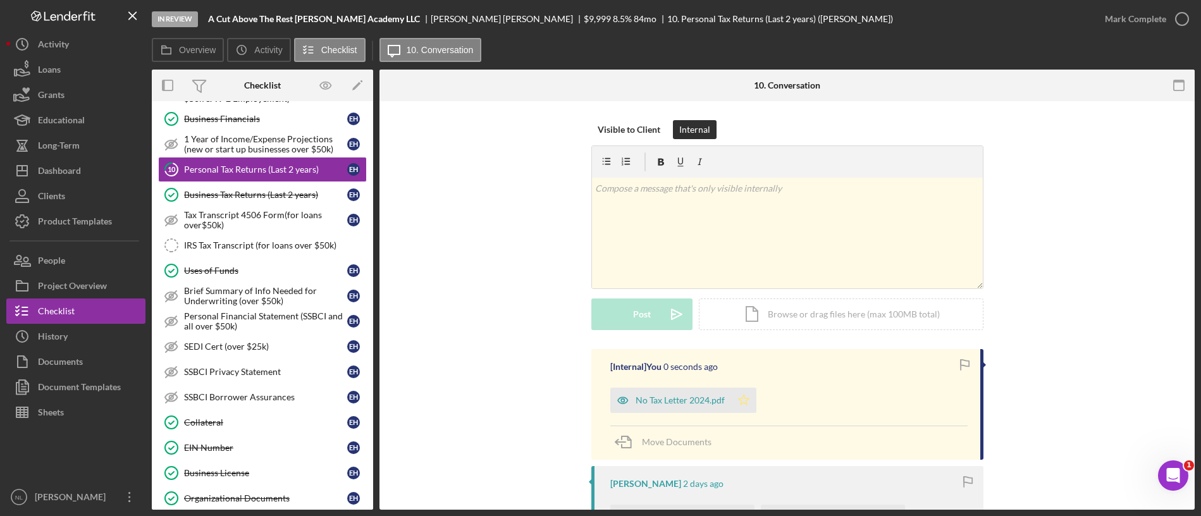
click at [735, 403] on icon "Icon/Star" at bounding box center [743, 400] width 25 height 25
click at [1112, 22] on div "Mark Complete" at bounding box center [1135, 18] width 61 height 25
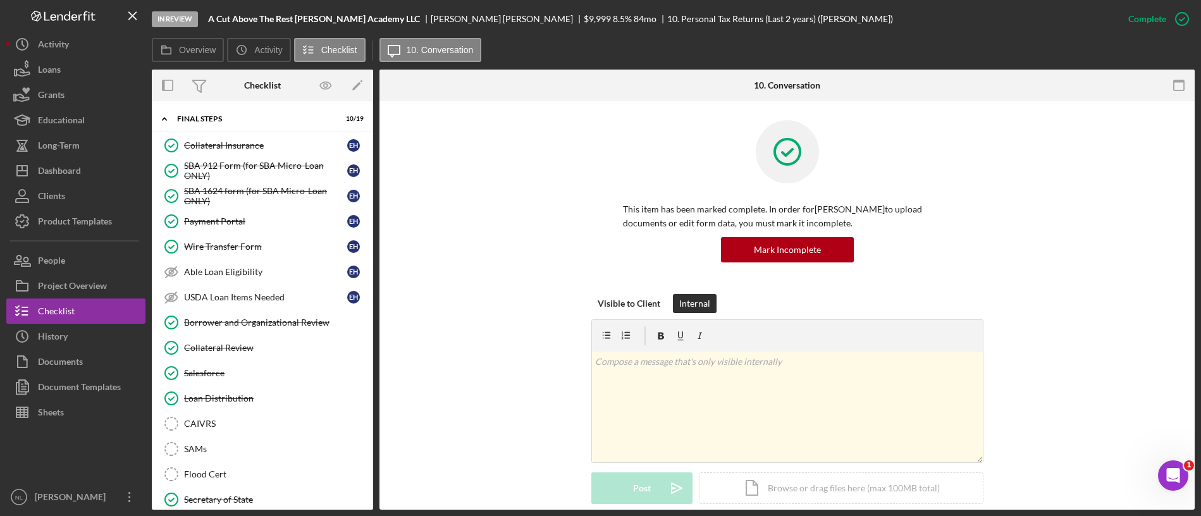
scroll to position [1451, 0]
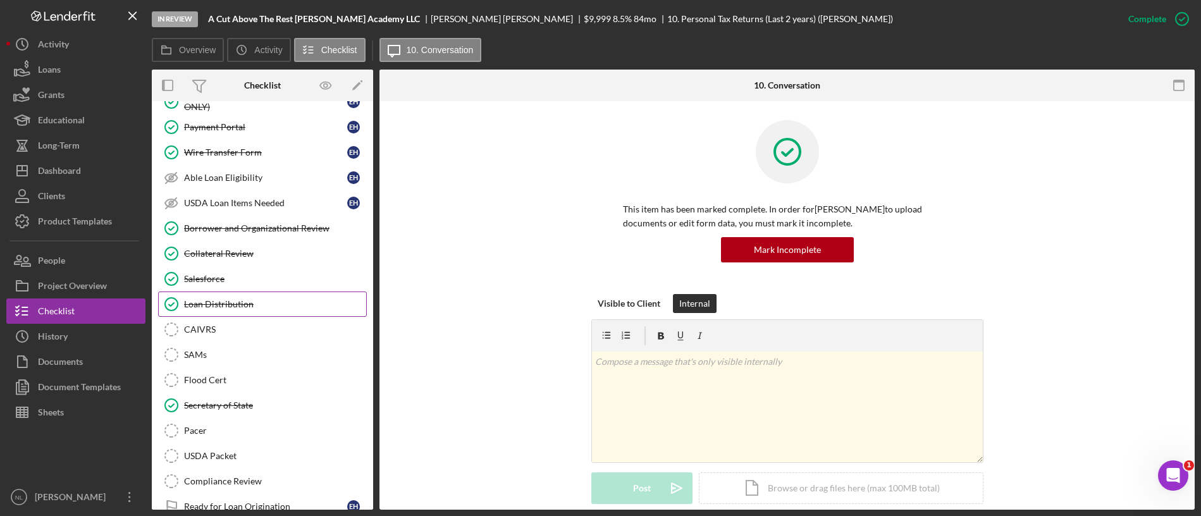
click at [213, 309] on div "Loan Distribution" at bounding box center [275, 304] width 182 height 10
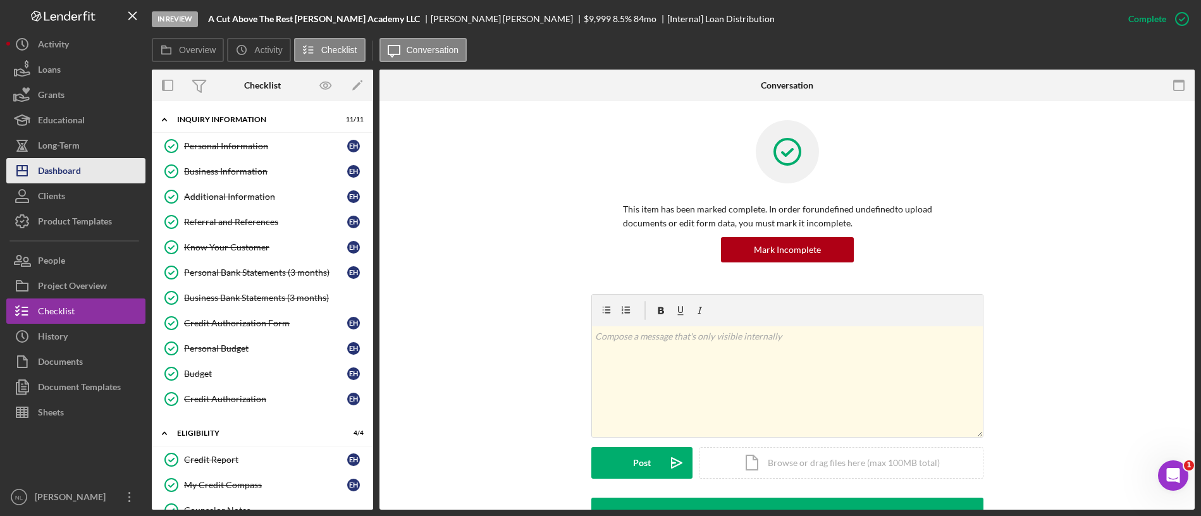
click at [69, 175] on div "Dashboard" at bounding box center [59, 172] width 43 height 28
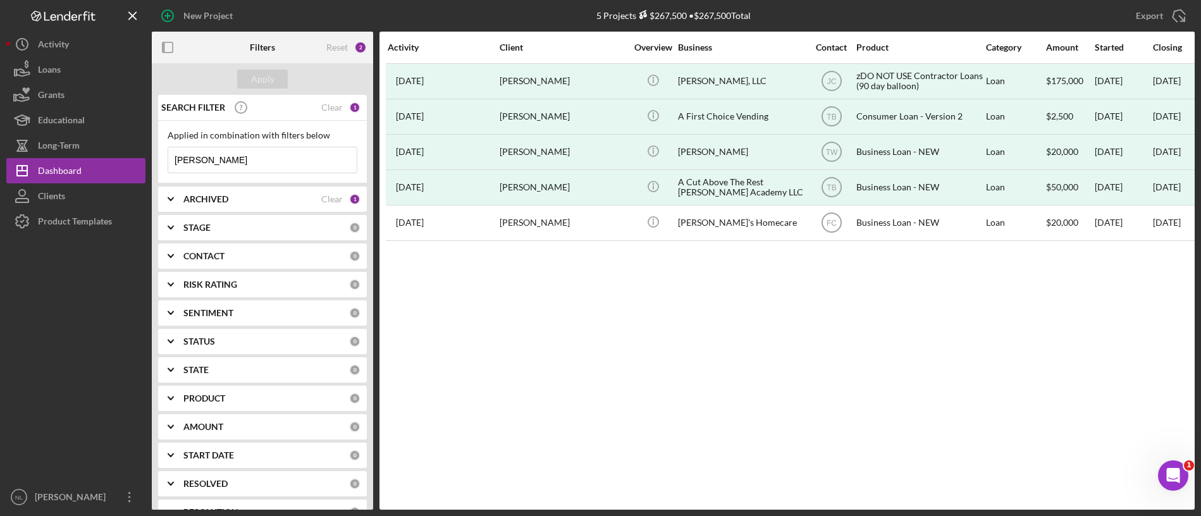
click at [267, 178] on div "Applied in combination with filters below [PERSON_NAME] Icon/Menu Close" at bounding box center [262, 152] width 209 height 63
click at [263, 170] on input "[PERSON_NAME]" at bounding box center [262, 159] width 189 height 25
type input "e"
click at [225, 204] on b "ARCHIVED" at bounding box center [205, 199] width 45 height 10
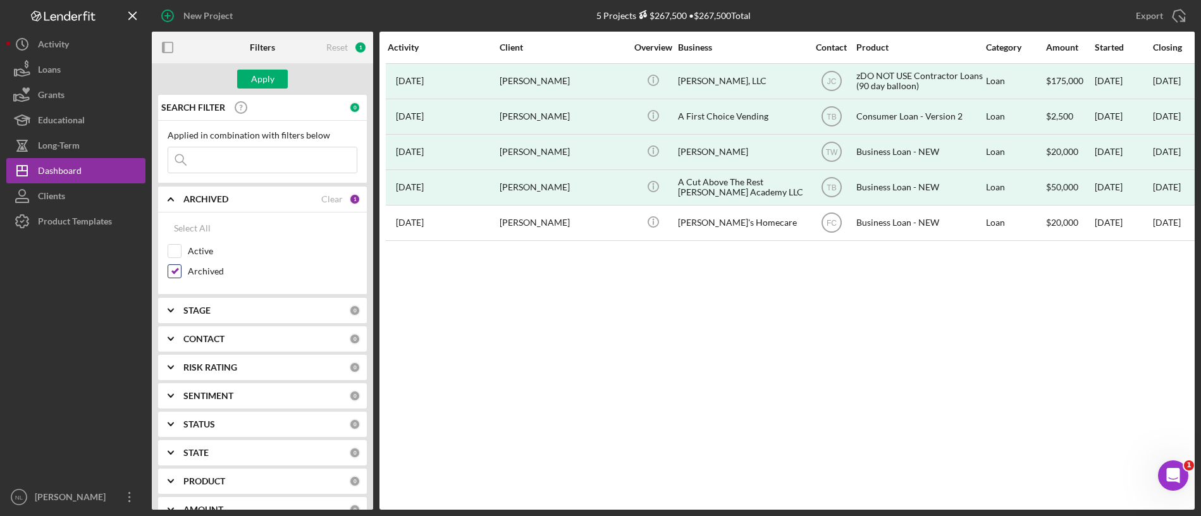
click at [183, 267] on div "Archived" at bounding box center [263, 274] width 190 height 20
click at [172, 274] on input "Archived" at bounding box center [174, 271] width 13 height 13
checkbox input "false"
click at [172, 255] on input "Active" at bounding box center [174, 251] width 13 height 13
checkbox input "true"
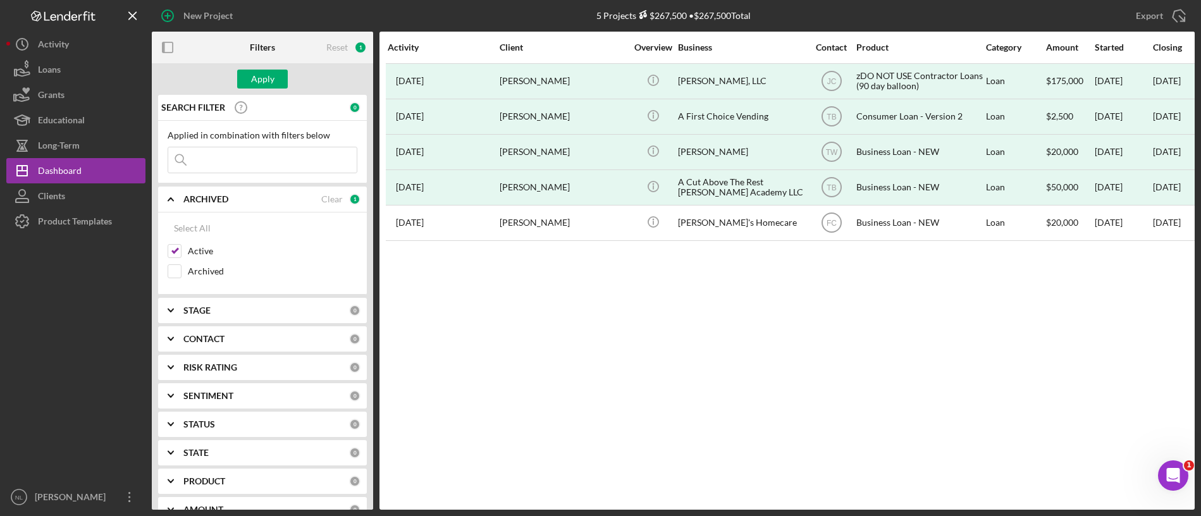
click at [194, 337] on b "CONTACT" at bounding box center [203, 339] width 41 height 10
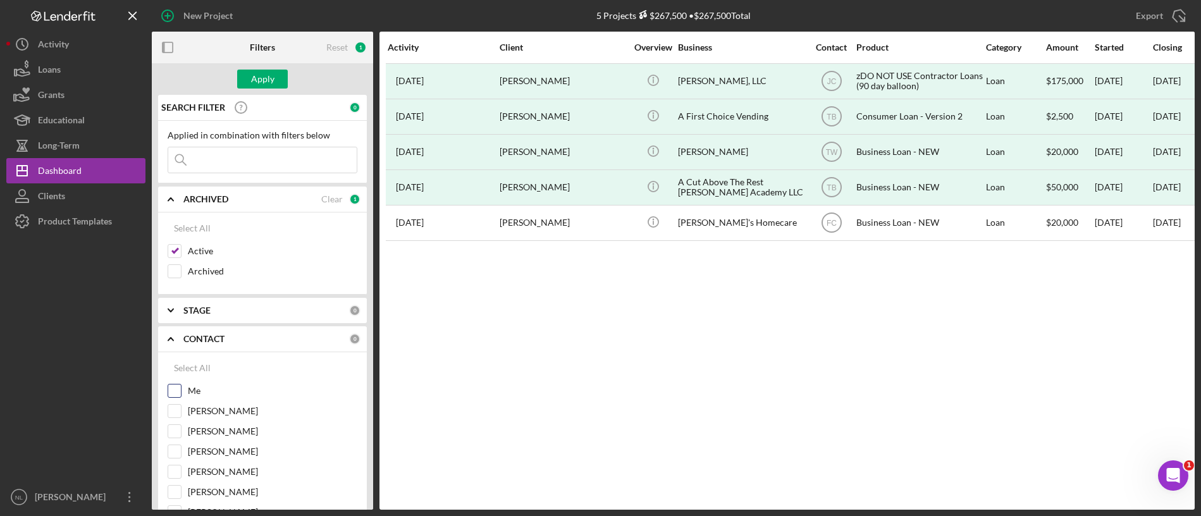
click at [173, 394] on input "Me" at bounding box center [174, 391] width 13 height 13
checkbox input "true"
click at [275, 78] on button "Apply" at bounding box center [262, 79] width 51 height 19
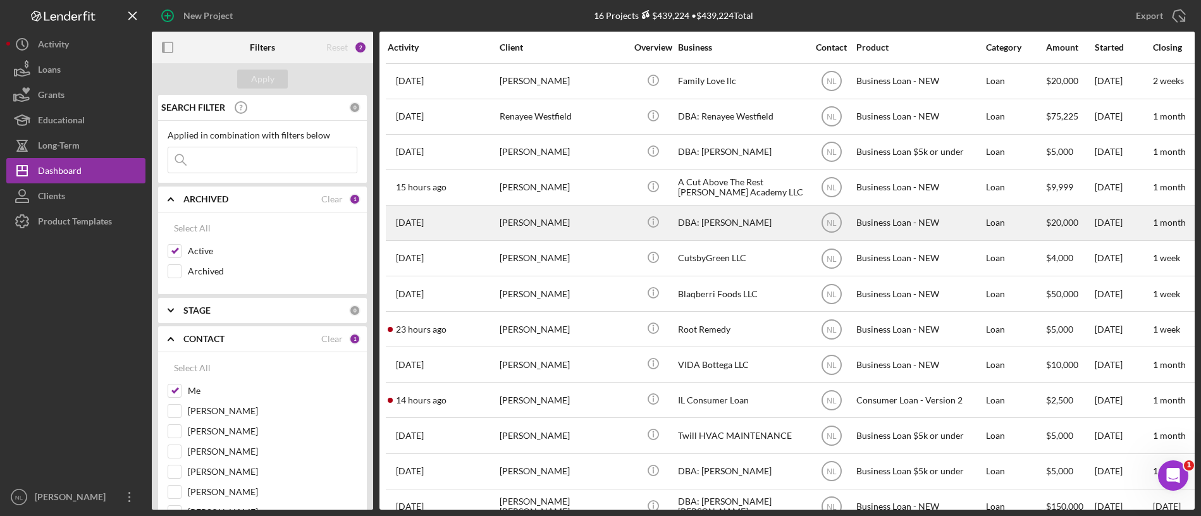
click at [543, 233] on div "[PERSON_NAME]" at bounding box center [563, 223] width 127 height 34
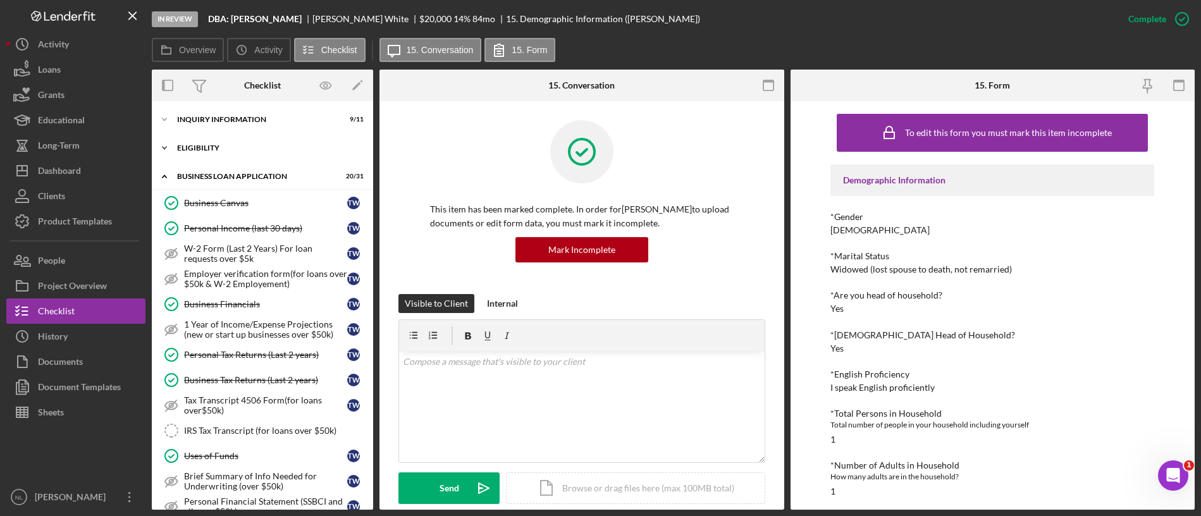
click at [242, 156] on div "Icon/Expander ELIGIBILITY 4 / 4" at bounding box center [262, 147] width 221 height 25
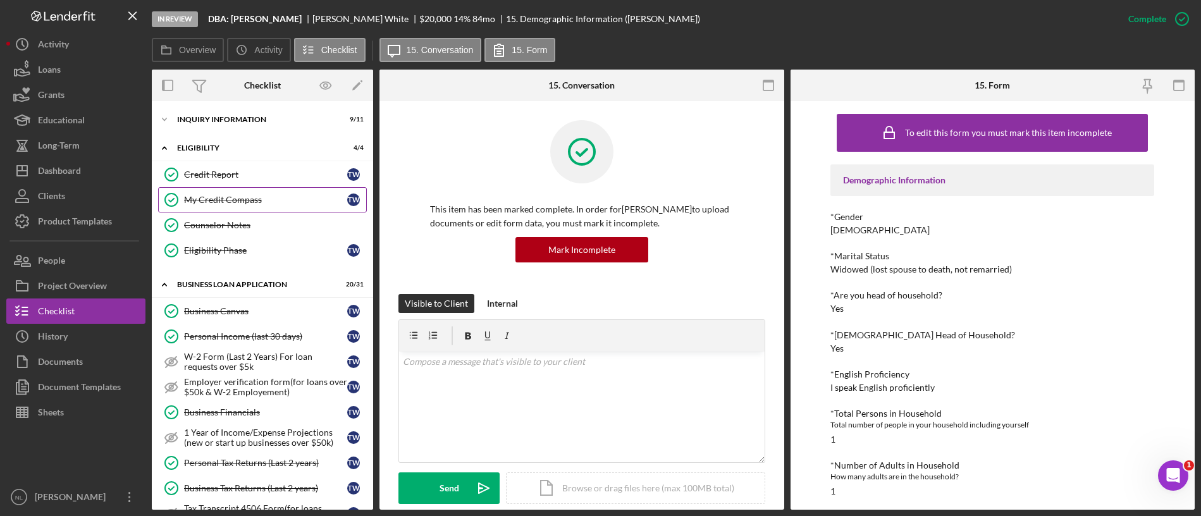
click at [245, 194] on link "My Credit Compass My Credit Compass T W" at bounding box center [262, 199] width 209 height 25
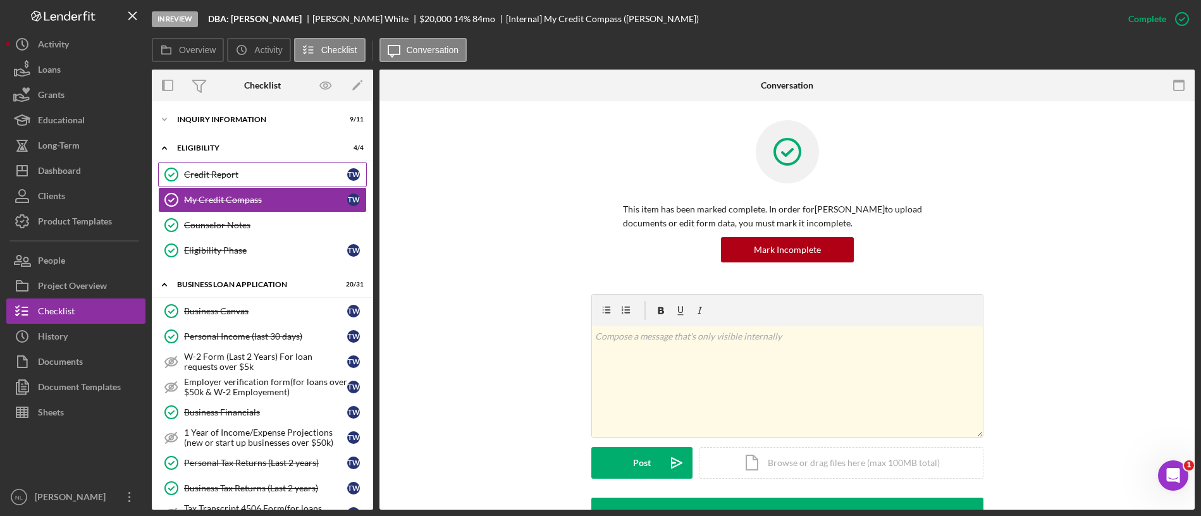
click at [235, 178] on div "Credit Report" at bounding box center [265, 175] width 163 height 10
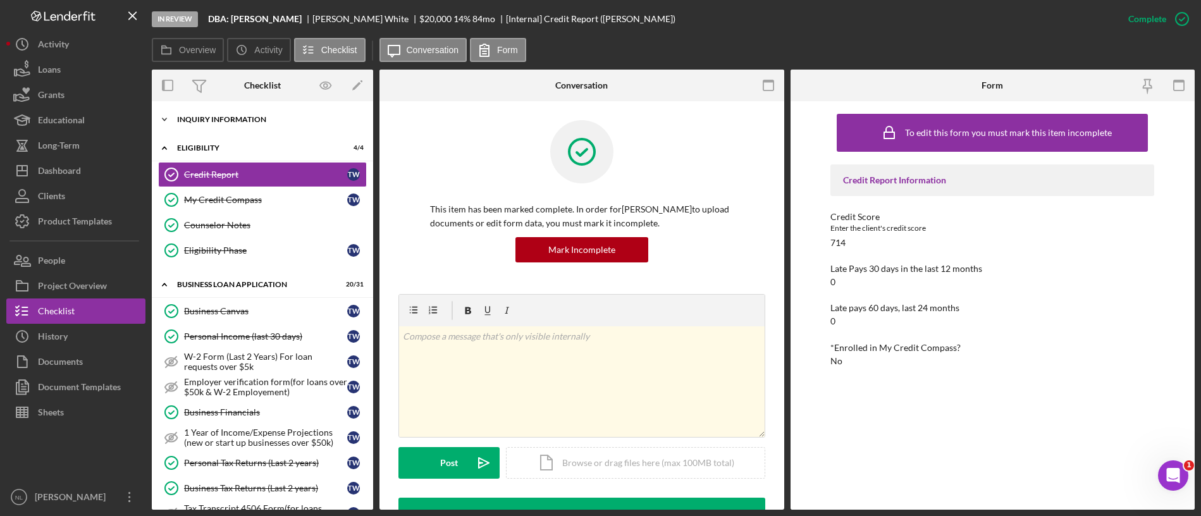
click at [229, 125] on div "Icon/Expander INQUIRY INFORMATION 9 / 11" at bounding box center [262, 119] width 221 height 25
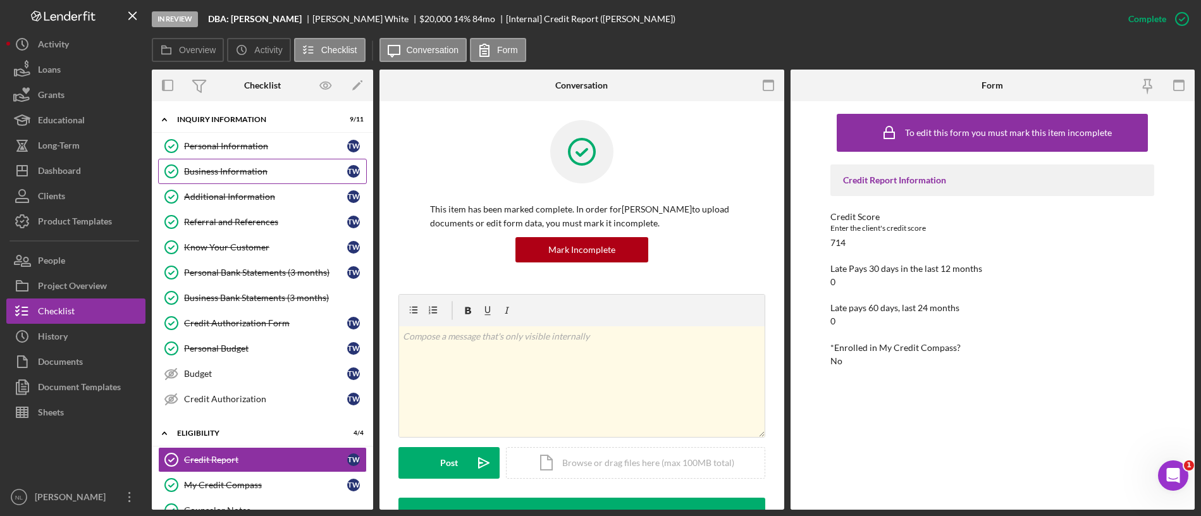
click at [290, 175] on div "Business Information" at bounding box center [265, 171] width 163 height 10
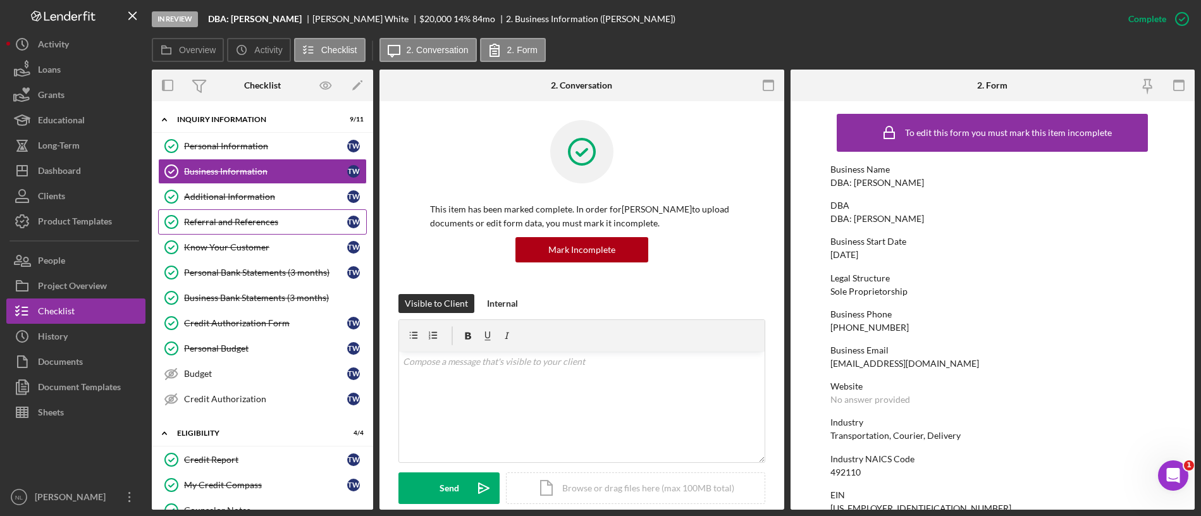
click at [274, 216] on link "Referral and References [PERSON_NAME] and References T W" at bounding box center [262, 221] width 209 height 25
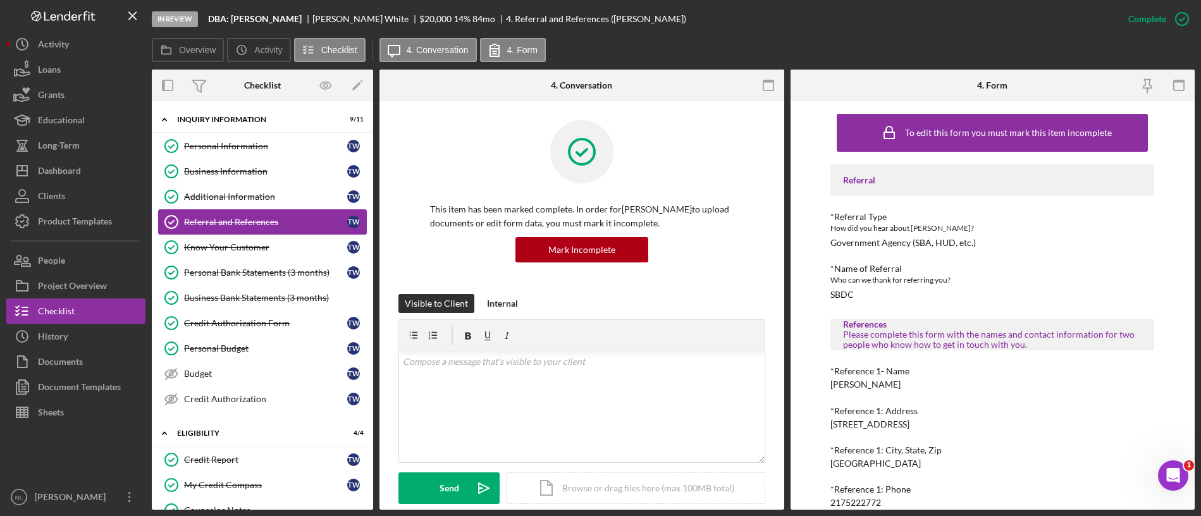
click at [266, 233] on link "Referral and References [PERSON_NAME] and References T W" at bounding box center [262, 221] width 209 height 25
click at [257, 251] on div "Know Your Customer" at bounding box center [265, 247] width 163 height 10
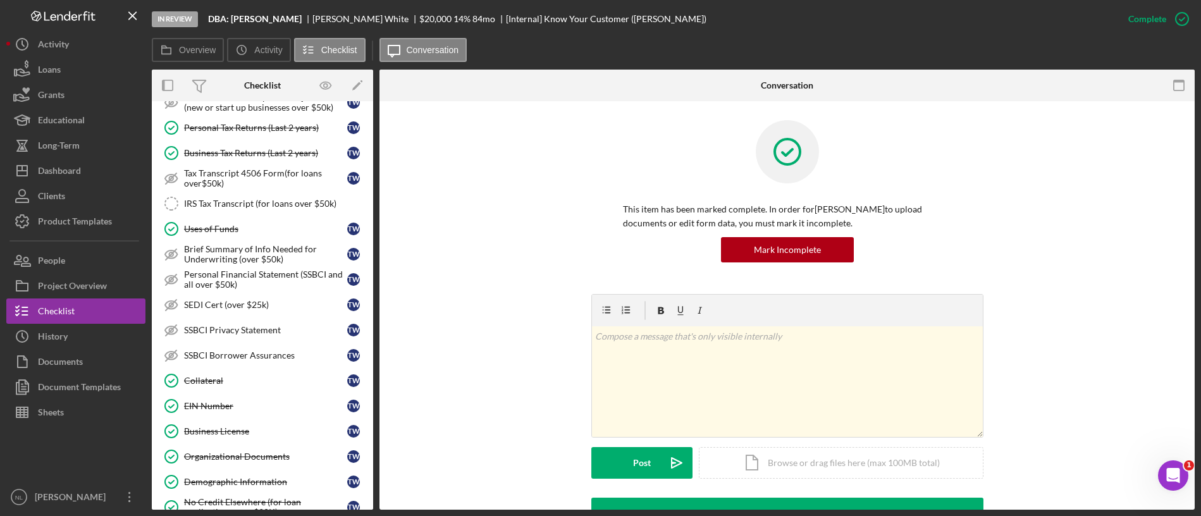
scroll to position [593, 0]
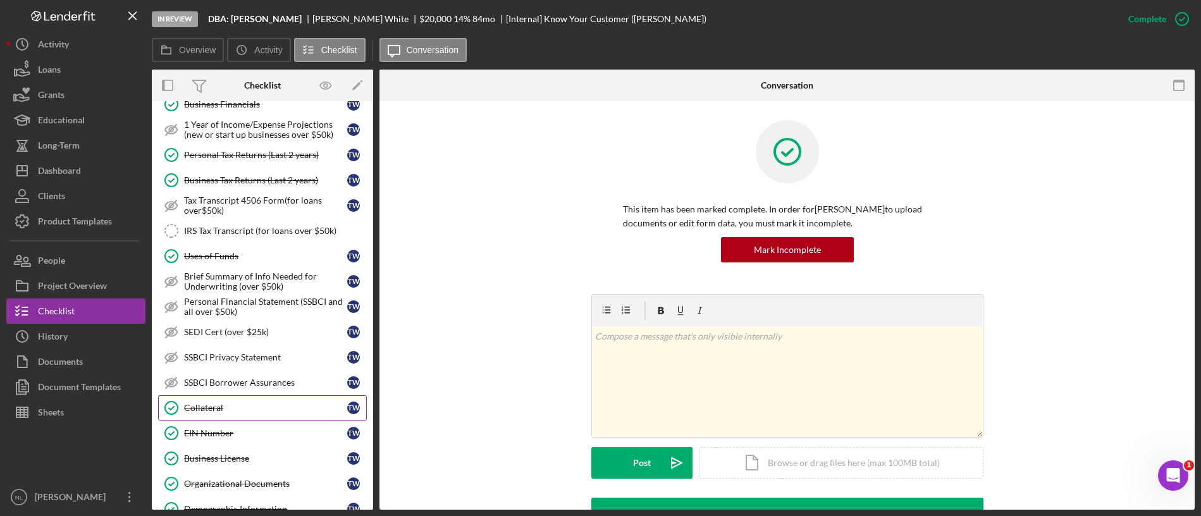
drag, startPoint x: 257, startPoint y: 251, endPoint x: 232, endPoint y: 397, distance: 148.3
click at [232, 397] on div "Business Canvas Business Canvas T W Personal Income (last 30 days) Personal Inc…" at bounding box center [262, 386] width 221 height 791
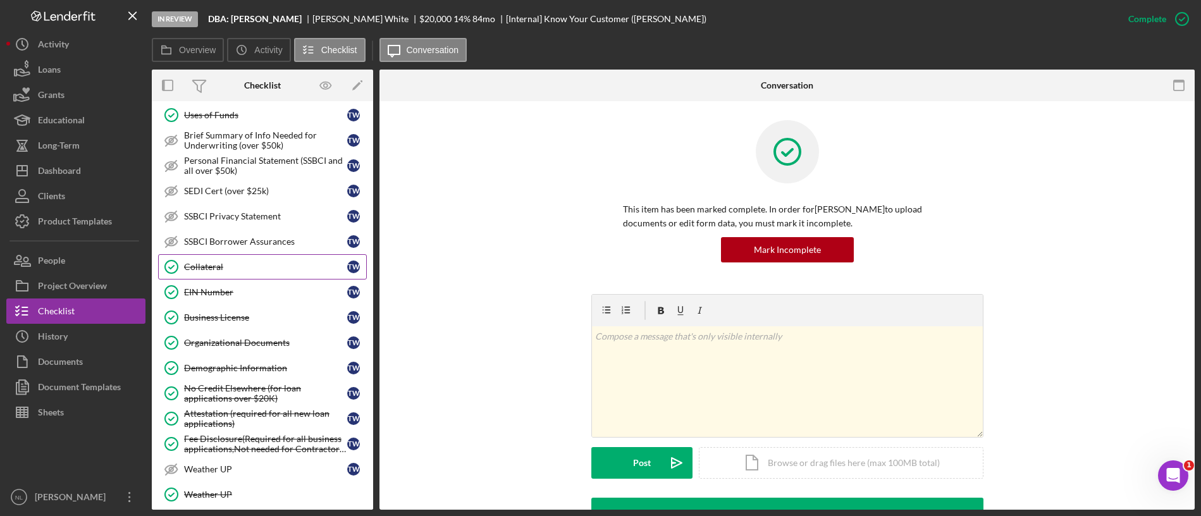
scroll to position [740, 0]
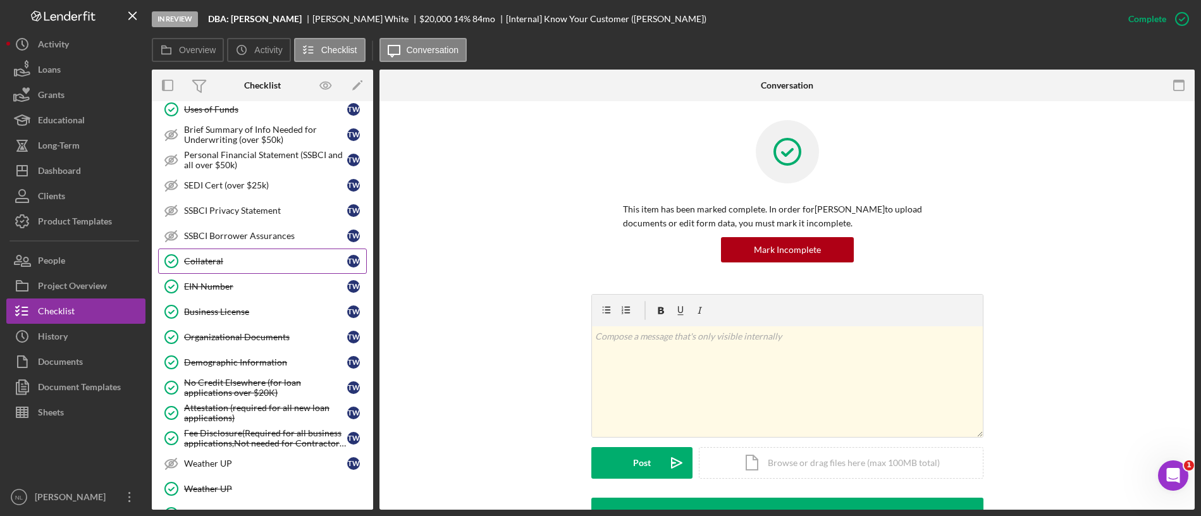
click at [207, 262] on div "Collateral" at bounding box center [265, 261] width 163 height 10
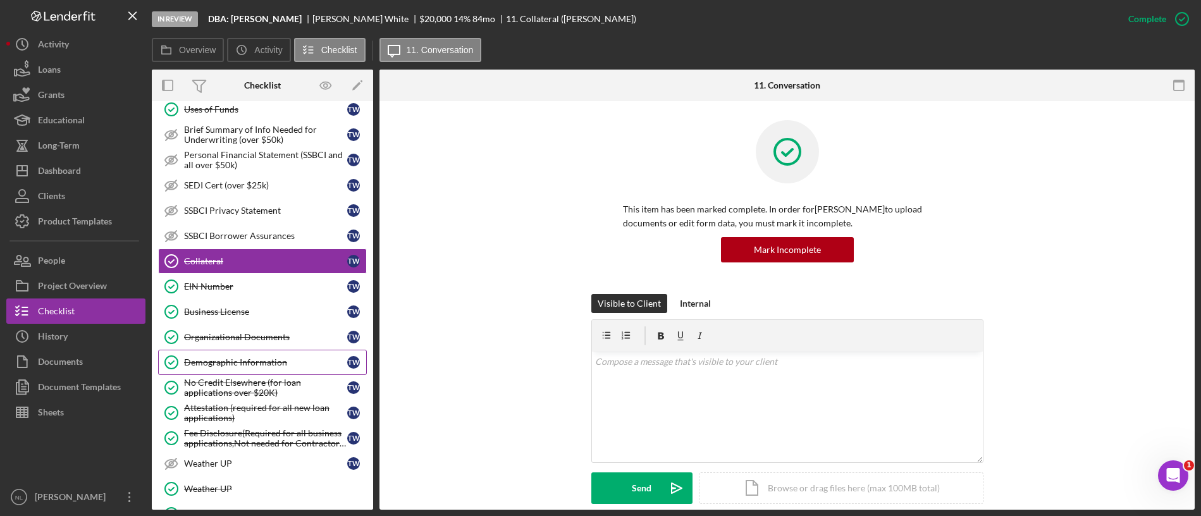
click at [233, 361] on div "Demographic Information" at bounding box center [265, 362] width 163 height 10
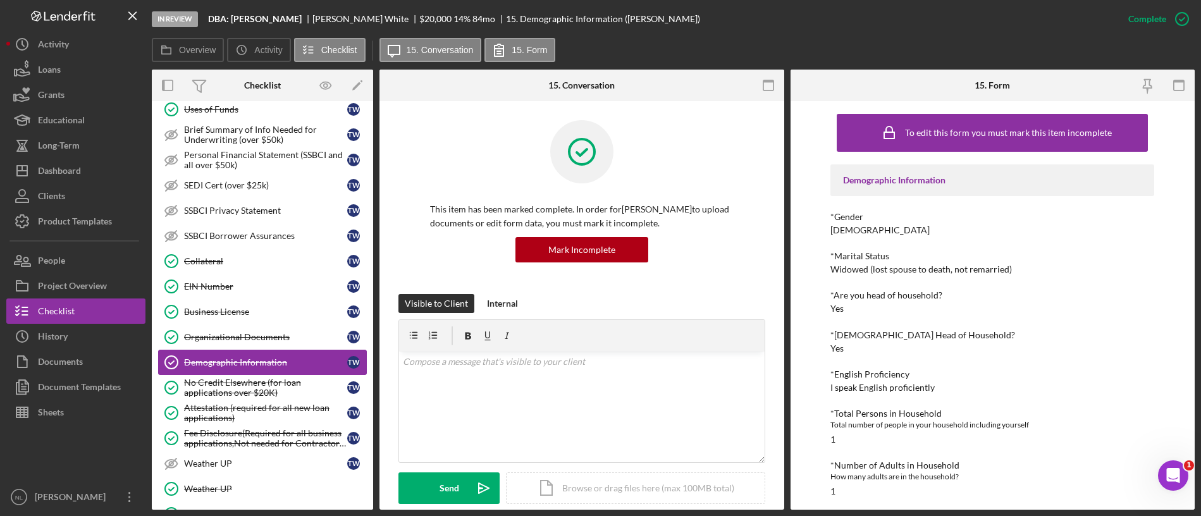
scroll to position [956, 0]
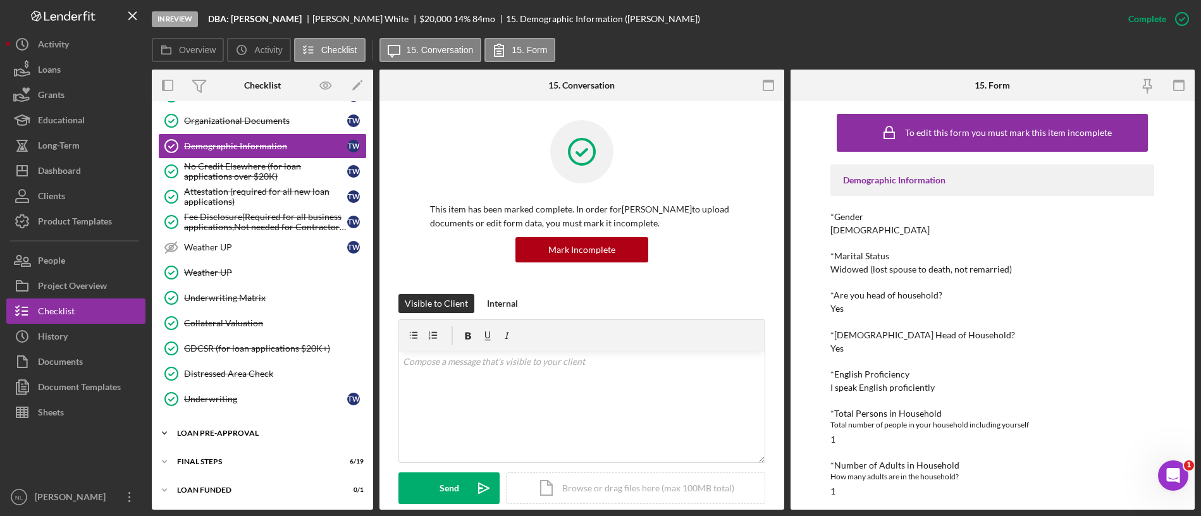
click at [235, 431] on div "LOAN PRE-APPROVAL" at bounding box center [267, 434] width 180 height 8
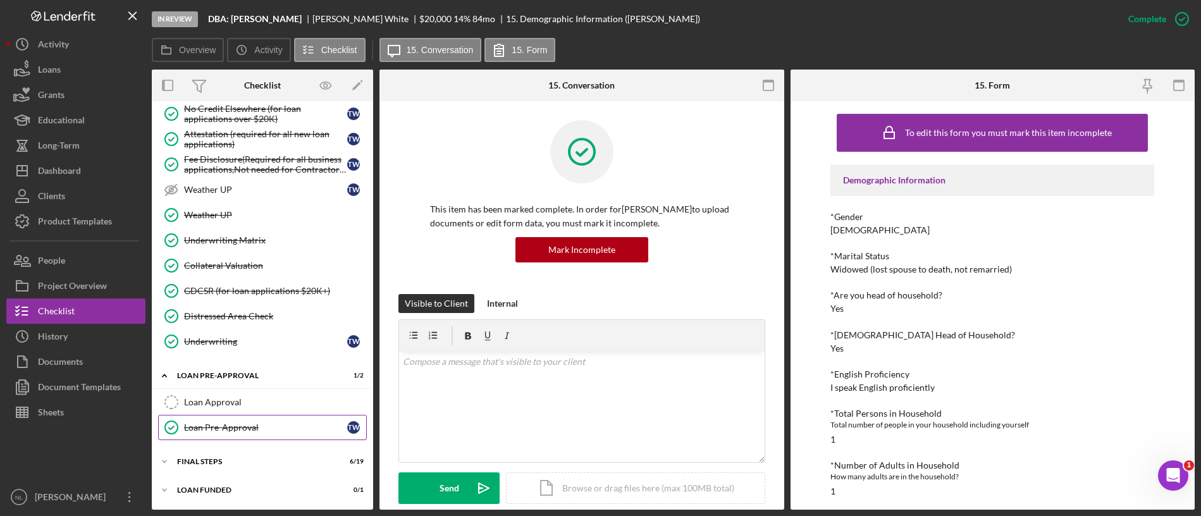
click at [233, 439] on link "Loan Pre-Approval Loan Pre-Approval T W" at bounding box center [262, 427] width 209 height 25
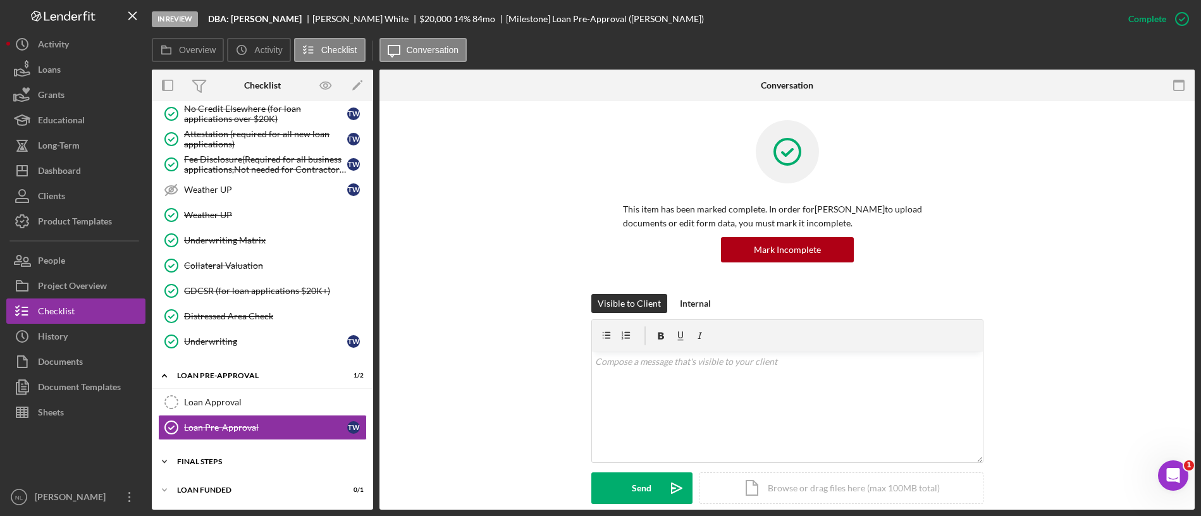
click at [202, 468] on div "Icon/Expander FINAL STEPS 6 / 19" at bounding box center [262, 461] width 221 height 25
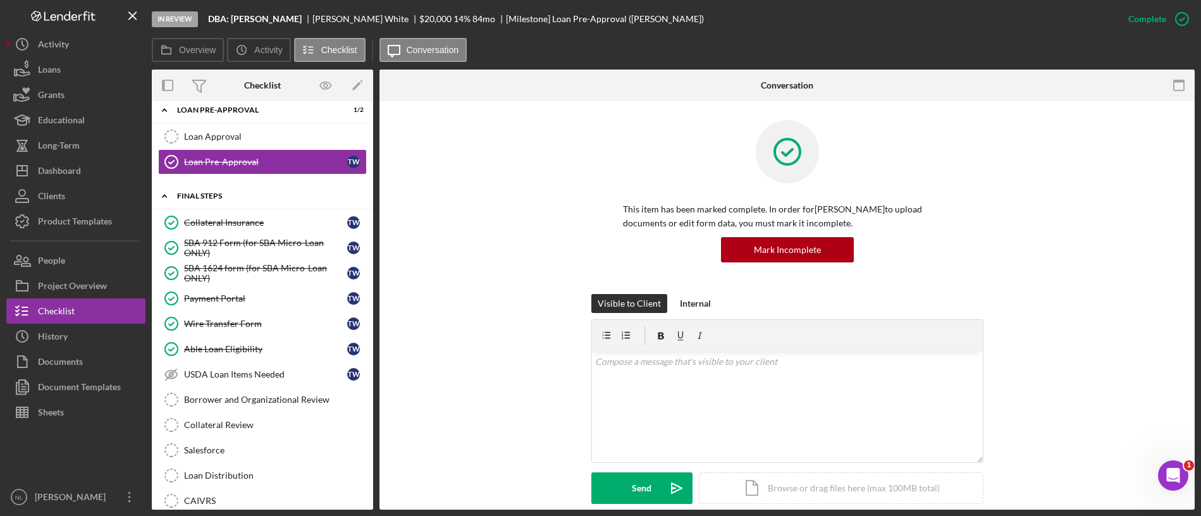
scroll to position [1369, 0]
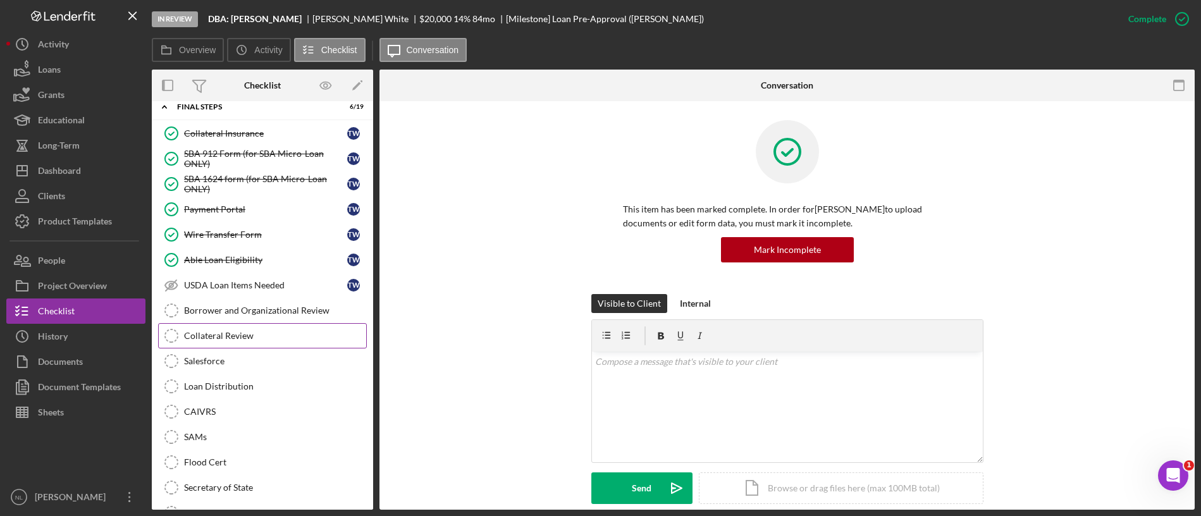
click at [234, 335] on div "Collateral Review" at bounding box center [275, 336] width 182 height 10
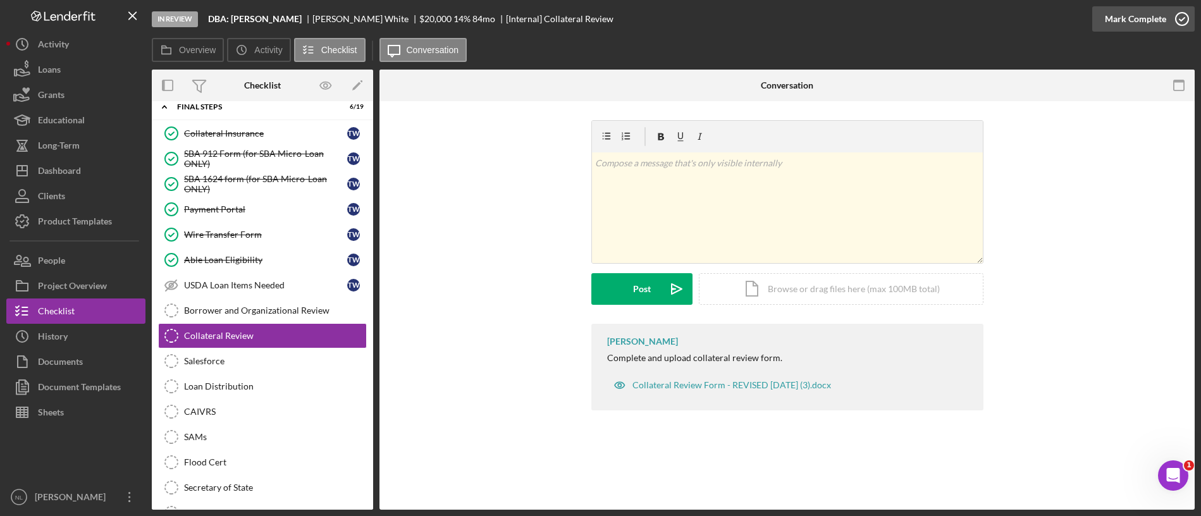
click at [1146, 22] on div "Mark Complete" at bounding box center [1135, 18] width 61 height 25
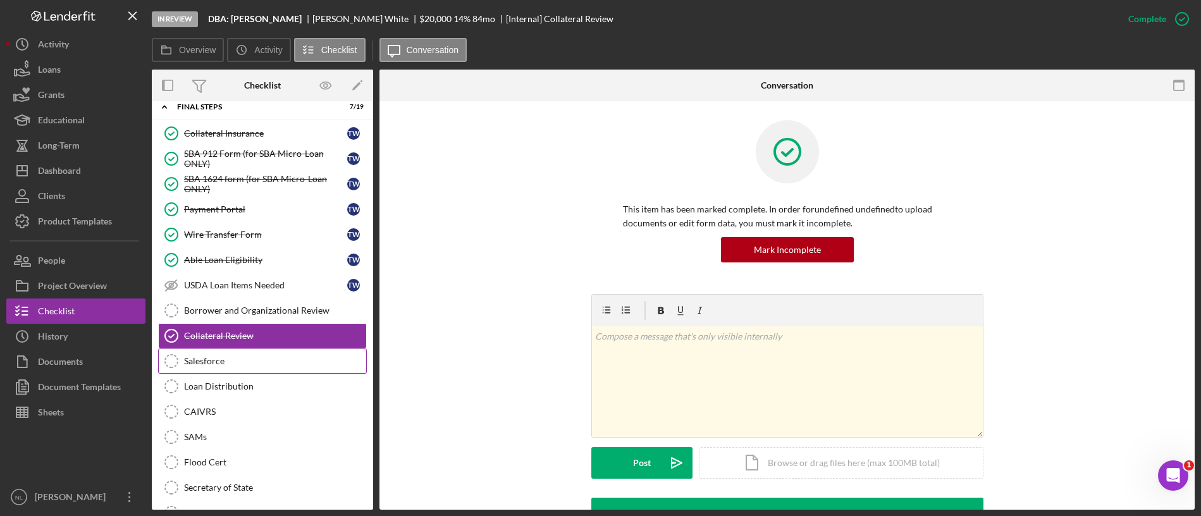
click at [247, 371] on link "Salesforce Salesforce" at bounding box center [262, 361] width 209 height 25
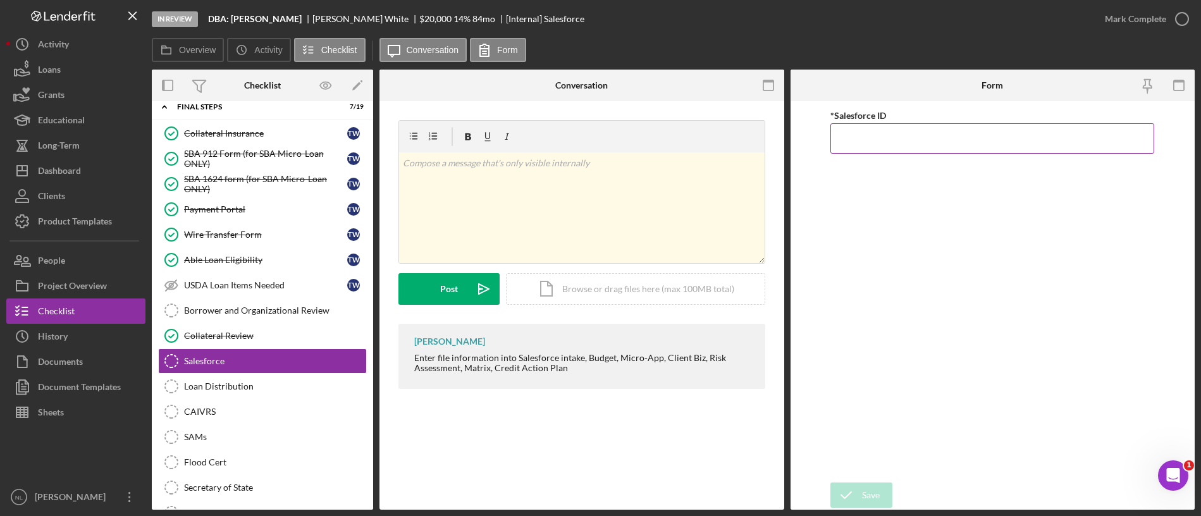
click at [900, 142] on input "*Salesforce ID" at bounding box center [993, 138] width 324 height 30
paste input "a0wPC000002V2KXYA0"
type input "a0wPC000002V2KXYA0"
click at [861, 490] on icon "submit" at bounding box center [847, 495] width 32 height 32
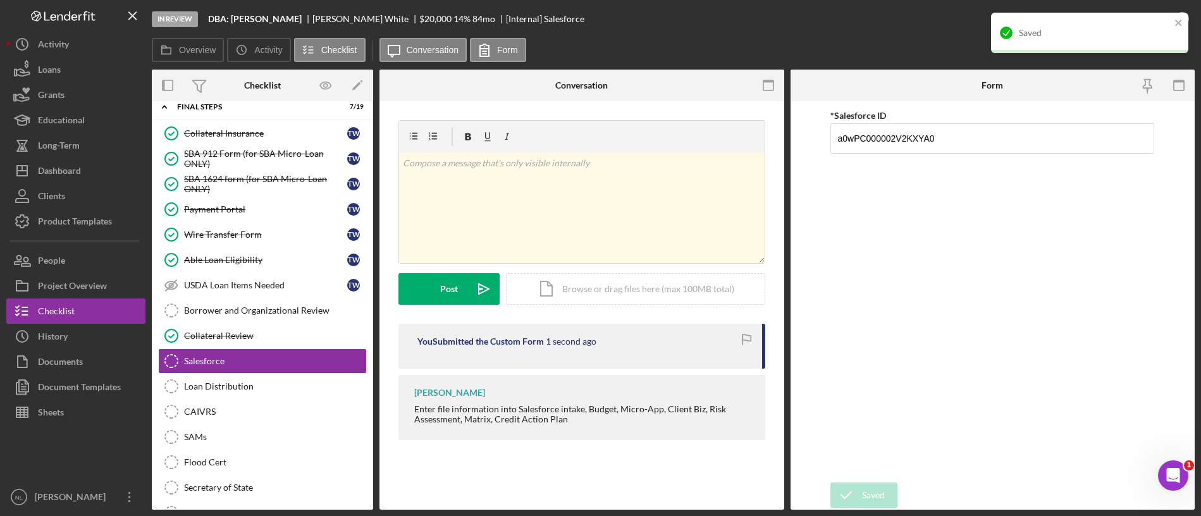
click at [1195, 15] on div "In Review DBA: [PERSON_NAME] [PERSON_NAME] $20,000 $20,000 14 % 84 mo [Internal…" at bounding box center [600, 258] width 1201 height 516
click at [1186, 16] on div "Saved" at bounding box center [1089, 33] width 197 height 40
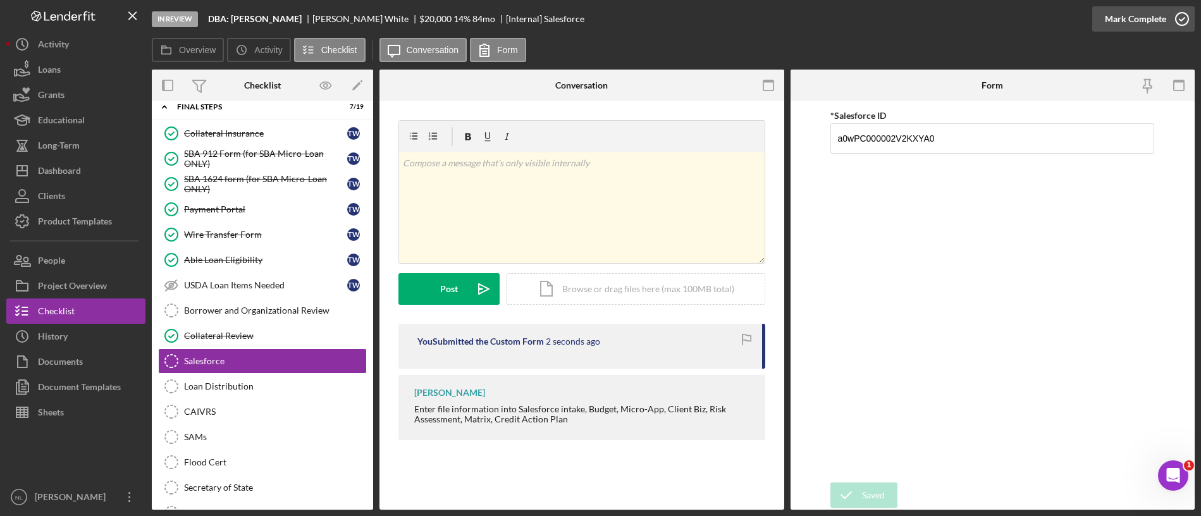
click at [1120, 19] on div "Mark Complete" at bounding box center [1135, 18] width 61 height 25
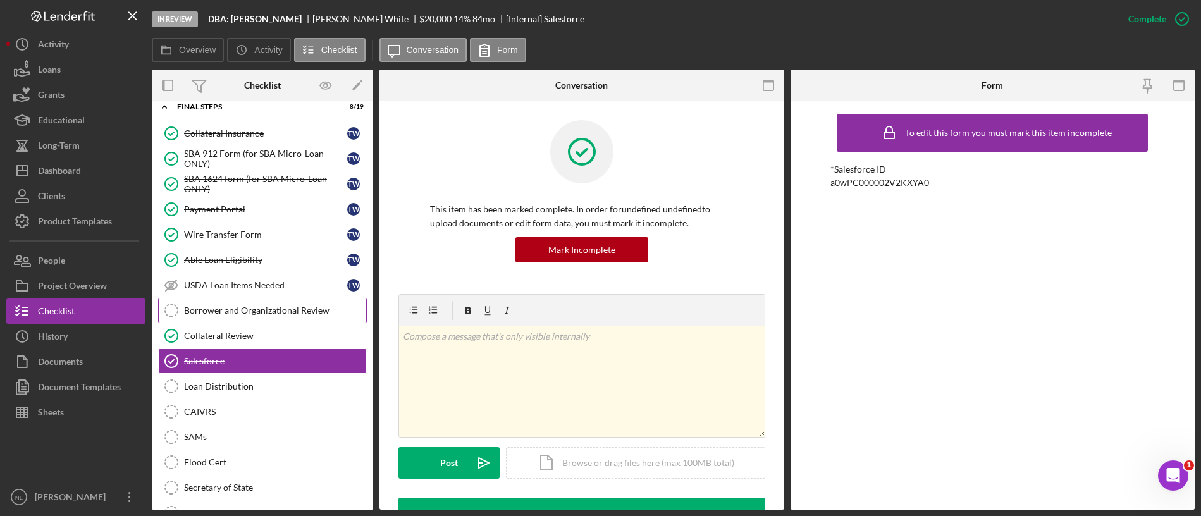
click at [289, 304] on link "Borrower and Organizational Review Borrower and Organizational Review" at bounding box center [262, 310] width 209 height 25
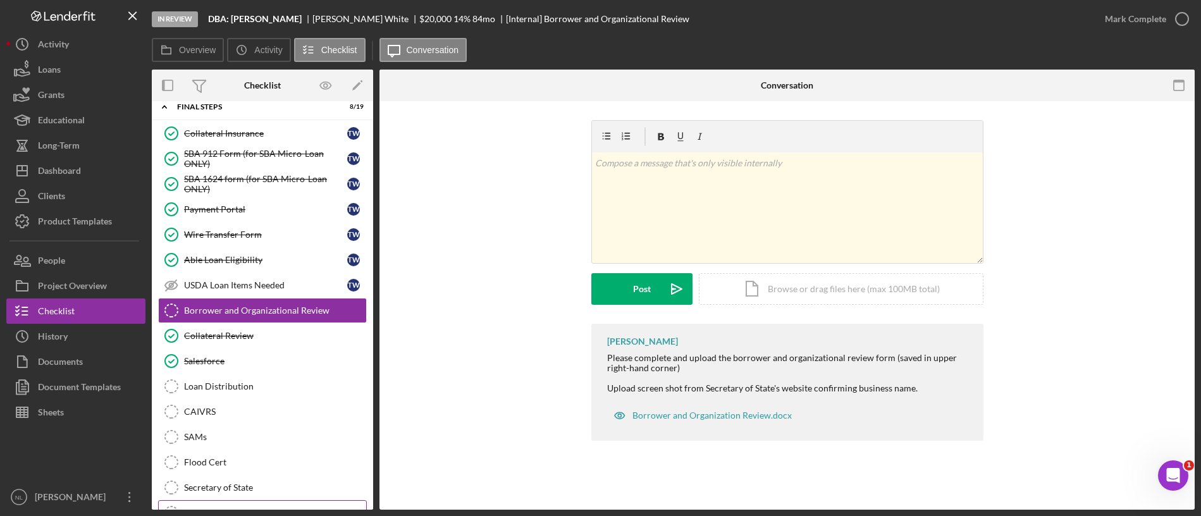
click at [228, 500] on link "Pacer Pacer" at bounding box center [262, 512] width 209 height 25
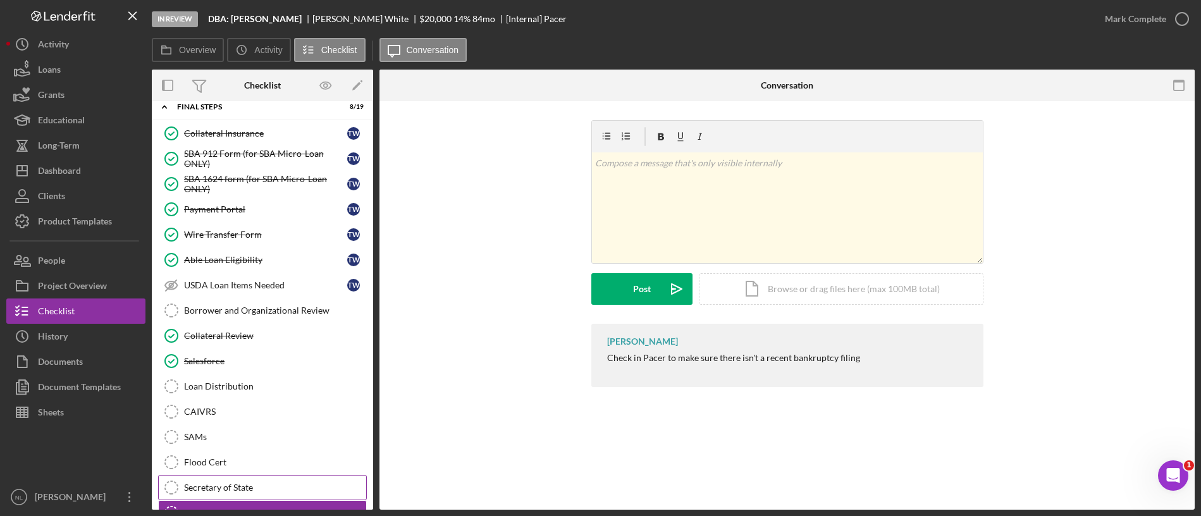
click at [230, 491] on div "Secretary of State" at bounding box center [275, 488] width 182 height 10
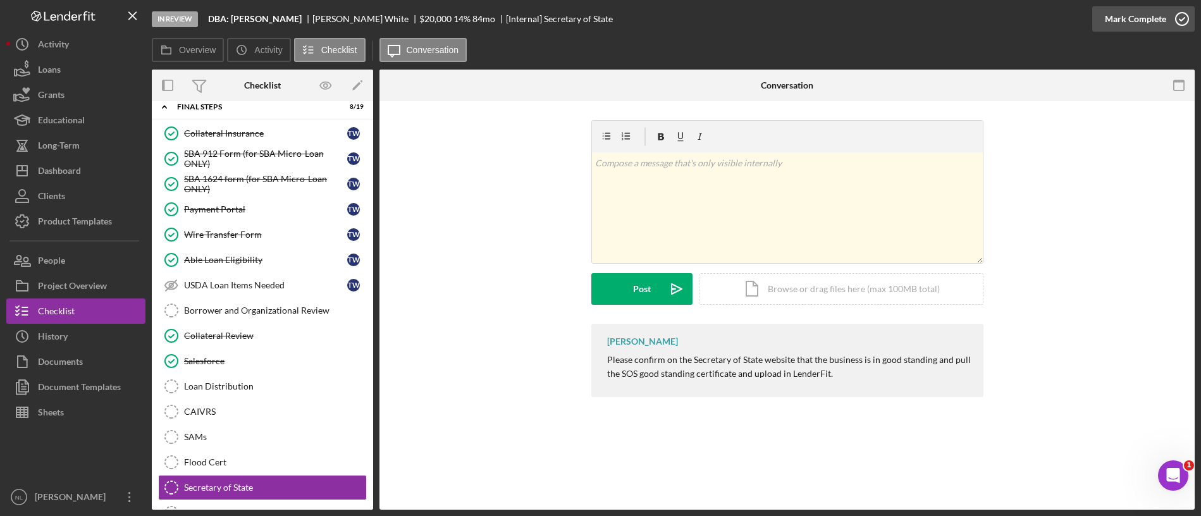
click at [1106, 23] on div "Mark Complete" at bounding box center [1135, 18] width 61 height 25
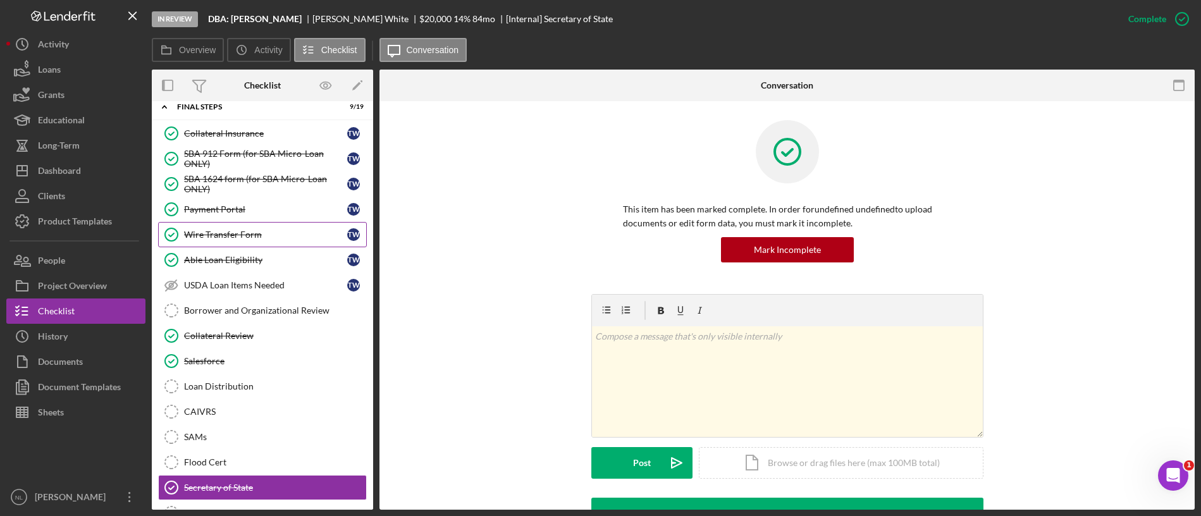
click at [207, 228] on link "Wire Transfer Form Wire Transfer Form T W" at bounding box center [262, 234] width 209 height 25
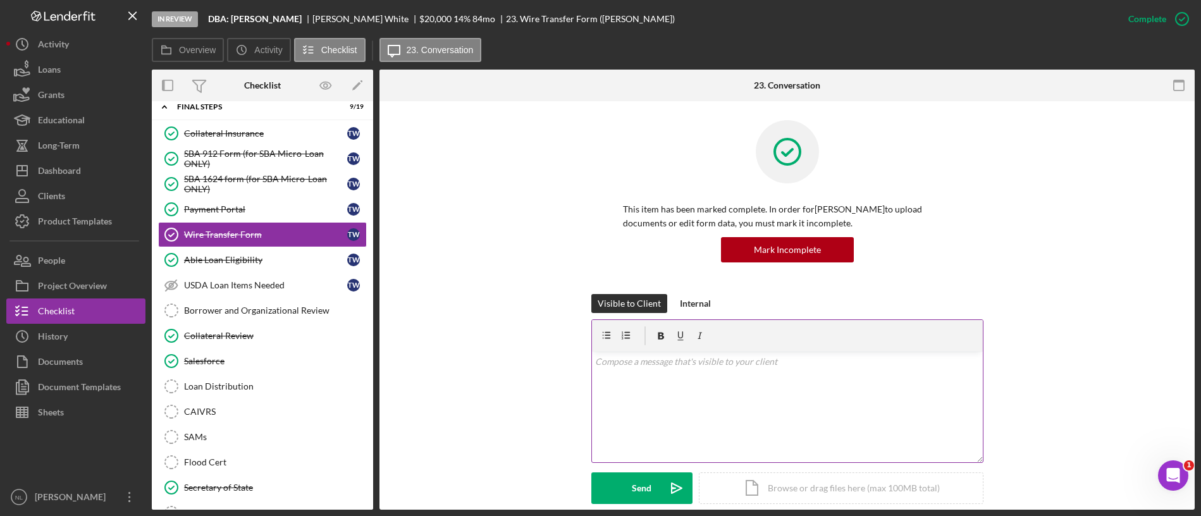
drag, startPoint x: 207, startPoint y: 228, endPoint x: 617, endPoint y: 397, distance: 442.5
click at [617, 397] on div "Overview Internal Workflow Stage In Review Icon/Dropdown Arrow Archive (can una…" at bounding box center [673, 290] width 1043 height 440
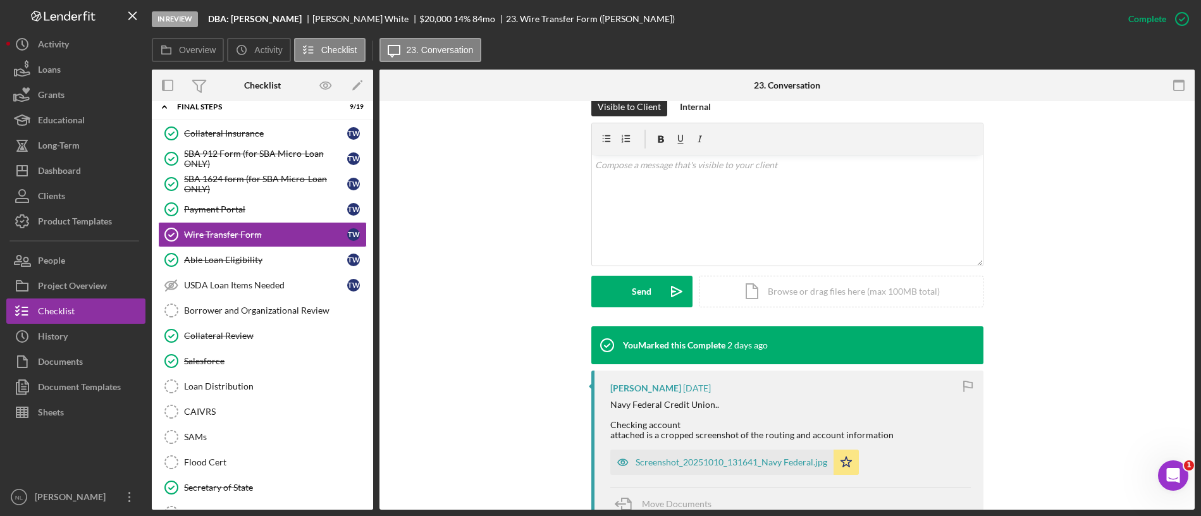
scroll to position [297, 0]
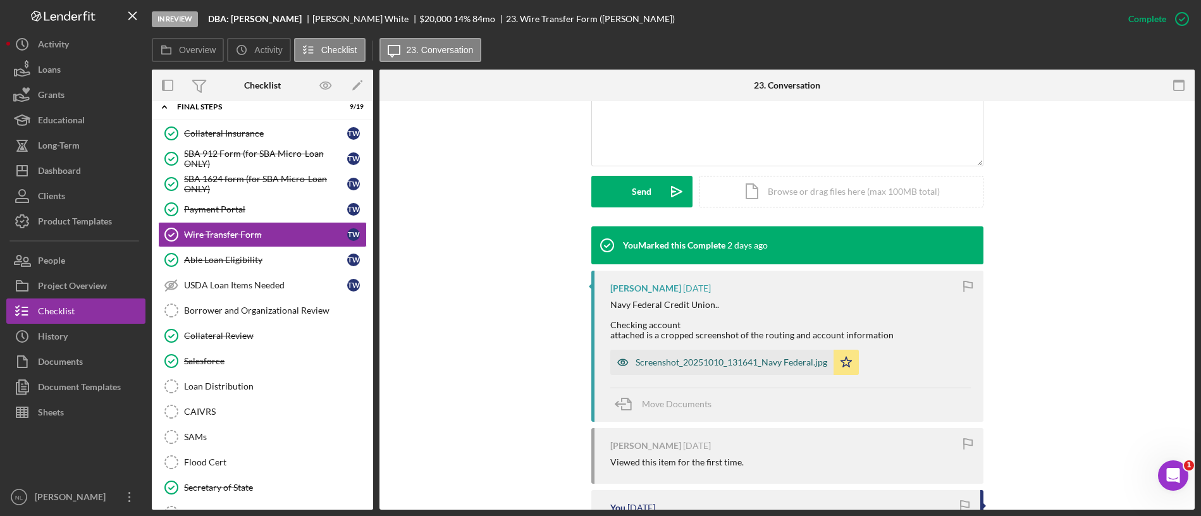
click at [700, 365] on div "Screenshot_20251010_131641_Navy Federal.jpg" at bounding box center [732, 362] width 192 height 10
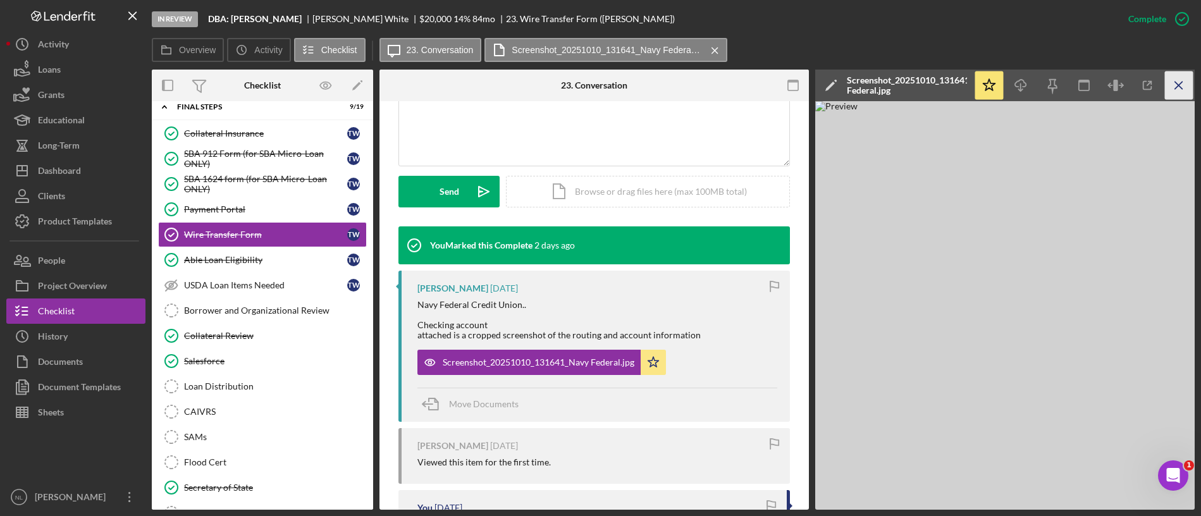
click at [1181, 92] on icon "Icon/Menu Close" at bounding box center [1179, 85] width 28 height 28
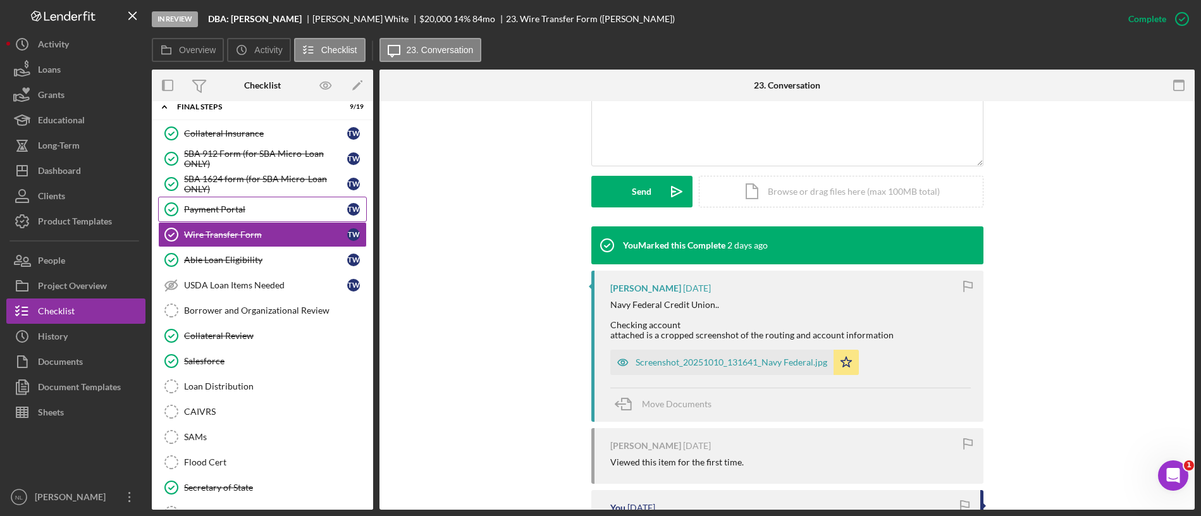
click at [273, 213] on div "Payment Portal" at bounding box center [265, 209] width 163 height 10
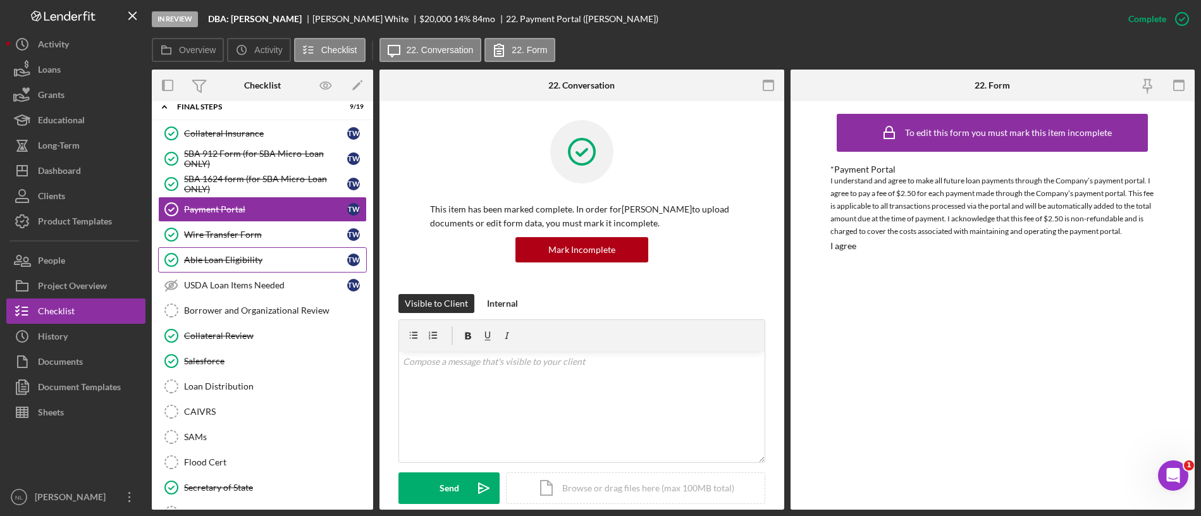
click at [264, 256] on div "Able Loan Eligibility" at bounding box center [265, 260] width 163 height 10
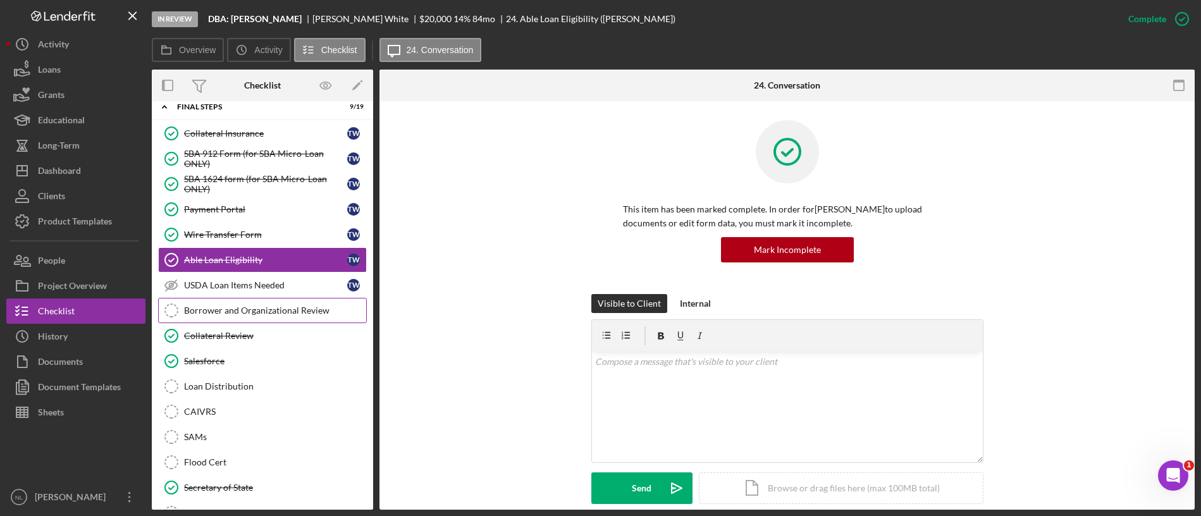
click at [267, 306] on div "Borrower and Organizational Review" at bounding box center [275, 311] width 182 height 10
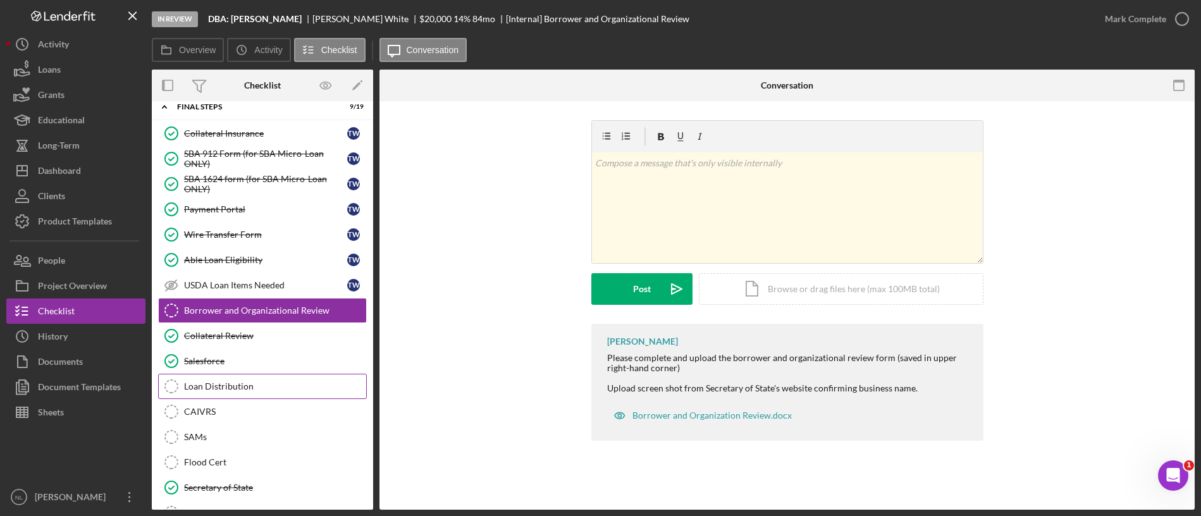
scroll to position [1392, 0]
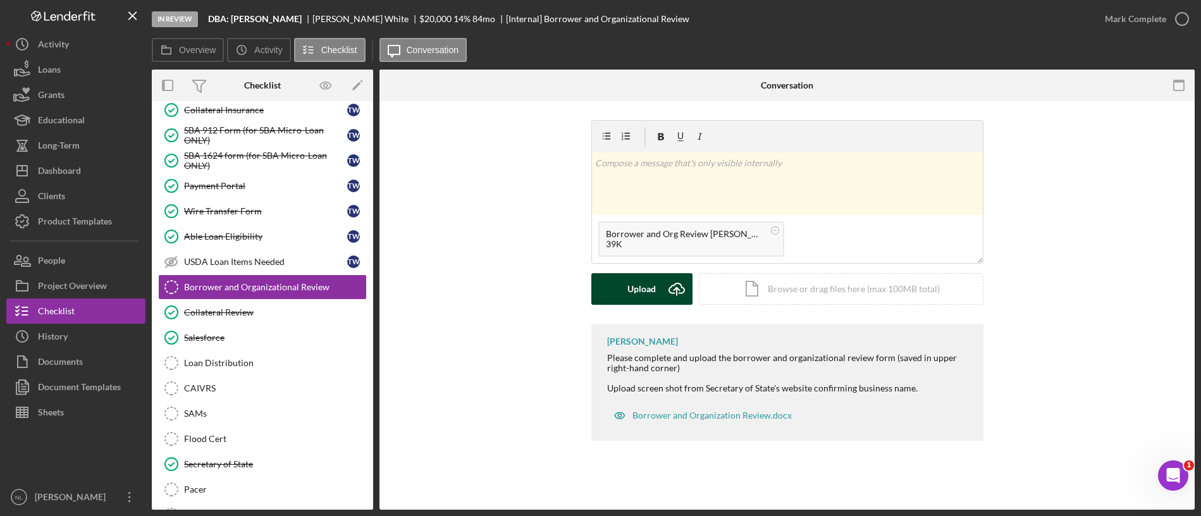
click at [646, 291] on div "Upload" at bounding box center [642, 289] width 28 height 32
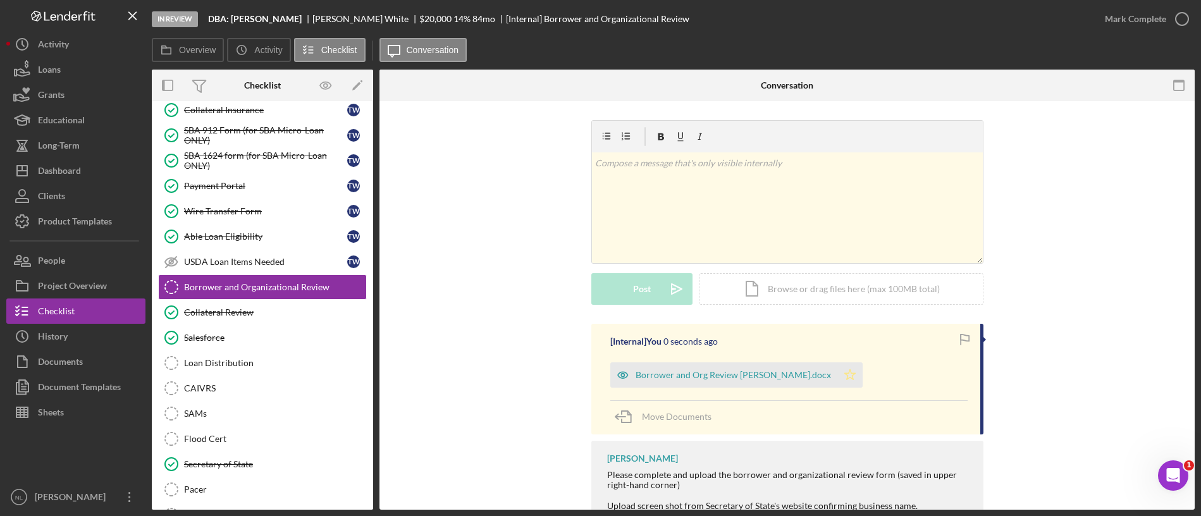
click at [838, 372] on icon "Icon/Star" at bounding box center [850, 374] width 25 height 25
click at [1109, 16] on div "Mark Complete" at bounding box center [1135, 18] width 61 height 25
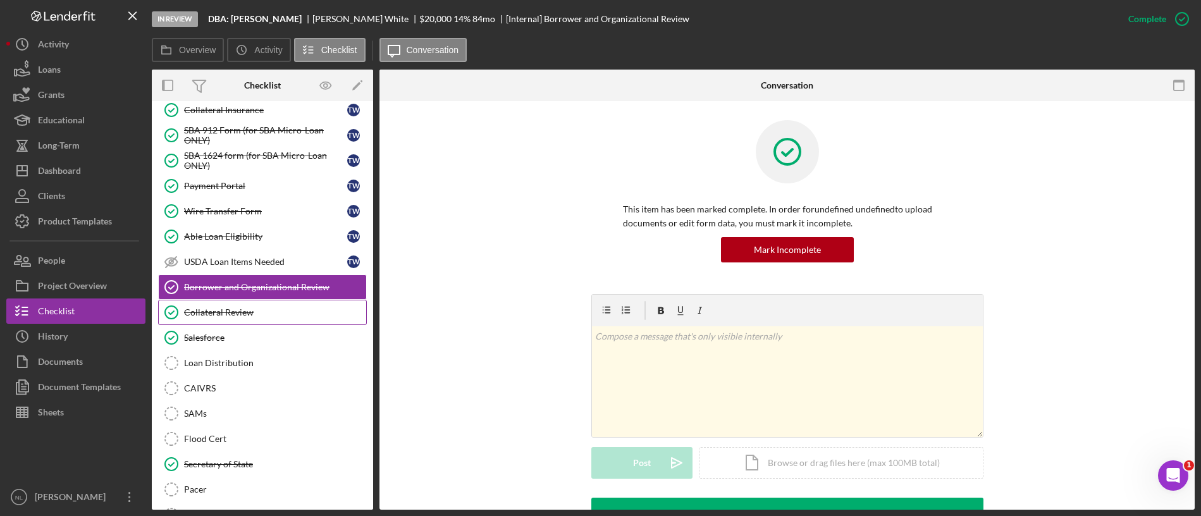
click at [272, 320] on link "Collateral Review Collateral Review" at bounding box center [262, 312] width 209 height 25
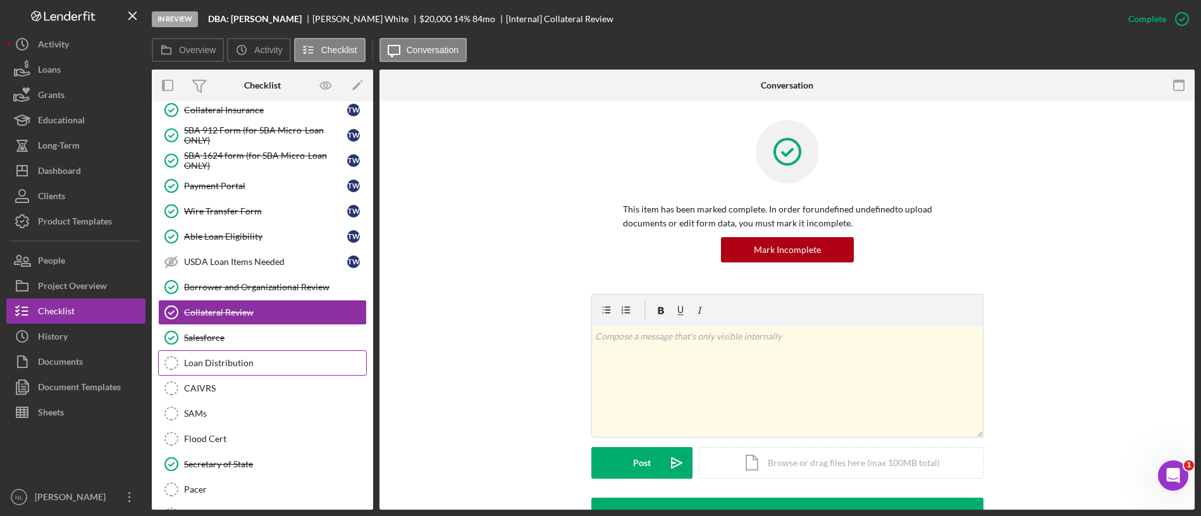
click at [258, 362] on div "Loan Distribution" at bounding box center [275, 363] width 182 height 10
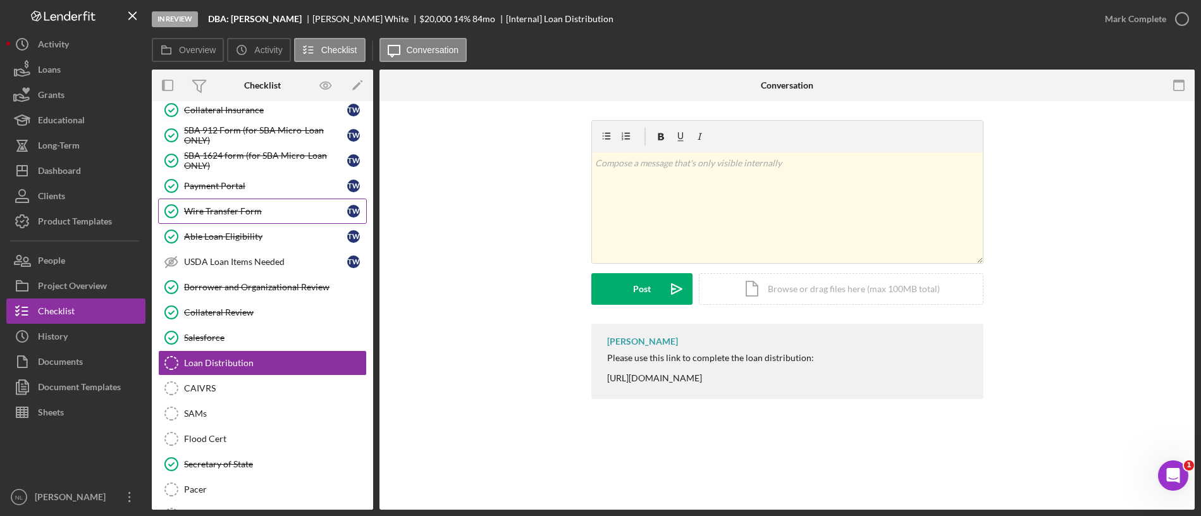
click at [233, 216] on link "Wire Transfer Form Wire Transfer Form T W" at bounding box center [262, 211] width 209 height 25
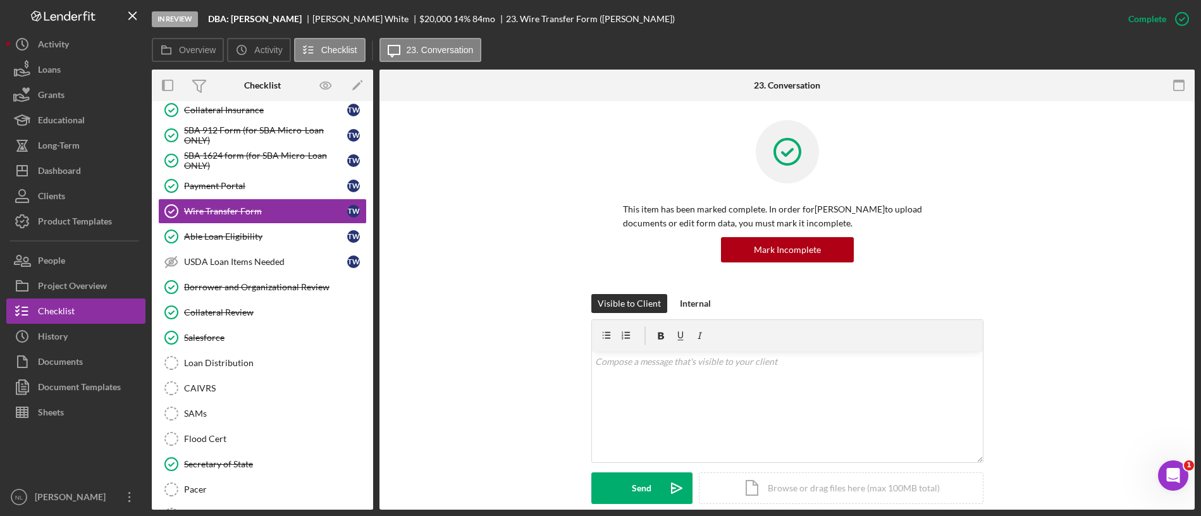
scroll to position [227, 0]
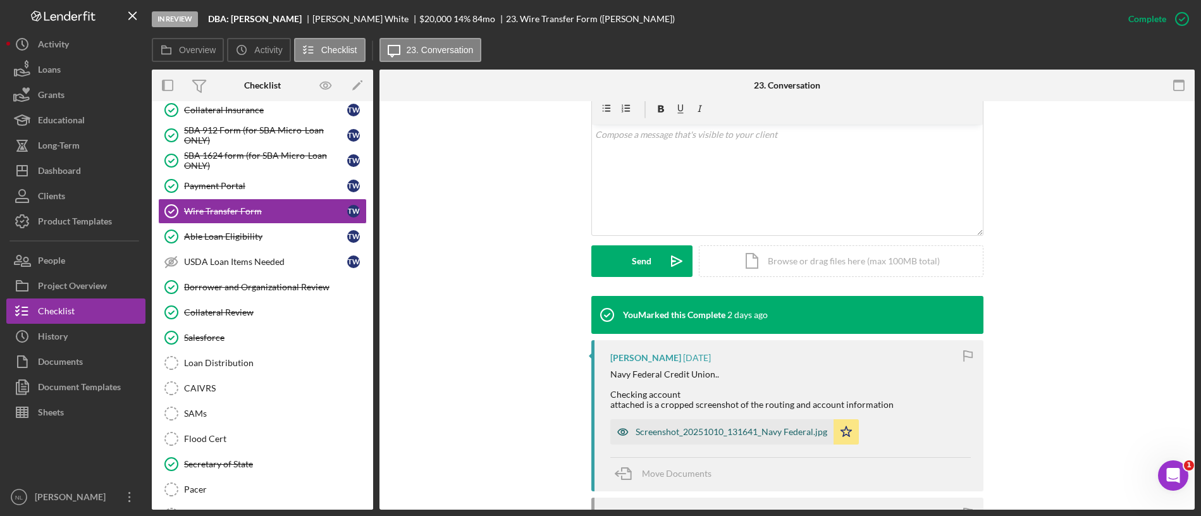
click at [715, 436] on div "Screenshot_20251010_131641_Navy Federal.jpg" at bounding box center [732, 432] width 192 height 10
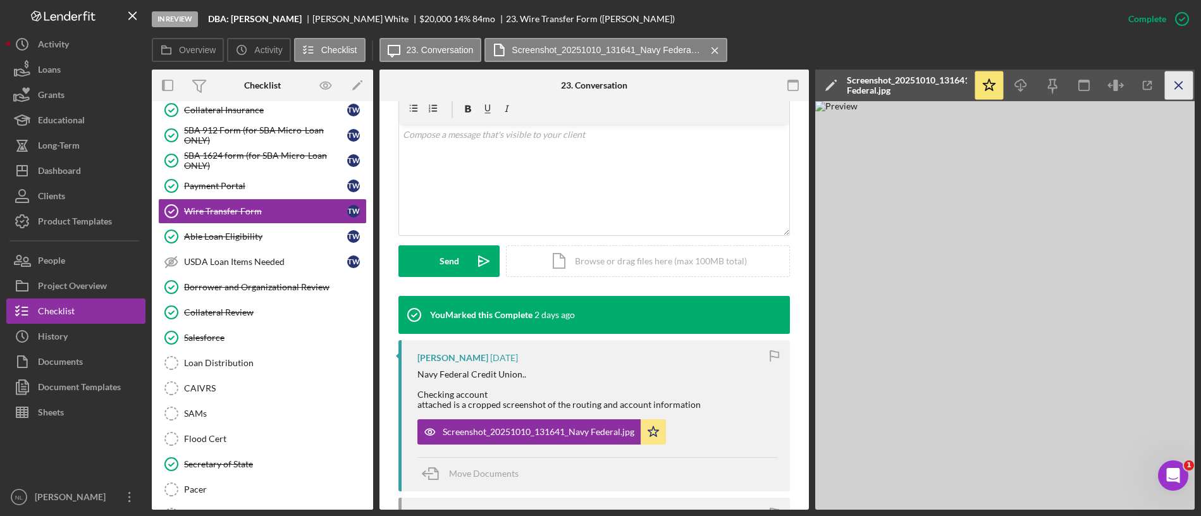
click at [1190, 86] on icon "Icon/Menu Close" at bounding box center [1179, 85] width 28 height 28
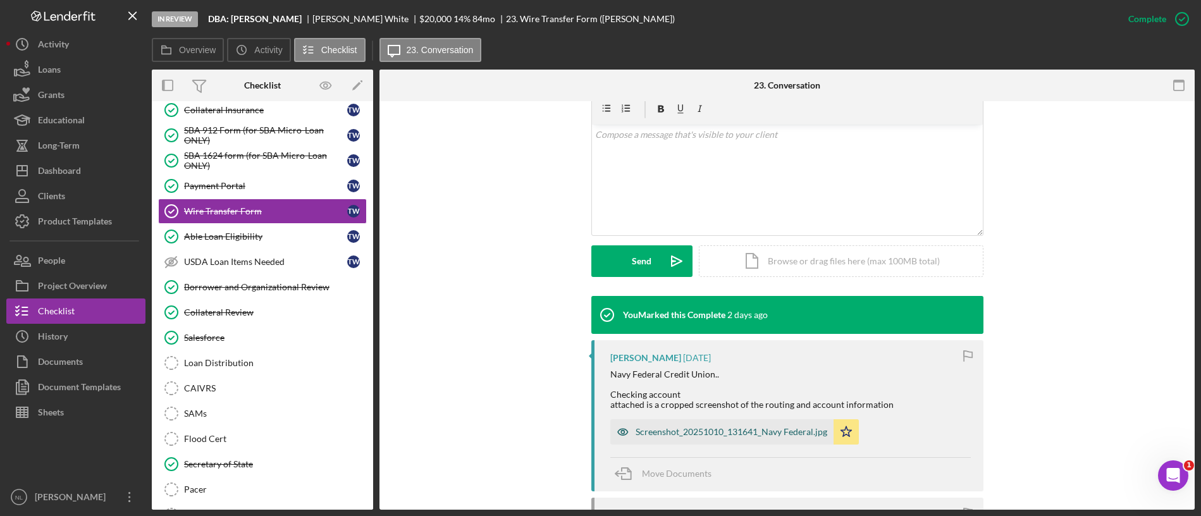
click at [741, 427] on div "Screenshot_20251010_131641_Navy Federal.jpg" at bounding box center [732, 432] width 192 height 10
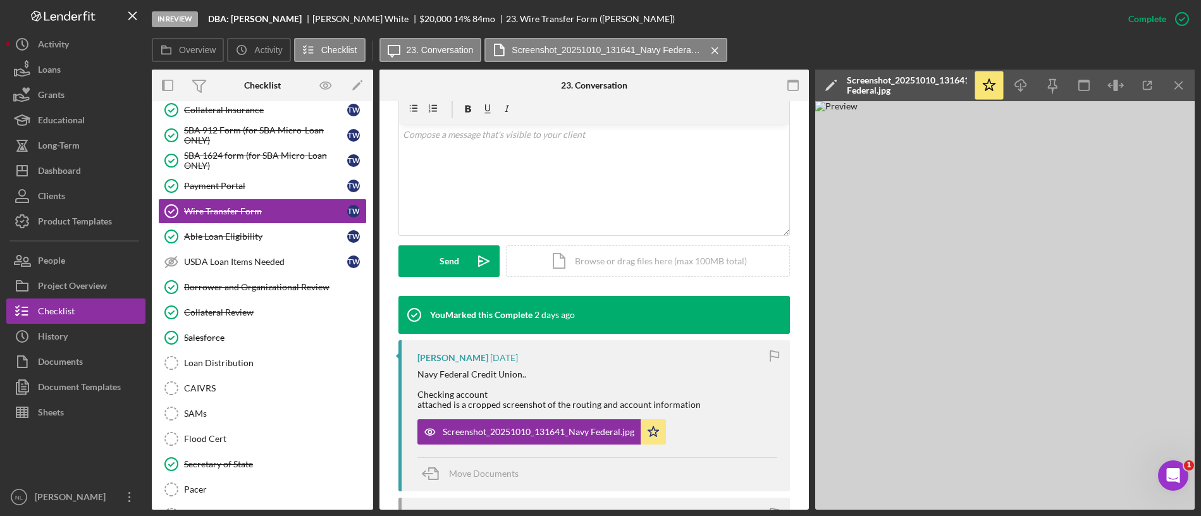
click at [1107, 274] on img at bounding box center [1005, 305] width 380 height 409
click at [1022, 80] on icon "button" at bounding box center [1020, 83] width 11 height 7
click at [68, 170] on div "Dashboard" at bounding box center [59, 172] width 43 height 28
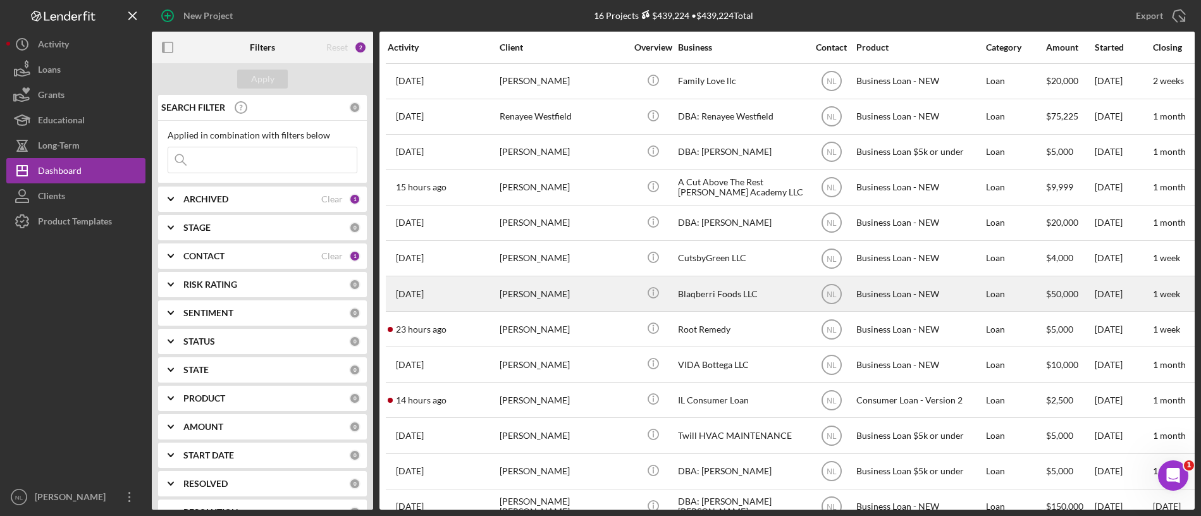
click at [592, 292] on div "[PERSON_NAME]" at bounding box center [563, 294] width 127 height 34
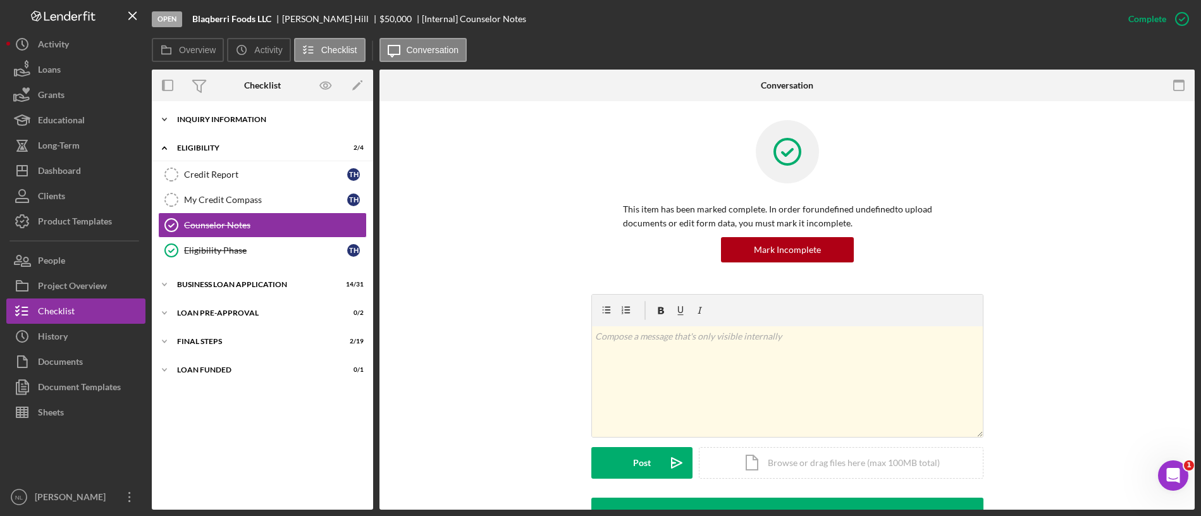
click at [215, 127] on div "Icon/Expander INQUIRY INFORMATION 10 / 11" at bounding box center [262, 119] width 221 height 25
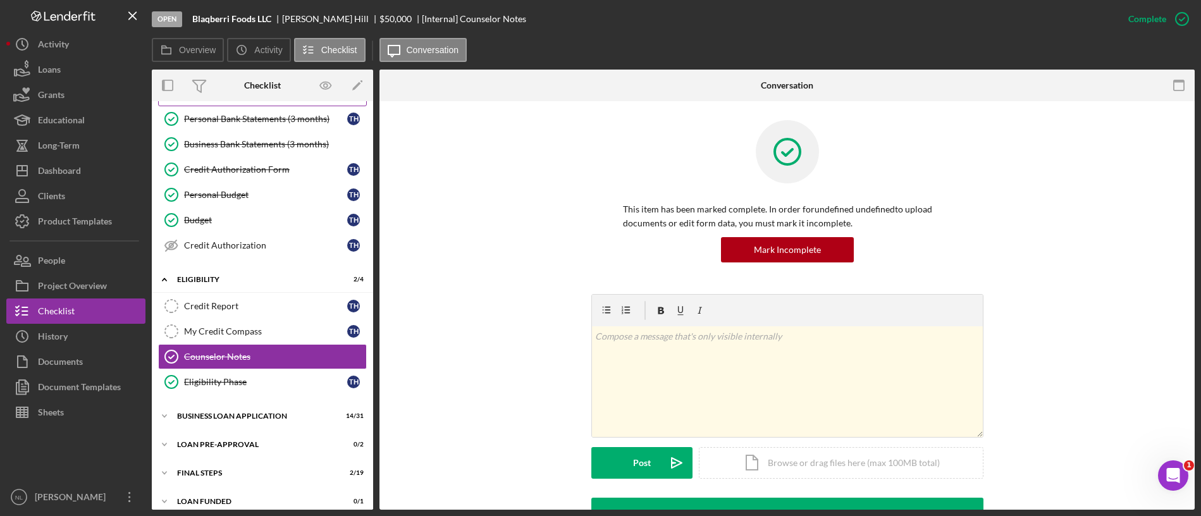
scroll to position [165, 0]
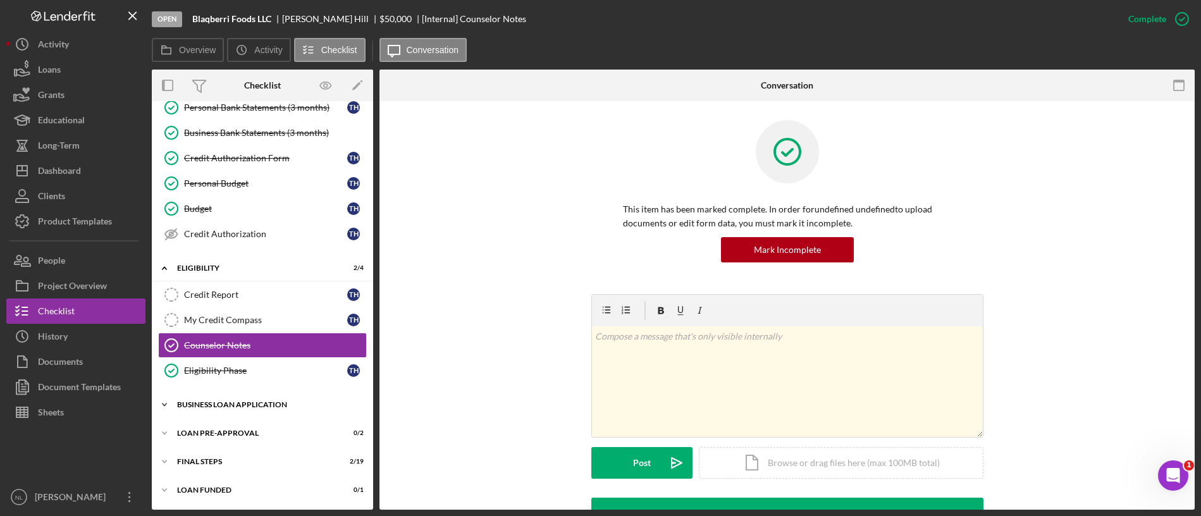
click at [272, 410] on div "Icon/Expander BUSINESS LOAN APPLICATION 14 / 31" at bounding box center [262, 404] width 221 height 25
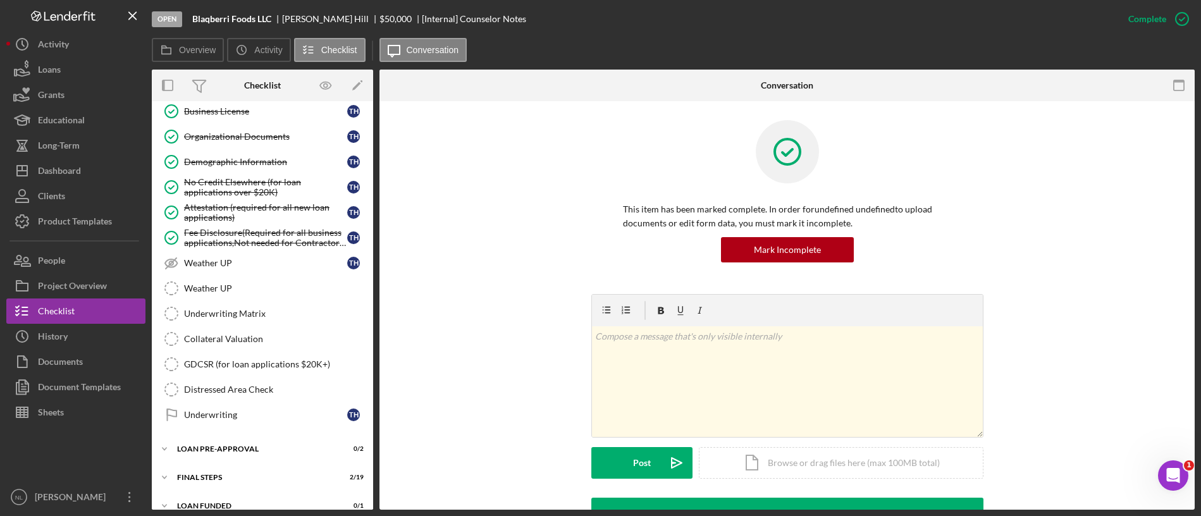
scroll to position [956, 0]
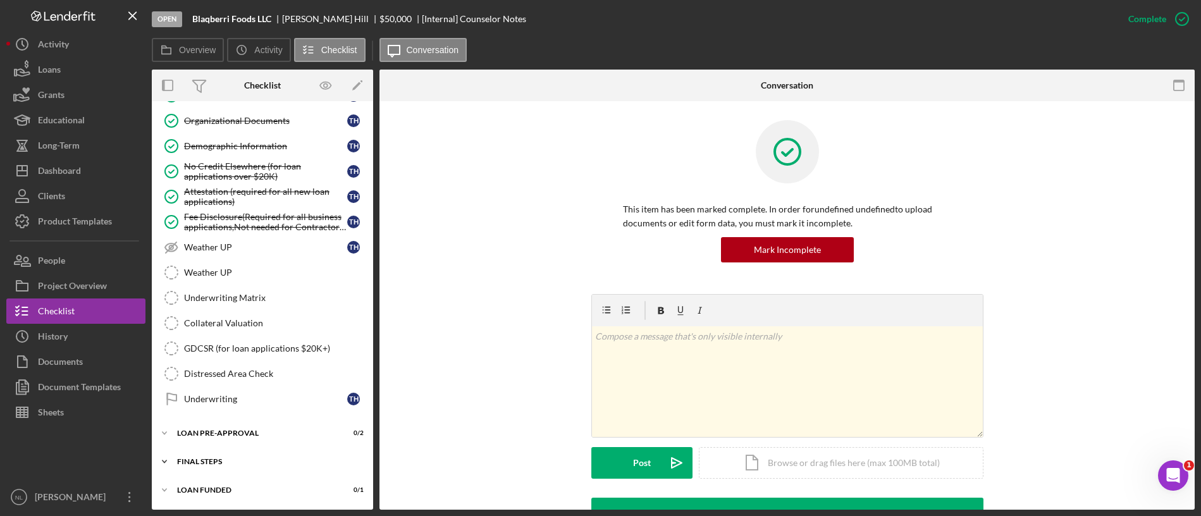
click at [269, 452] on div "Icon/Expander FINAL STEPS 2 / 19" at bounding box center [262, 461] width 221 height 25
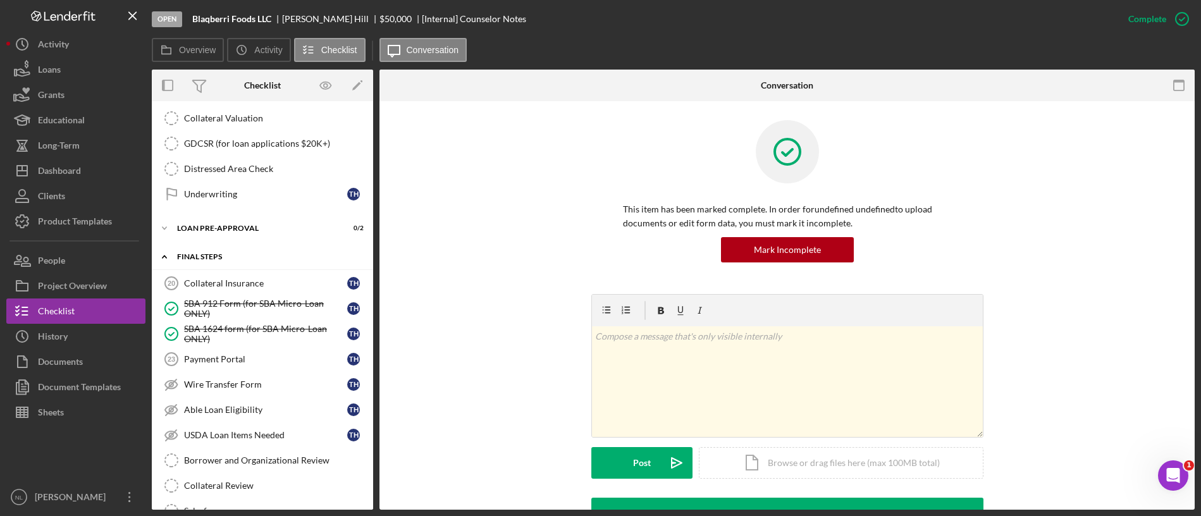
scroll to position [1164, 0]
click at [238, 353] on div "Payment Portal" at bounding box center [265, 357] width 163 height 10
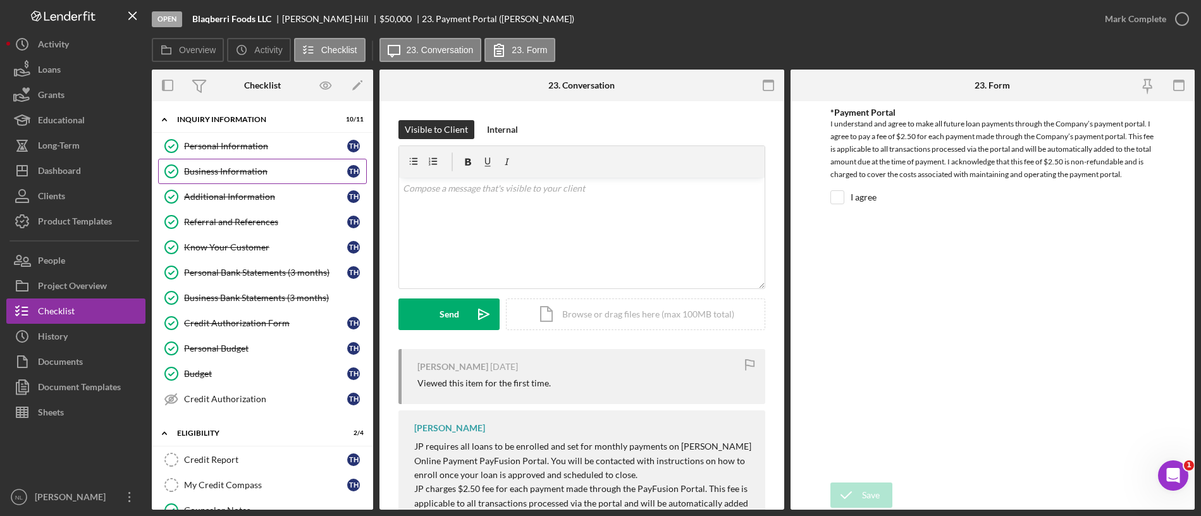
click at [247, 171] on div "Business Information" at bounding box center [265, 171] width 163 height 10
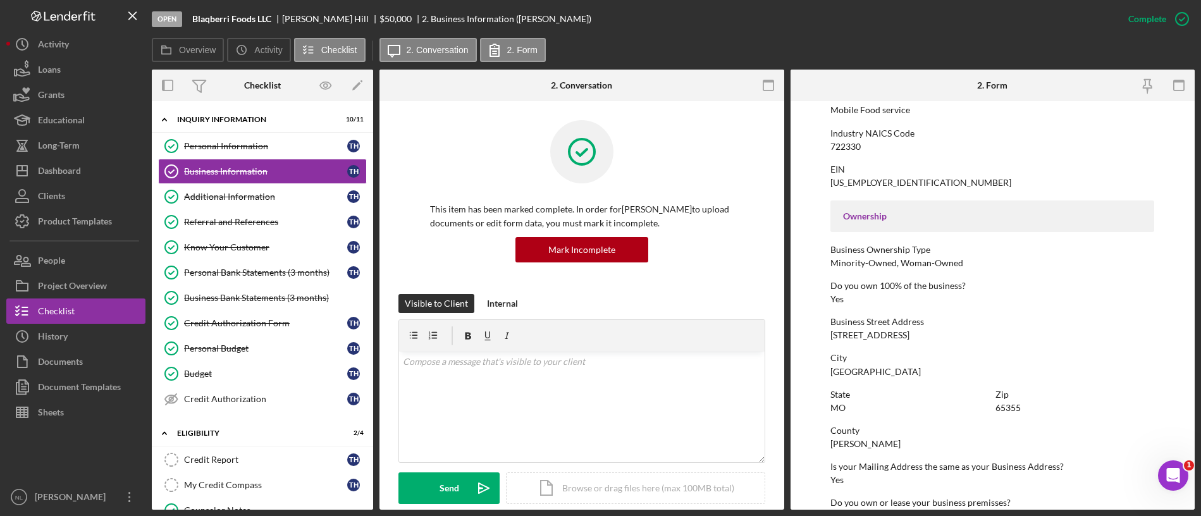
scroll to position [506, 0]
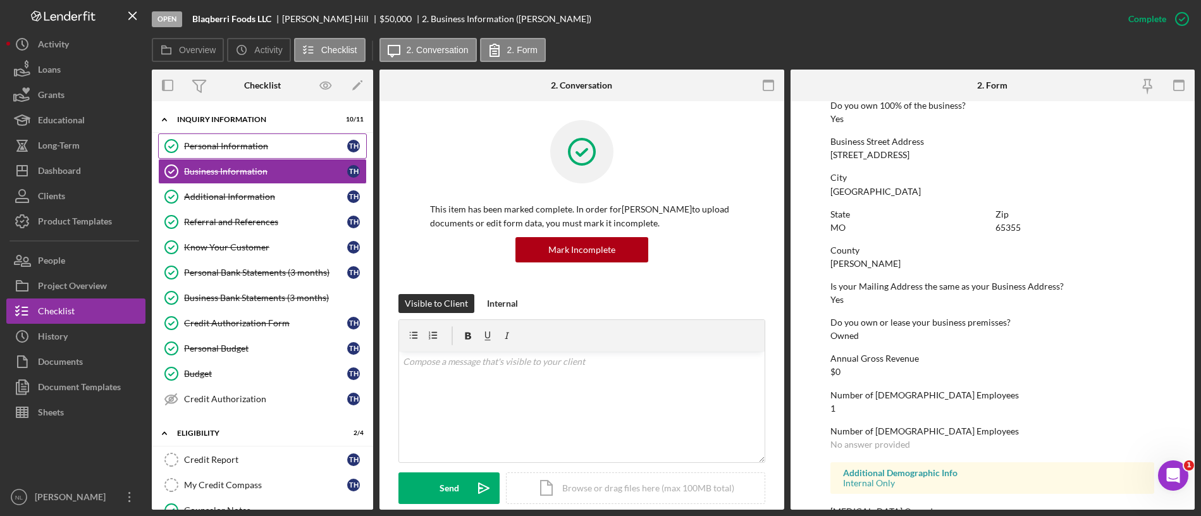
click at [280, 151] on link "Personal Information Personal Information T H" at bounding box center [262, 145] width 209 height 25
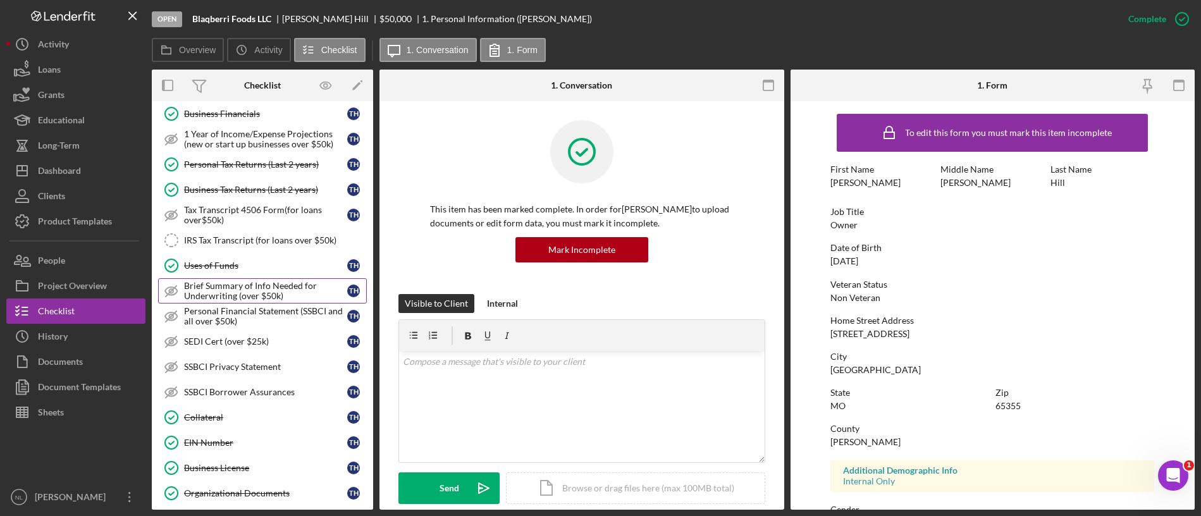
scroll to position [586, 0]
click at [275, 412] on div "Collateral" at bounding box center [265, 416] width 163 height 10
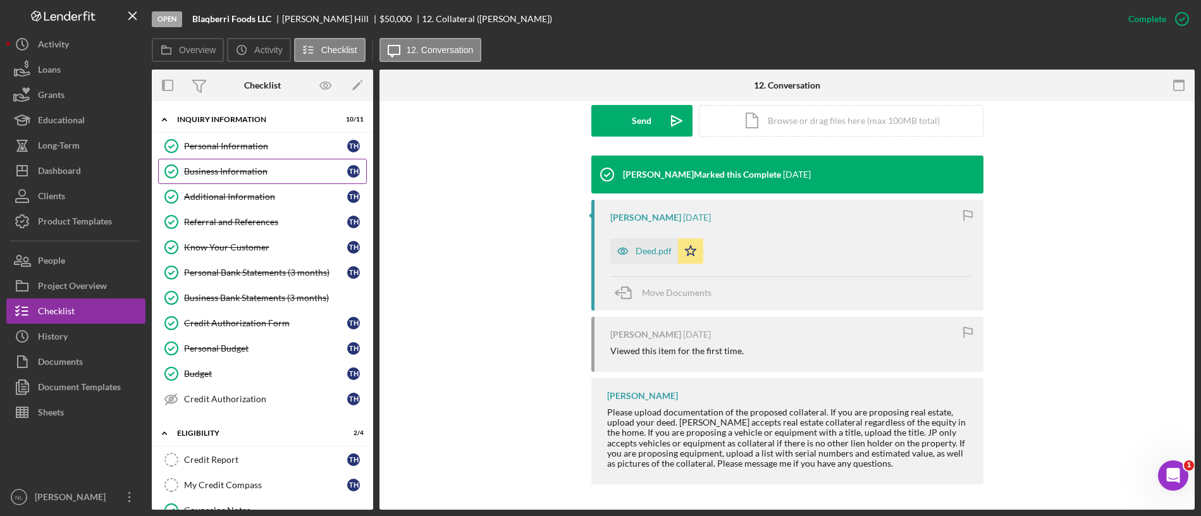
click at [253, 181] on link "Business Information Business Information T H" at bounding box center [262, 171] width 209 height 25
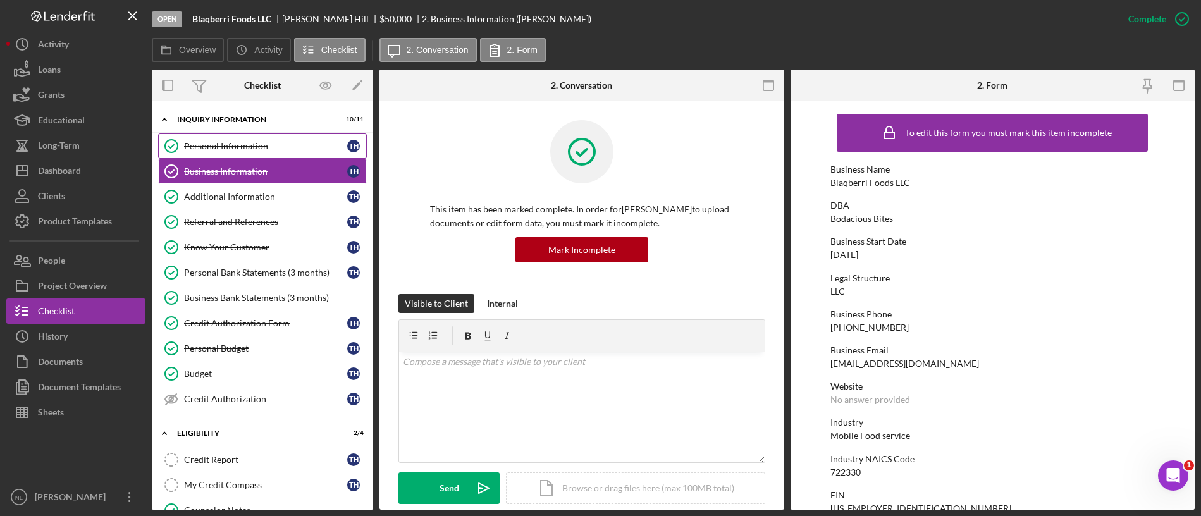
click at [250, 139] on link "Personal Information Personal Information T H" at bounding box center [262, 145] width 209 height 25
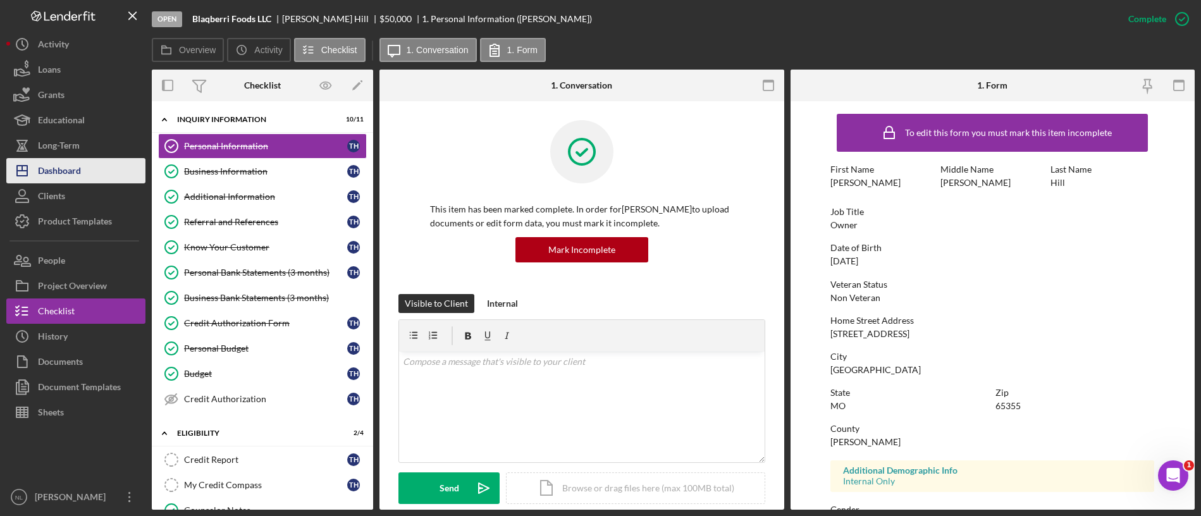
click at [96, 162] on button "Icon/Dashboard Dashboard" at bounding box center [75, 170] width 139 height 25
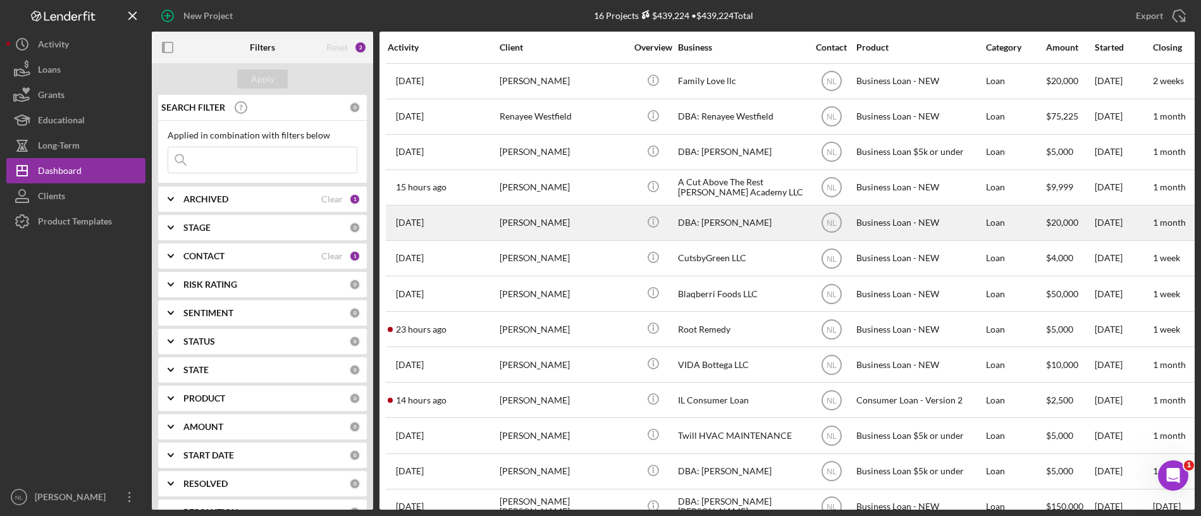
click at [548, 231] on div "[PERSON_NAME]" at bounding box center [563, 223] width 127 height 34
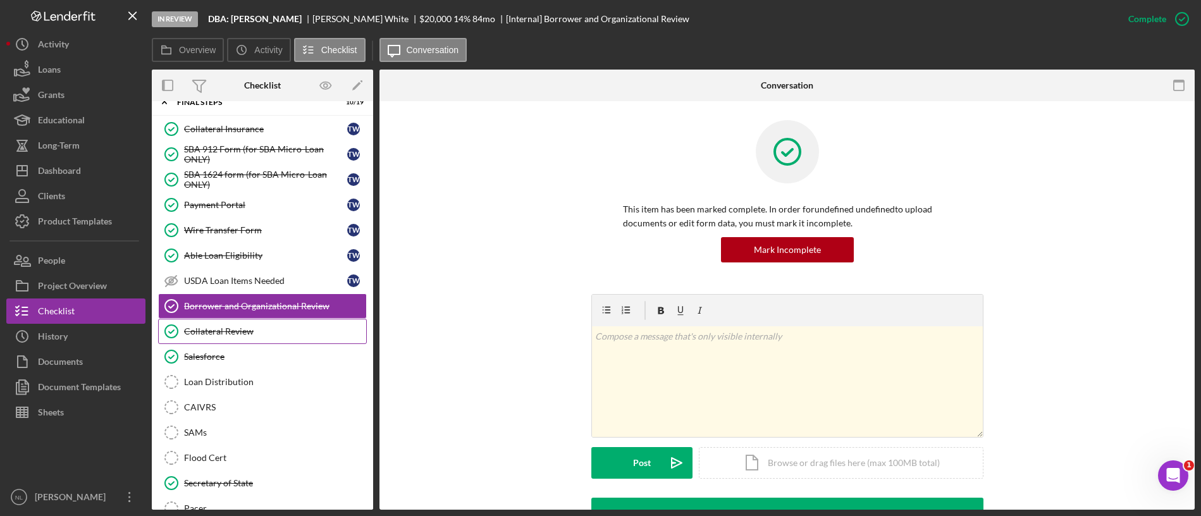
scroll to position [259, 0]
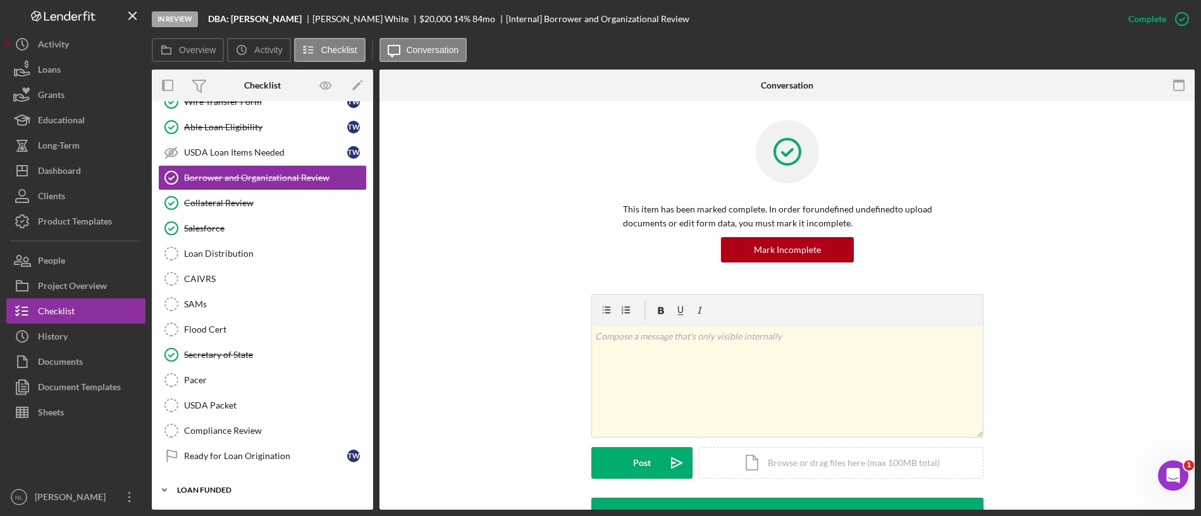
click at [235, 488] on div "LOAN FUNDED" at bounding box center [267, 490] width 180 height 8
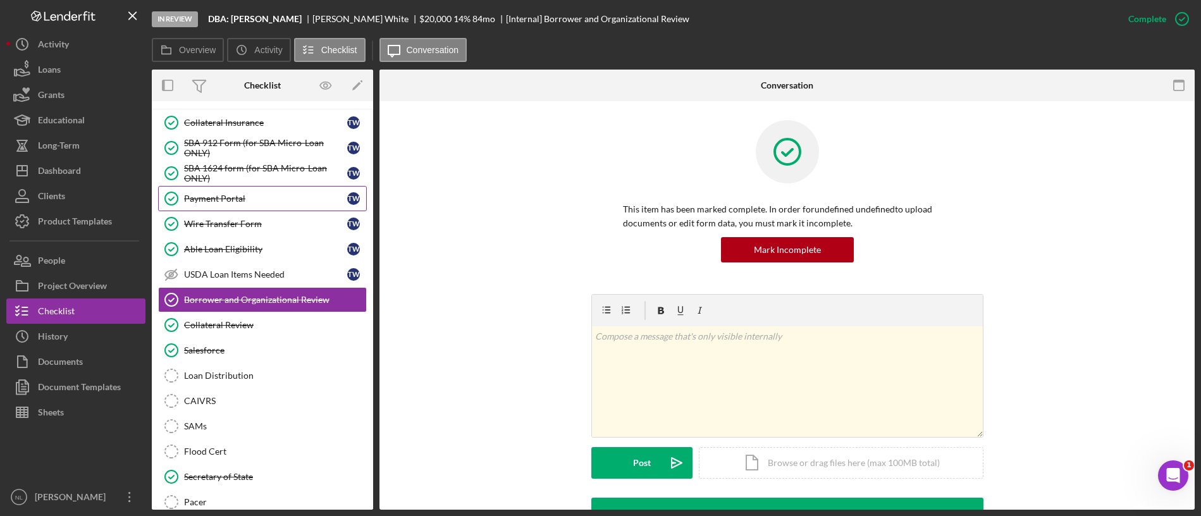
scroll to position [3, 0]
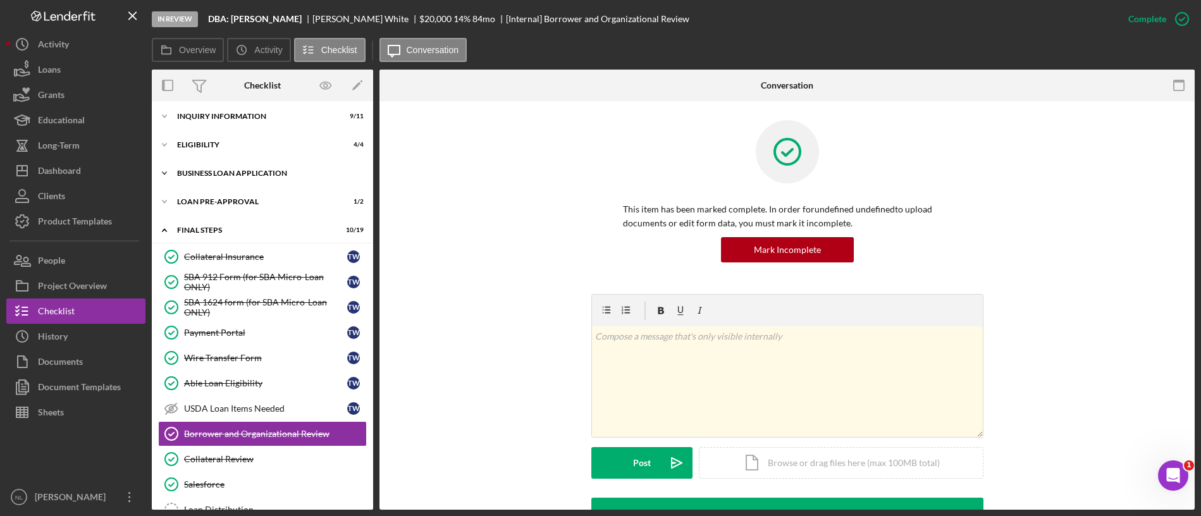
click at [268, 168] on div "Icon/Expander BUSINESS LOAN APPLICATION 20 / 31" at bounding box center [262, 173] width 221 height 25
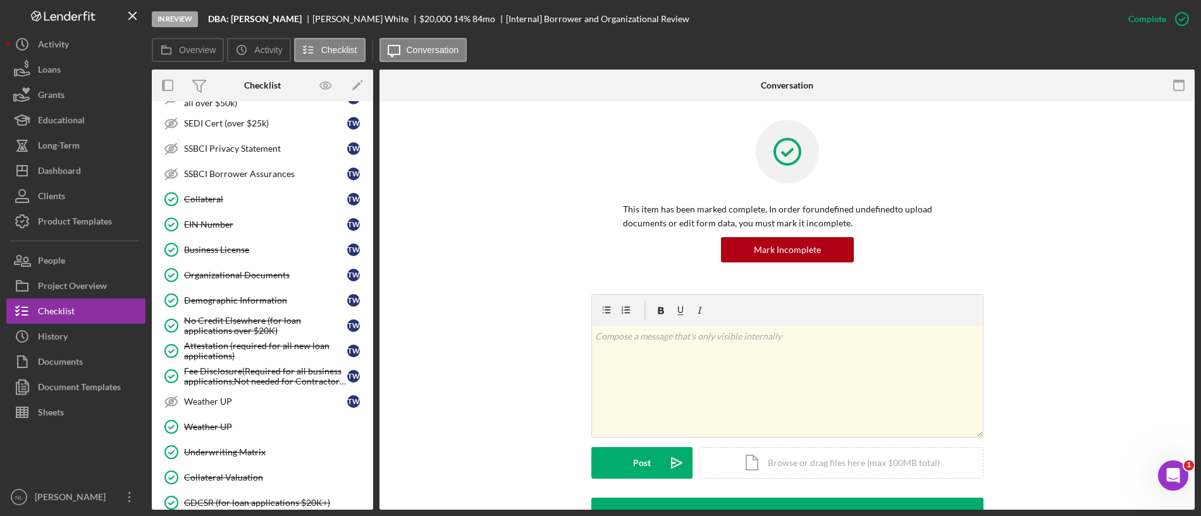
scroll to position [583, 0]
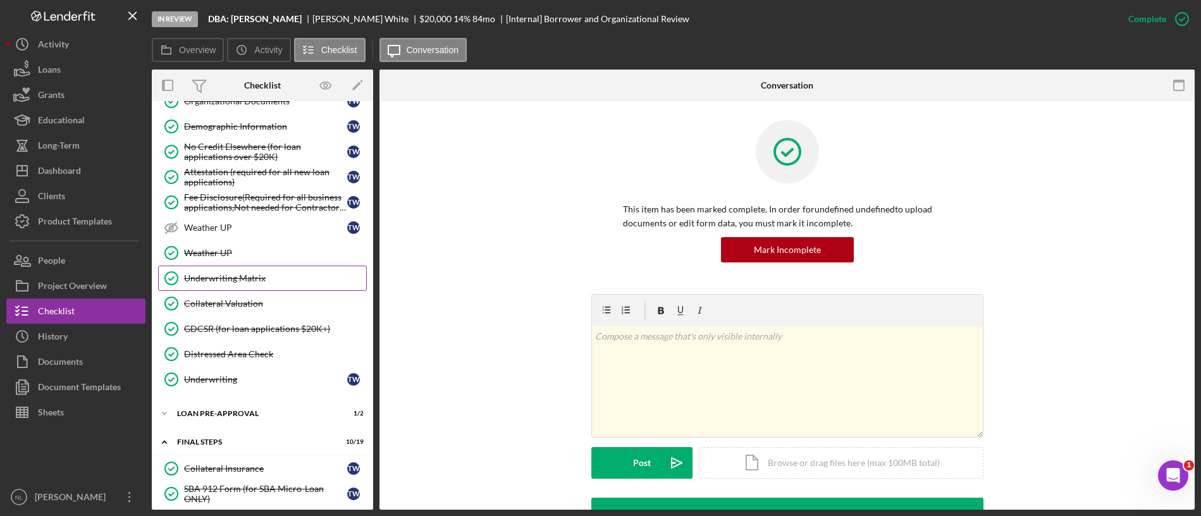
click at [257, 281] on div "Underwriting Matrix" at bounding box center [275, 278] width 182 height 10
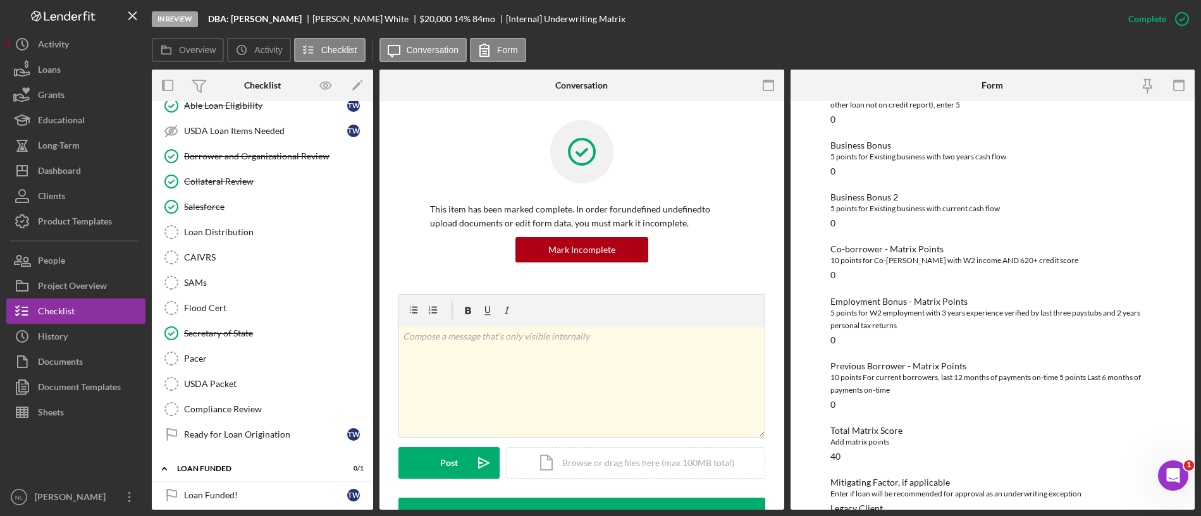
scroll to position [1083, 0]
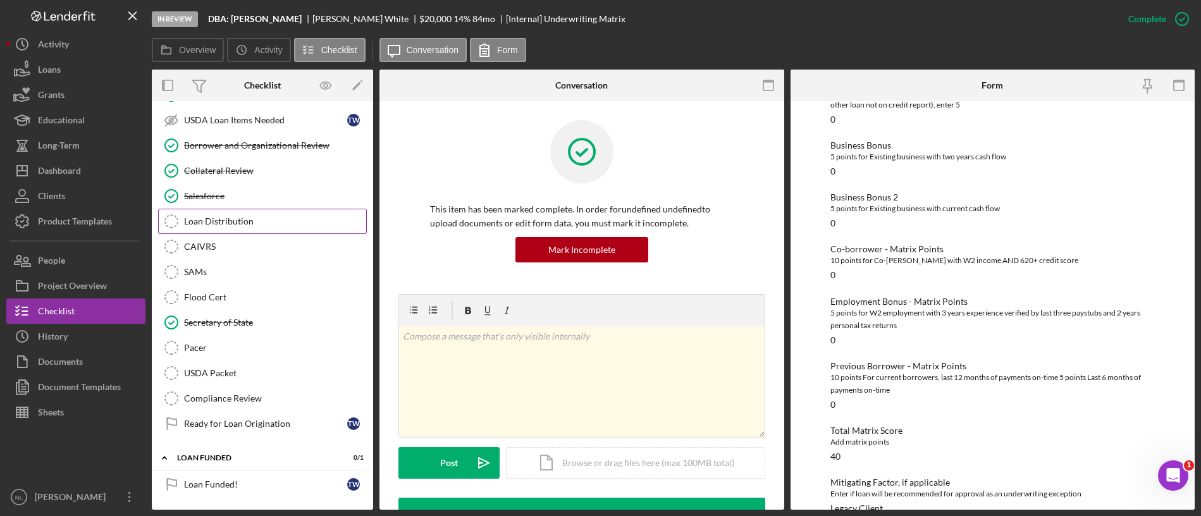
click at [264, 214] on link "Loan Distribution Loan Distribution" at bounding box center [262, 221] width 209 height 25
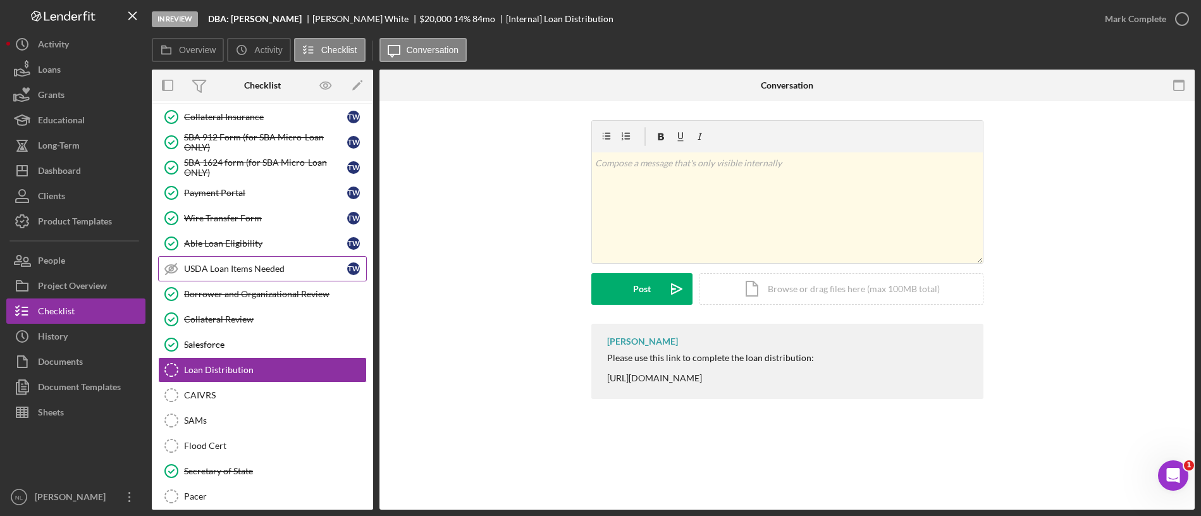
scroll to position [931, 0]
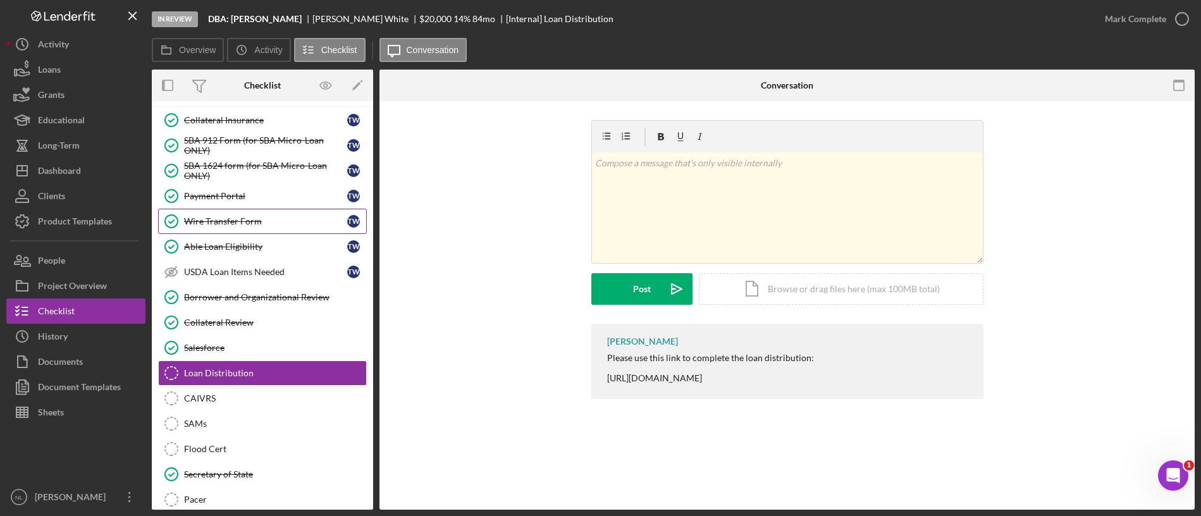
click at [245, 223] on div "Wire Transfer Form" at bounding box center [265, 221] width 163 height 10
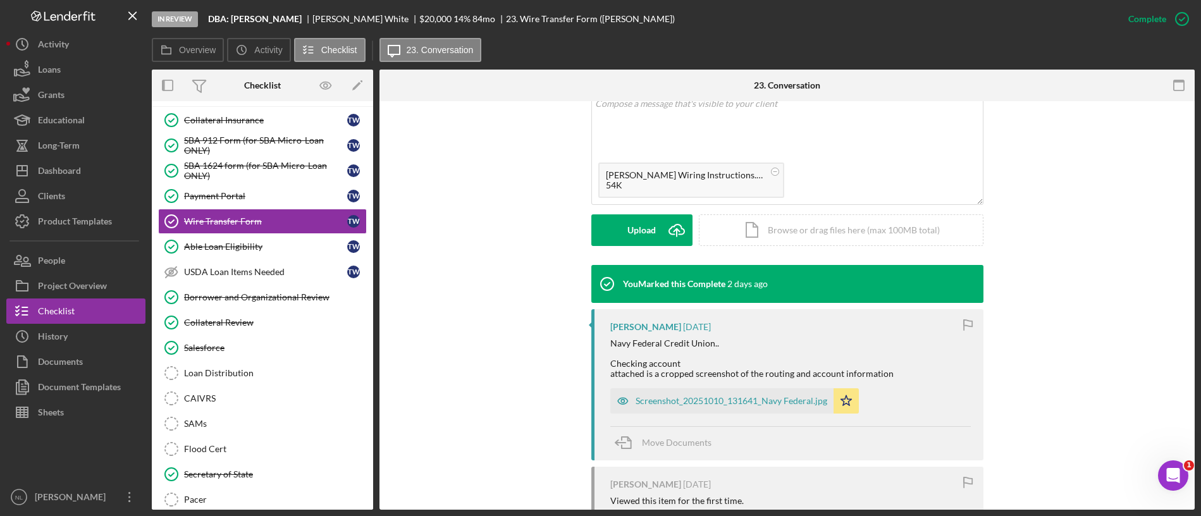
scroll to position [56, 0]
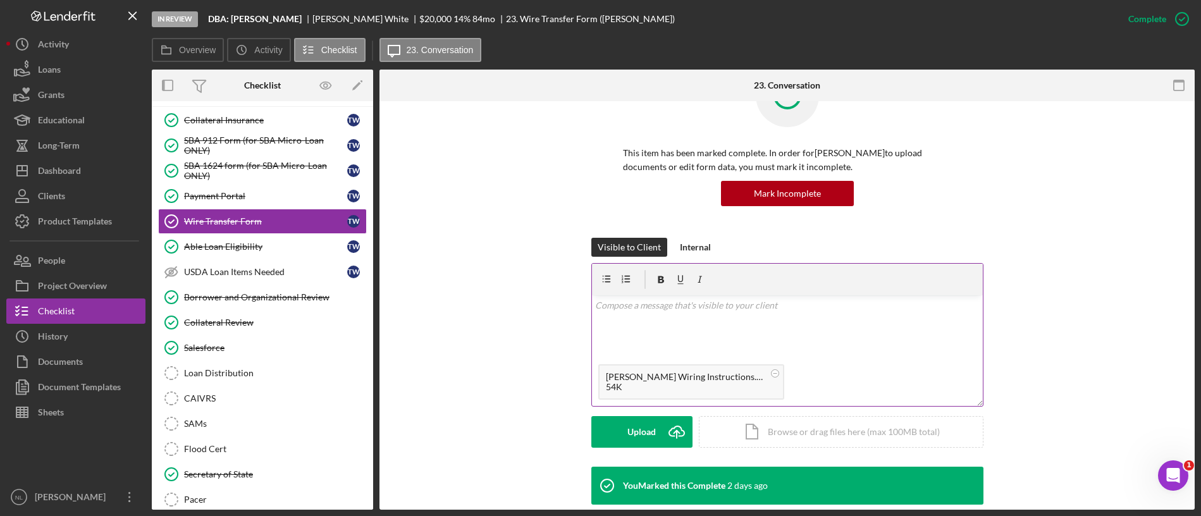
click at [687, 269] on div at bounding box center [787, 280] width 391 height 32
click at [686, 255] on div "Internal" at bounding box center [695, 247] width 31 height 19
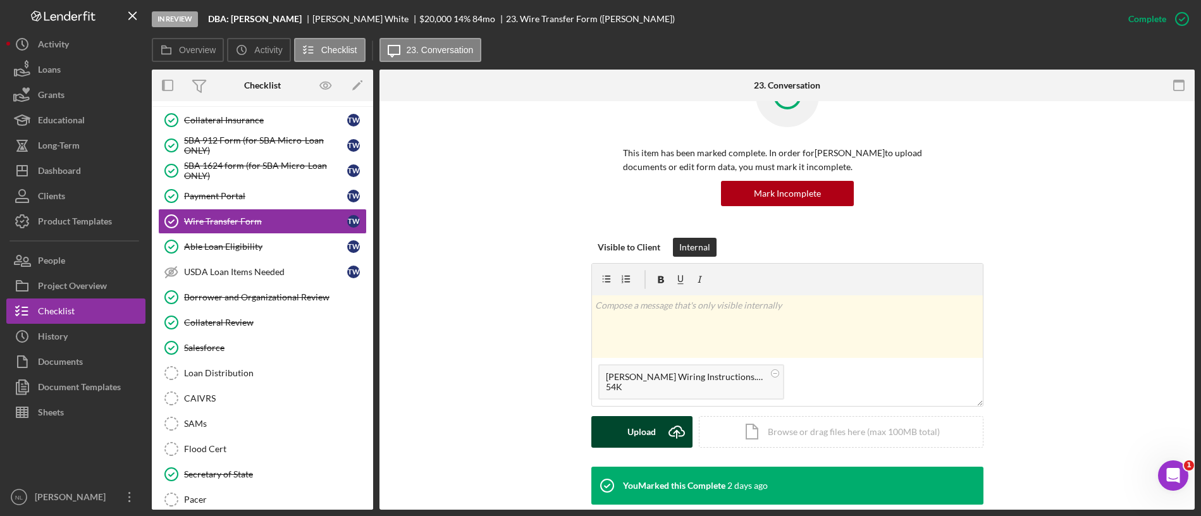
click at [638, 433] on div "Upload" at bounding box center [642, 432] width 28 height 32
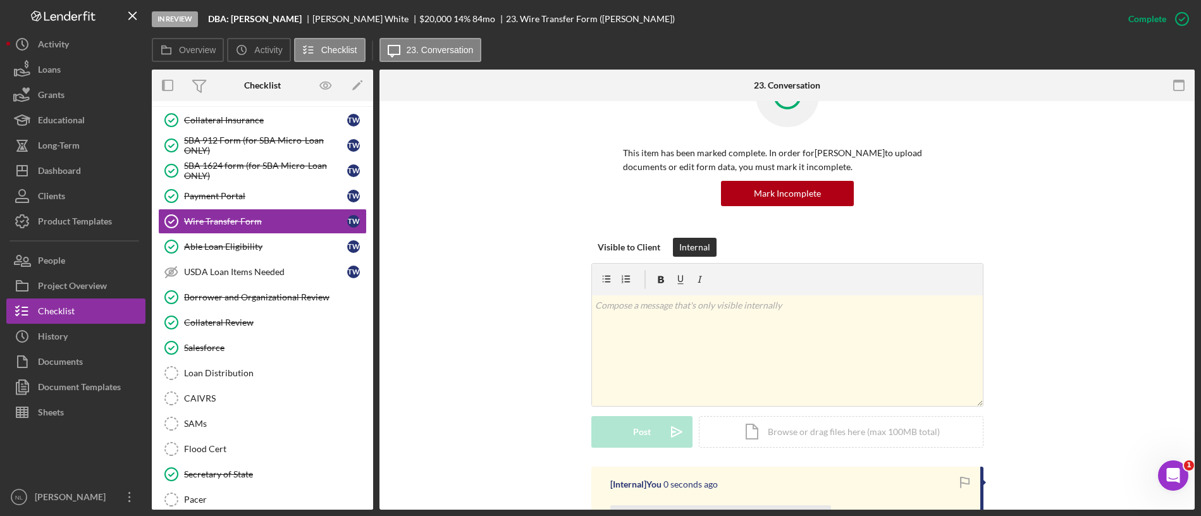
scroll to position [297, 0]
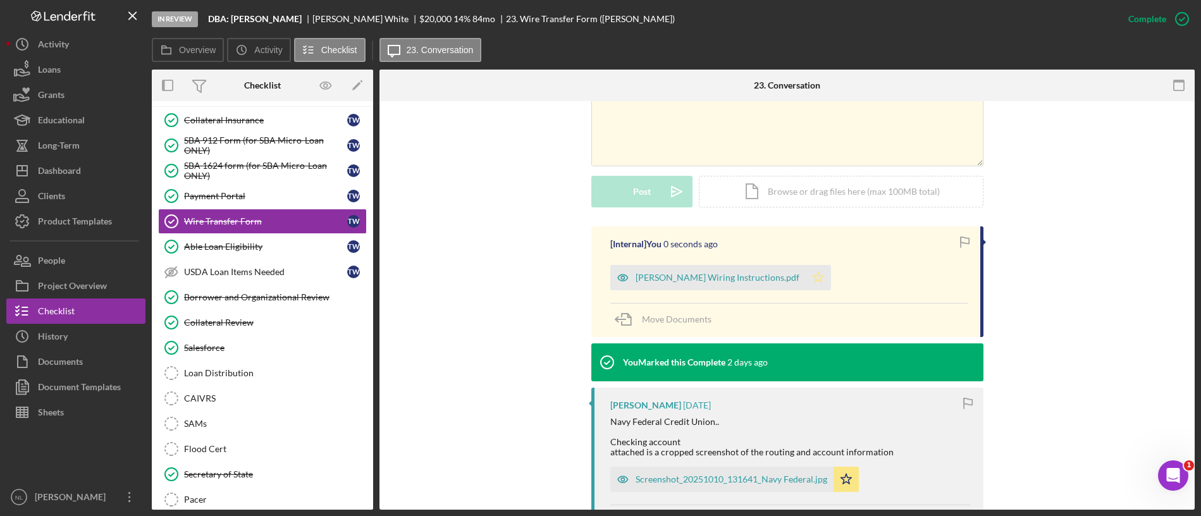
click at [806, 283] on icon "Icon/Star" at bounding box center [818, 277] width 25 height 25
click at [273, 250] on div "Able Loan Eligibility" at bounding box center [265, 247] width 163 height 10
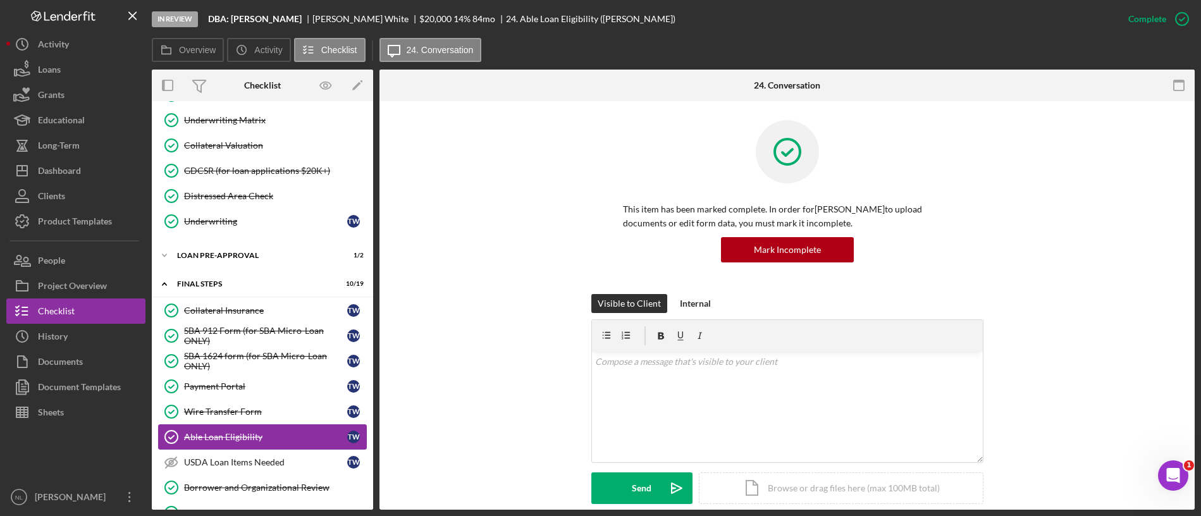
scroll to position [710, 0]
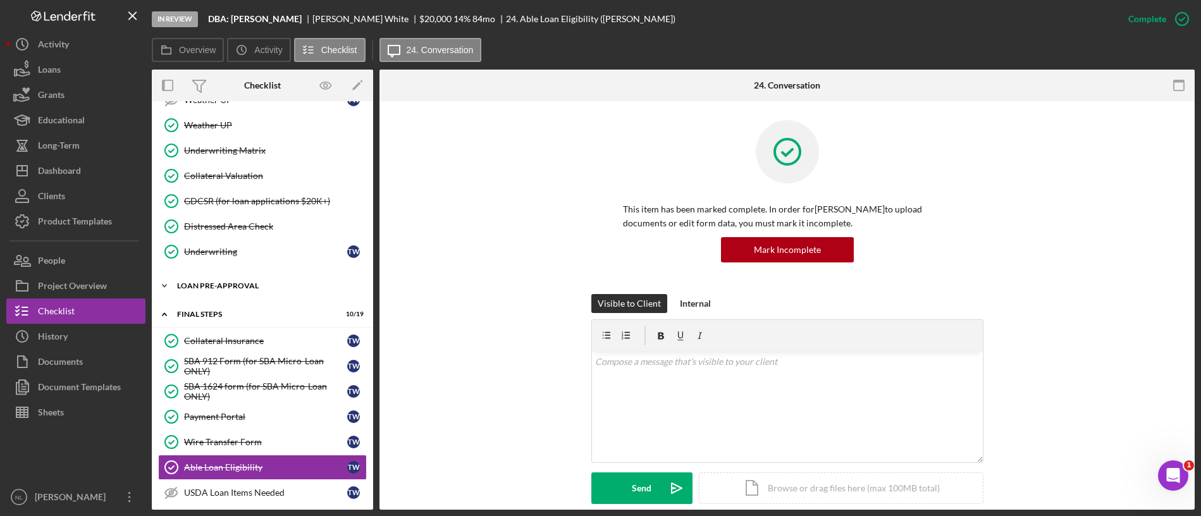
click at [251, 277] on div "Icon/Expander LOAN PRE-APPROVAL 1 / 2" at bounding box center [262, 285] width 221 height 25
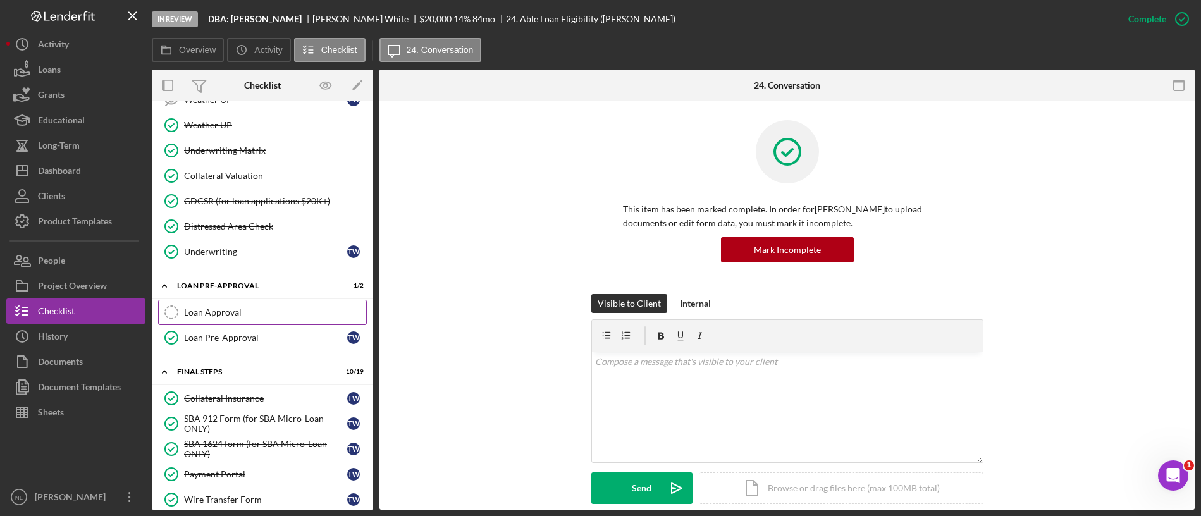
click at [266, 306] on link "Loan Approval Loan Approval" at bounding box center [262, 312] width 209 height 25
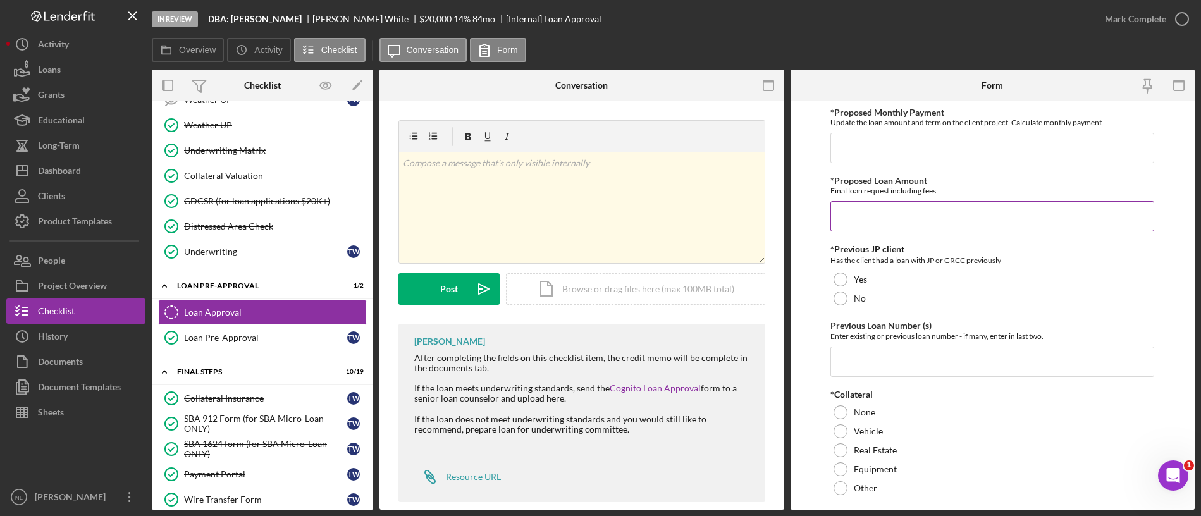
click at [886, 214] on input "*Proposed Loan Amount" at bounding box center [993, 216] width 324 height 30
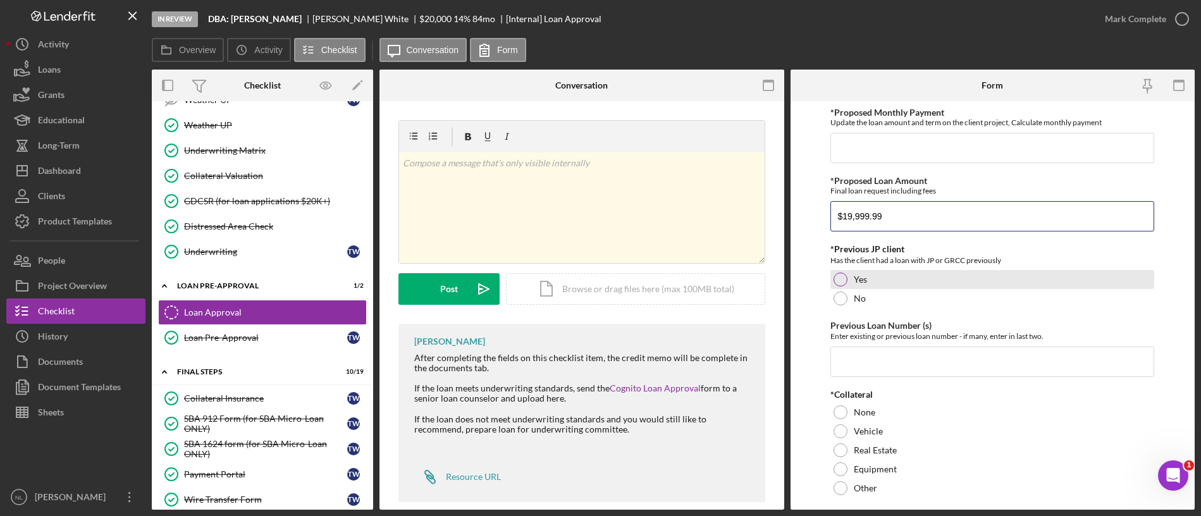
type input "$19,999.99"
click at [852, 277] on div "Yes" at bounding box center [993, 279] width 324 height 19
click at [874, 358] on input "Previous Loan Number (s)" at bounding box center [993, 362] width 324 height 30
click at [870, 359] on input "Previous Loan Number (s)" at bounding box center [993, 362] width 324 height 30
paste input "2025-205"
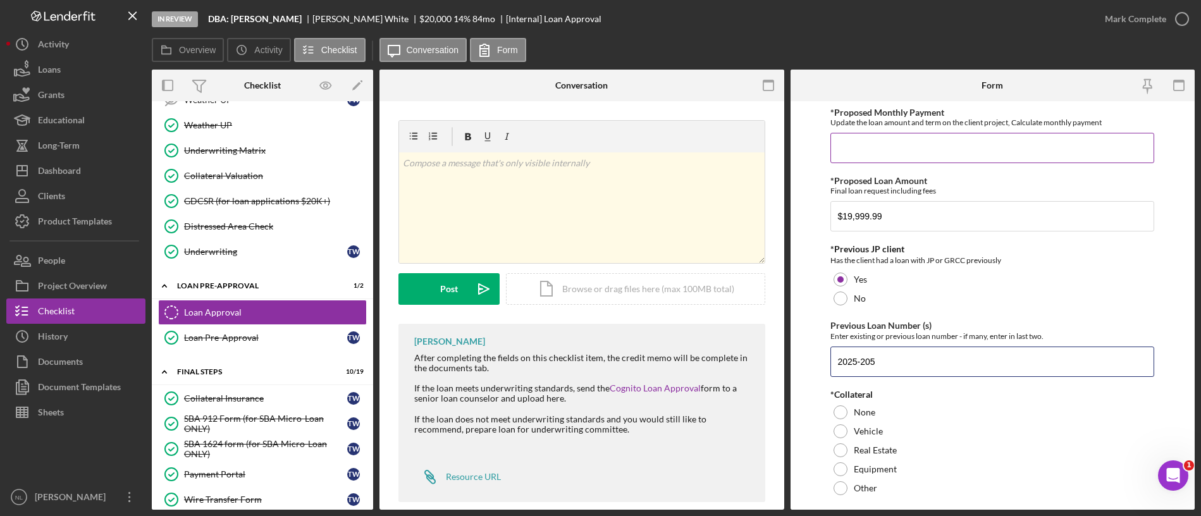
scroll to position [261, 0]
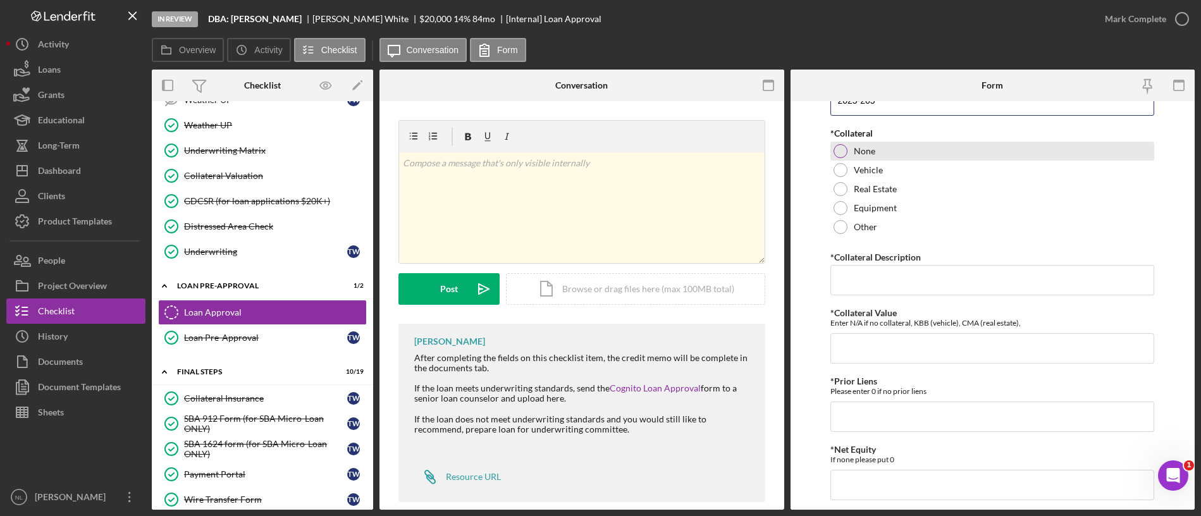
type input "2025-205"
click at [850, 149] on div "None" at bounding box center [993, 151] width 324 height 19
click at [880, 285] on input "*Collateral Description" at bounding box center [993, 280] width 324 height 30
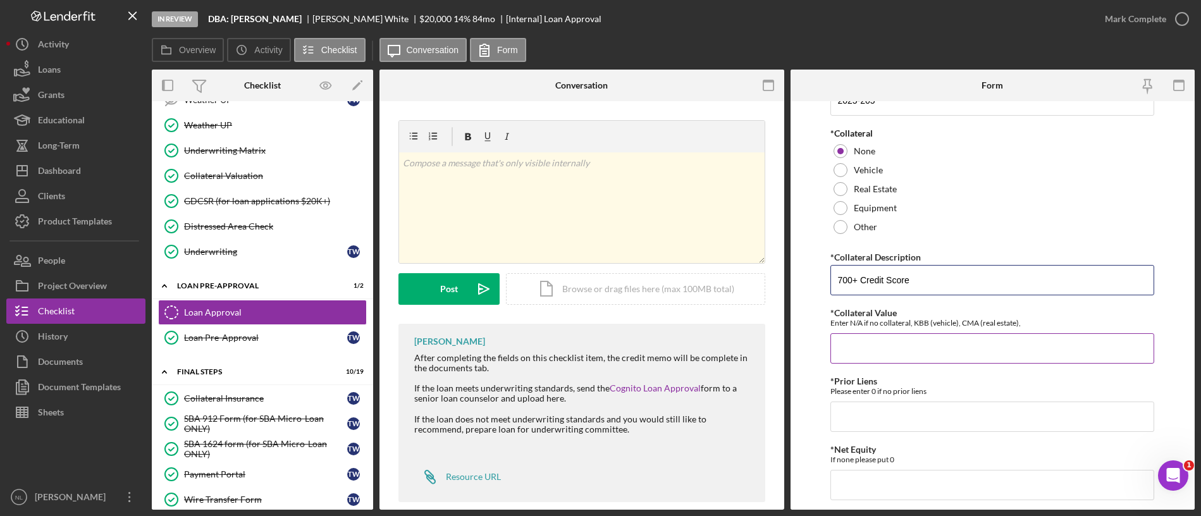
type input "700+ Credit Score"
click at [888, 352] on input "*Collateral Value" at bounding box center [993, 348] width 324 height 30
type input "20,000"
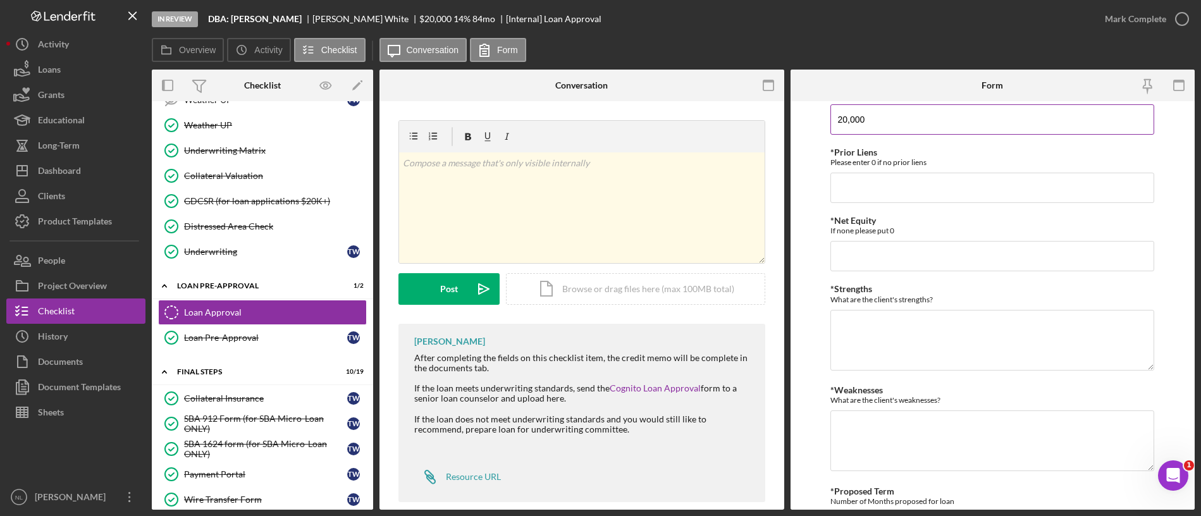
scroll to position [521, 0]
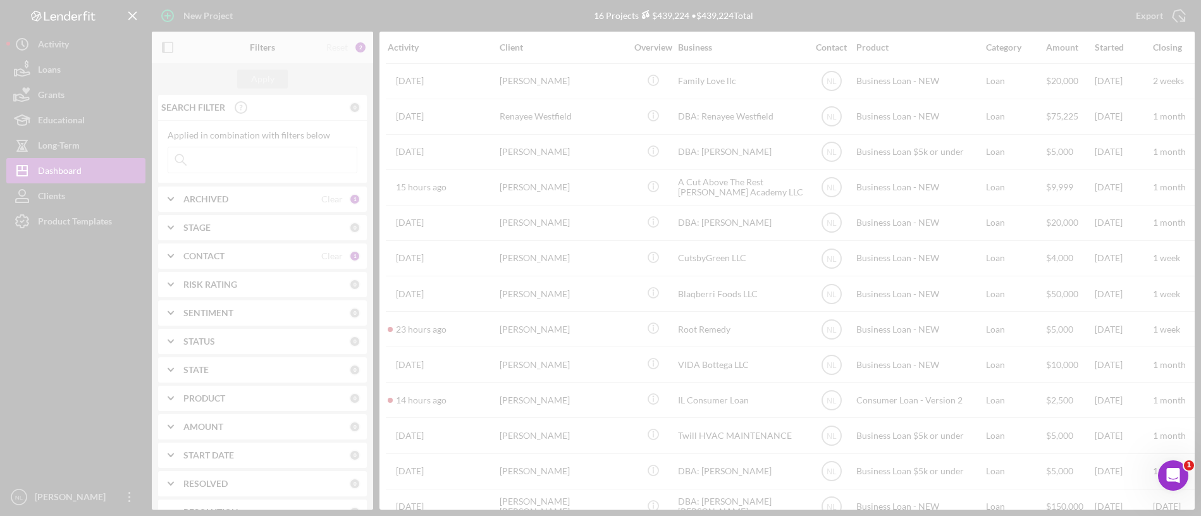
click at [235, 194] on div at bounding box center [600, 258] width 1201 height 516
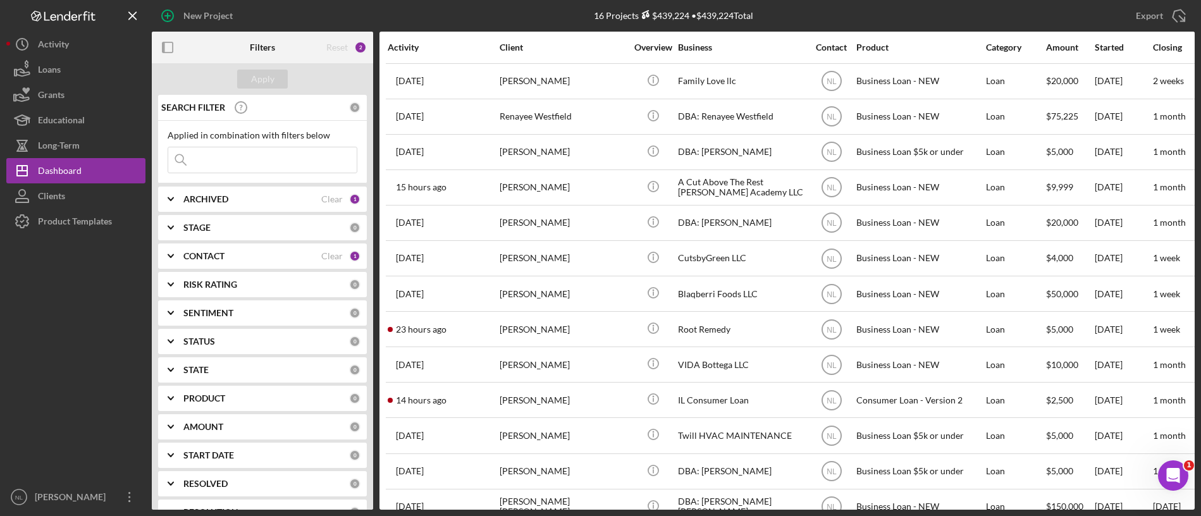
click at [225, 197] on b "ARCHIVED" at bounding box center [205, 199] width 45 height 10
click at [182, 252] on div "Active" at bounding box center [263, 254] width 190 height 20
click at [179, 252] on input "Active" at bounding box center [174, 251] width 13 height 13
checkbox input "false"
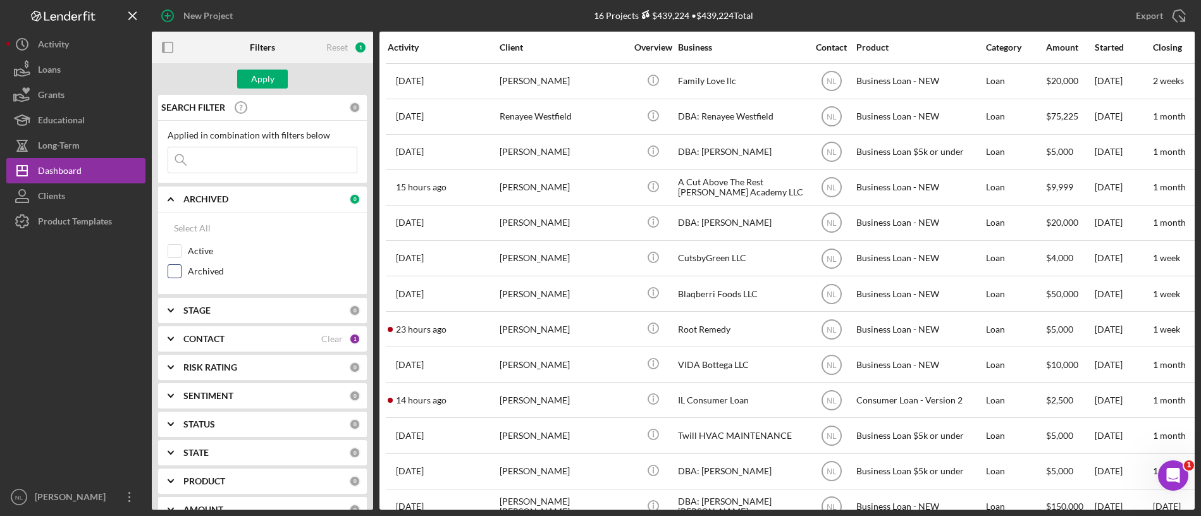
click at [175, 278] on div "Archived" at bounding box center [263, 274] width 190 height 20
click at [175, 276] on input "Archived" at bounding box center [174, 271] width 13 height 13
checkbox input "true"
click at [203, 338] on b "CONTACT" at bounding box center [203, 339] width 41 height 10
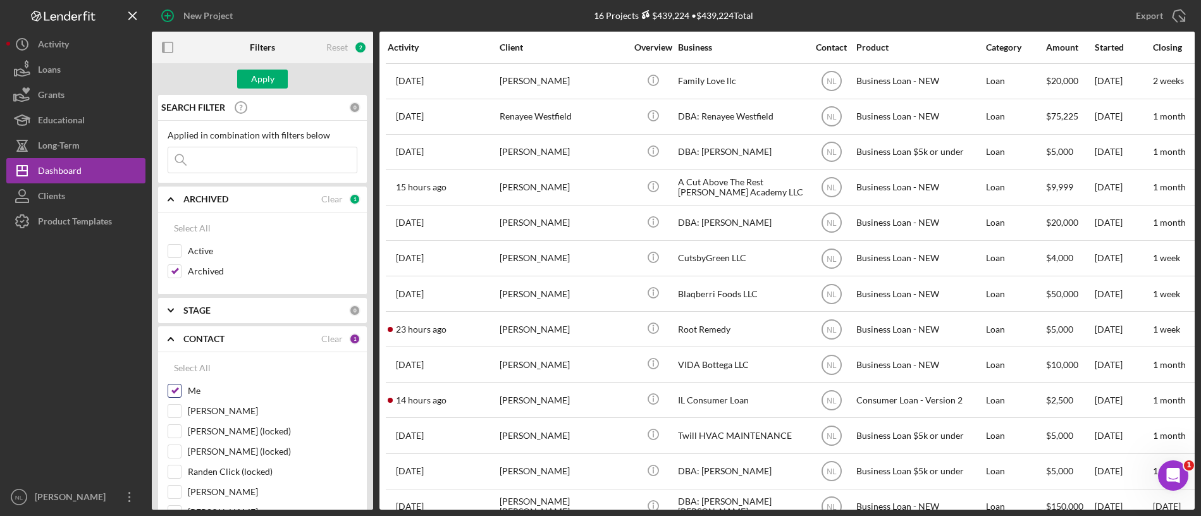
click at [175, 388] on input "Me" at bounding box center [174, 391] width 13 height 13
checkbox input "false"
click at [242, 159] on input at bounding box center [262, 159] width 189 height 25
type input "[PERSON_NAME]"
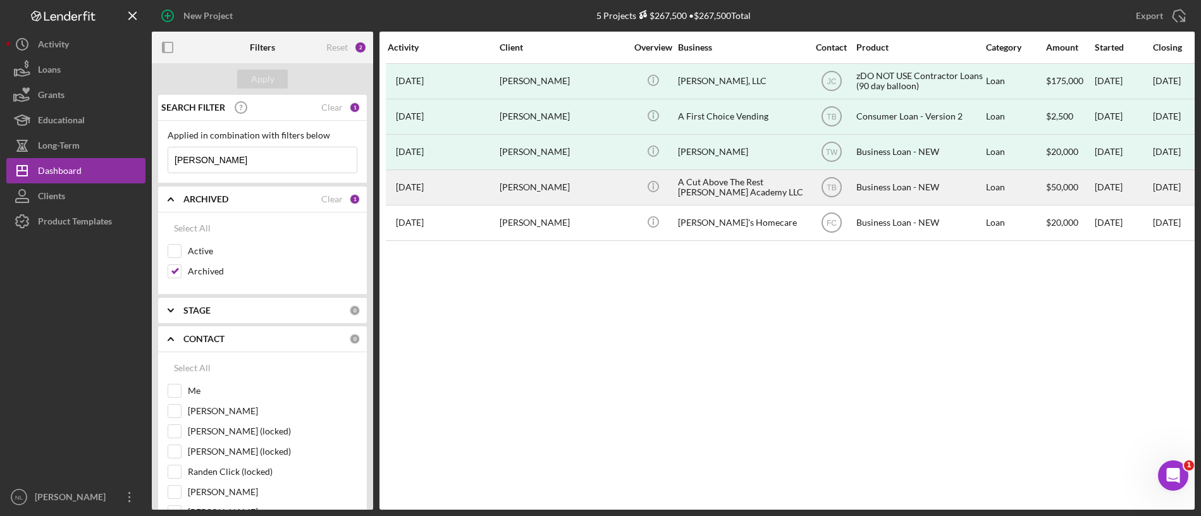
click at [572, 186] on div "[PERSON_NAME]" at bounding box center [563, 188] width 127 height 34
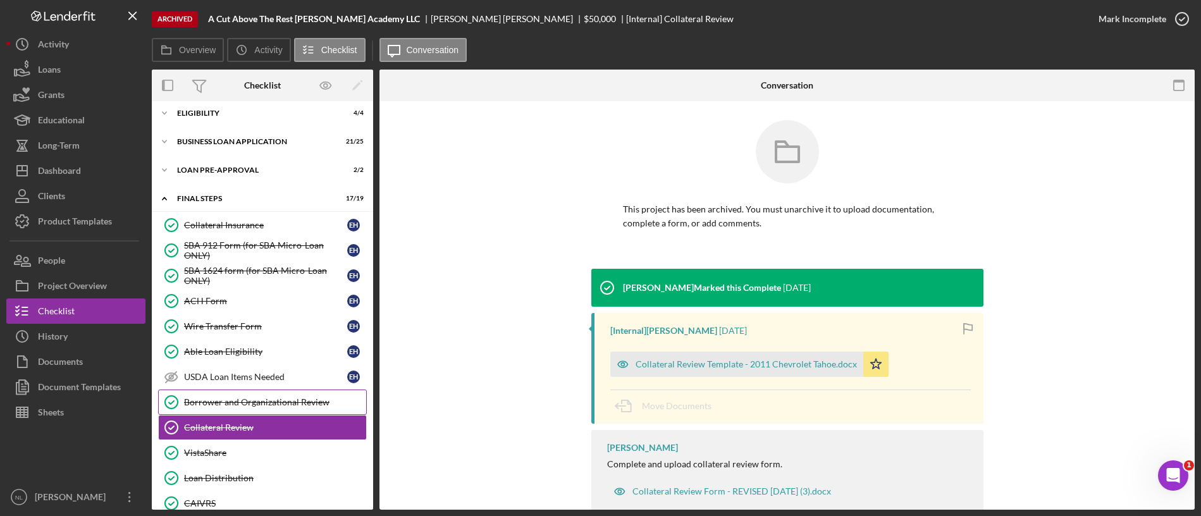
scroll to position [32, 0]
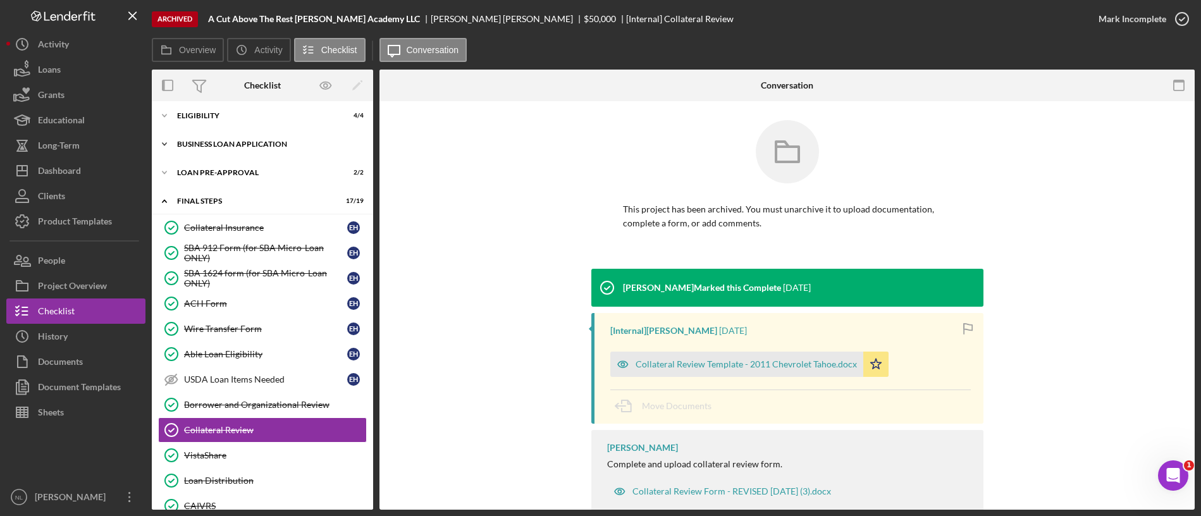
click at [232, 149] on div "Icon/Expander BUSINESS LOAN APPLICATION 21 / 25" at bounding box center [262, 144] width 221 height 25
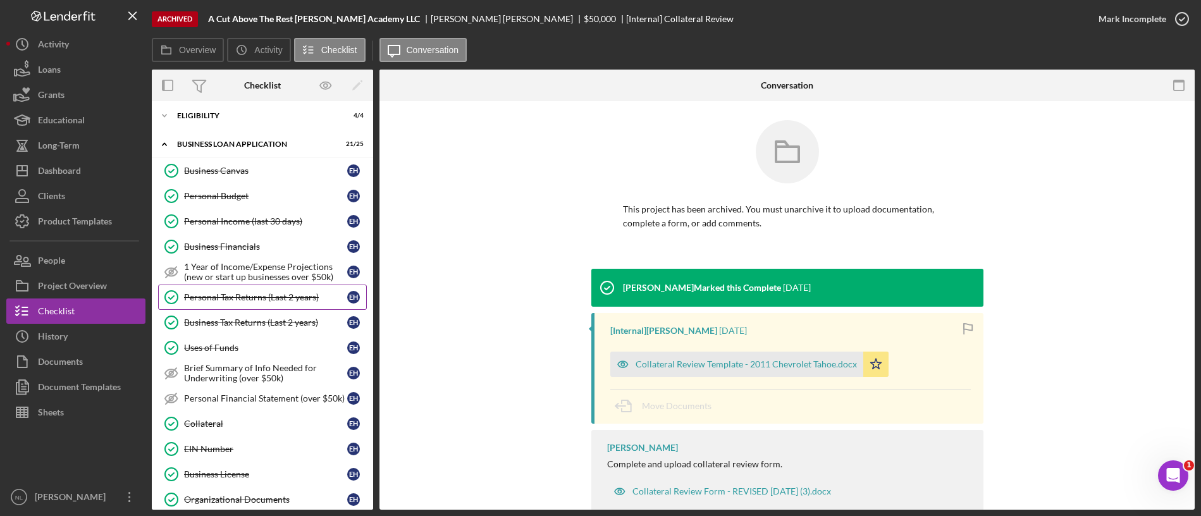
scroll to position [225, 0]
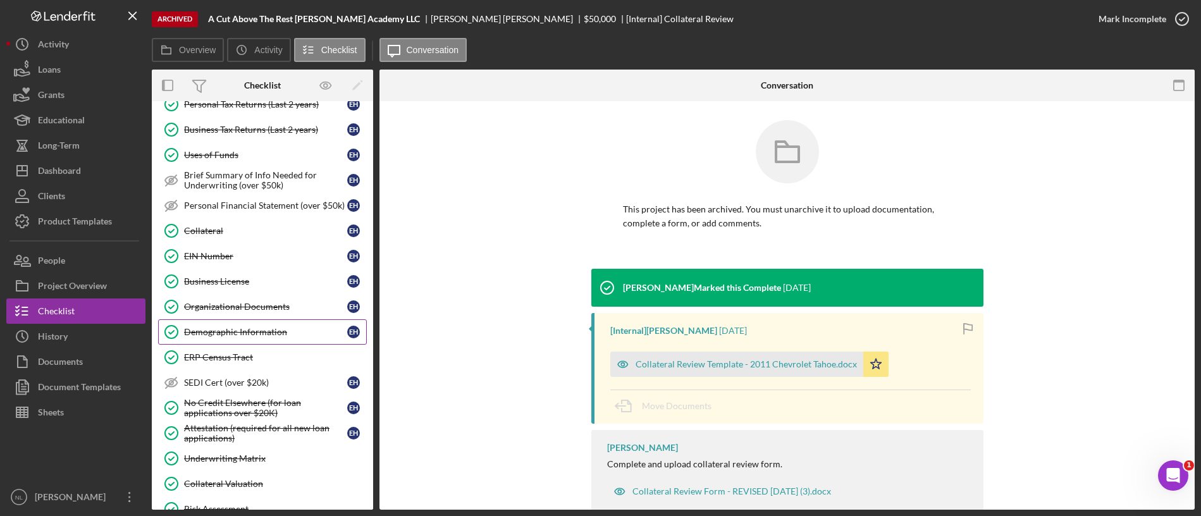
click at [252, 333] on div "Demographic Information" at bounding box center [265, 332] width 163 height 10
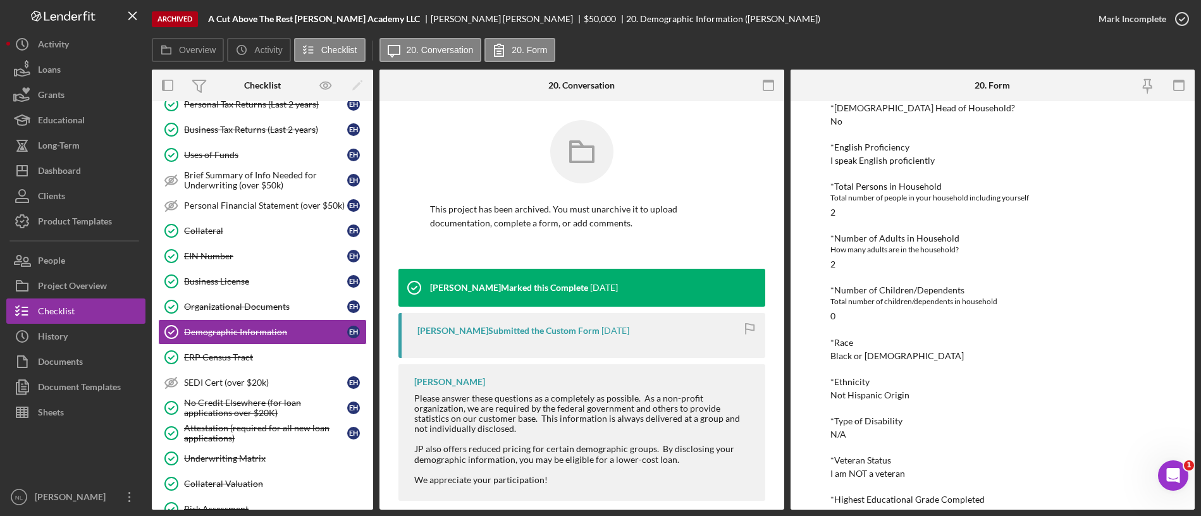
scroll to position [364, 0]
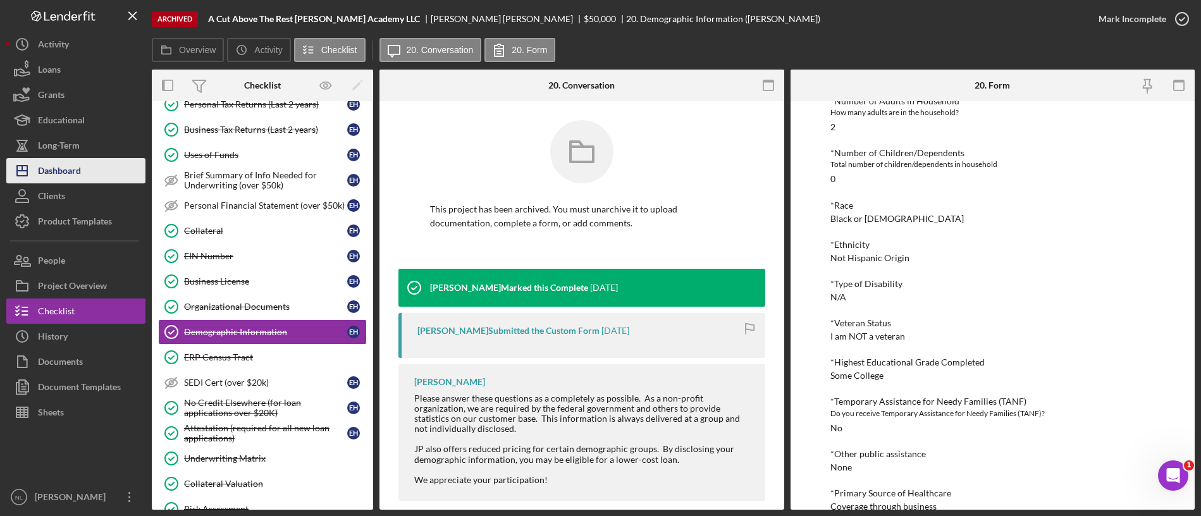
click at [113, 174] on button "Icon/Dashboard Dashboard" at bounding box center [75, 170] width 139 height 25
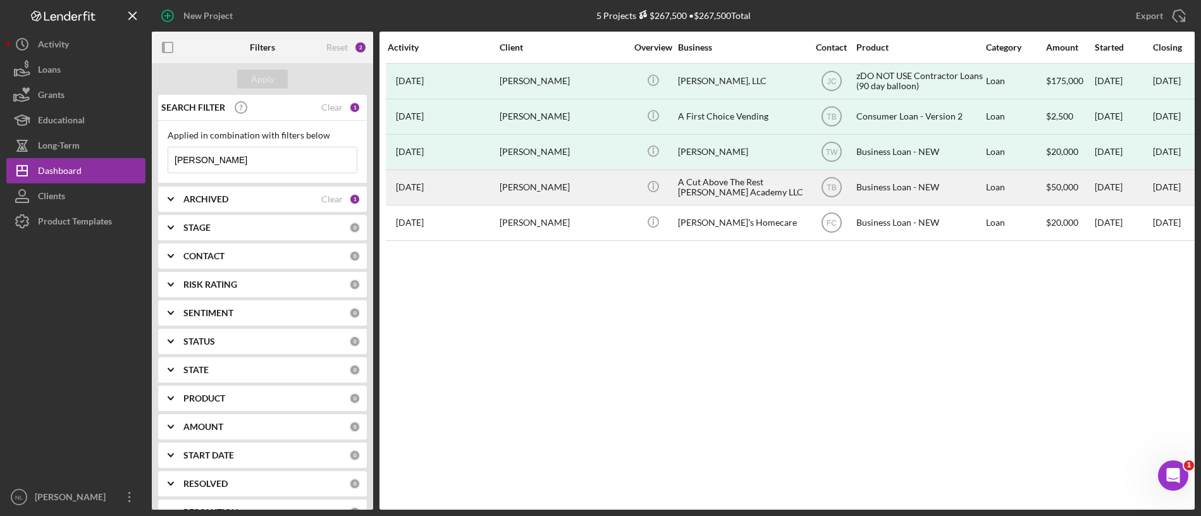
click at [526, 178] on div "[PERSON_NAME]" at bounding box center [563, 188] width 127 height 34
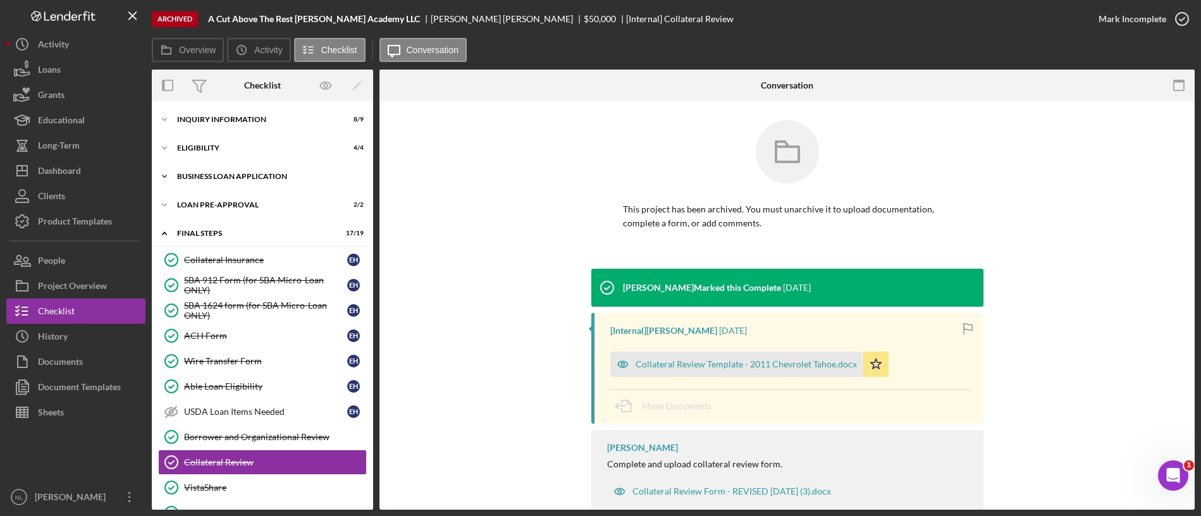
click at [258, 181] on div "Icon/Expander BUSINESS LOAN APPLICATION 21 / 25" at bounding box center [262, 176] width 221 height 25
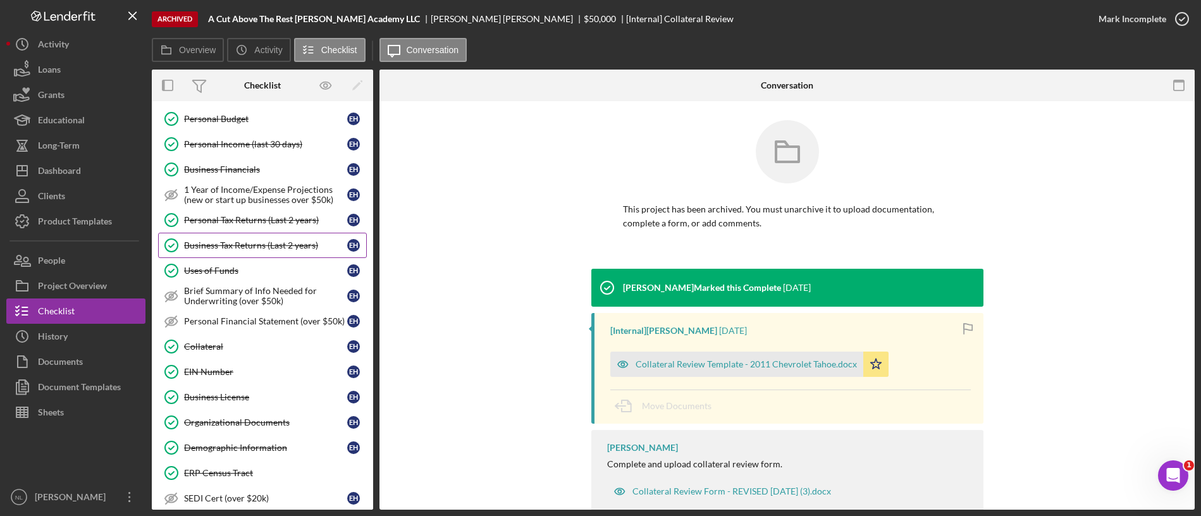
scroll to position [155, 0]
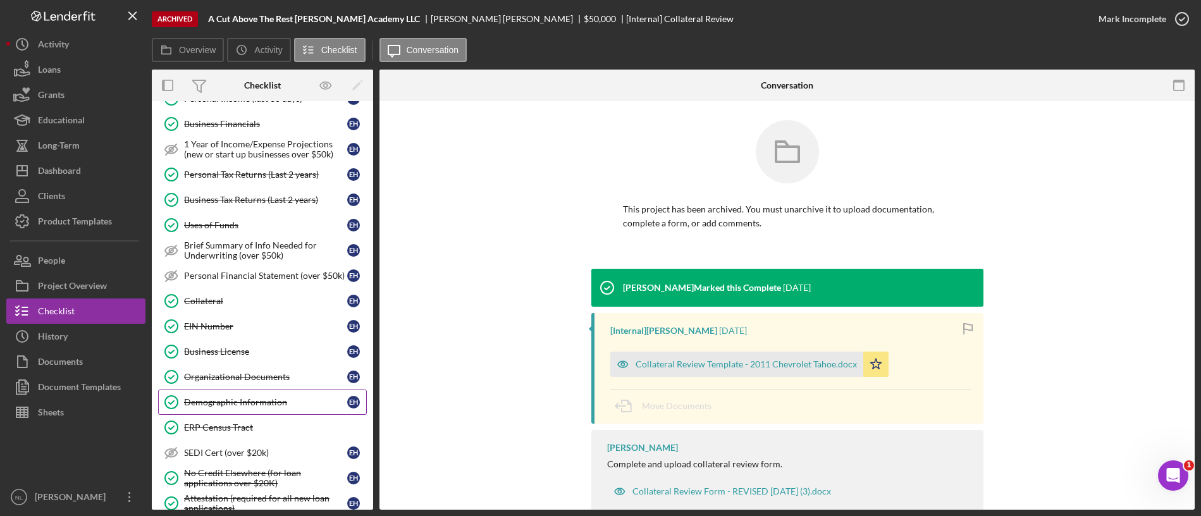
click at [250, 401] on div "Demographic Information" at bounding box center [265, 402] width 163 height 10
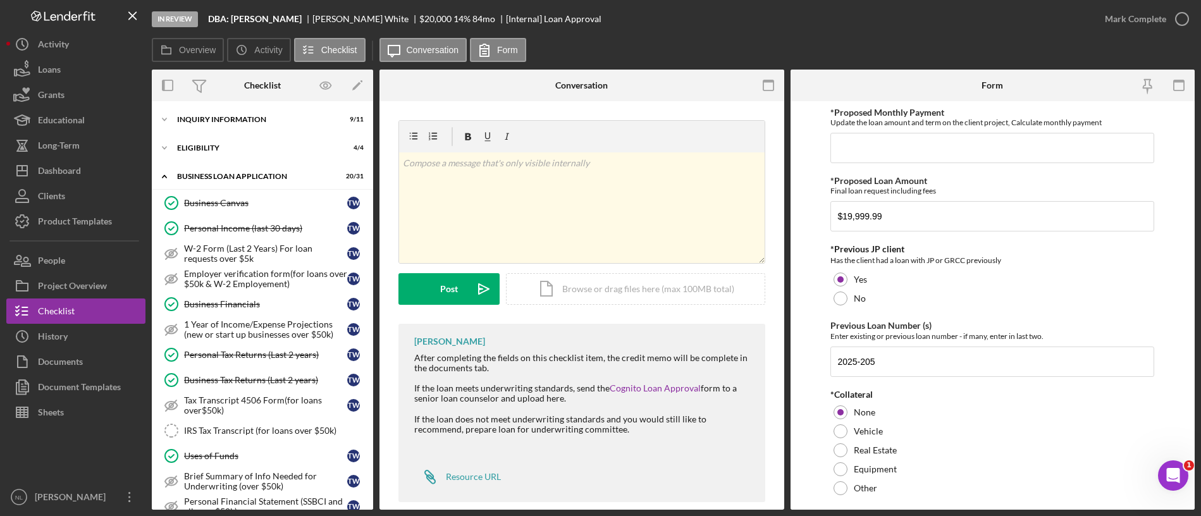
type input "20,000"
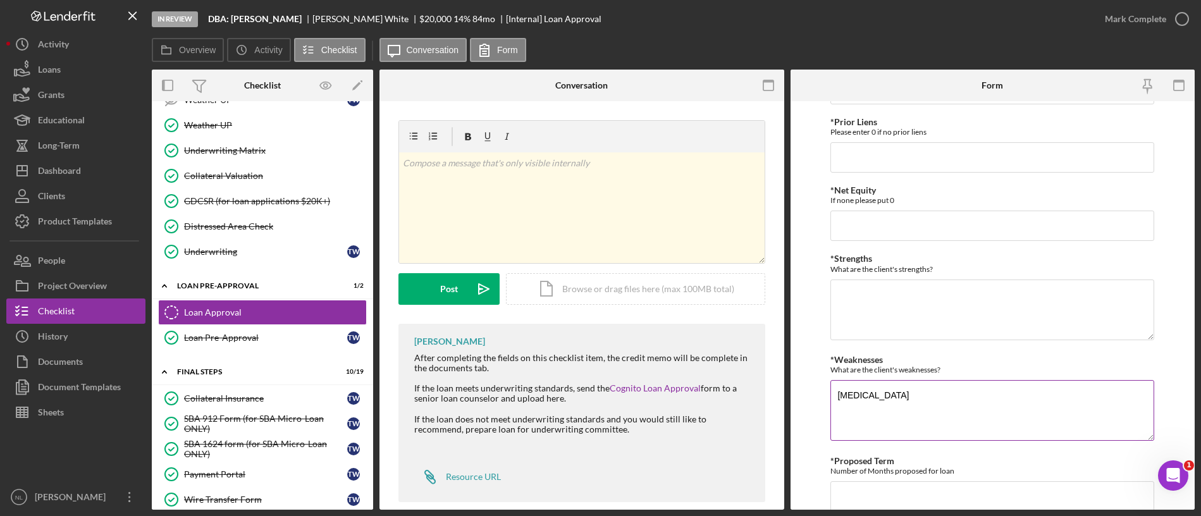
scroll to position [569, 0]
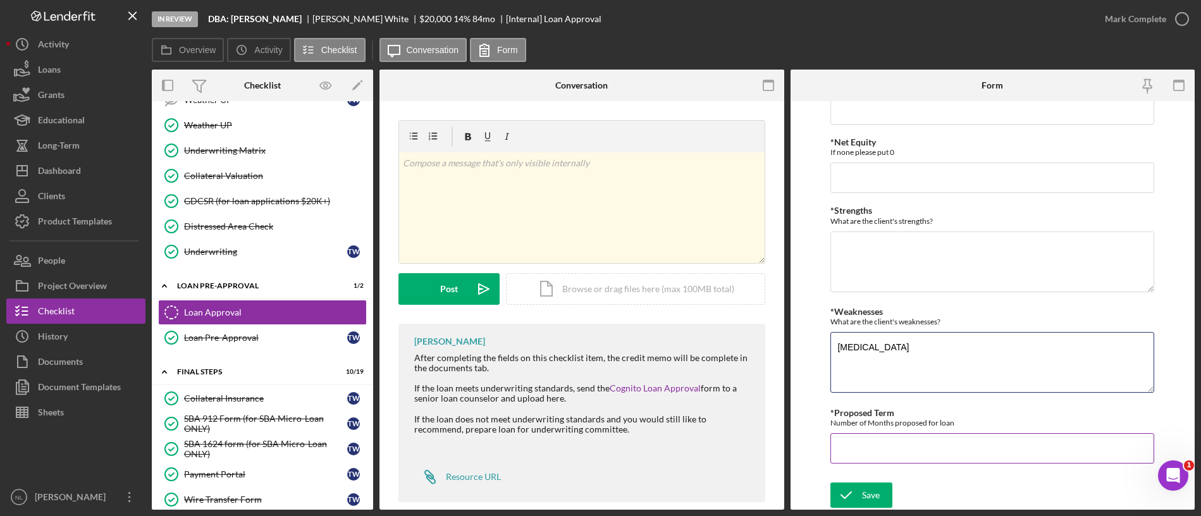
type textarea "Low income"
click at [886, 438] on input "*Proposed Term" at bounding box center [993, 448] width 324 height 30
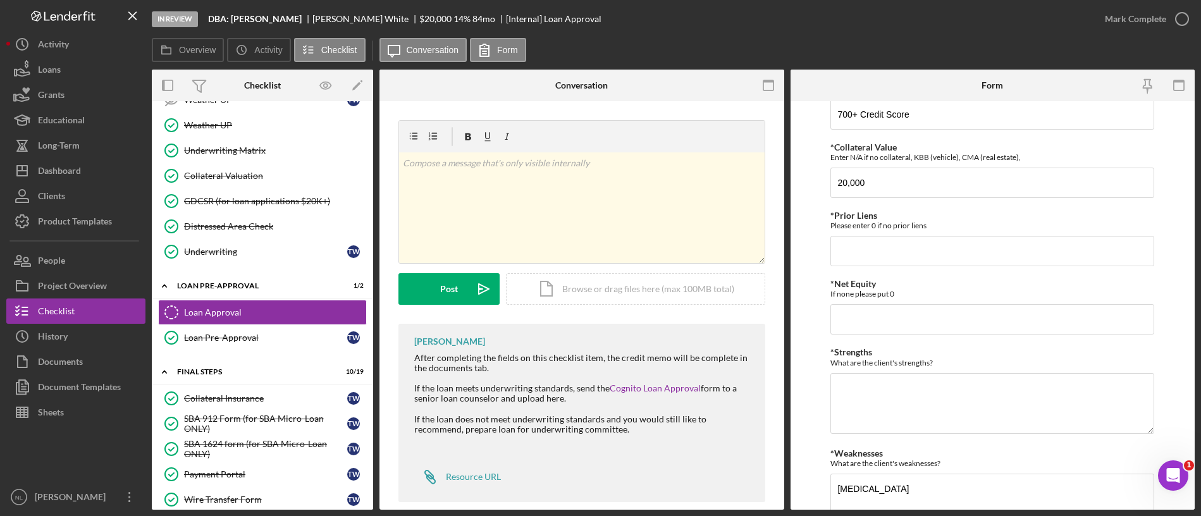
scroll to position [426, 0]
type input "84"
click at [901, 397] on textarea "*Strengths" at bounding box center [993, 404] width 324 height 61
click at [906, 263] on input "*Prior Liens" at bounding box center [993, 252] width 324 height 30
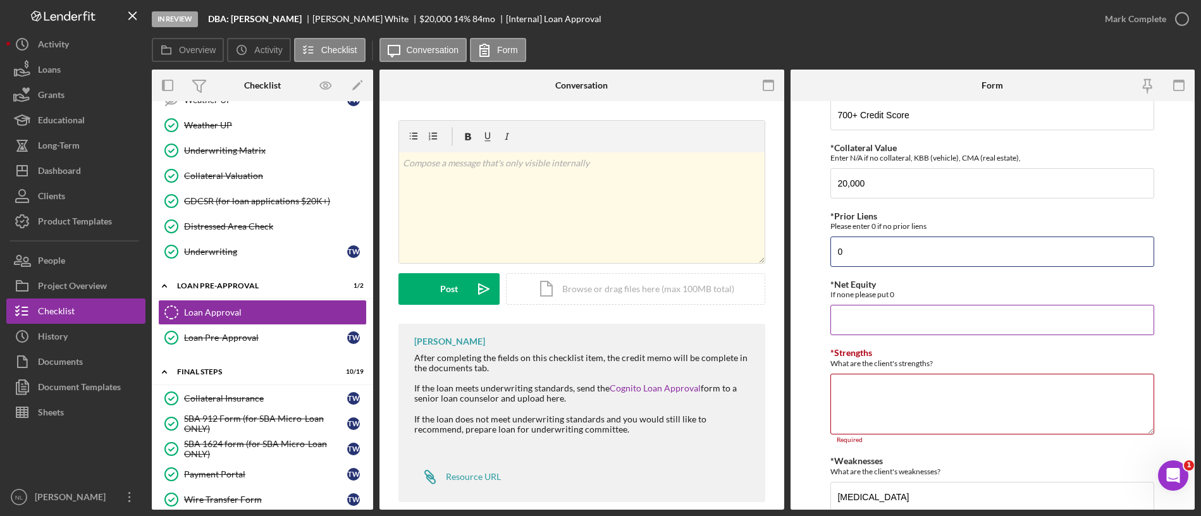
type input "0"
click at [890, 322] on input "*Net Equity" at bounding box center [993, 320] width 324 height 30
type input "0"
click at [869, 384] on textarea "*Strengths" at bounding box center [993, 404] width 324 height 61
type textarea "M"
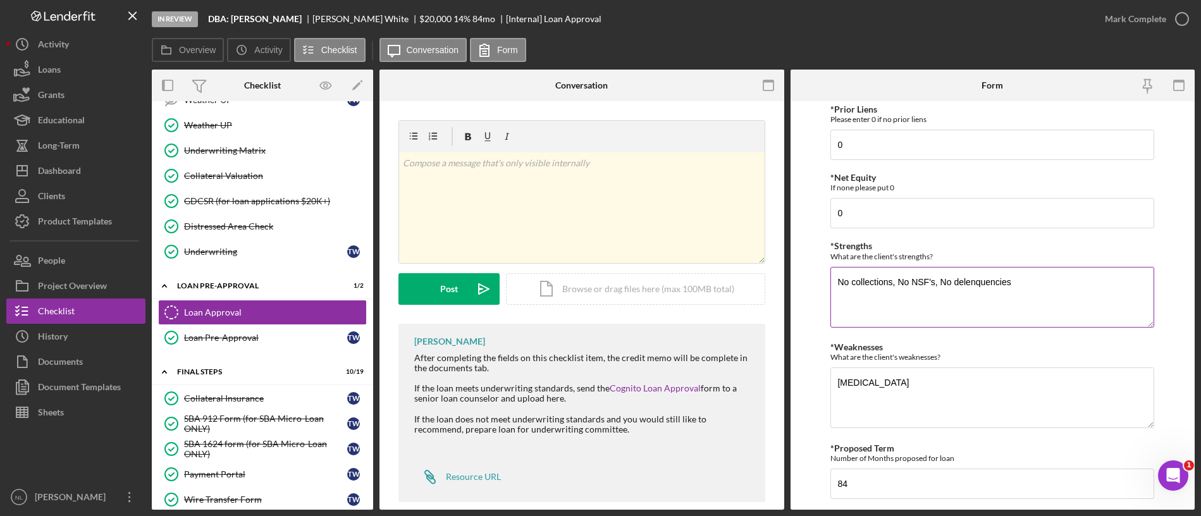
scroll to position [569, 0]
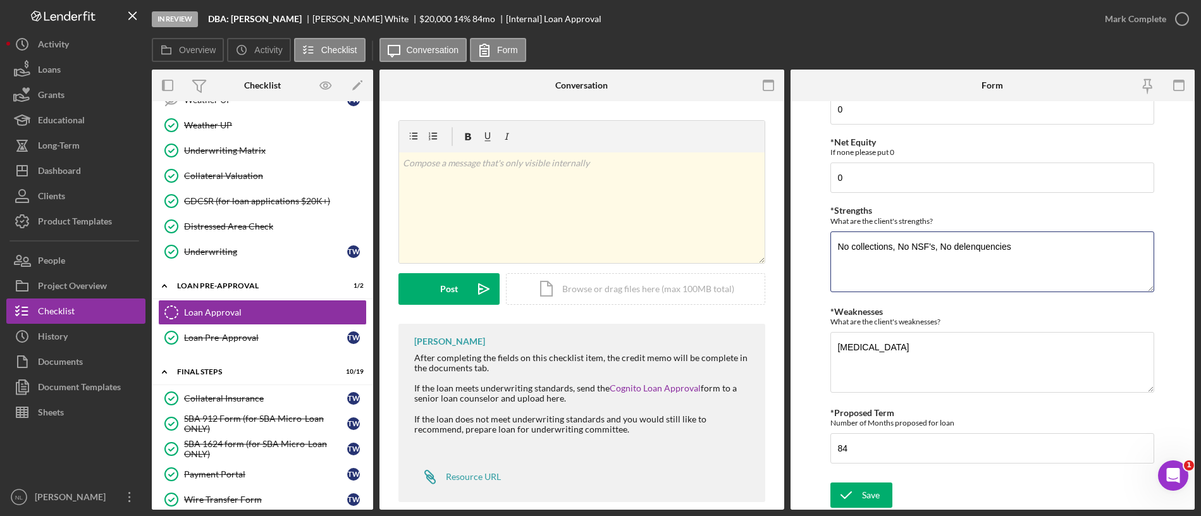
type textarea "No collections, No NSF's, No delenquencies"
click at [856, 512] on div "In Review DBA: Toni White Toni White $20,000 $20,000 14 % 84 mo [Internal] Loan…" at bounding box center [600, 258] width 1201 height 516
click at [854, 505] on icon "submit" at bounding box center [847, 495] width 32 height 32
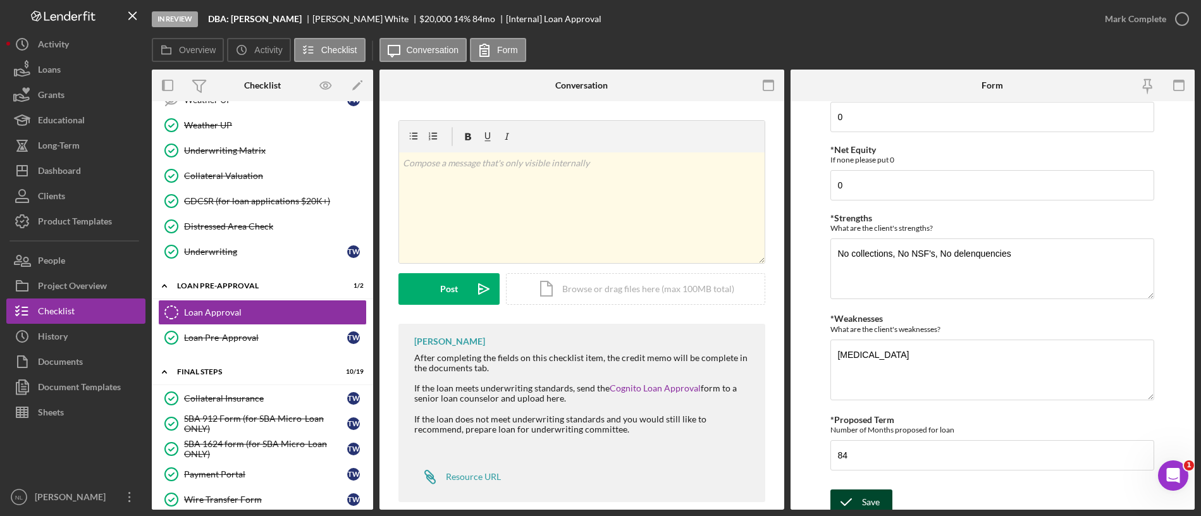
scroll to position [6, 0]
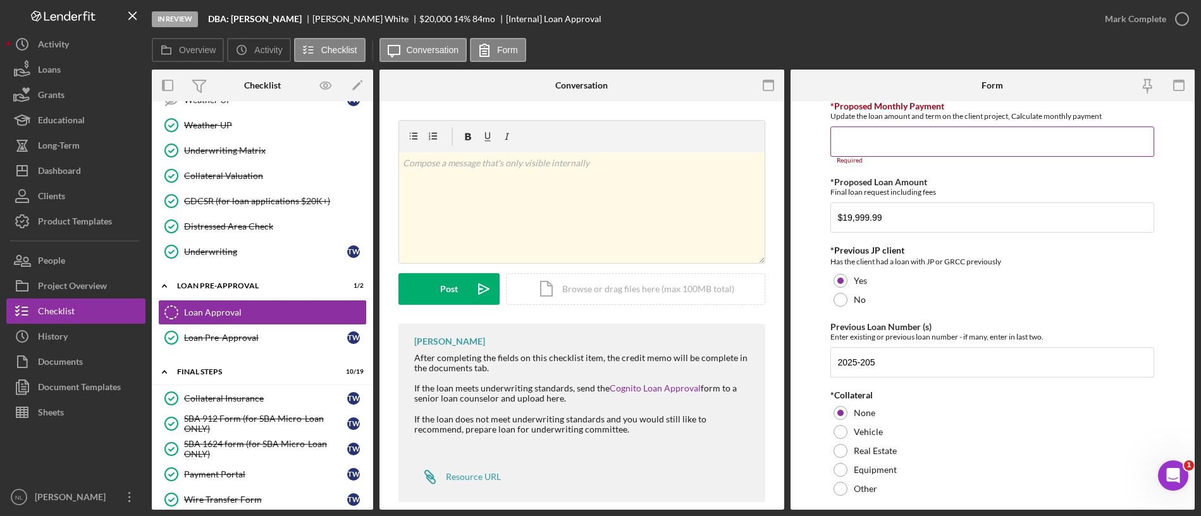
click at [896, 142] on input "*Proposed Monthly Payment" at bounding box center [993, 142] width 324 height 30
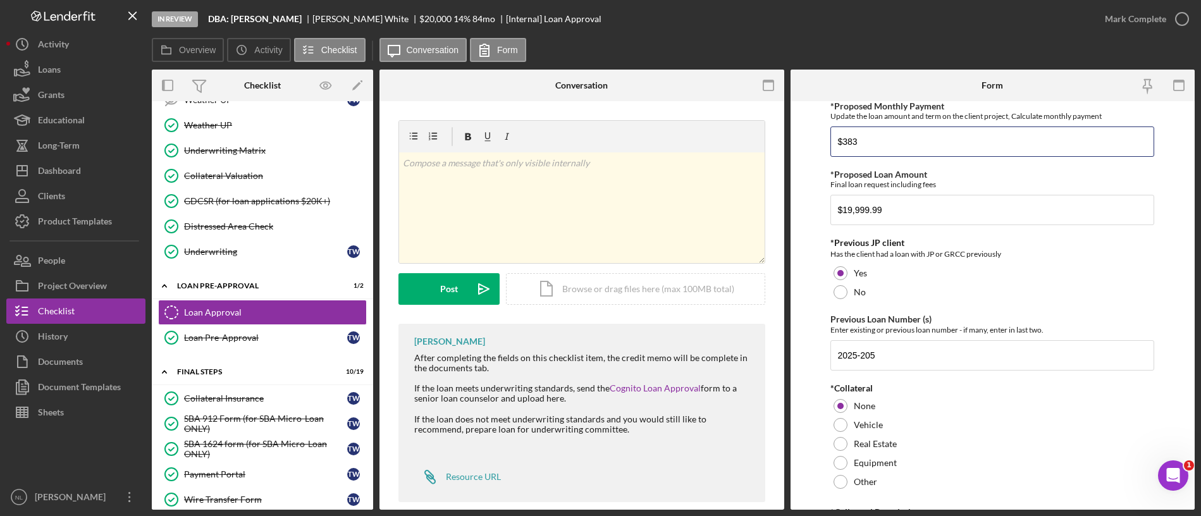
scroll to position [569, 0]
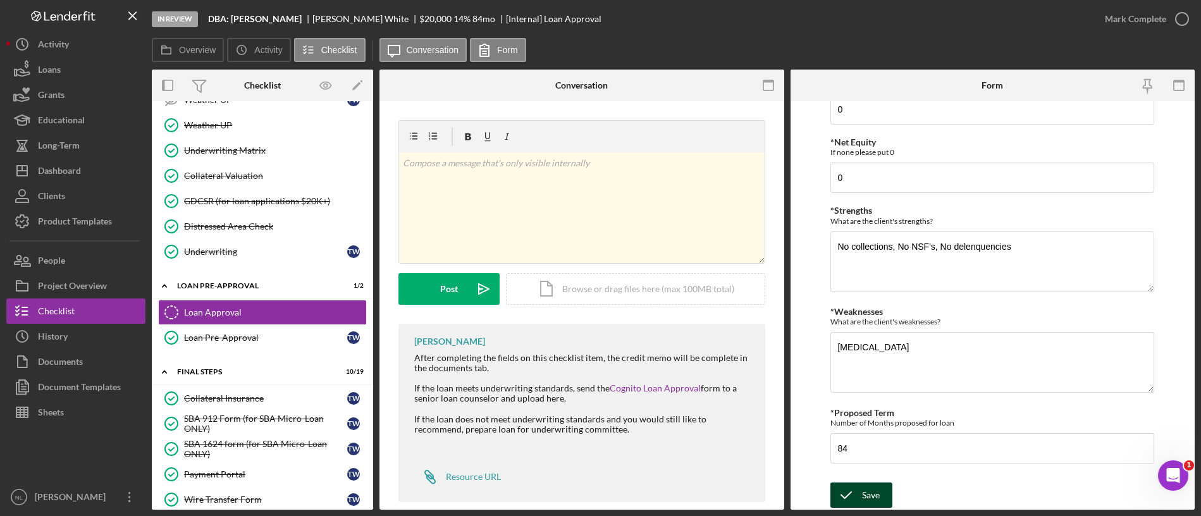
type input "$383"
click at [880, 498] on div "Save" at bounding box center [871, 495] width 18 height 25
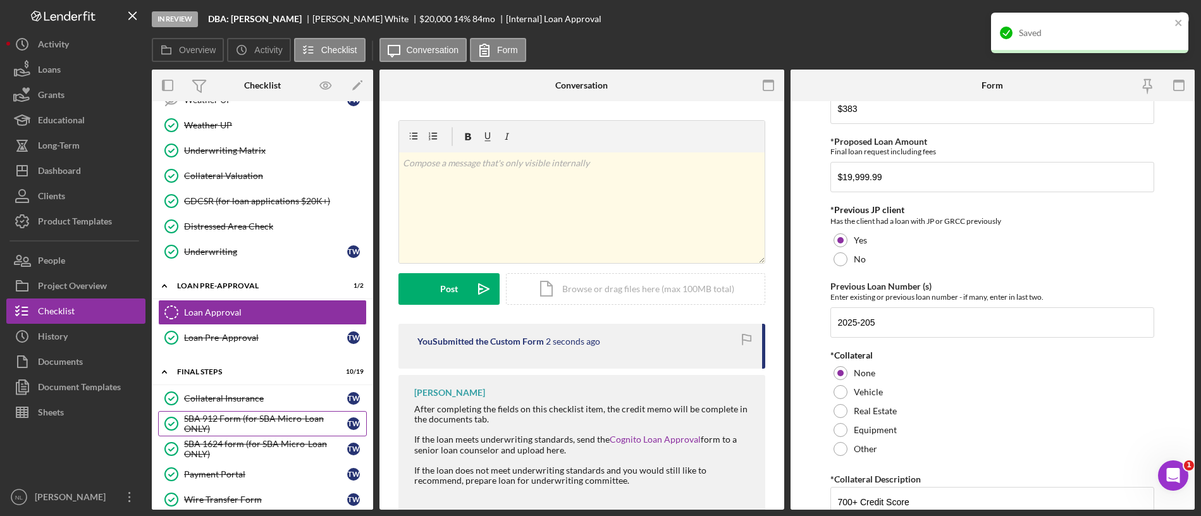
scroll to position [1141, 0]
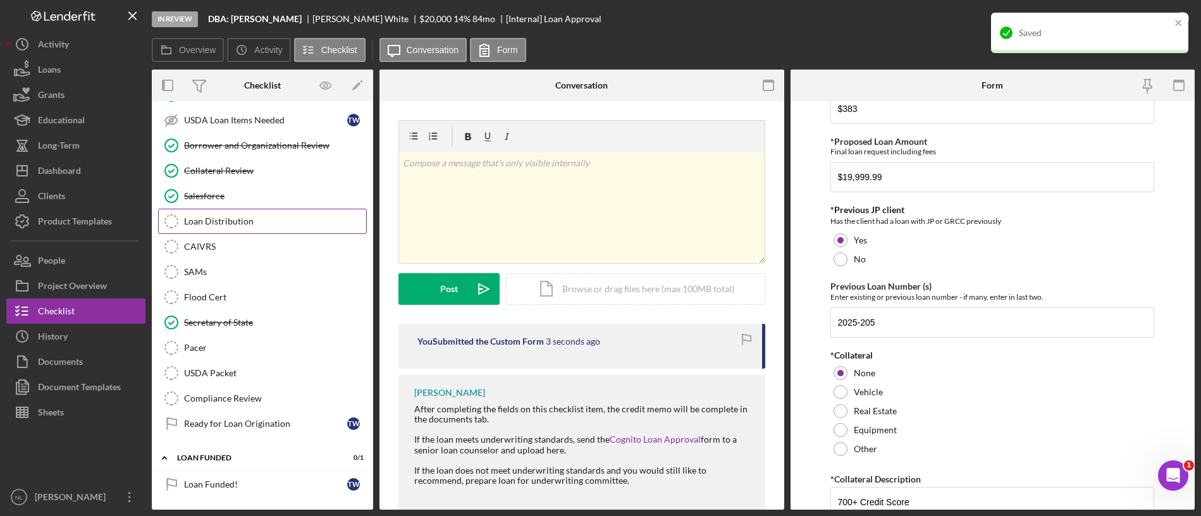
click at [277, 212] on link "Loan Distribution Loan Distribution" at bounding box center [262, 221] width 209 height 25
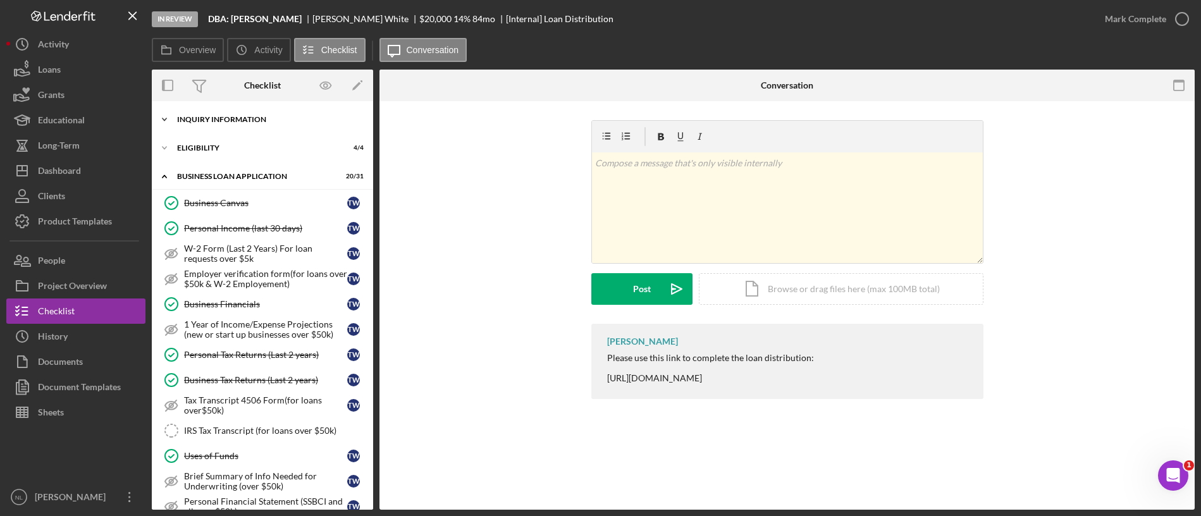
click at [228, 128] on div "Icon/Expander INQUIRY INFORMATION 9 / 11" at bounding box center [262, 119] width 221 height 25
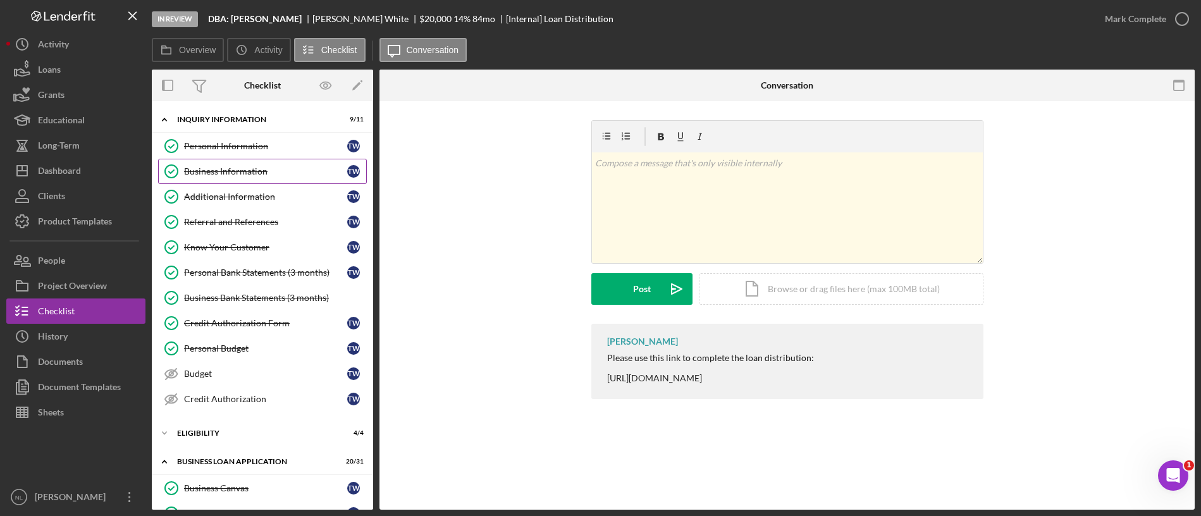
click at [238, 159] on link "Business Information Business Information T W" at bounding box center [262, 171] width 209 height 25
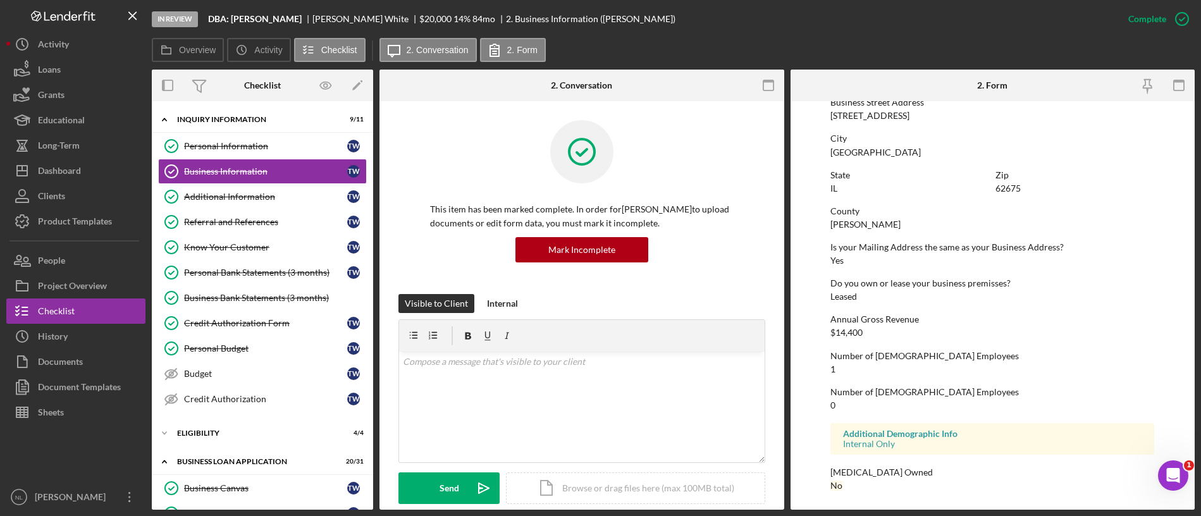
scroll to position [478, 0]
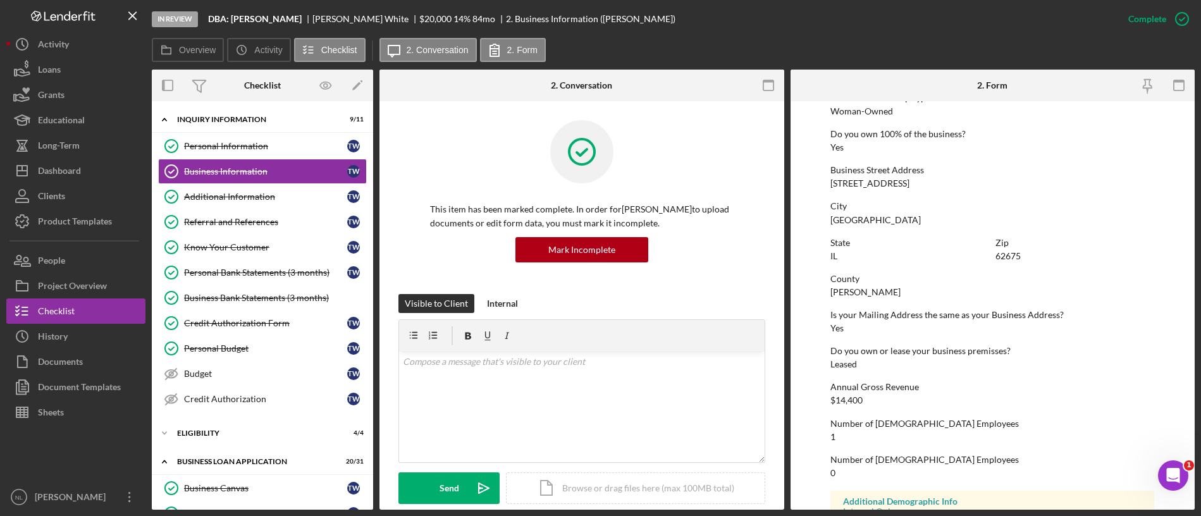
click at [877, 185] on div "[STREET_ADDRESS]" at bounding box center [870, 183] width 79 height 10
drag, startPoint x: 877, startPoint y: 185, endPoint x: 846, endPoint y: 179, distance: 31.5
click at [846, 179] on div "[STREET_ADDRESS]" at bounding box center [870, 183] width 79 height 10
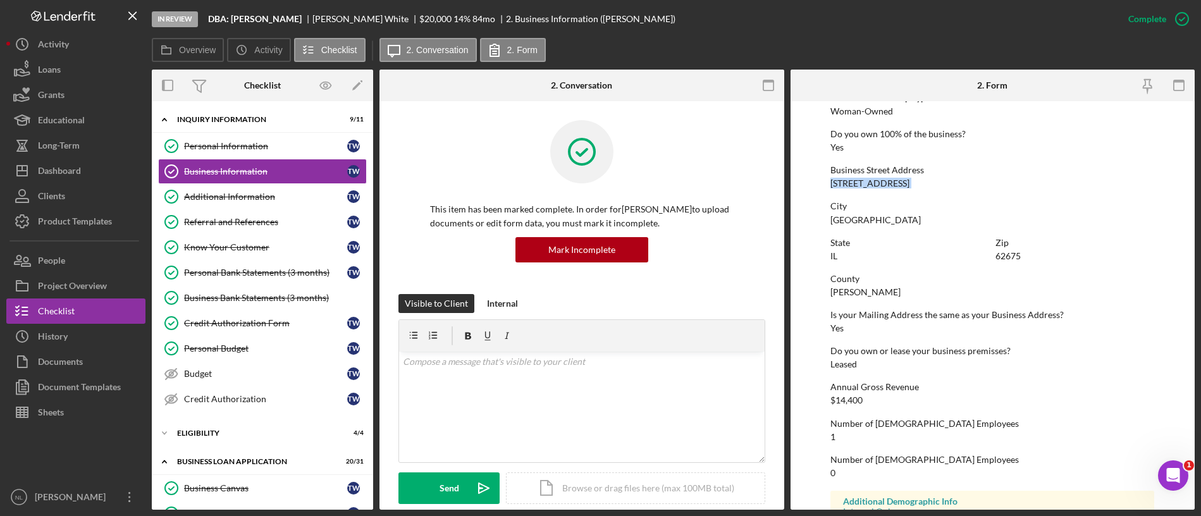
click at [846, 179] on div "[STREET_ADDRESS]" at bounding box center [870, 183] width 79 height 10
copy div "[STREET_ADDRESS]"
click at [1001, 254] on div "62675" at bounding box center [1008, 256] width 25 height 10
copy div "62675"
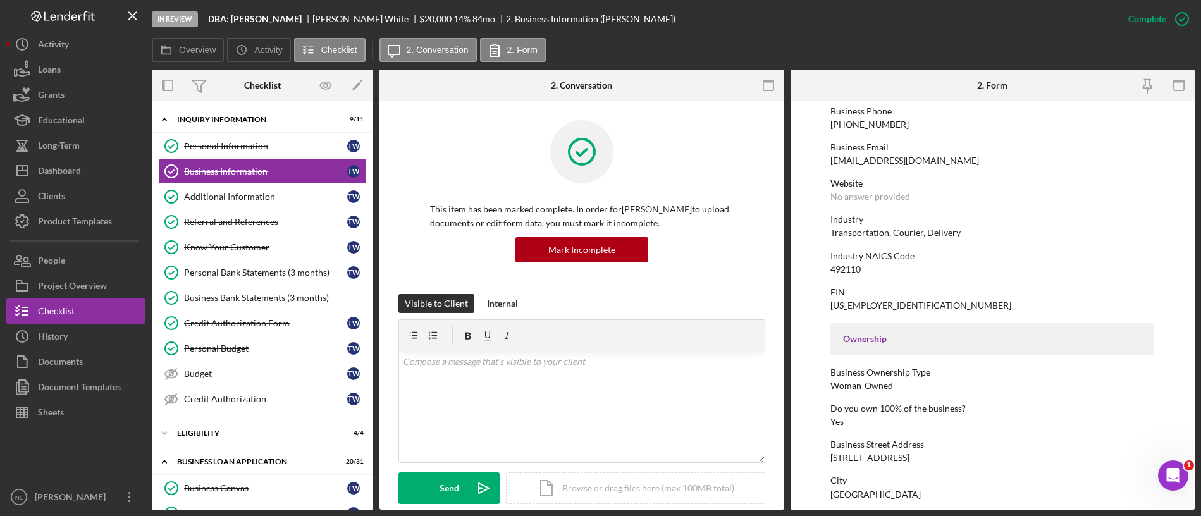
scroll to position [181, 0]
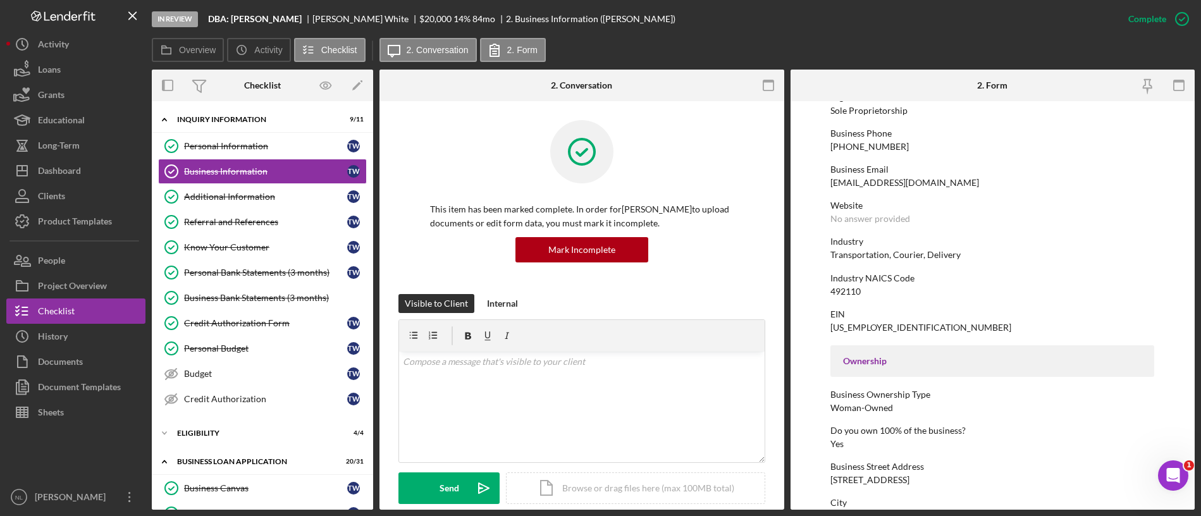
click at [863, 252] on div "Transportation, Courier, Delivery" at bounding box center [896, 255] width 130 height 10
copy div "Transportation, Courier, Delivery"
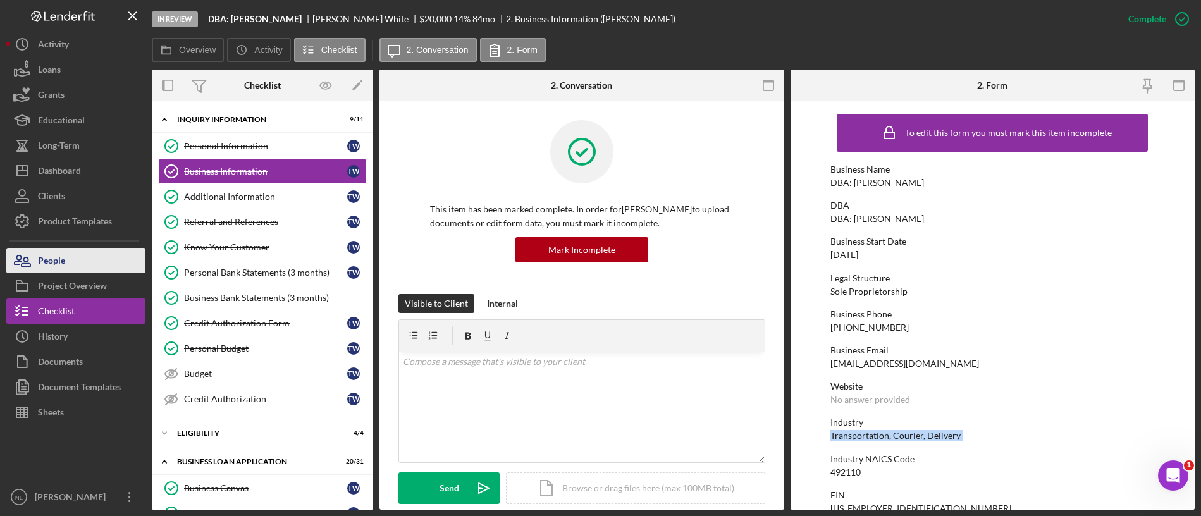
click at [99, 255] on button "People" at bounding box center [75, 260] width 139 height 25
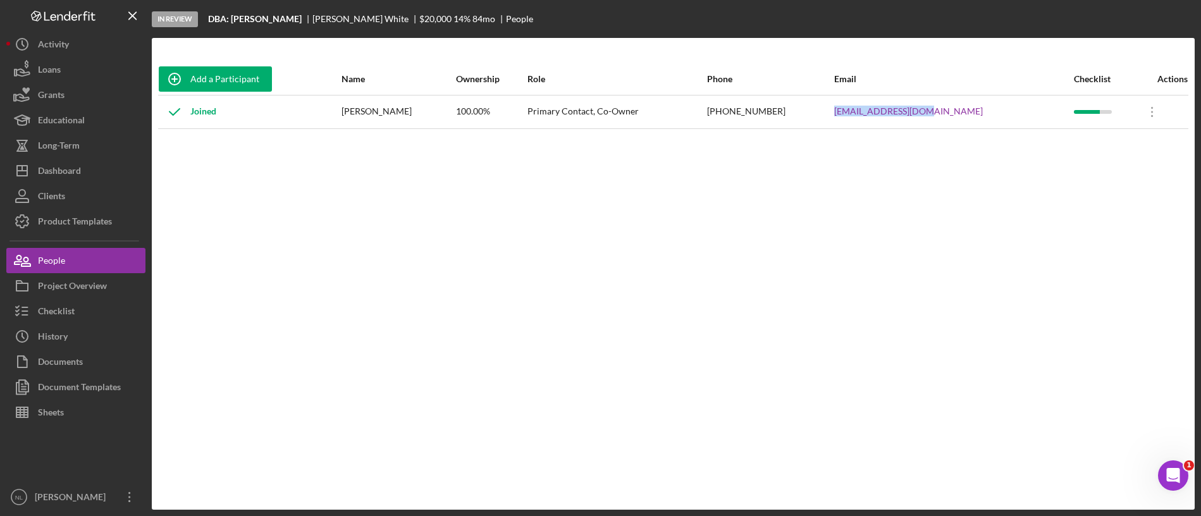
drag, startPoint x: 991, startPoint y: 108, endPoint x: 869, endPoint y: 109, distance: 122.1
click at [869, 109] on tr "Joined Toni White 100.00% Primary Contact, Co-Owner (217) 993-4811 tonilyn65@gm…" at bounding box center [673, 112] width 1030 height 34
copy tr "[EMAIL_ADDRESS][DOMAIN_NAME]"
click at [96, 312] on button "Checklist" at bounding box center [75, 311] width 139 height 25
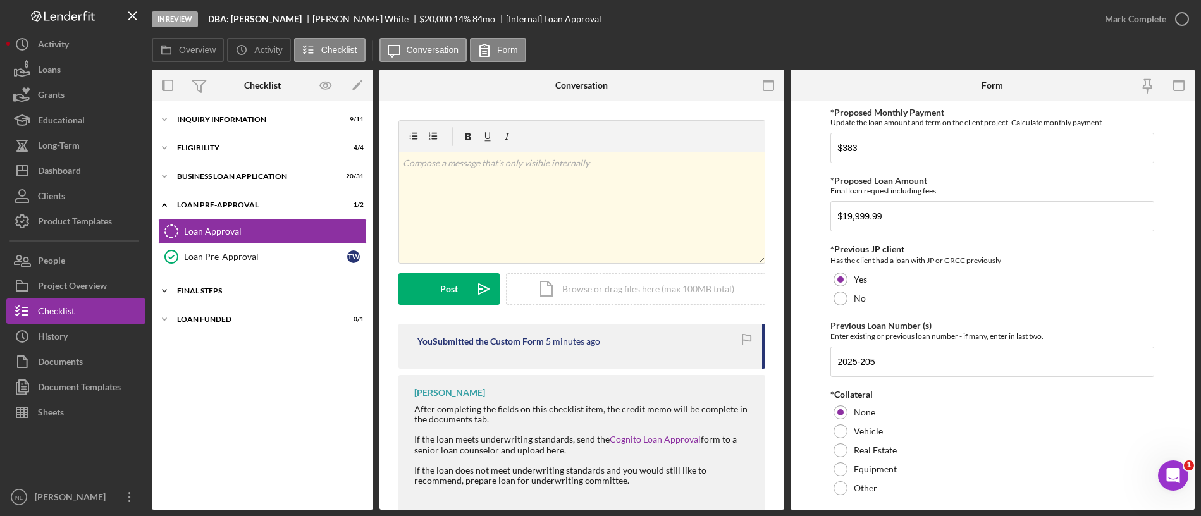
click at [230, 287] on div "FINAL STEPS" at bounding box center [267, 291] width 180 height 8
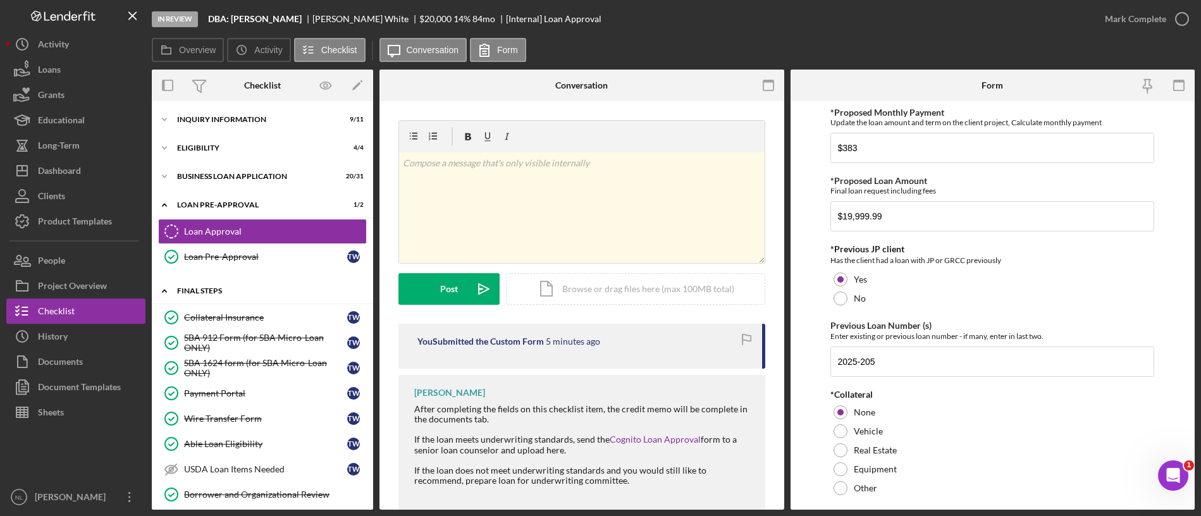
scroll to position [317, 0]
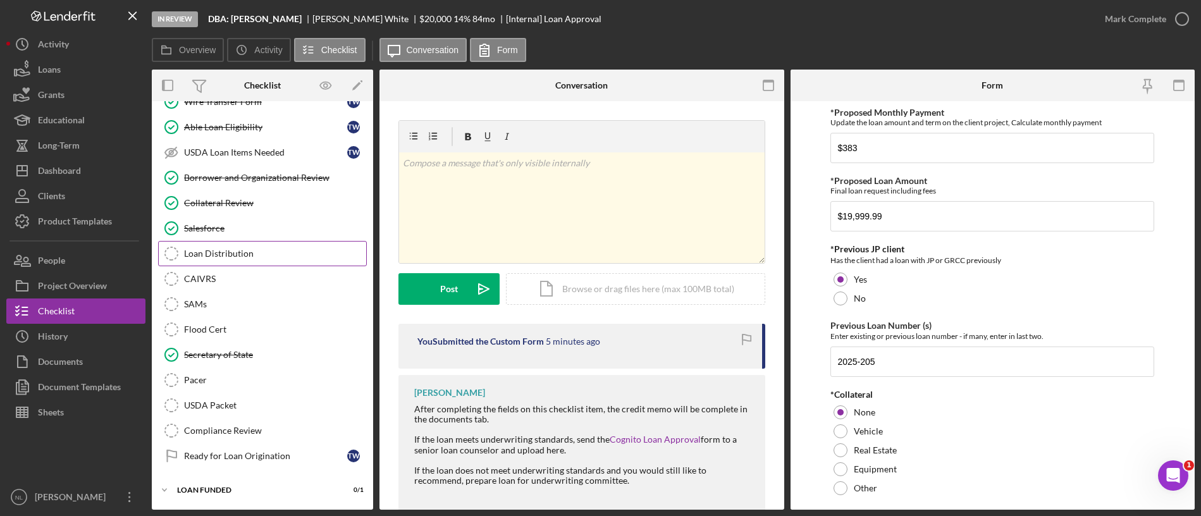
click at [257, 258] on div "Loan Distribution" at bounding box center [275, 254] width 182 height 10
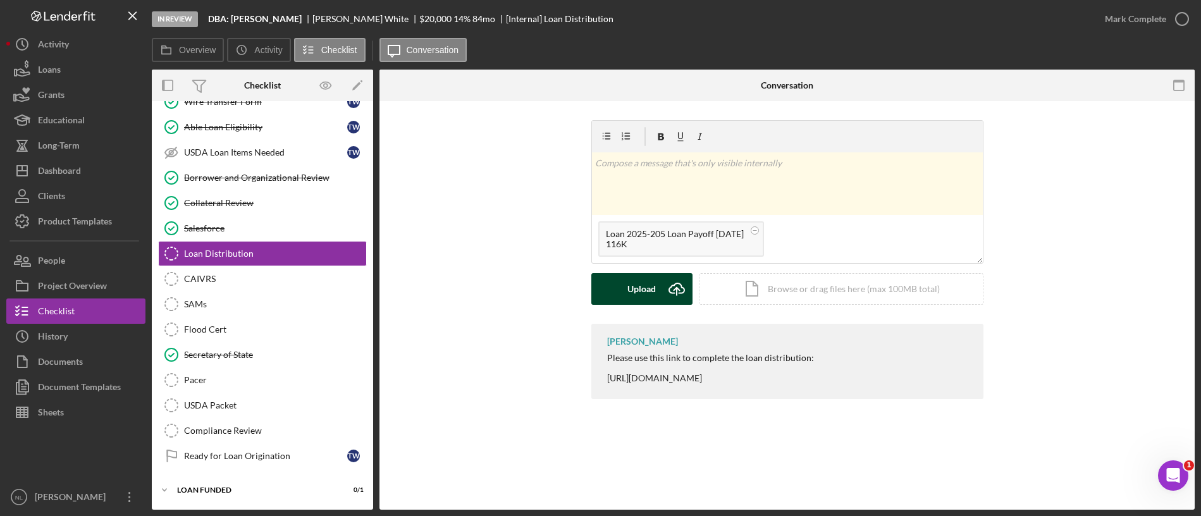
click at [658, 288] on button "Upload Icon/Upload" at bounding box center [641, 289] width 101 height 32
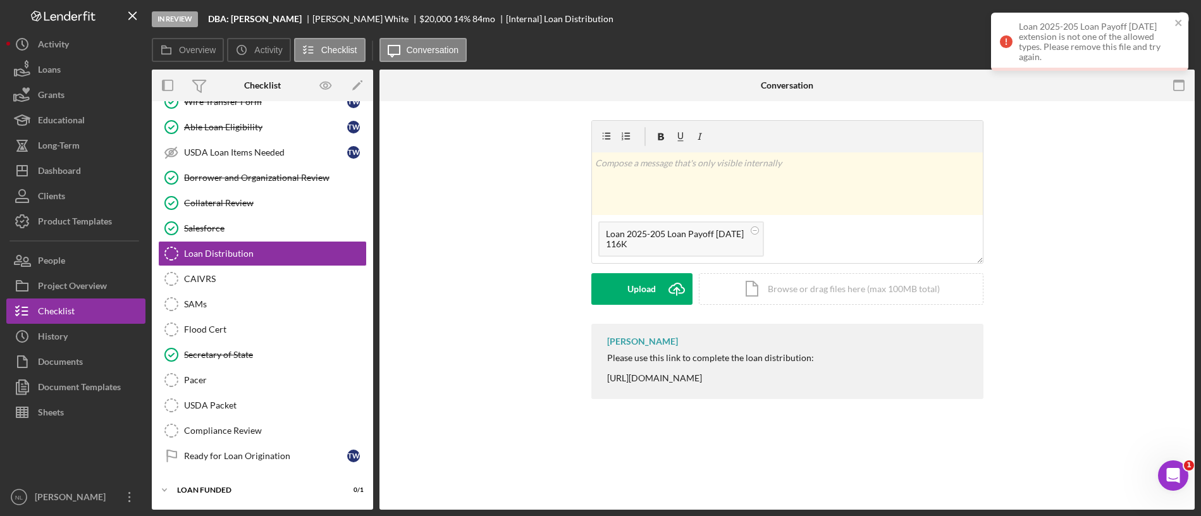
click at [671, 309] on div "v Color teal Color pink Remove color Add row above Add row below Add column bef…" at bounding box center [787, 222] width 392 height 204
click at [665, 295] on icon "Icon/Upload" at bounding box center [677, 289] width 32 height 32
click at [758, 230] on circle at bounding box center [755, 230] width 8 height 8
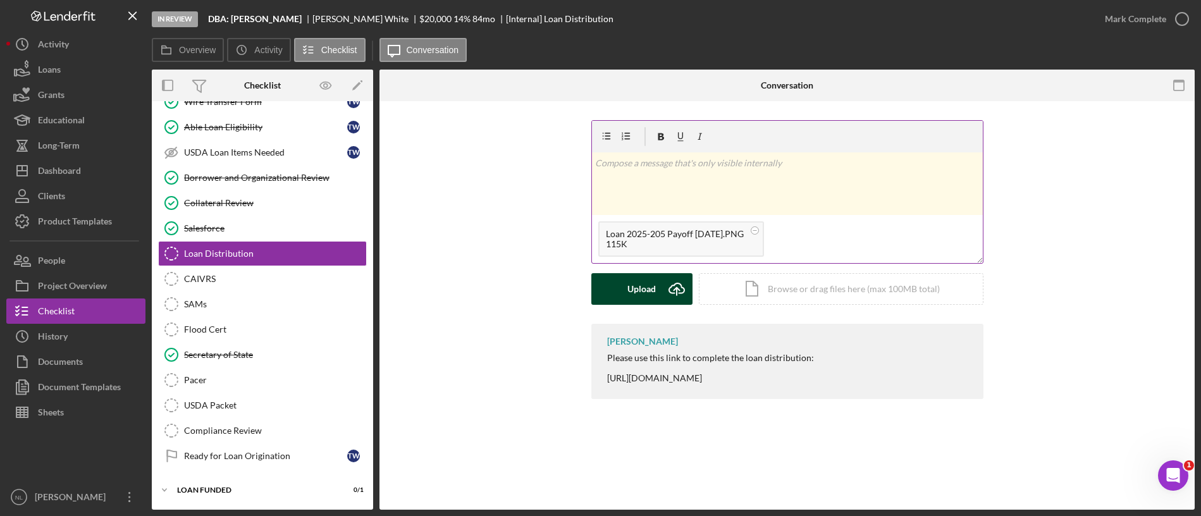
click at [669, 298] on icon "Icon/Upload" at bounding box center [677, 289] width 32 height 32
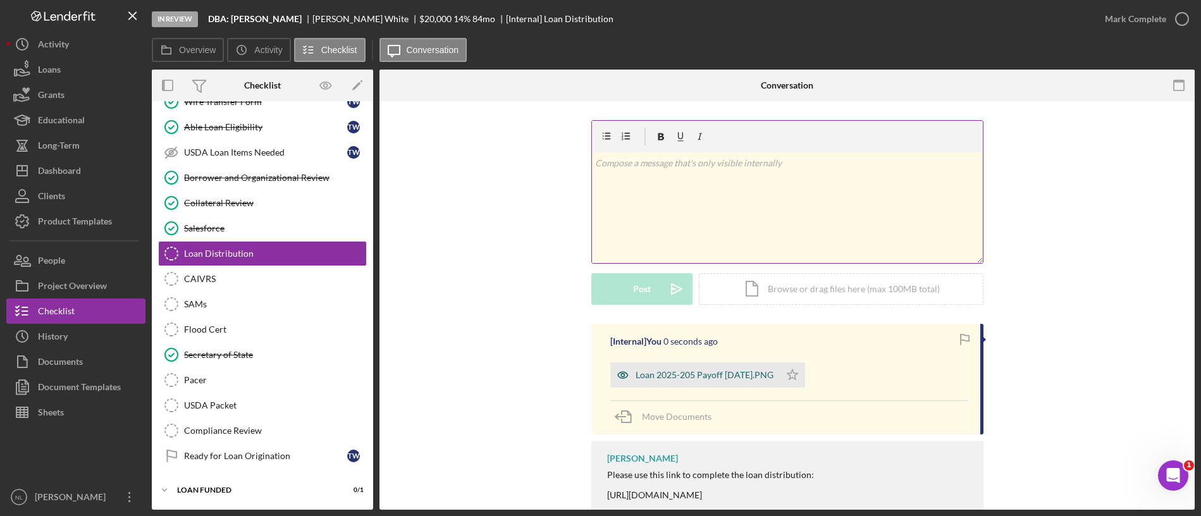
click at [746, 370] on div "Loan 2025-205 Payoff 10-17-25.PNG" at bounding box center [705, 375] width 138 height 10
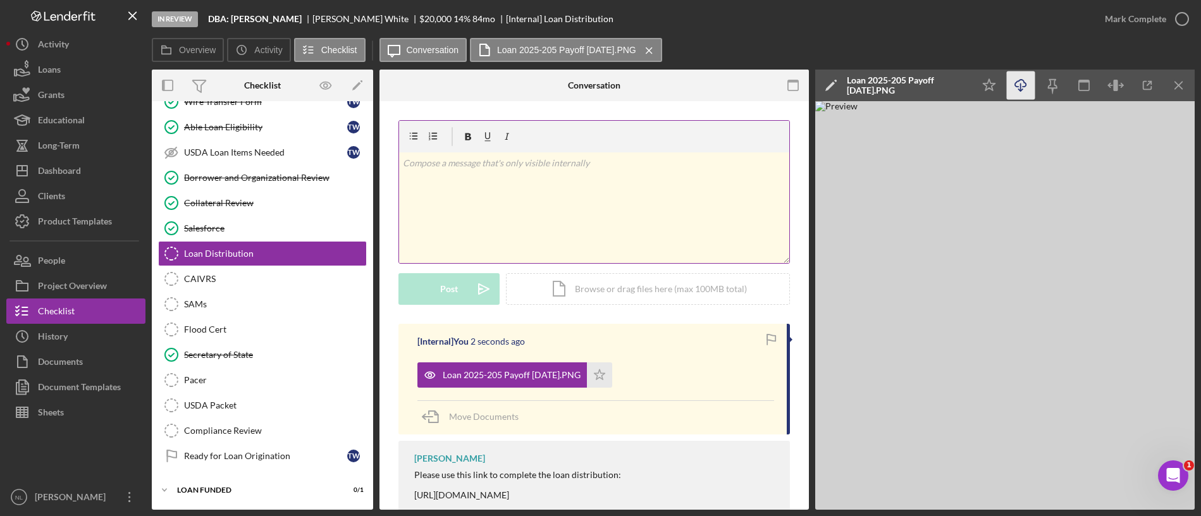
click at [1024, 89] on icon "Icon/Download" at bounding box center [1021, 85] width 28 height 28
click at [225, 282] on div "CAIVRS" at bounding box center [275, 279] width 182 height 10
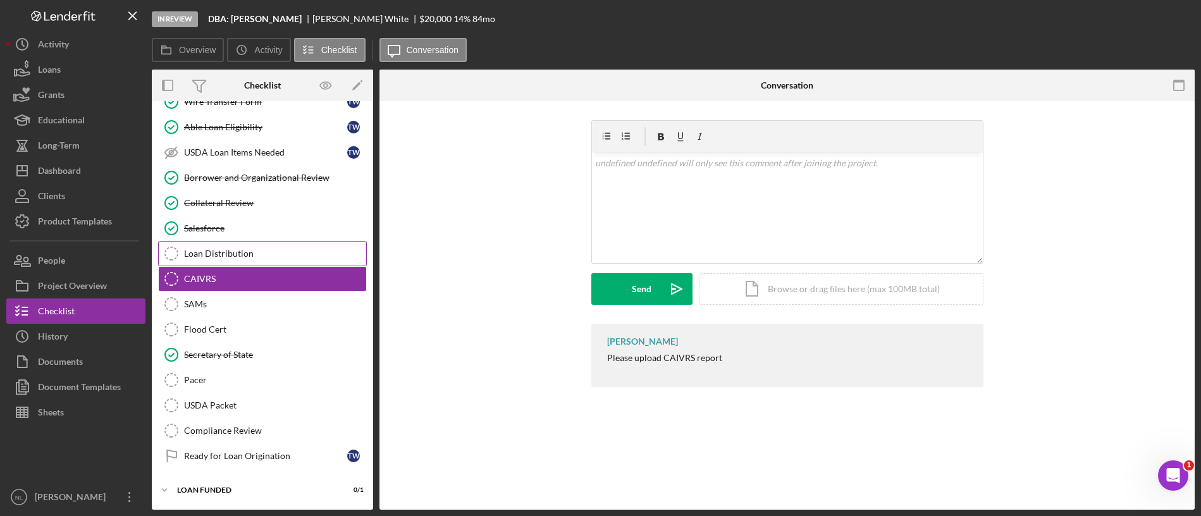
scroll to position [317, 0]
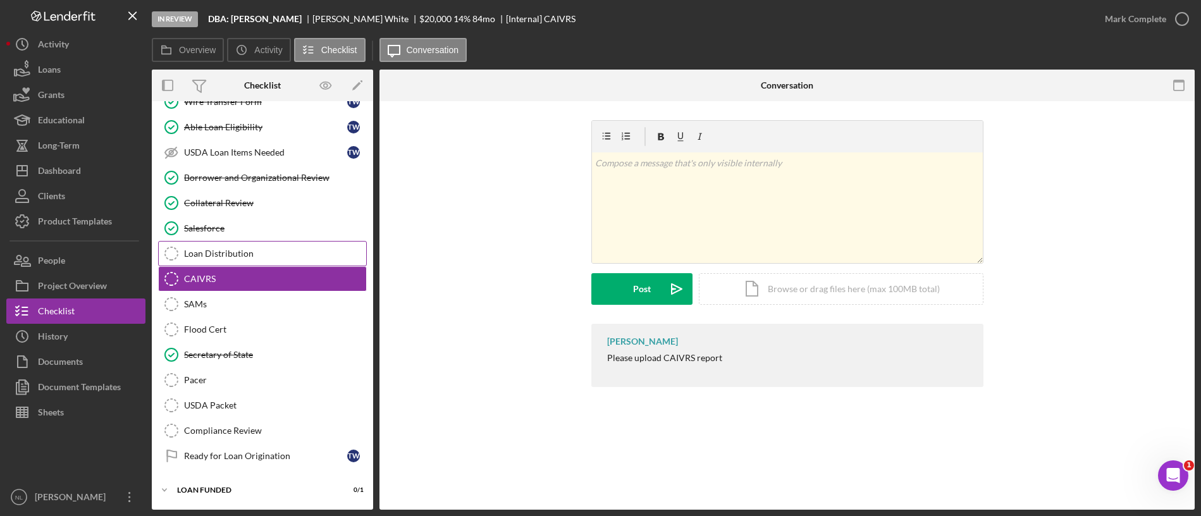
click at [223, 252] on div "Loan Distribution" at bounding box center [275, 254] width 182 height 10
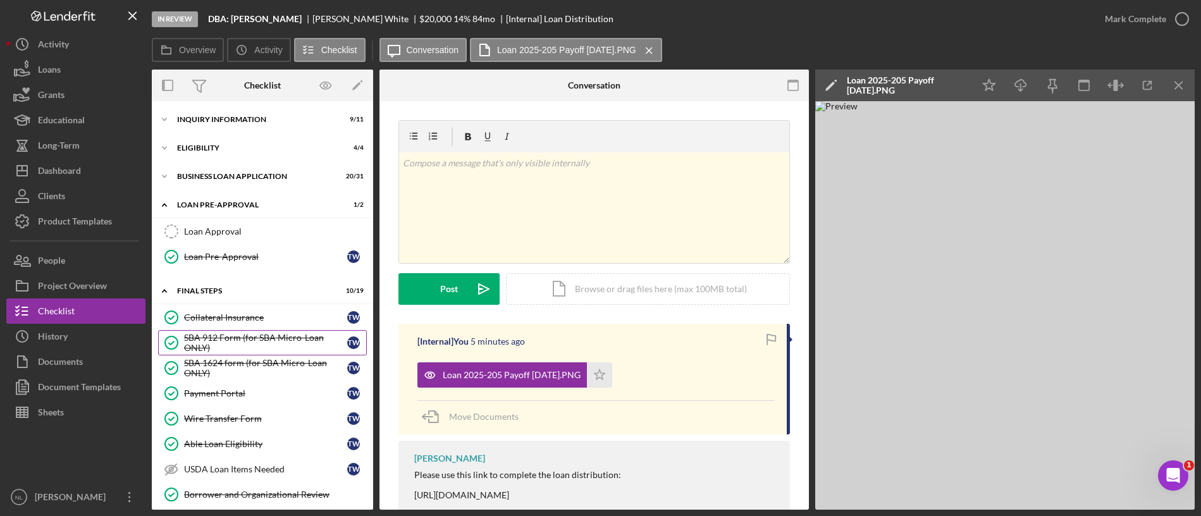
scroll to position [317, 0]
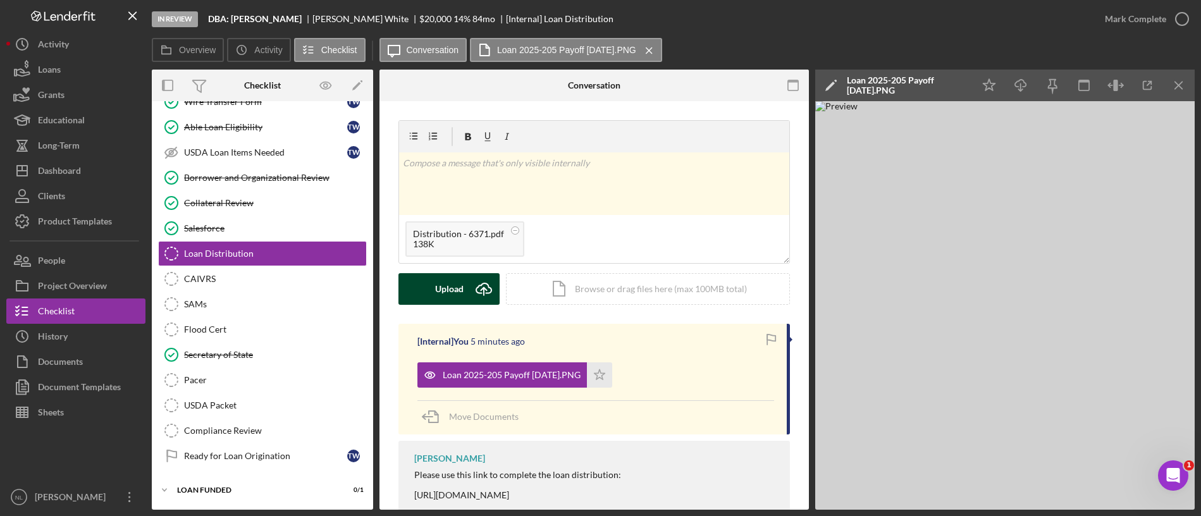
click at [469, 292] on icon "Icon/Upload" at bounding box center [484, 289] width 32 height 32
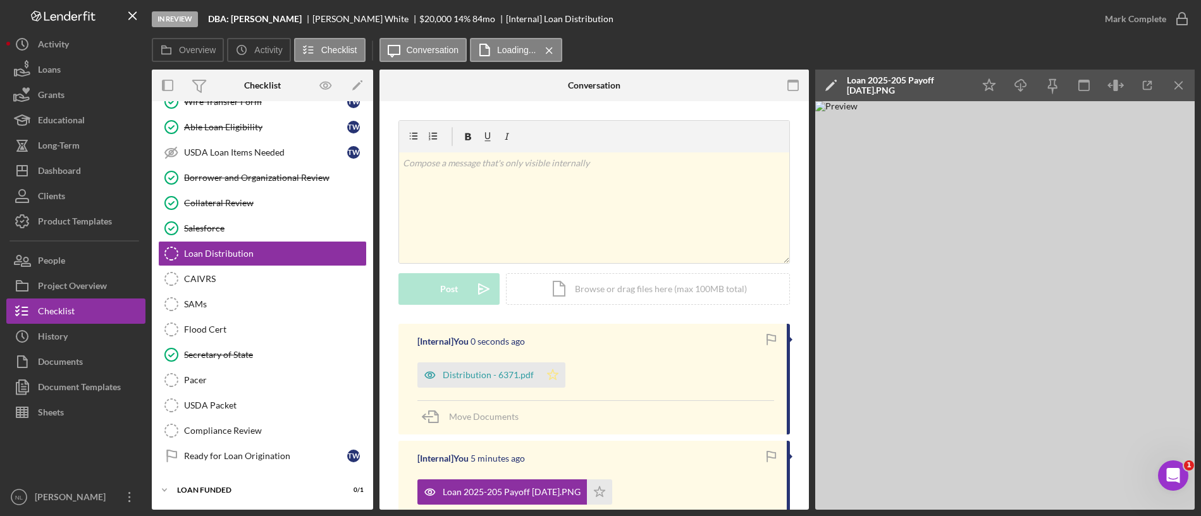
click at [557, 375] on icon "Icon/Star" at bounding box center [552, 374] width 25 height 25
click at [1151, 10] on div "Mark Complete" at bounding box center [1135, 18] width 61 height 25
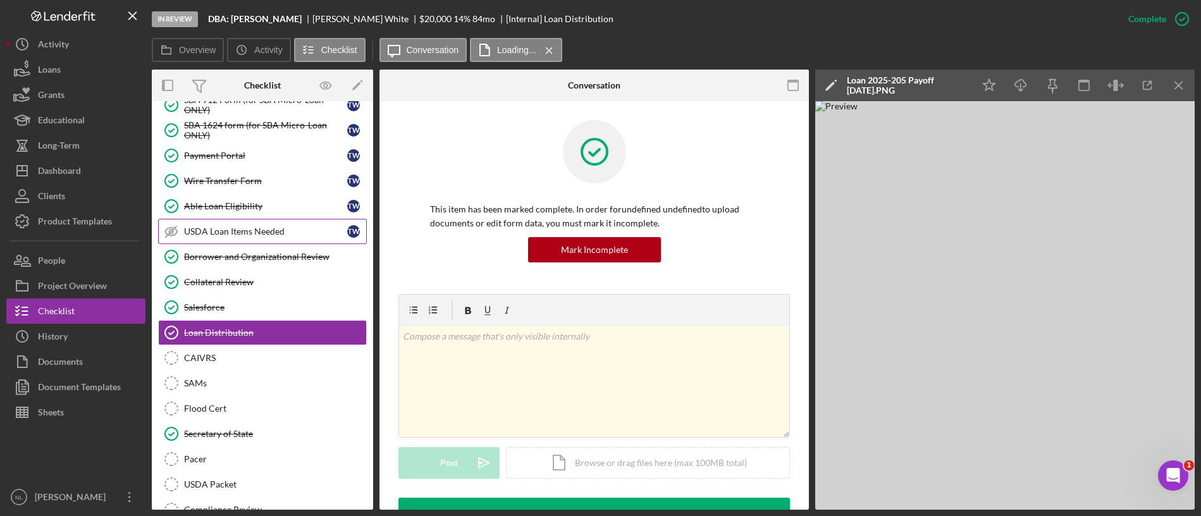
scroll to position [0, 0]
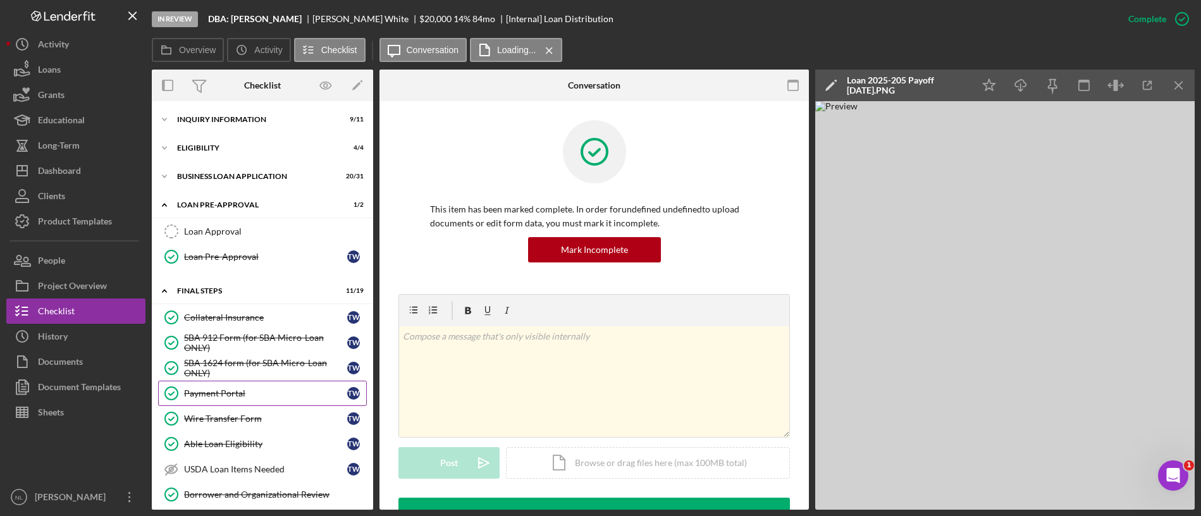
click at [249, 389] on div "Payment Portal" at bounding box center [265, 393] width 163 height 10
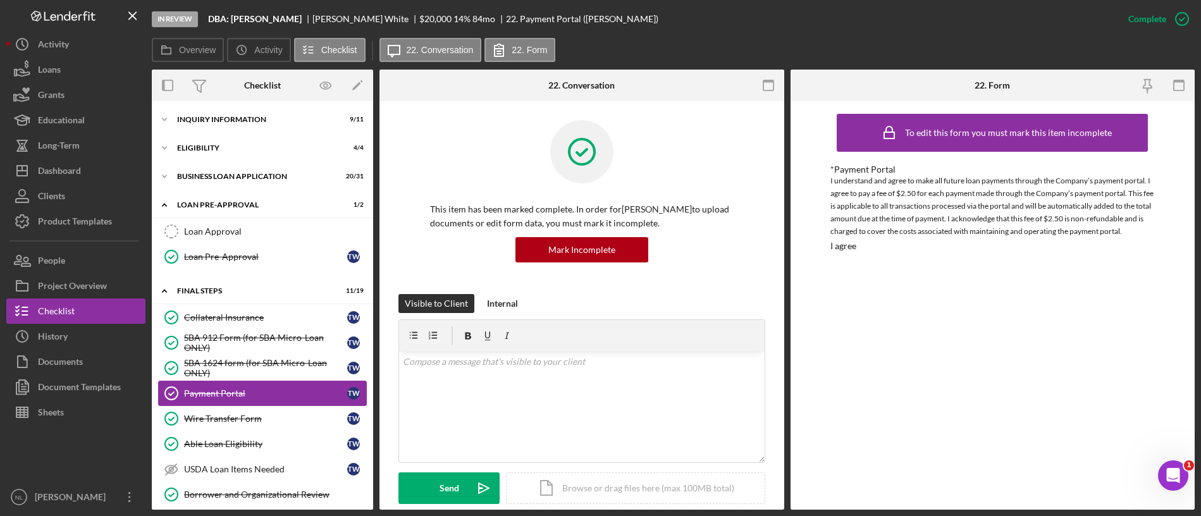
click at [249, 389] on div "Payment Portal" at bounding box center [265, 393] width 163 height 10
click at [221, 174] on div "BUSINESS LOAN APPLICATION" at bounding box center [267, 177] width 180 height 8
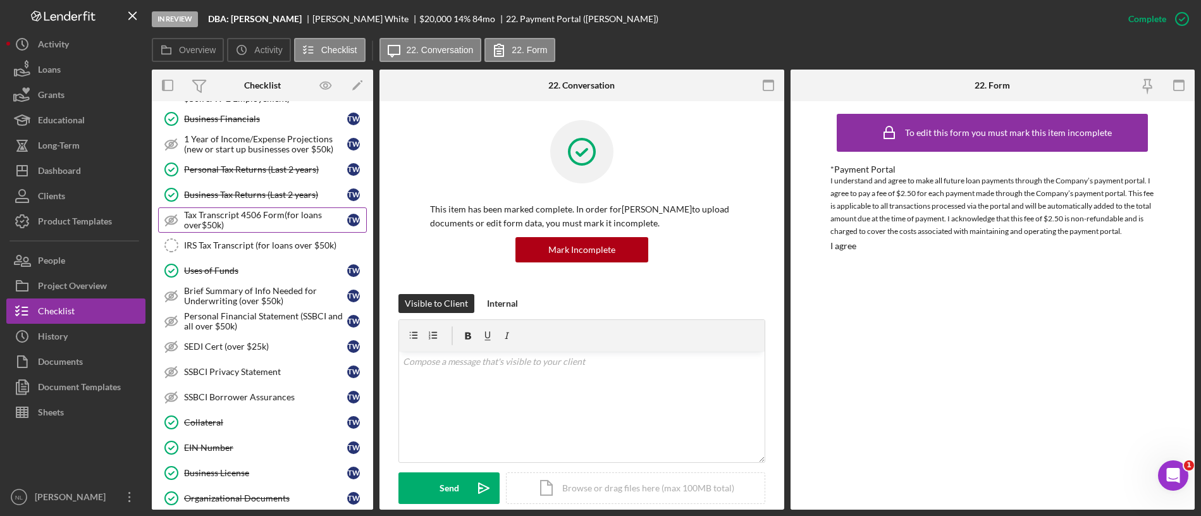
scroll to position [186, 0]
click at [239, 164] on div "Personal Tax Returns (Last 2 years)" at bounding box center [265, 169] width 163 height 10
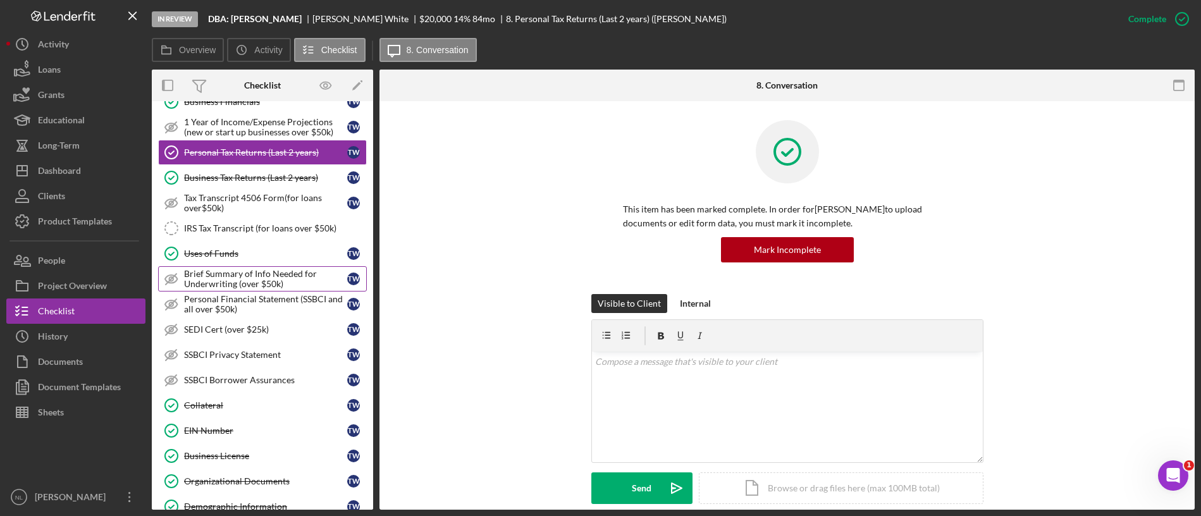
scroll to position [110, 0]
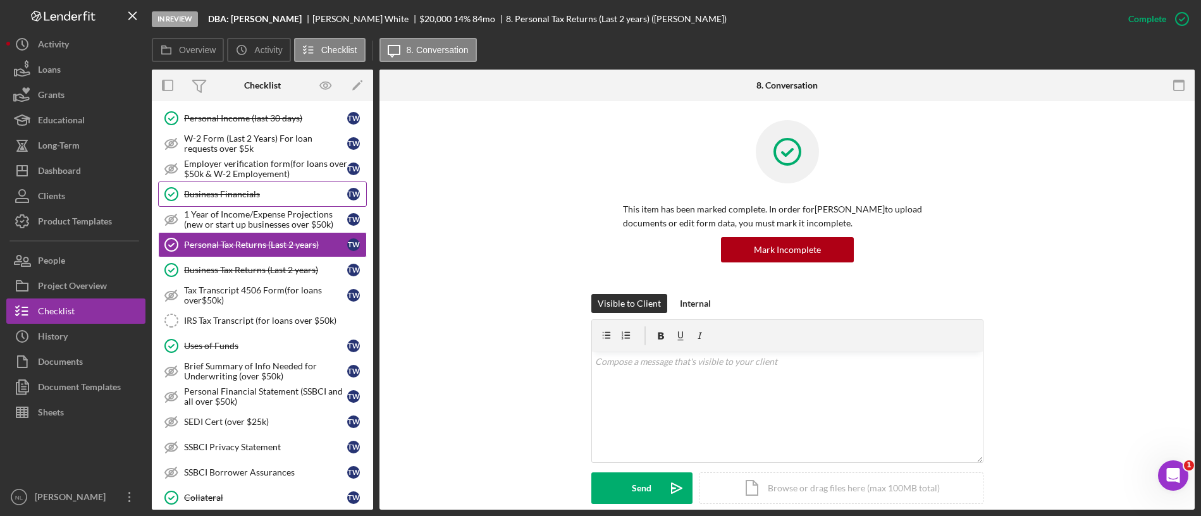
click at [295, 198] on div "Business Financials" at bounding box center [265, 194] width 163 height 10
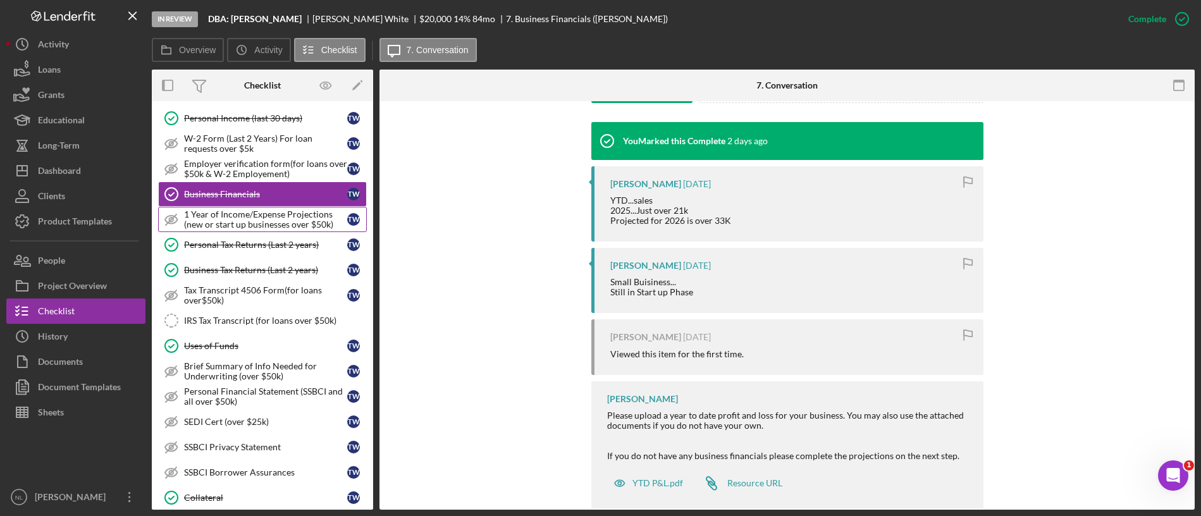
scroll to position [13, 0]
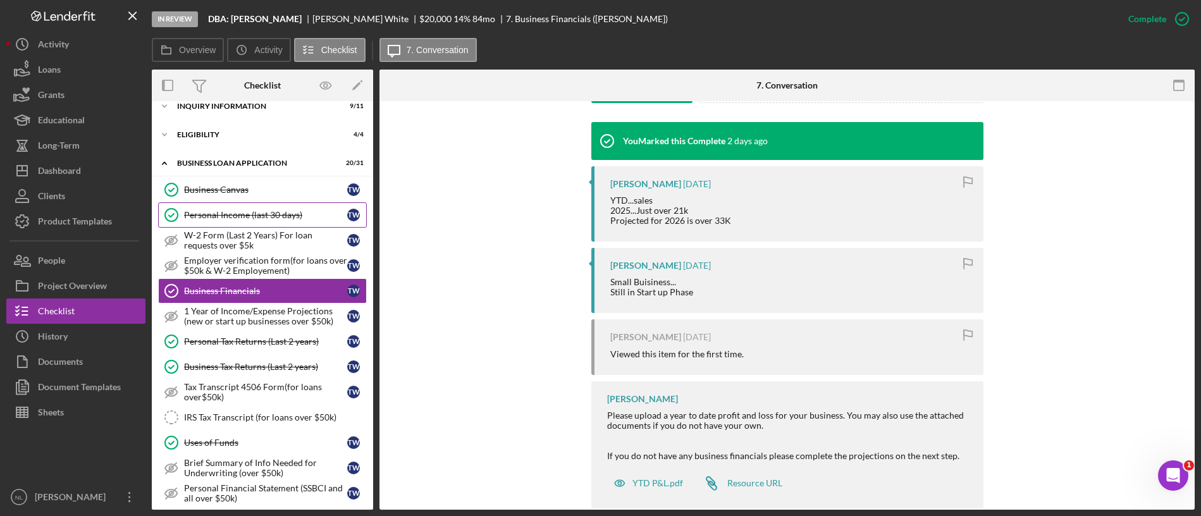
click at [291, 217] on div "Personal Income (last 30 days)" at bounding box center [265, 215] width 163 height 10
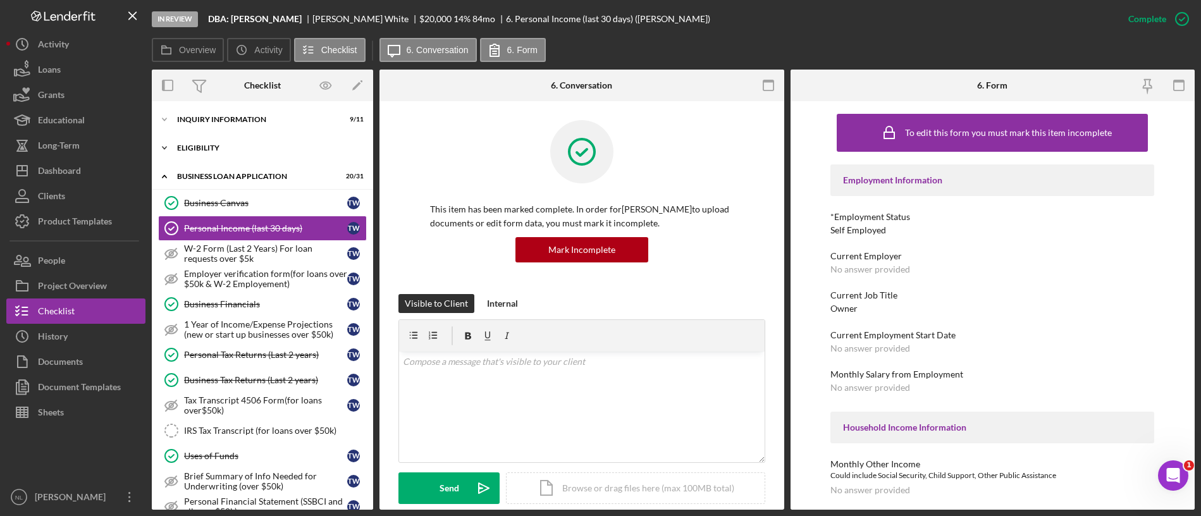
click at [247, 135] on div "Icon/Expander ELIGIBILITY 4 / 4" at bounding box center [262, 147] width 221 height 25
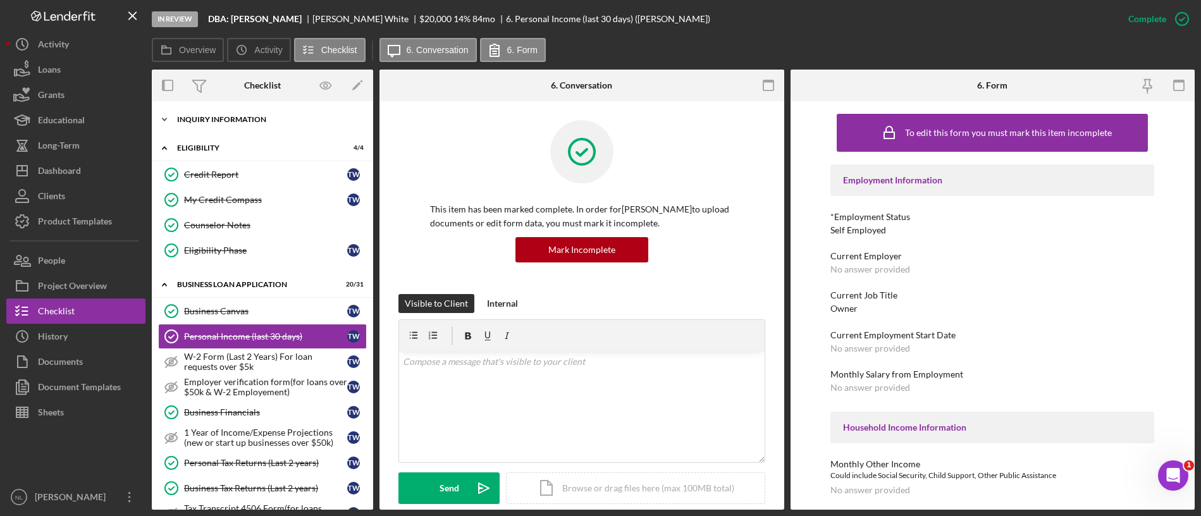
click at [244, 128] on div "Icon/Expander INQUIRY INFORMATION 9 / 11" at bounding box center [262, 119] width 221 height 25
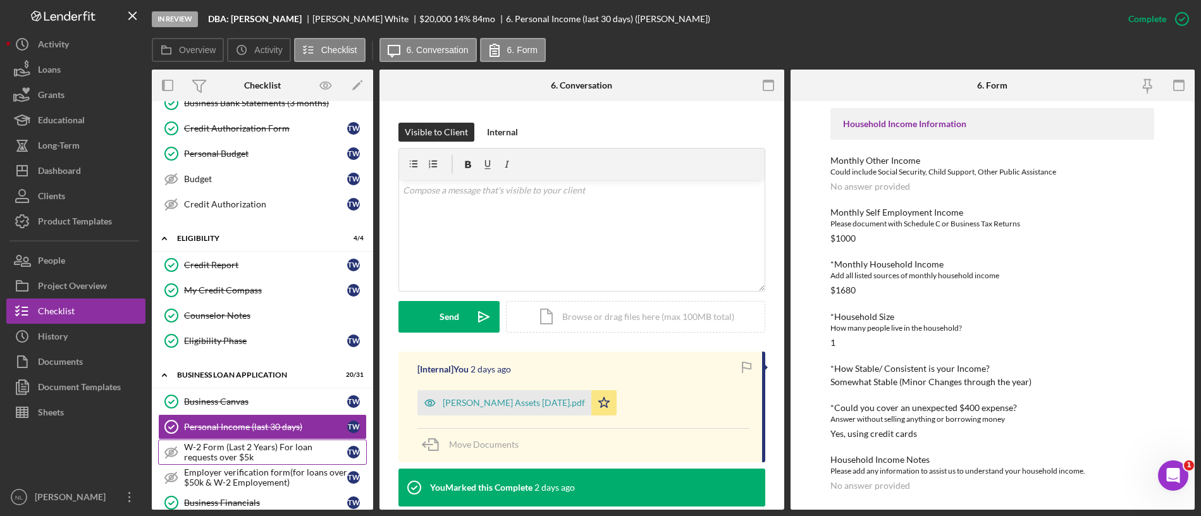
scroll to position [457, 0]
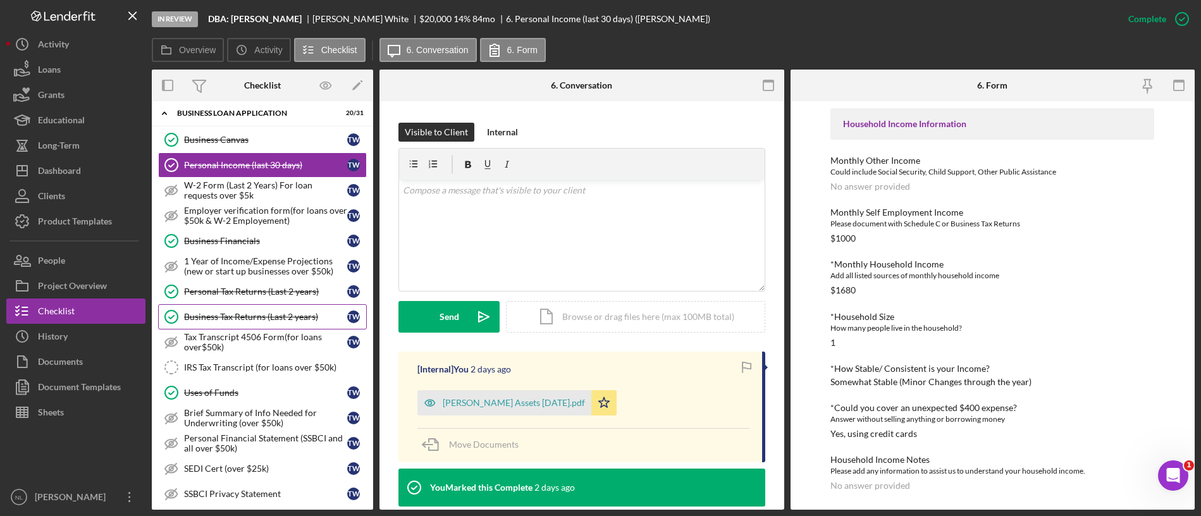
click at [266, 306] on link "Business Tax Returns (Last 2 years) Business Tax Returns (Last 2 years) T W" at bounding box center [262, 316] width 209 height 25
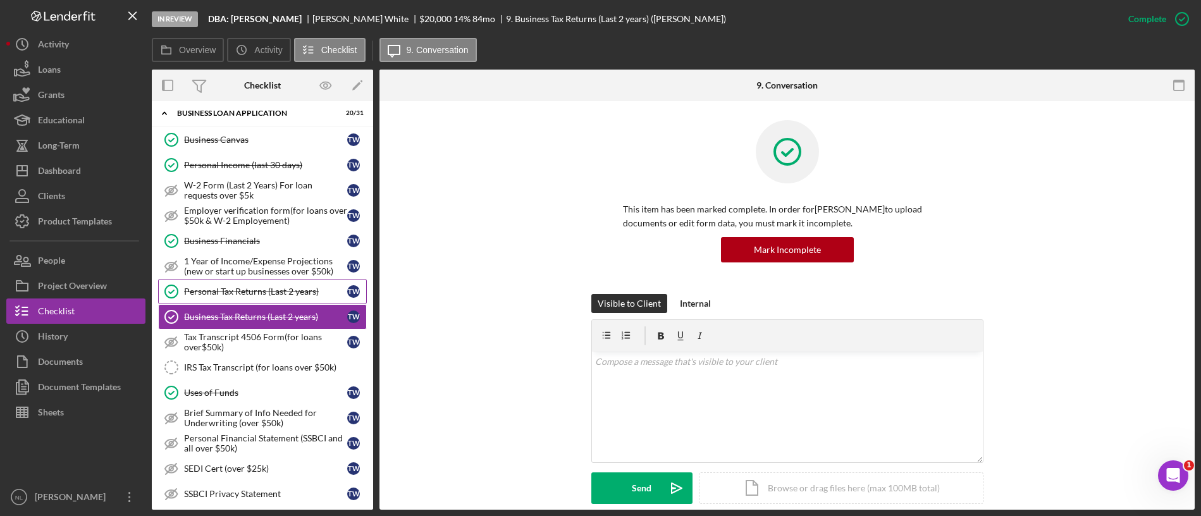
click at [261, 298] on link "Personal Tax Returns (Last 2 years) Personal Tax Returns (Last 2 years) T W" at bounding box center [262, 291] width 209 height 25
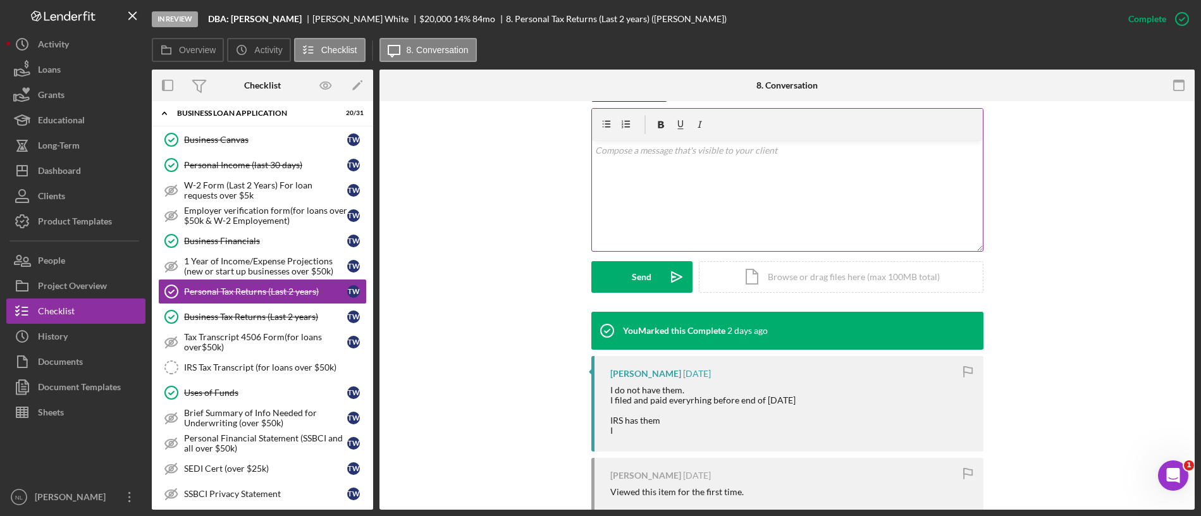
scroll to position [136, 0]
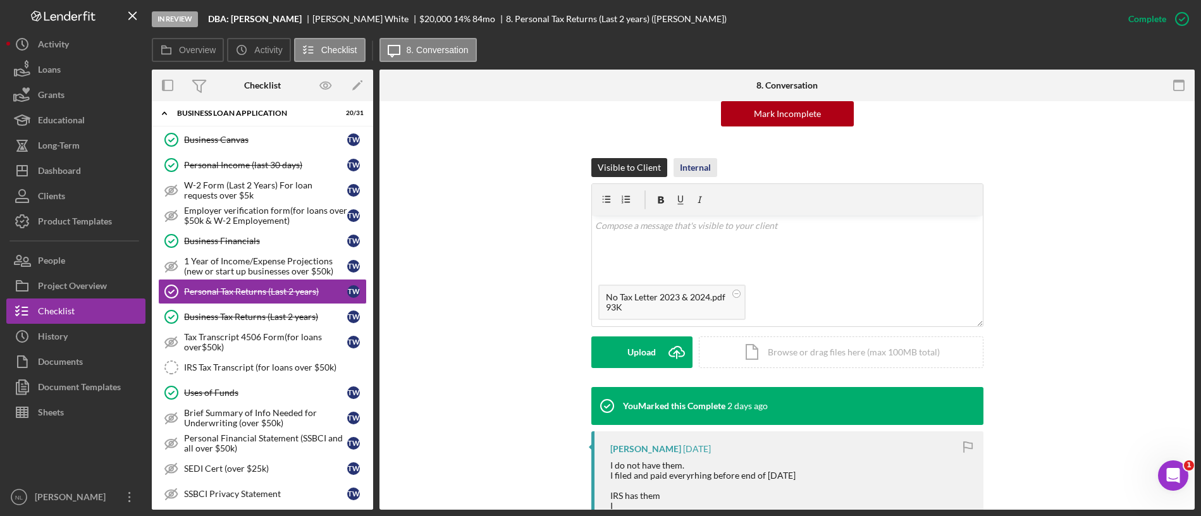
click at [682, 173] on div "Internal" at bounding box center [695, 167] width 31 height 19
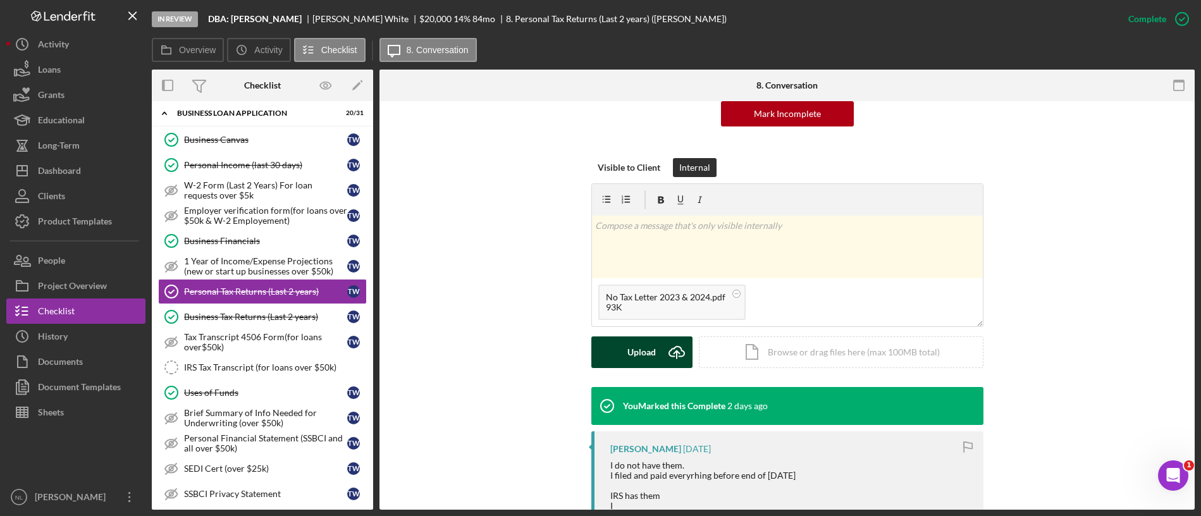
click at [653, 357] on div "Upload" at bounding box center [642, 353] width 28 height 32
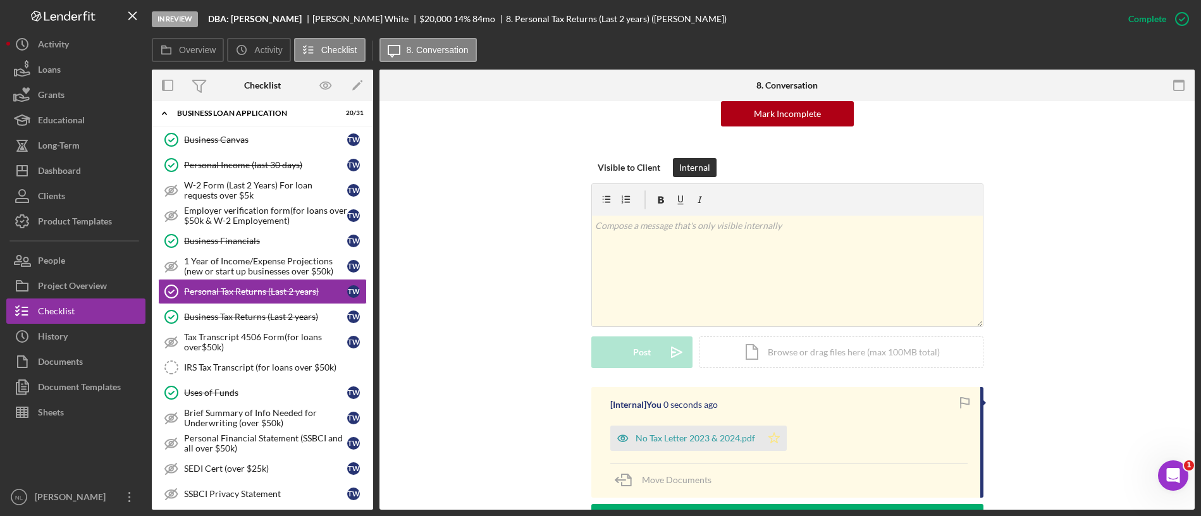
click at [769, 447] on icon "Icon/Star" at bounding box center [774, 438] width 25 height 25
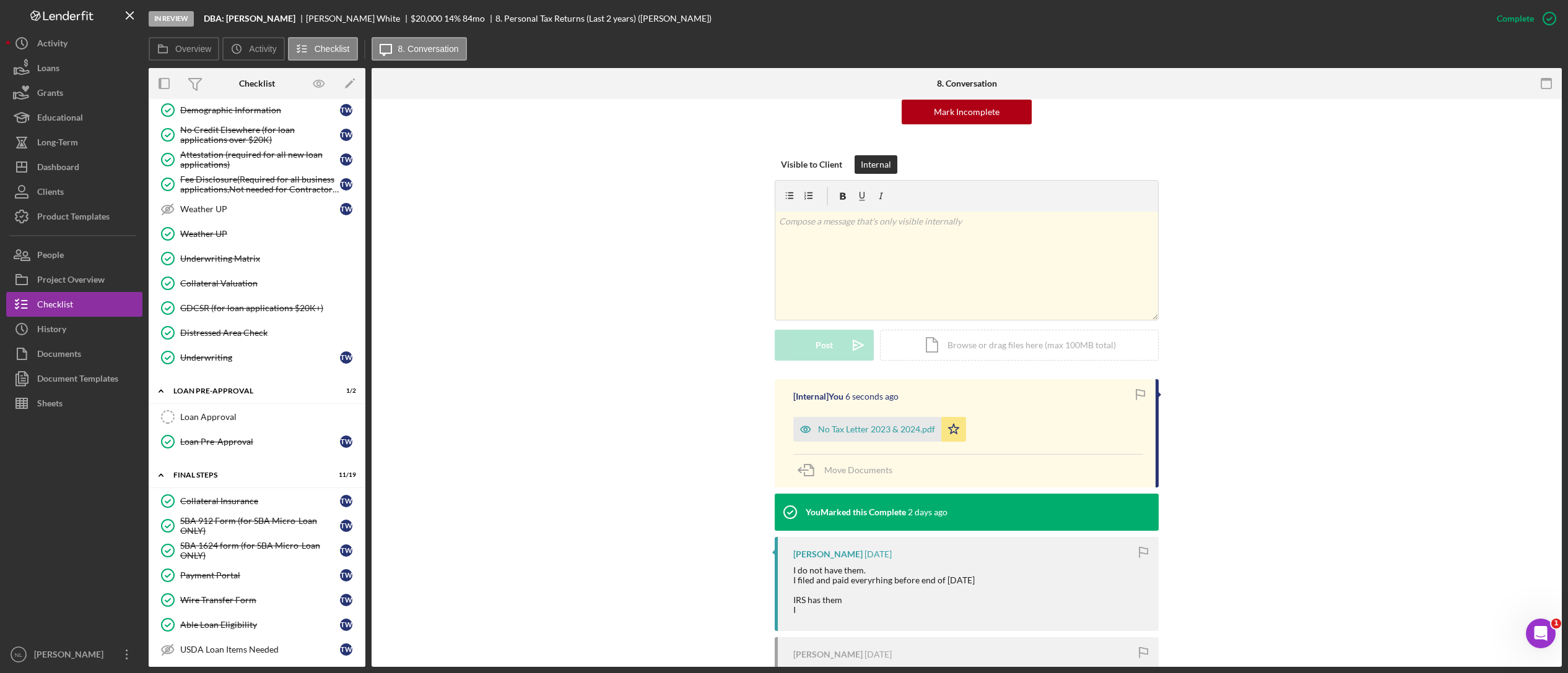
scroll to position [1083, 0]
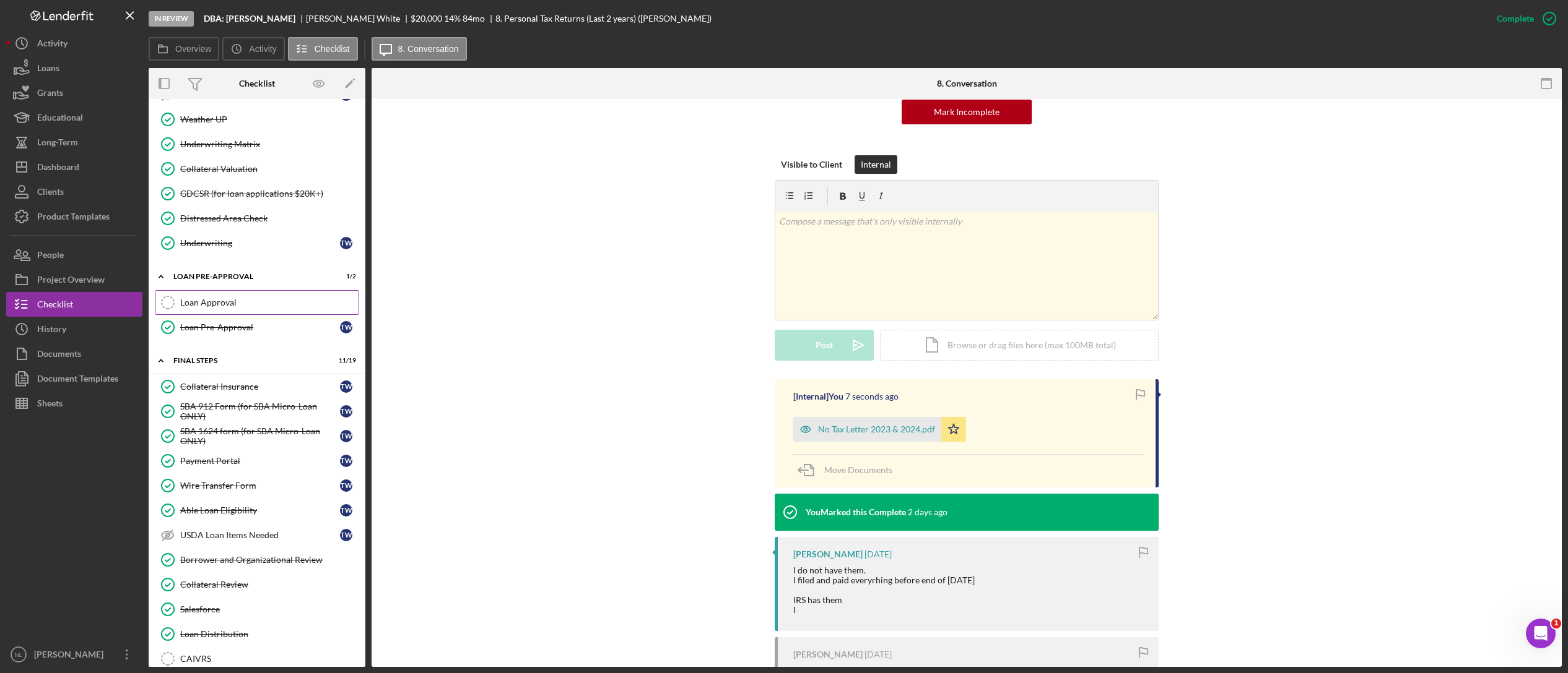
click at [233, 311] on link "Loan Approval Loan Approval" at bounding box center [256, 302] width 205 height 24
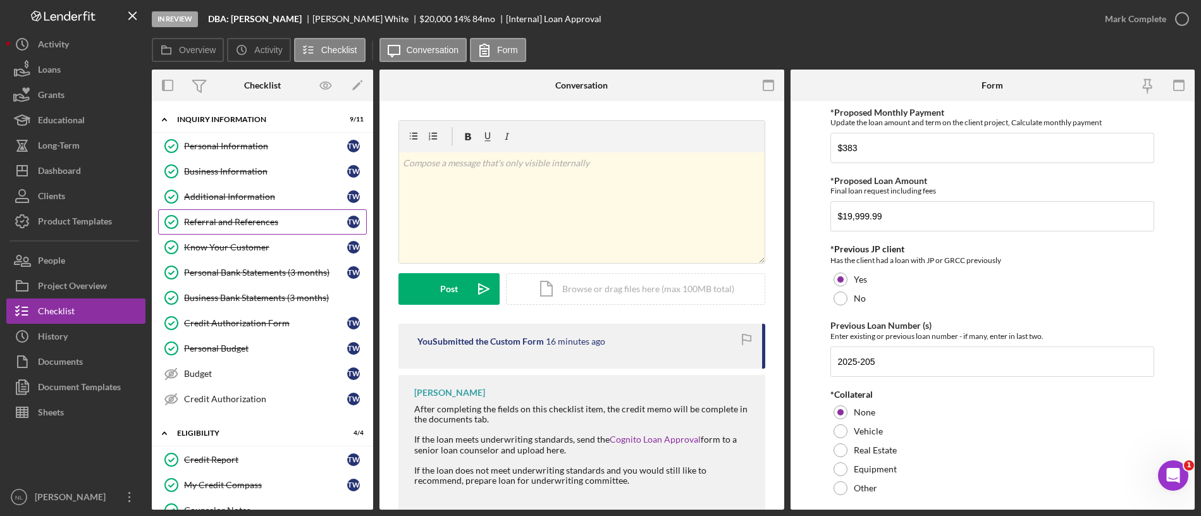
click at [251, 223] on div "Referral and References" at bounding box center [265, 222] width 163 height 10
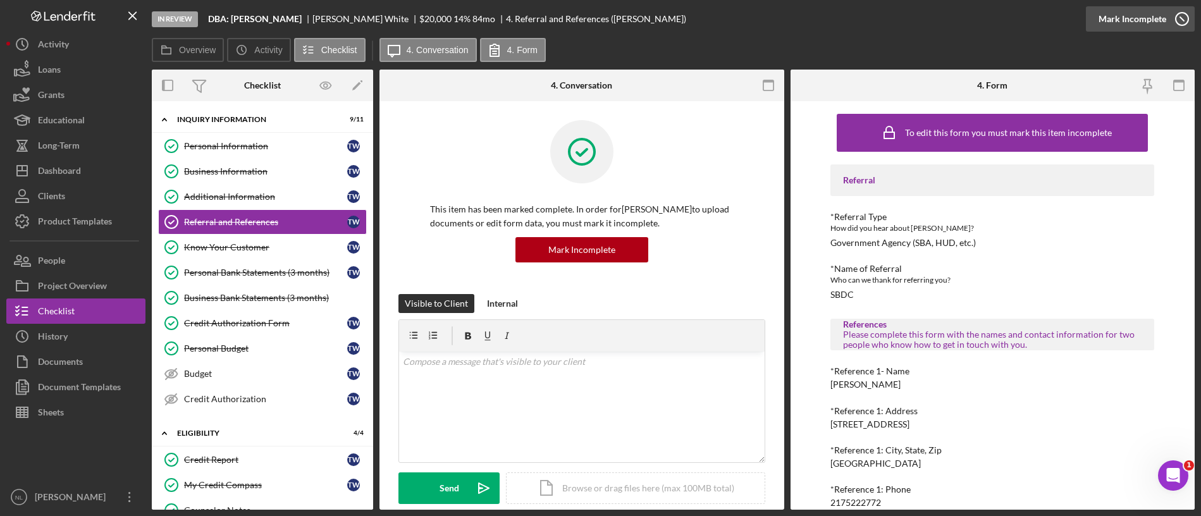
click at [1141, 9] on div "Mark Incomplete" at bounding box center [1133, 18] width 68 height 25
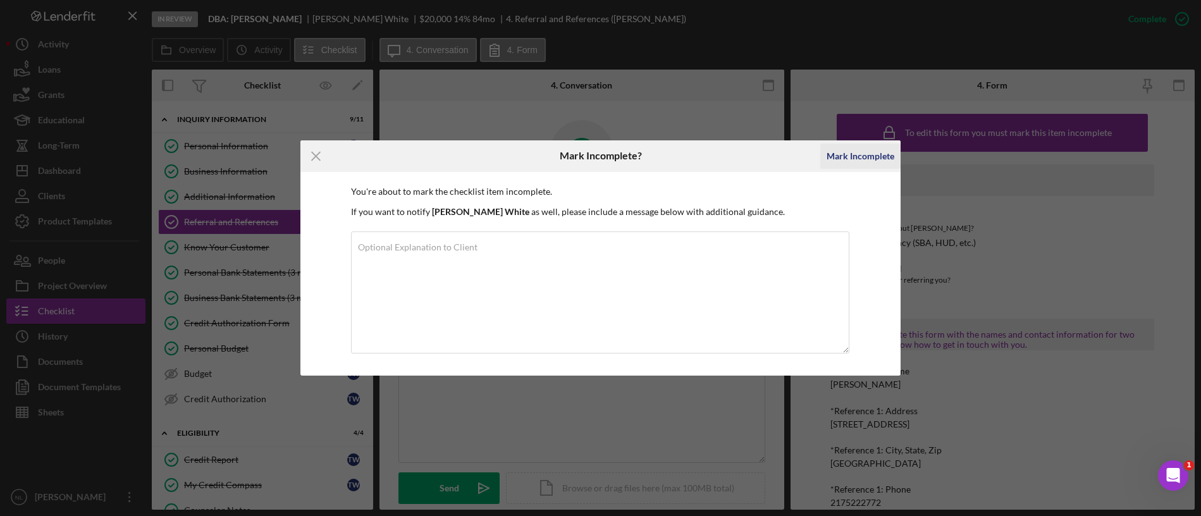
click at [878, 143] on div "Mark Incomplete" at bounding box center [860, 156] width 80 height 32
click at [850, 154] on div "Mark Incomplete" at bounding box center [861, 156] width 68 height 25
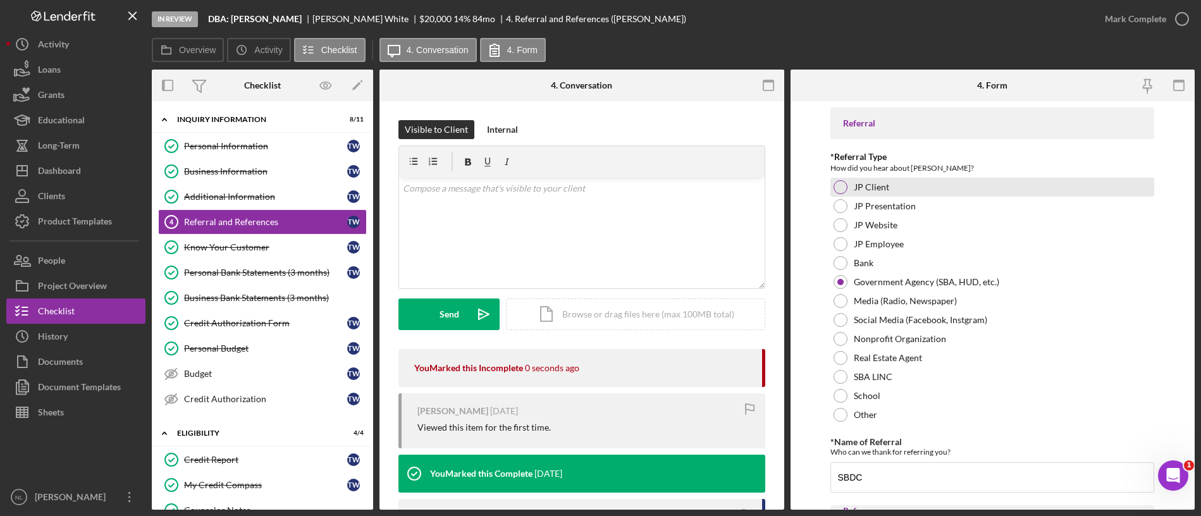
click at [849, 185] on div "JP Client" at bounding box center [993, 187] width 324 height 19
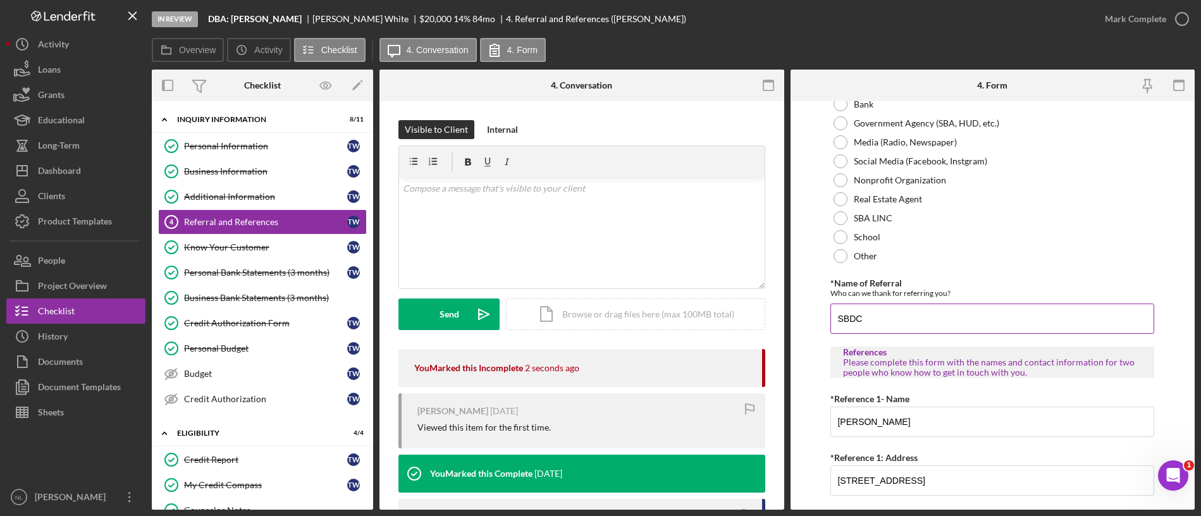
scroll to position [159, 0]
click at [874, 311] on input "SBDC" at bounding box center [993, 318] width 324 height 30
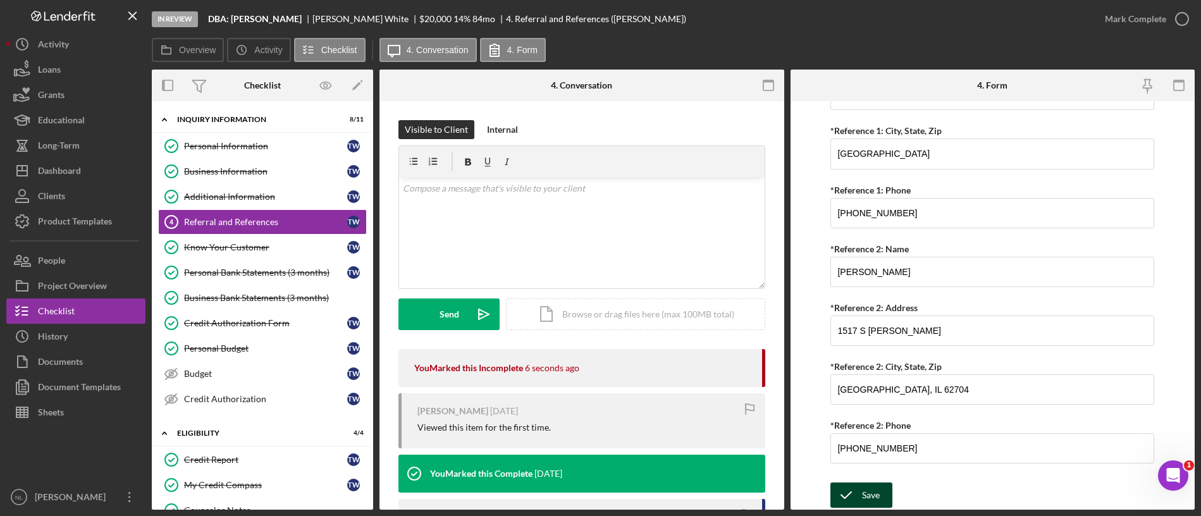
type input "Kevn Lust"
click at [867, 490] on div "Save" at bounding box center [871, 495] width 18 height 25
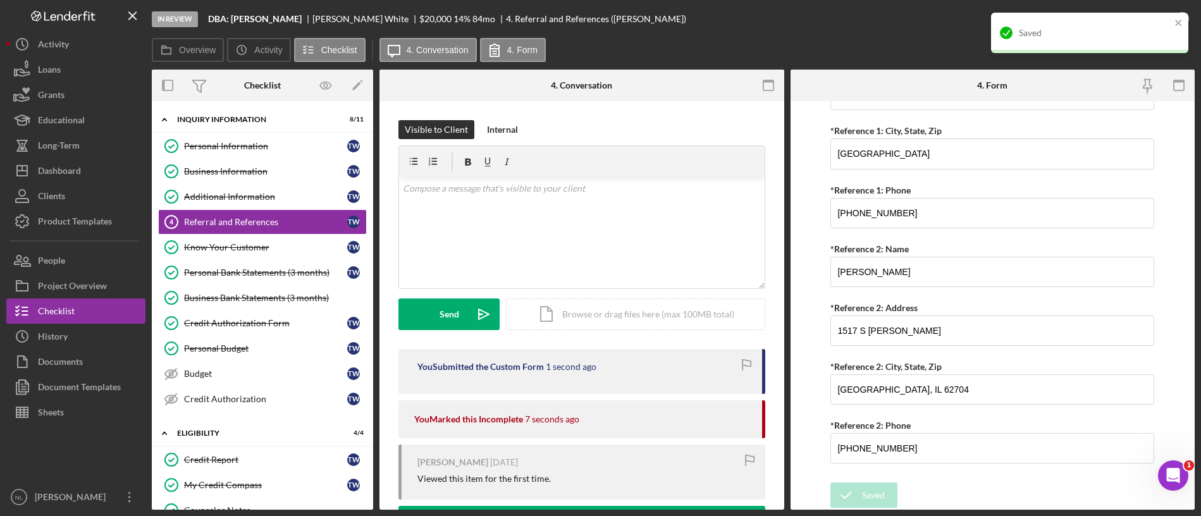
scroll to position [0, 0]
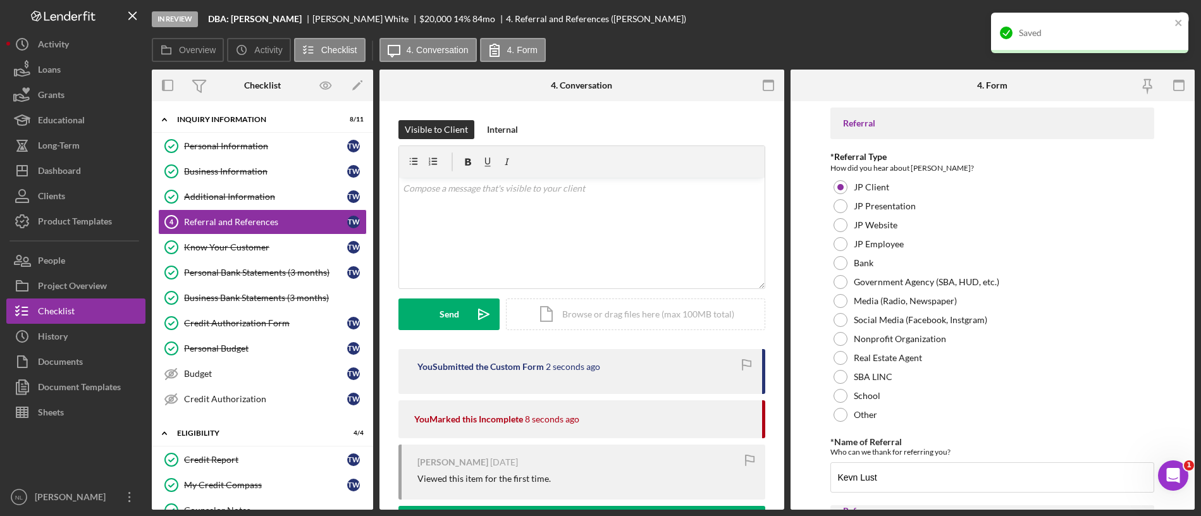
click at [1187, 18] on div "Saved" at bounding box center [1089, 33] width 197 height 40
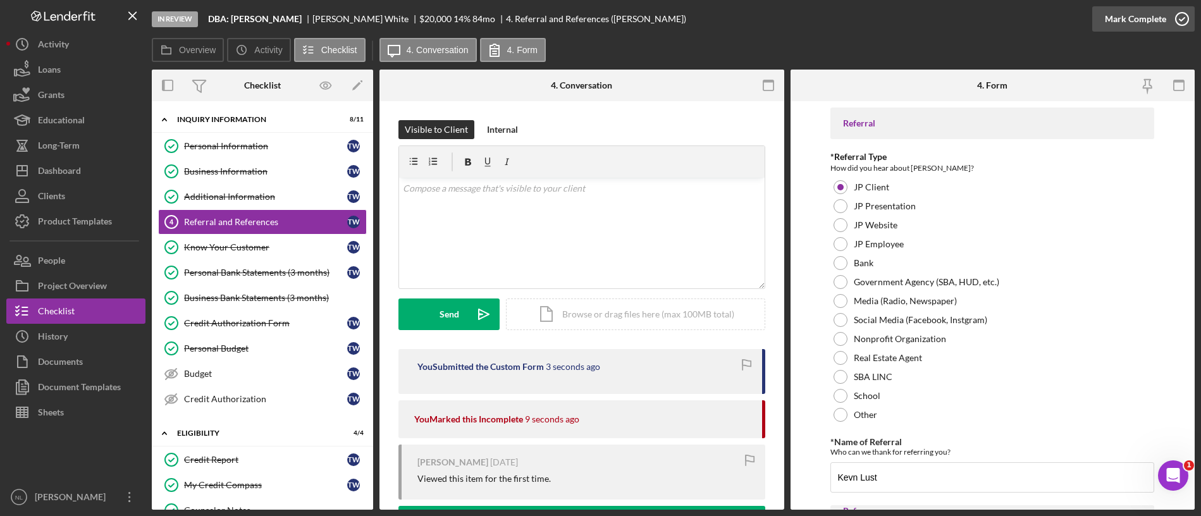
click at [1151, 24] on div "Mark Complete" at bounding box center [1135, 18] width 61 height 25
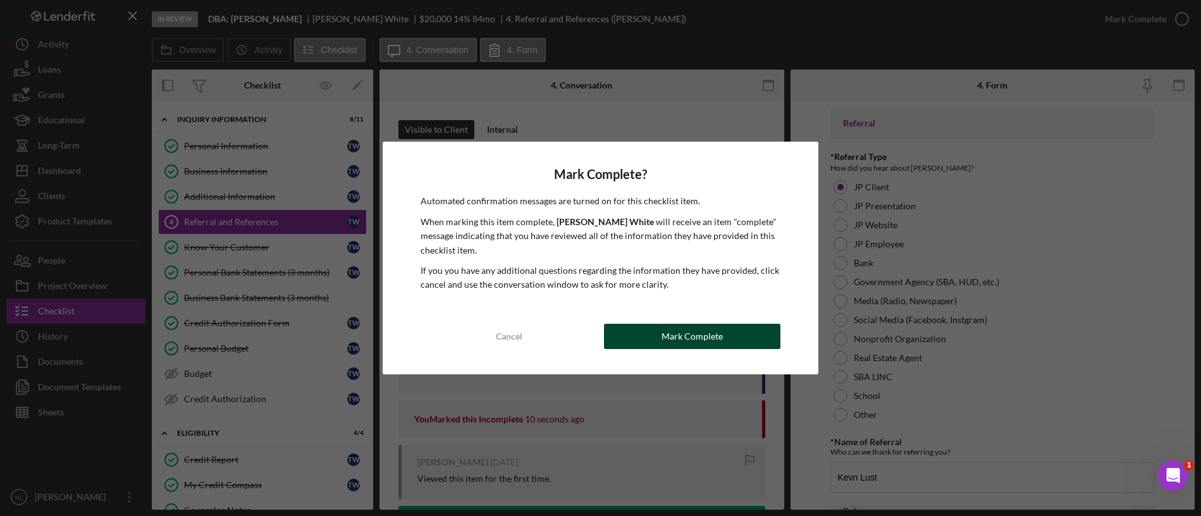
click at [616, 331] on button "Mark Complete" at bounding box center [692, 336] width 177 height 25
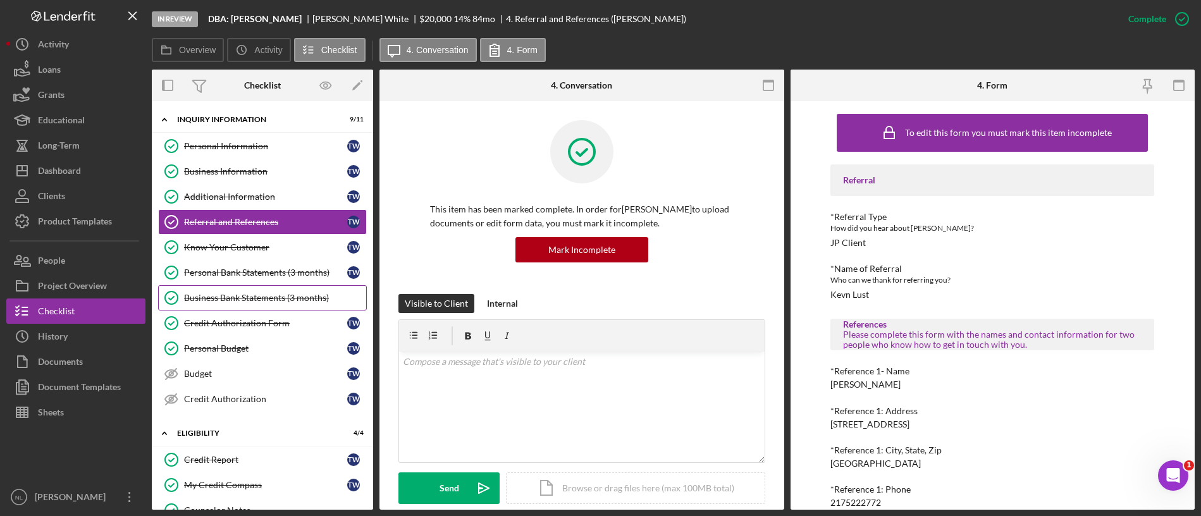
scroll to position [234, 0]
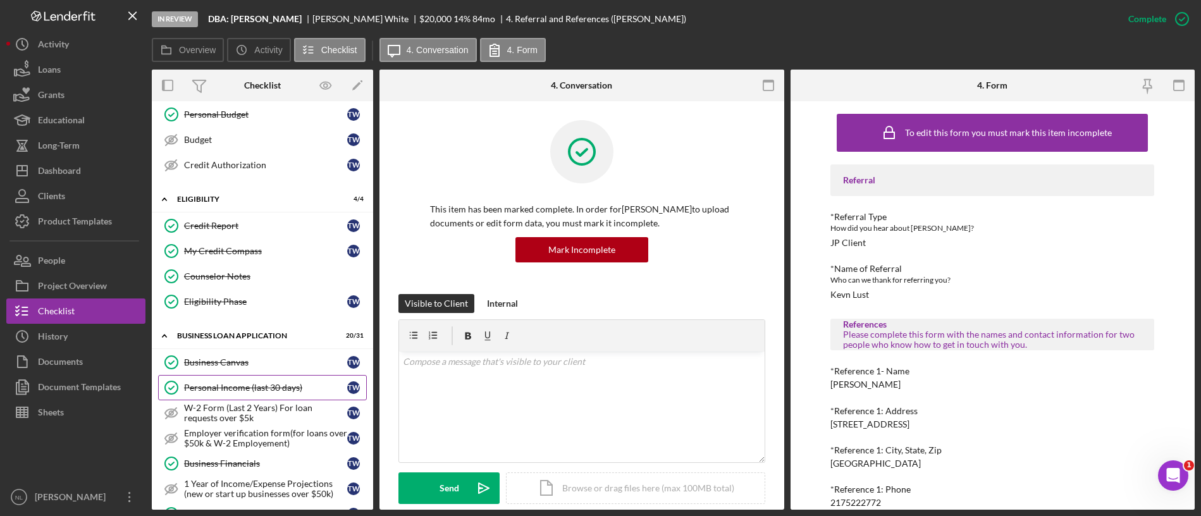
click at [293, 386] on div "Personal Income (last 30 days)" at bounding box center [265, 388] width 163 height 10
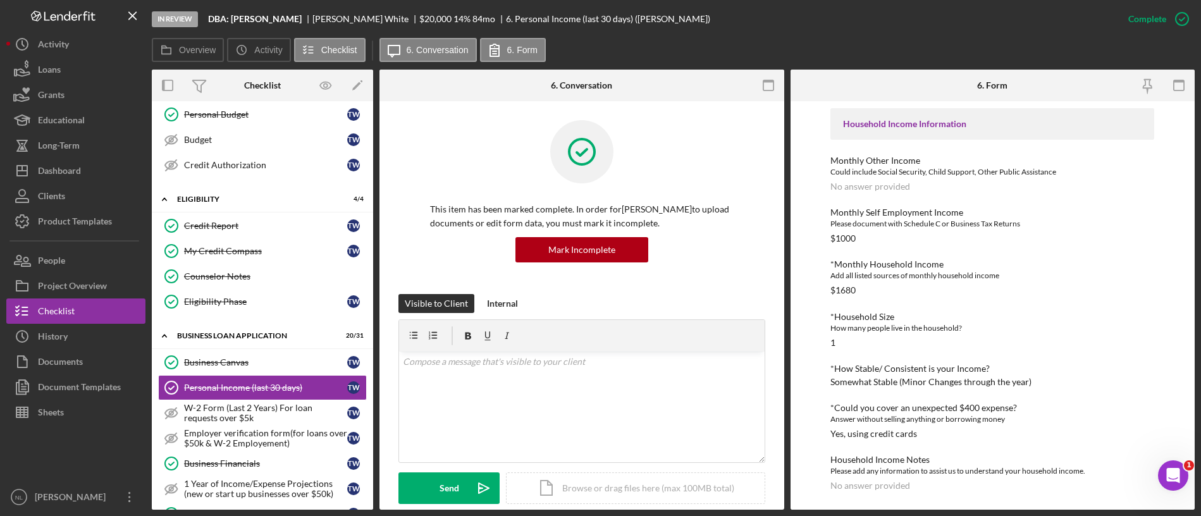
scroll to position [359, 0]
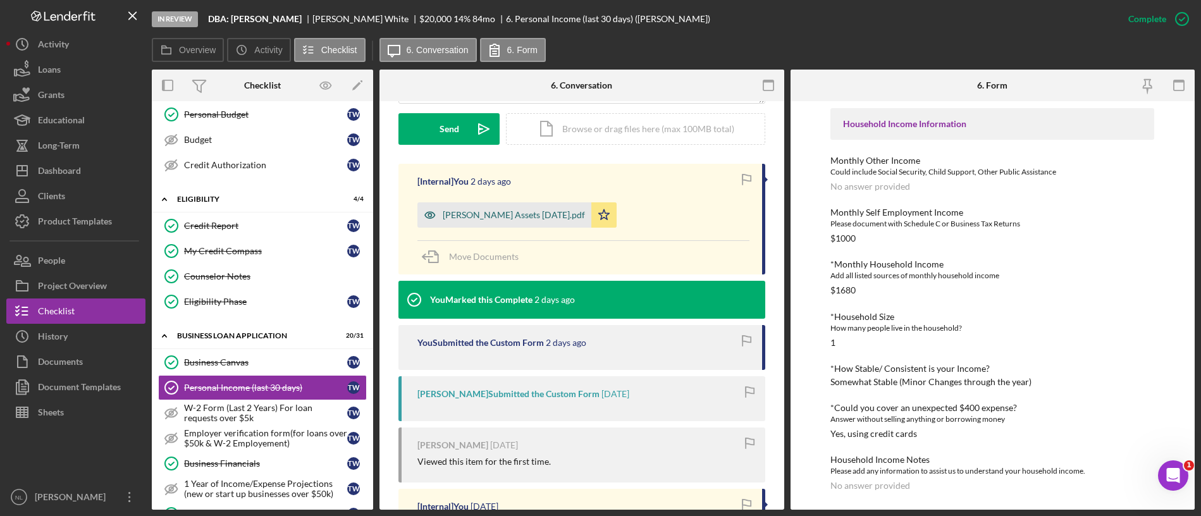
click at [511, 218] on div "Toni White Assets 2025-10-10.pdf" at bounding box center [514, 215] width 142 height 10
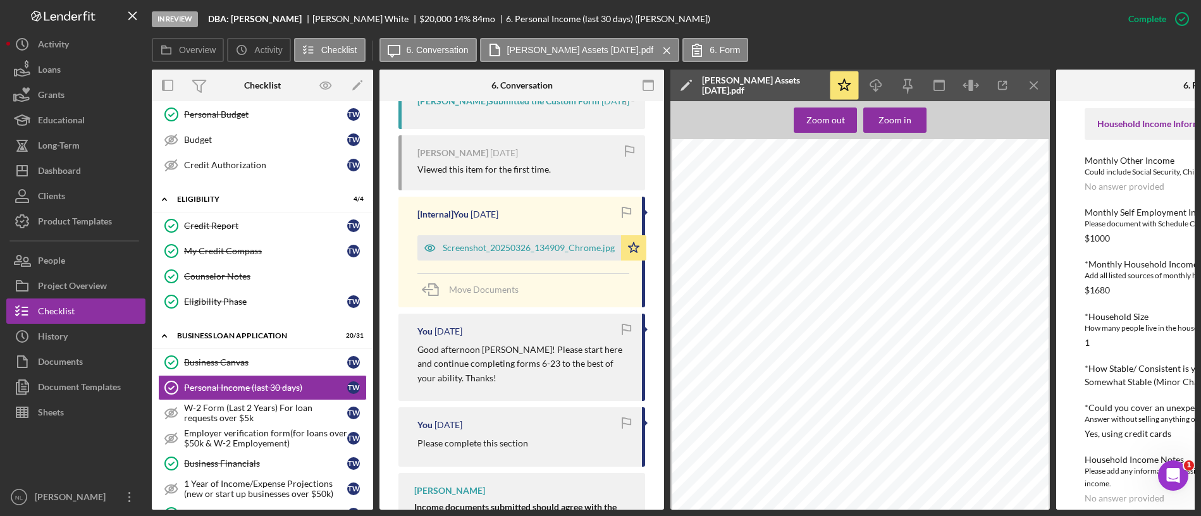
scroll to position [669, 0]
click at [508, 250] on div "Screenshot_20250326_134909_Chrome.jpg" at bounding box center [529, 245] width 172 height 10
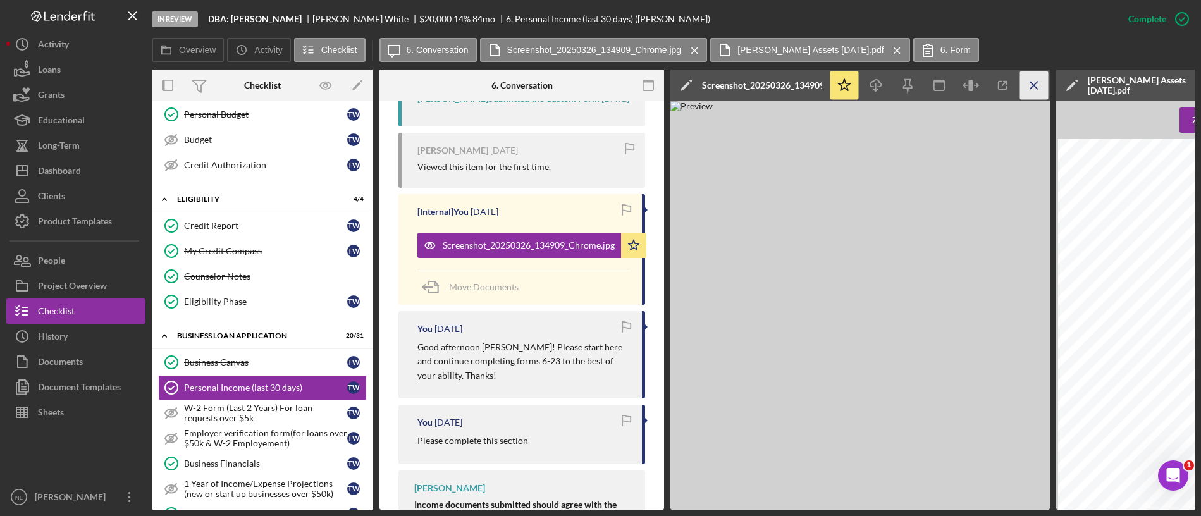
click at [1038, 93] on icon "Icon/Menu Close" at bounding box center [1034, 85] width 28 height 28
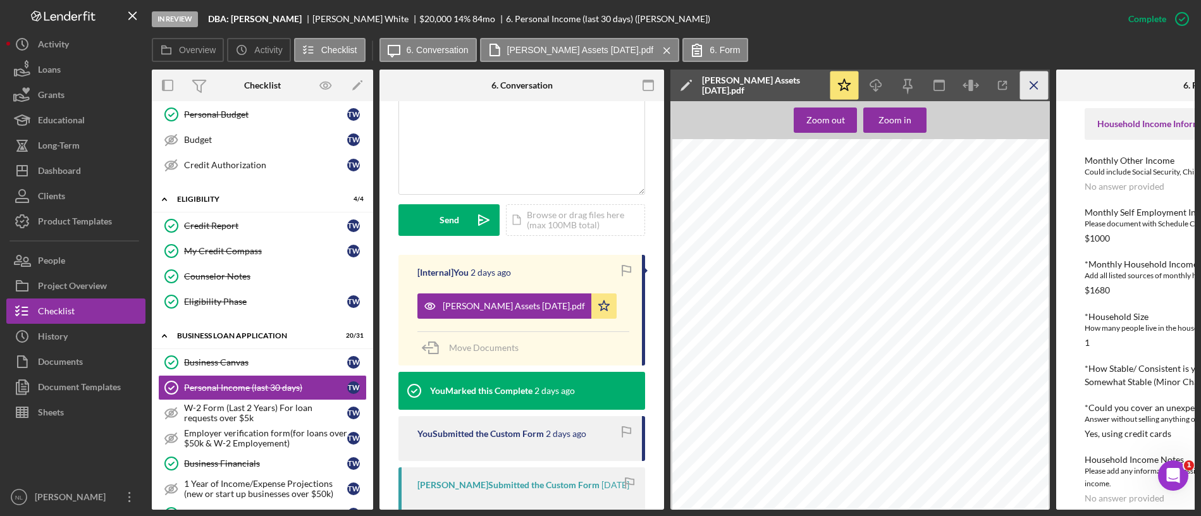
click at [1029, 85] on icon "Icon/Menu Close" at bounding box center [1034, 85] width 28 height 28
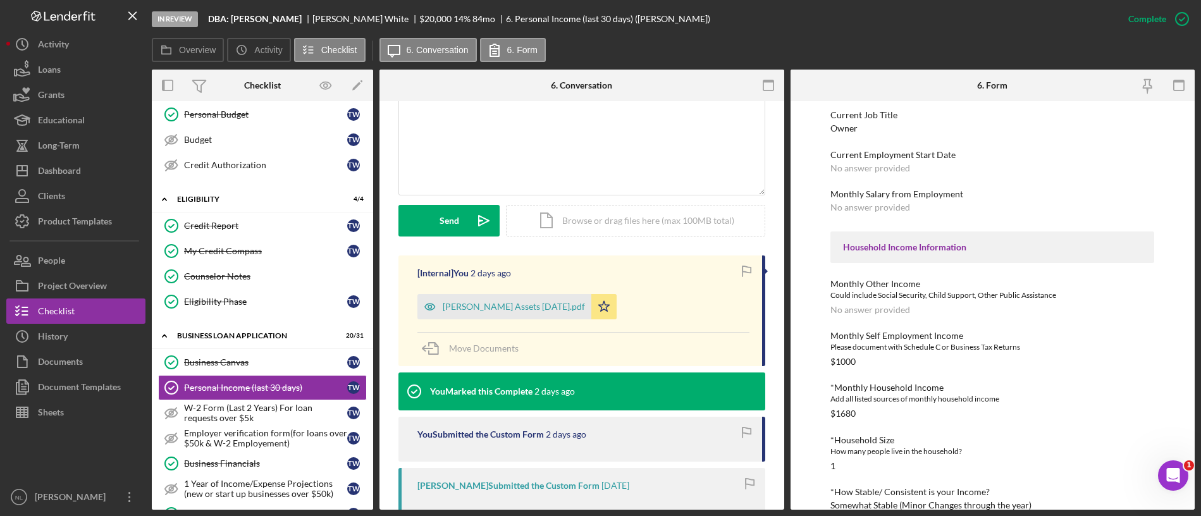
scroll to position [0, 0]
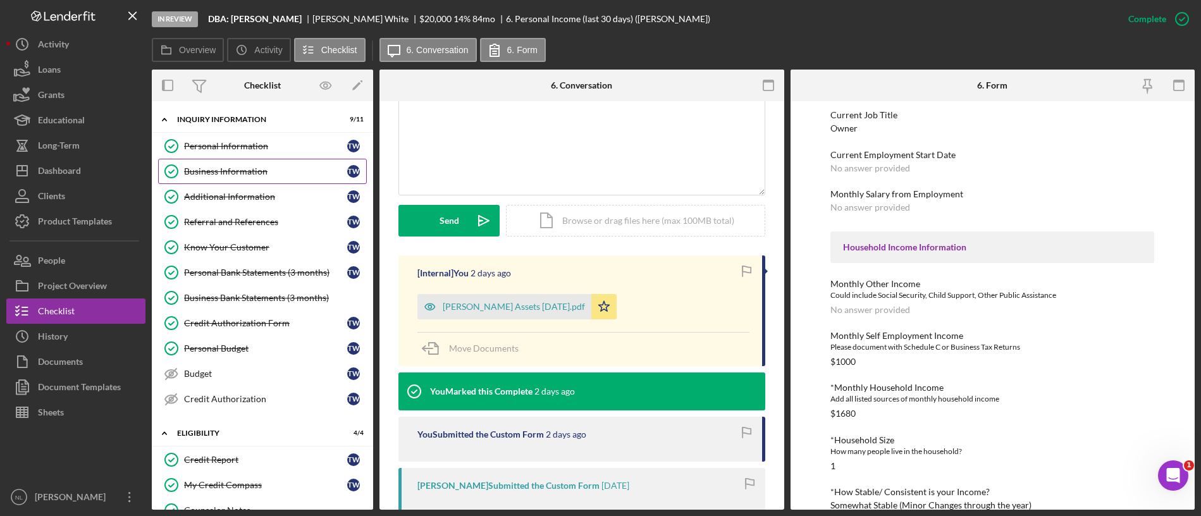
click at [260, 164] on link "Business Information Business Information T W" at bounding box center [262, 171] width 209 height 25
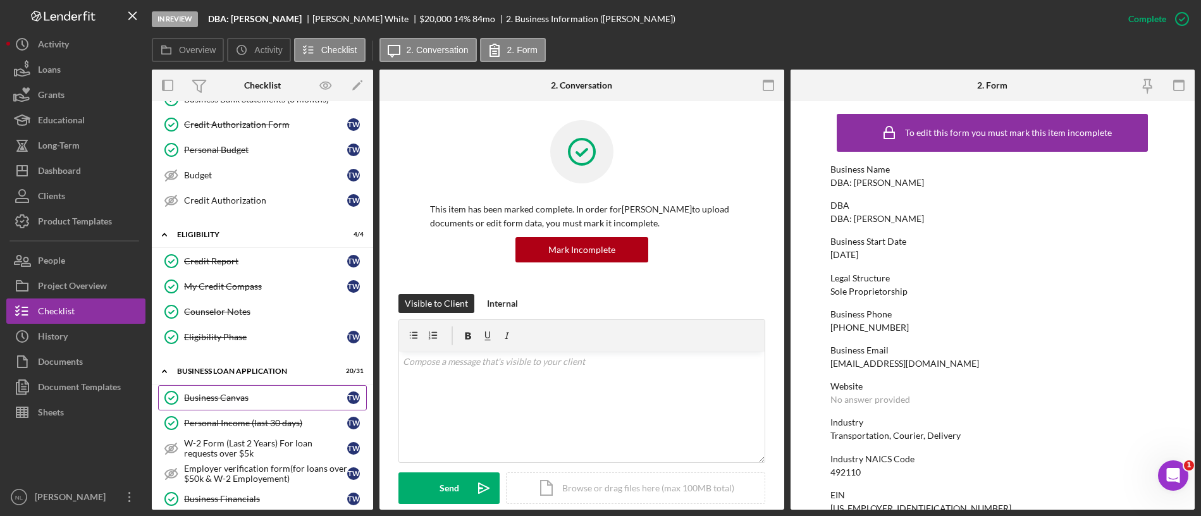
scroll to position [200, 0]
click at [272, 422] on div "Personal Income (last 30 days)" at bounding box center [265, 422] width 163 height 10
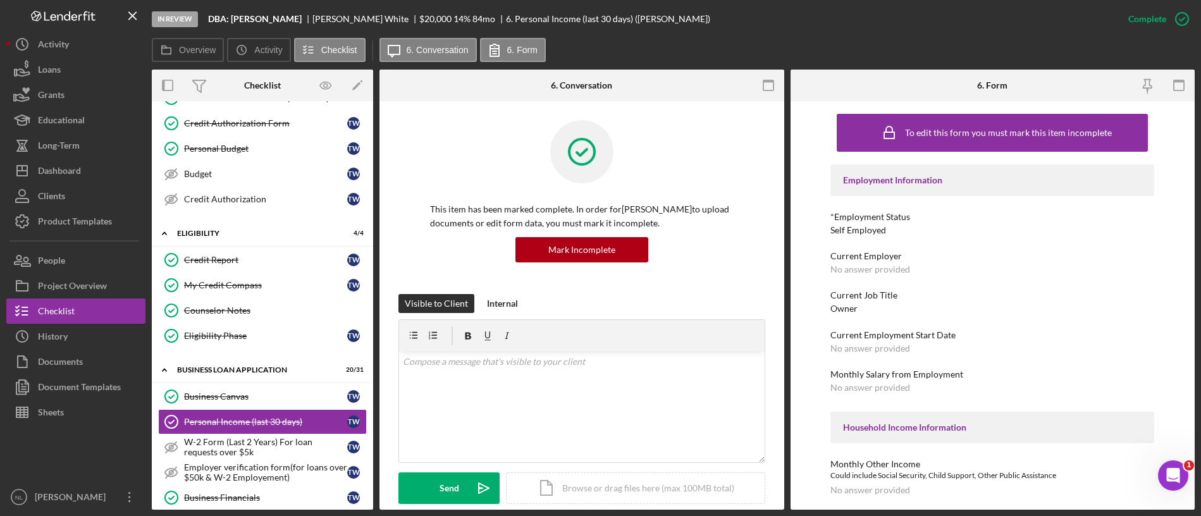
click at [1168, 38] on div "Overview Icon/History Activity Checklist Icon/Message 6. Conversation 6. Form" at bounding box center [673, 50] width 1043 height 25
click at [1149, 22] on div "Mark Incomplete" at bounding box center [1133, 18] width 68 height 25
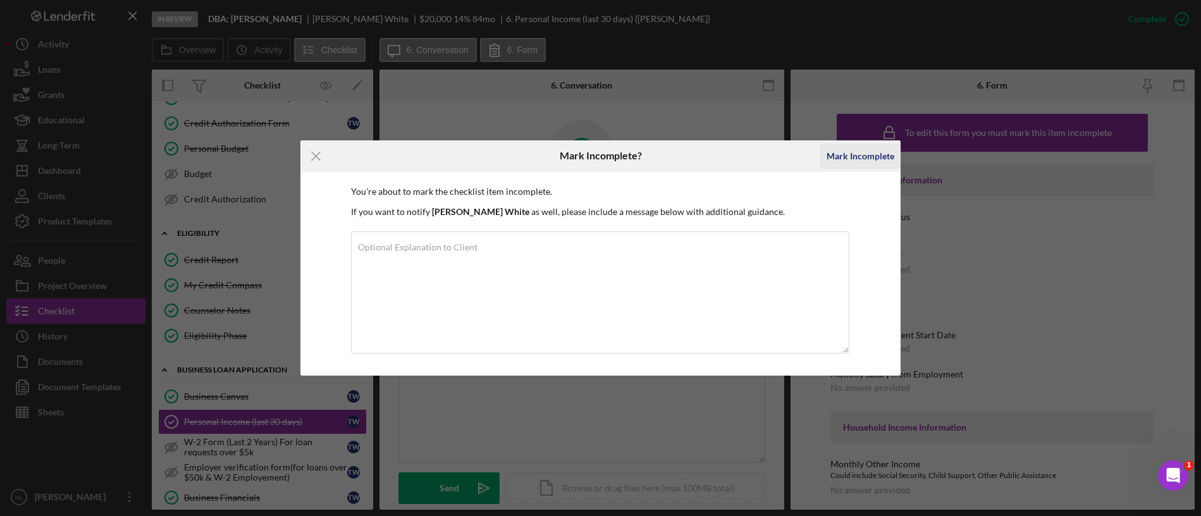
click at [850, 149] on div "Mark Incomplete" at bounding box center [861, 156] width 68 height 25
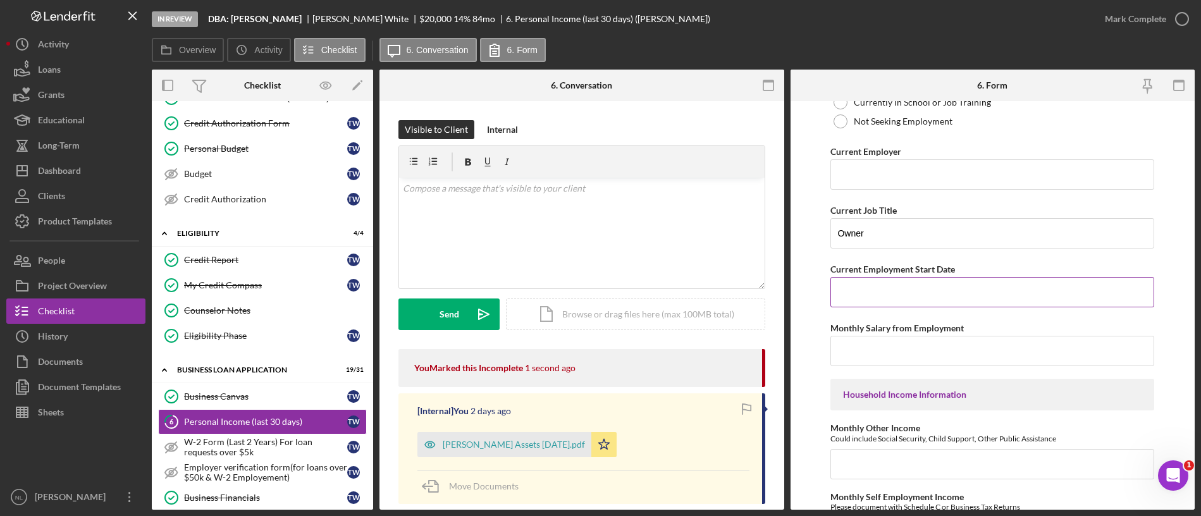
scroll to position [168, 0]
click at [899, 294] on input "Current Employment Start Date" at bounding box center [993, 291] width 324 height 30
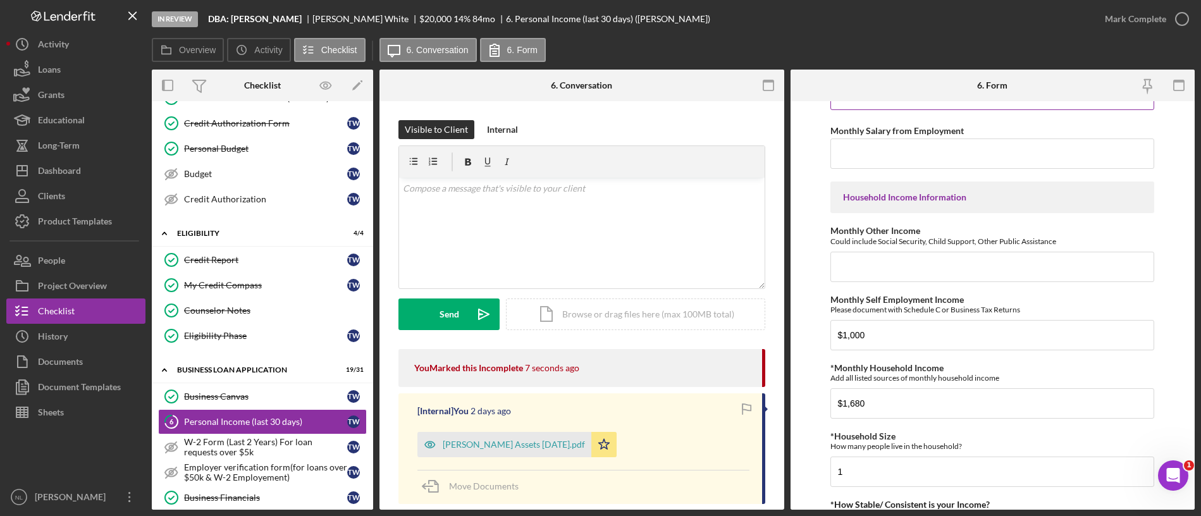
scroll to position [410, 0]
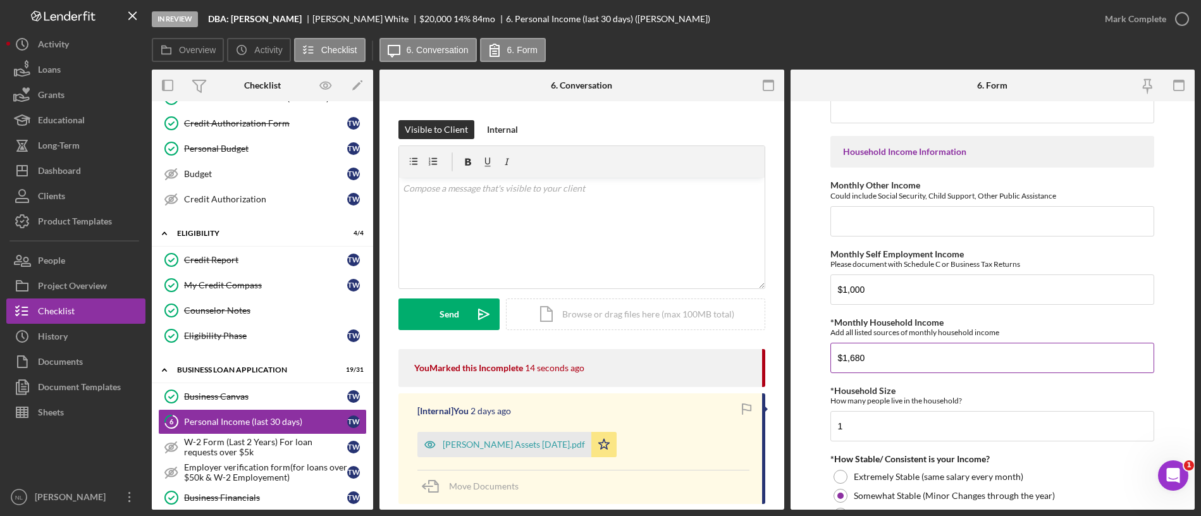
type input "[DATE]"
click at [893, 366] on input "$1,680" at bounding box center [993, 358] width 324 height 30
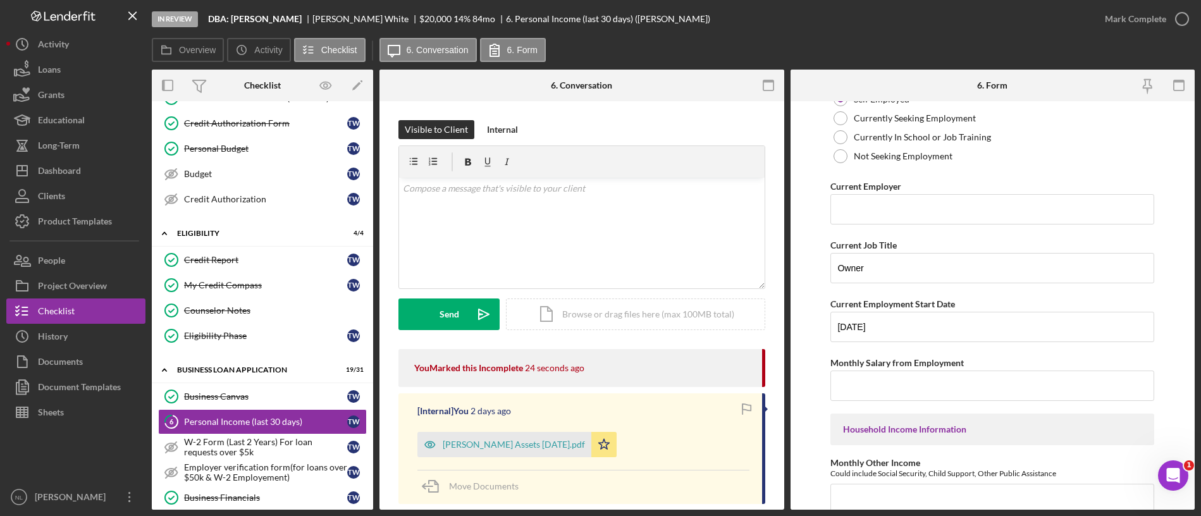
scroll to position [147, 0]
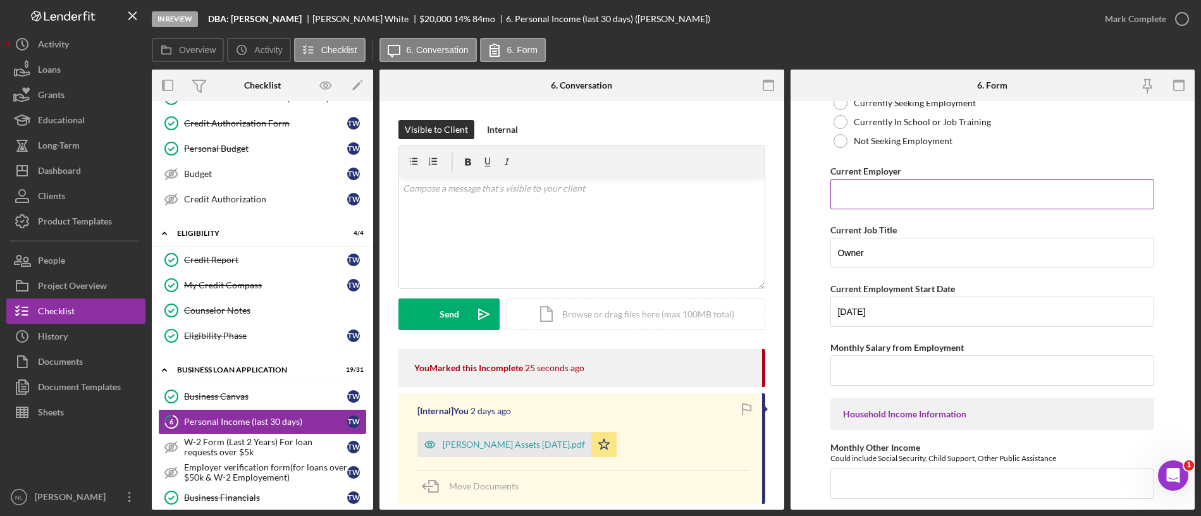
type input "$1,796"
click at [889, 199] on input "Current Employer" at bounding box center [993, 194] width 324 height 30
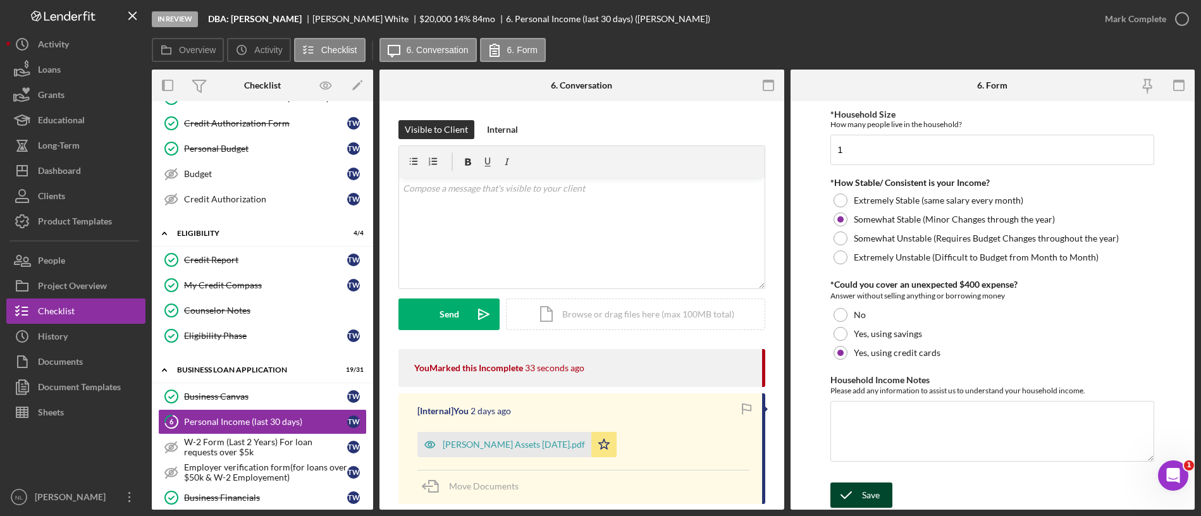
type input "Self Employed"
click at [855, 498] on icon "submit" at bounding box center [847, 495] width 32 height 32
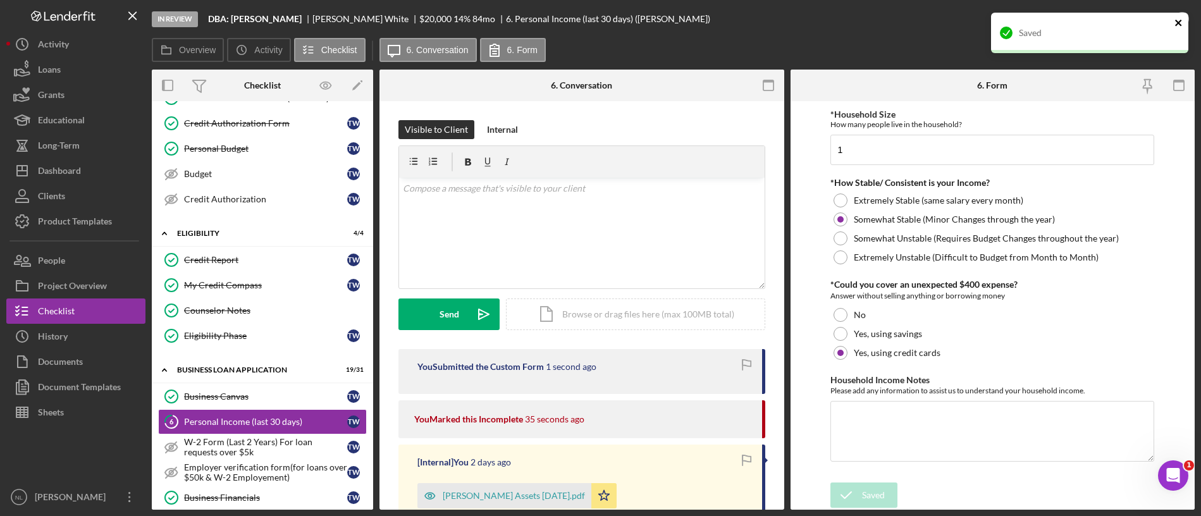
click at [1175, 25] on icon "close" at bounding box center [1179, 23] width 9 height 10
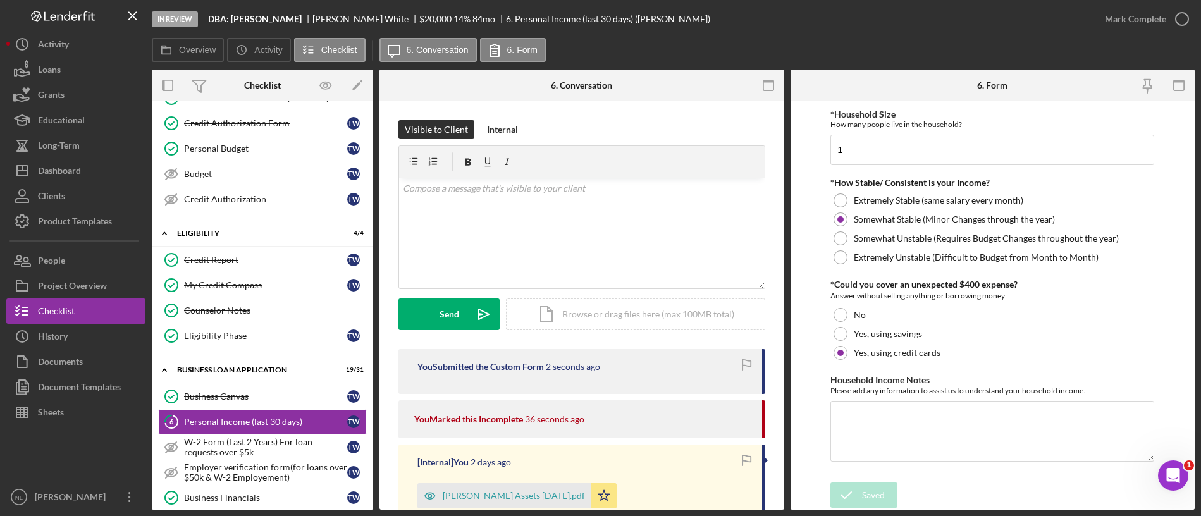
click at [1154, 23] on div "Mark Complete" at bounding box center [1135, 18] width 61 height 25
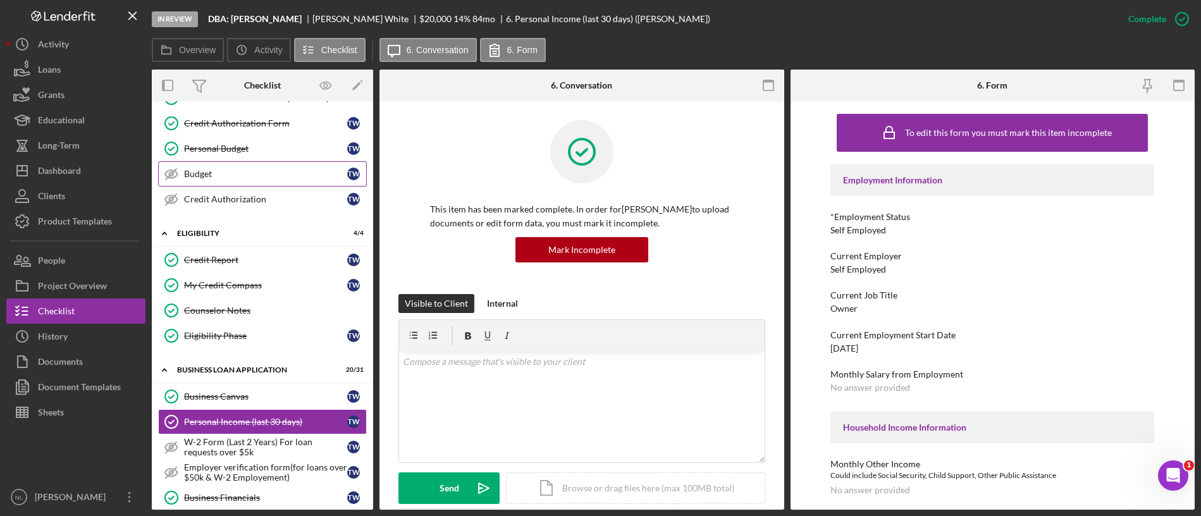
scroll to position [0, 0]
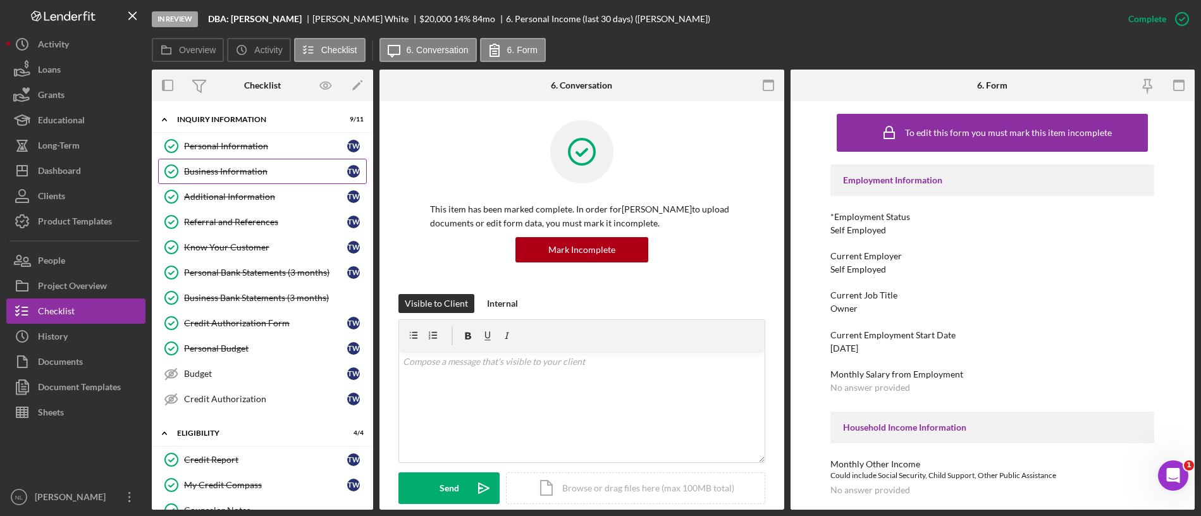
click at [232, 171] on div "Business Information" at bounding box center [265, 171] width 163 height 10
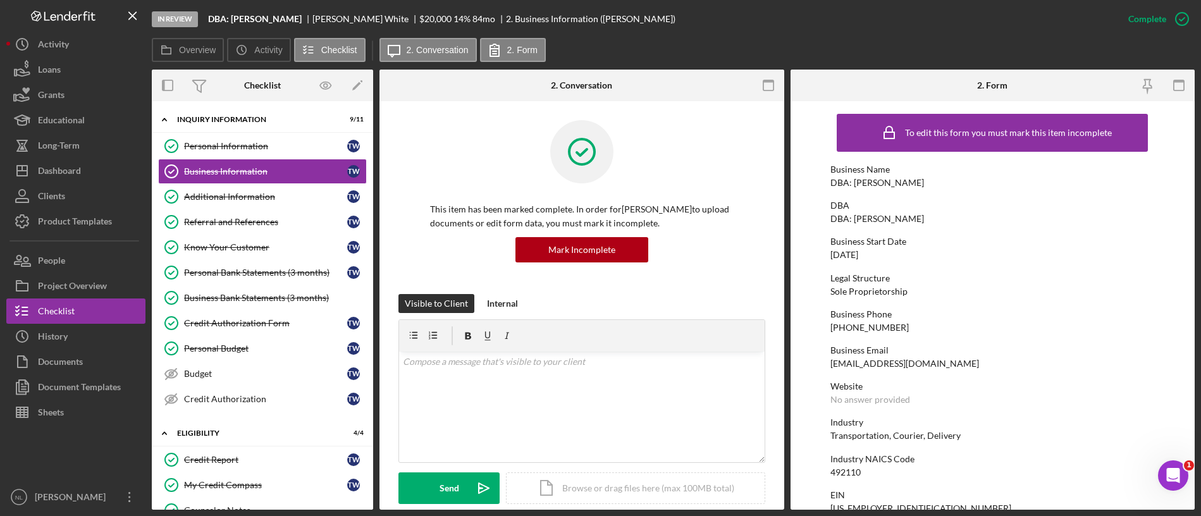
click at [847, 259] on div "[DATE]" at bounding box center [845, 255] width 28 height 10
copy div "[DATE]"
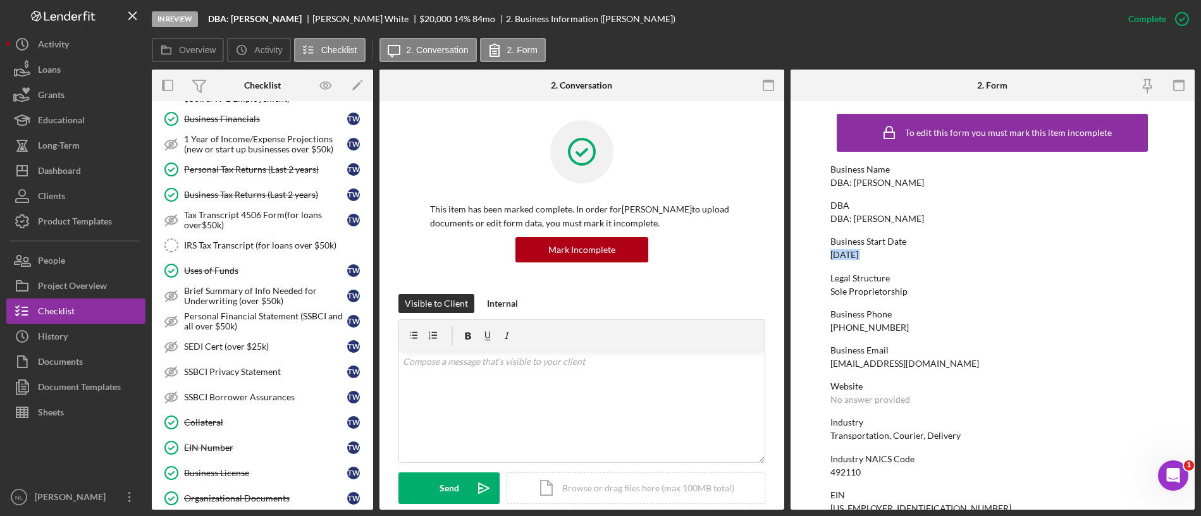
scroll to position [642, 0]
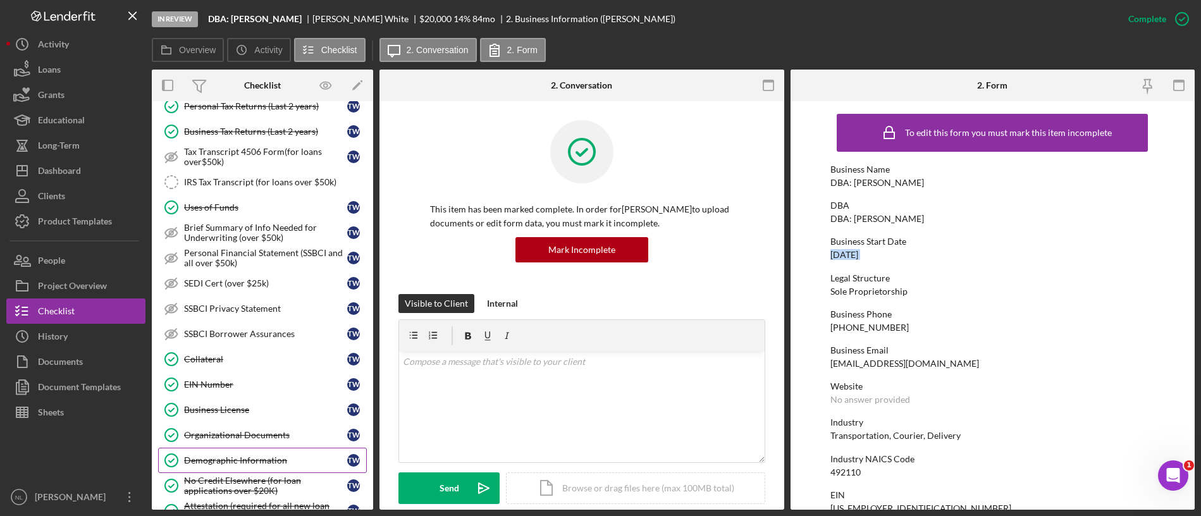
click at [264, 459] on div "Demographic Information" at bounding box center [265, 460] width 163 height 10
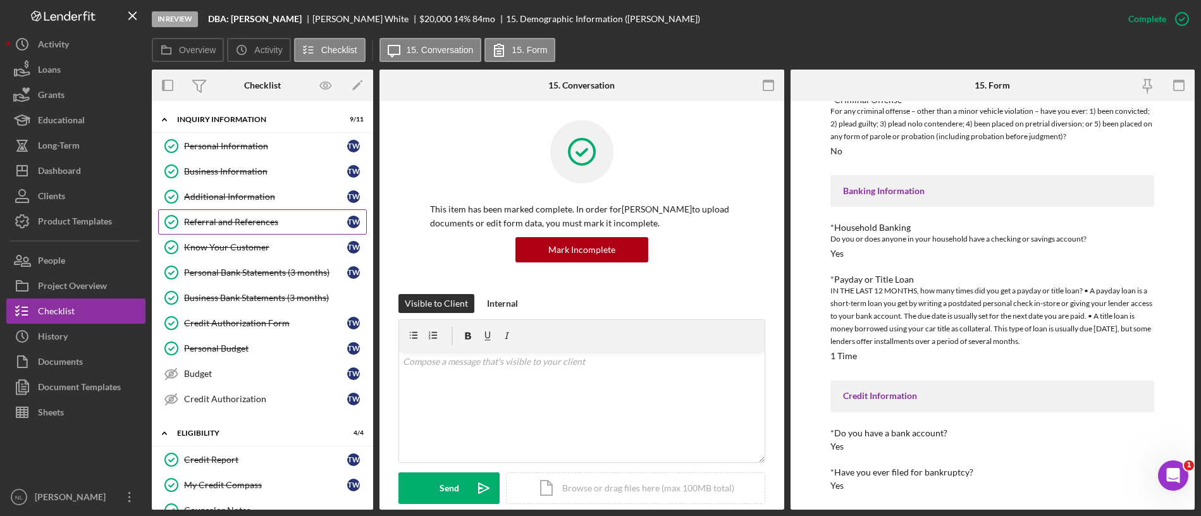
click at [258, 218] on div "Referral and References" at bounding box center [265, 222] width 163 height 10
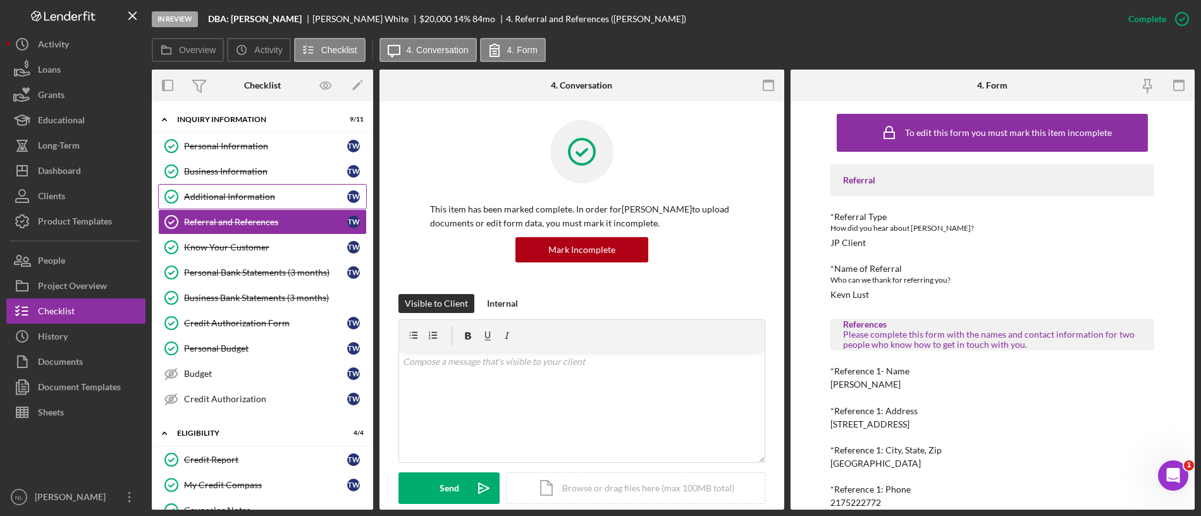
scroll to position [175, 0]
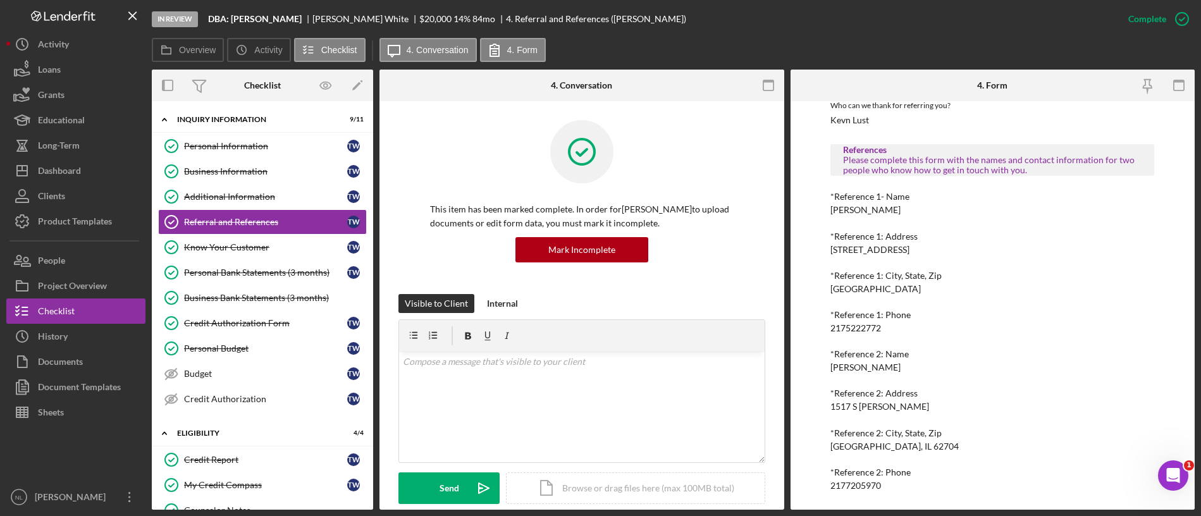
click at [858, 325] on div "2175222772" at bounding box center [856, 328] width 51 height 10
copy div "2175222772"
click at [857, 371] on div "[PERSON_NAME]" at bounding box center [866, 367] width 70 height 10
click at [857, 482] on div "2177205970" at bounding box center [856, 486] width 51 height 10
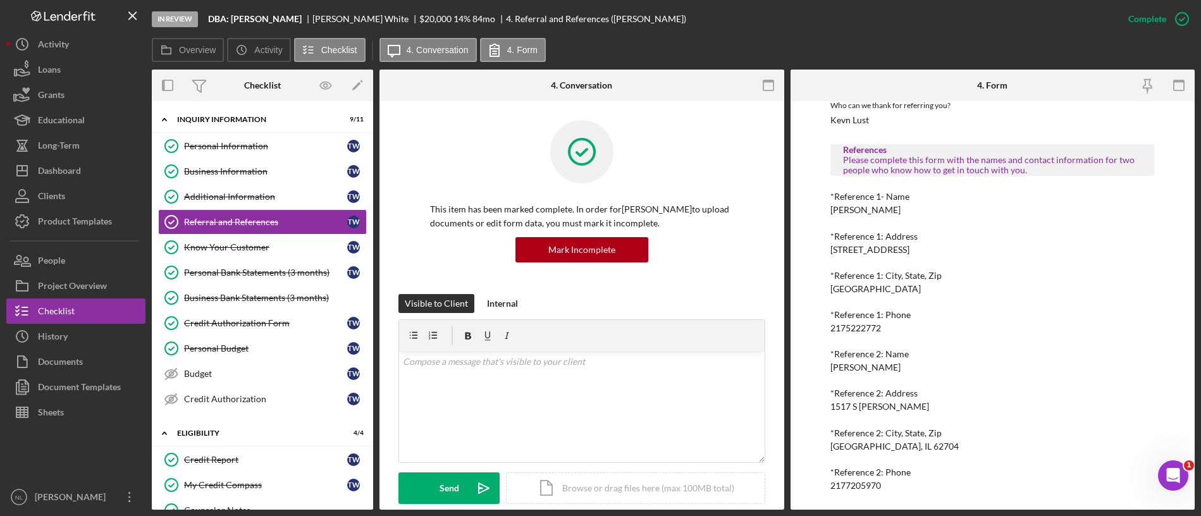
click at [857, 482] on div "2177205970" at bounding box center [856, 486] width 51 height 10
copy div "2177205970"
click at [249, 198] on div "Additional Information" at bounding box center [265, 197] width 163 height 10
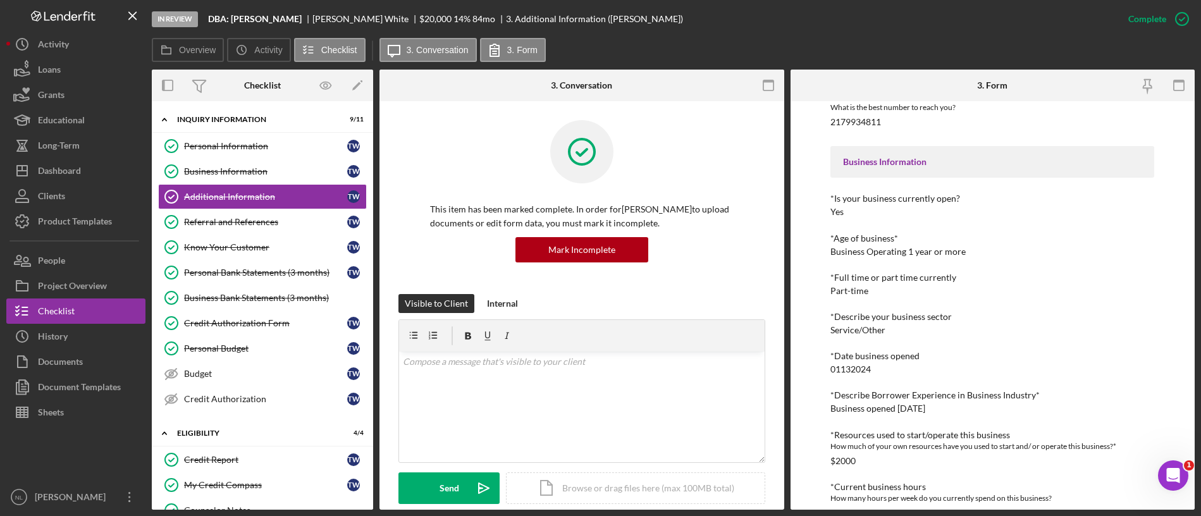
scroll to position [313, 0]
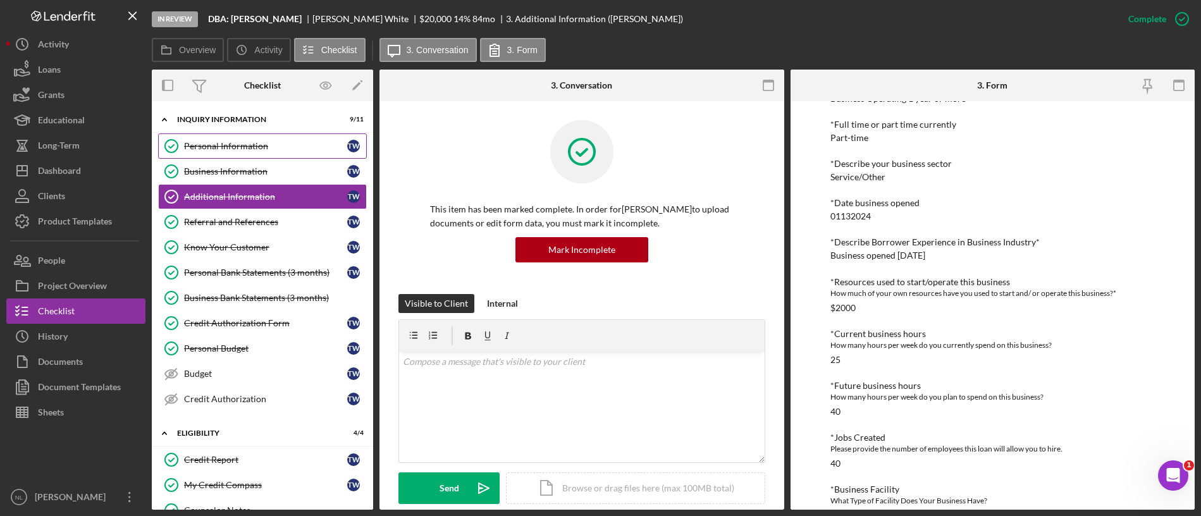
click at [215, 144] on div "Personal Information" at bounding box center [265, 146] width 163 height 10
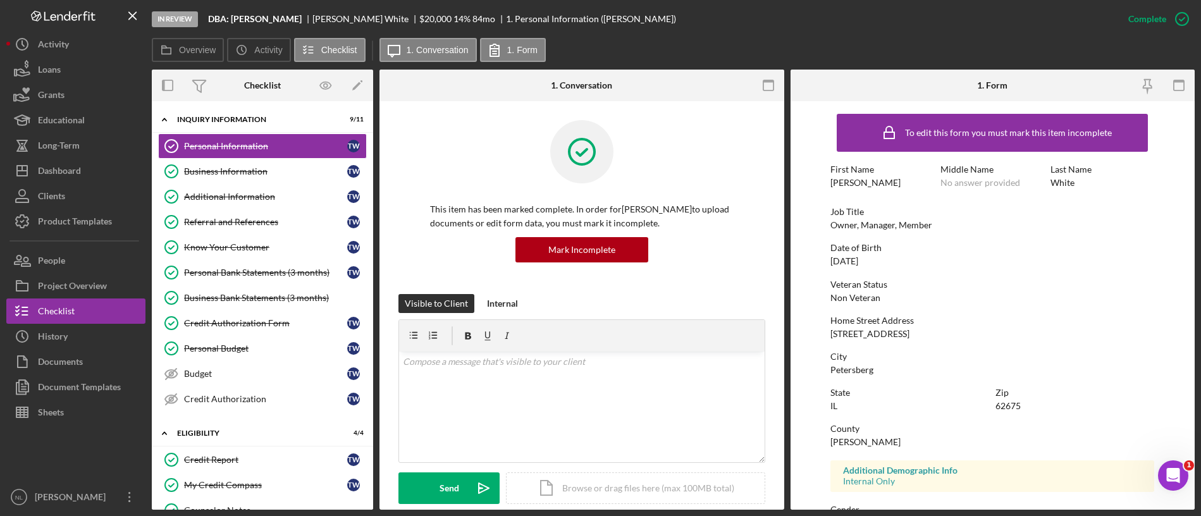
click at [877, 337] on div "209 E Sheridan Road, unit 406" at bounding box center [870, 334] width 79 height 10
copy div "209 E Sheridan Road, unit 406"
click at [275, 180] on link "Business Information Business Information T W" at bounding box center [262, 171] width 209 height 25
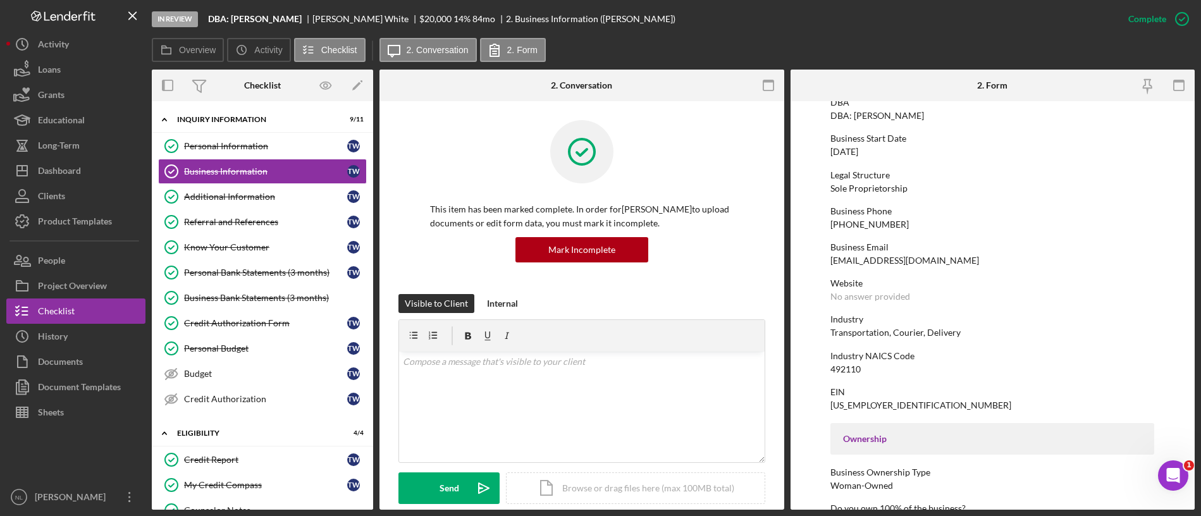
scroll to position [114, 0]
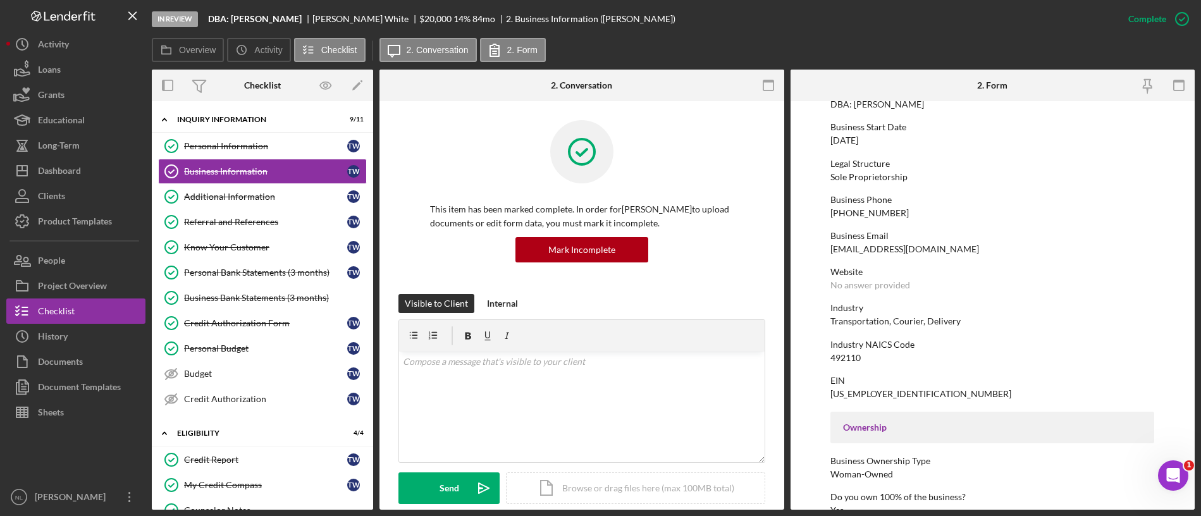
click at [854, 356] on div "492110" at bounding box center [846, 358] width 30 height 10
copy div "492110"
click at [838, 137] on div "[DATE]" at bounding box center [845, 140] width 28 height 10
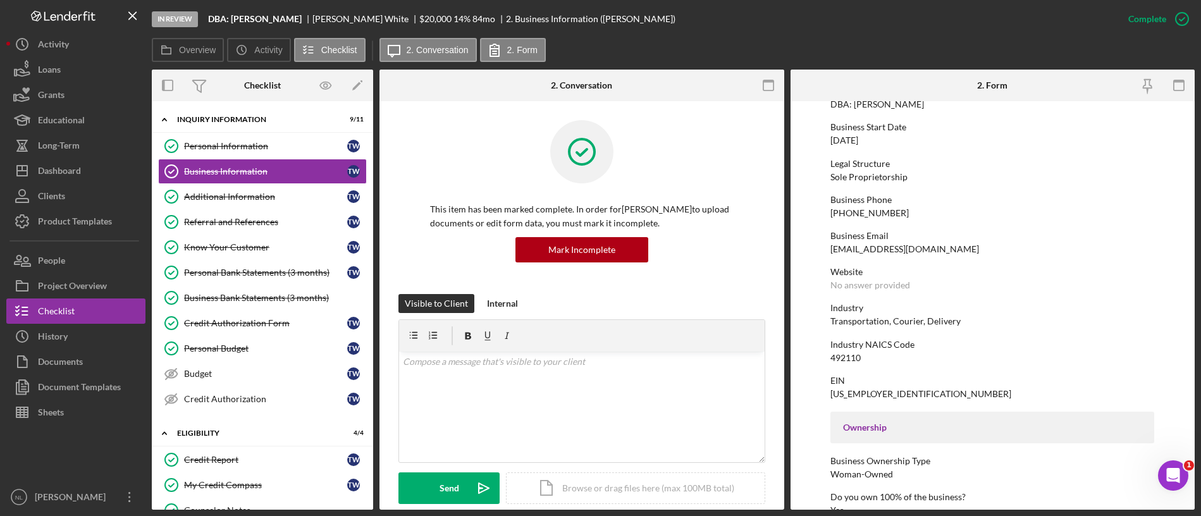
click at [838, 137] on div "[DATE]" at bounding box center [845, 140] width 28 height 10
copy div "[DATE]"
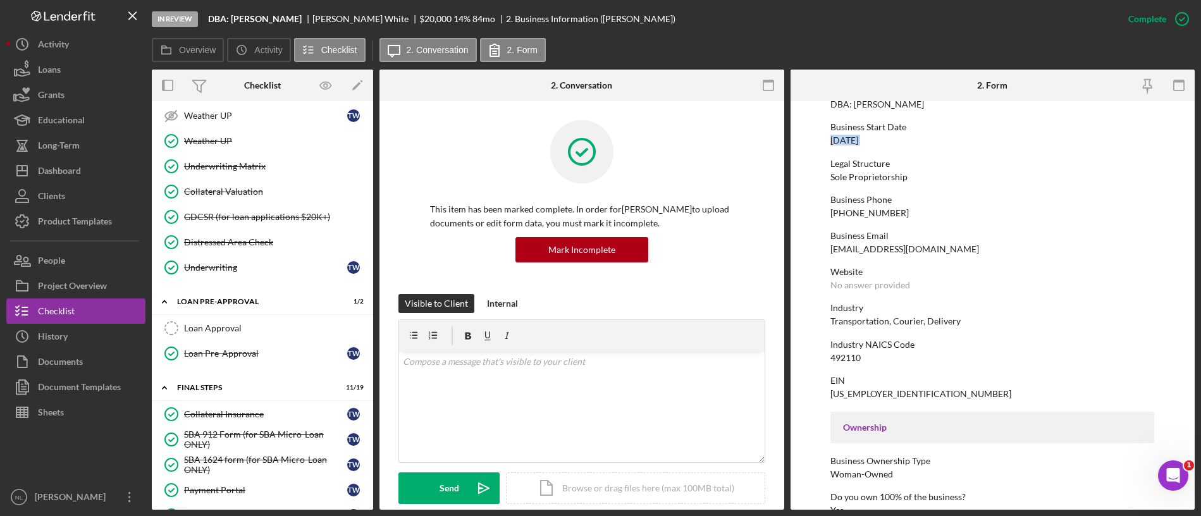
scroll to position [1095, 0]
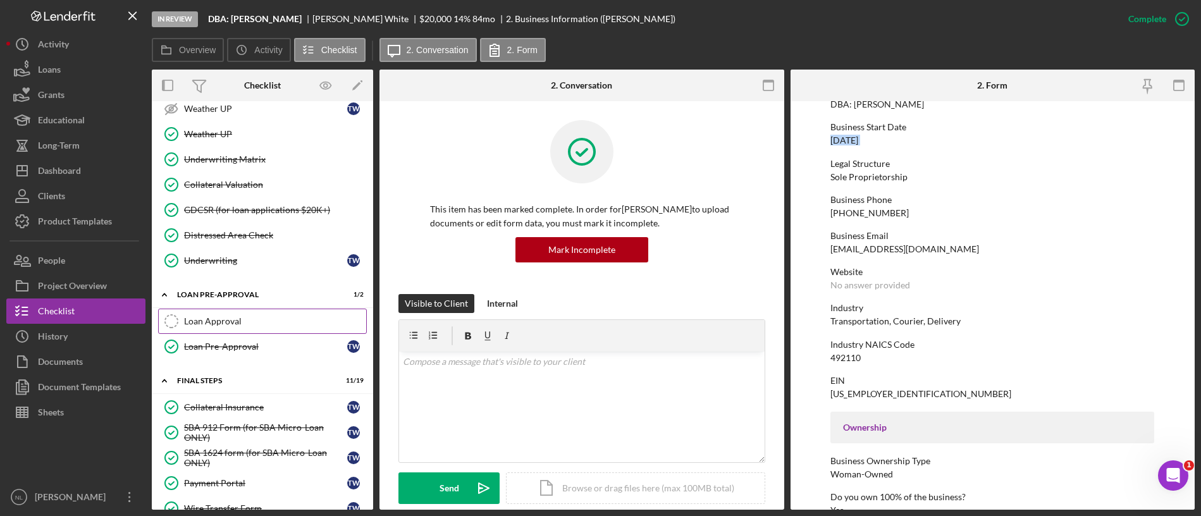
click at [240, 325] on div "Loan Approval" at bounding box center [275, 321] width 182 height 10
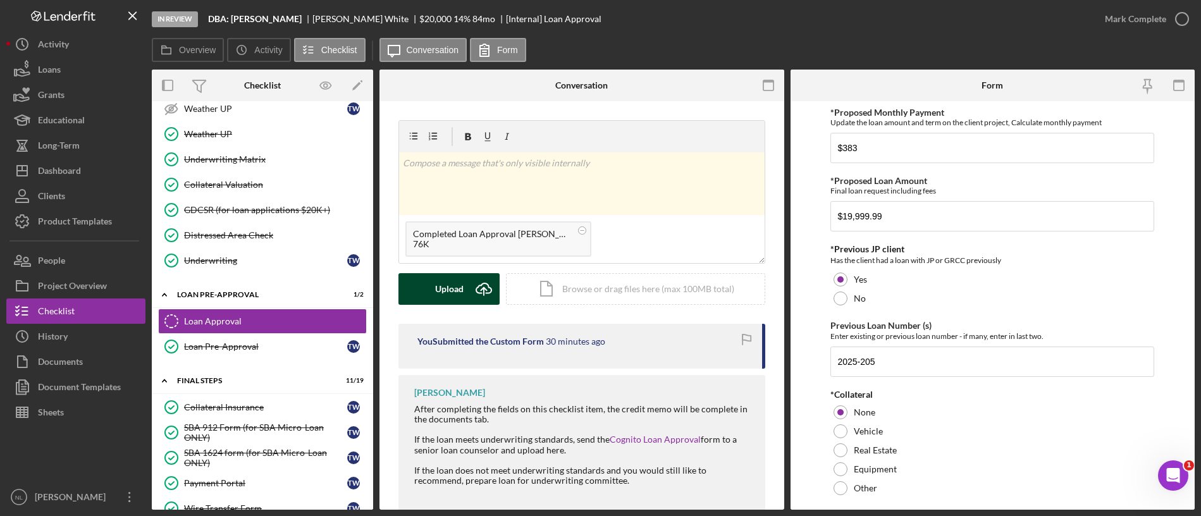
click at [464, 285] on button "Upload Icon/Upload" at bounding box center [449, 289] width 101 height 32
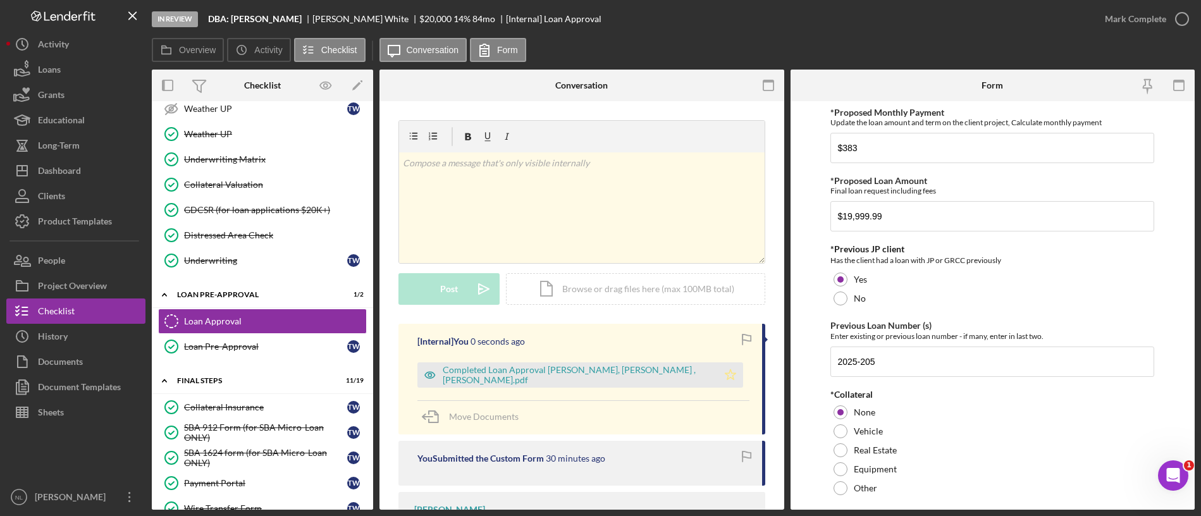
click at [718, 378] on icon "Icon/Star" at bounding box center [730, 374] width 25 height 25
click at [1131, 17] on div "Mark Complete" at bounding box center [1135, 18] width 61 height 25
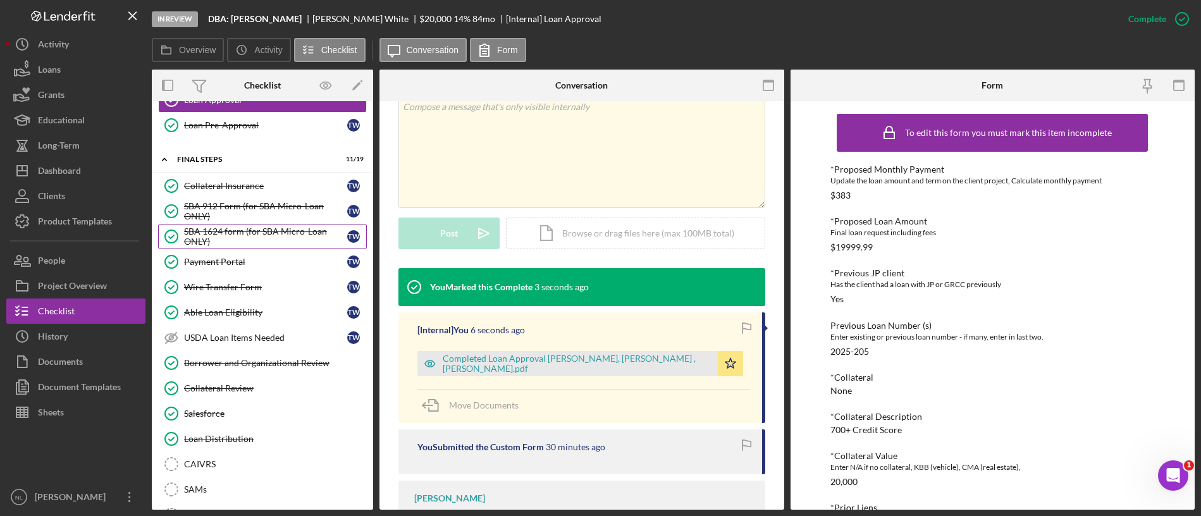
scroll to position [1323, 0]
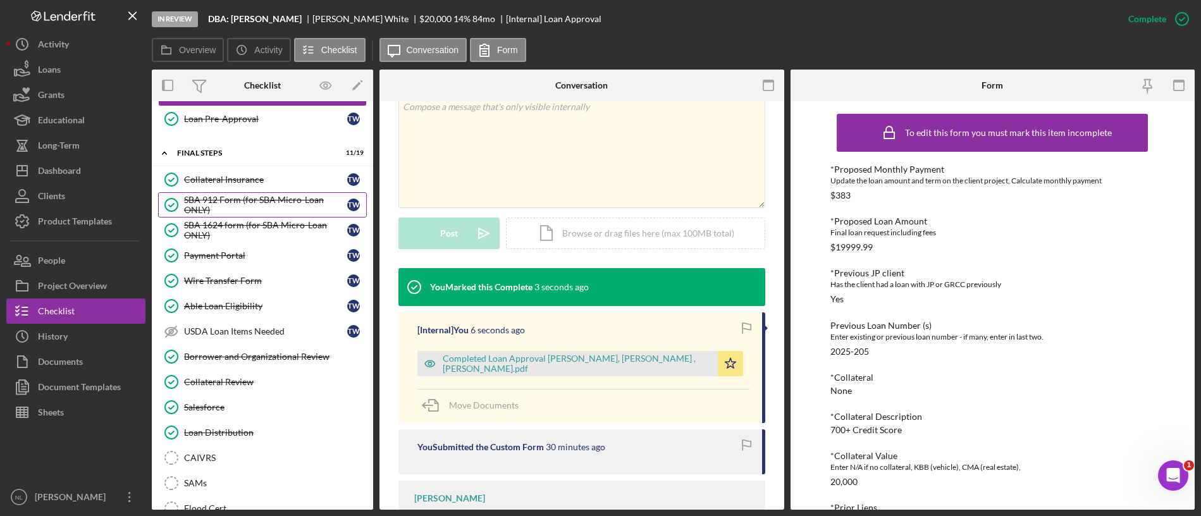
click at [245, 195] on div "SBA 912 Form (for SBA Micro-Loan ONLY)" at bounding box center [265, 205] width 163 height 20
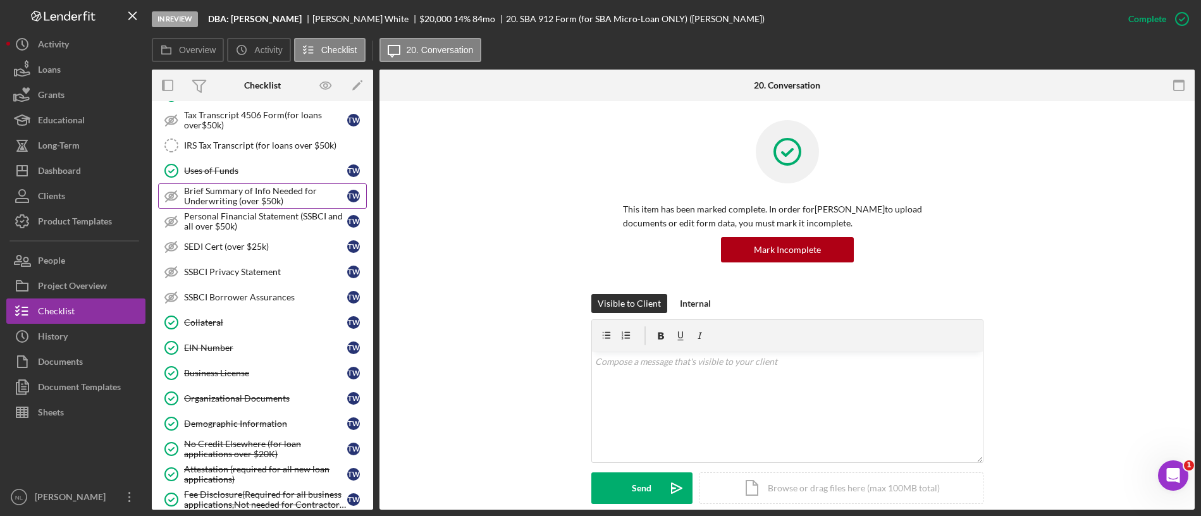
scroll to position [619, 0]
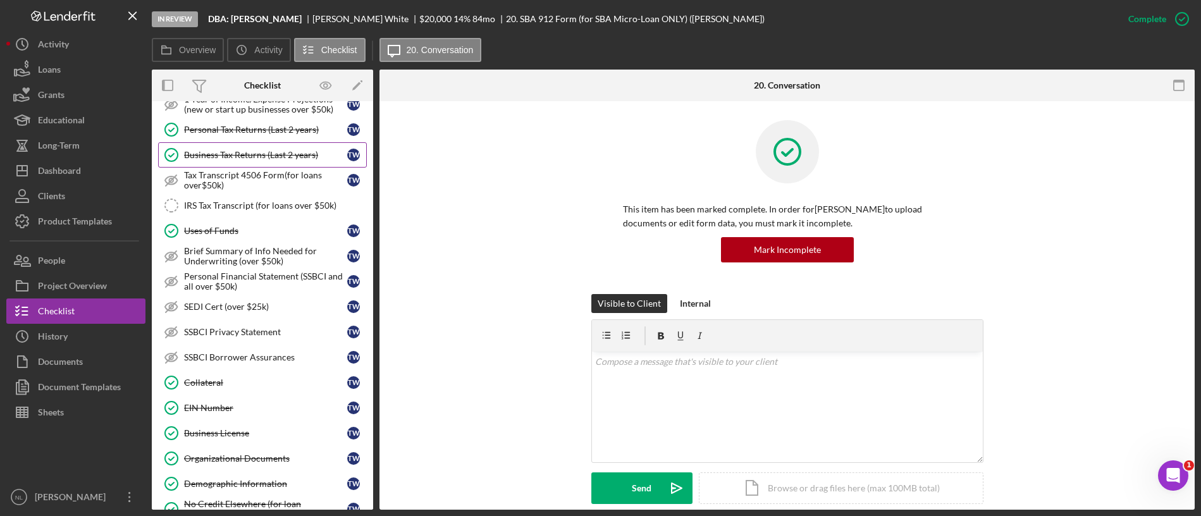
click at [256, 147] on link "Business Tax Returns (Last 2 years) Business Tax Returns (Last 2 years) T W" at bounding box center [262, 154] width 209 height 25
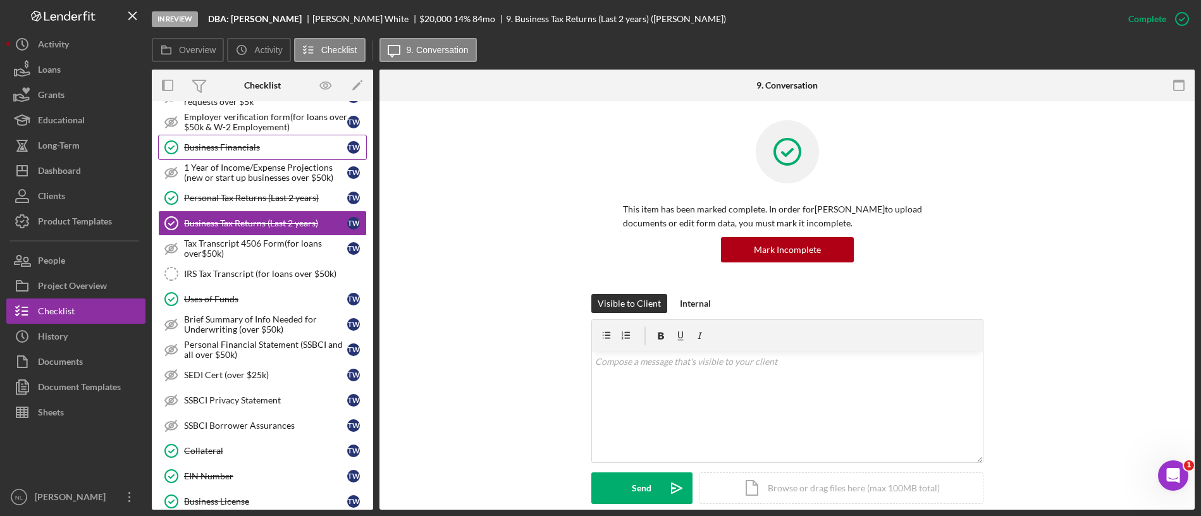
click at [280, 138] on link "Business Financials Business Financials T W" at bounding box center [262, 147] width 209 height 25
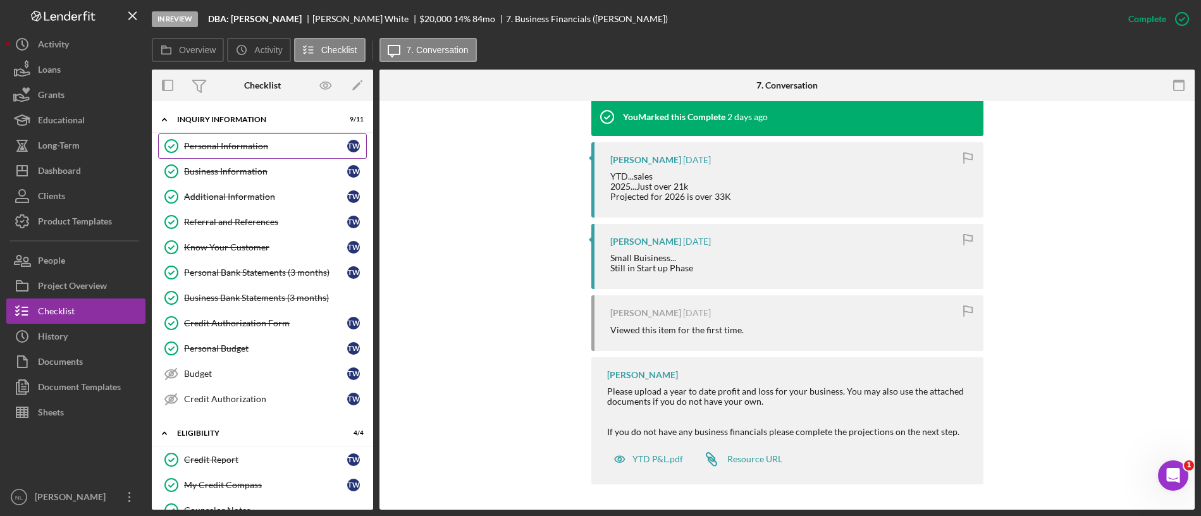
click at [237, 145] on div "Personal Information" at bounding box center [265, 146] width 163 height 10
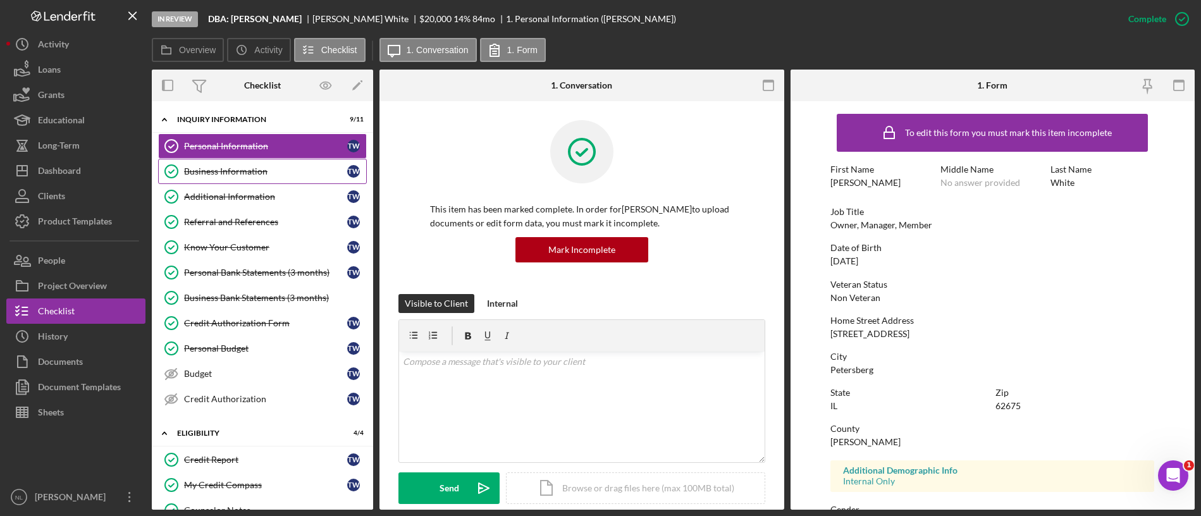
click at [237, 170] on div "Business Information" at bounding box center [265, 171] width 163 height 10
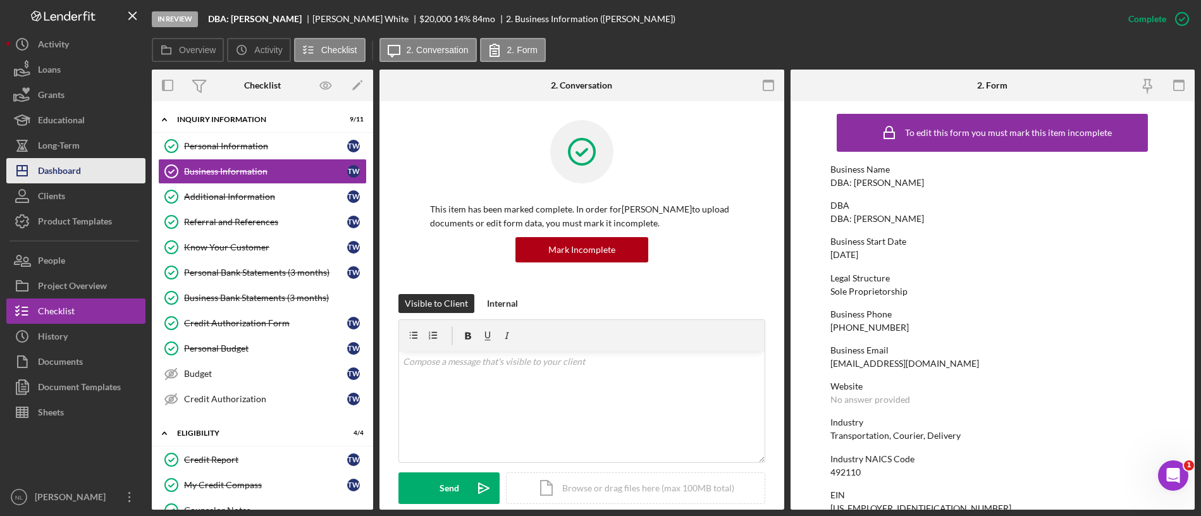
click at [93, 175] on button "Icon/Dashboard Dashboard" at bounding box center [75, 170] width 139 height 25
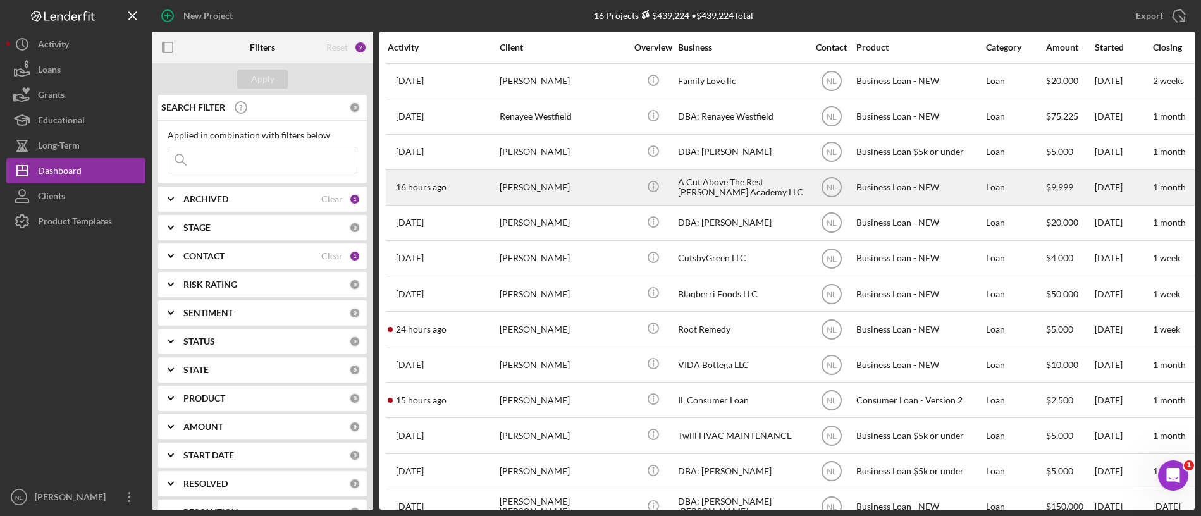
click at [571, 185] on div "[PERSON_NAME]" at bounding box center [563, 188] width 127 height 34
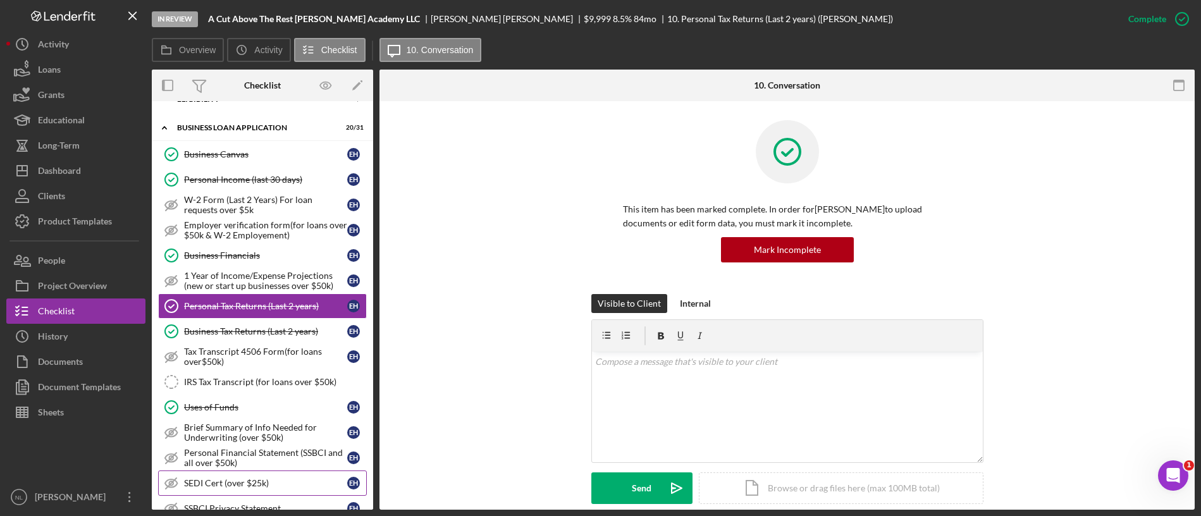
scroll to position [563, 0]
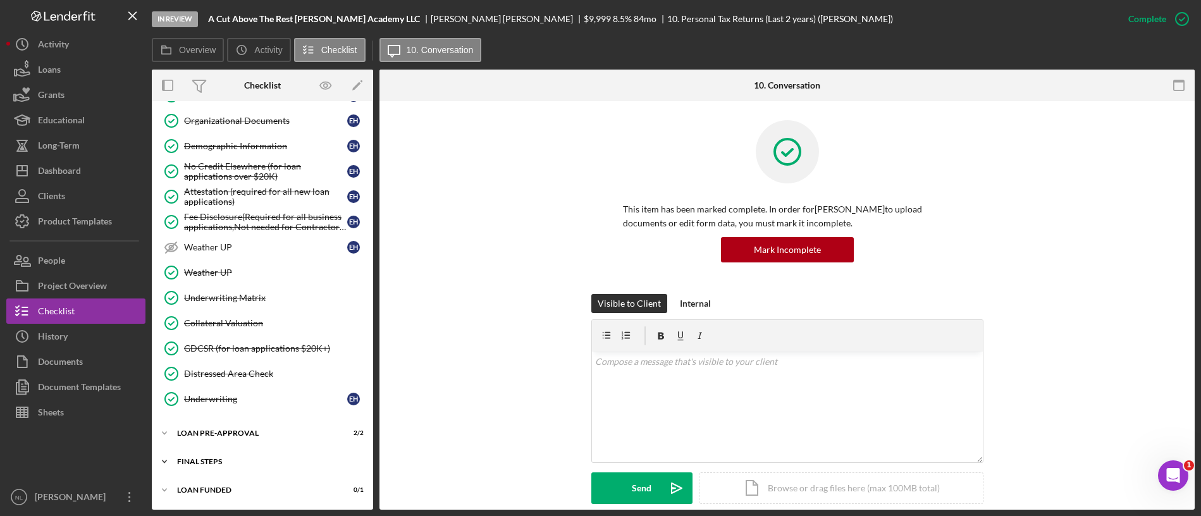
click at [236, 468] on div "Icon/Expander FINAL STEPS 10 / 19" at bounding box center [262, 461] width 221 height 25
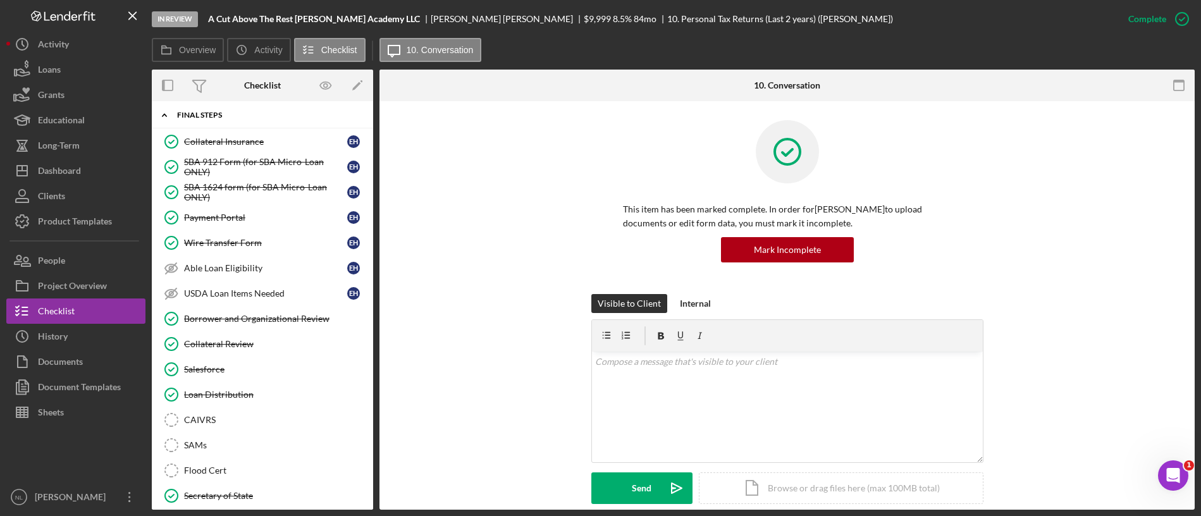
scroll to position [986, 0]
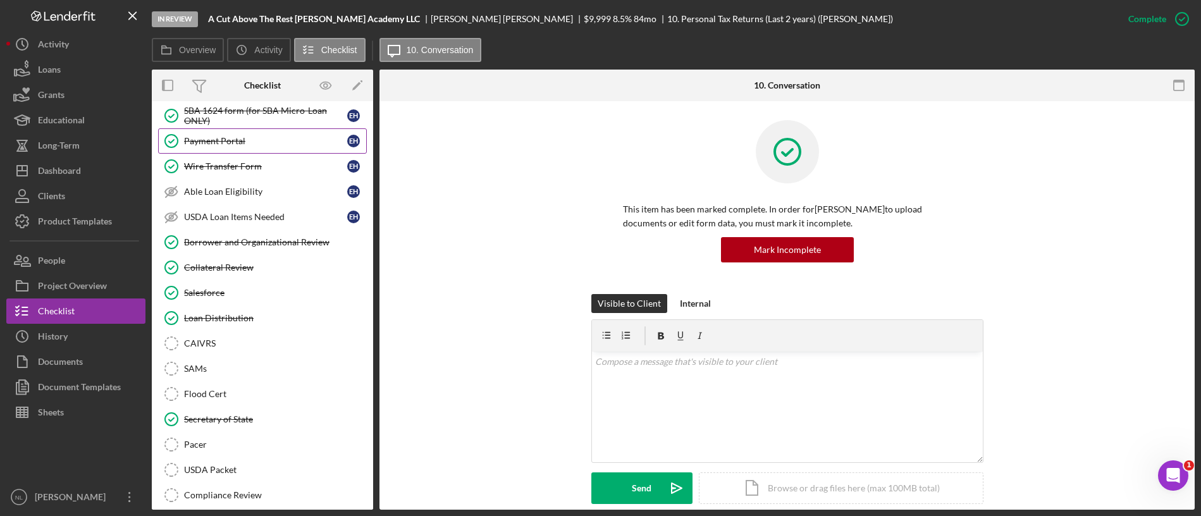
click at [243, 128] on link "Payment Portal Payment Portal E H" at bounding box center [262, 140] width 209 height 25
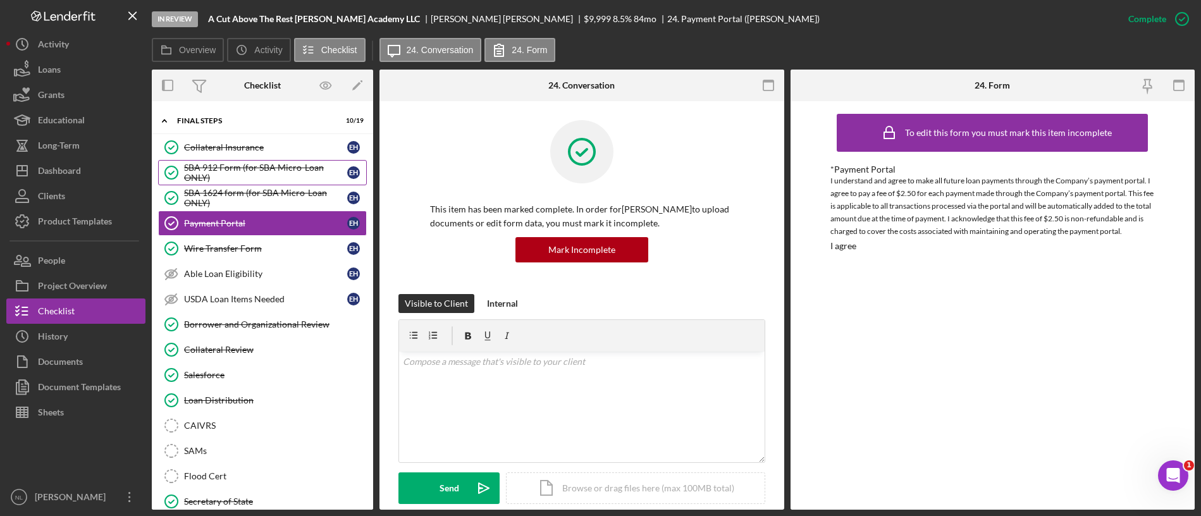
scroll to position [902, 0]
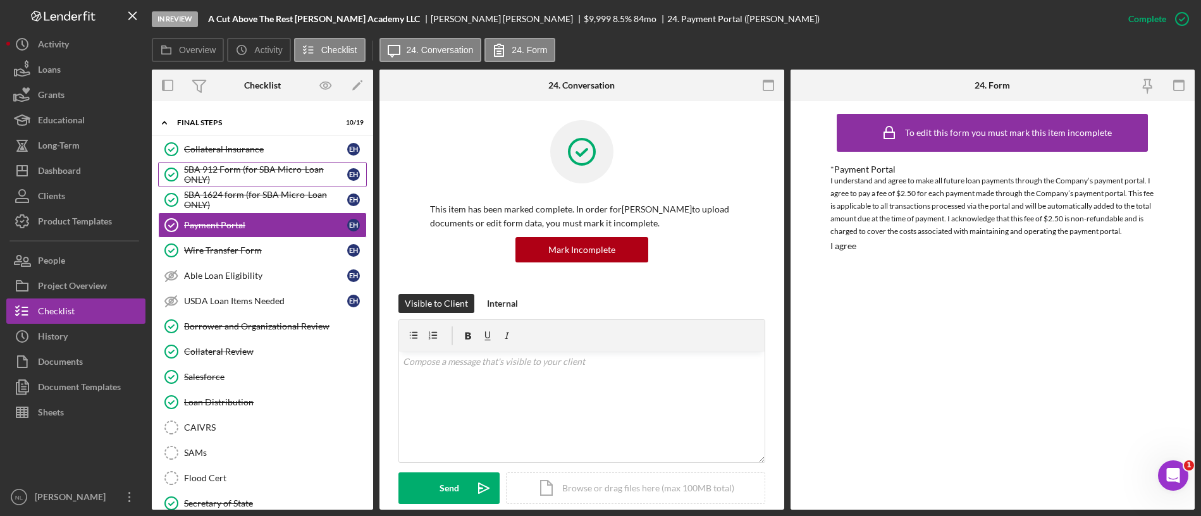
click at [245, 180] on div "SBA 912 Form (for SBA Micro-Loan ONLY)" at bounding box center [265, 174] width 163 height 20
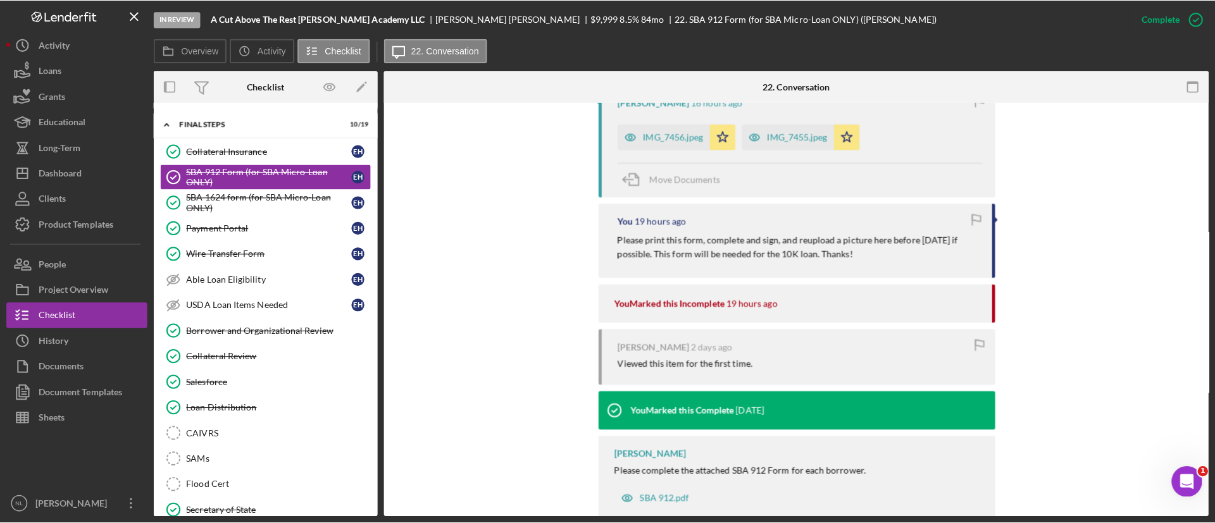
scroll to position [490, 0]
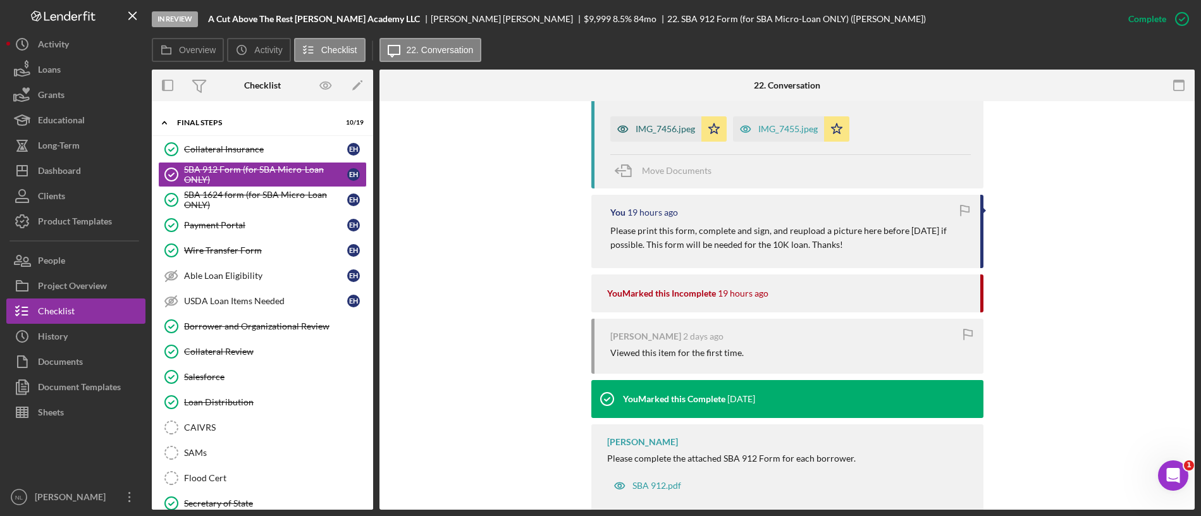
click at [664, 135] on div "IMG_7456.jpeg" at bounding box center [655, 128] width 91 height 25
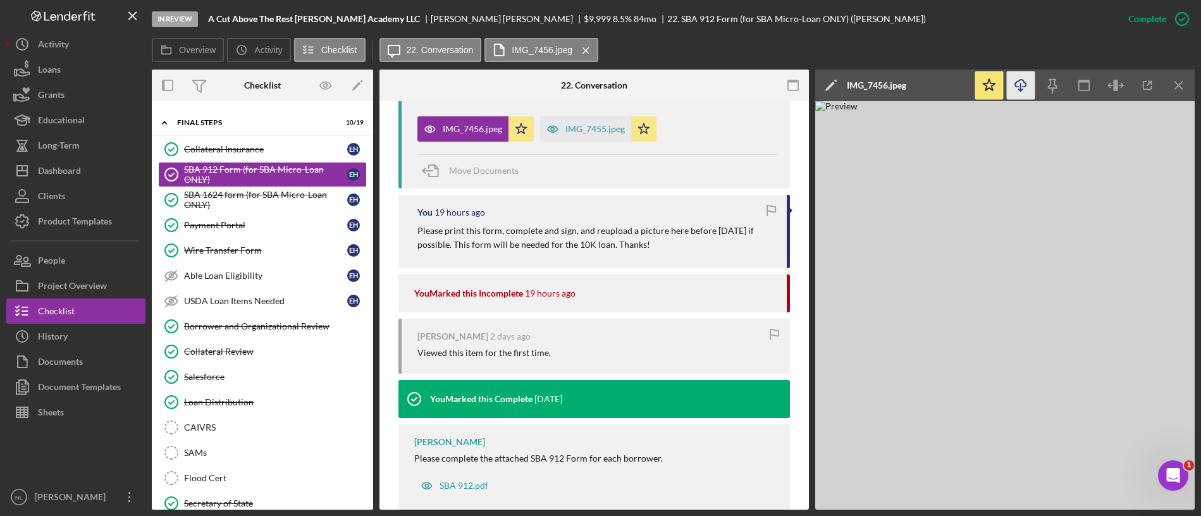
click at [1023, 86] on icon "button" at bounding box center [1020, 83] width 11 height 7
click at [63, 257] on div "People" at bounding box center [51, 262] width 27 height 28
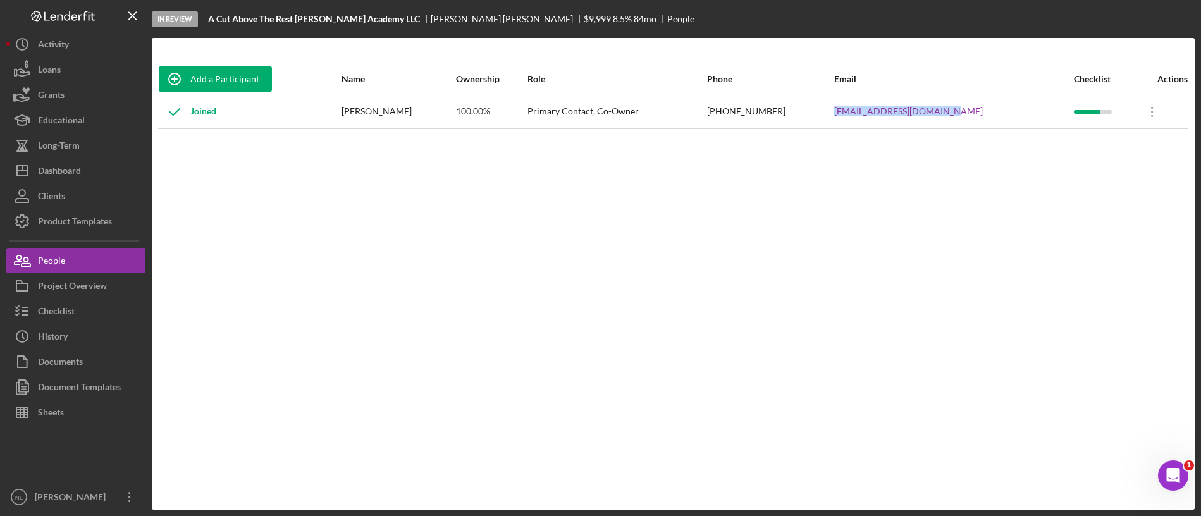
drag, startPoint x: 980, startPoint y: 106, endPoint x: 849, endPoint y: 108, distance: 131.6
click at [849, 108] on tr "Joined [PERSON_NAME] 100.00% Primary Contact, Co-Owner [PHONE_NUMBER] [EMAIL_AD…" at bounding box center [673, 112] width 1030 height 34
click at [703, 355] on div "Add a Participant Name Ownership Role Phone Email Checklist Actions Joined Erne…" at bounding box center [673, 273] width 1043 height 421
